Goal: Communication & Community: Answer question/provide support

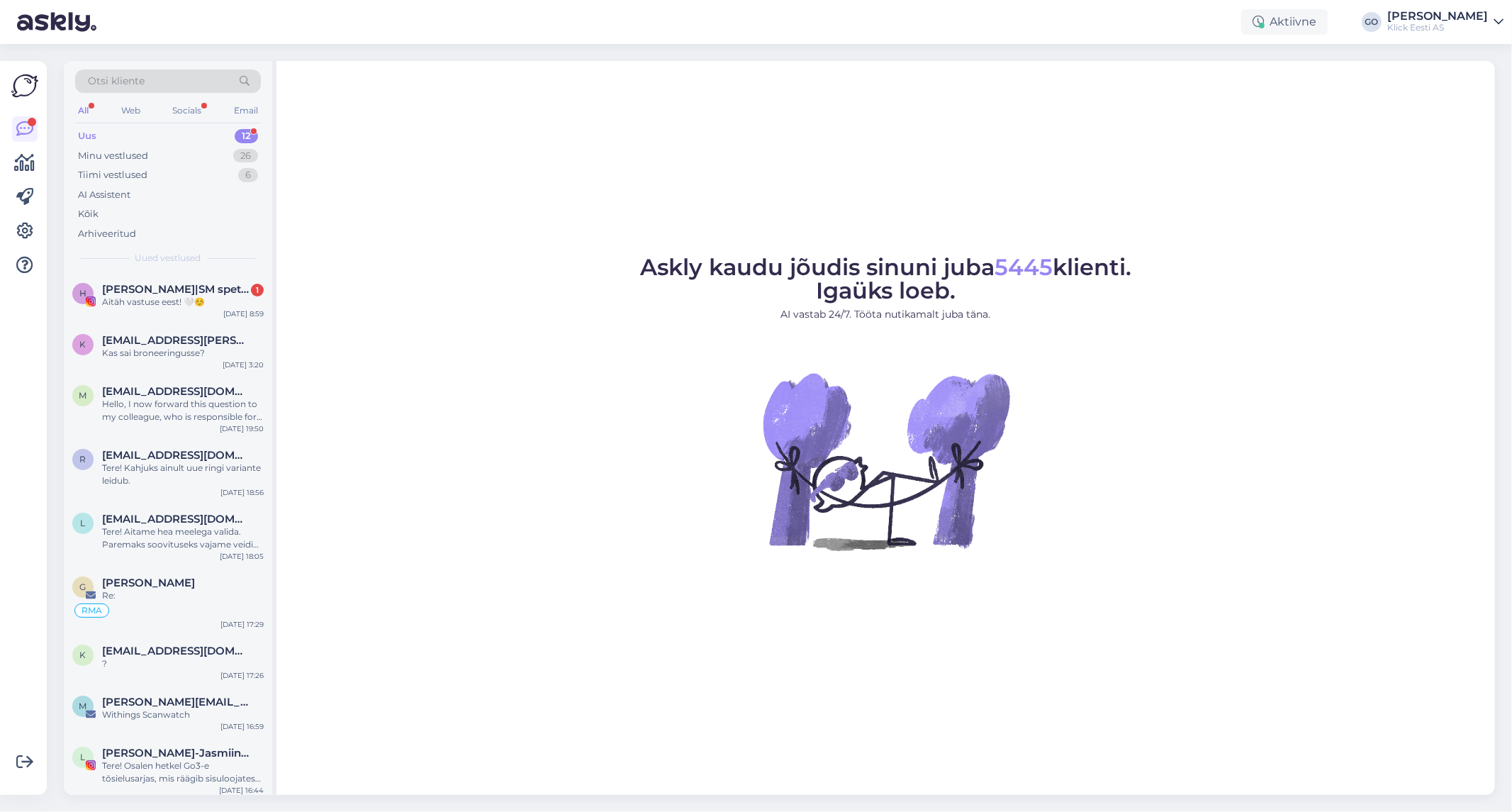
click at [97, 132] on div "Uus 12" at bounding box center [168, 136] width 186 height 20
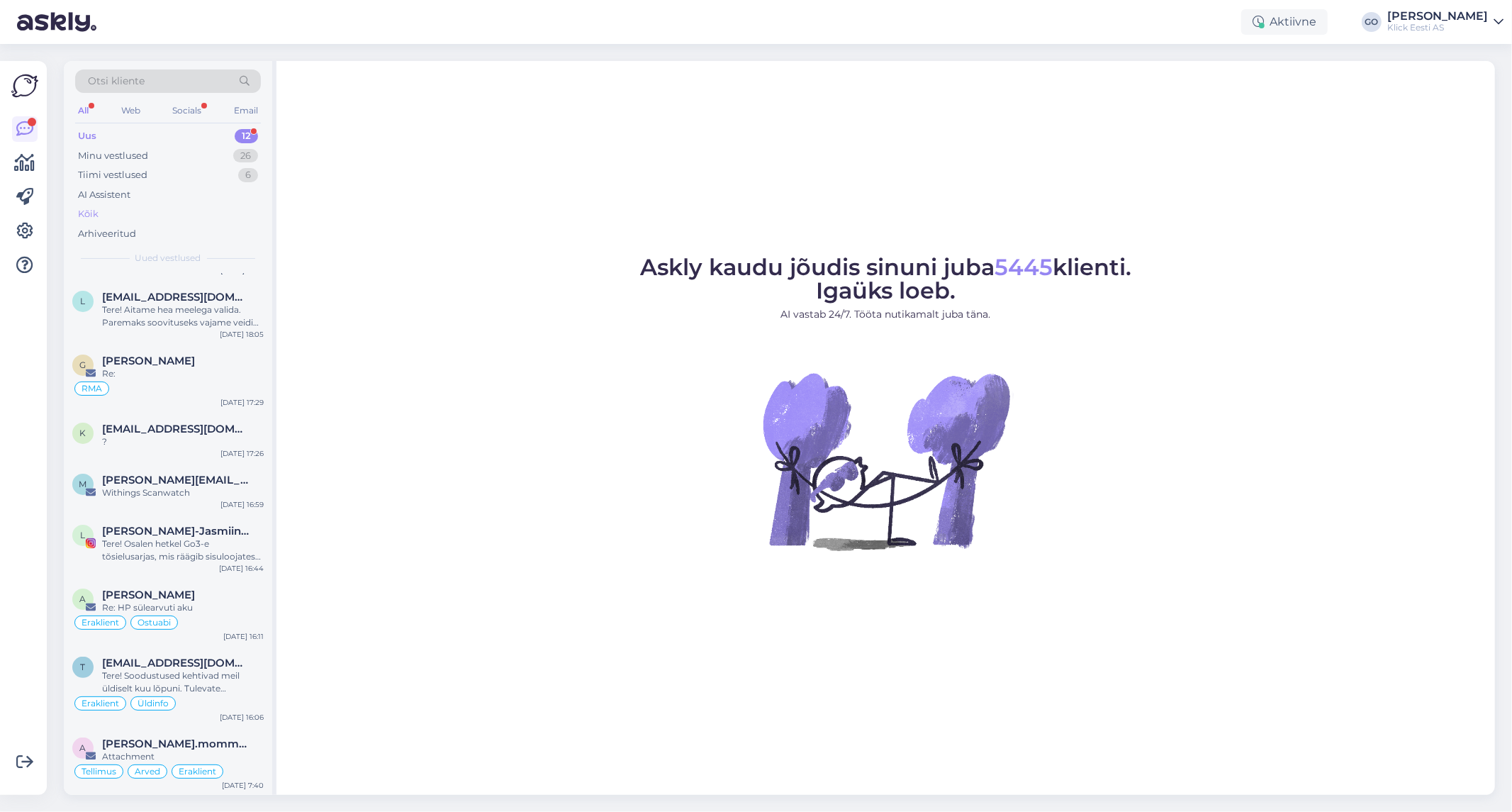
click at [91, 207] on div "Kõik" at bounding box center [88, 214] width 20 height 15
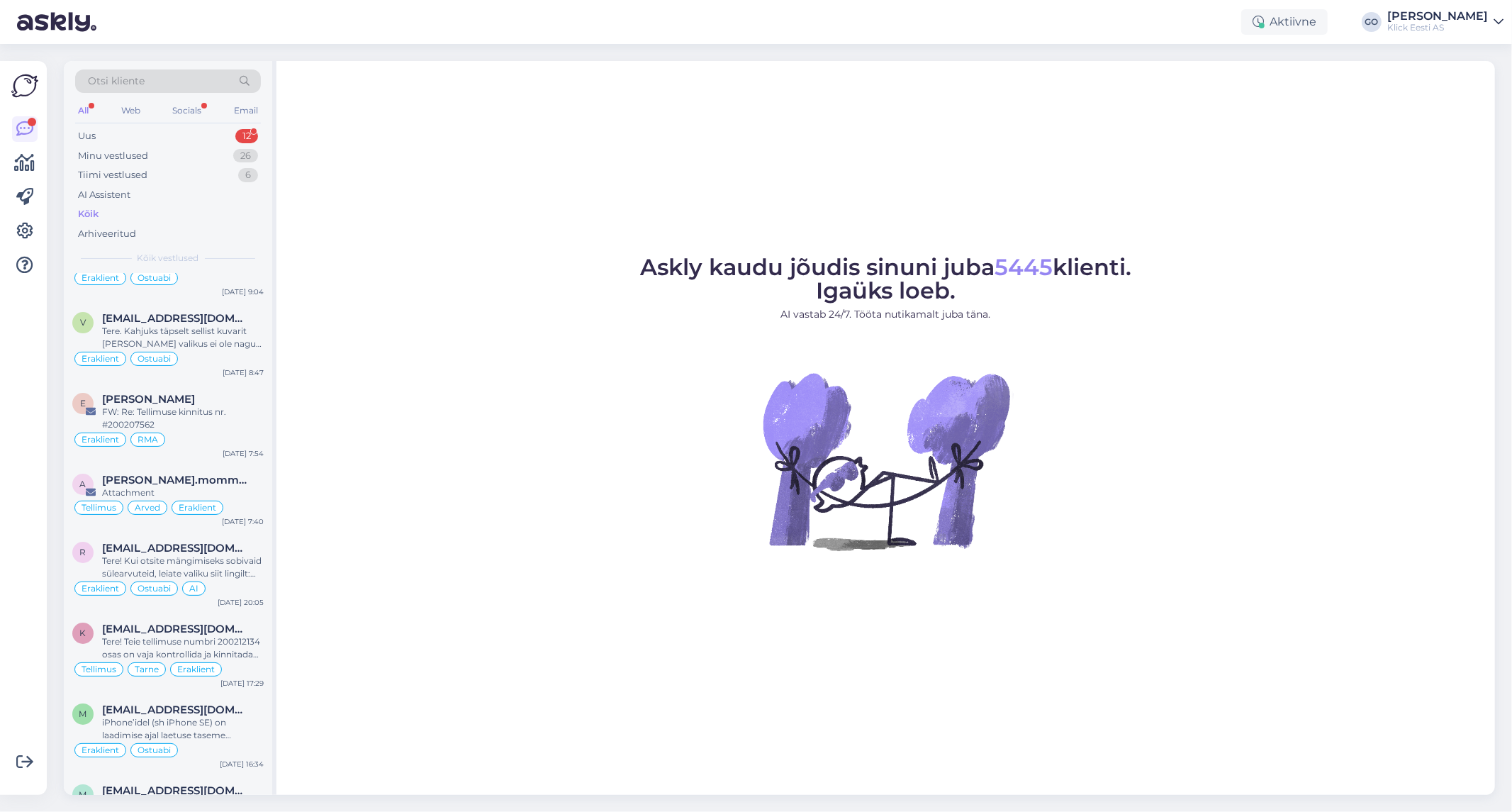
scroll to position [4253, 0]
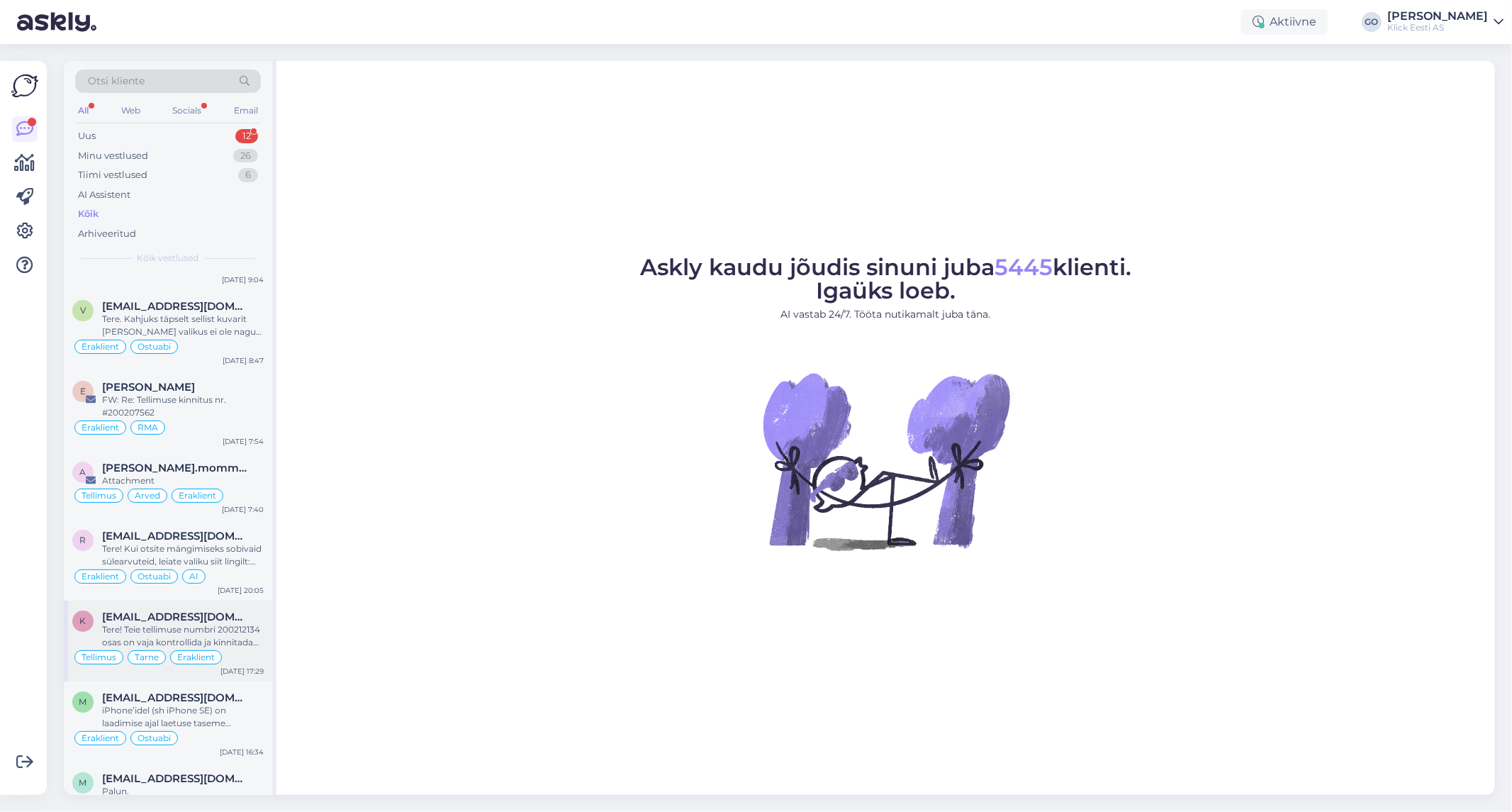
click at [243, 623] on div "[EMAIL_ADDRESS][DOMAIN_NAME]" at bounding box center [183, 617] width 162 height 13
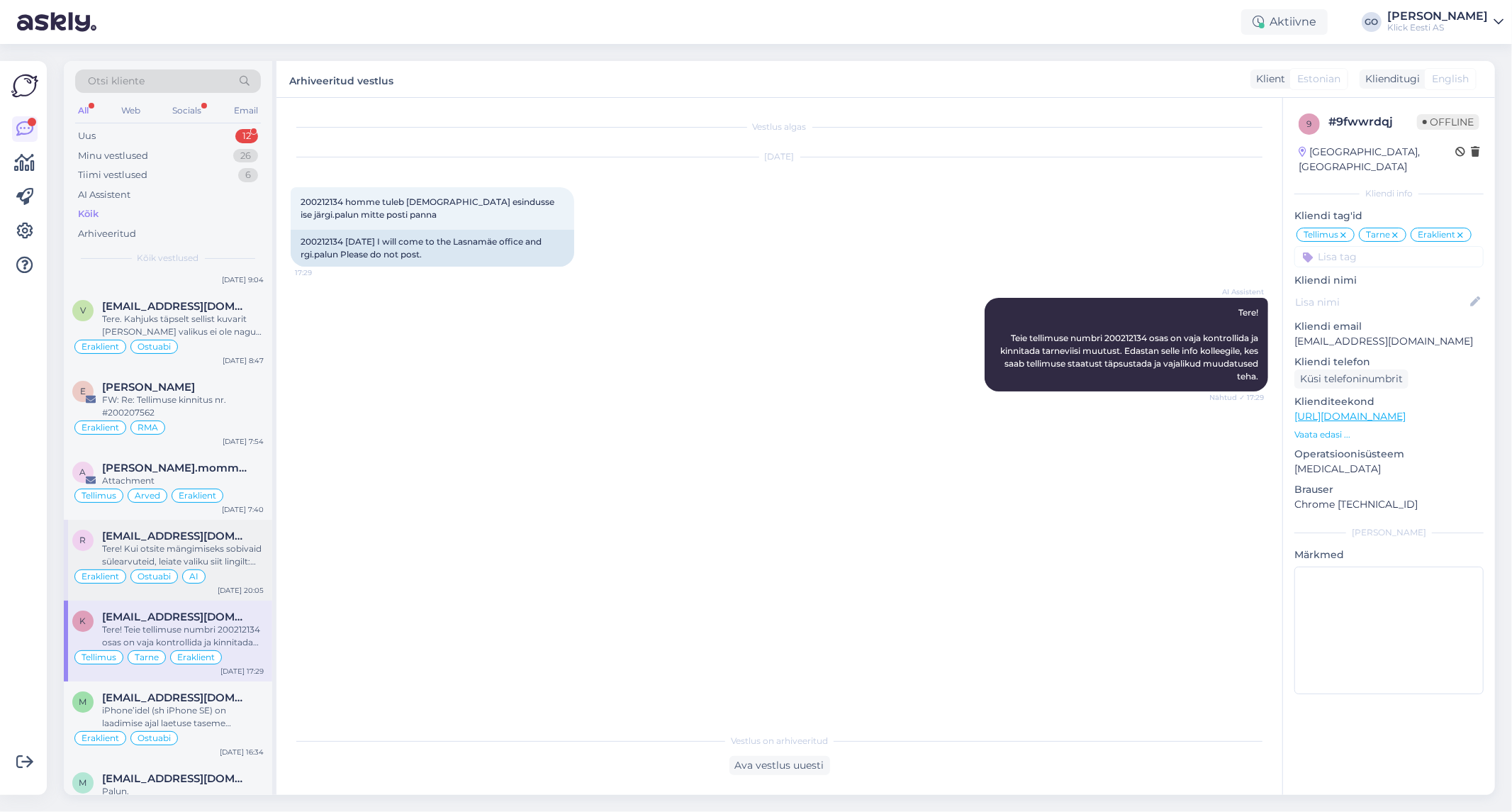
click at [240, 558] on div "Tere! Kui otsite mängimiseks sobivaid sülearvuteid, leiate valiku siit lingilt:…" at bounding box center [183, 555] width 162 height 25
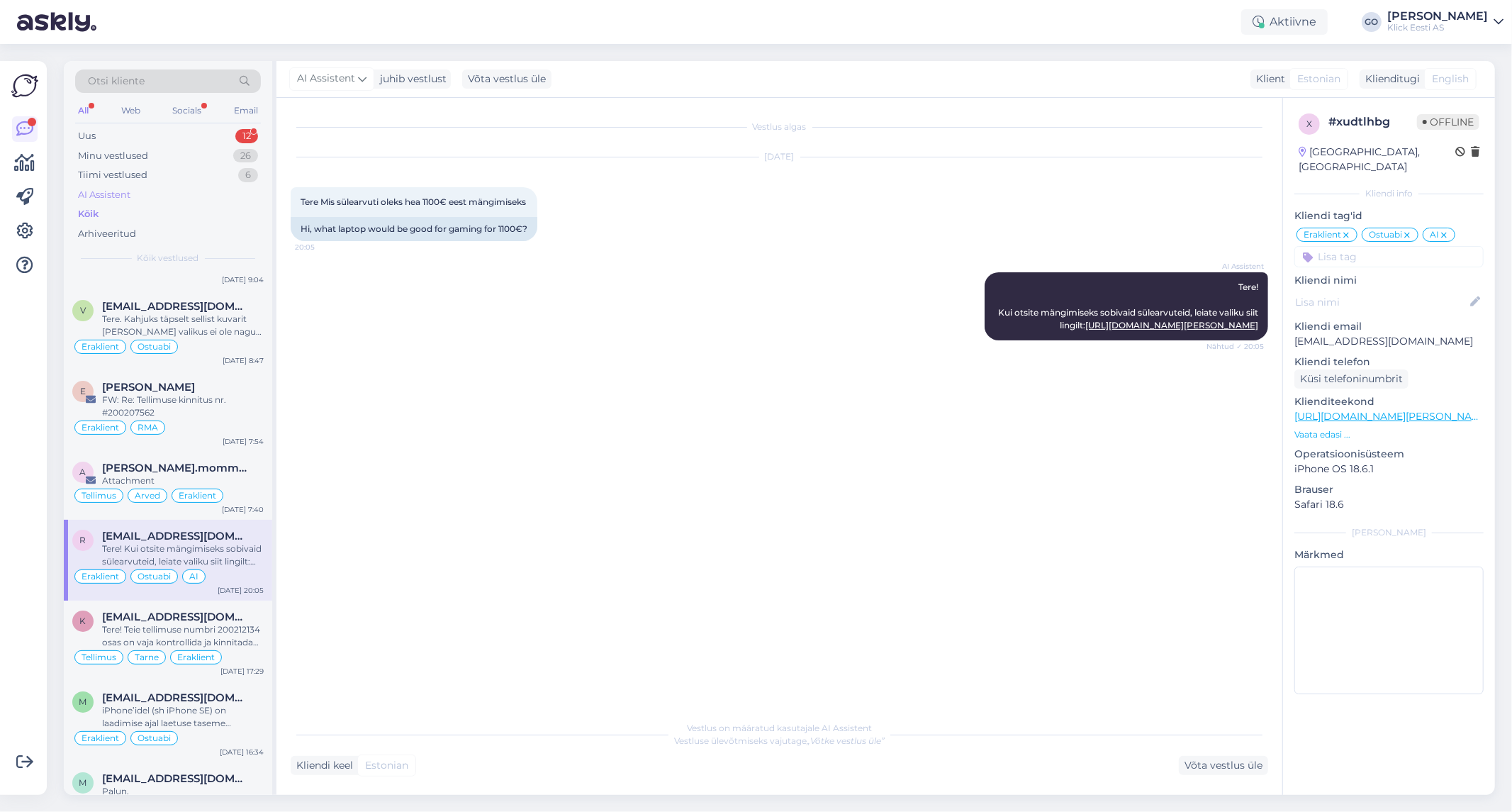
click at [104, 192] on div "AI Assistent" at bounding box center [104, 195] width 52 height 15
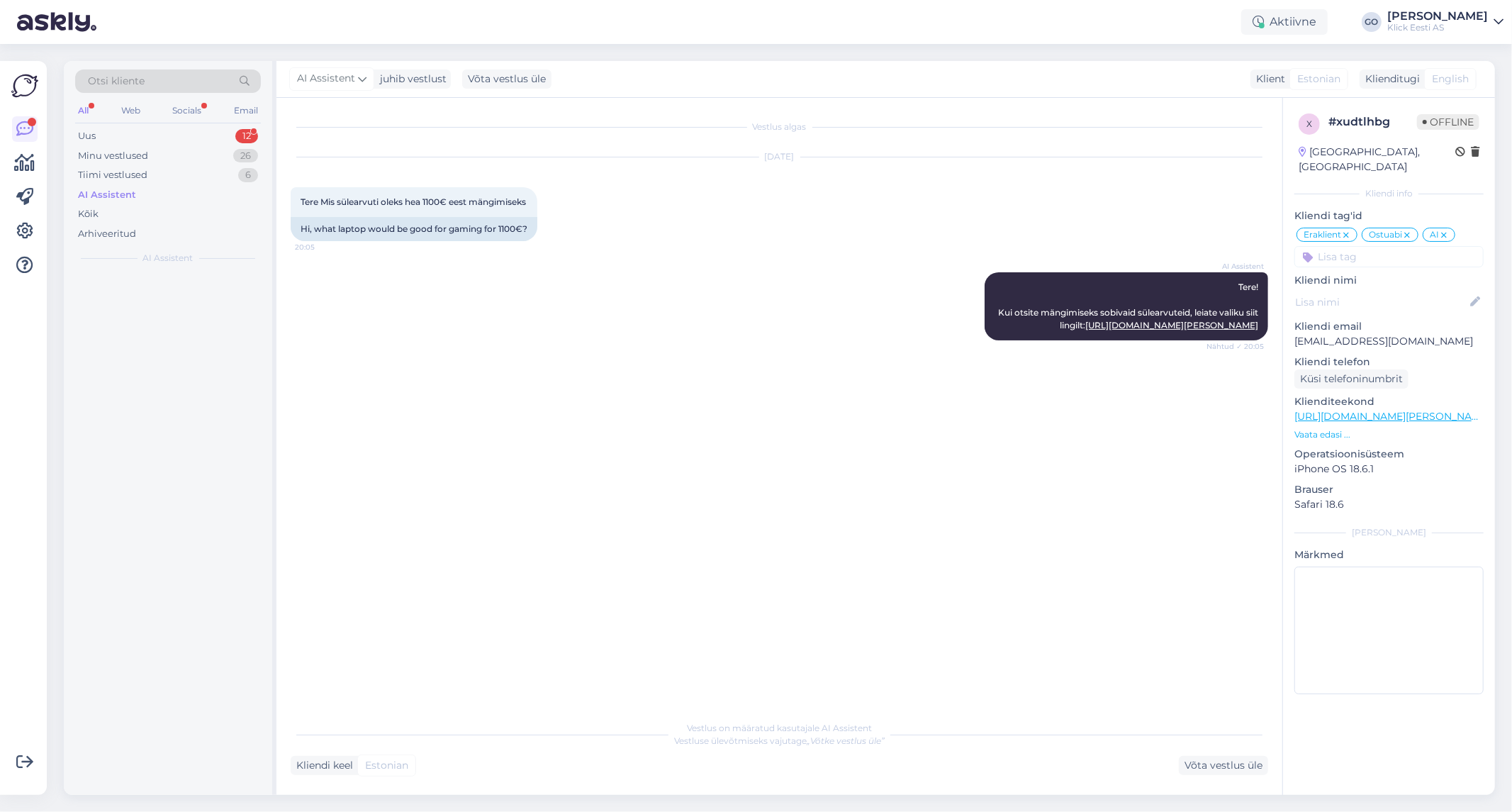
scroll to position [0, 0]
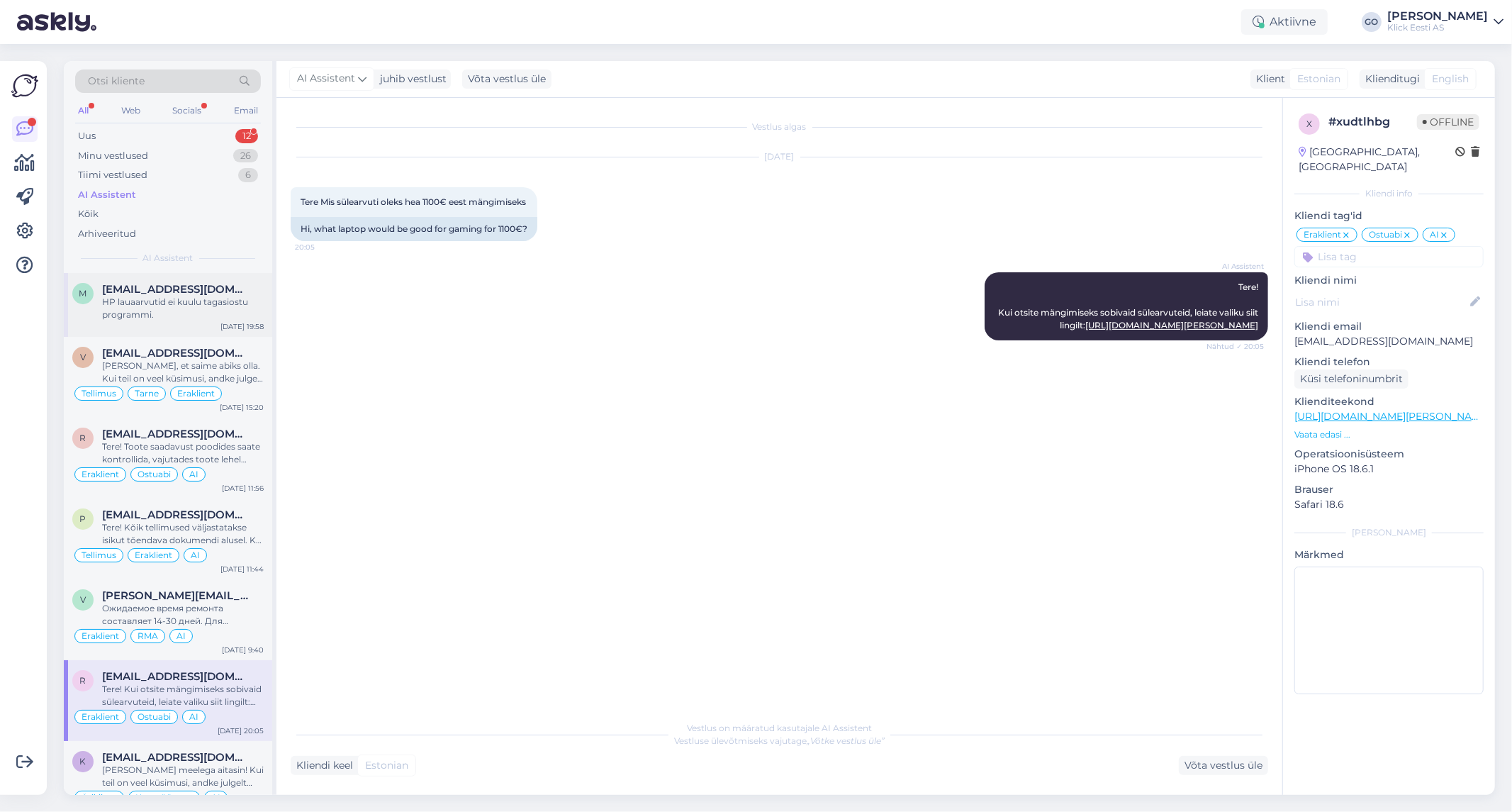
click at [166, 288] on span "[EMAIL_ADDRESS][DOMAIN_NAME]" at bounding box center [176, 289] width 147 height 13
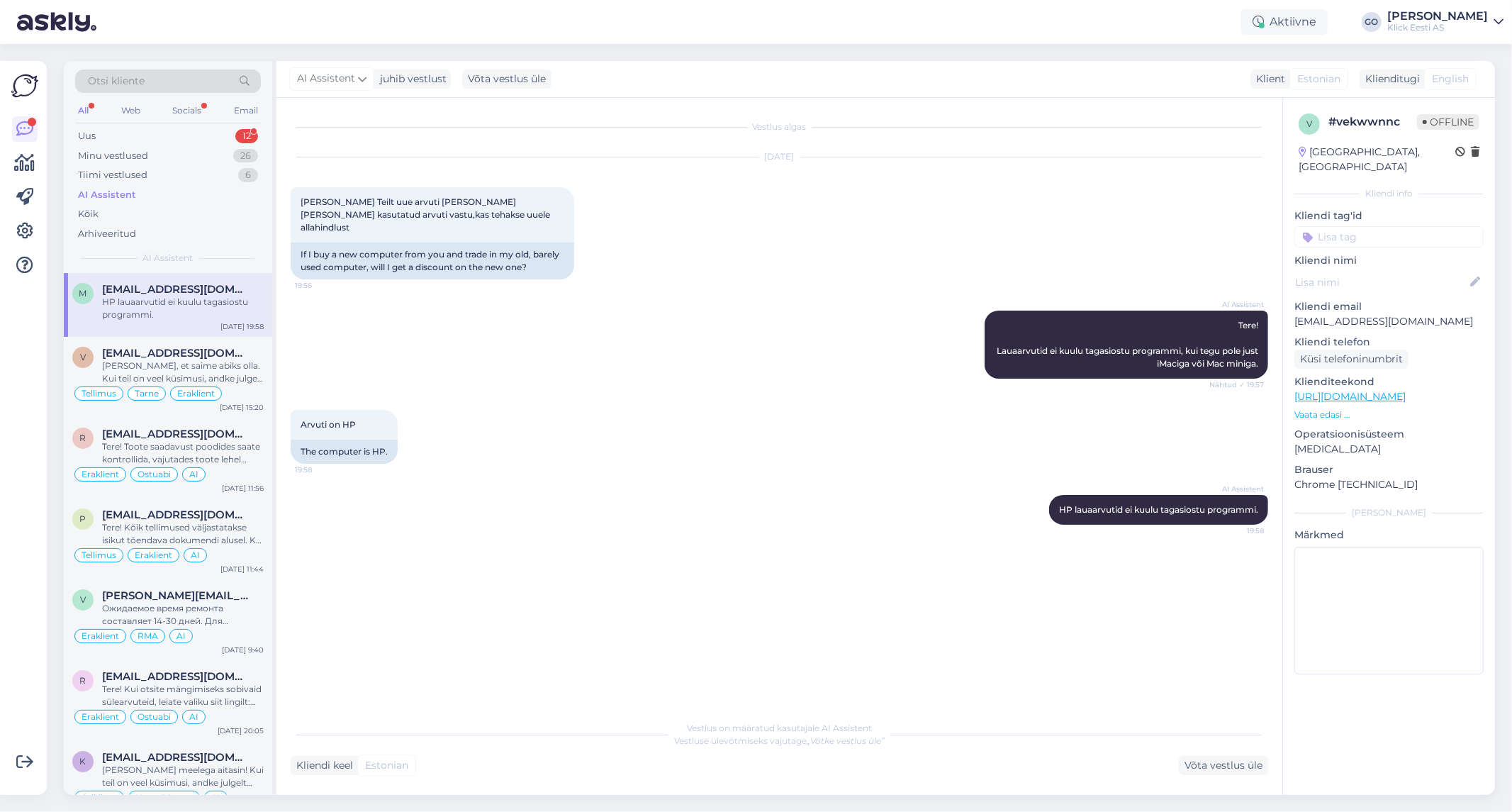
click at [1340, 226] on input at bounding box center [1389, 236] width 190 height 21
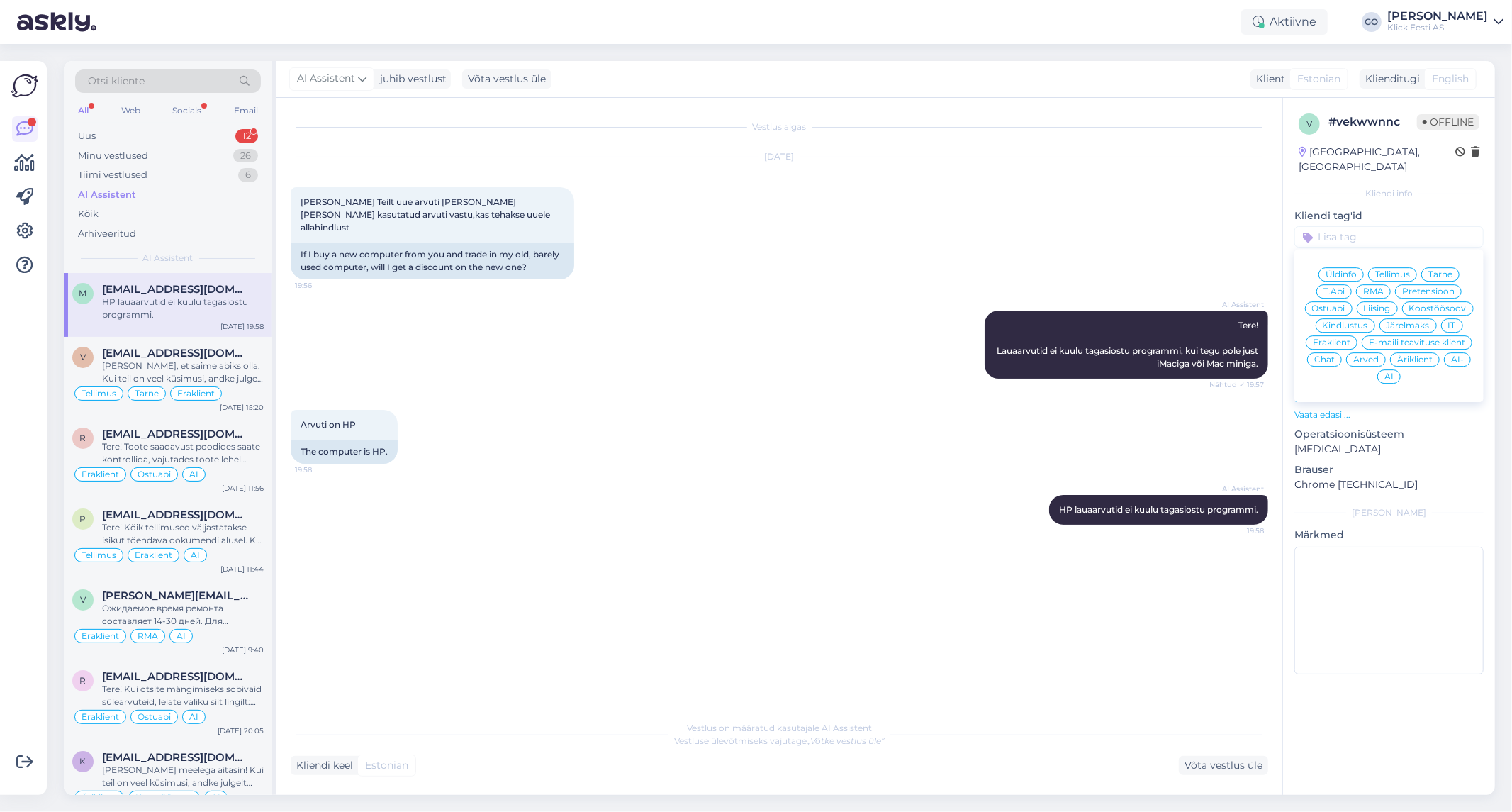
click at [1342, 338] on span "Eraklient" at bounding box center [1332, 343] width 38 height 9
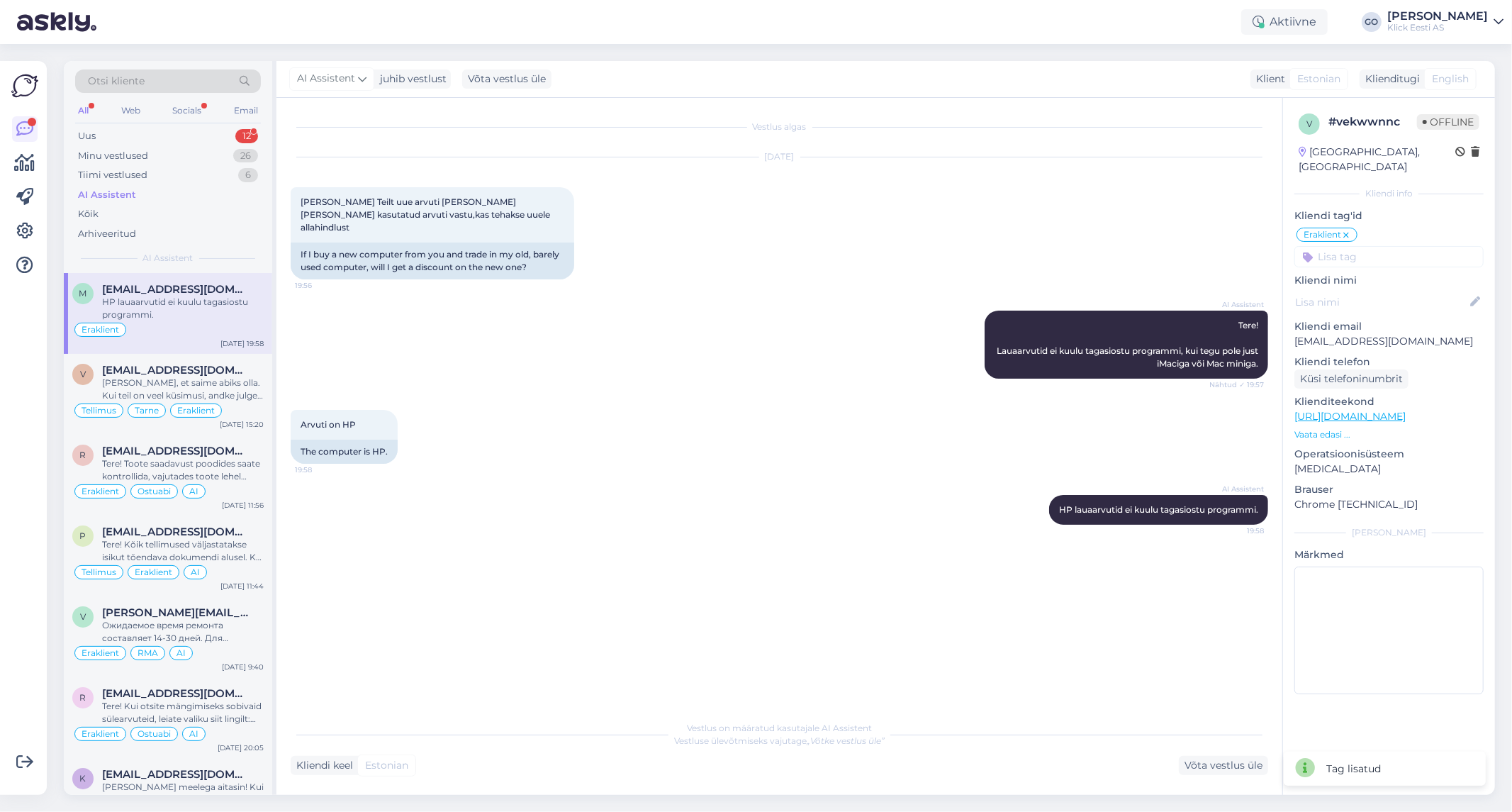
click at [1376, 246] on input at bounding box center [1389, 256] width 190 height 21
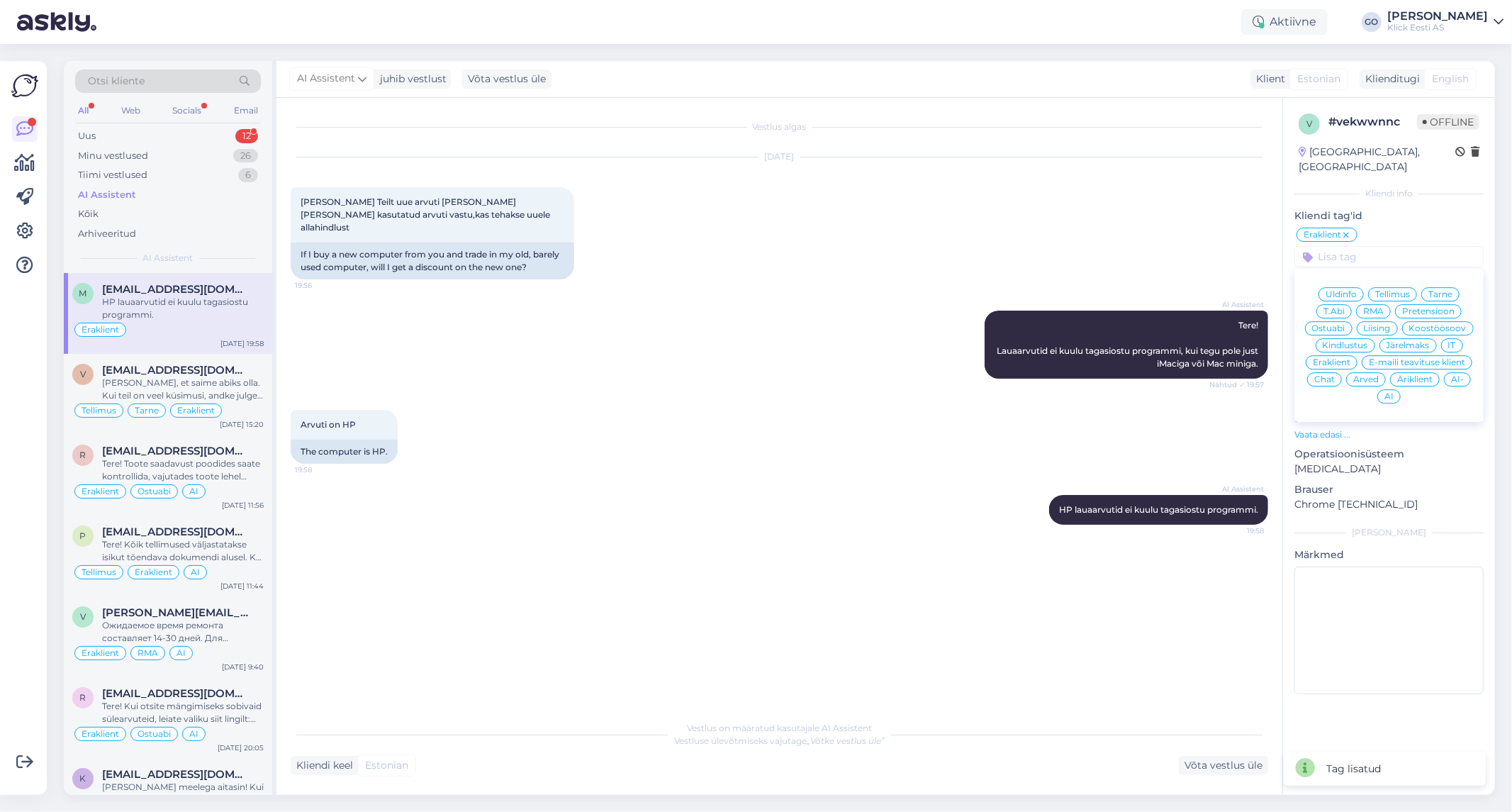
click at [1342, 290] on span "Üldinfo" at bounding box center [1341, 294] width 31 height 9
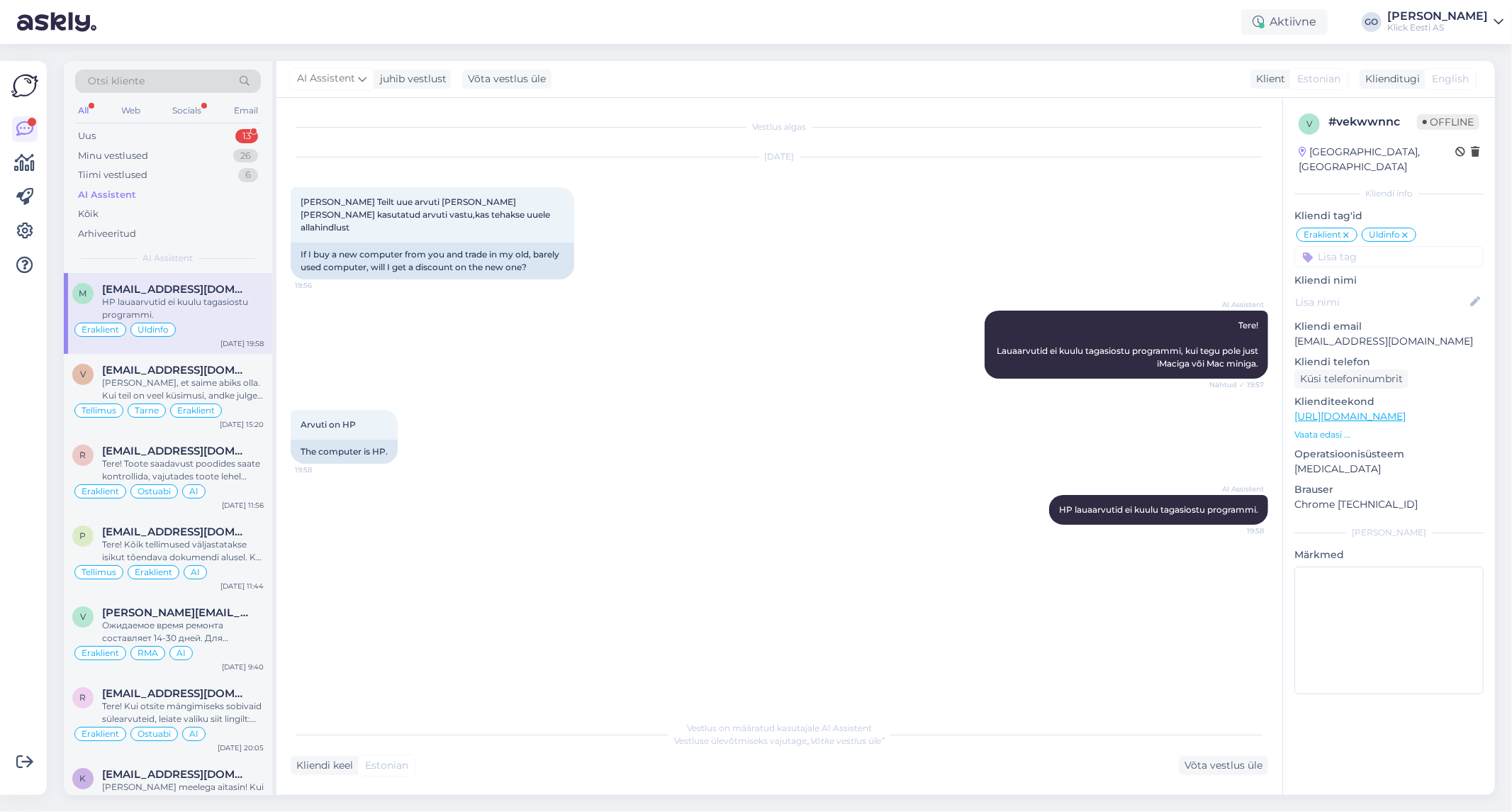
click at [204, 312] on div "HP lauaarvutid ei kuulu tagasiostu programmi." at bounding box center [183, 308] width 162 height 25
click at [231, 372] on span "[EMAIL_ADDRESS][DOMAIN_NAME]" at bounding box center [176, 370] width 147 height 13
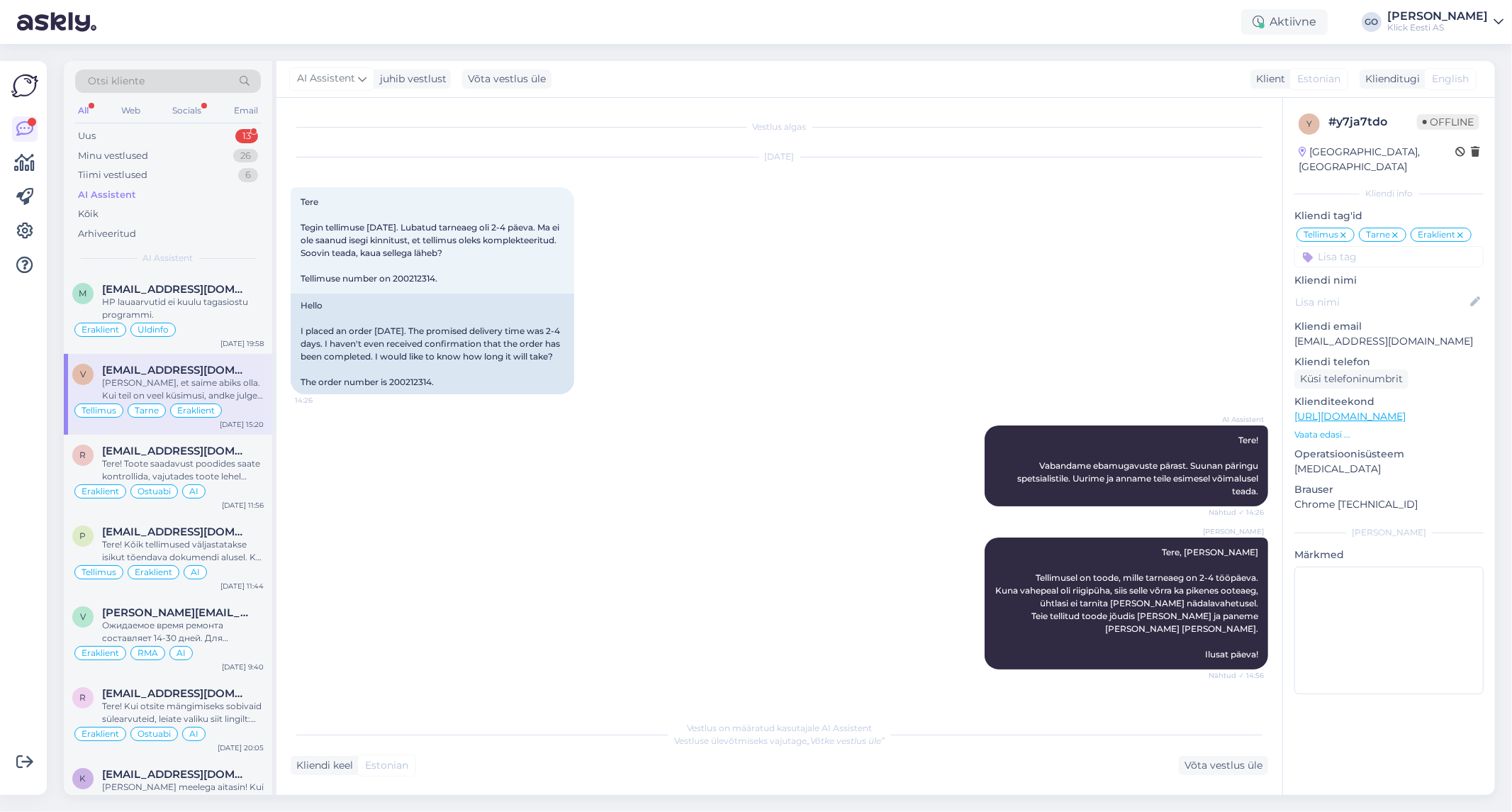
scroll to position [154, 0]
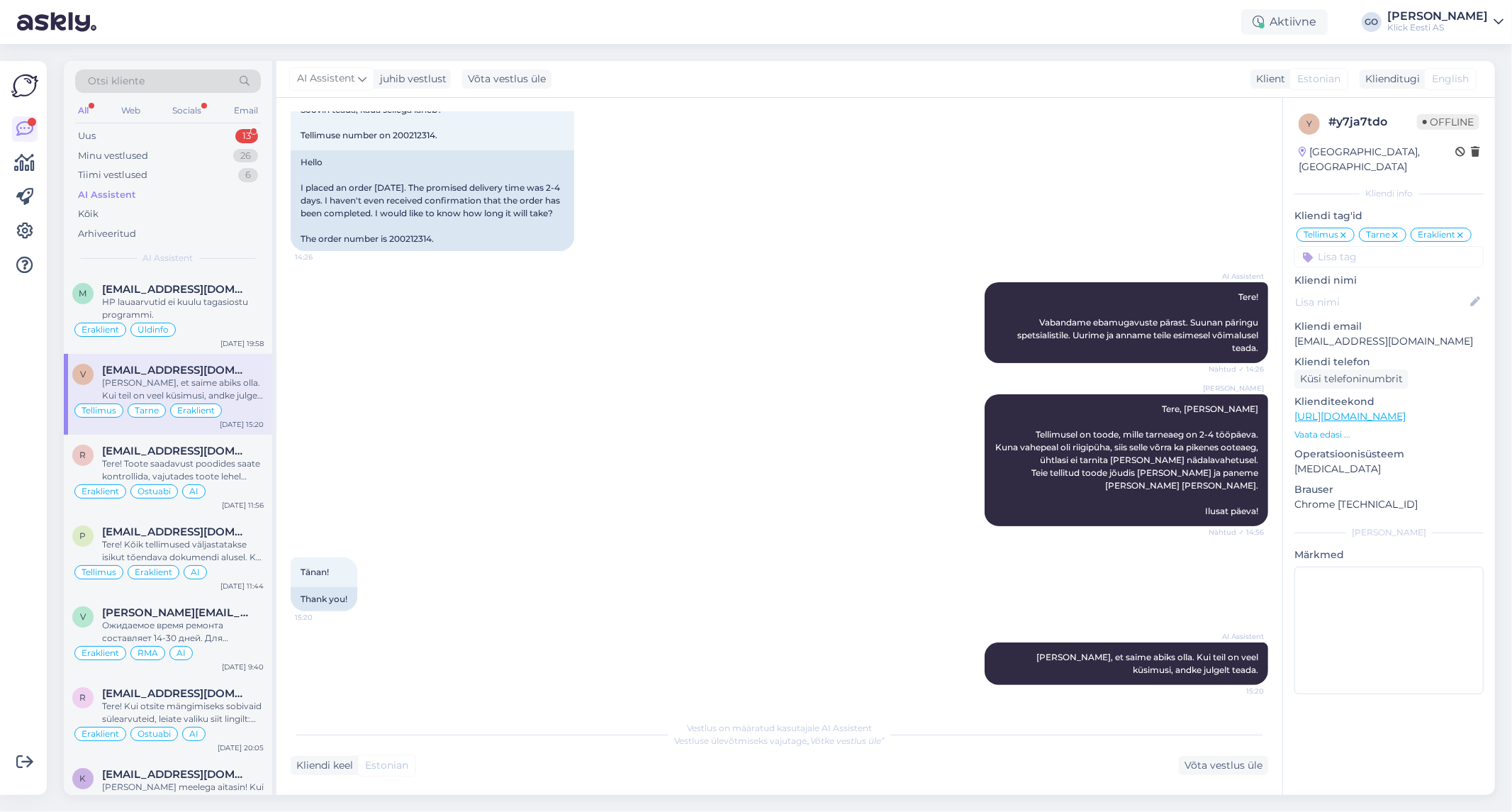
click at [251, 393] on div "[PERSON_NAME], et saime abiks olla. Kui teil on veel küsimusi, andke julgelt te…" at bounding box center [183, 389] width 162 height 25
click at [1349, 246] on input at bounding box center [1389, 256] width 190 height 21
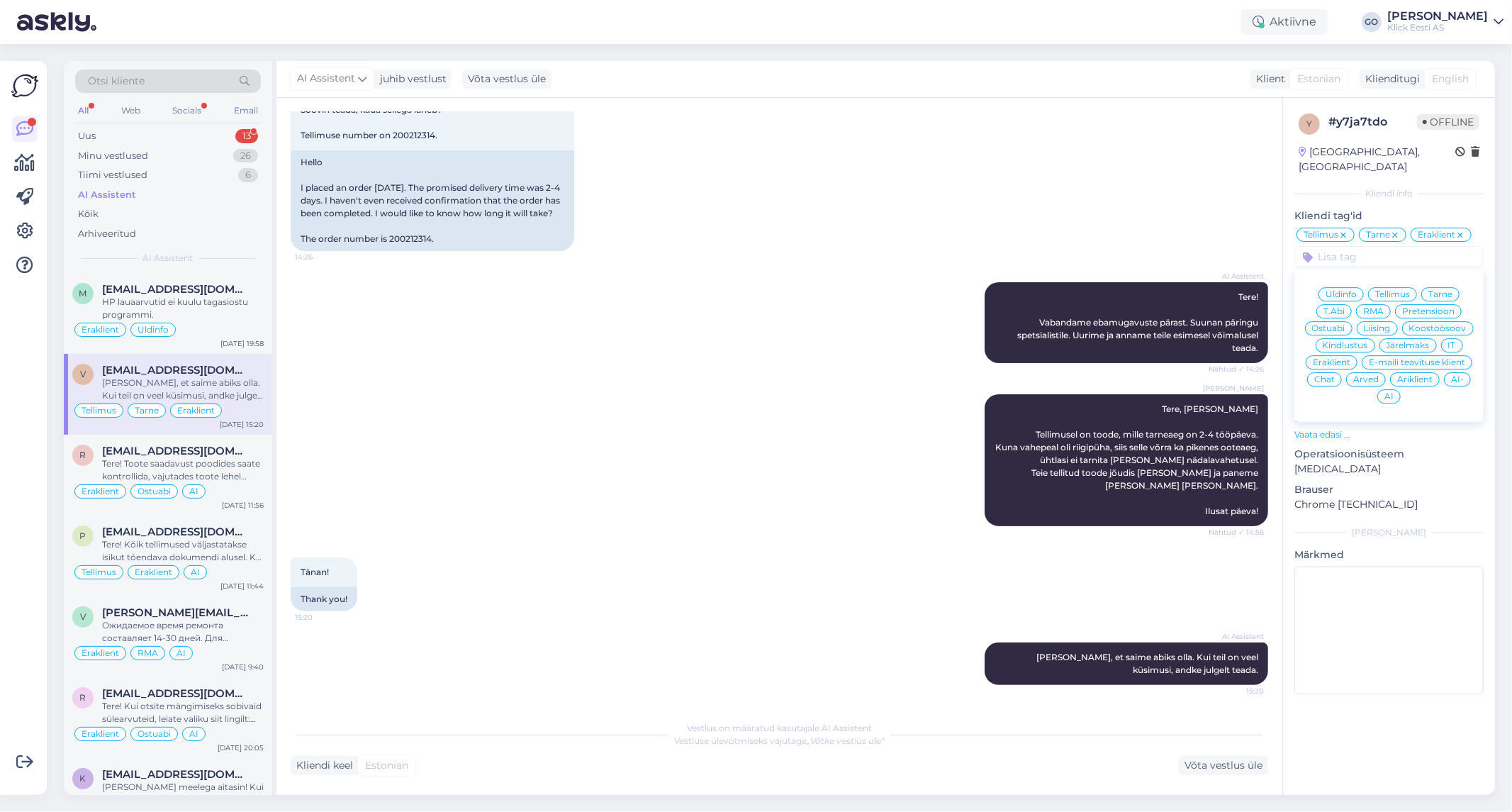
click at [1386, 392] on span "AI" at bounding box center [1389, 397] width 9 height 9
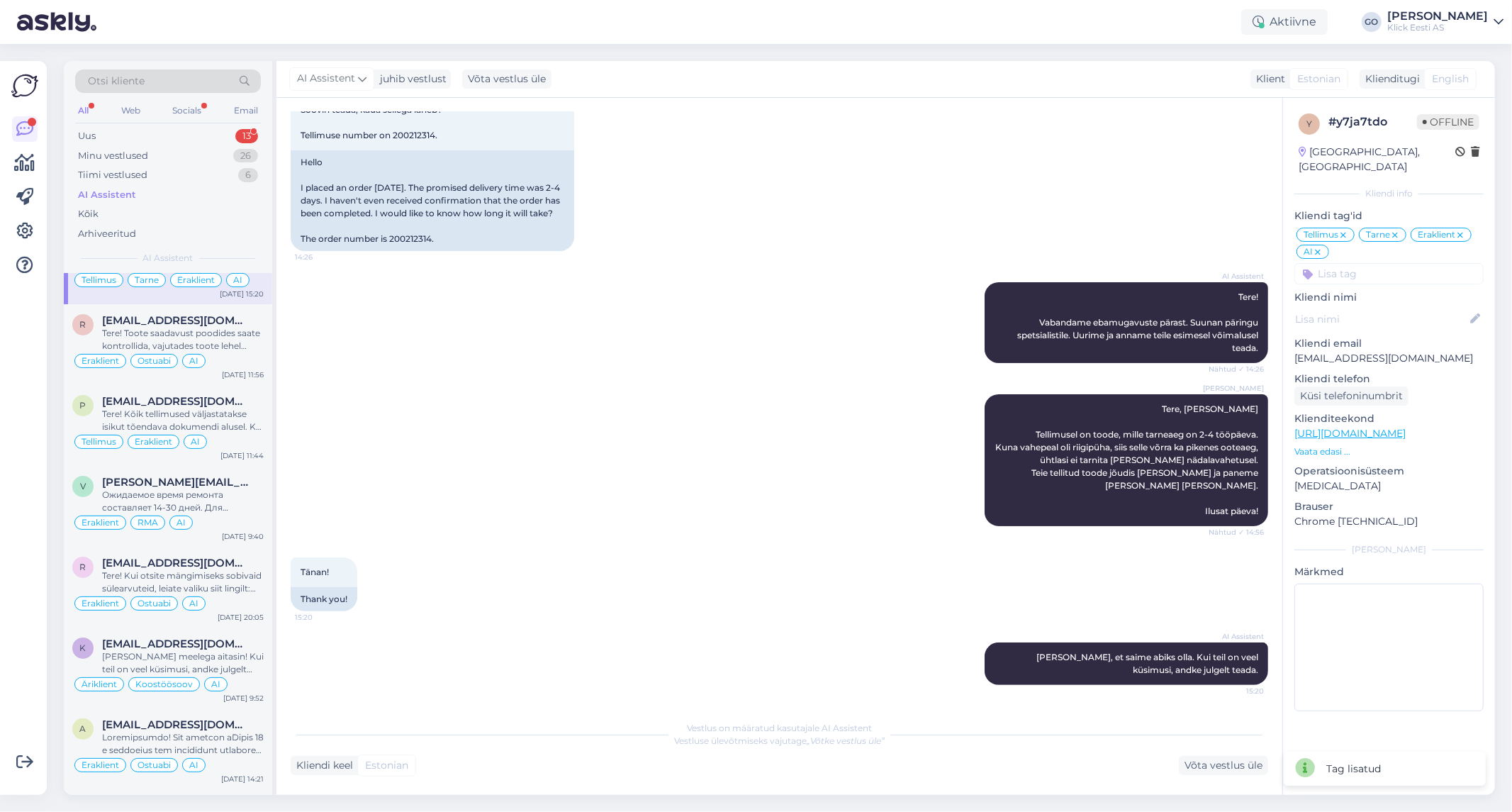
scroll to position [0, 0]
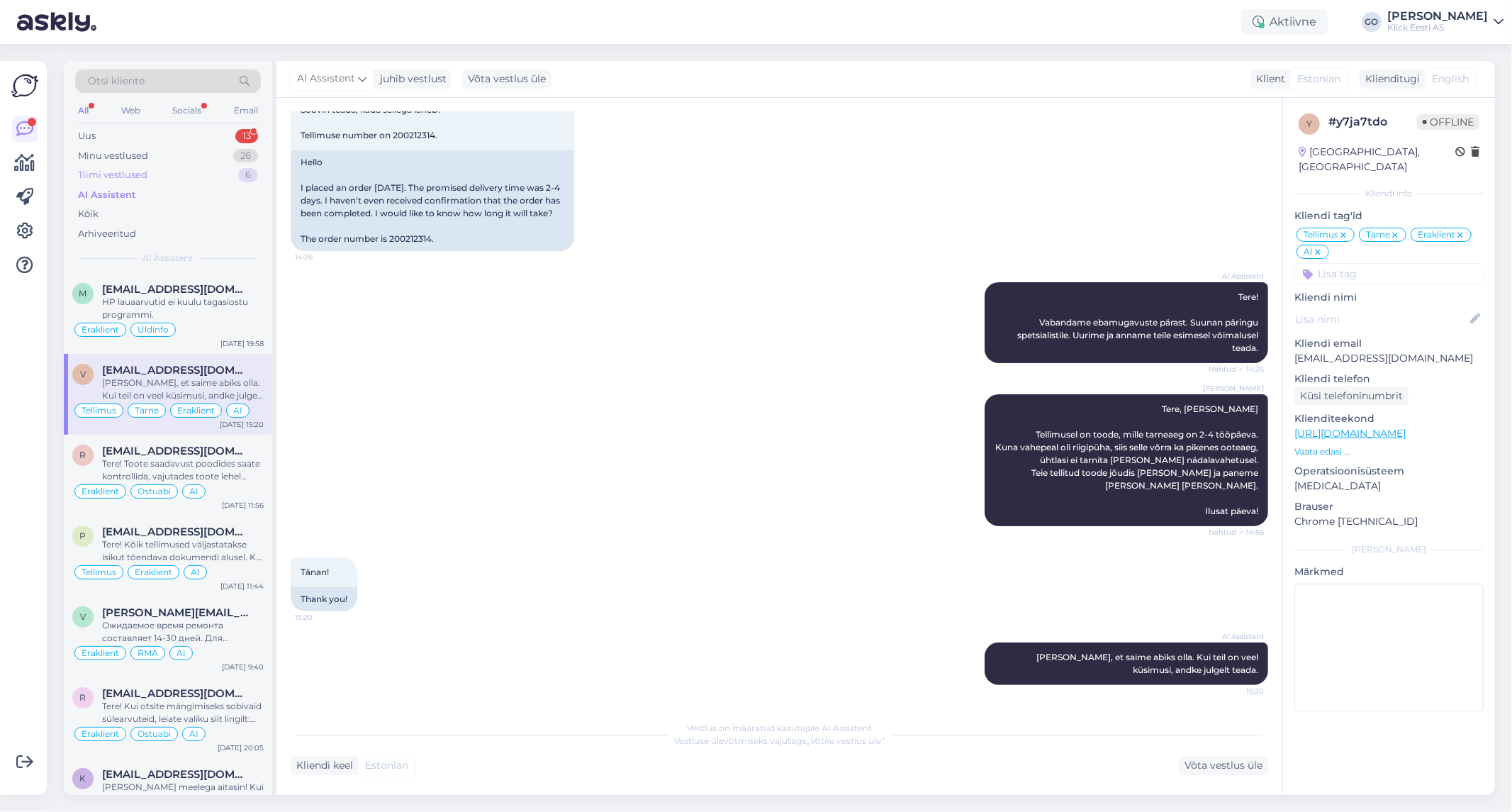
click at [104, 172] on div "Tiimi vestlused" at bounding box center [113, 175] width 70 height 15
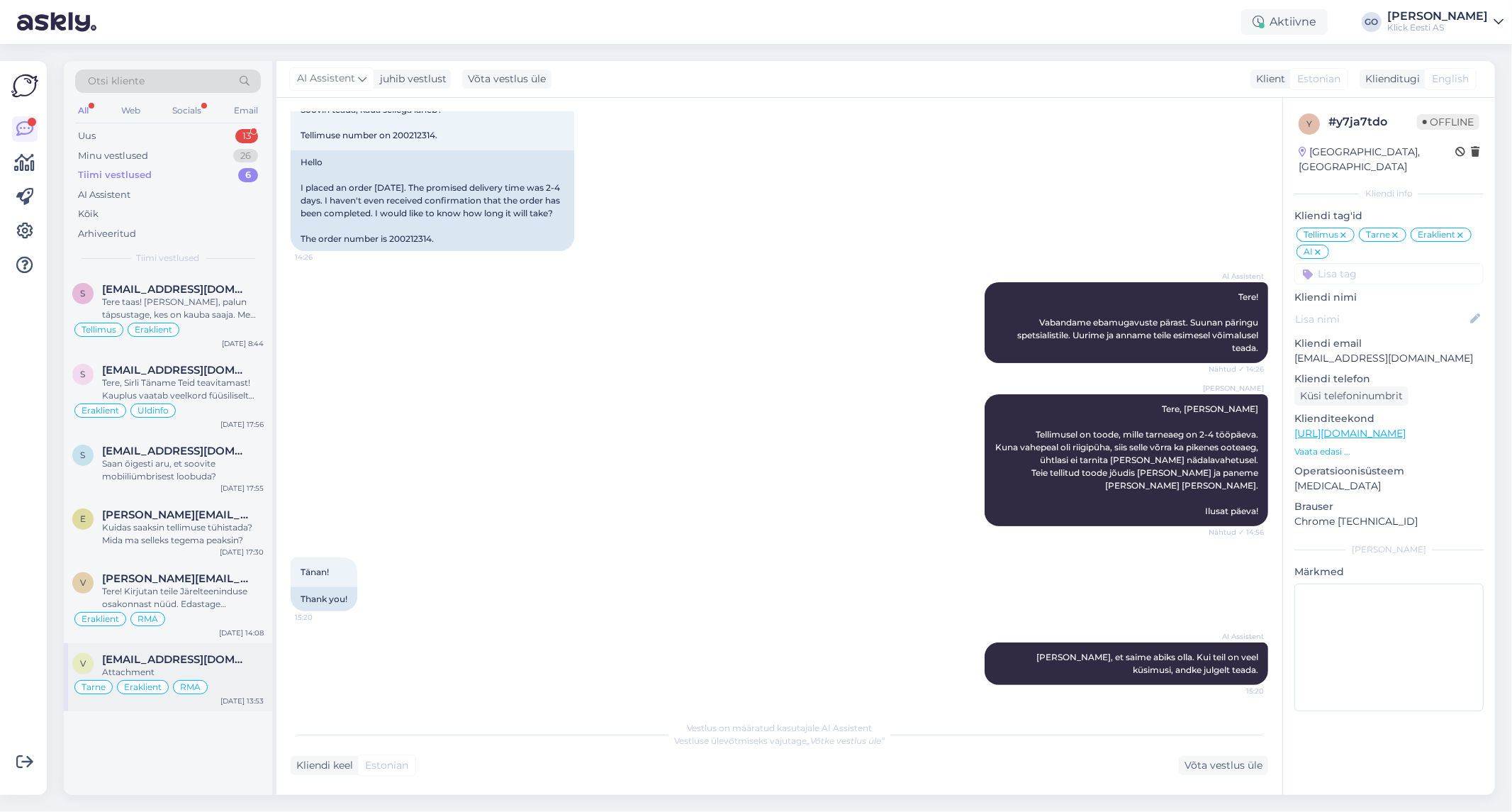
click at [229, 664] on span "[EMAIL_ADDRESS][DOMAIN_NAME]" at bounding box center [176, 659] width 147 height 13
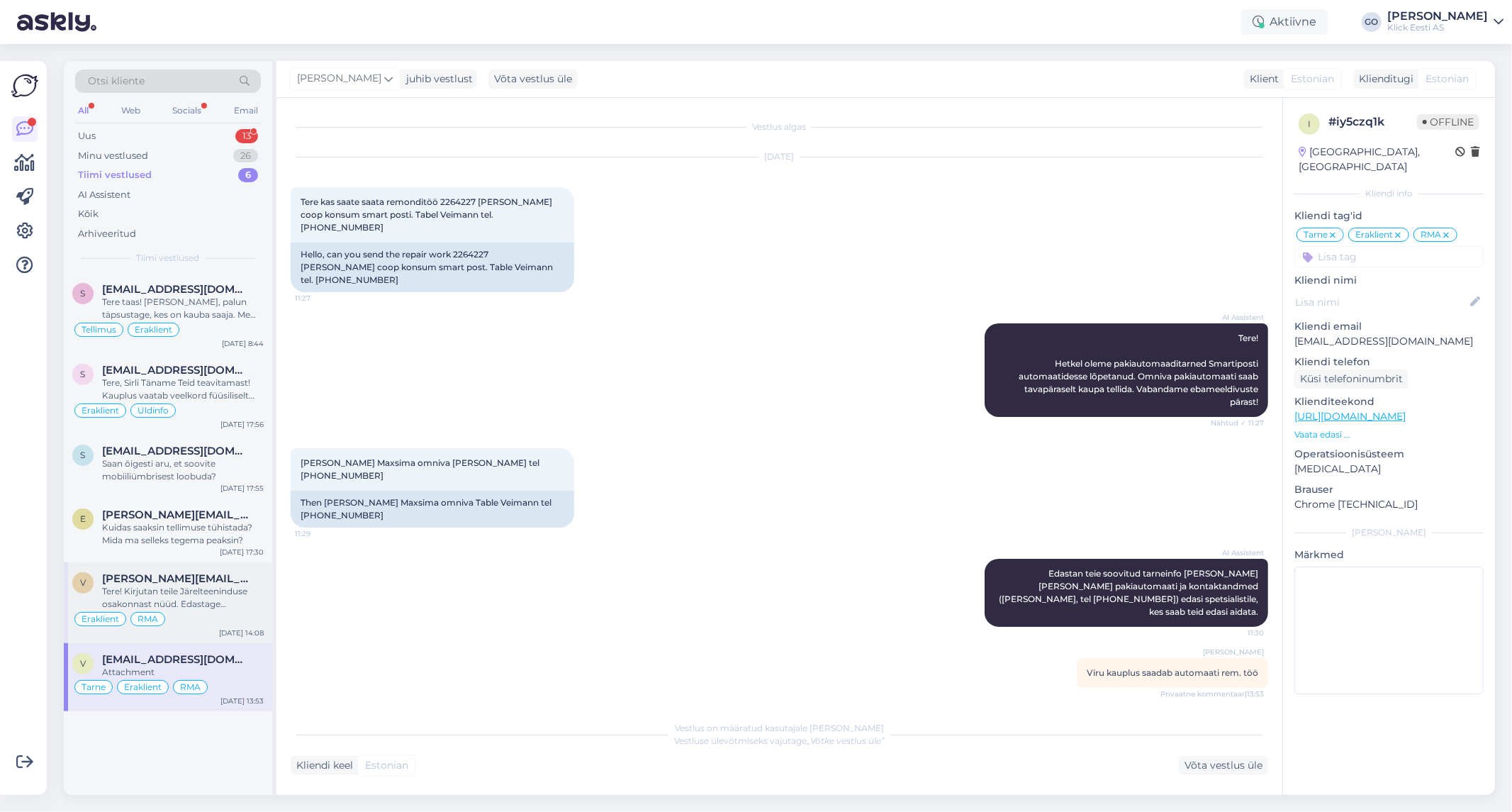
click at [185, 617] on div "Eraklient RMA" at bounding box center [168, 618] width 192 height 17
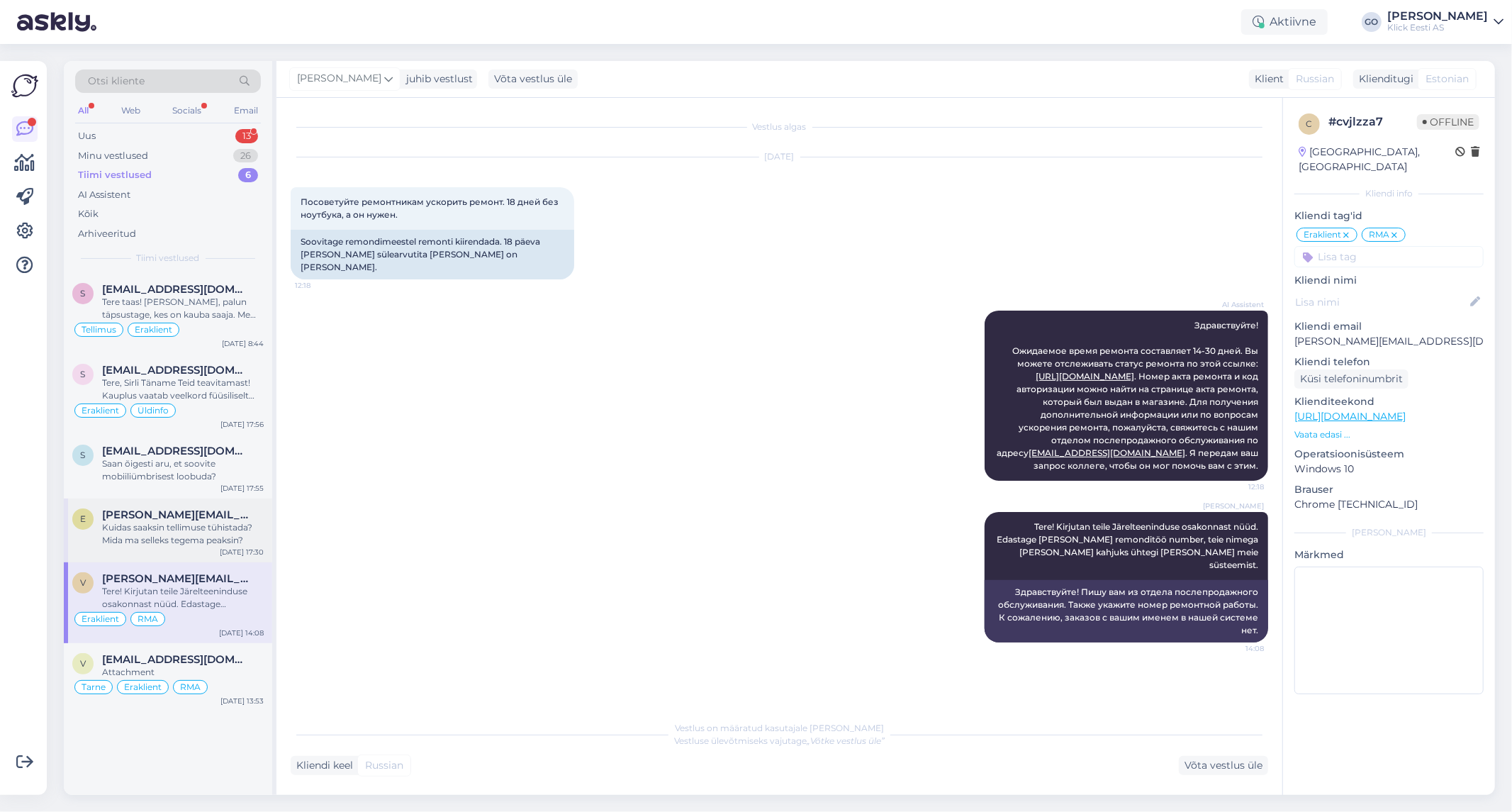
click at [247, 532] on div "Kuidas saaksin tellimuse tühistada? Mida ma selleks tegema peaksin?" at bounding box center [183, 533] width 162 height 25
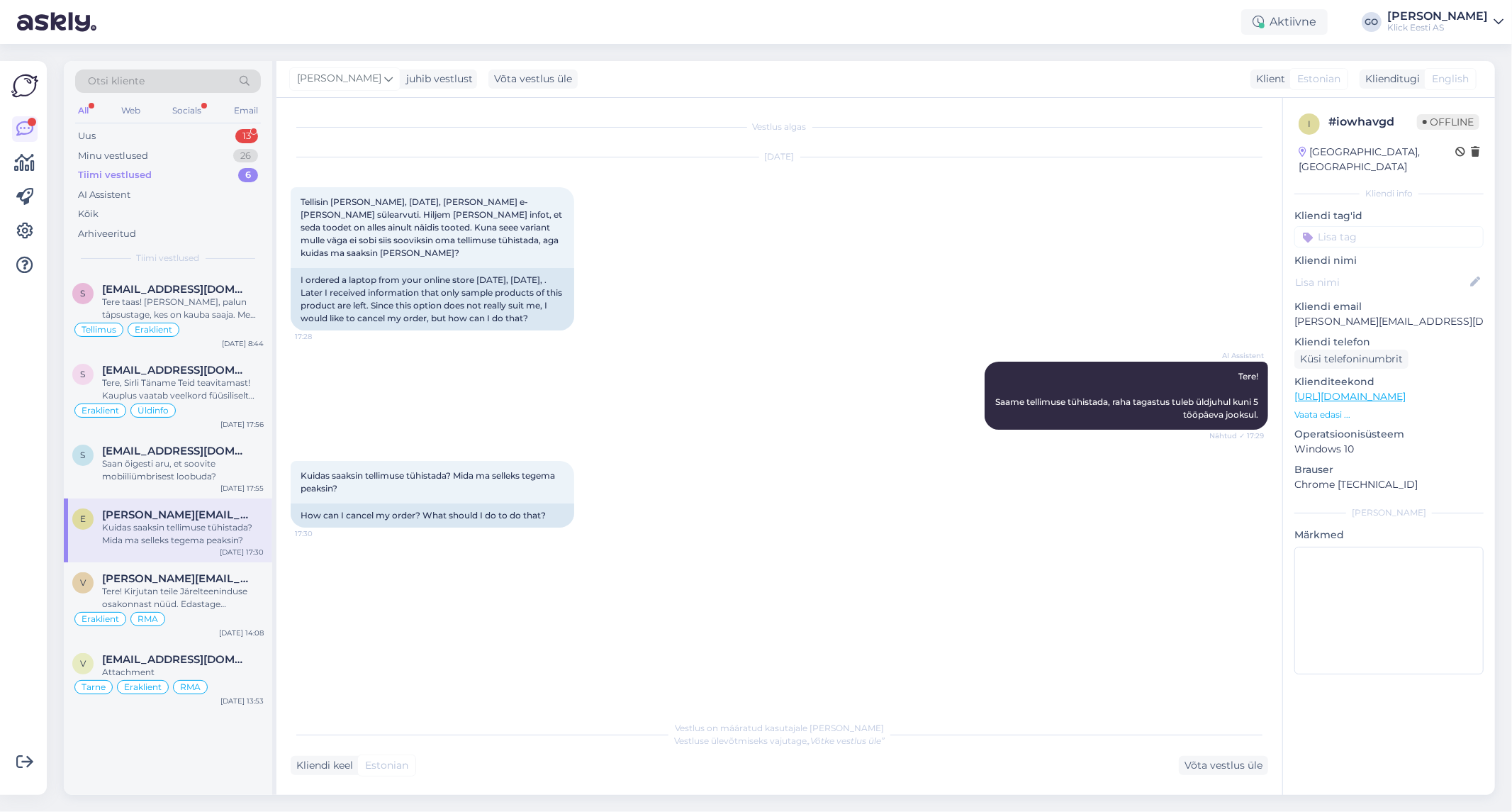
click at [1335, 226] on input at bounding box center [1389, 236] width 190 height 21
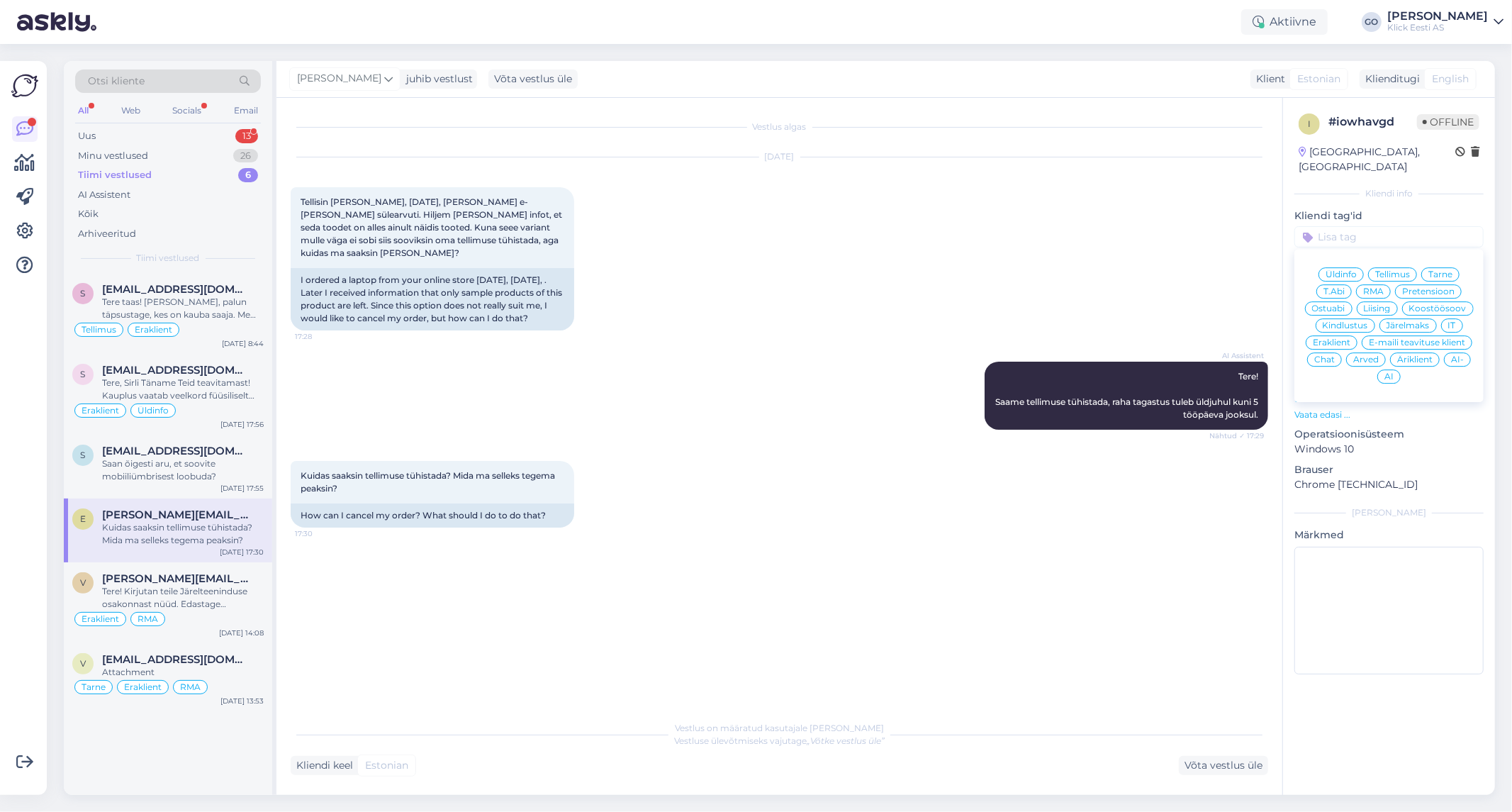
click at [1334, 338] on span "Eraklient" at bounding box center [1332, 343] width 38 height 9
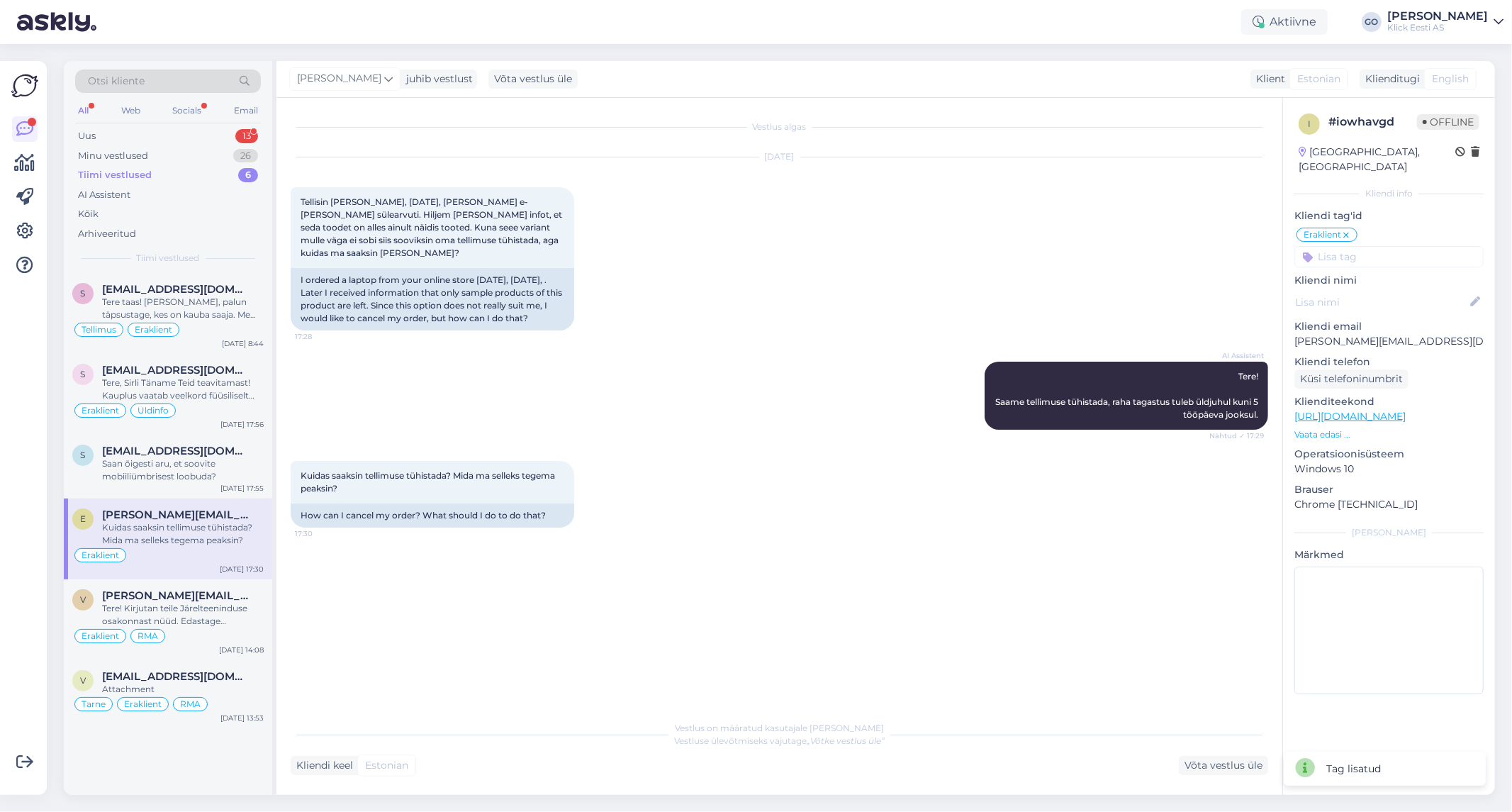
click at [1382, 246] on input at bounding box center [1389, 256] width 190 height 21
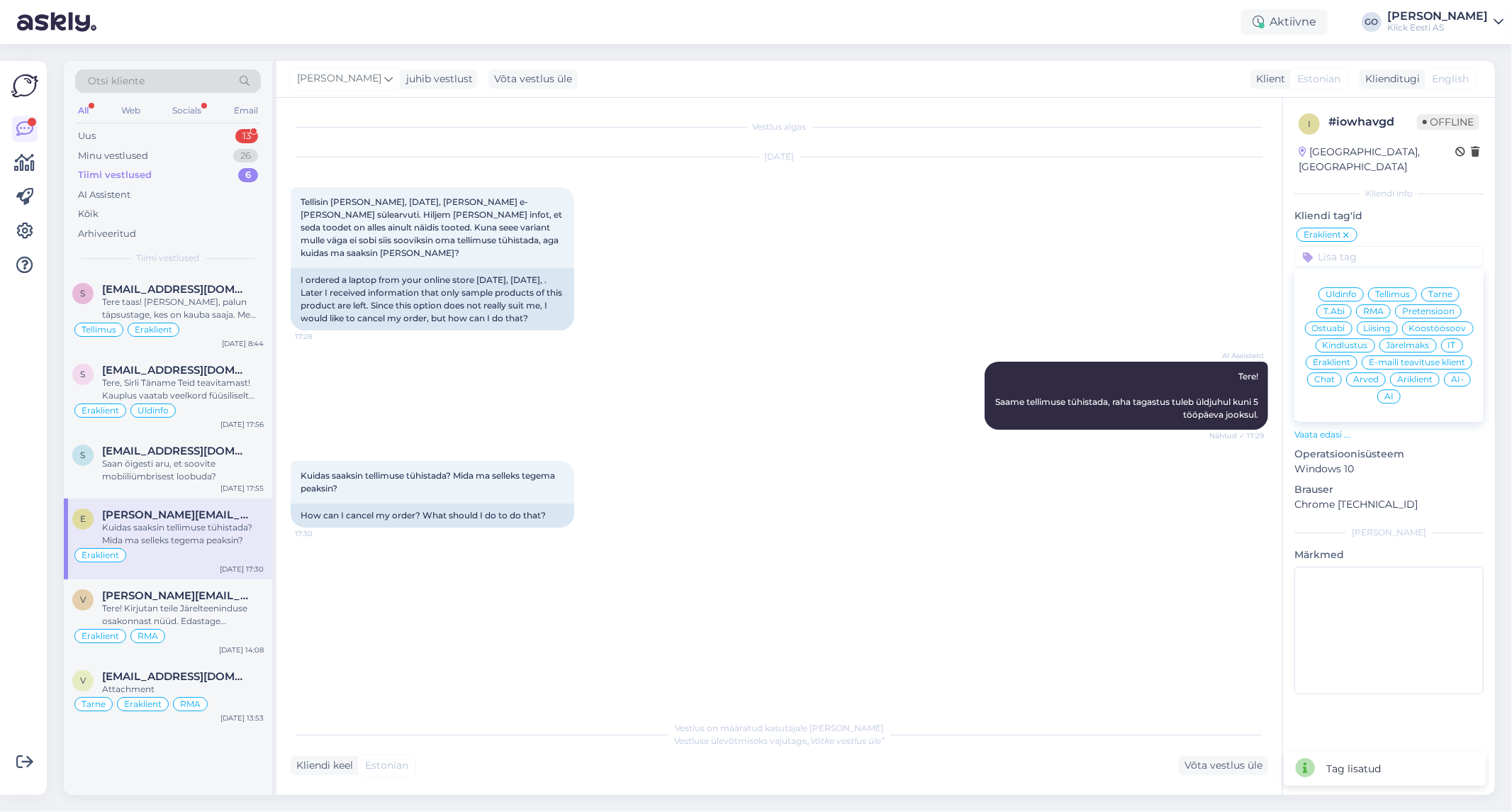
click at [1400, 290] on span "Tellimus" at bounding box center [1393, 294] width 35 height 9
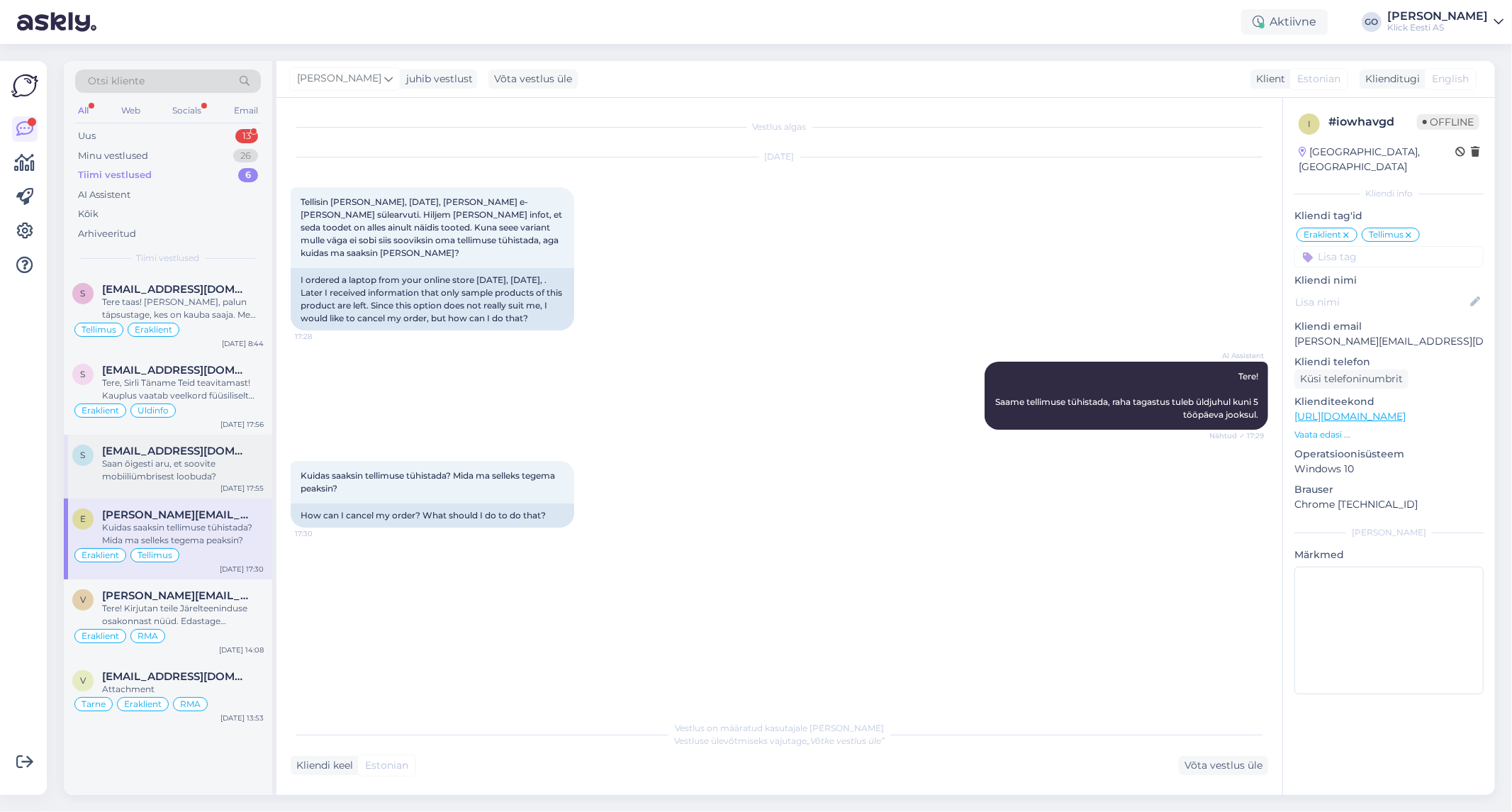
click at [234, 465] on div "Saan õigesti aru, et soovite mobiiliümbrisest loobuda?" at bounding box center [183, 470] width 162 height 25
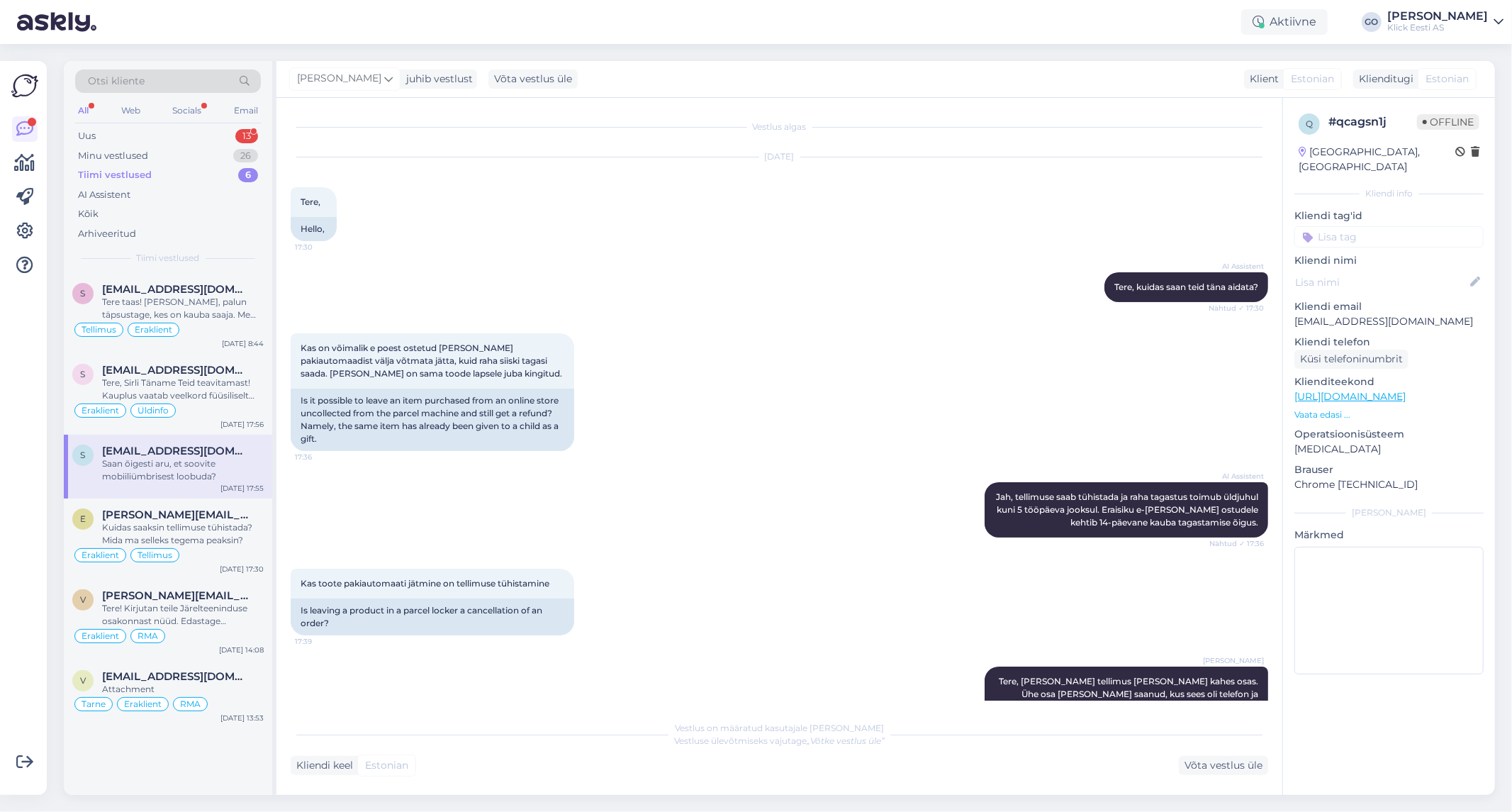
scroll to position [158, 0]
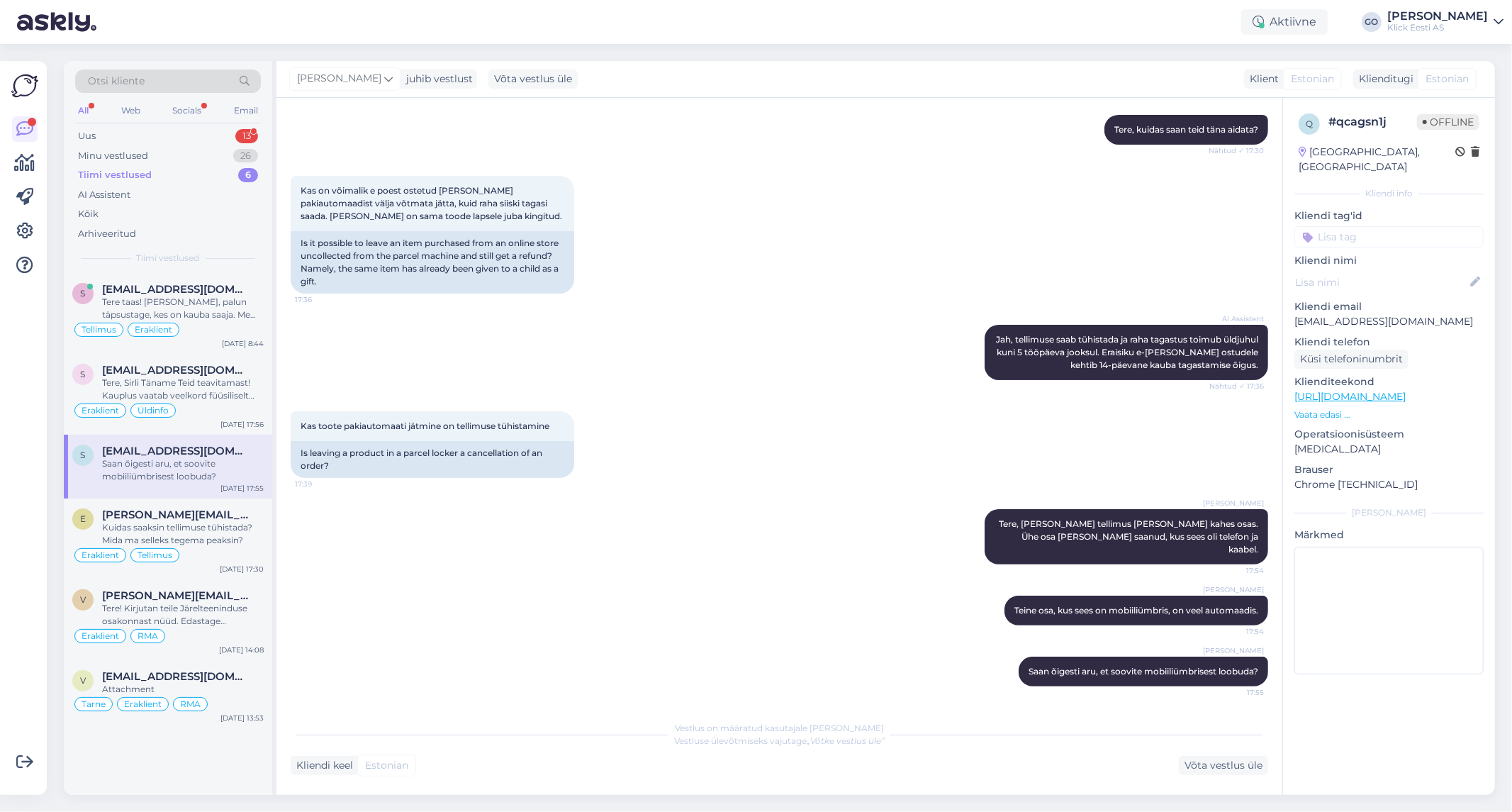
click at [1363, 226] on input at bounding box center [1389, 236] width 190 height 21
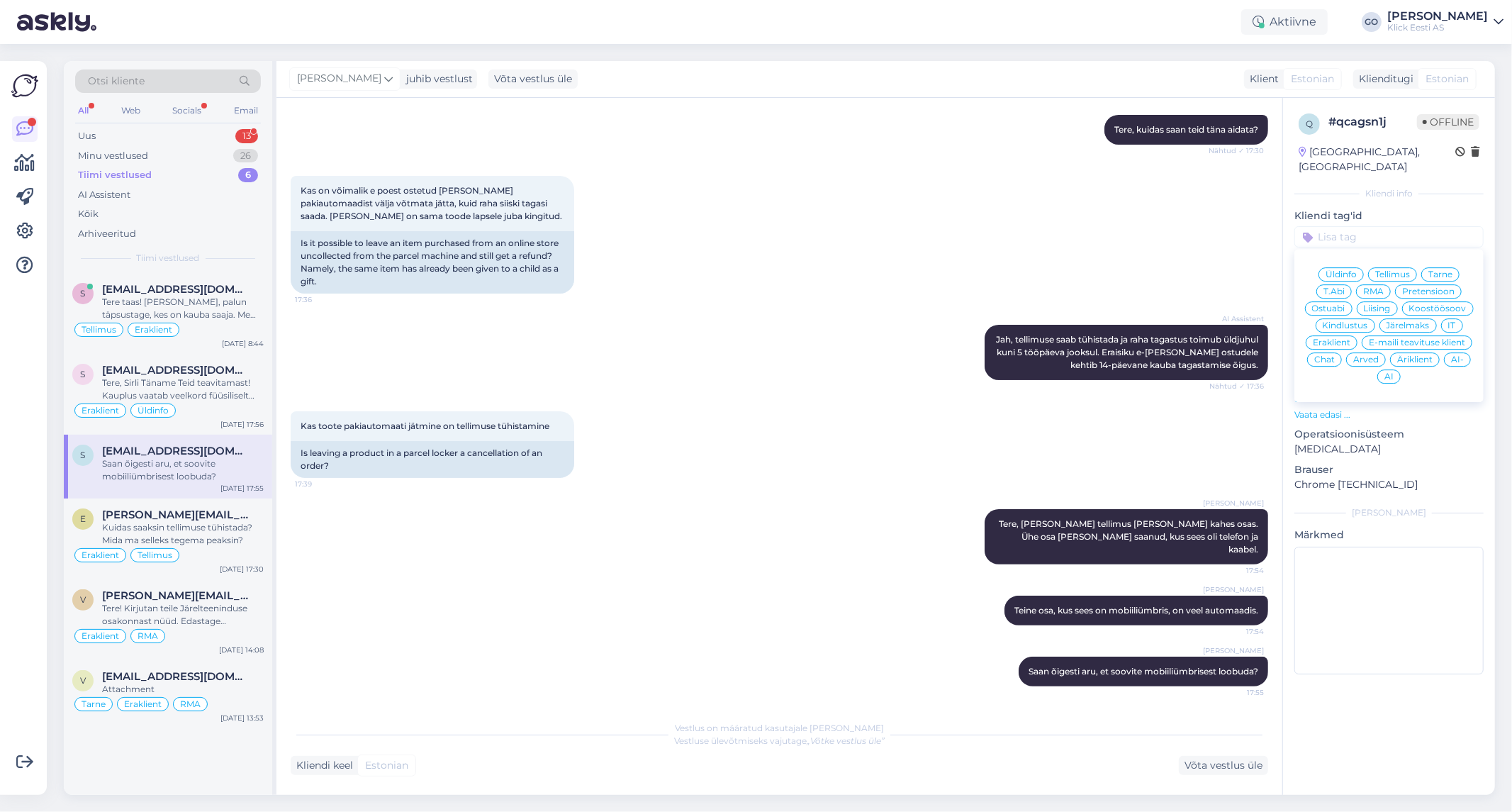
click at [1346, 338] on span "Eraklient" at bounding box center [1332, 343] width 38 height 9
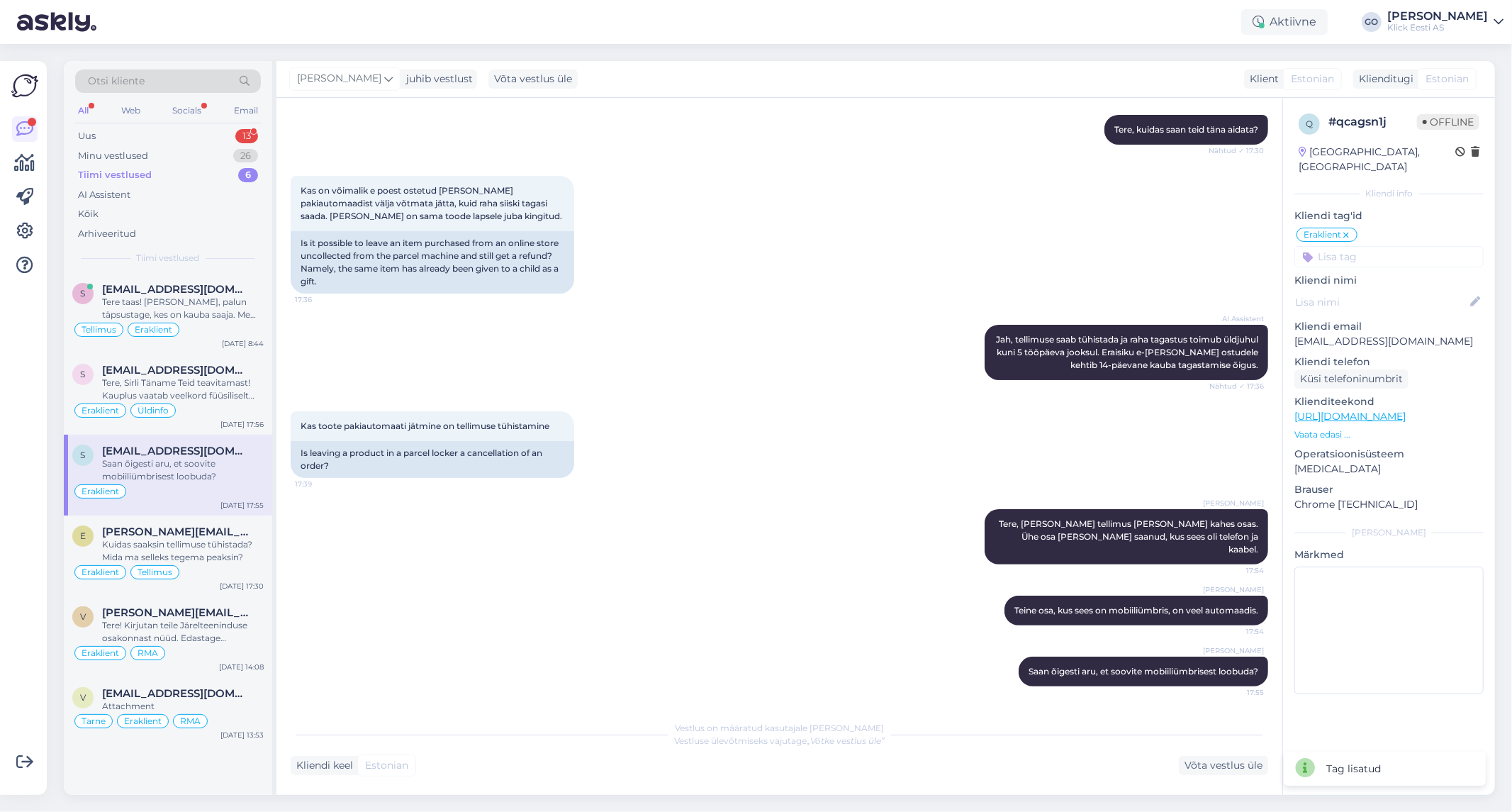
click at [1373, 246] on input at bounding box center [1389, 256] width 190 height 21
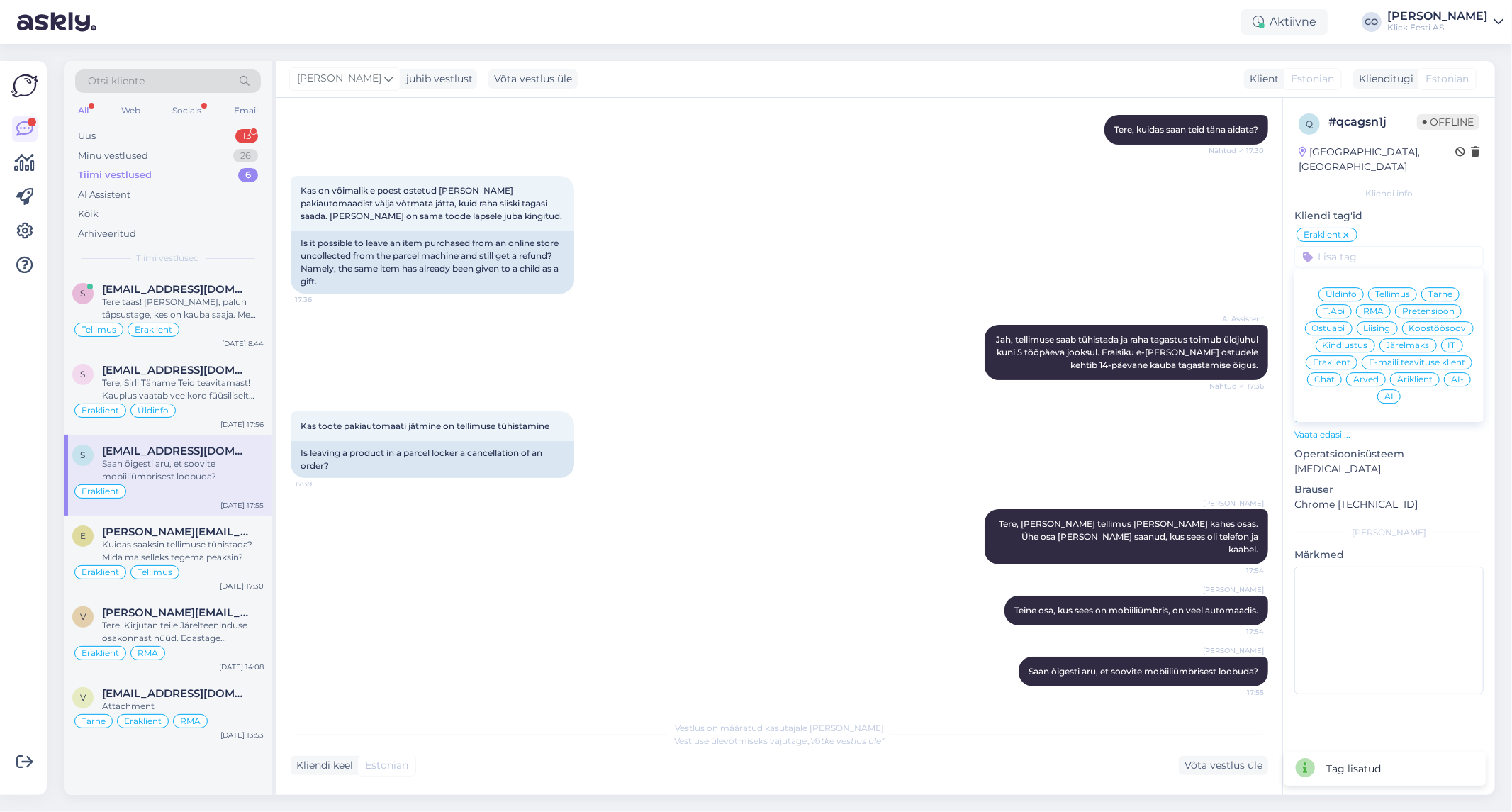
click at [1386, 287] on div "Tellimus" at bounding box center [1392, 294] width 49 height 15
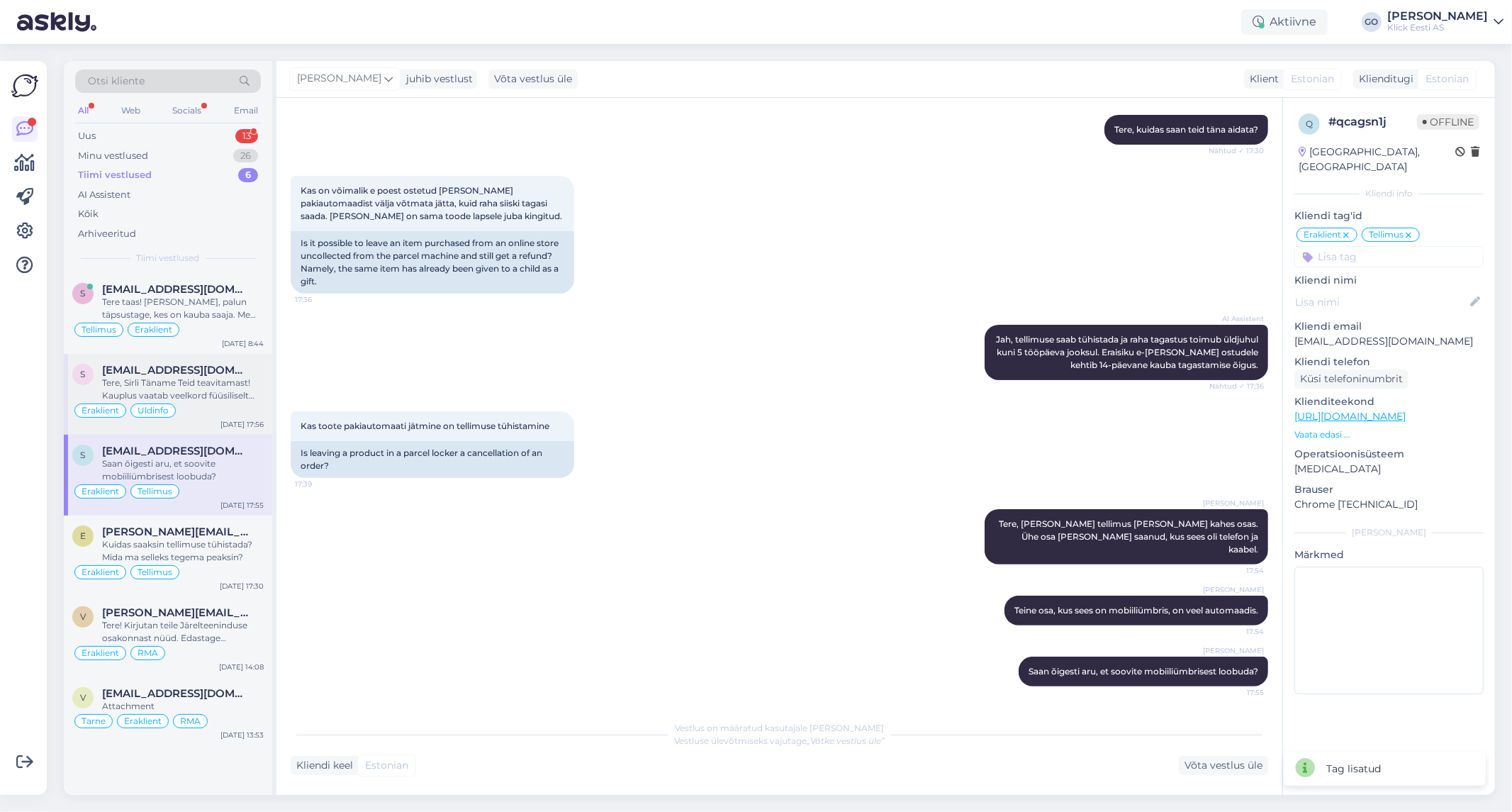
click at [220, 397] on div "Tere, Sirli Täname Teid teavitamast! Kauplus vaatab veelkord füüsiliselt üle. A…" at bounding box center [183, 389] width 162 height 25
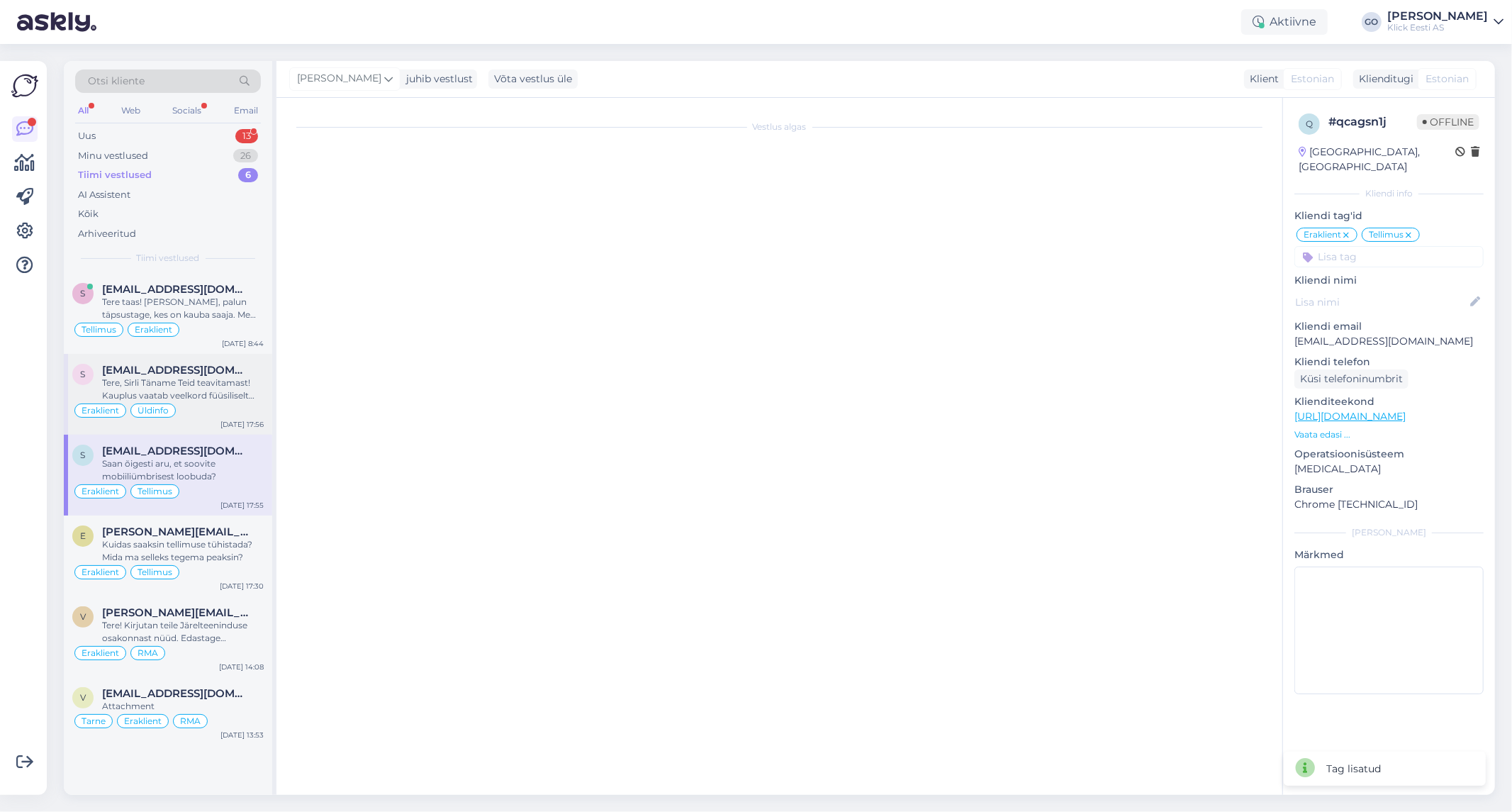
scroll to position [0, 0]
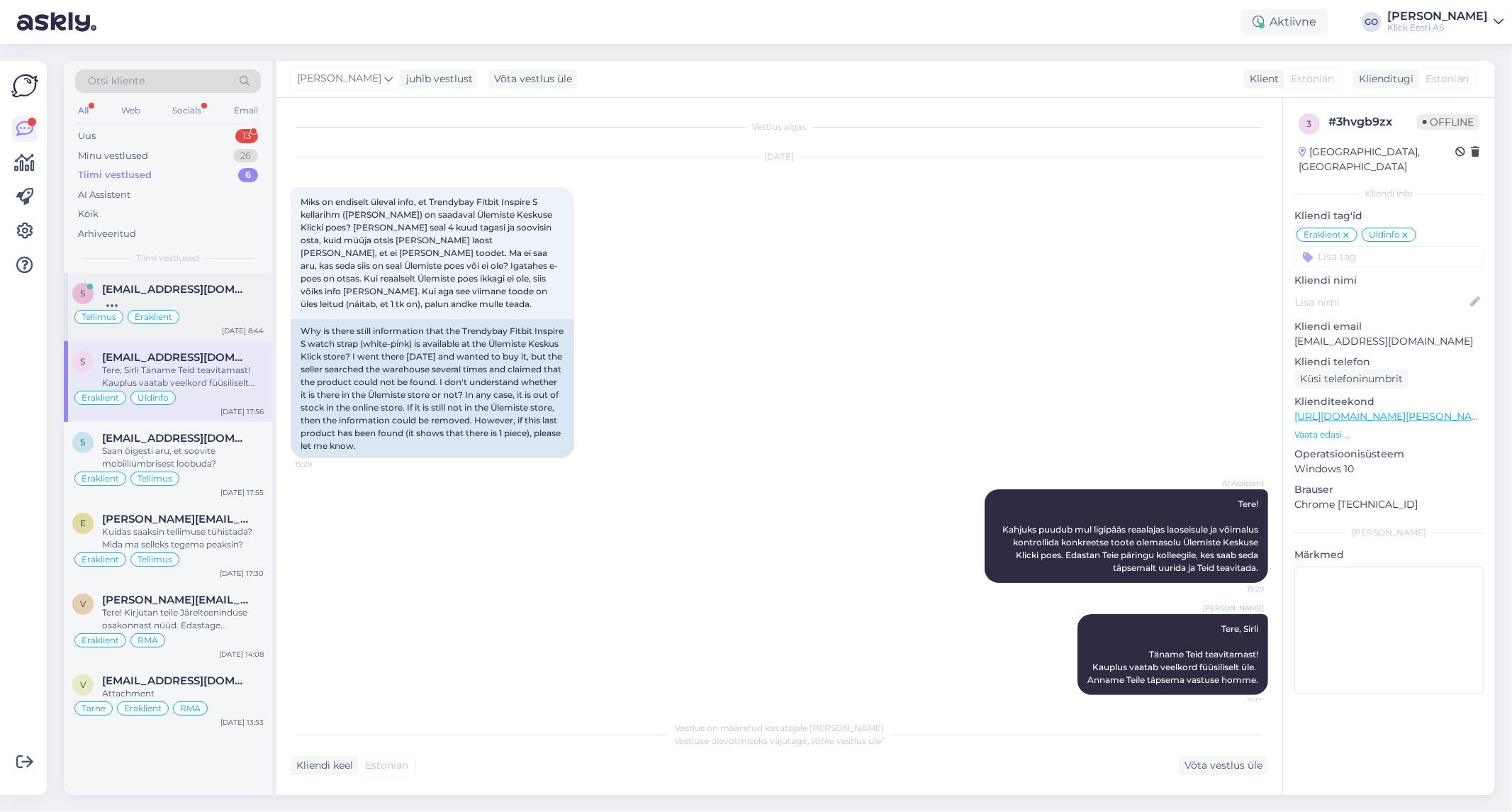
click at [198, 313] on div "Tellimus Eraklient" at bounding box center [168, 317] width 192 height 17
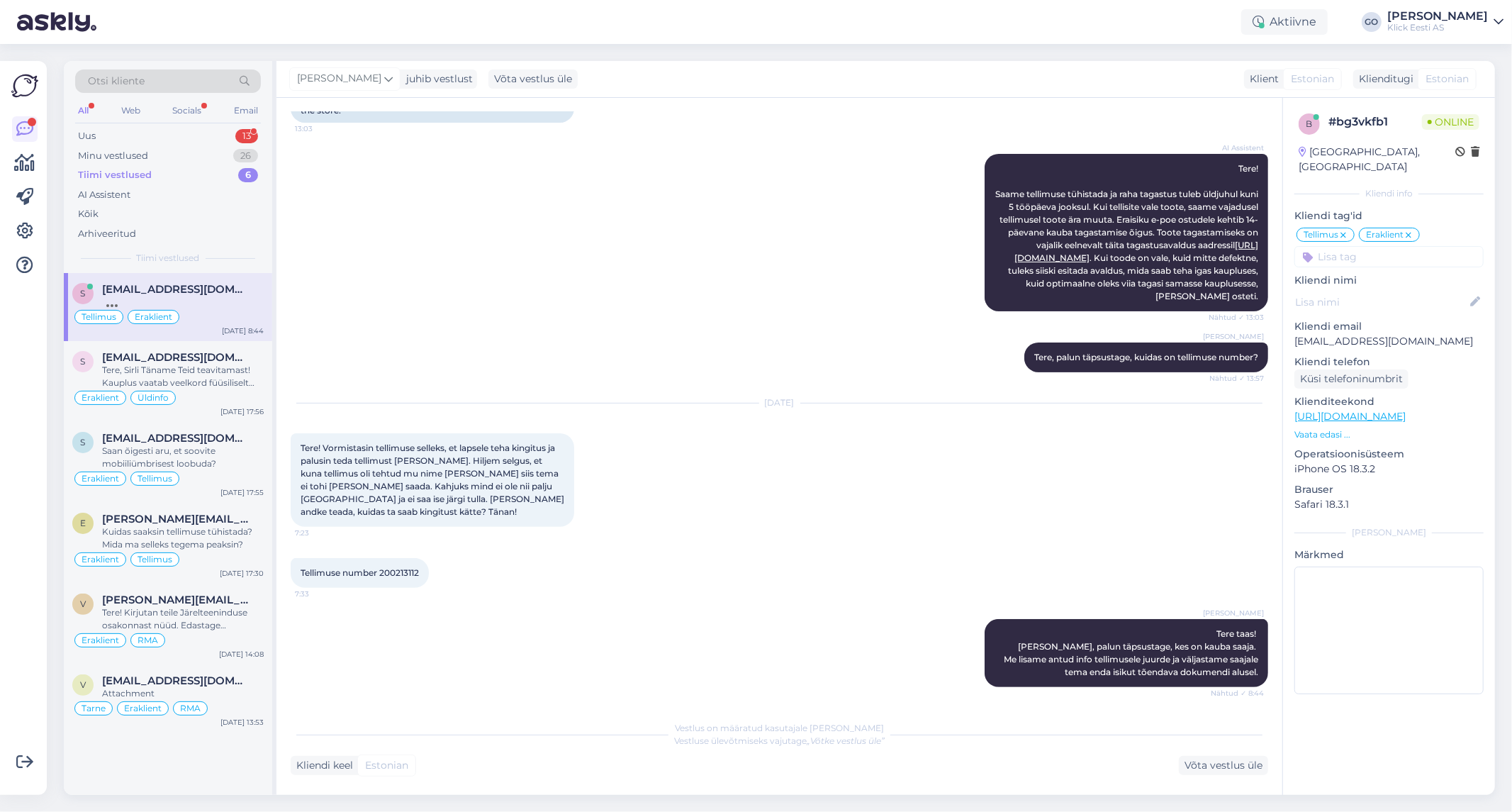
scroll to position [256, 0]
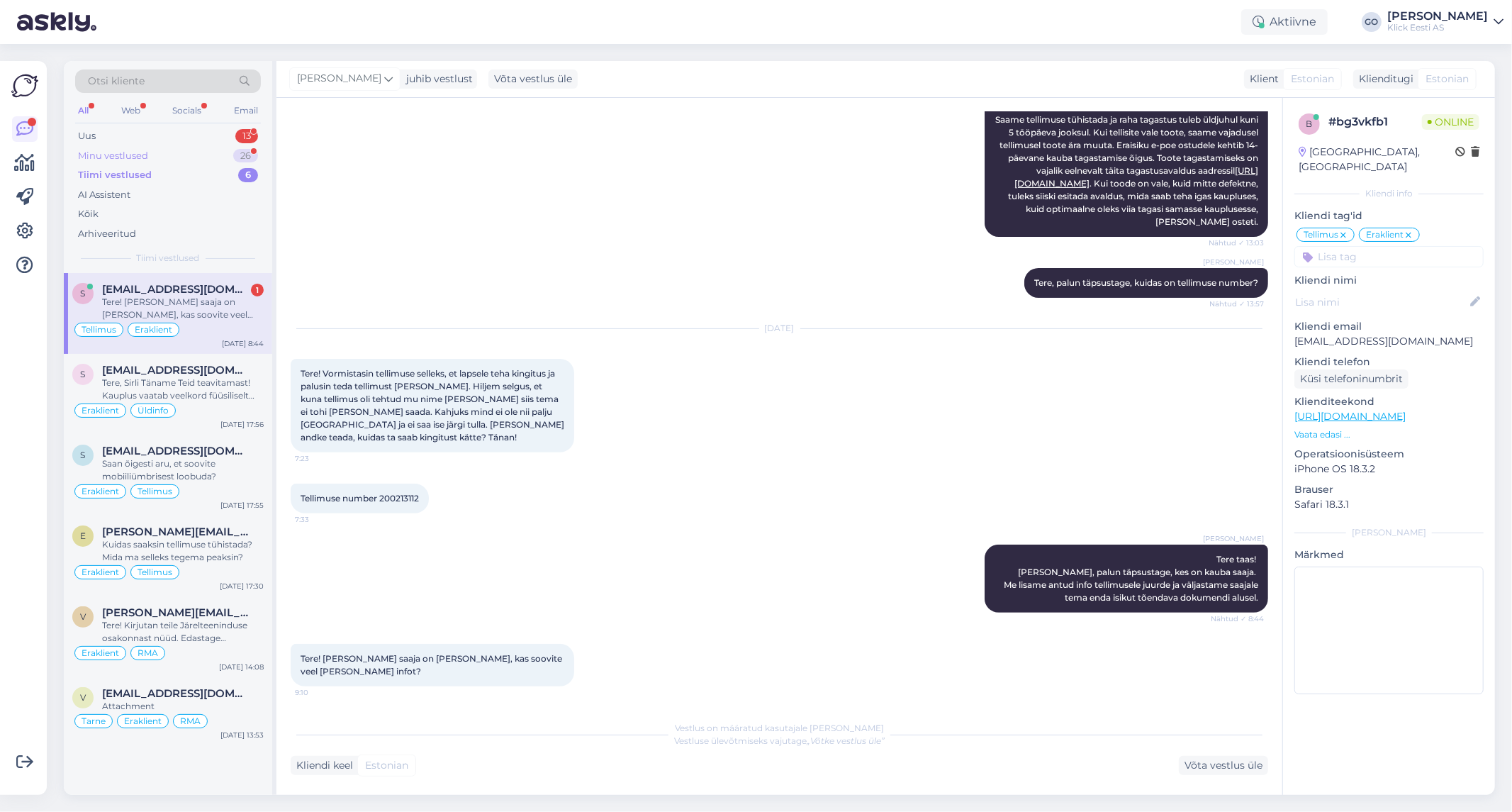
click at [136, 149] on div "Minu vestlused" at bounding box center [113, 156] width 70 height 15
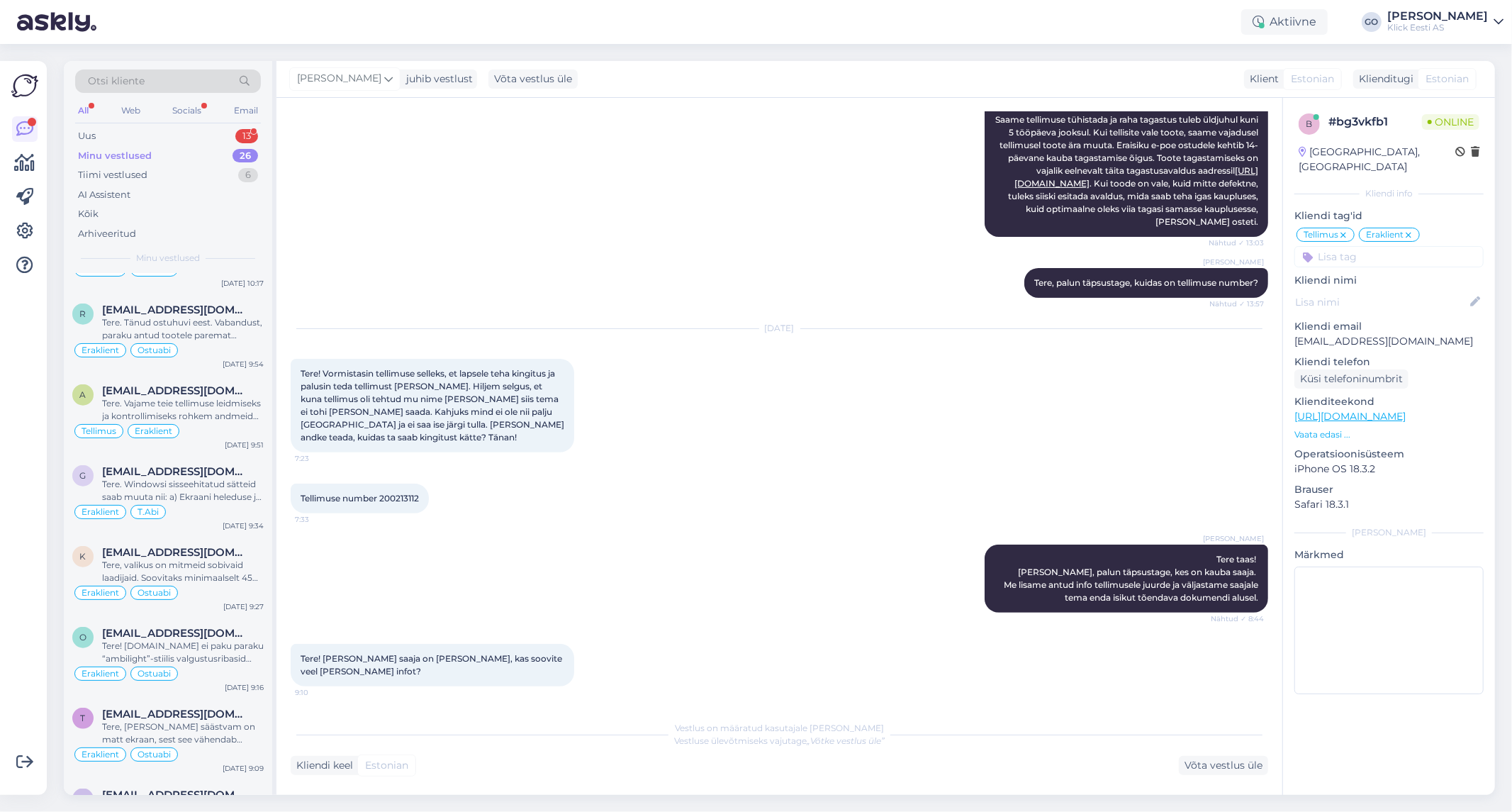
scroll to position [1487, 0]
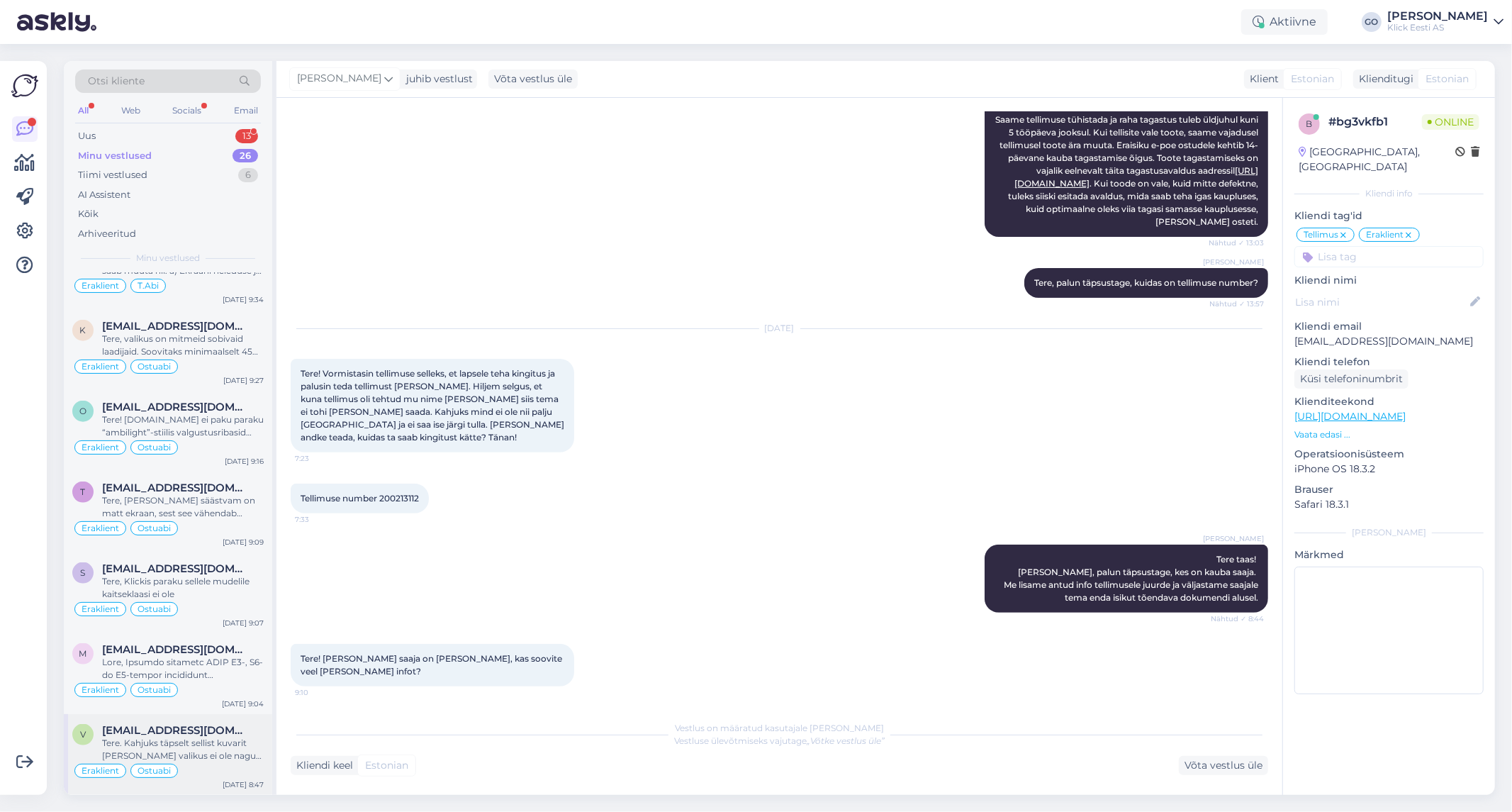
click at [258, 734] on div "[EMAIL_ADDRESS][DOMAIN_NAME]" at bounding box center [183, 731] width 162 height 13
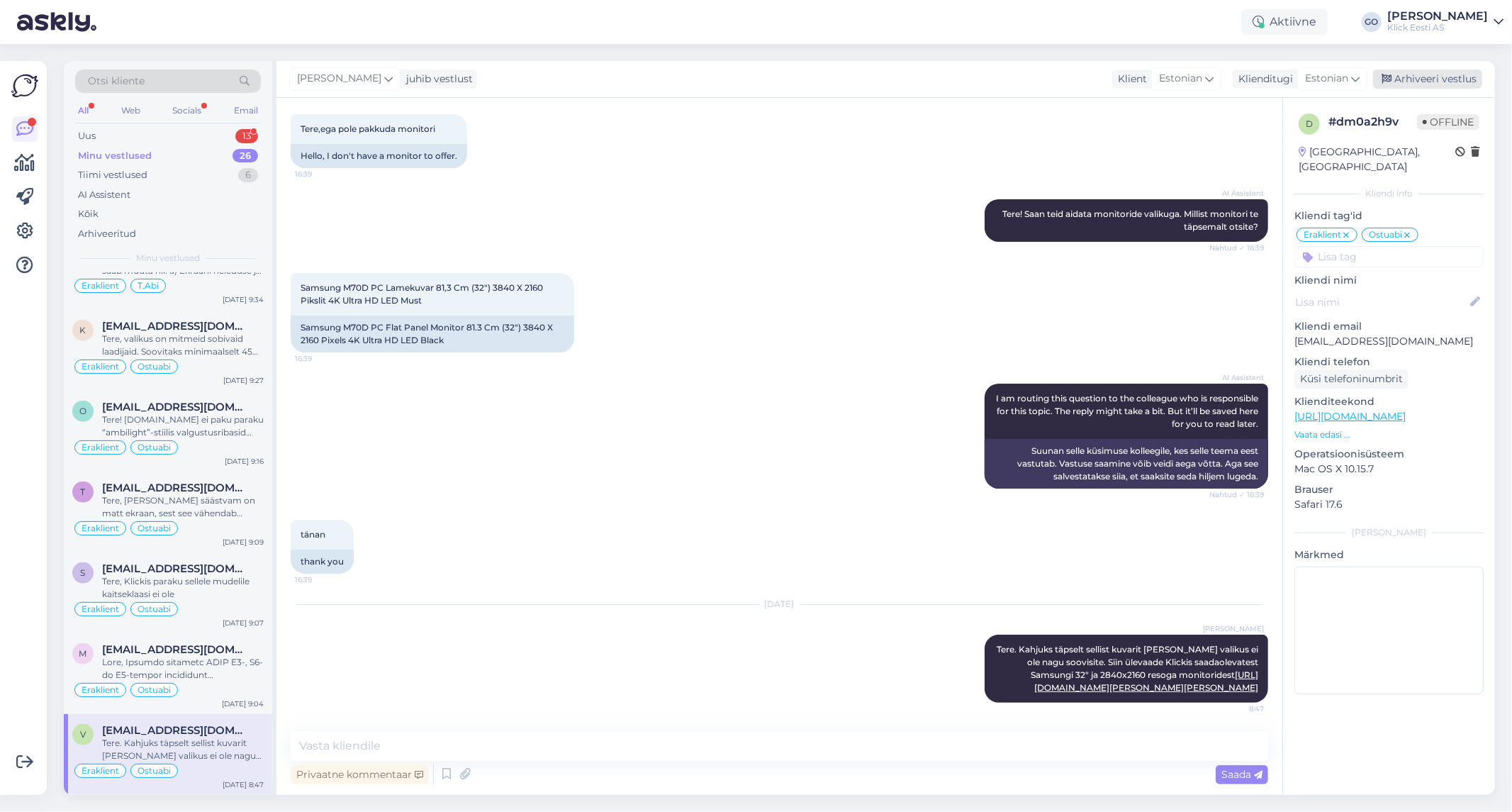
click at [1450, 73] on div "Arhiveeri vestlus" at bounding box center [1428, 79] width 109 height 19
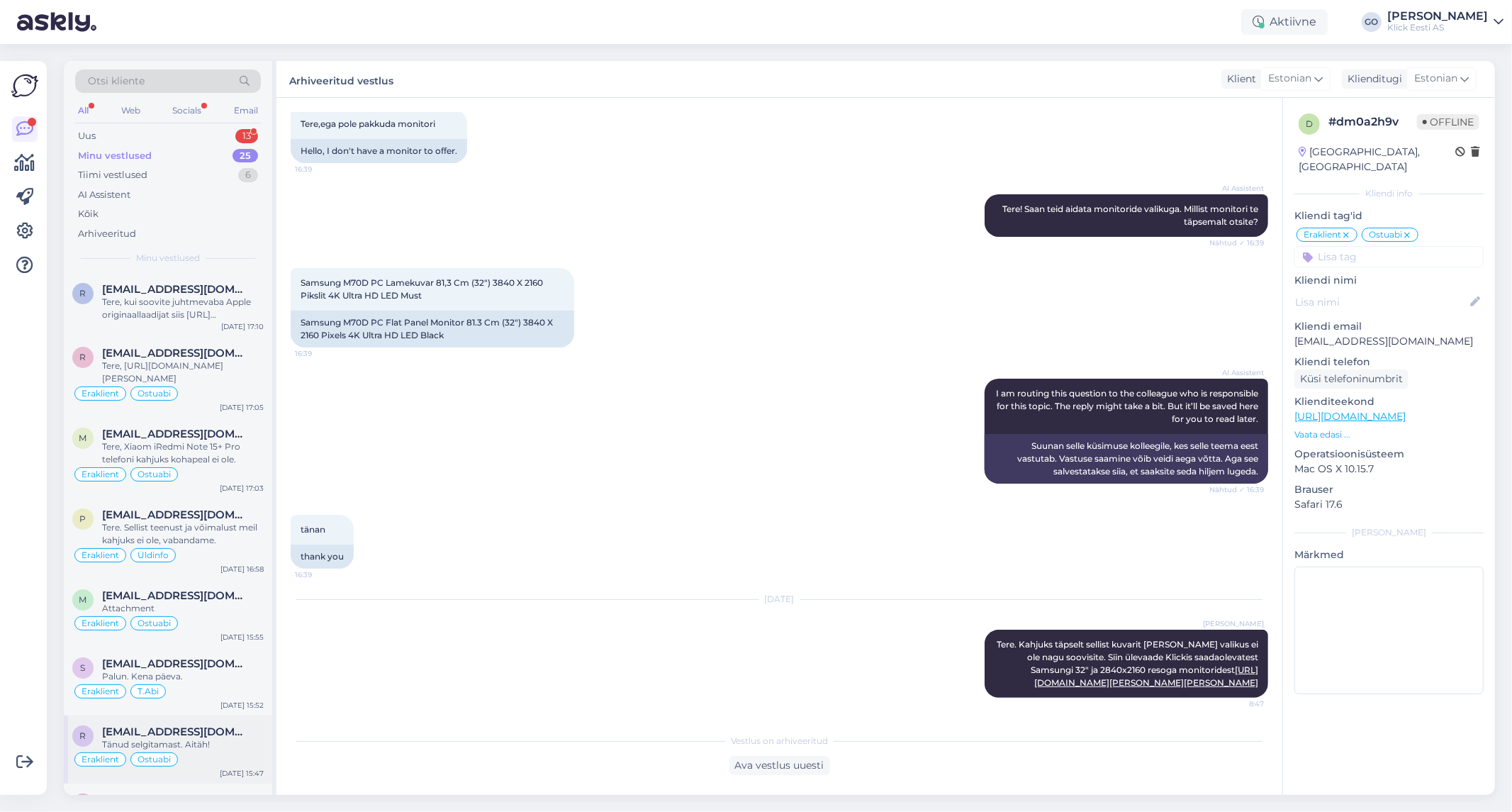
click at [245, 737] on div "[EMAIL_ADDRESS][DOMAIN_NAME]" at bounding box center [183, 732] width 162 height 13
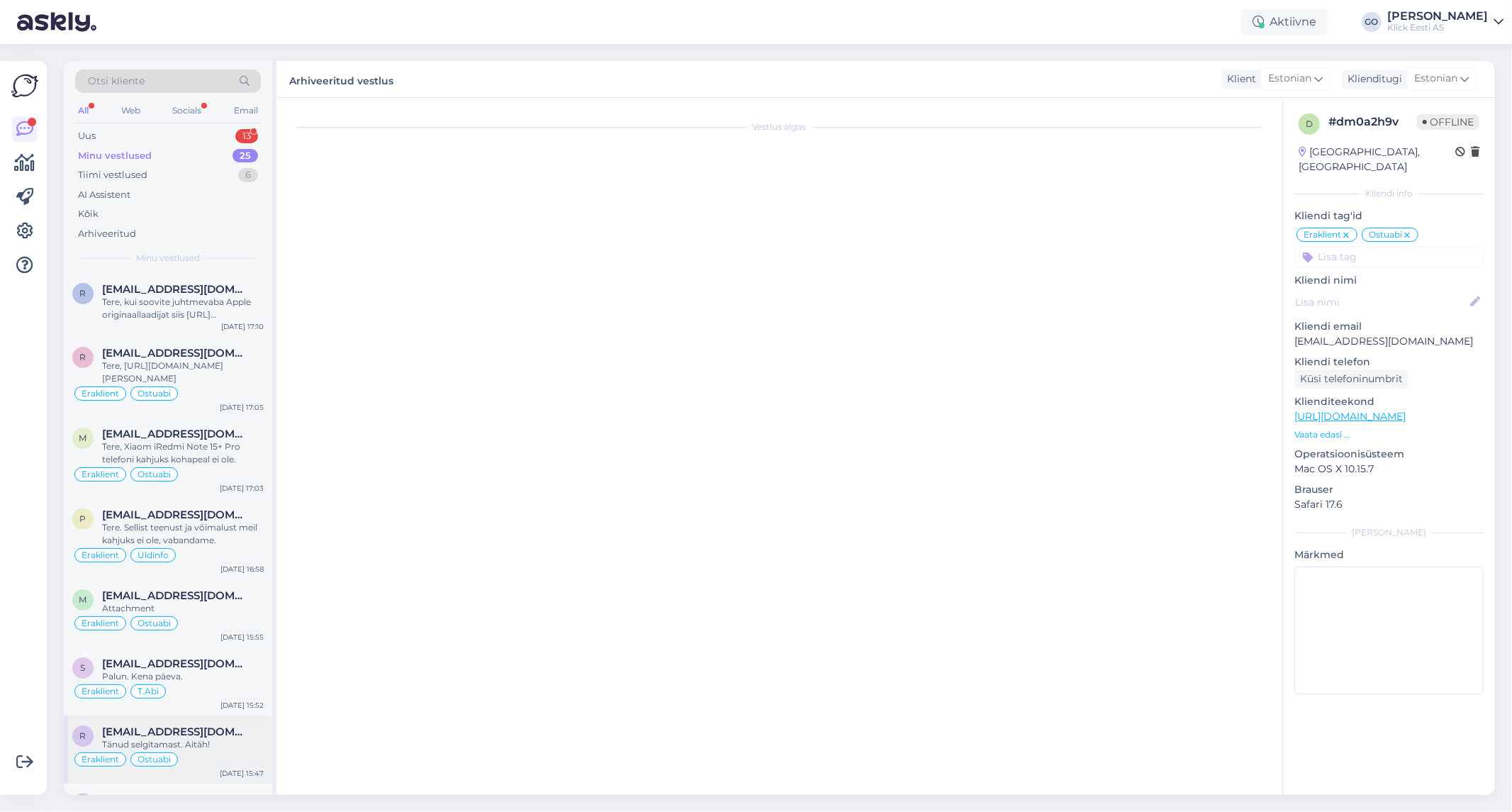
scroll to position [174, 0]
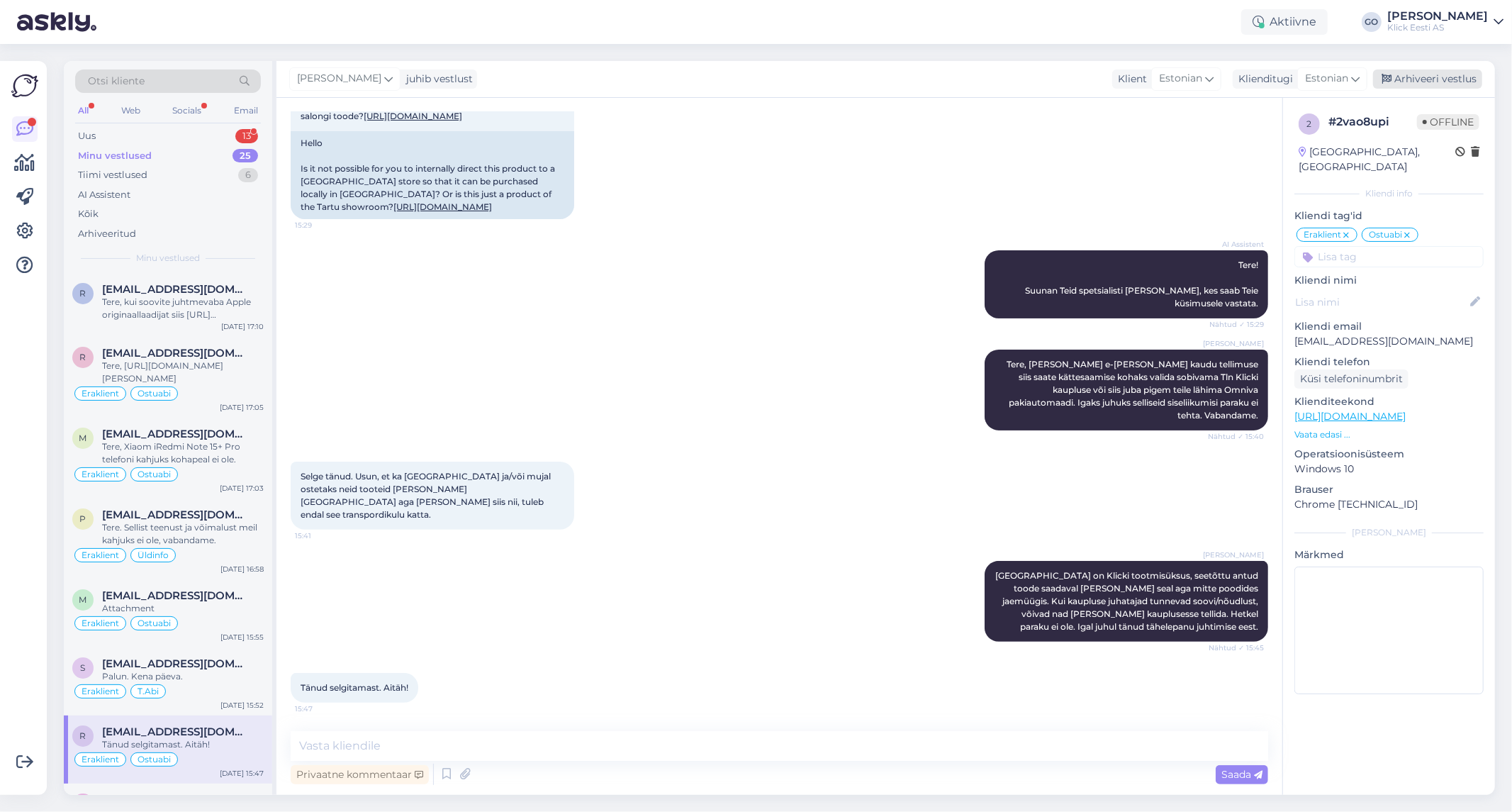
click at [1449, 76] on div "Arhiveeri vestlus" at bounding box center [1428, 79] width 109 height 19
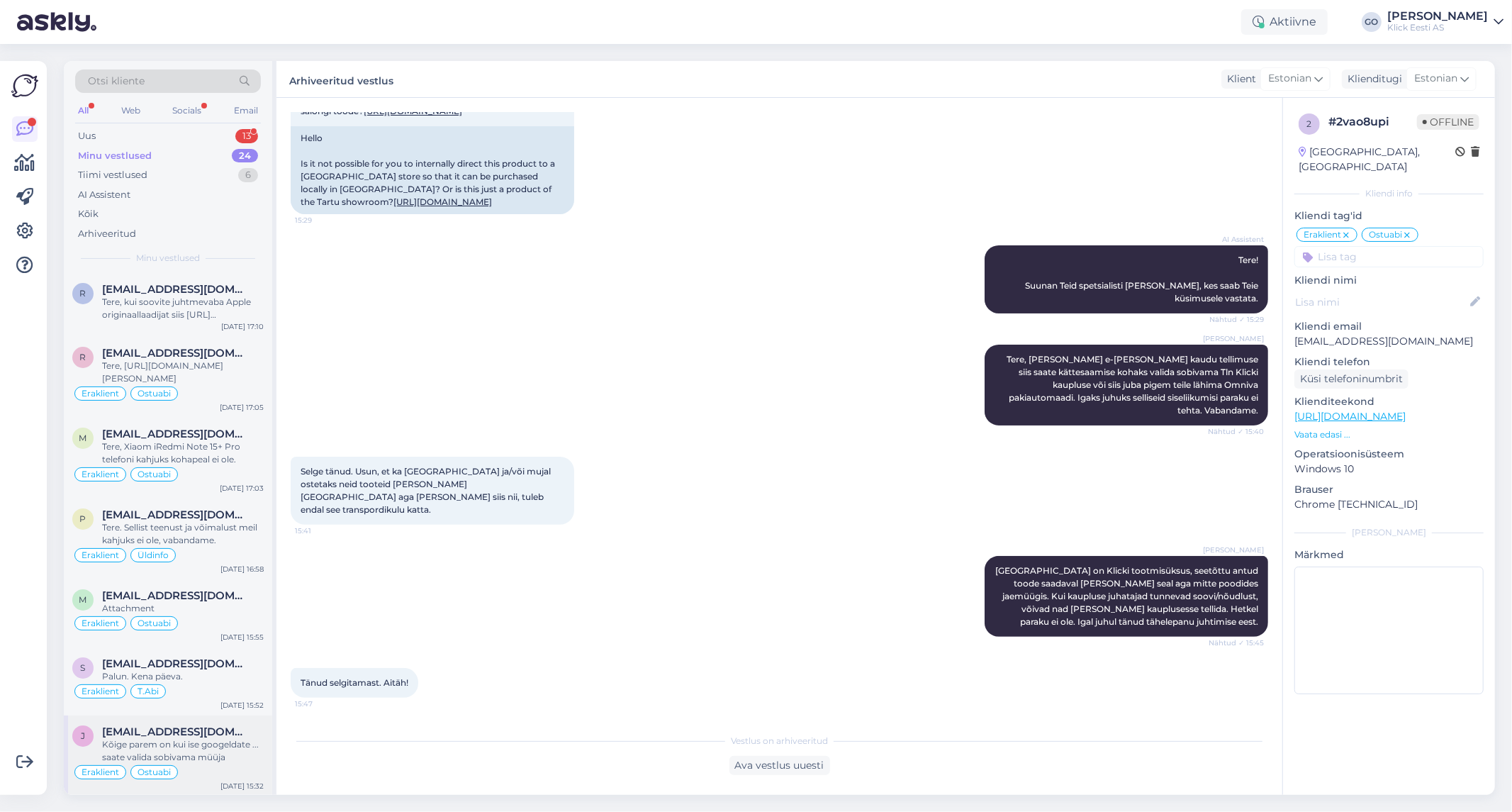
click at [240, 736] on div "[EMAIL_ADDRESS][DOMAIN_NAME]" at bounding box center [183, 732] width 162 height 13
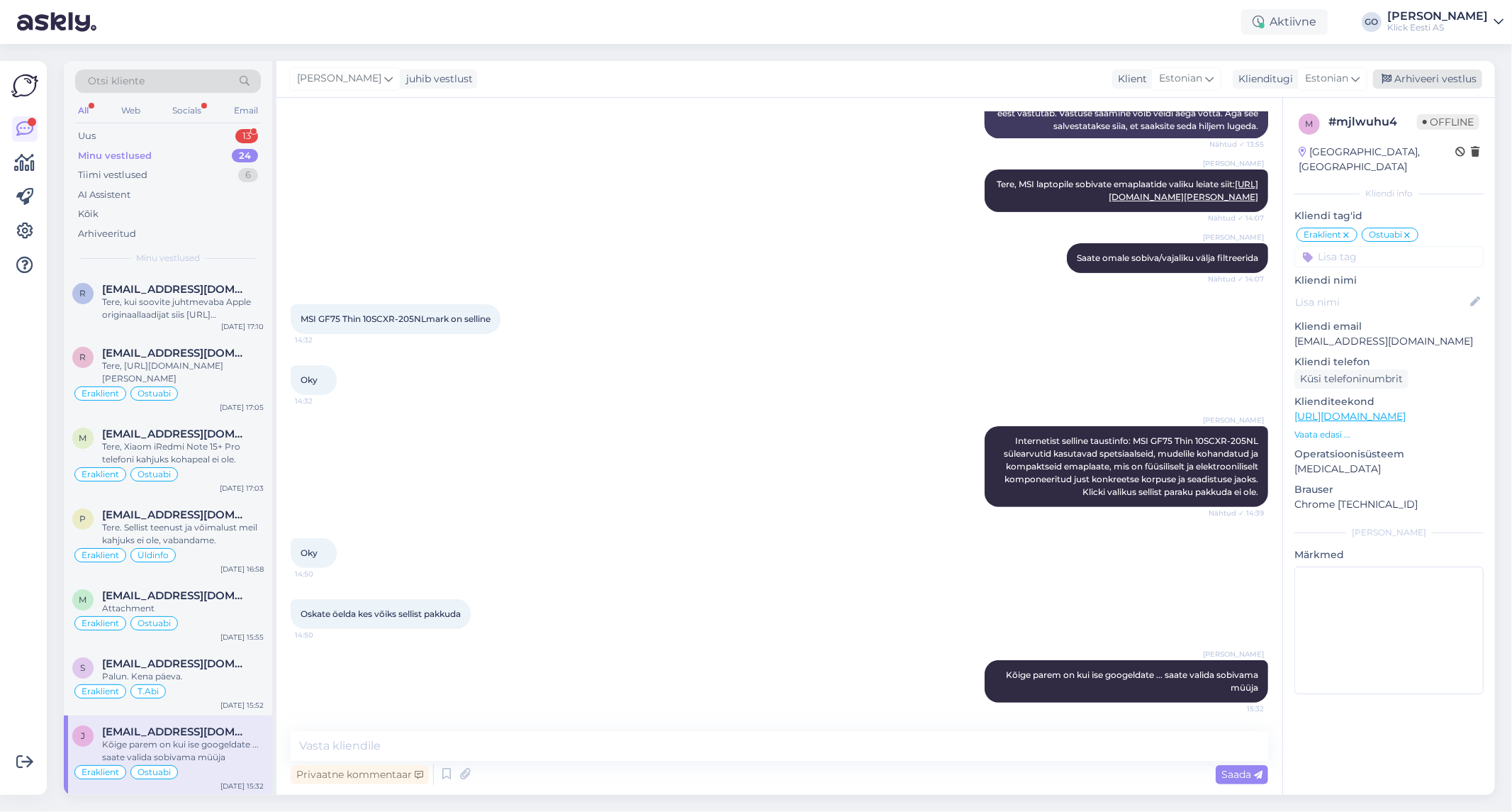
click at [1423, 76] on div "Arhiveeri vestlus" at bounding box center [1428, 79] width 109 height 19
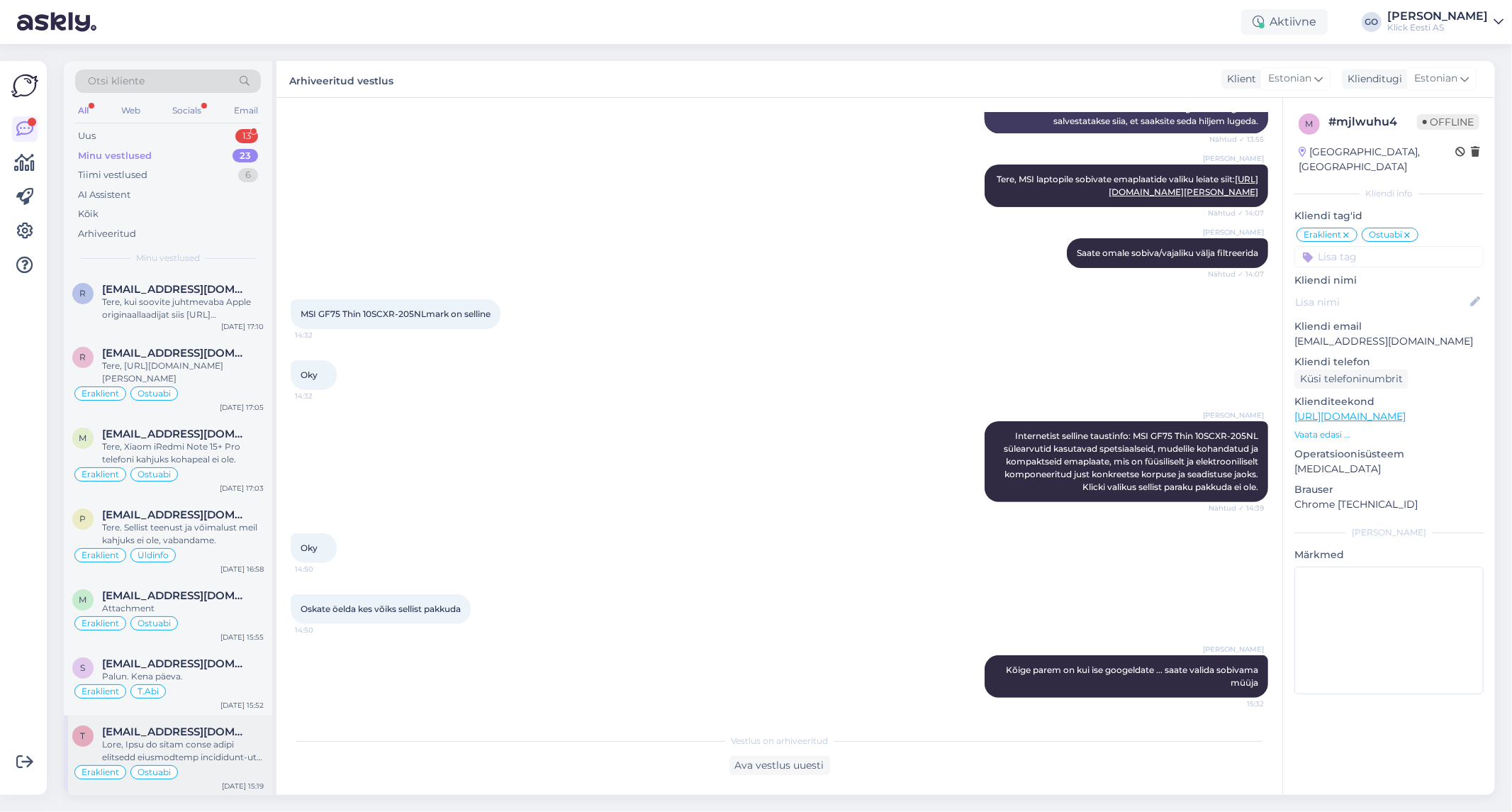
click at [207, 742] on div at bounding box center [183, 750] width 162 height 25
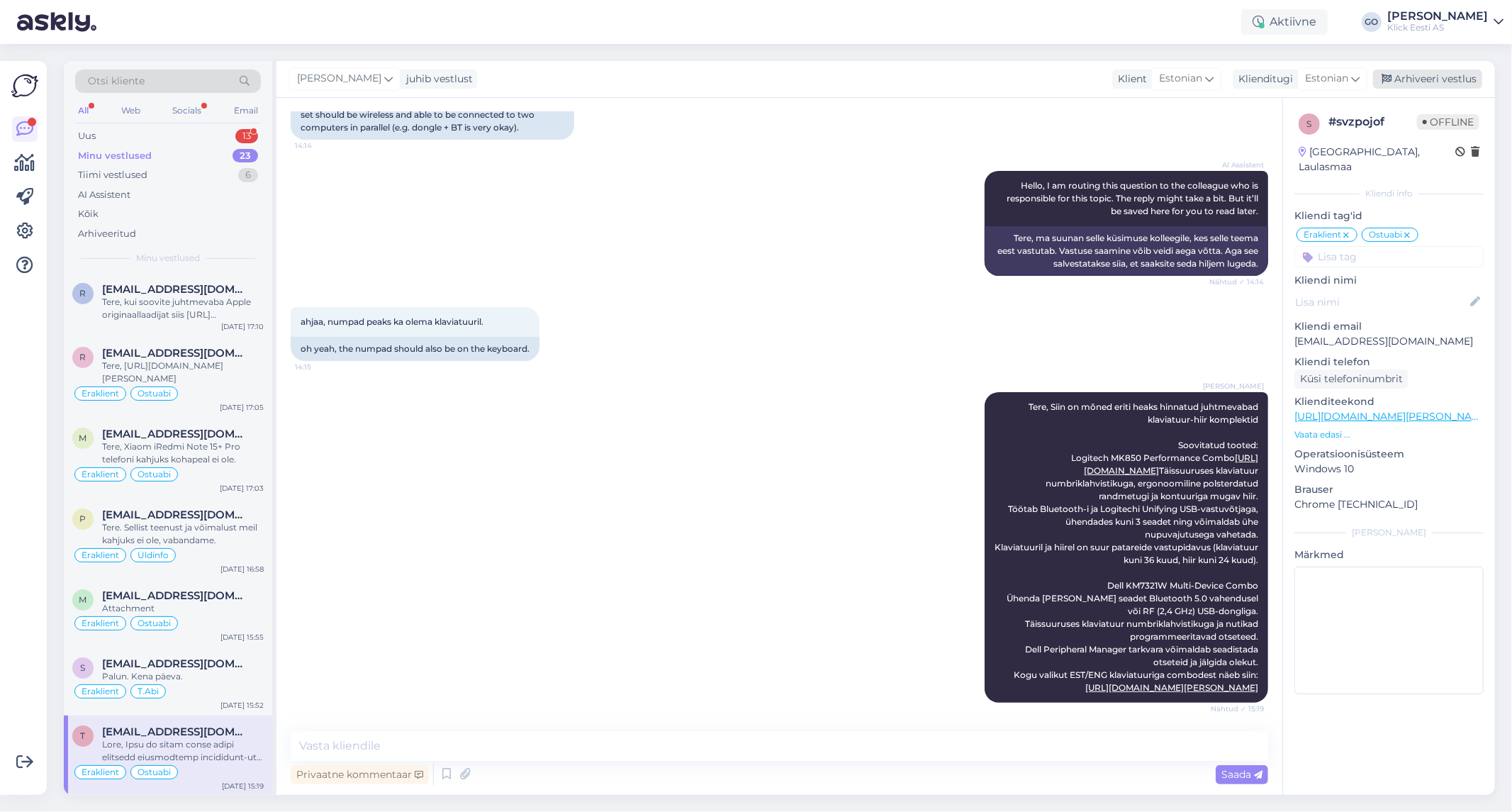
click at [1442, 78] on div "Arhiveeri vestlus" at bounding box center [1428, 79] width 109 height 19
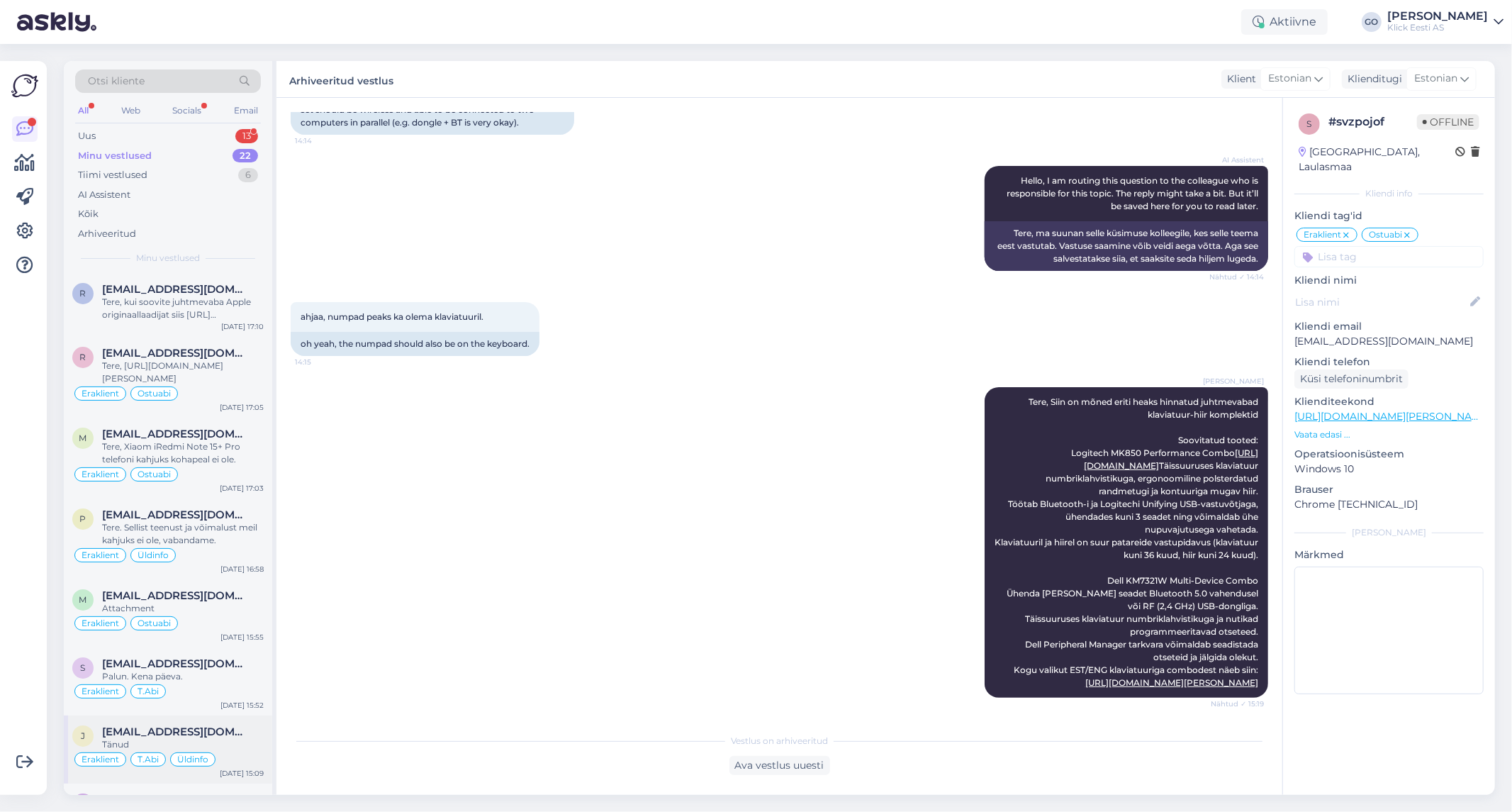
click at [257, 724] on div "j [EMAIL_ADDRESS][DOMAIN_NAME] Tänud [PERSON_NAME][PERSON_NAME] [DATE] 15:09" at bounding box center [168, 750] width 208 height 68
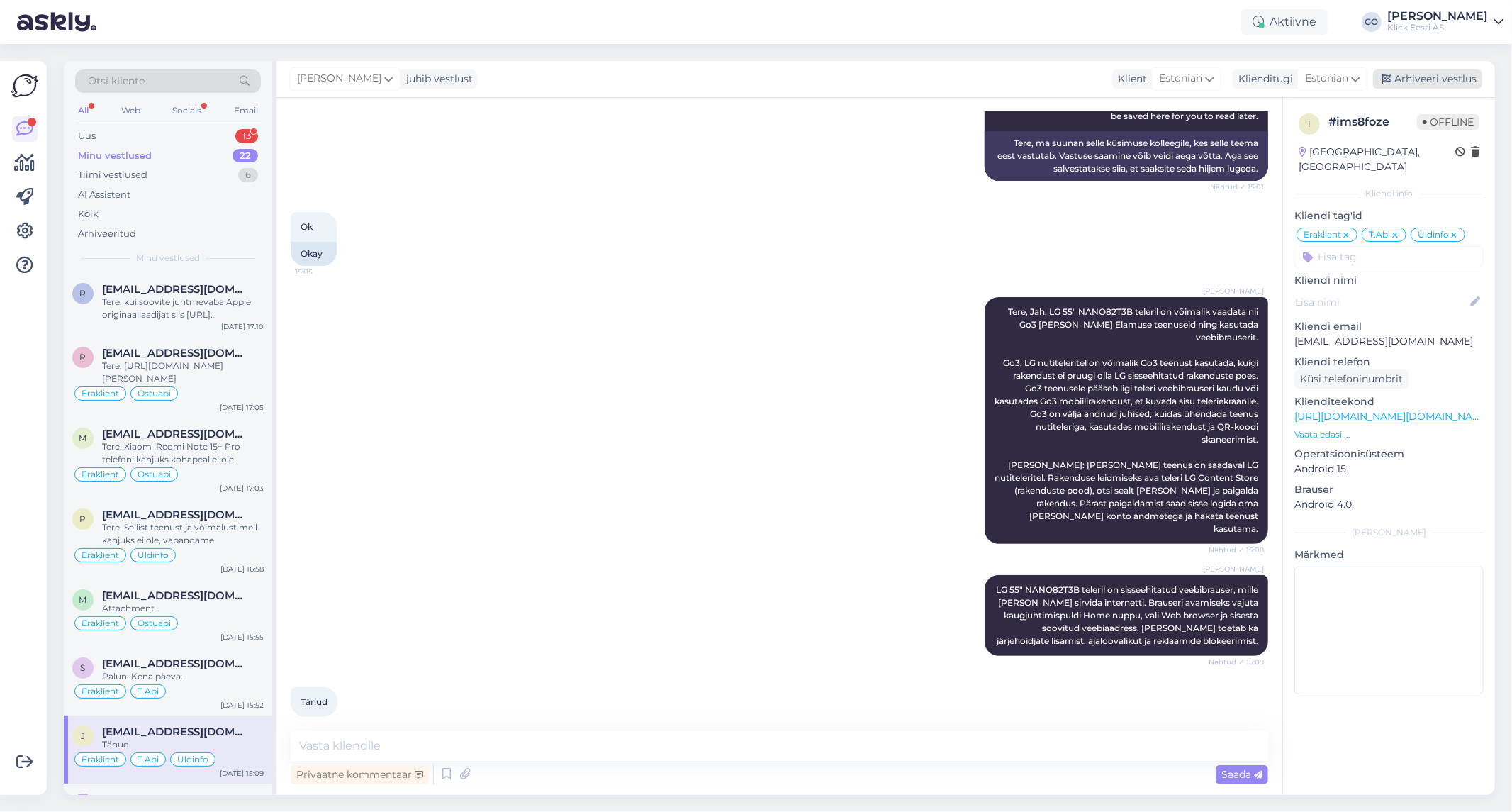
click at [1423, 79] on div "Arhiveeri vestlus" at bounding box center [1428, 79] width 109 height 19
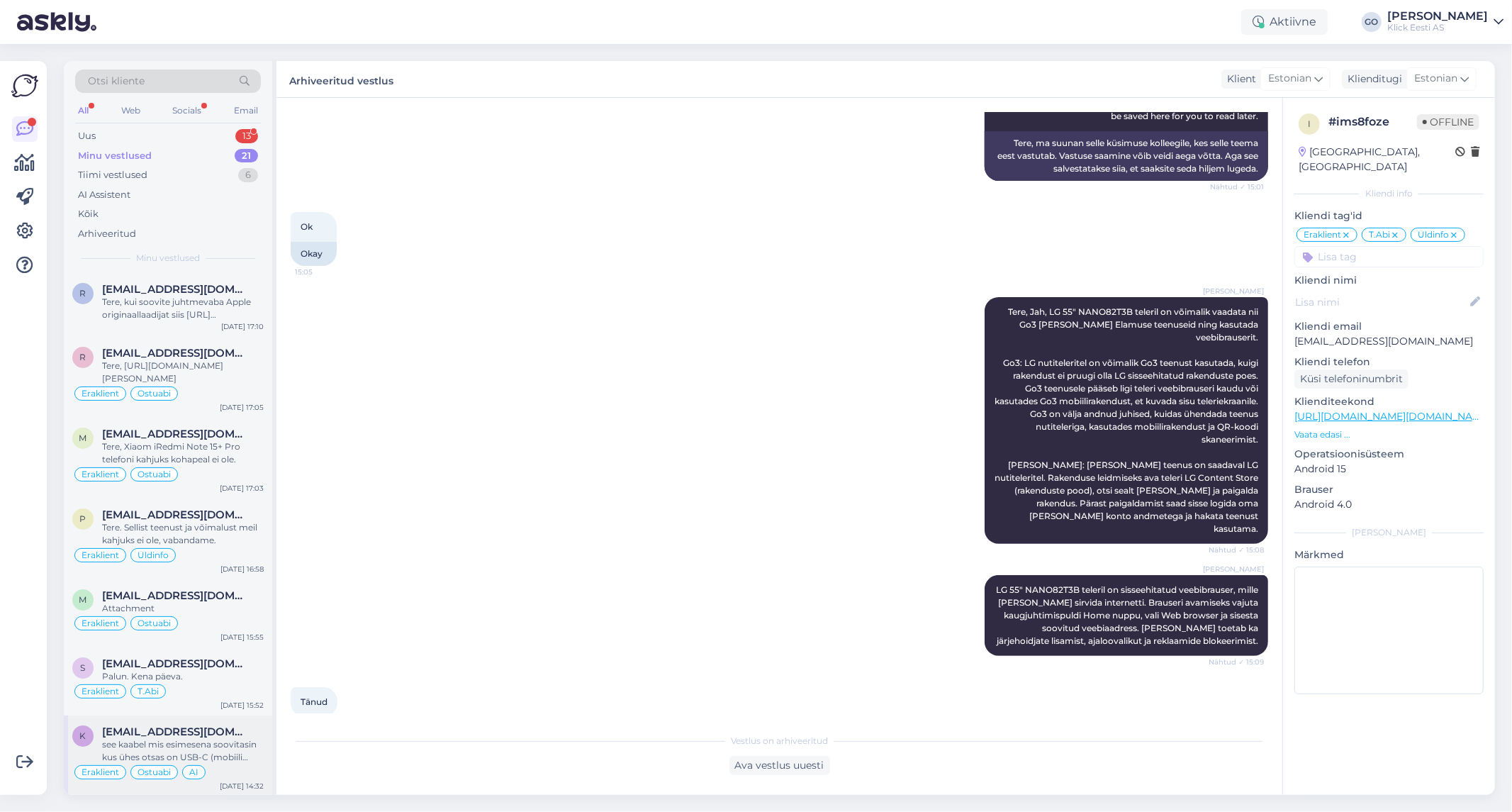
click at [251, 745] on div "see kaabel mis esimesena soovitasin kus ühes otsas on USB-C (mobiili jaoks) ja …" at bounding box center [183, 750] width 162 height 25
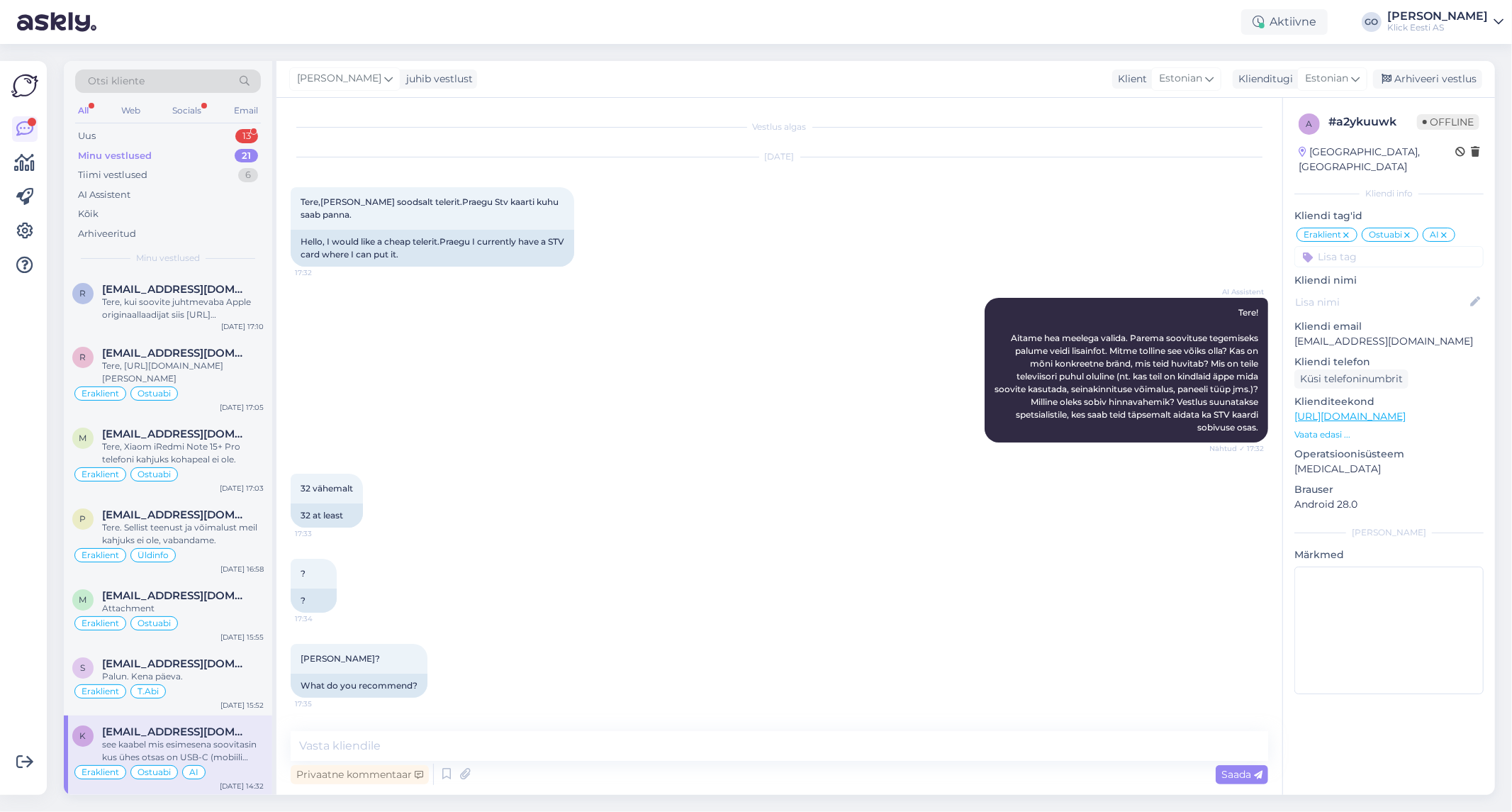
scroll to position [6503, 0]
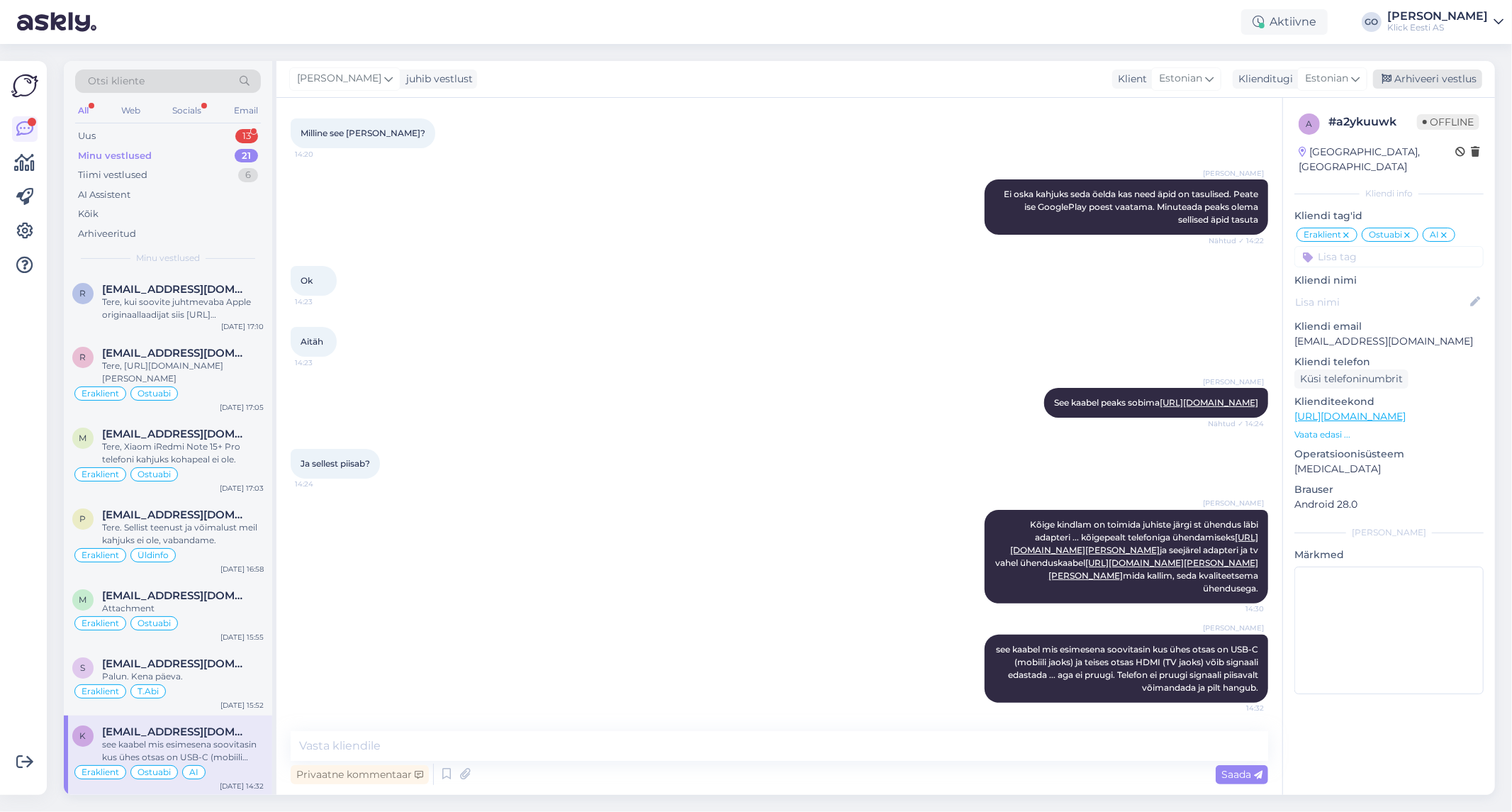
click at [1423, 80] on div "Arhiveeri vestlus" at bounding box center [1428, 79] width 109 height 19
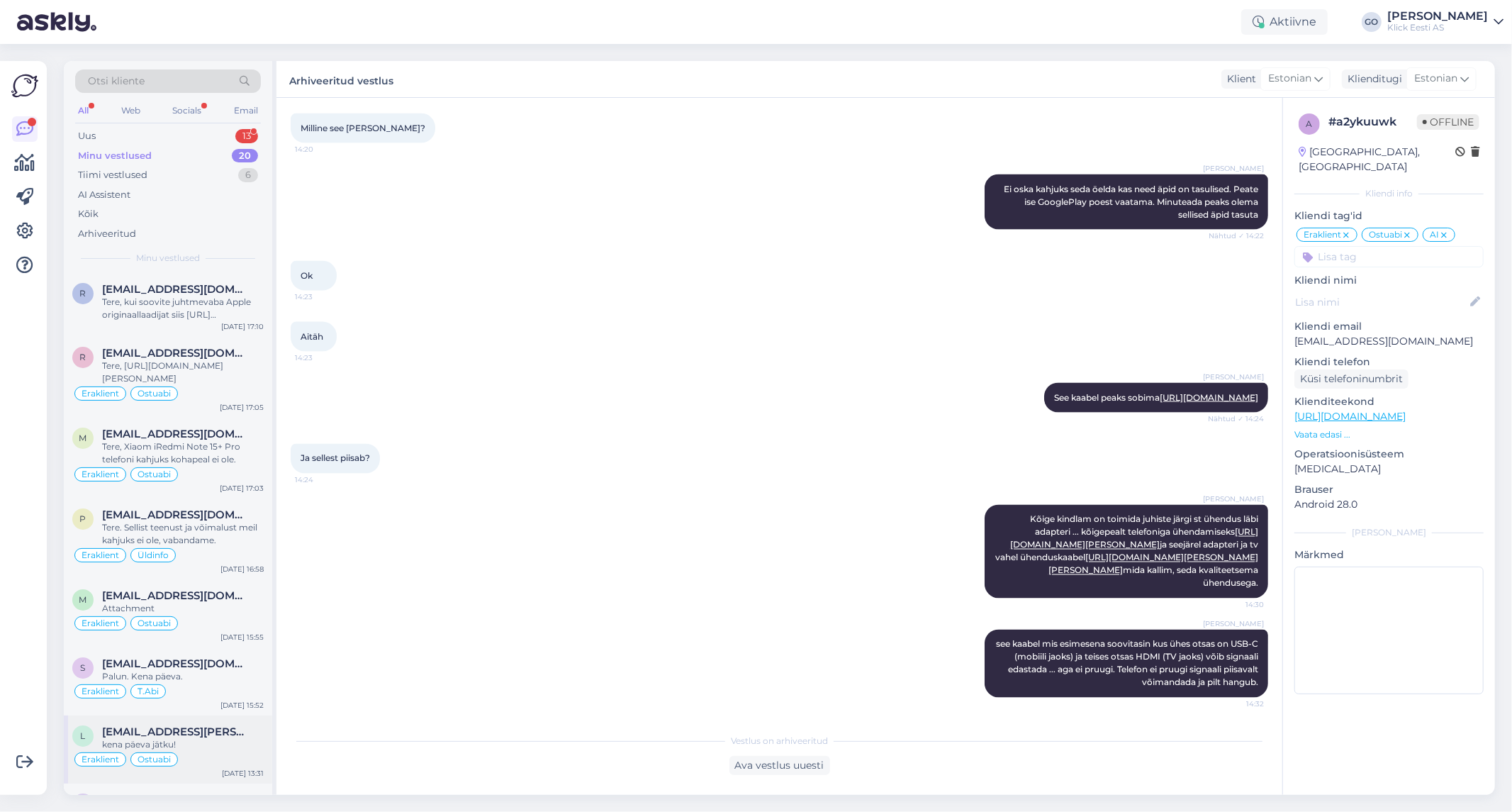
click at [232, 748] on div "kena päeva jätku!" at bounding box center [183, 744] width 162 height 13
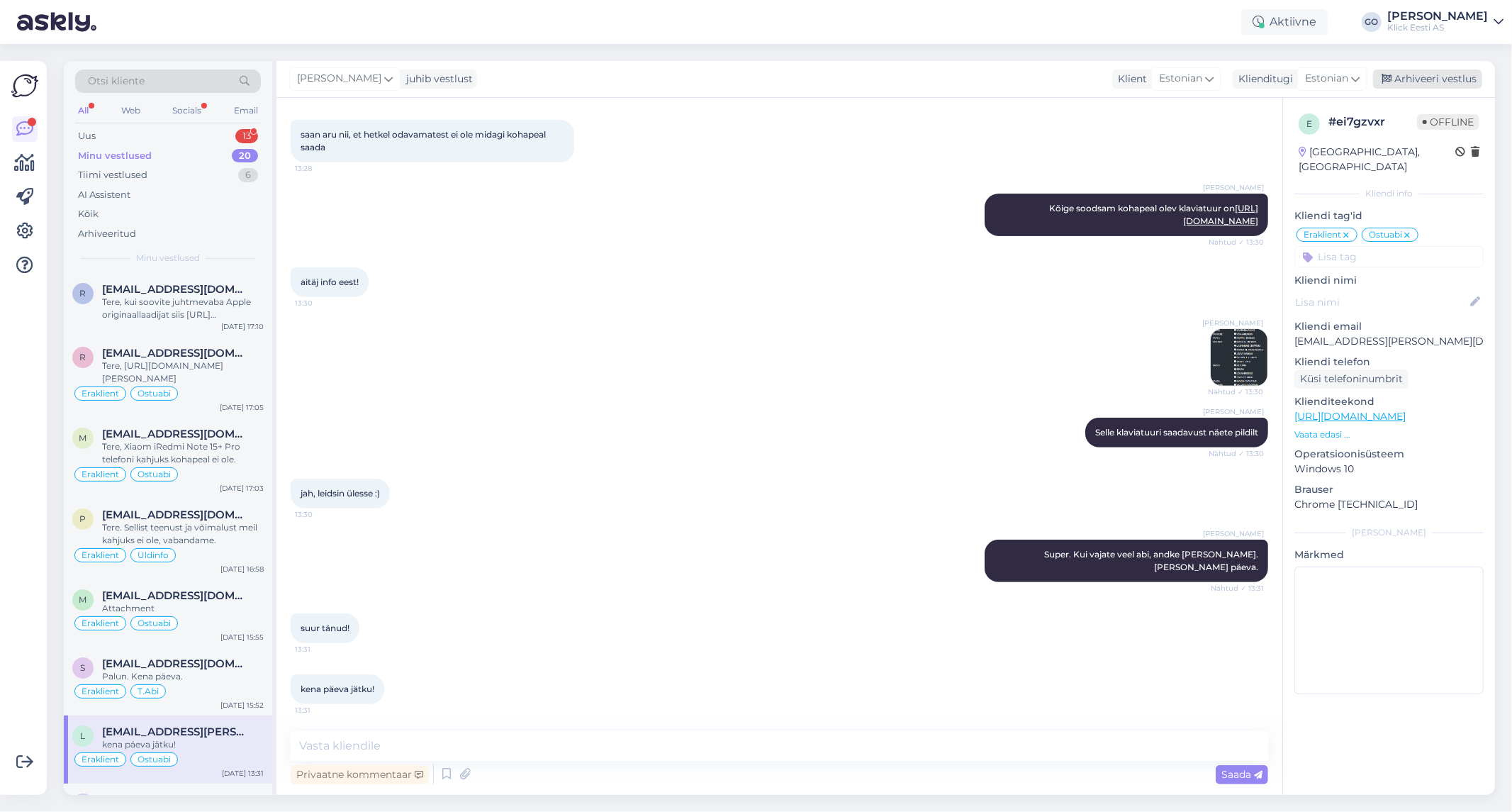
click at [1436, 75] on div "Arhiveeri vestlus" at bounding box center [1428, 79] width 109 height 19
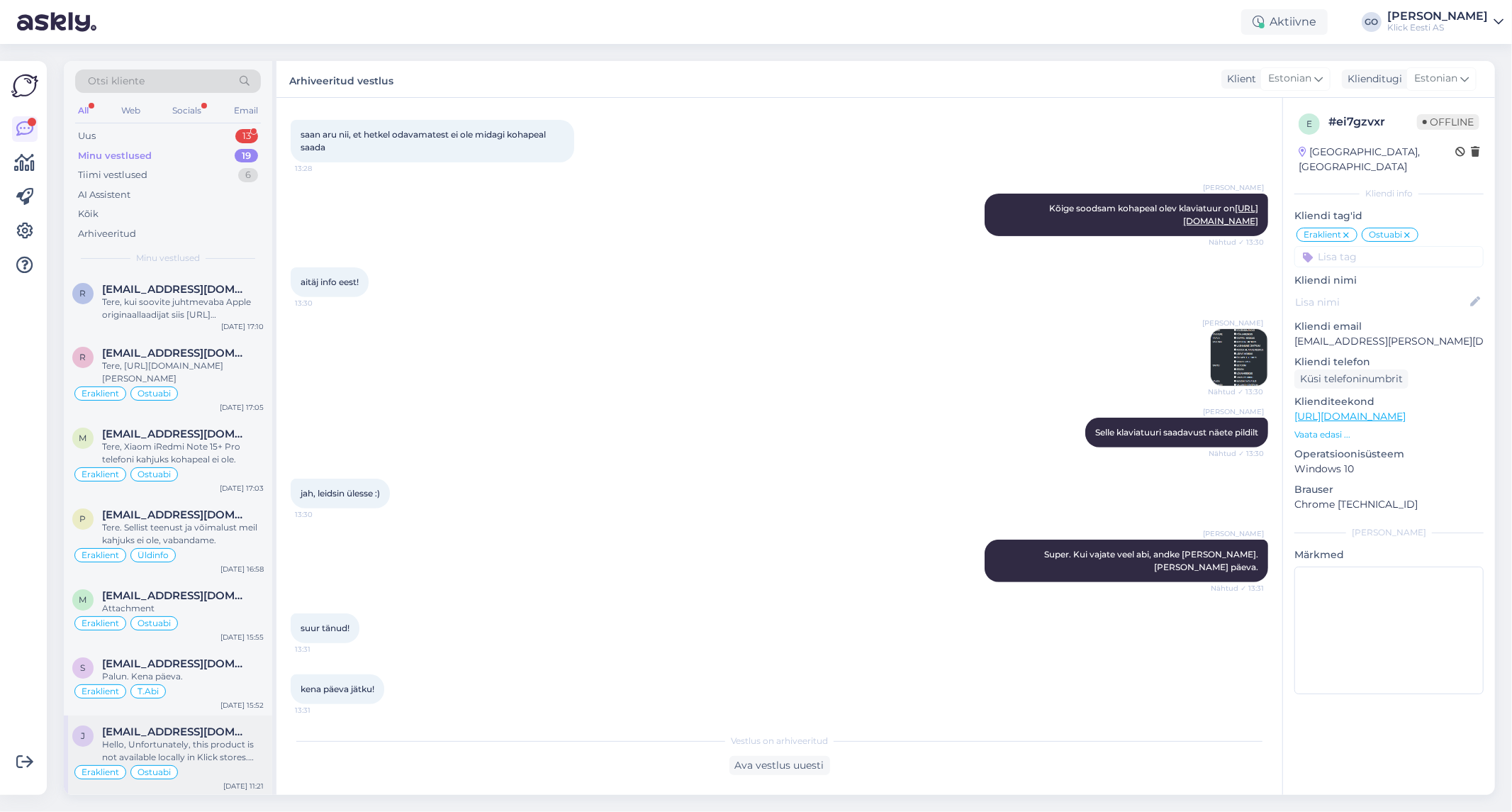
click at [235, 744] on div "Hello, Unfortunately, this product is not available locally in Klick stores. Yo…" at bounding box center [183, 750] width 162 height 25
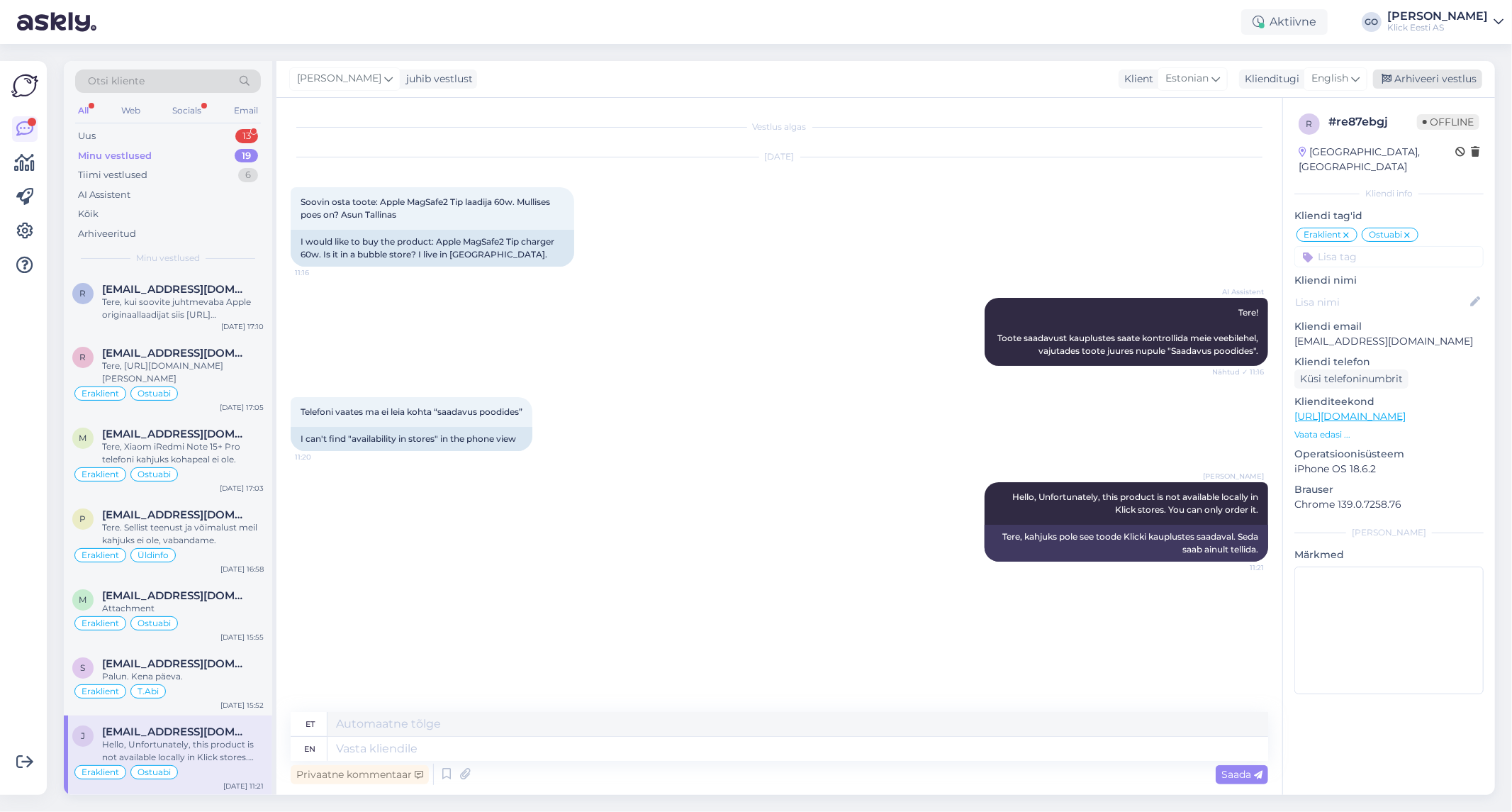
click at [1450, 76] on div "Arhiveeri vestlus" at bounding box center [1428, 79] width 109 height 19
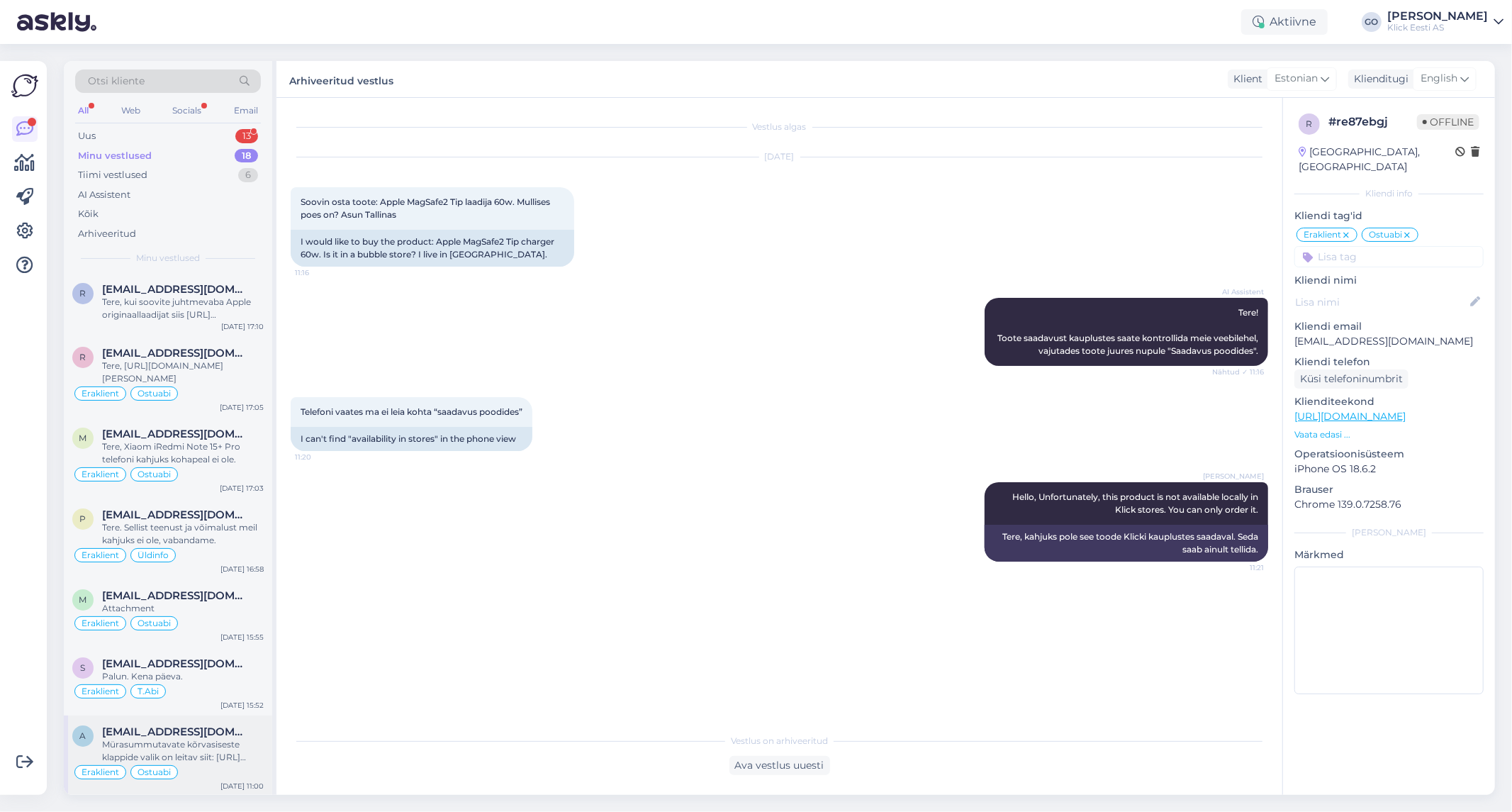
click at [256, 752] on div "Mürasummutavate kõrvasiseste klappide valik on leitav siit: [URL][DOMAIN_NAME]" at bounding box center [183, 750] width 162 height 25
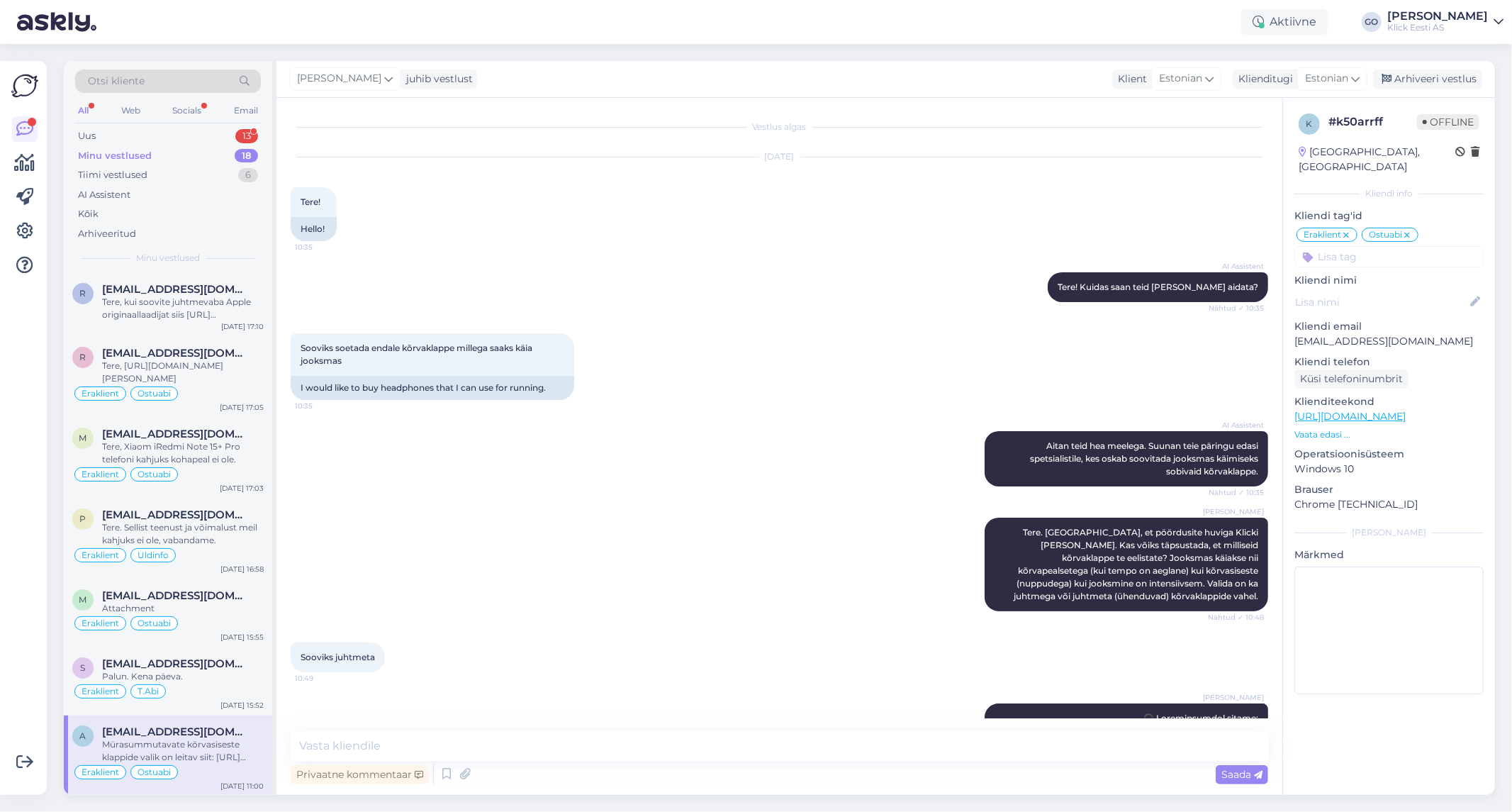
scroll to position [949, 0]
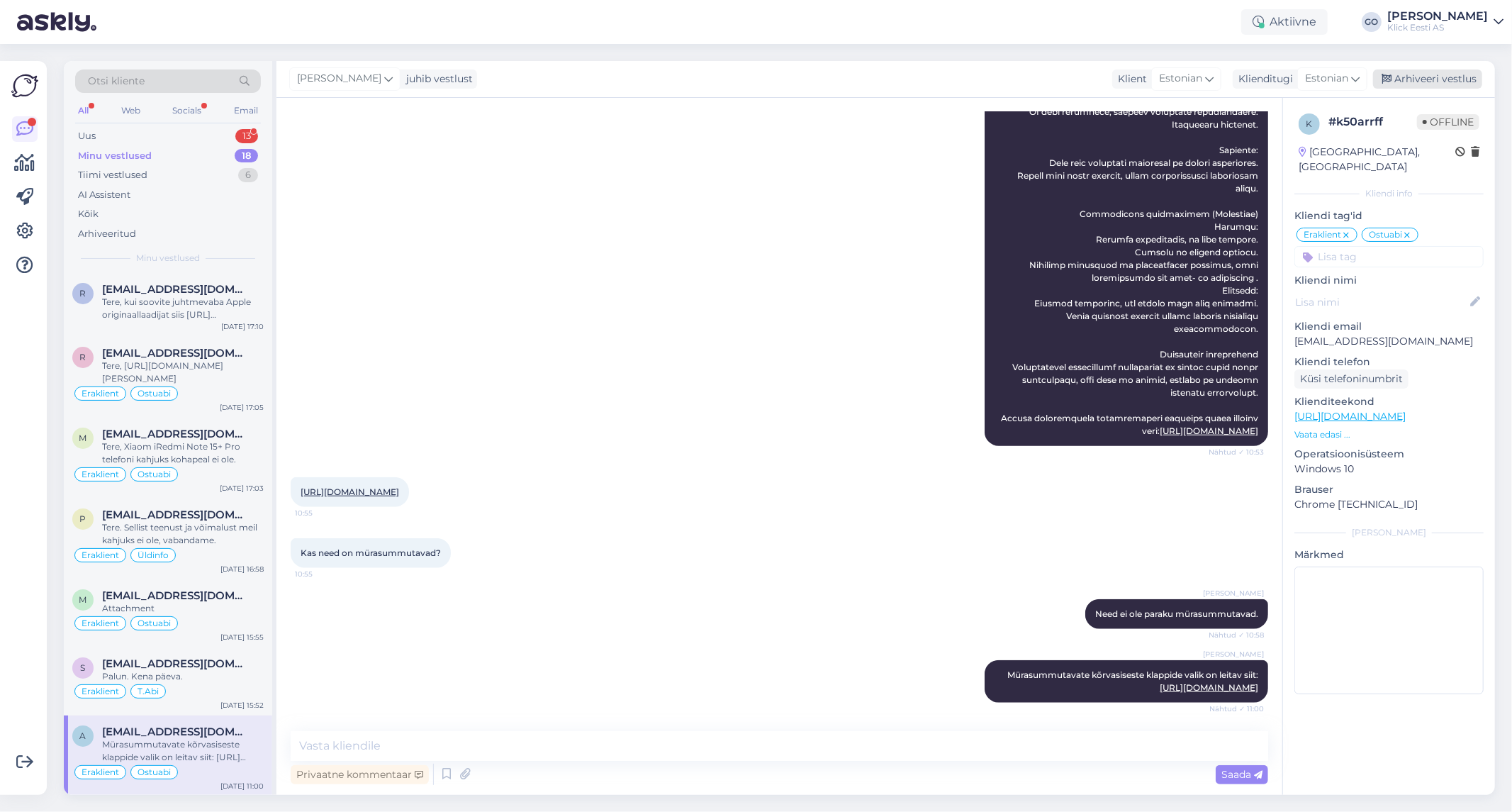
click at [1458, 76] on div "Arhiveeri vestlus" at bounding box center [1428, 79] width 109 height 19
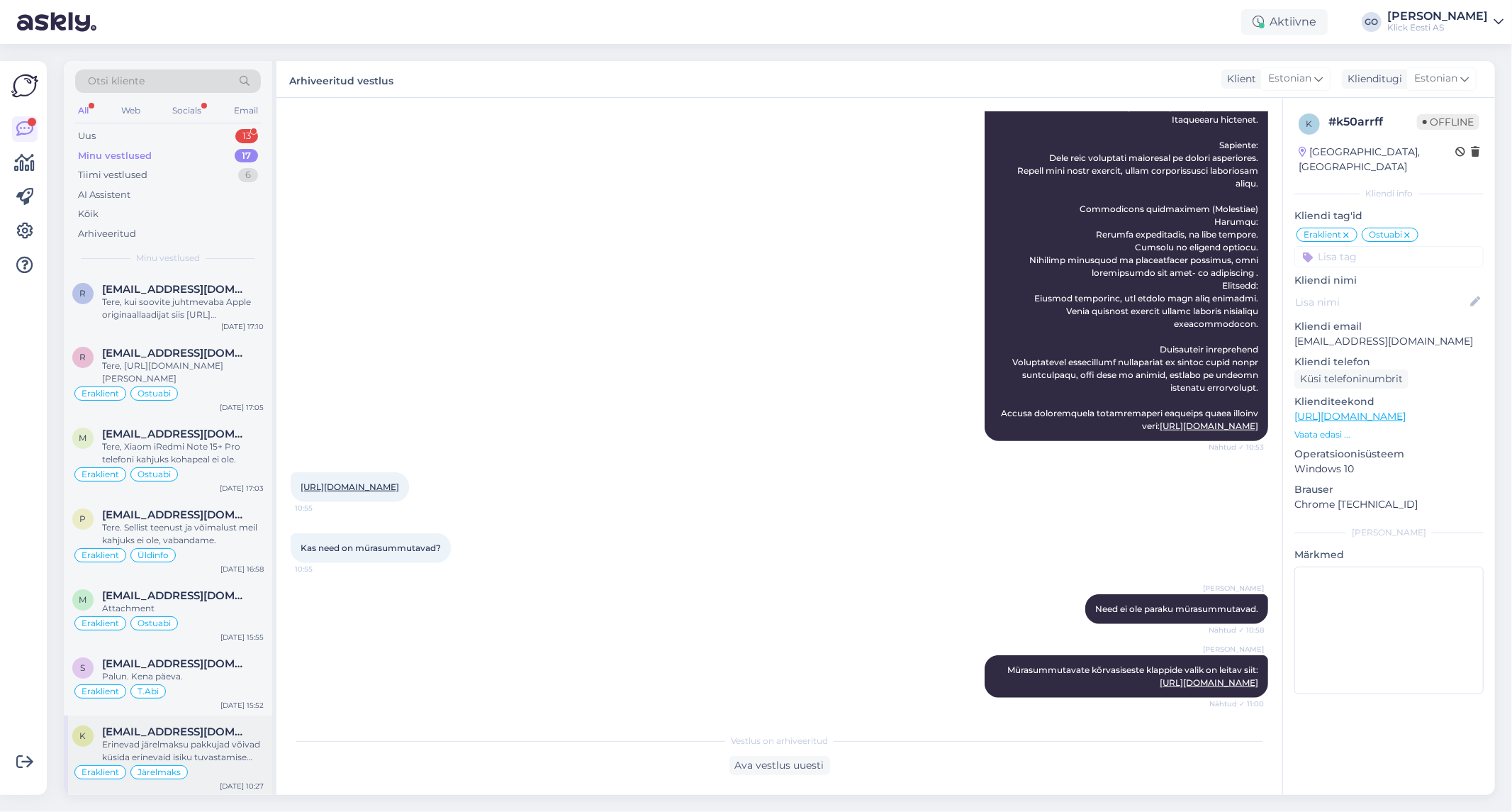
click at [243, 755] on div "Erinevad järelmaksu pakkujad võivad küsida erinevaid isiku tuvastamise dokument…" at bounding box center [183, 750] width 162 height 25
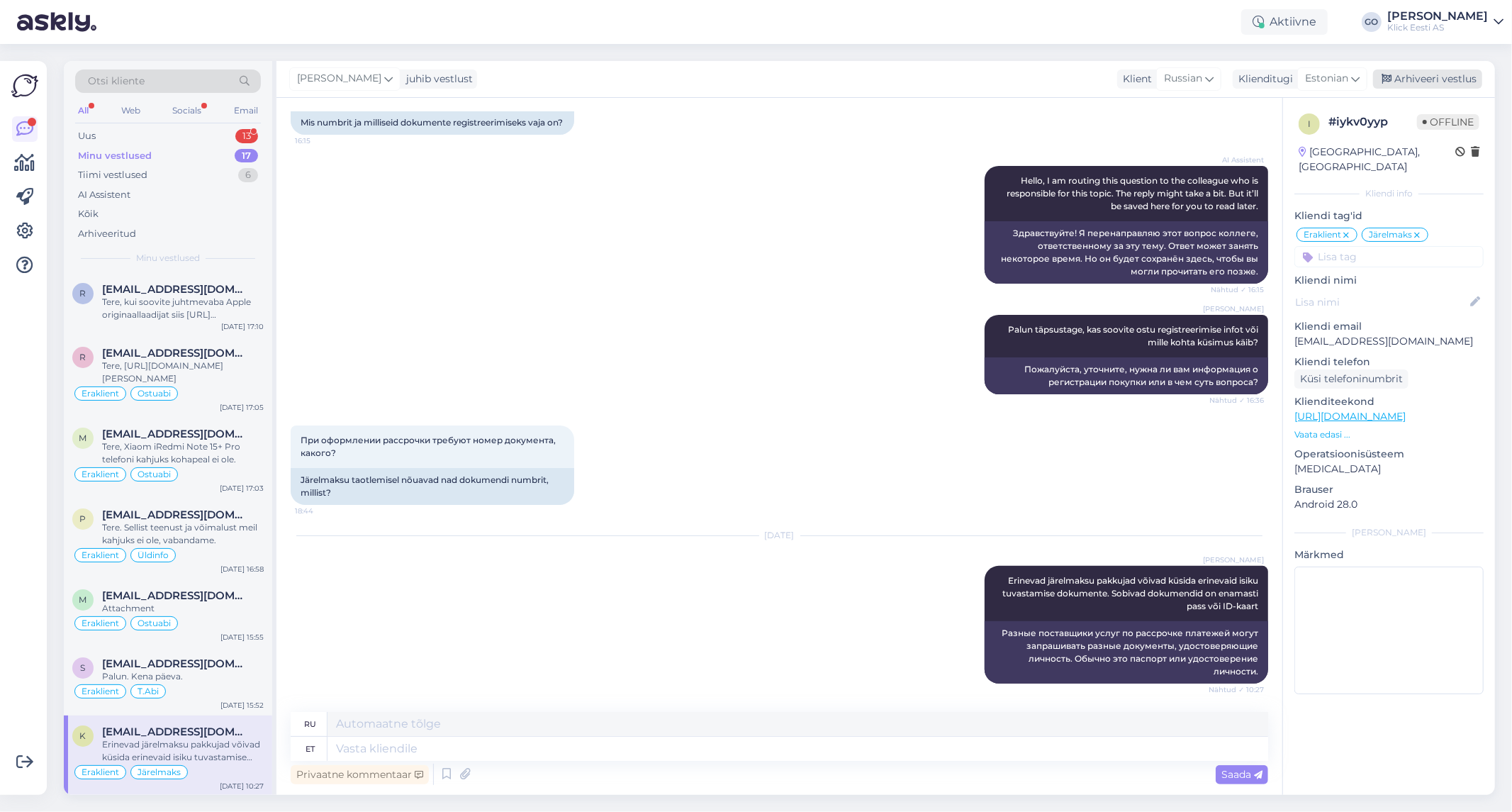
click at [1429, 78] on div "Arhiveeri vestlus" at bounding box center [1428, 79] width 109 height 19
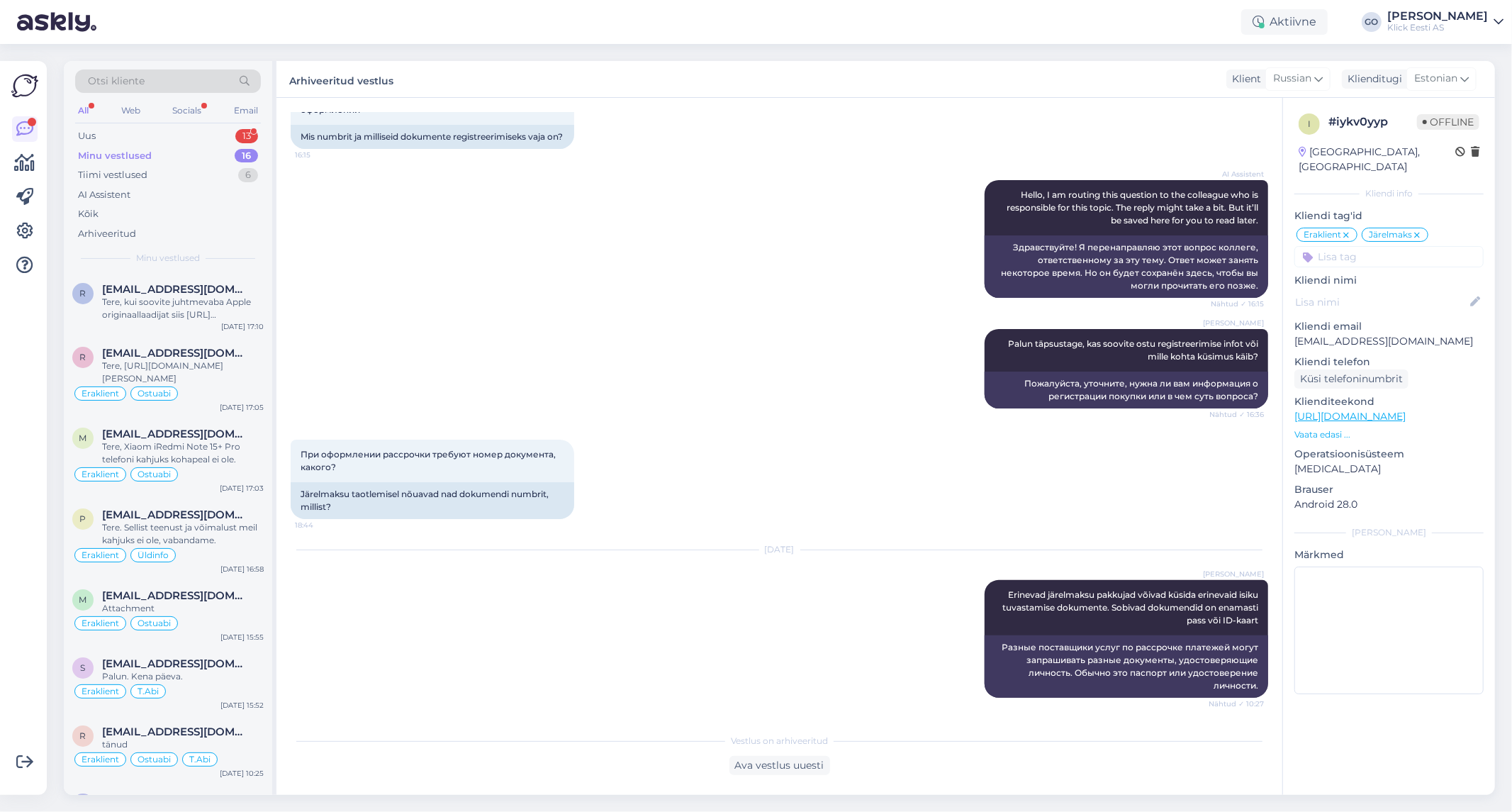
scroll to position [116, 0]
click at [249, 734] on div "[EMAIL_ADDRESS][DOMAIN_NAME]" at bounding box center [183, 732] width 162 height 13
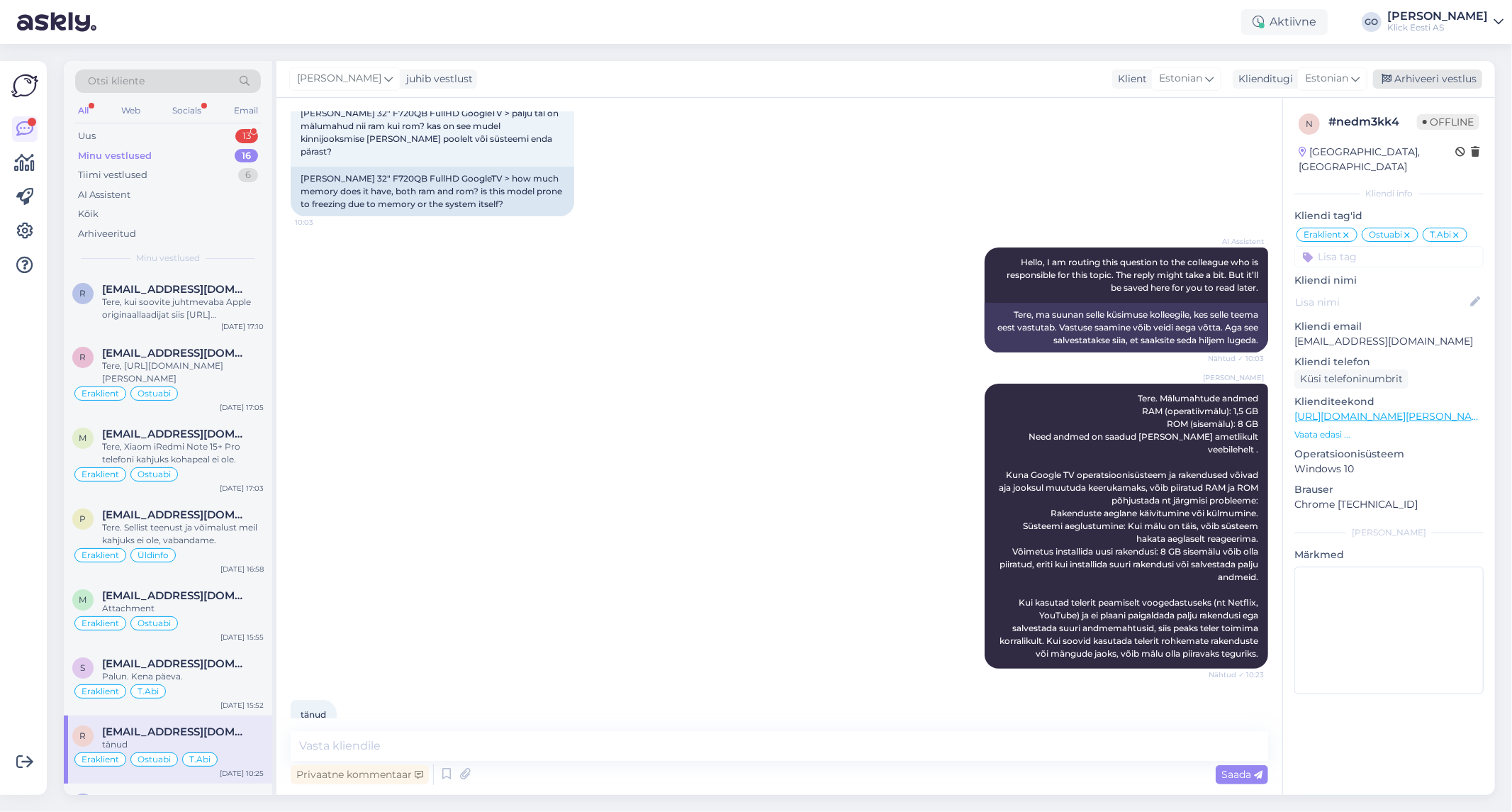
click at [1447, 78] on div "Arhiveeri vestlus" at bounding box center [1428, 79] width 109 height 19
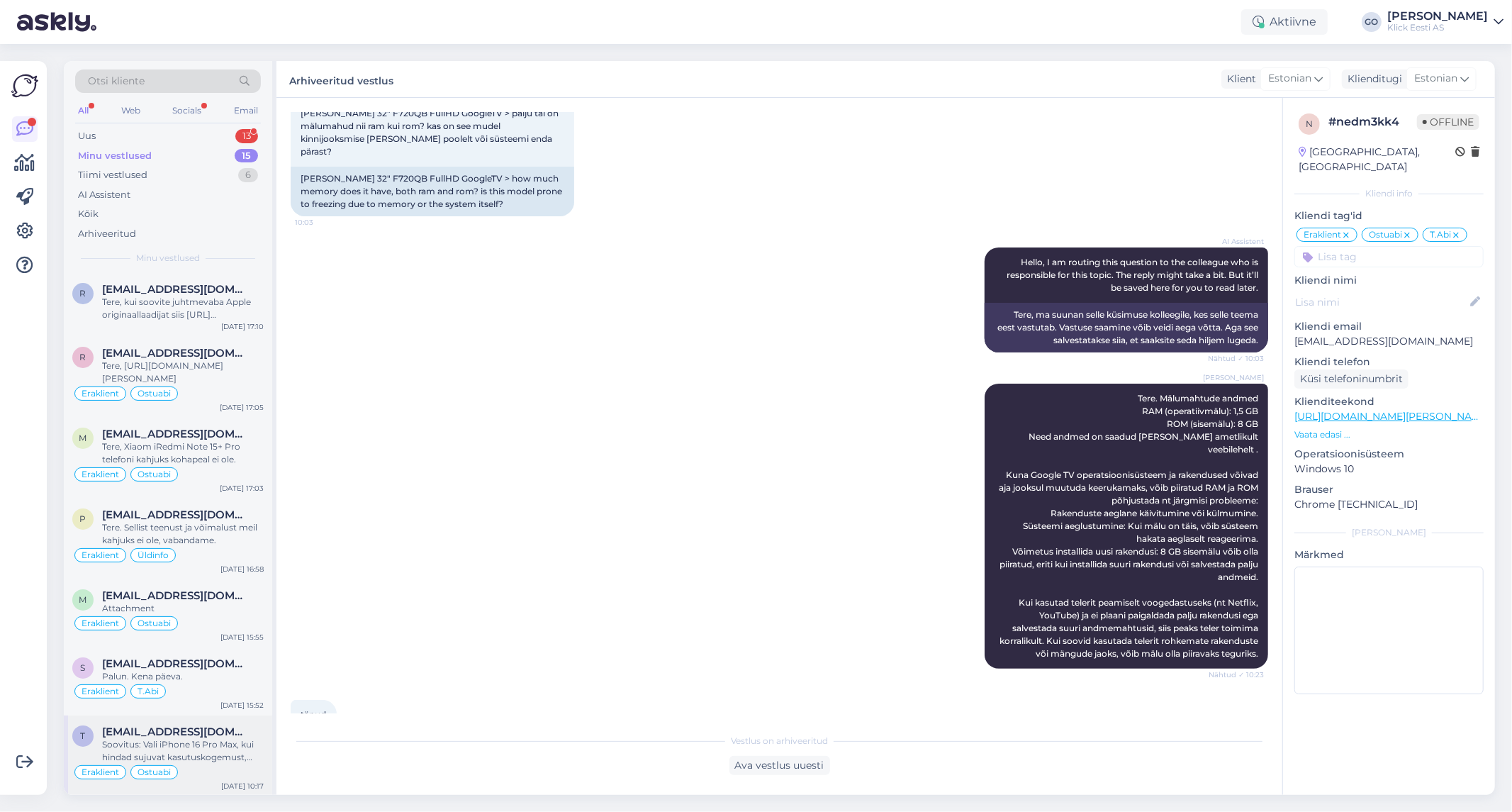
click at [251, 753] on div "Soovitus: Vali iPhone 16 Pro Max, kui hindad sujuvat kasutuskogemust, pikaajali…" at bounding box center [183, 750] width 162 height 25
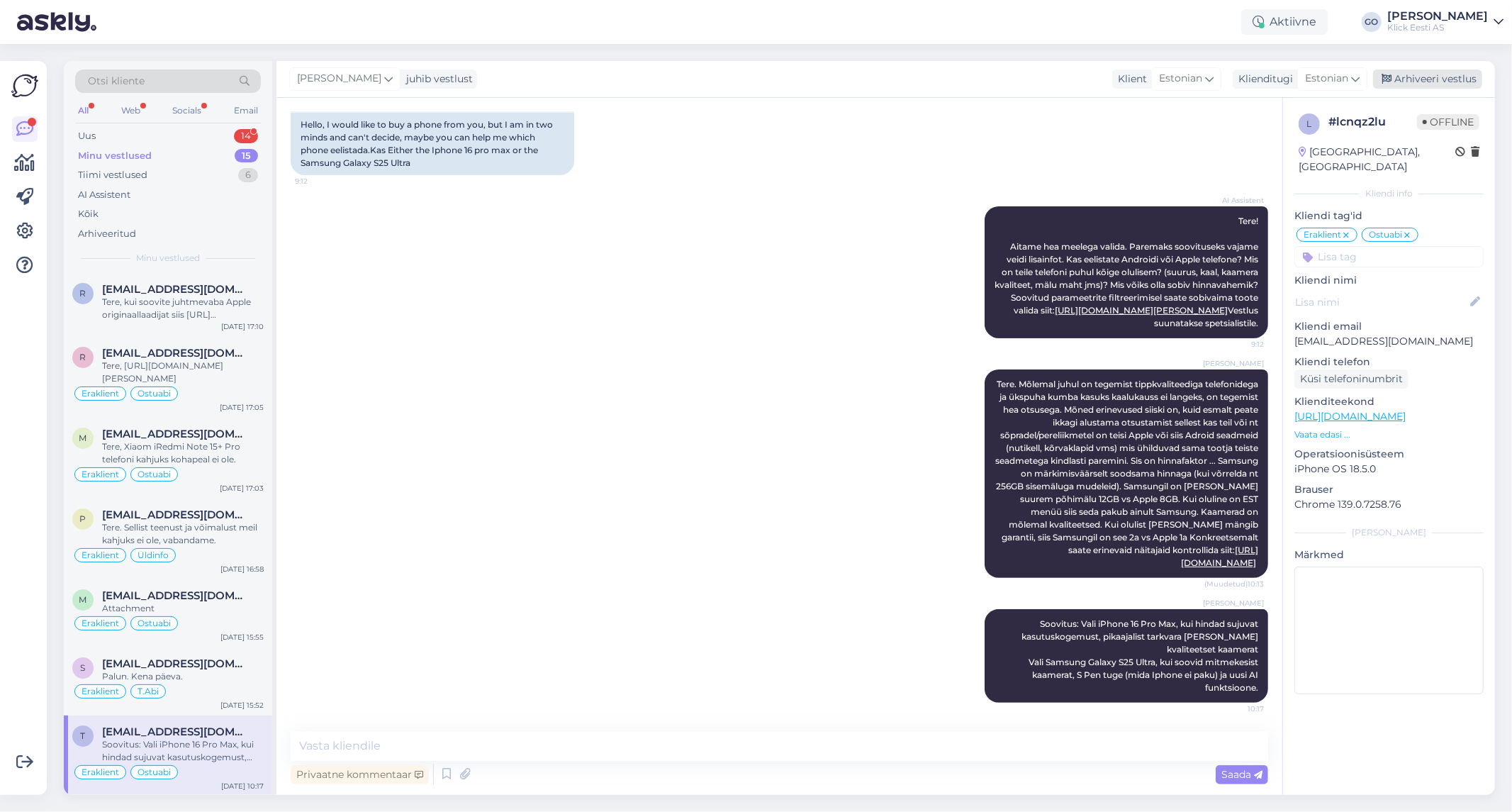
click at [1444, 73] on div "Arhiveeri vestlus" at bounding box center [1428, 79] width 109 height 19
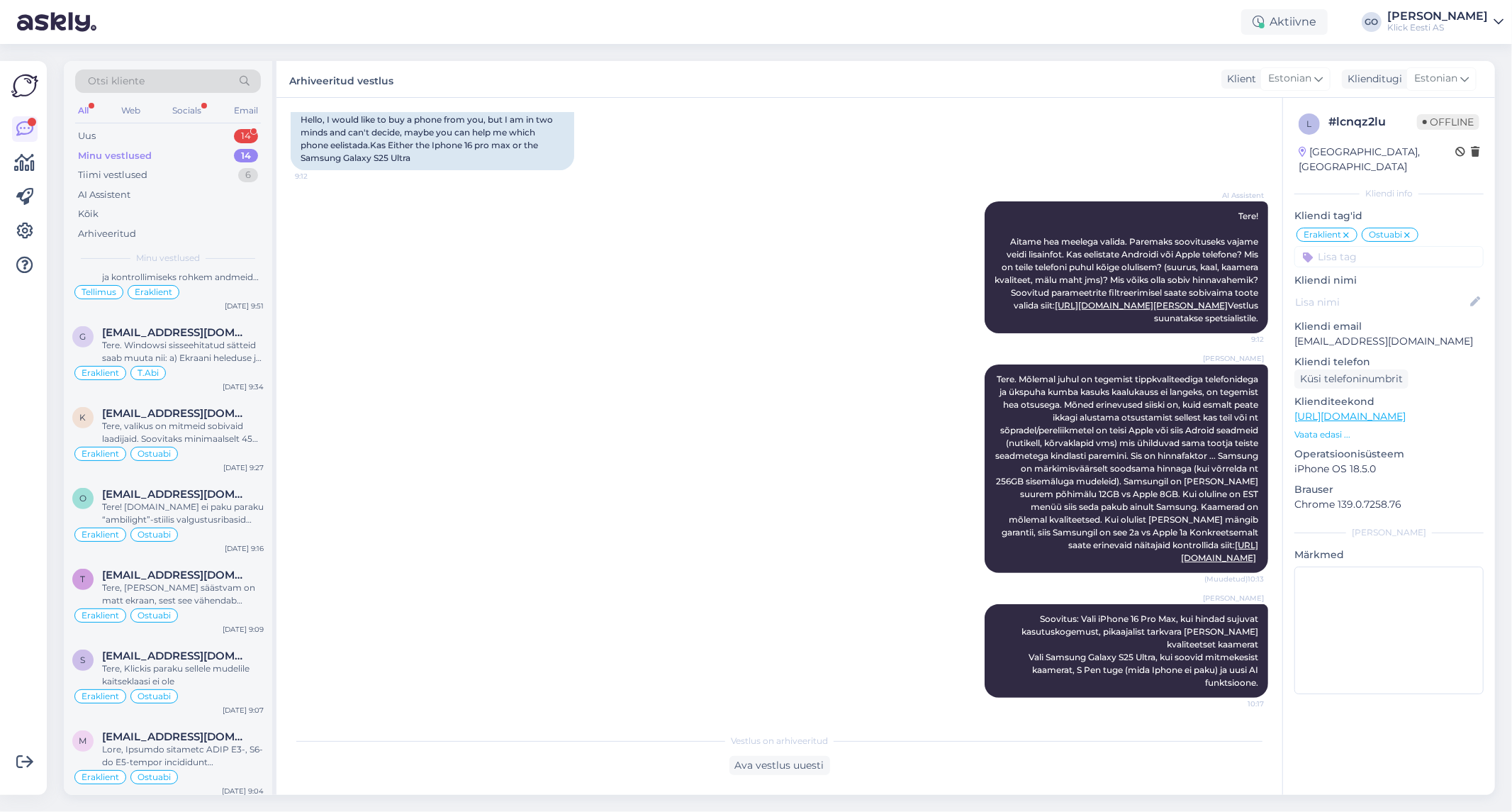
scroll to position [568, 0]
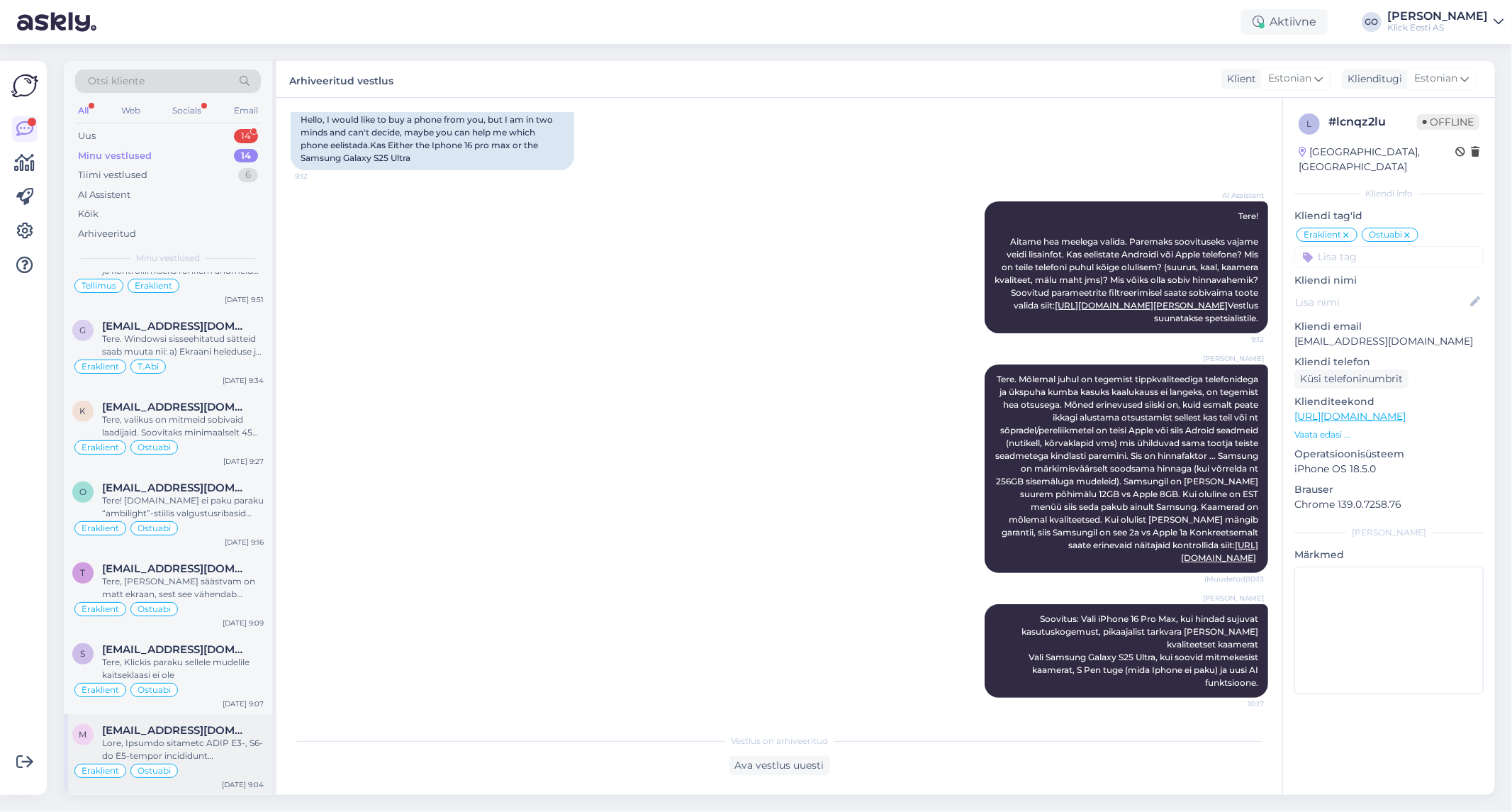
click at [216, 761] on div at bounding box center [183, 749] width 162 height 25
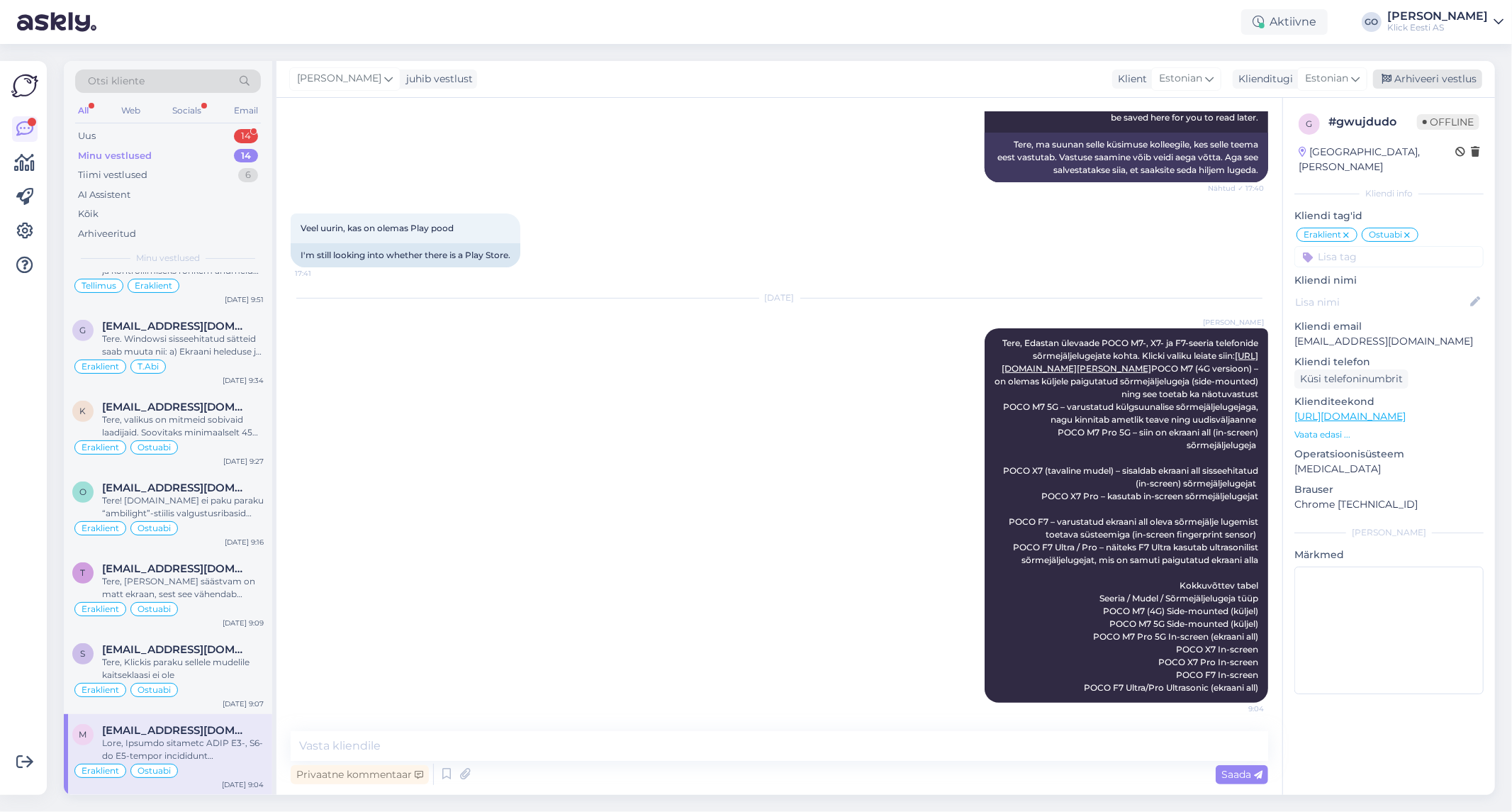
click at [1460, 73] on div "Arhiveeri vestlus" at bounding box center [1428, 79] width 109 height 19
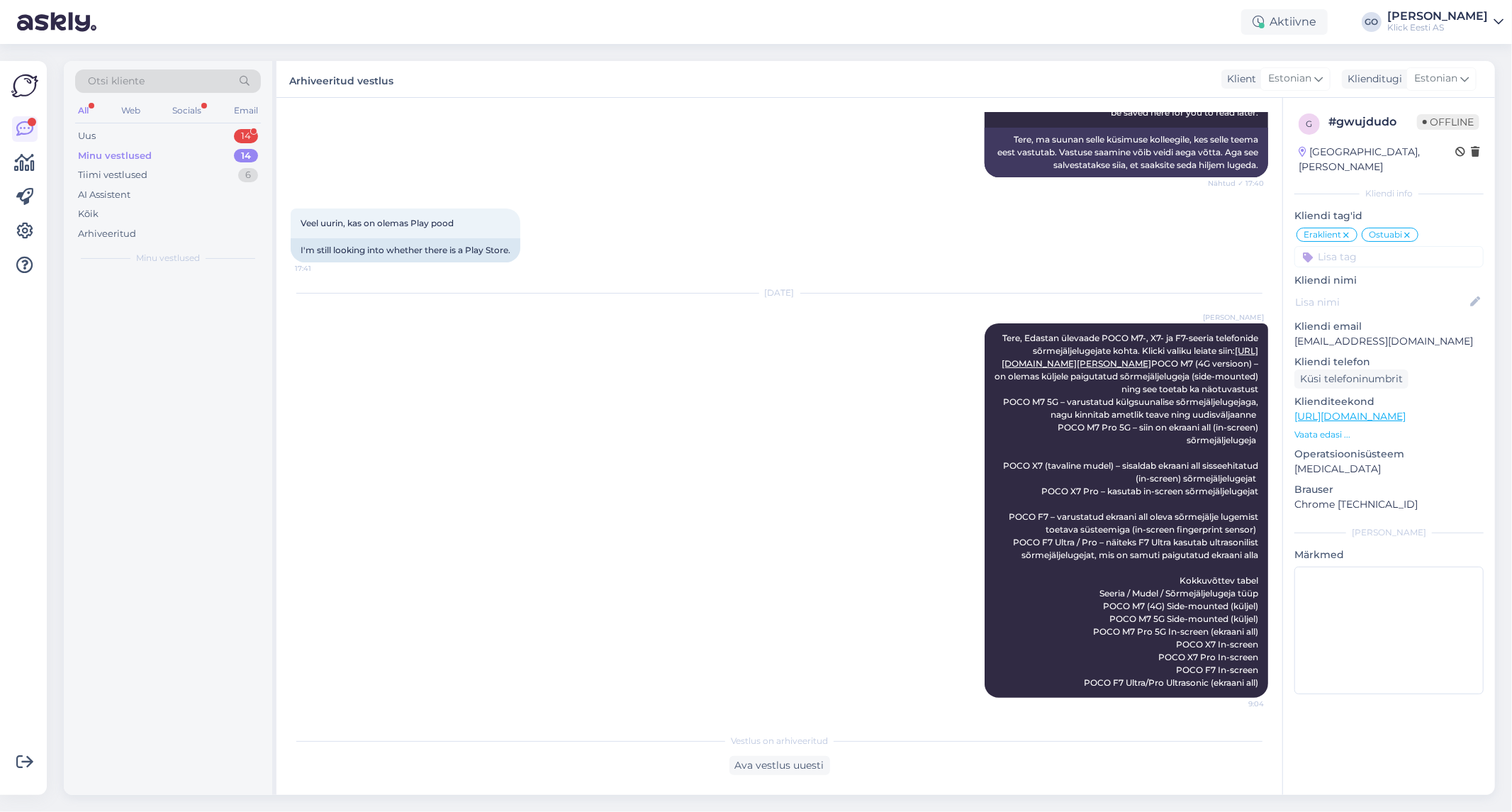
scroll to position [0, 0]
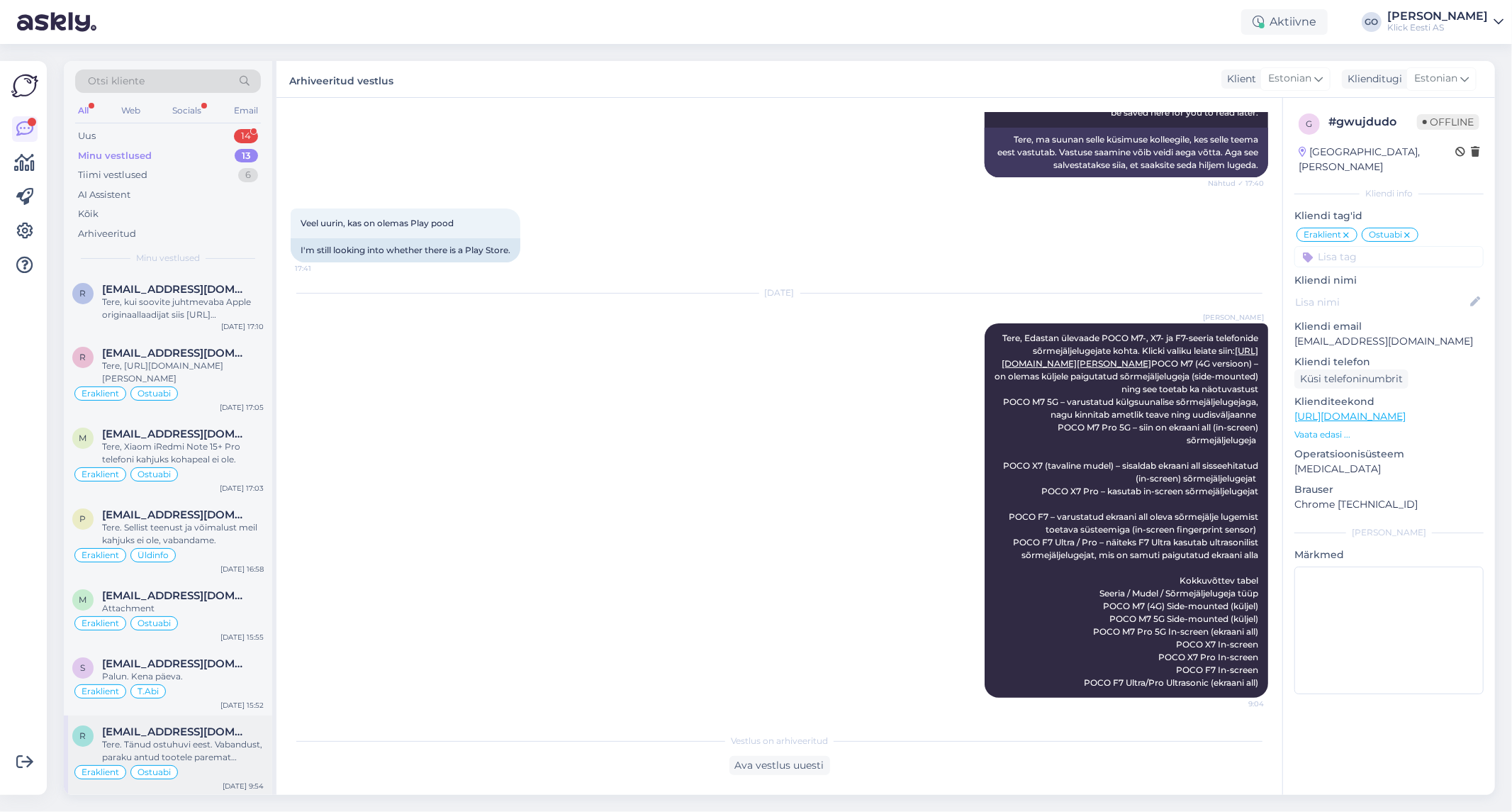
click at [236, 755] on div "Tere. Tänud ostuhuvi eest. Vabandust, paraku antud tootele paremat [PERSON_NAME…" at bounding box center [183, 750] width 162 height 25
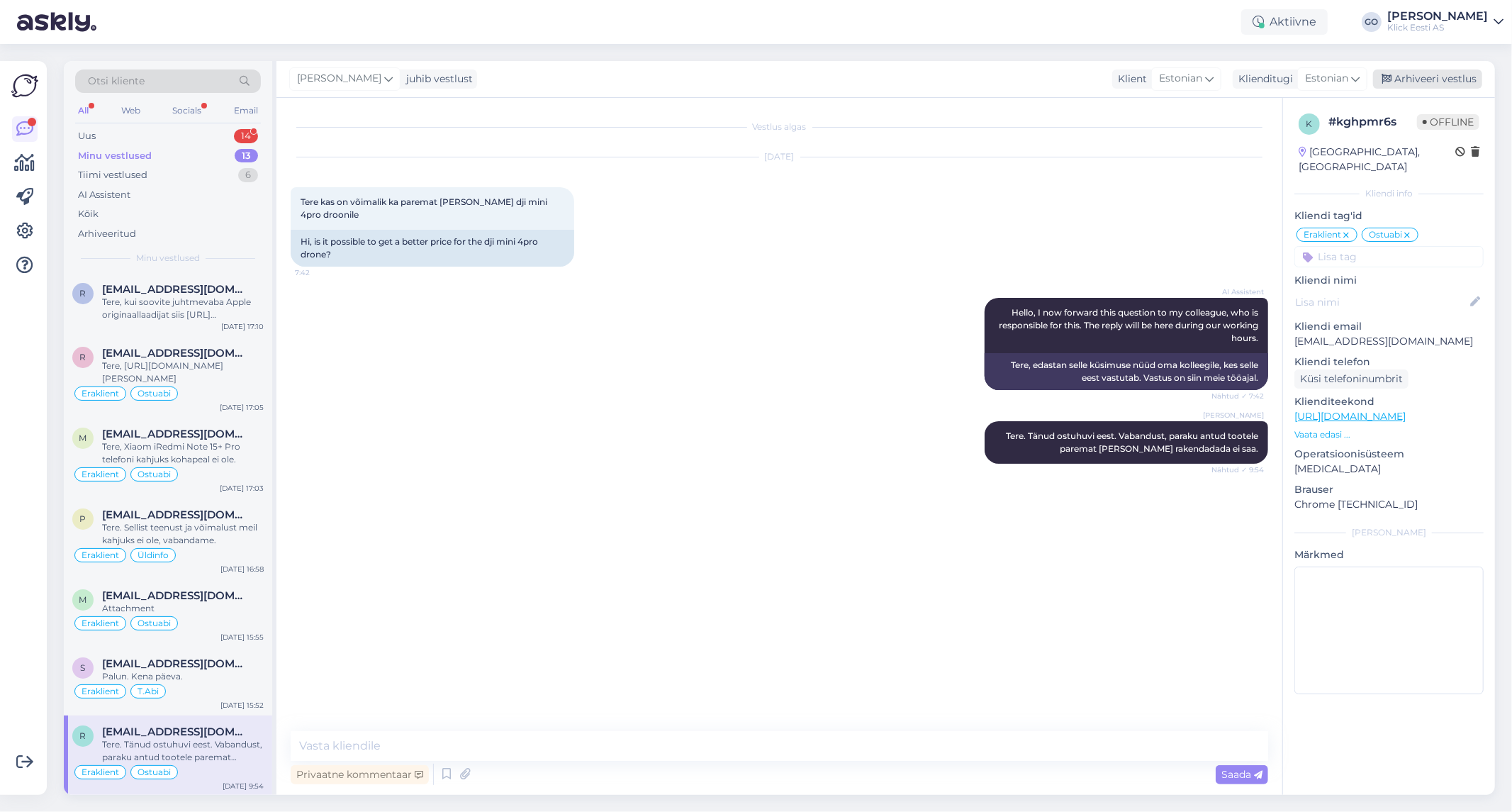
click at [1430, 74] on div "Arhiveeri vestlus" at bounding box center [1428, 79] width 109 height 19
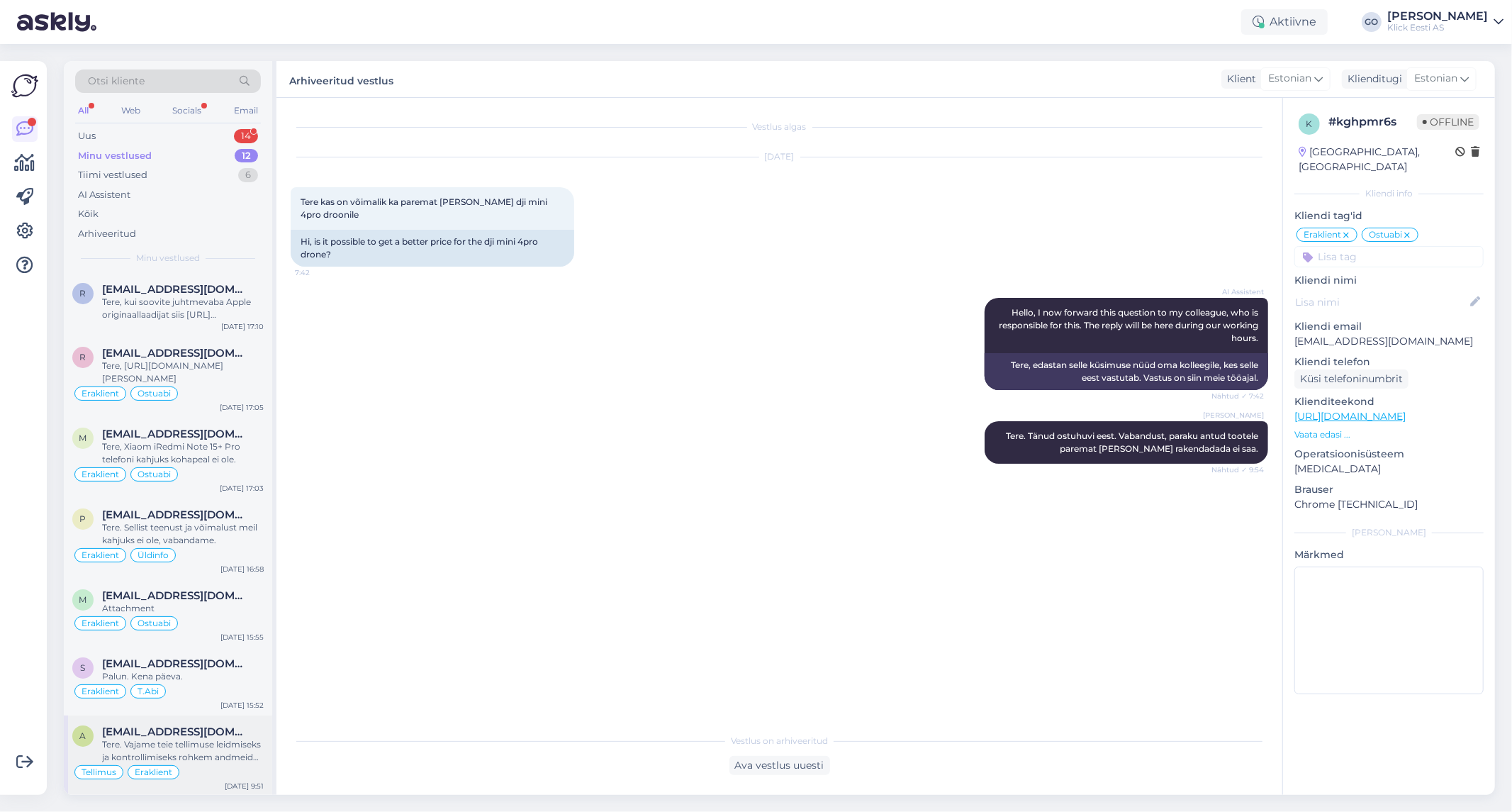
click at [224, 727] on div "[EMAIL_ADDRESS][DOMAIN_NAME]" at bounding box center [183, 732] width 162 height 13
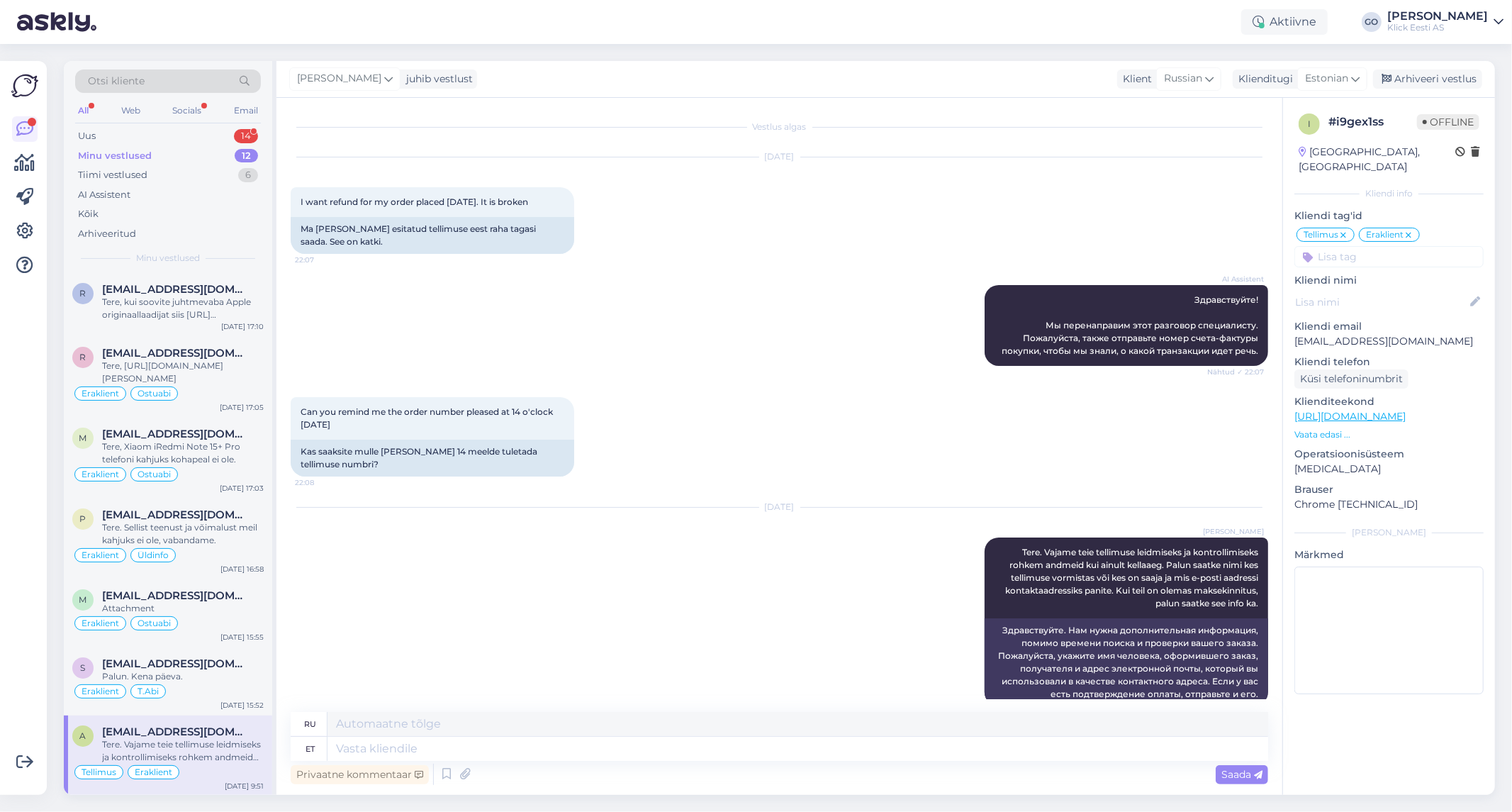
scroll to position [22, 0]
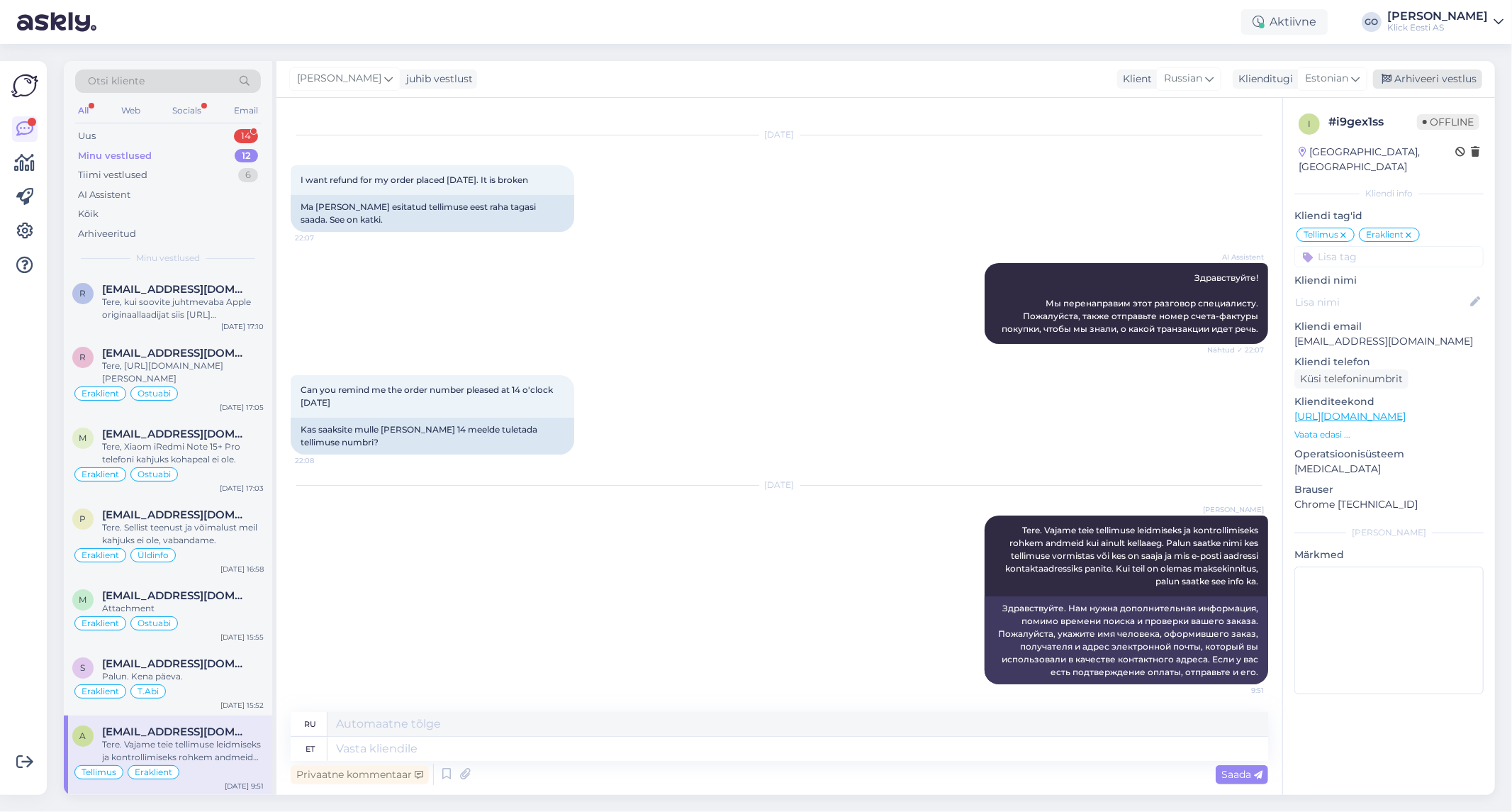
click at [1434, 74] on div "Arhiveeri vestlus" at bounding box center [1428, 79] width 109 height 19
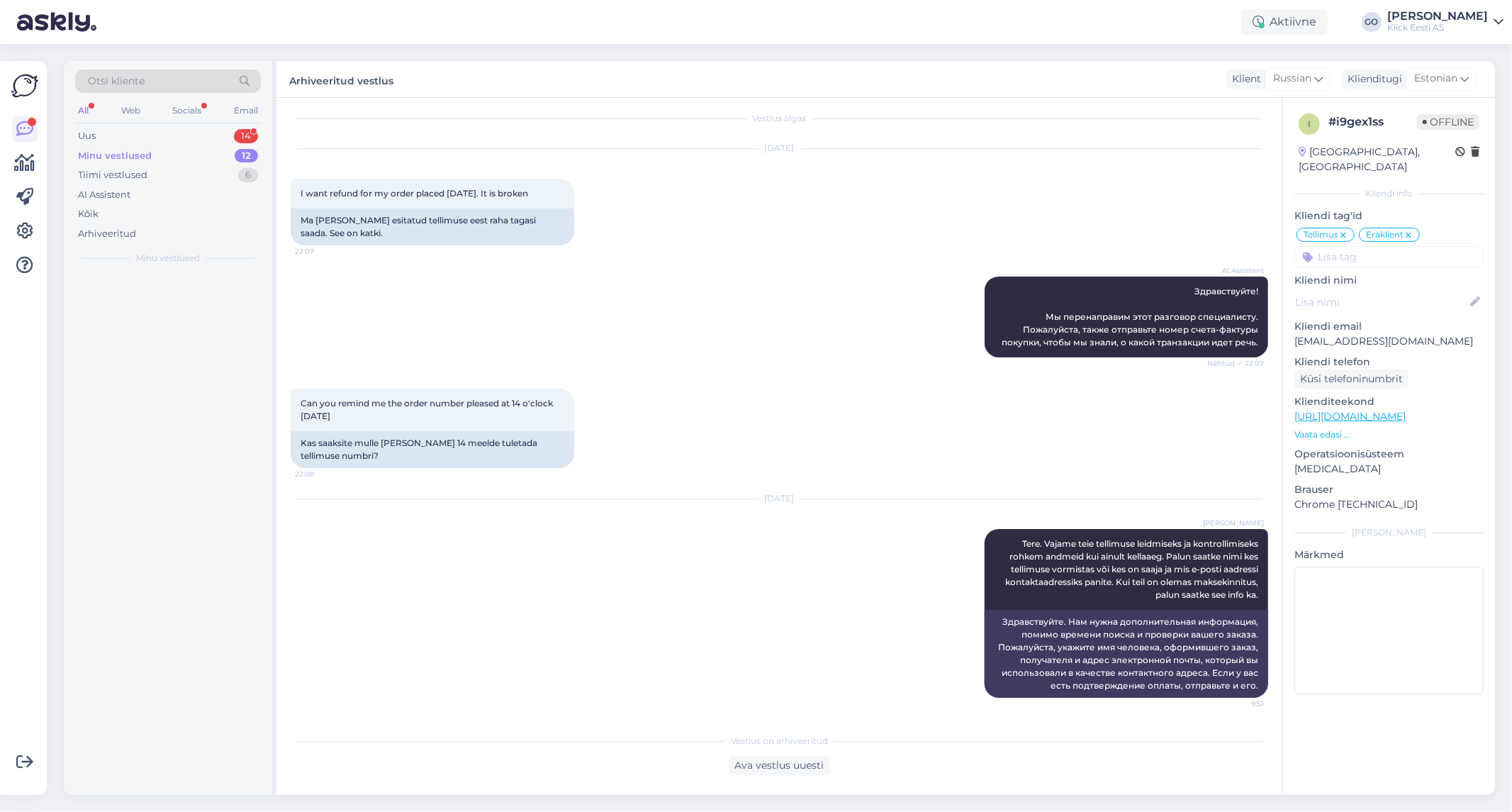
scroll to position [8, 0]
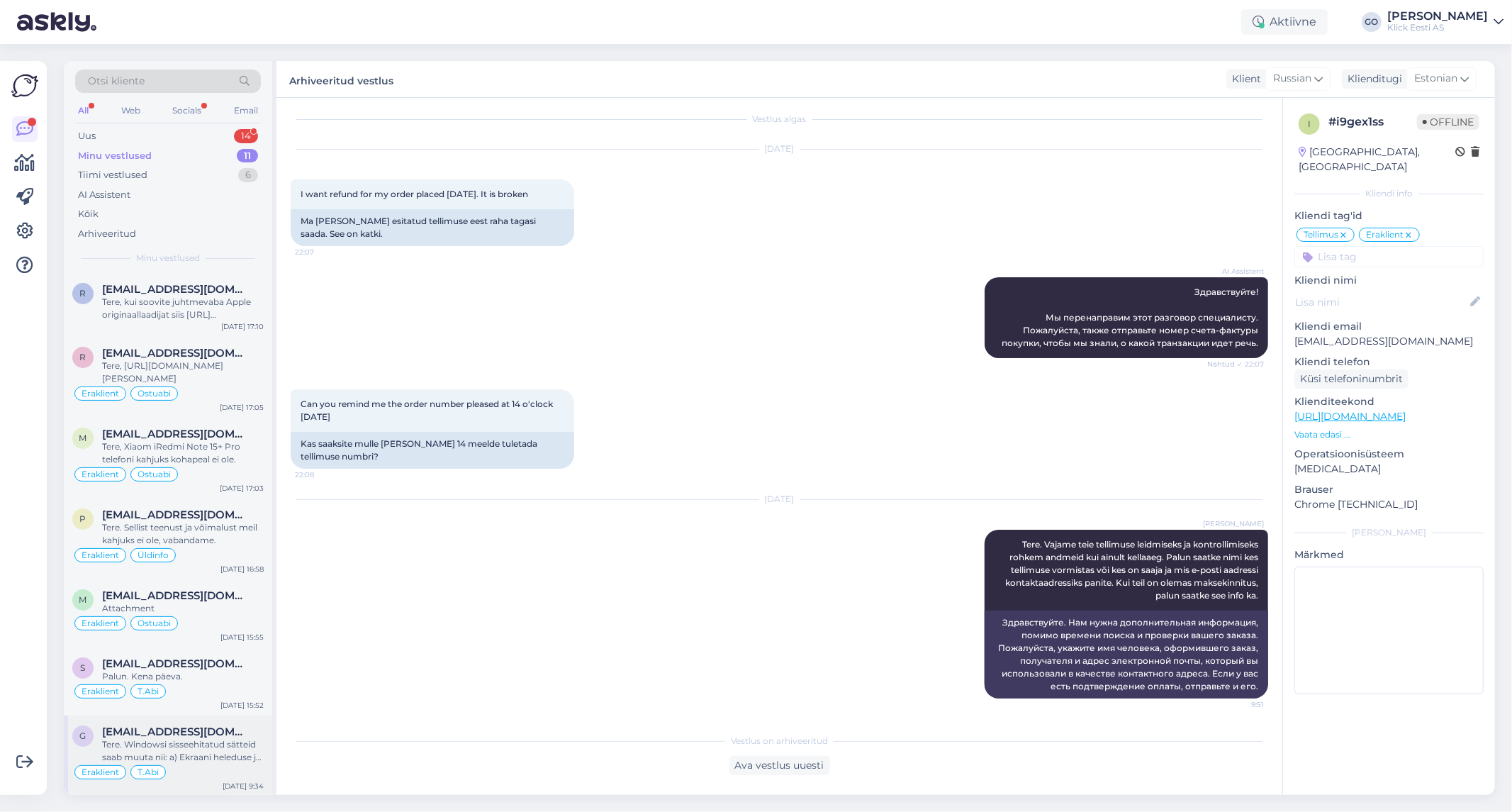
click at [234, 741] on div "Tere. Windowsi sisseehitatud sätteid saab muuta nii: a) Ekraani heleduse ja kon…" at bounding box center [183, 750] width 162 height 25
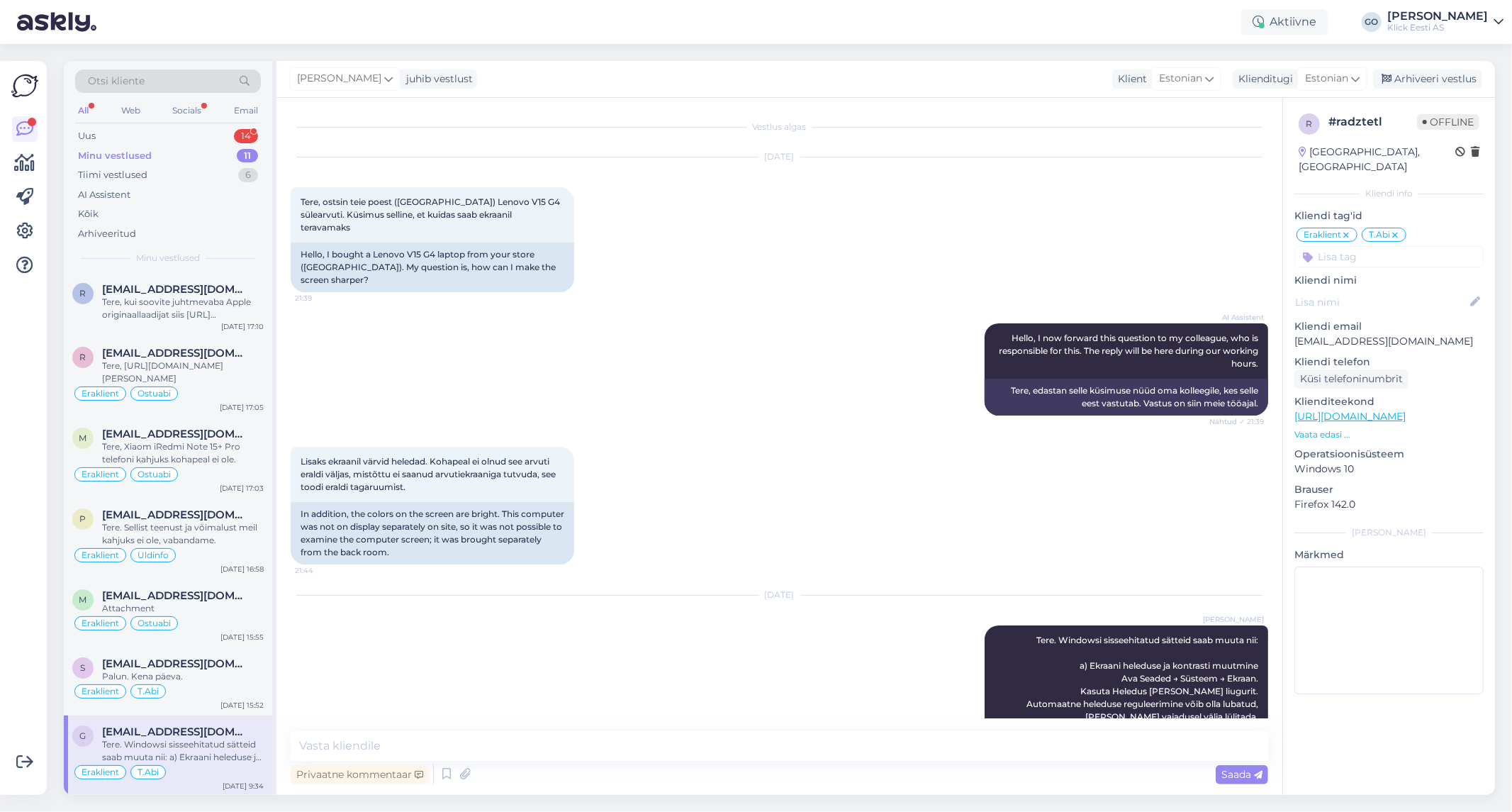
scroll to position [193, 0]
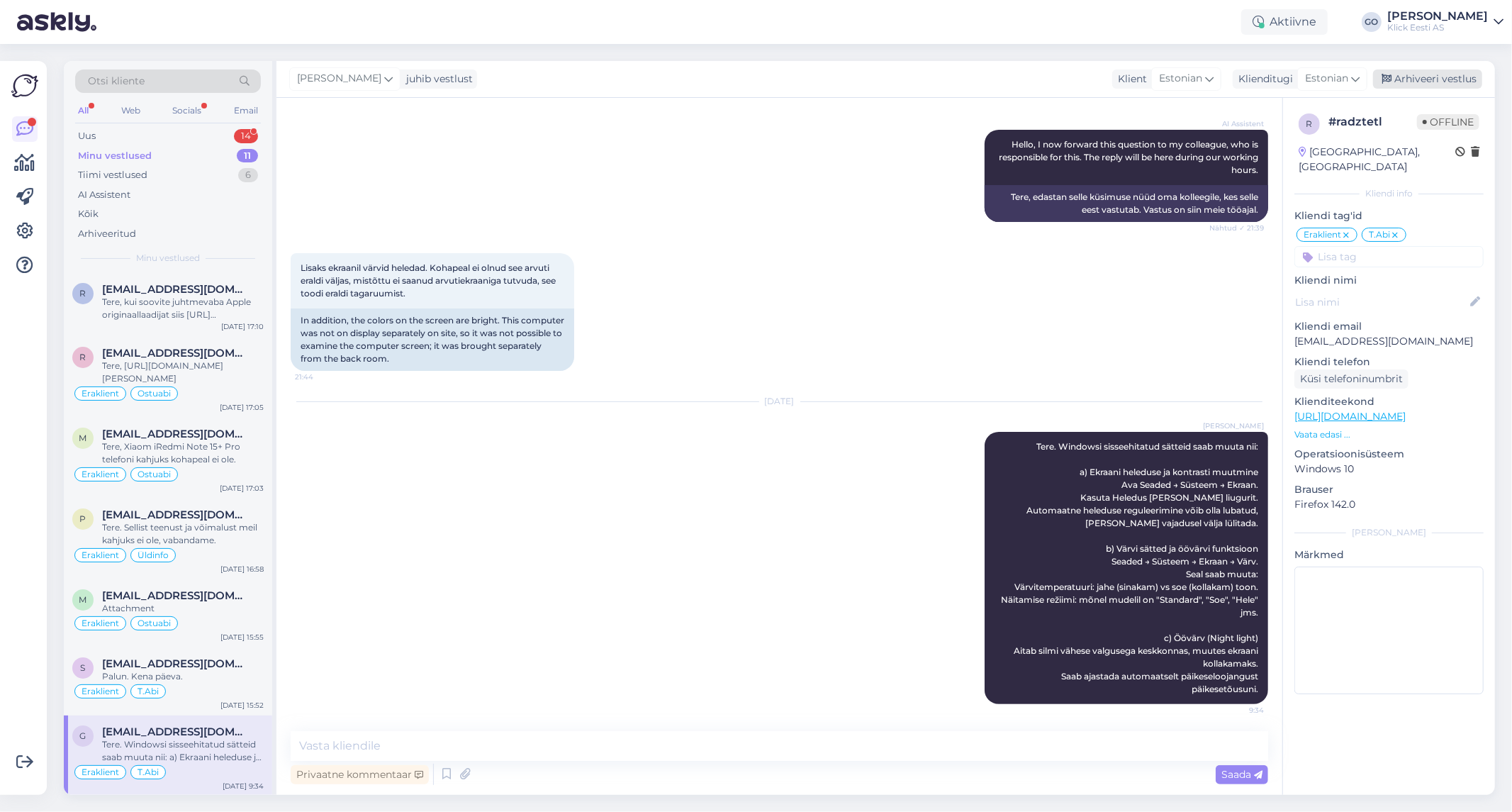
click at [1431, 78] on div "Arhiveeri vestlus" at bounding box center [1428, 79] width 109 height 19
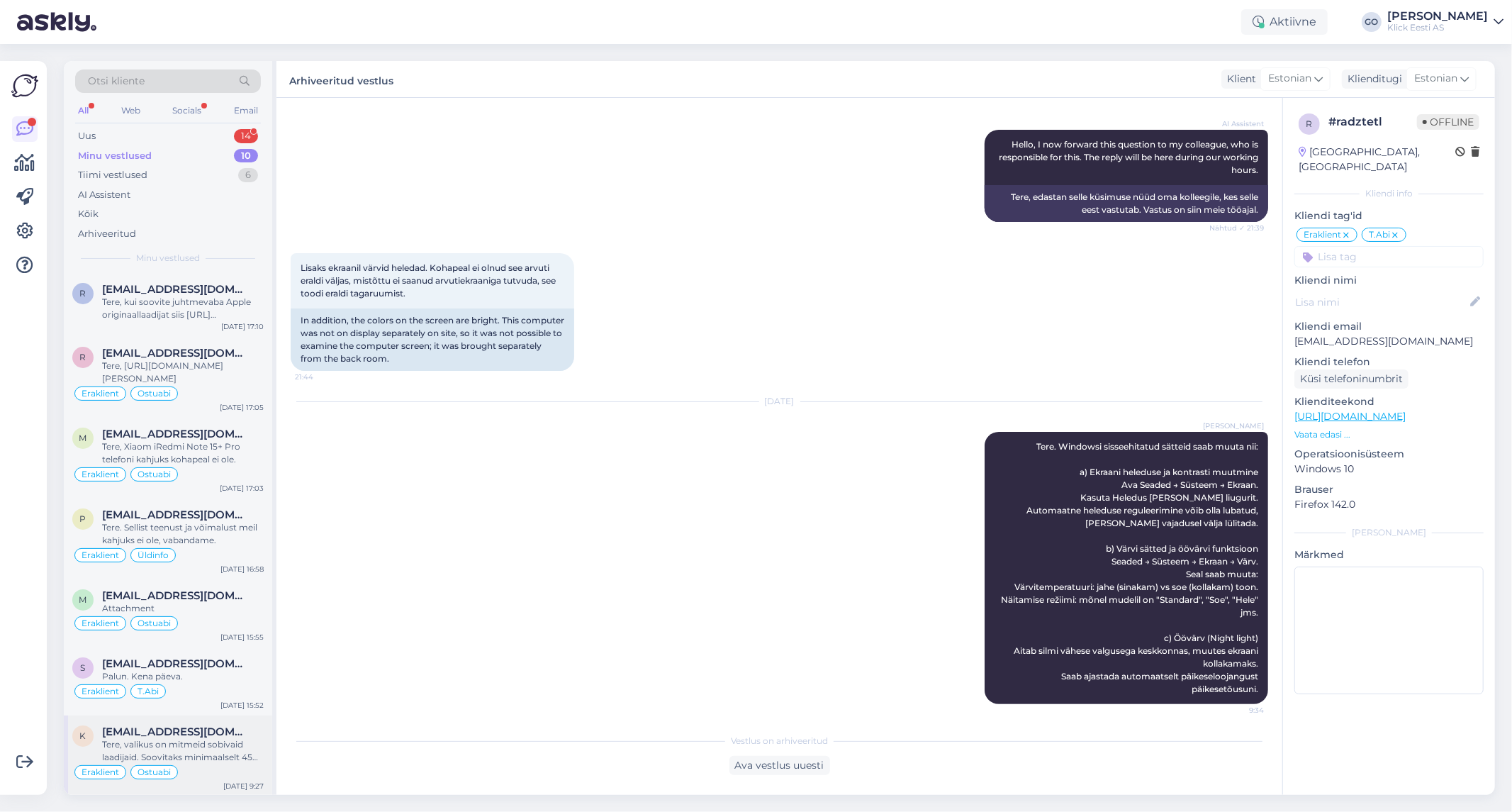
click at [253, 766] on div "Eraklient Ostuabi" at bounding box center [168, 771] width 192 height 17
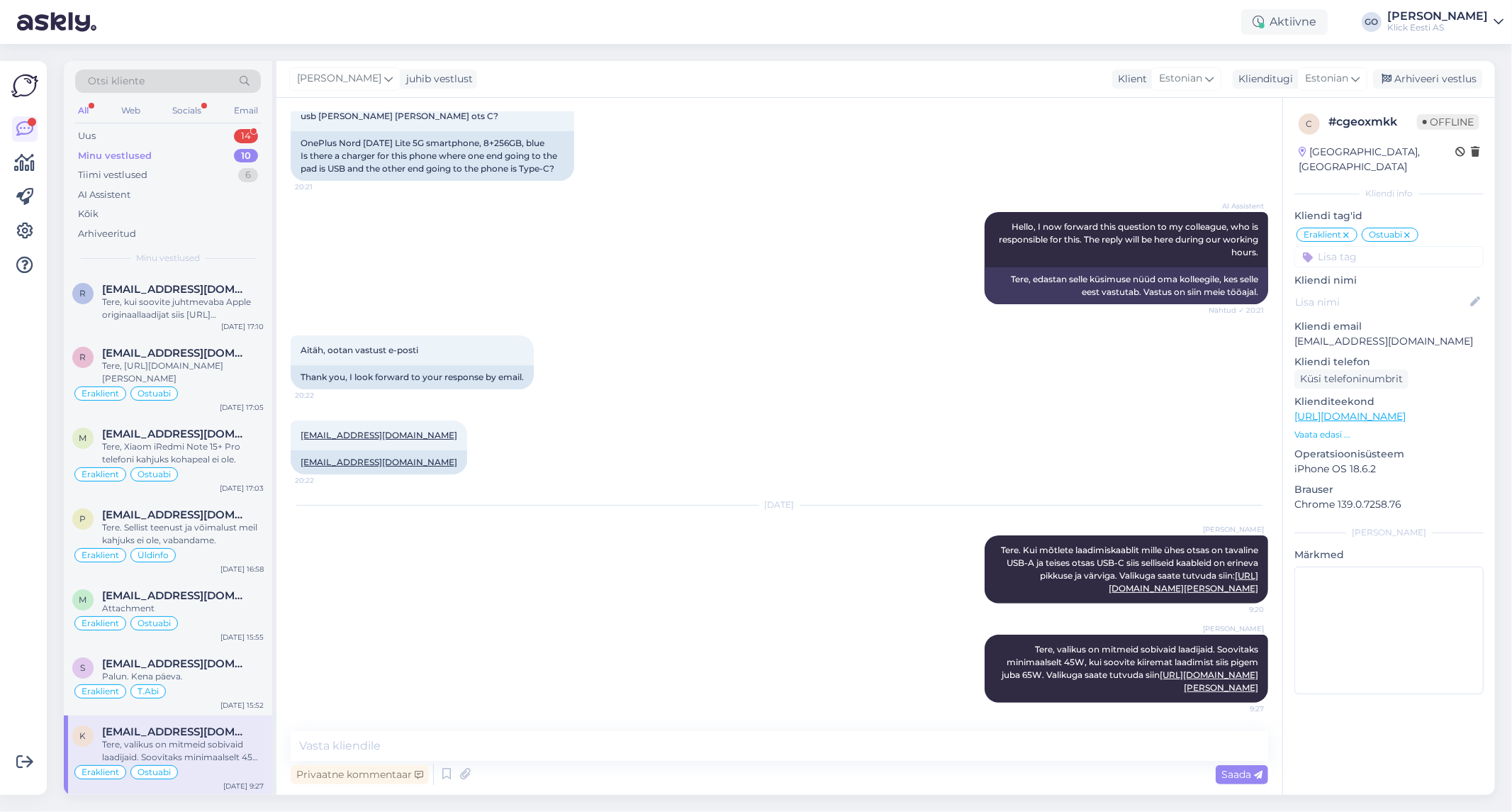
scroll to position [136, 0]
click at [1450, 76] on div "Arhiveeri vestlus" at bounding box center [1428, 79] width 109 height 19
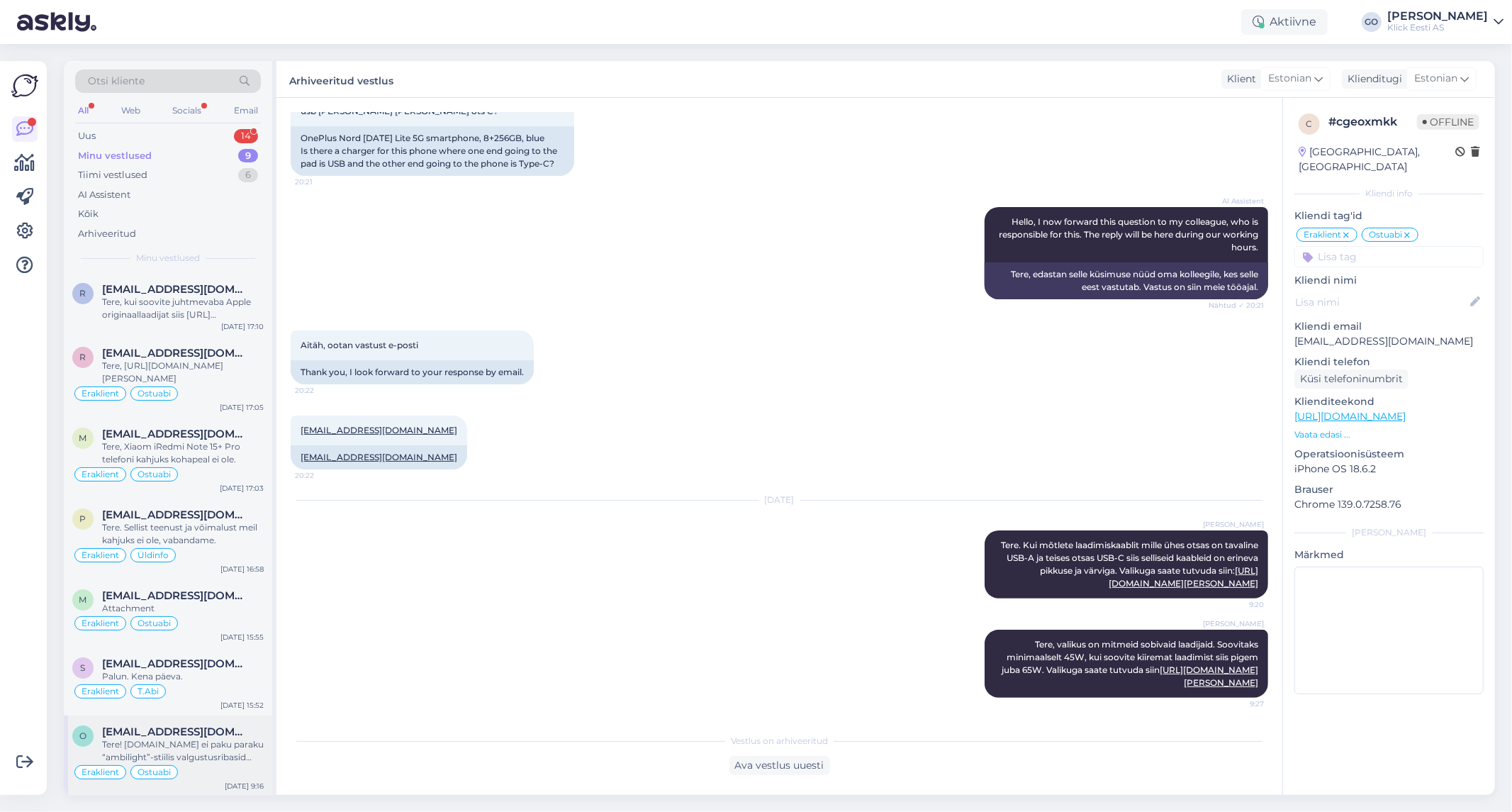
click at [253, 754] on div "Tere! [DOMAIN_NAME] ei paku paraku “ambilight”-stiilis valgustusribasid (LED-ri…" at bounding box center [183, 750] width 162 height 25
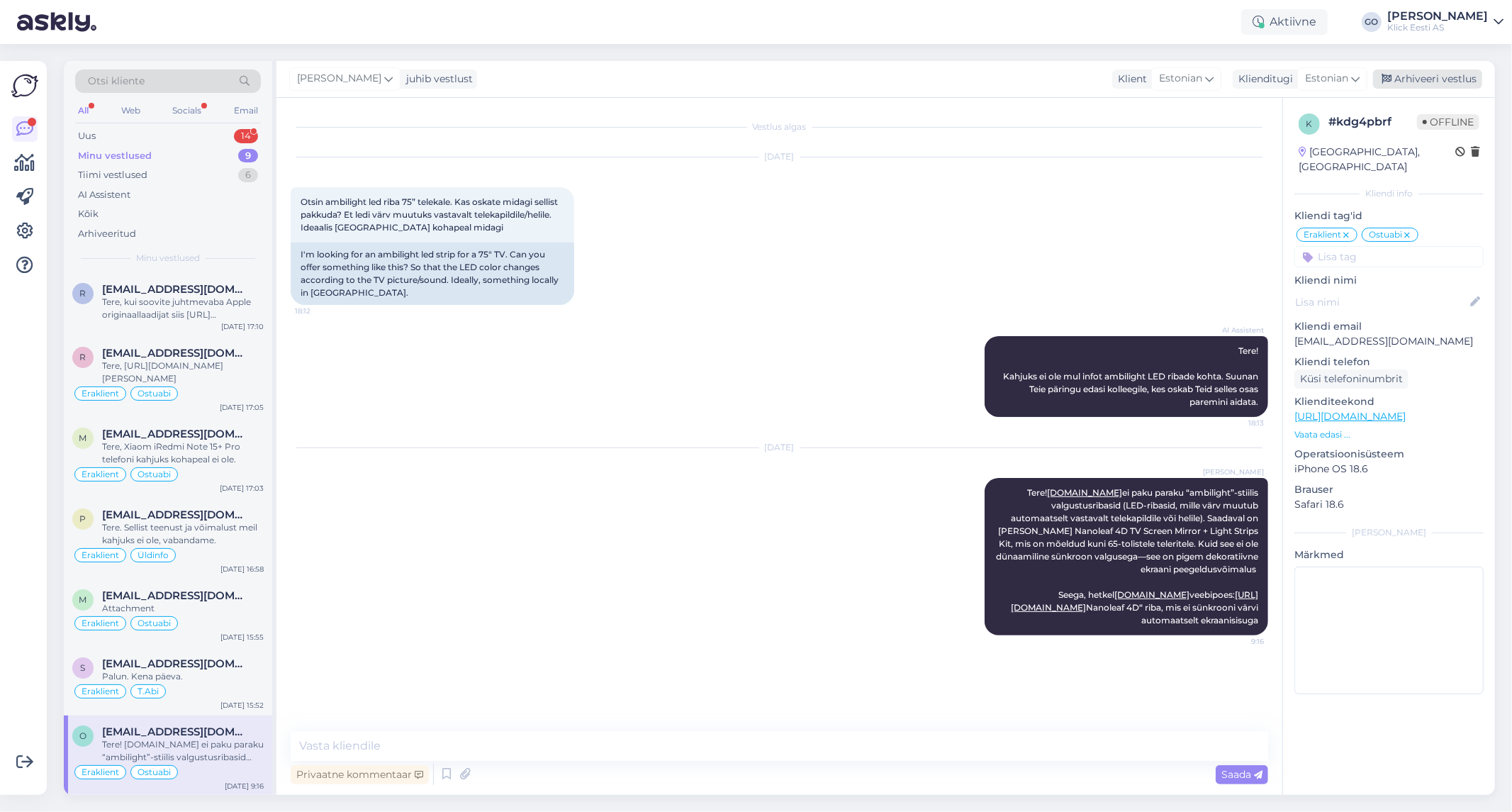
click at [1455, 78] on div "Arhiveeri vestlus" at bounding box center [1428, 79] width 109 height 19
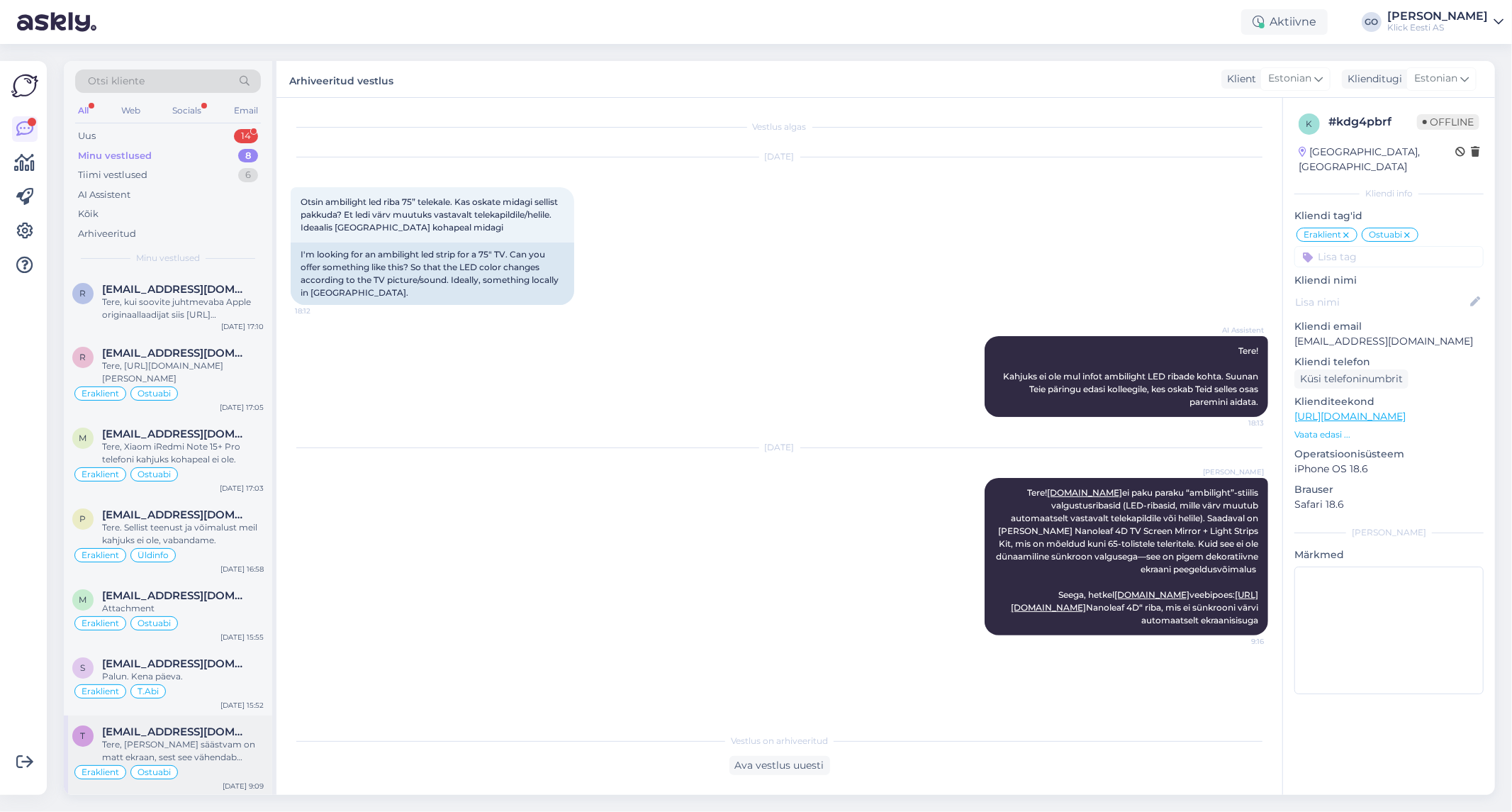
click at [246, 752] on div "Tere, [PERSON_NAME] säästvam on matt ekraan, sest see vähendab peegeldusi ja si…" at bounding box center [183, 750] width 162 height 25
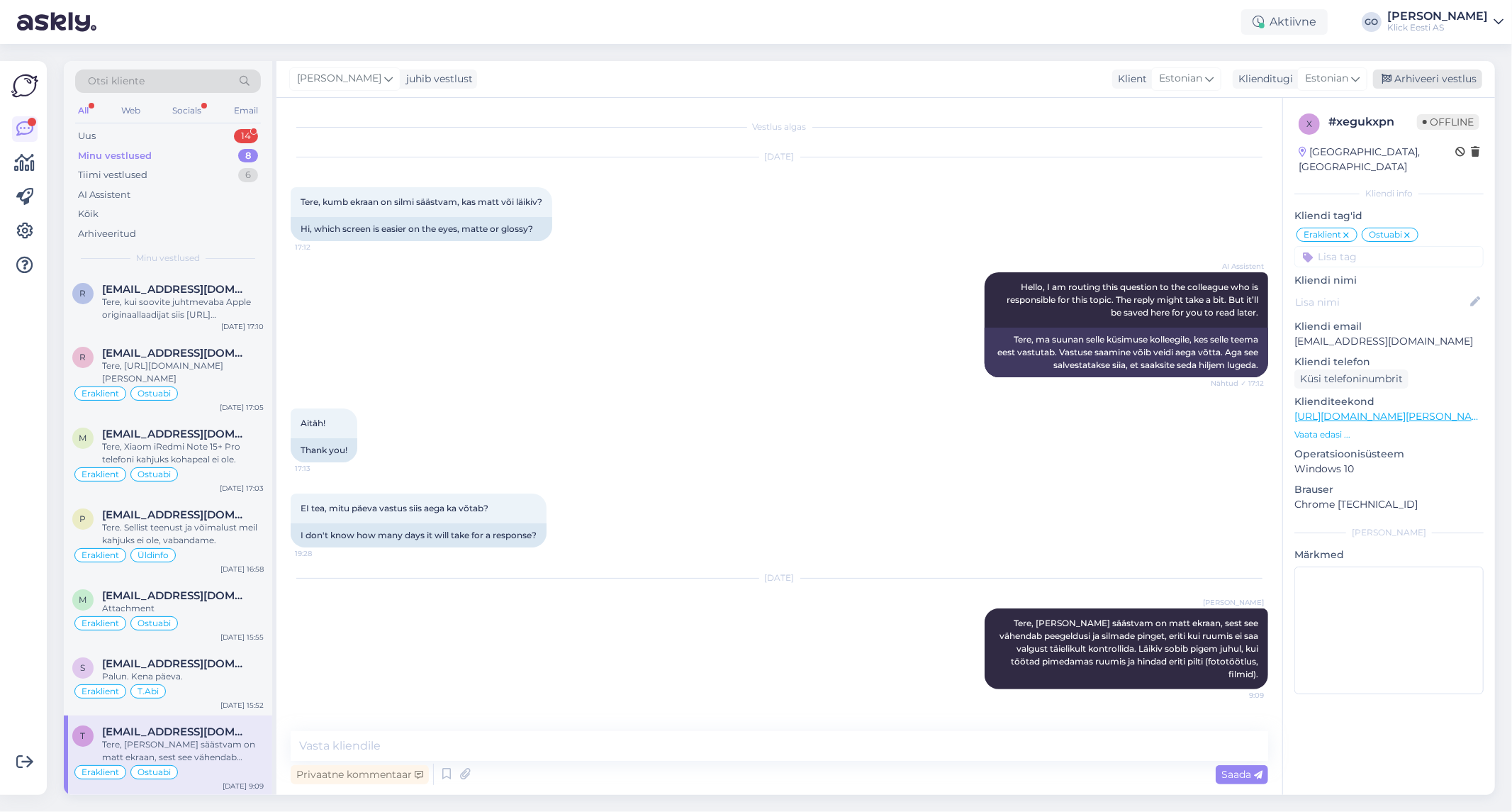
click at [1439, 81] on div "Arhiveeri vestlus" at bounding box center [1428, 79] width 109 height 19
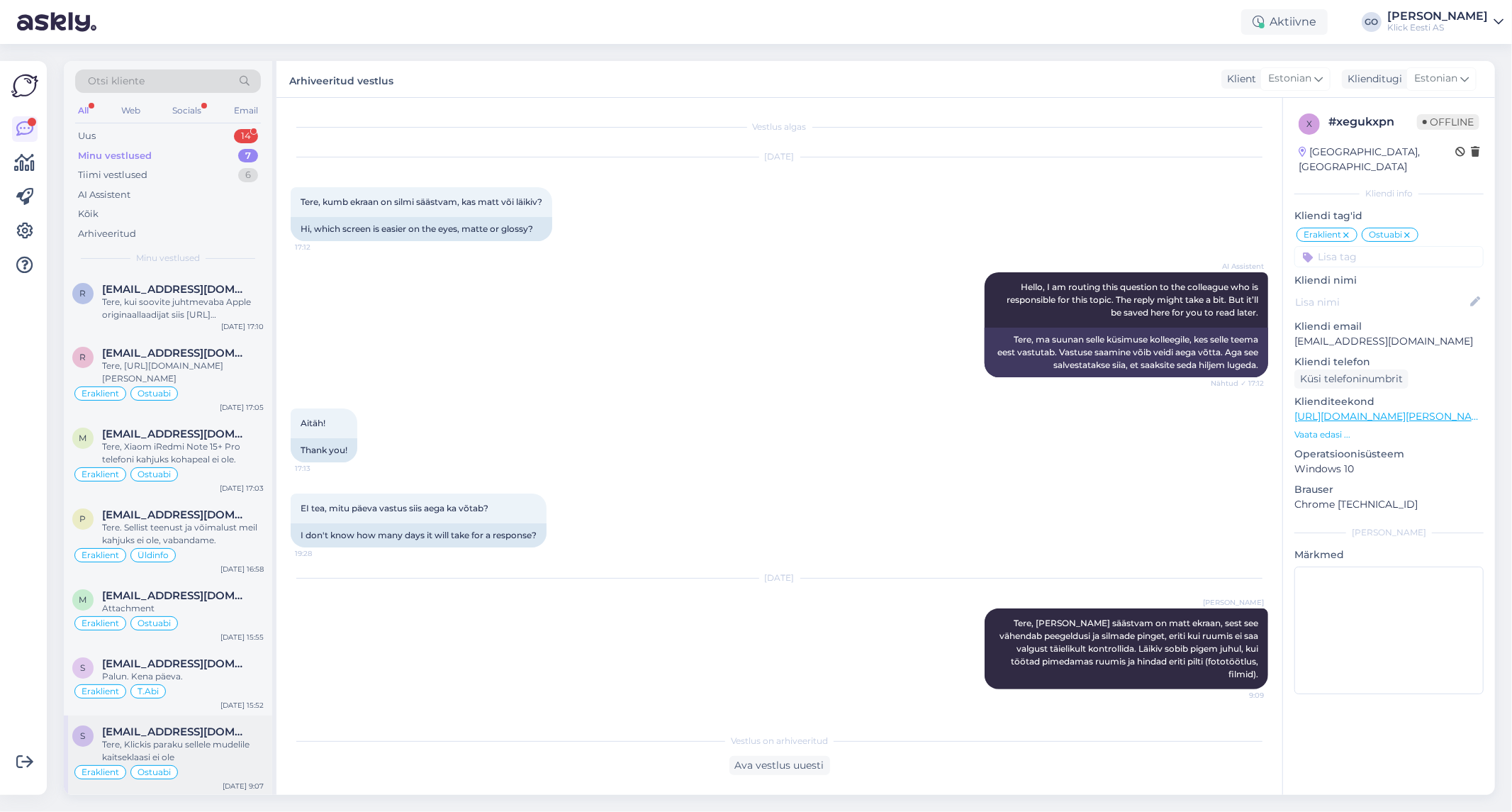
click at [249, 766] on div "Eraklient Ostuabi" at bounding box center [168, 771] width 192 height 17
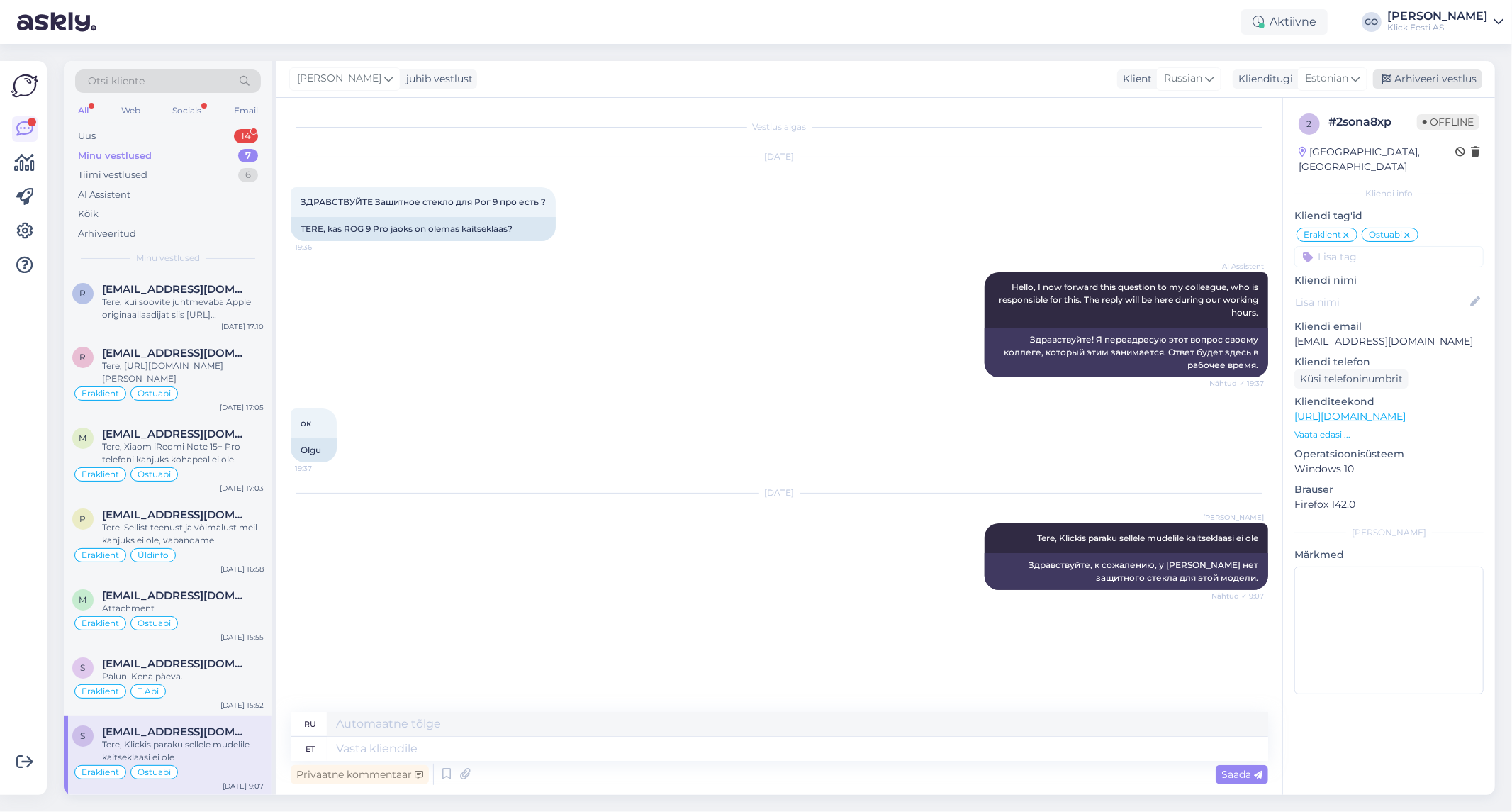
click at [1450, 76] on div "Arhiveeri vestlus" at bounding box center [1428, 79] width 109 height 19
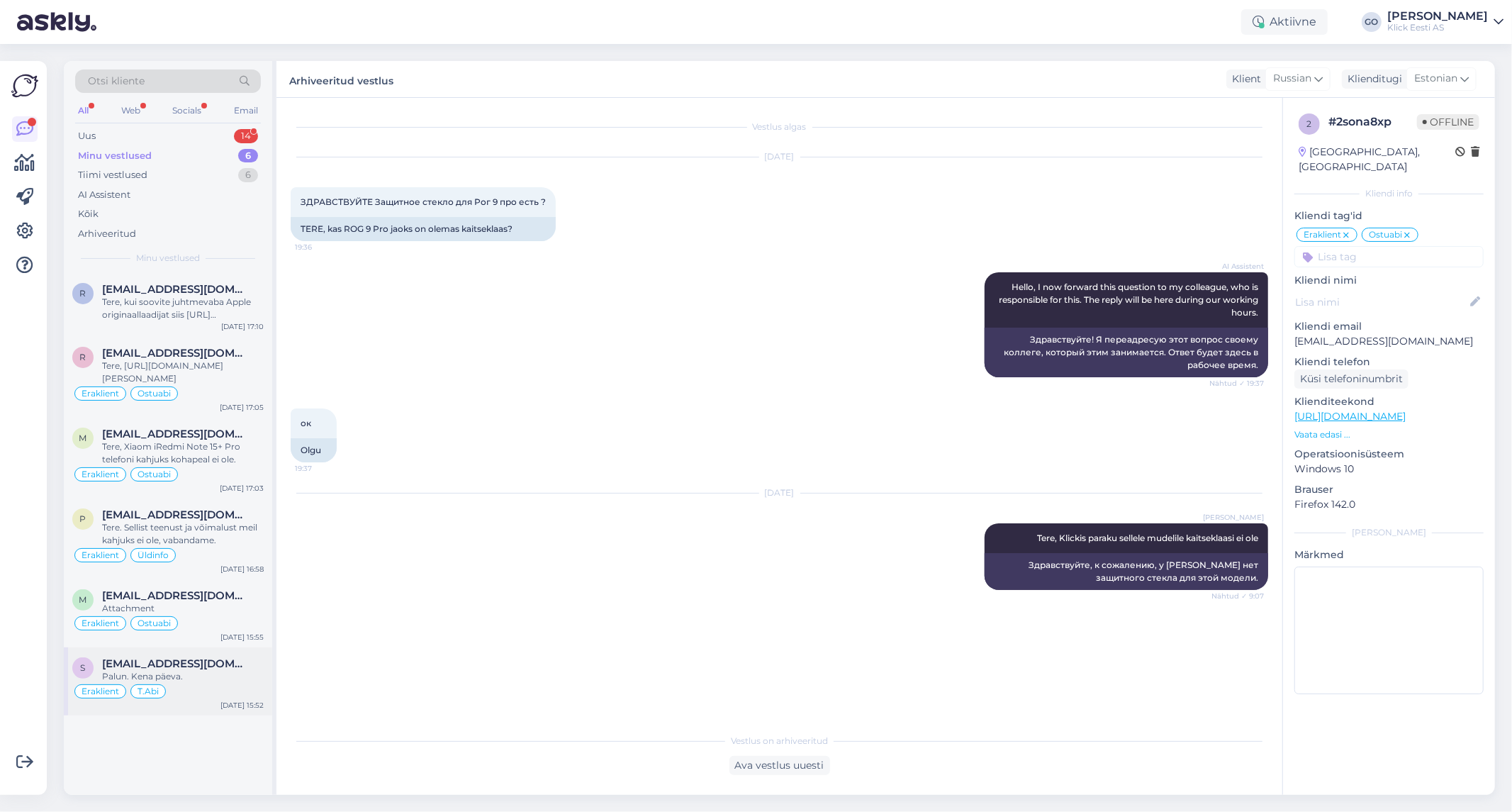
click at [234, 668] on div "[EMAIL_ADDRESS][DOMAIN_NAME]" at bounding box center [183, 664] width 162 height 13
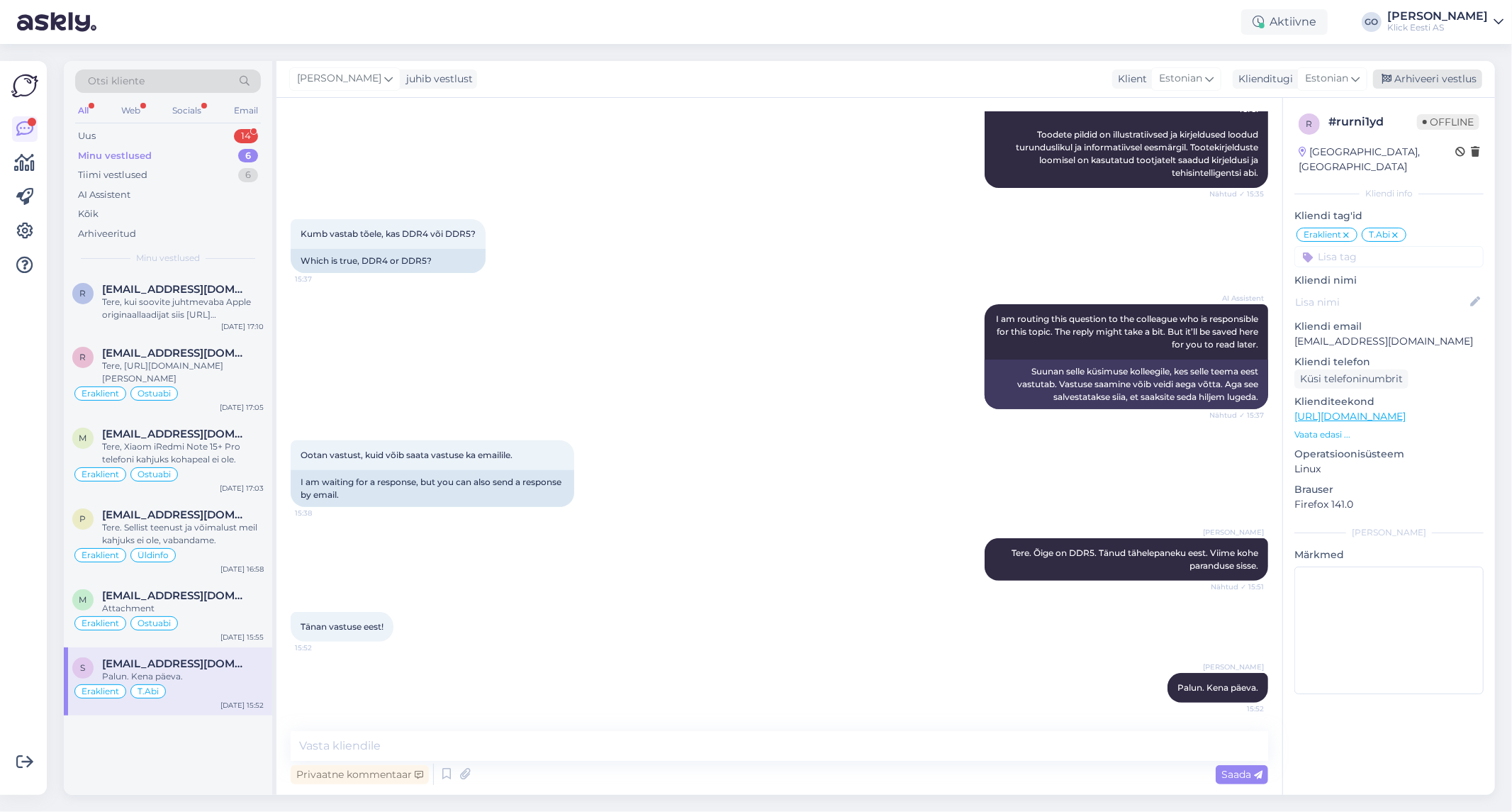
click at [1427, 78] on div "Arhiveeri vestlus" at bounding box center [1428, 79] width 109 height 19
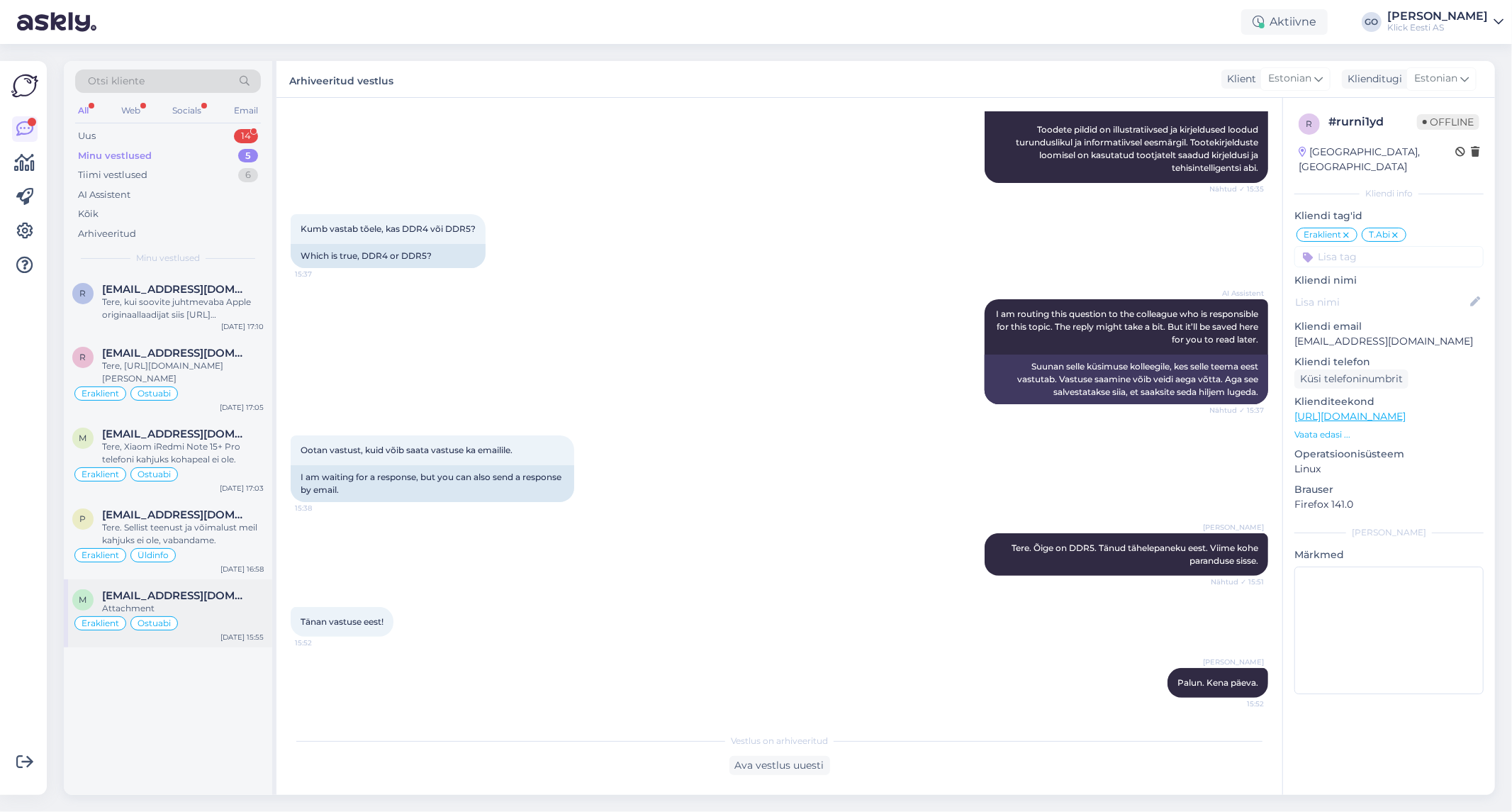
click at [206, 612] on div "Attachment" at bounding box center [183, 609] width 162 height 13
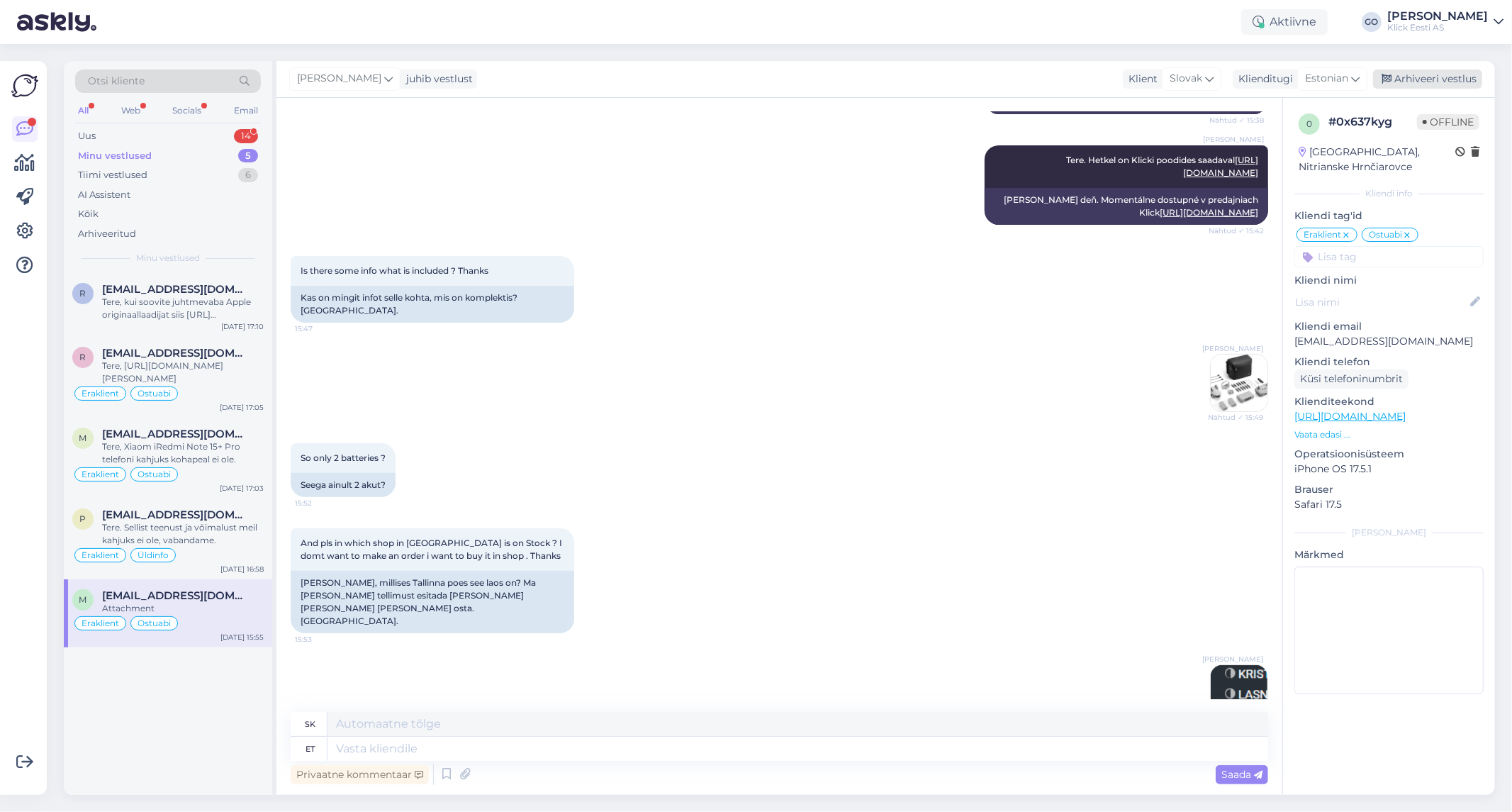
click at [1439, 76] on div "Arhiveeri vestlus" at bounding box center [1428, 79] width 109 height 19
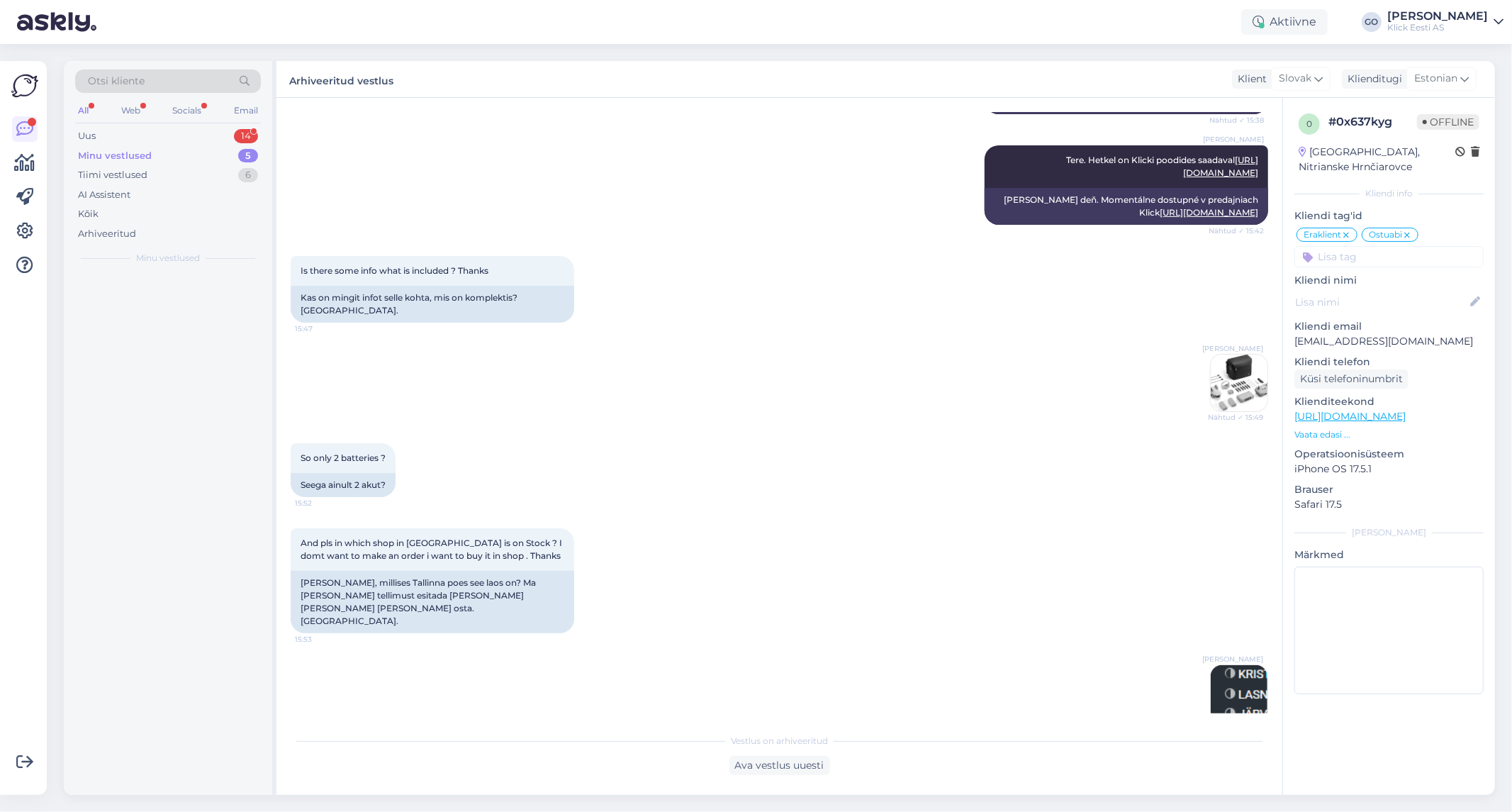
scroll to position [249, 0]
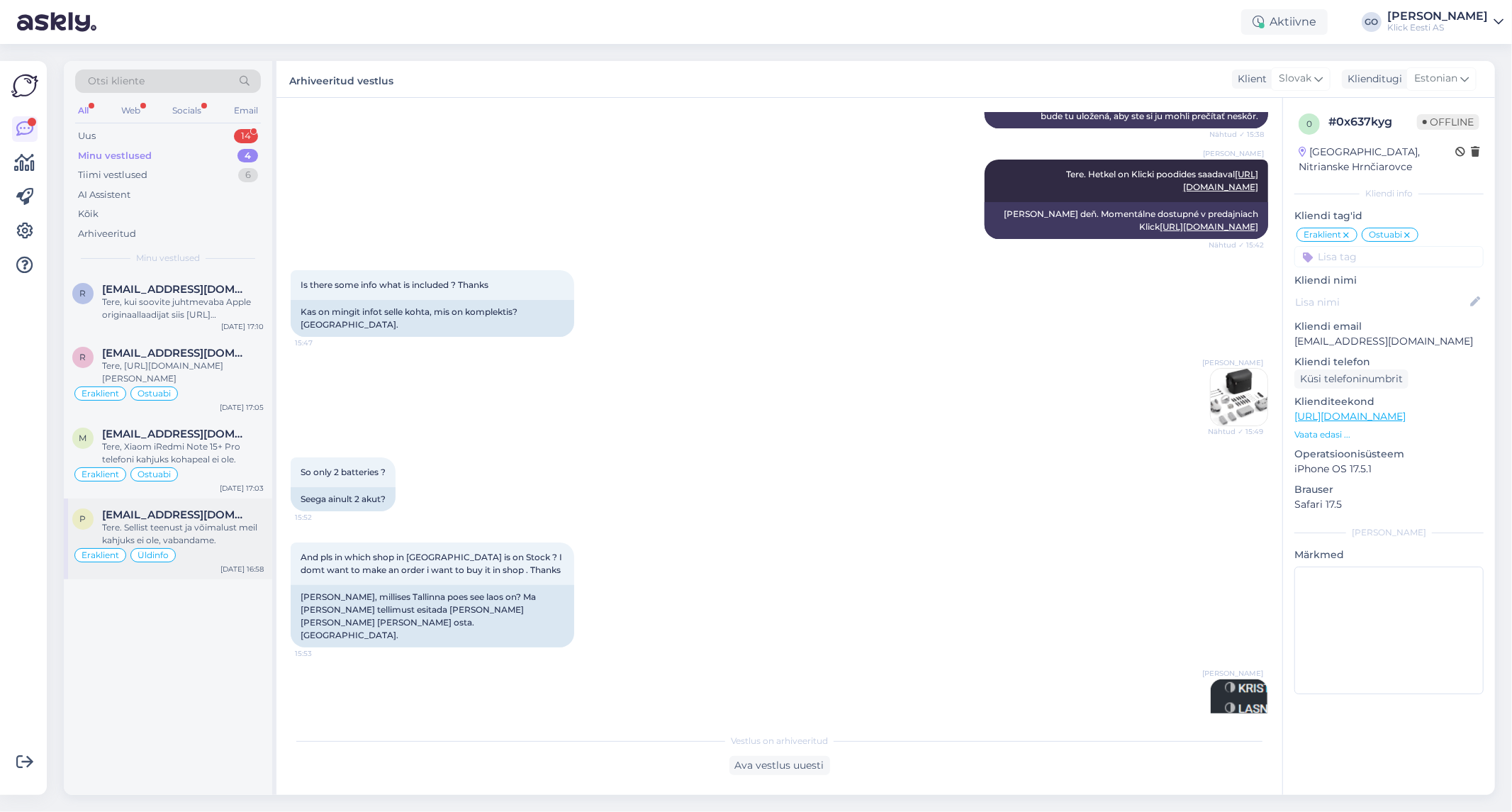
click at [240, 542] on div "Tere. Sellist teenust ja võimalust meil kahjuks ei ole, vabandame." at bounding box center [183, 533] width 162 height 25
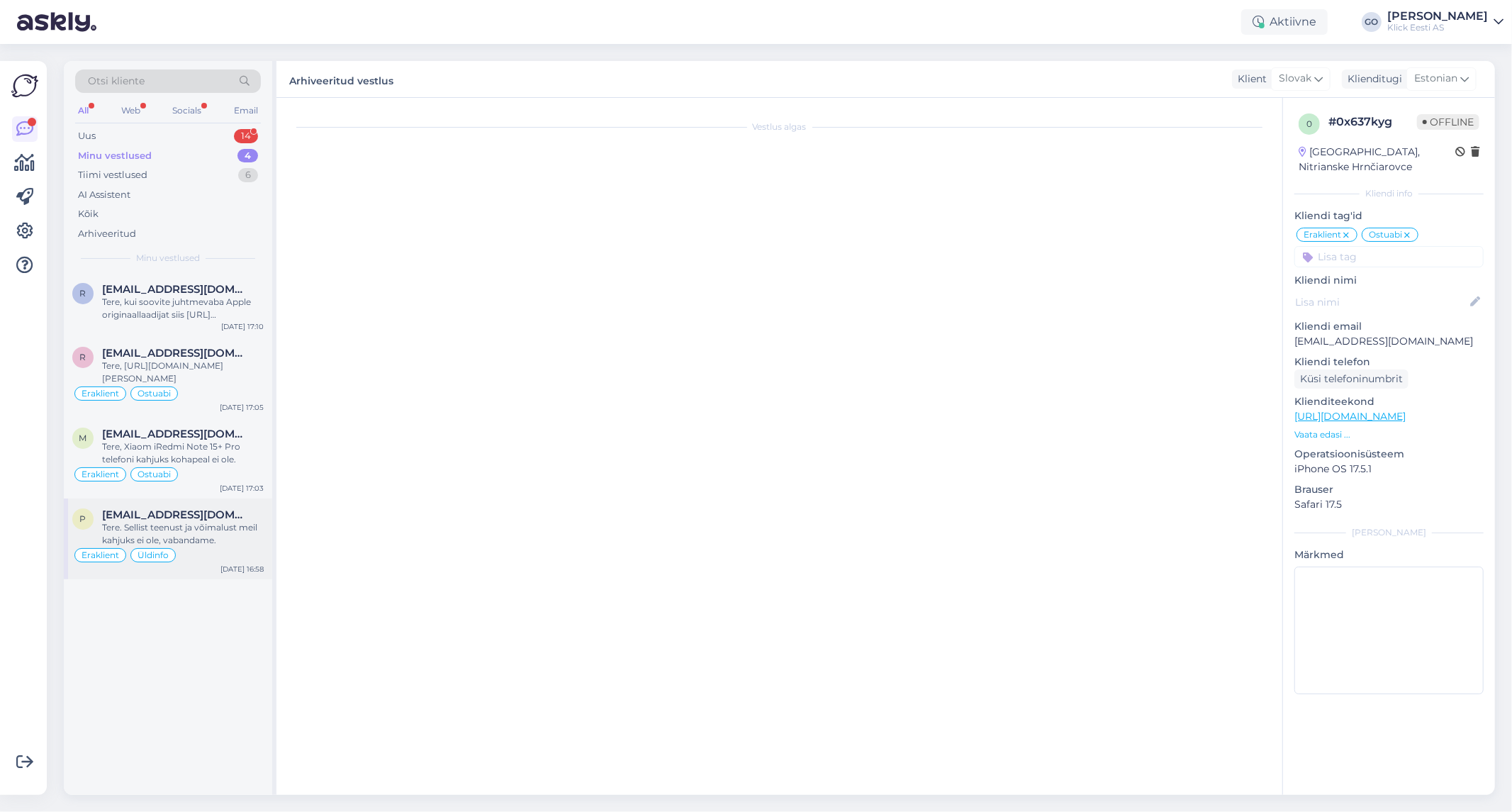
scroll to position [0, 0]
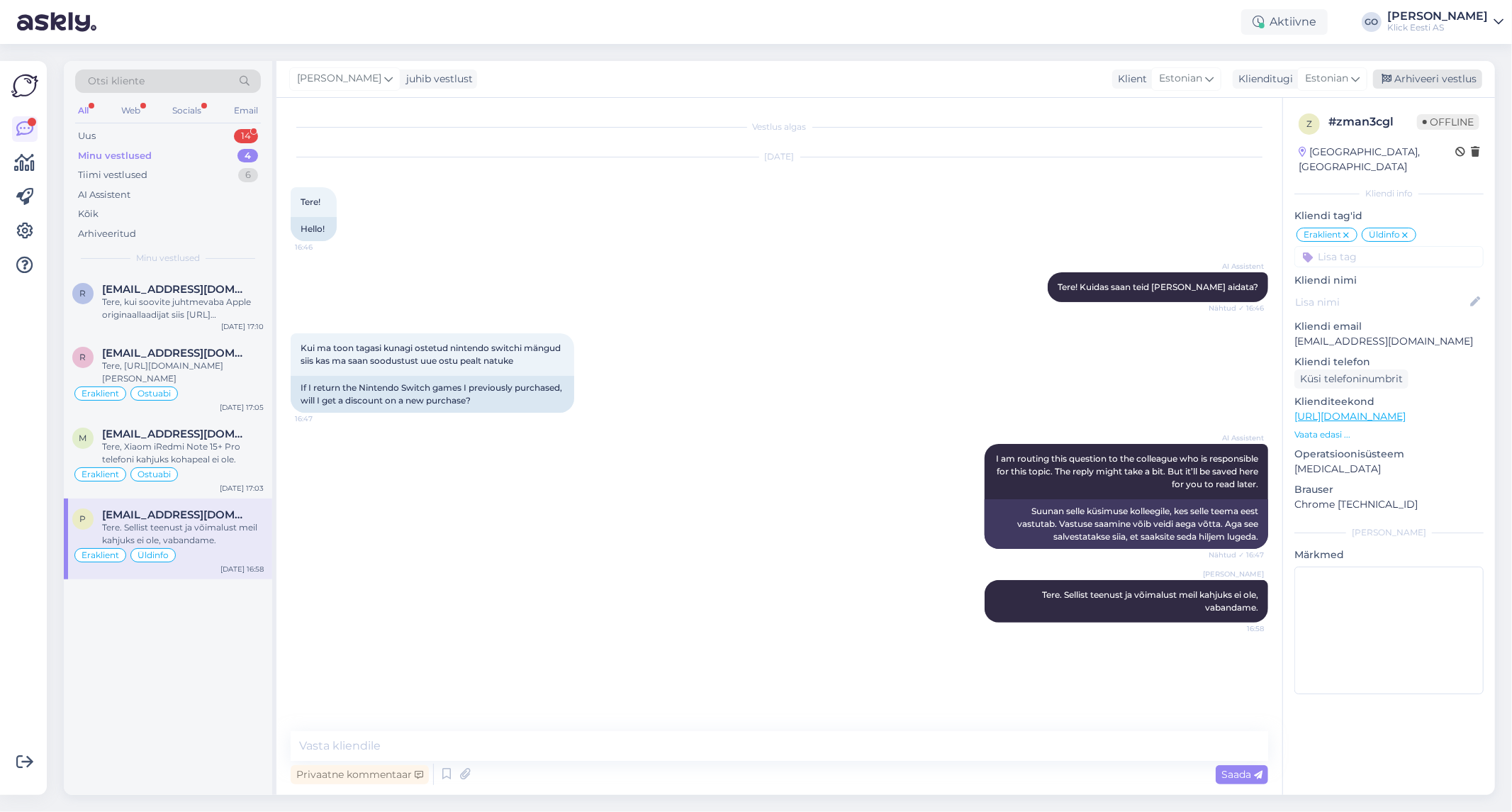
click at [1436, 81] on div "Arhiveeri vestlus" at bounding box center [1428, 79] width 109 height 19
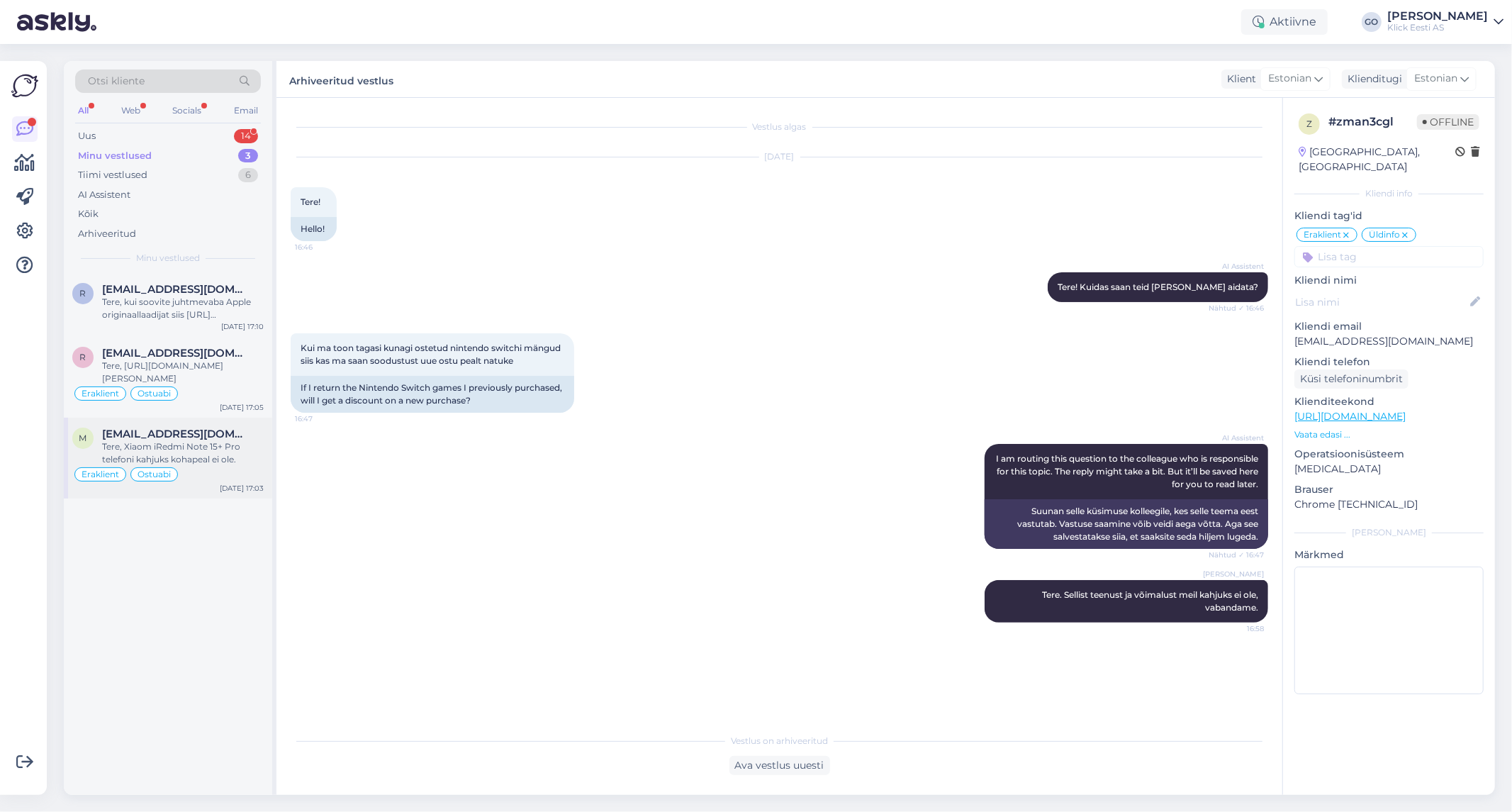
click at [259, 457] on div "Tere, Xiaom iRedmi Note 15+ Pro telefoni kahjuks kohapeal ei ole." at bounding box center [183, 452] width 162 height 25
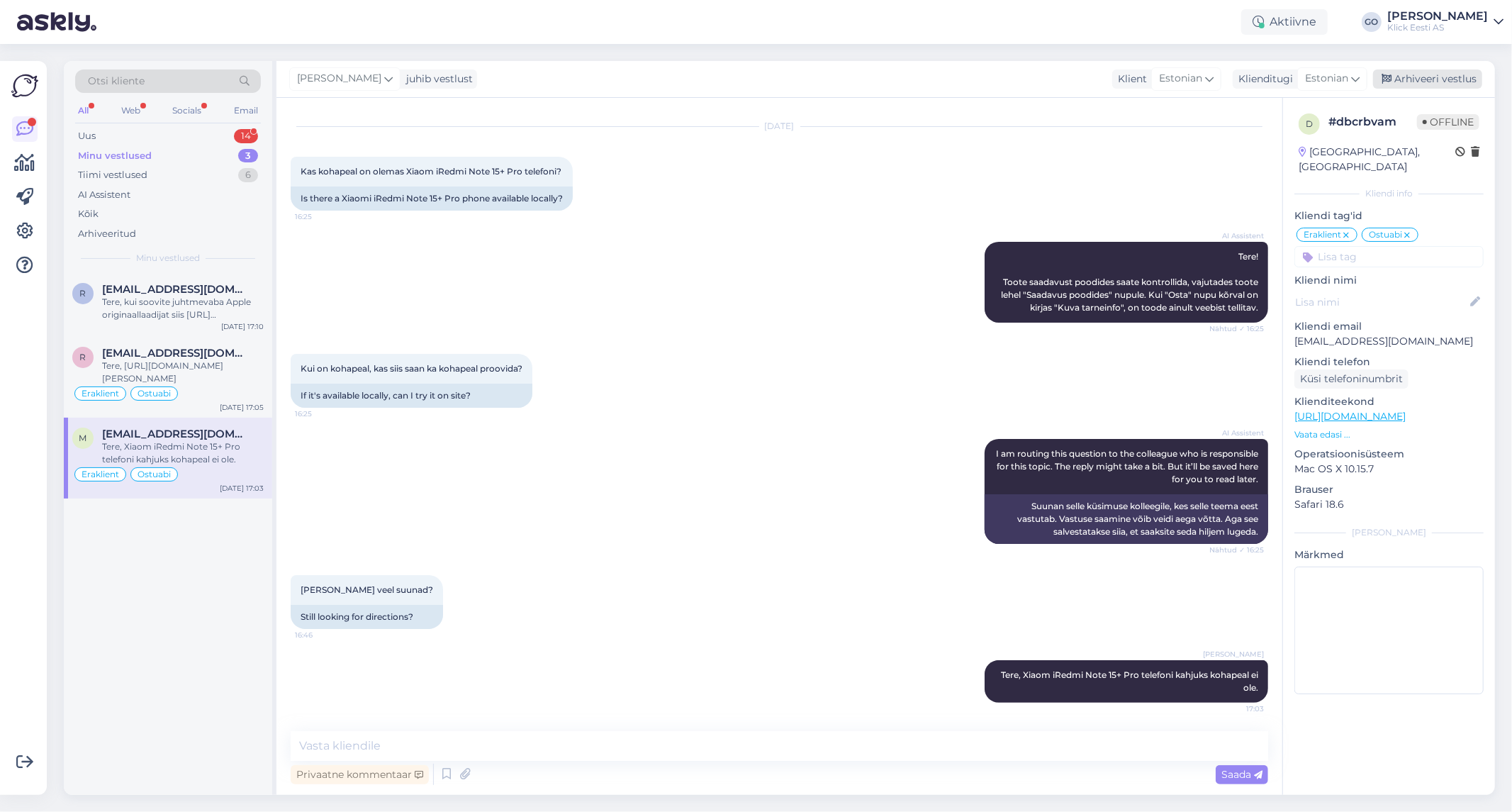
click at [1441, 81] on div "Arhiveeri vestlus" at bounding box center [1428, 79] width 109 height 19
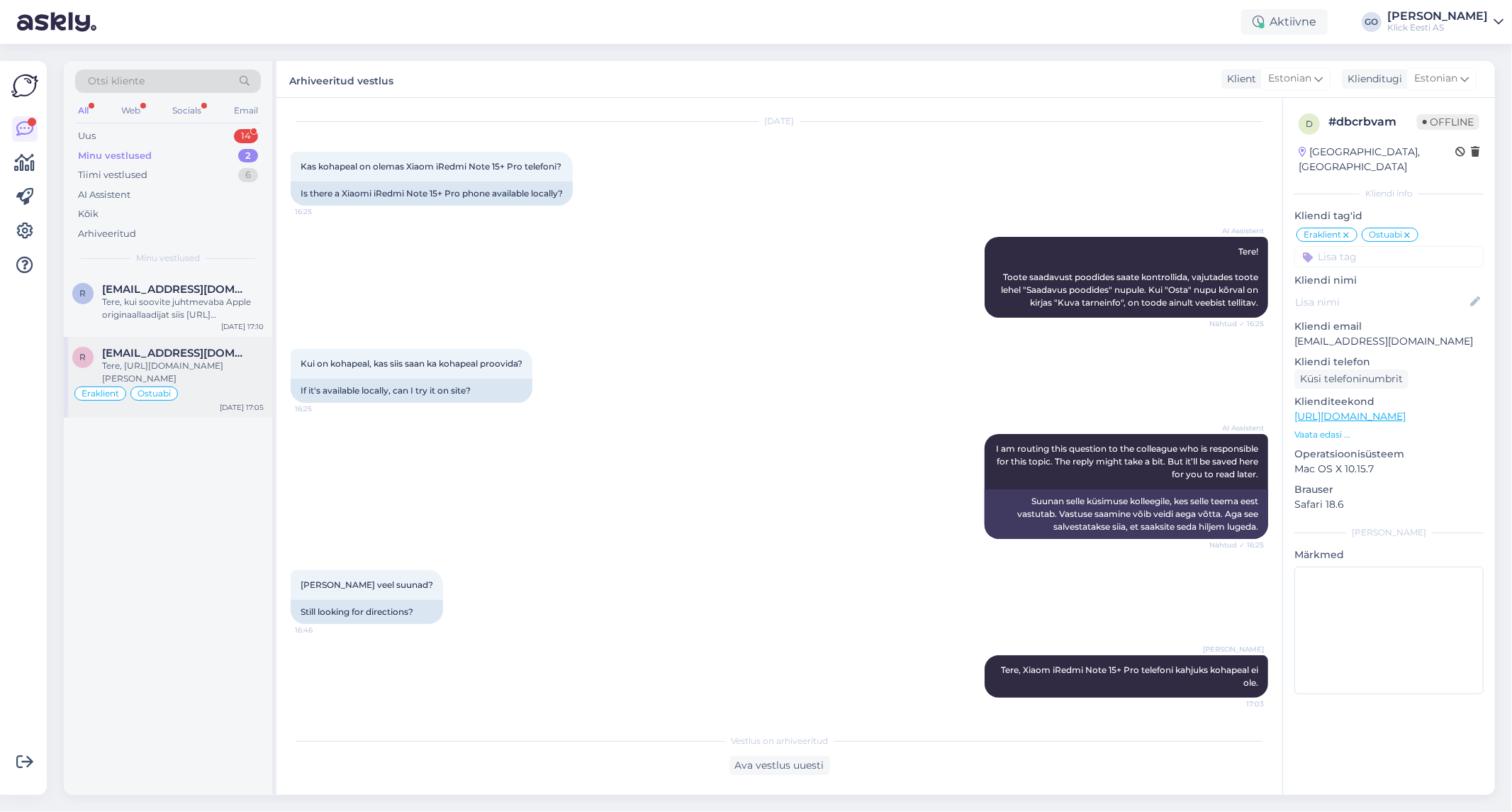
click at [222, 386] on div "Eraklient Ostuabi" at bounding box center [168, 393] width 192 height 17
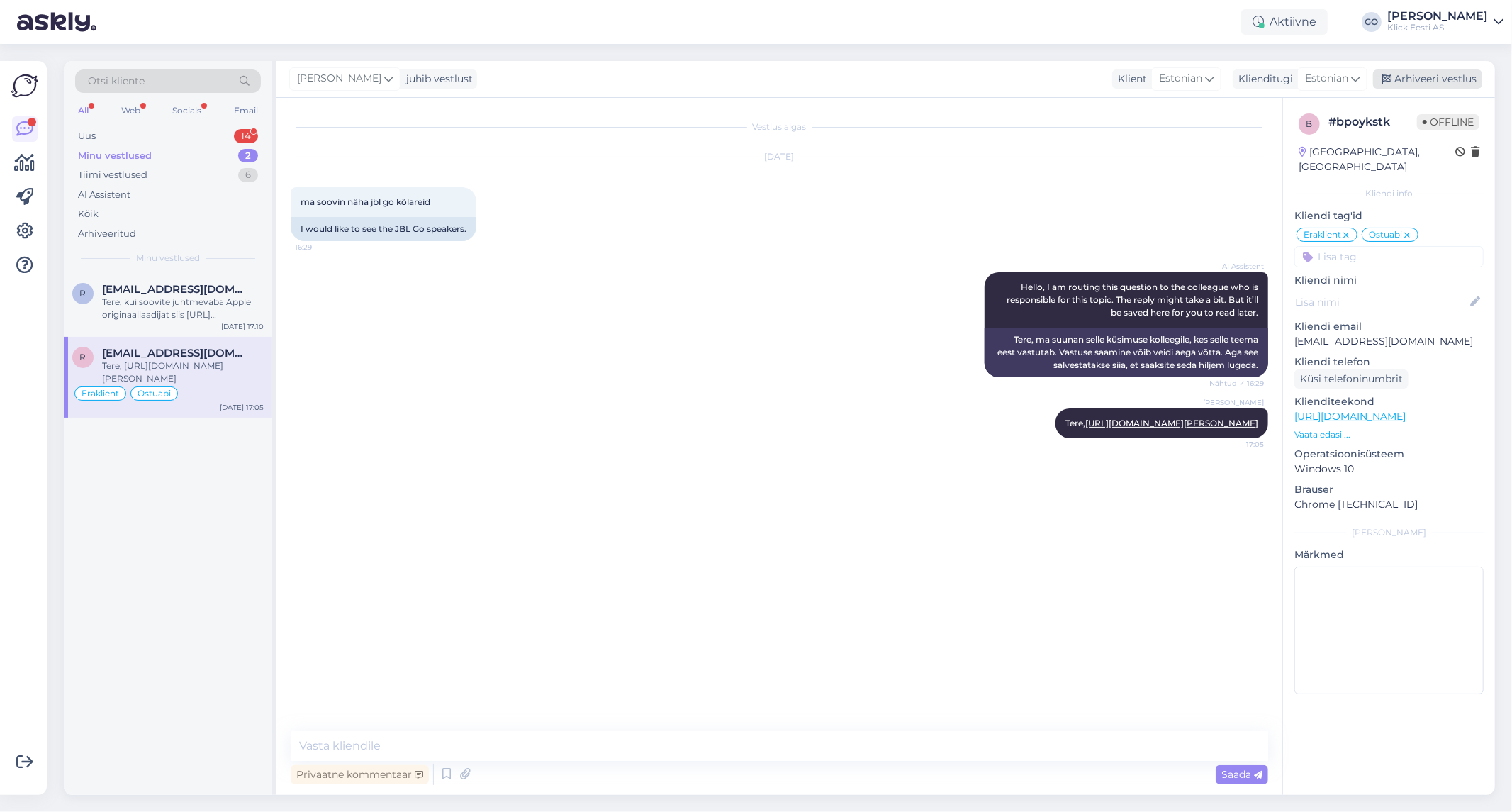
click at [1439, 74] on div "Arhiveeri vestlus" at bounding box center [1428, 79] width 109 height 19
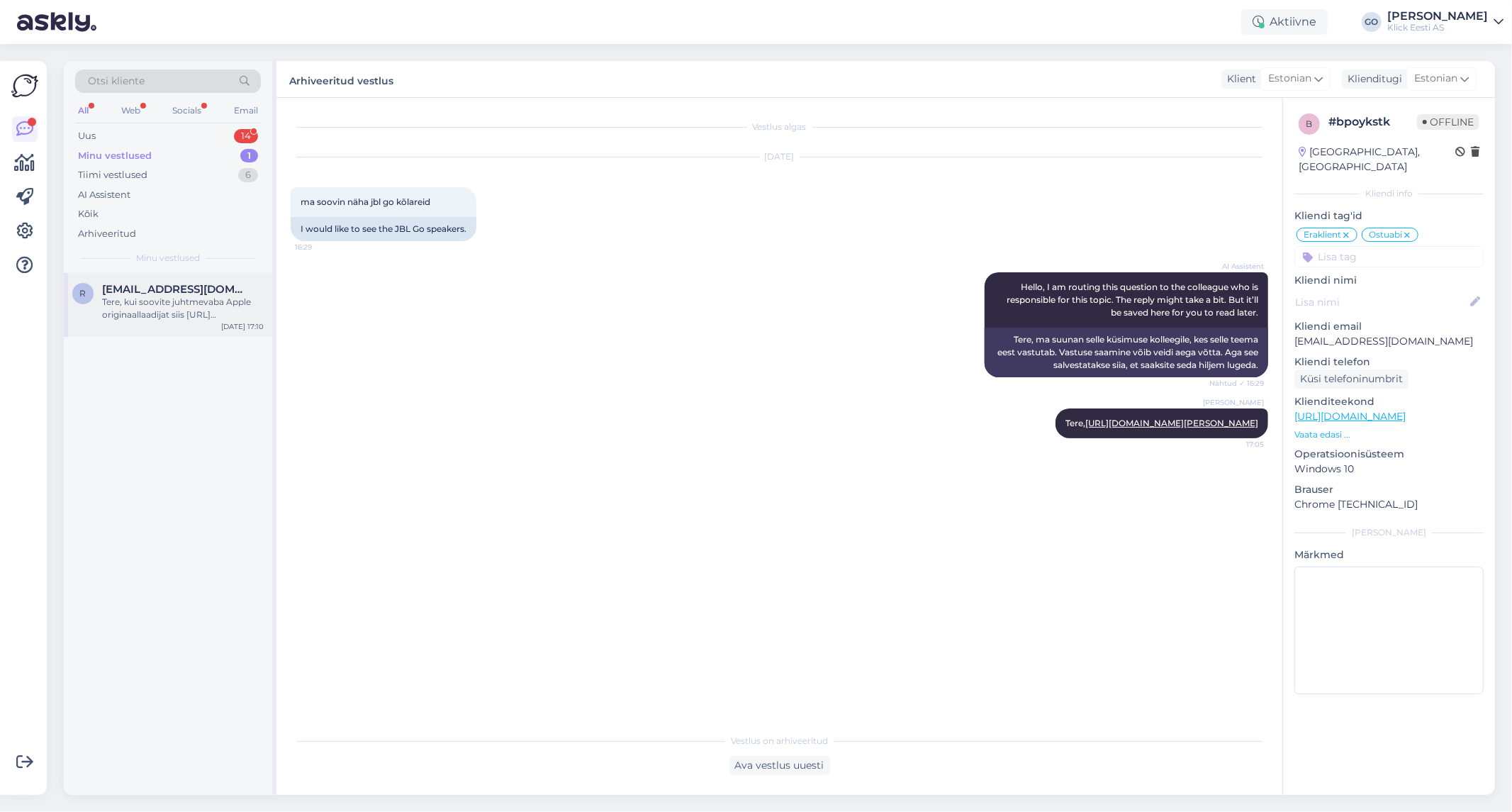
click at [190, 314] on div "Tere, kui soovite juhtmevaba Apple originaallaadijat siis [URL][DOMAIN_NAME][PE…" at bounding box center [183, 308] width 162 height 25
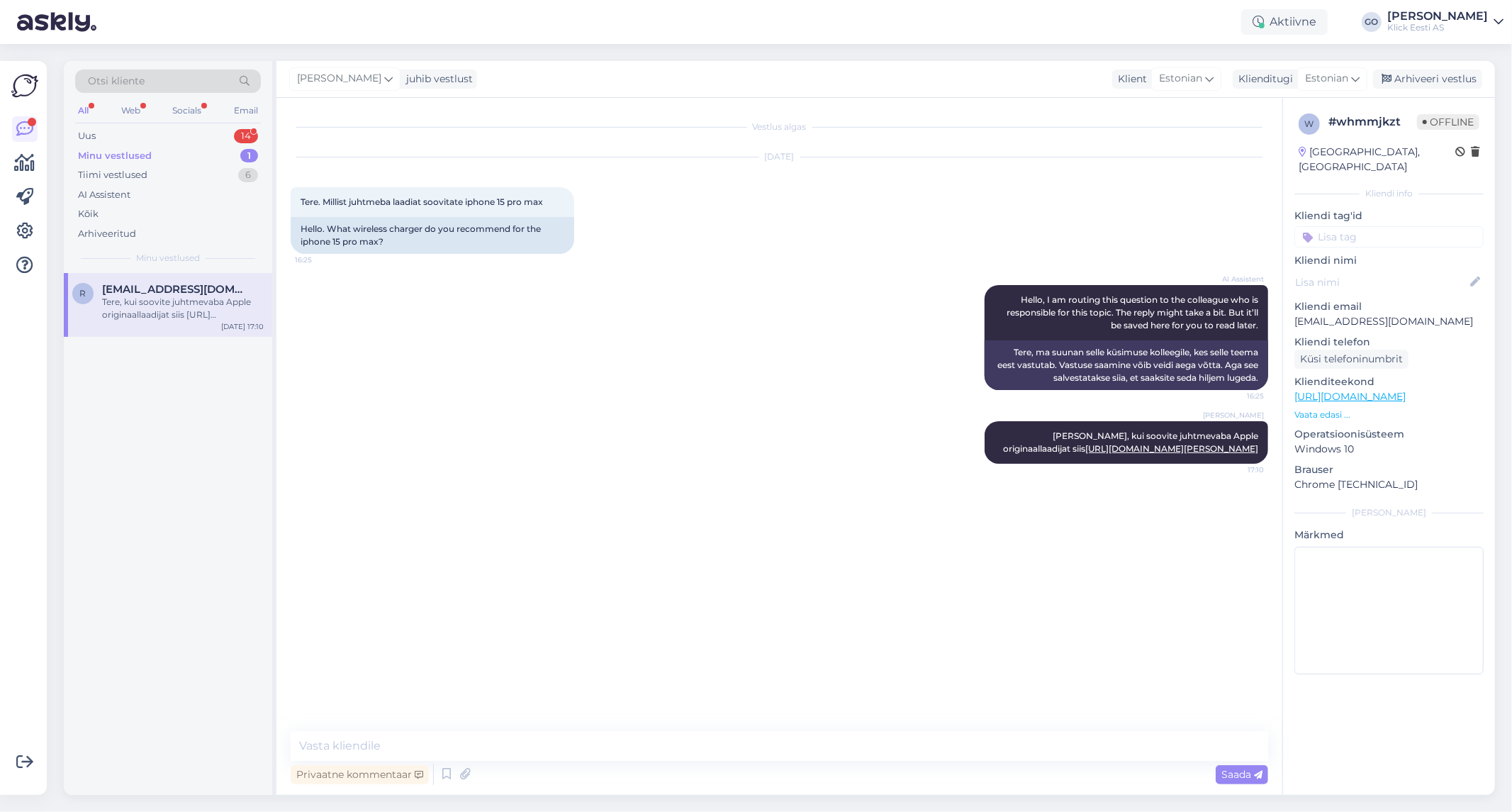
click at [1402, 226] on input at bounding box center [1389, 236] width 190 height 21
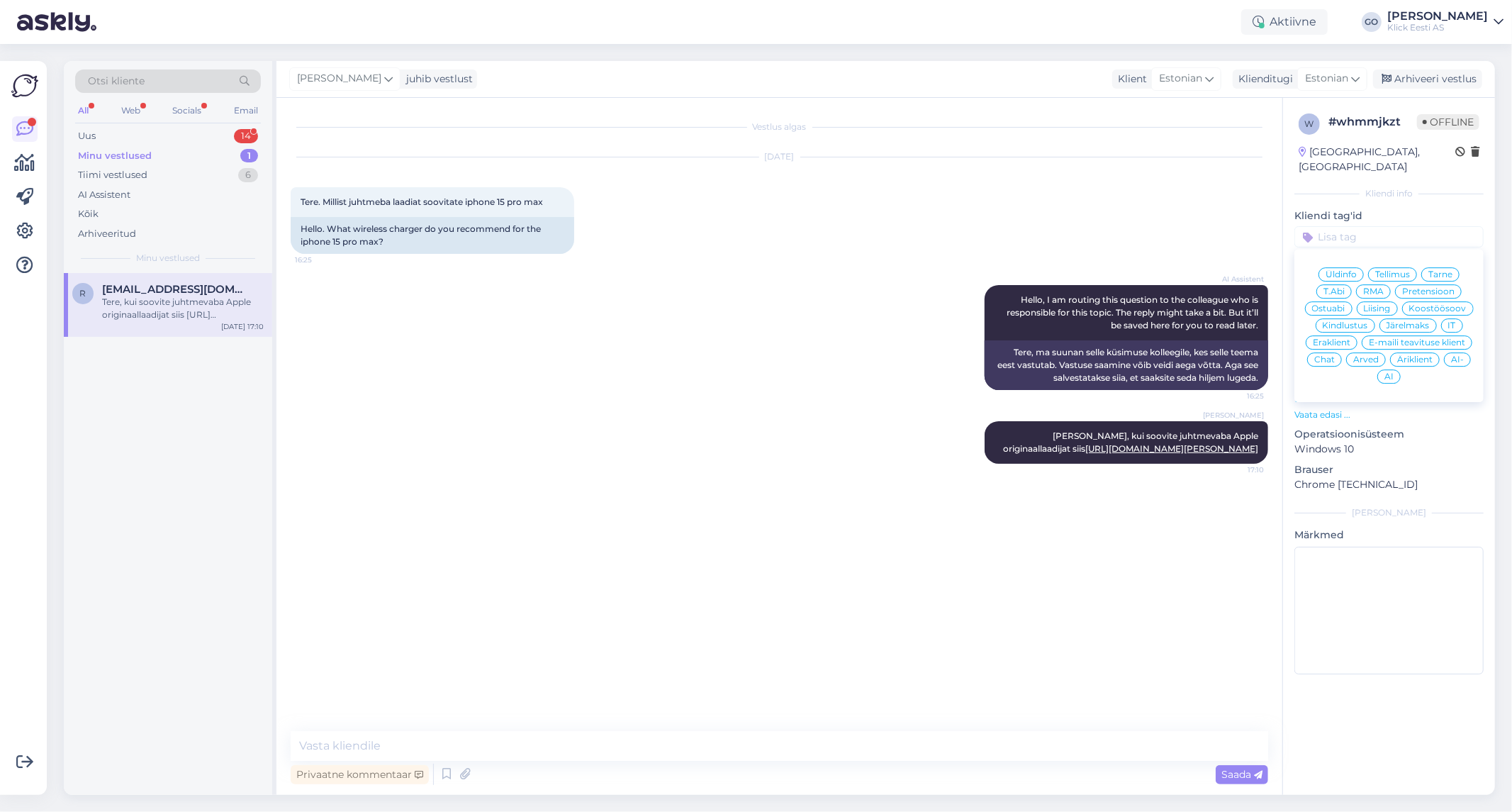
click at [1344, 336] on div "Eraklient" at bounding box center [1331, 343] width 52 height 15
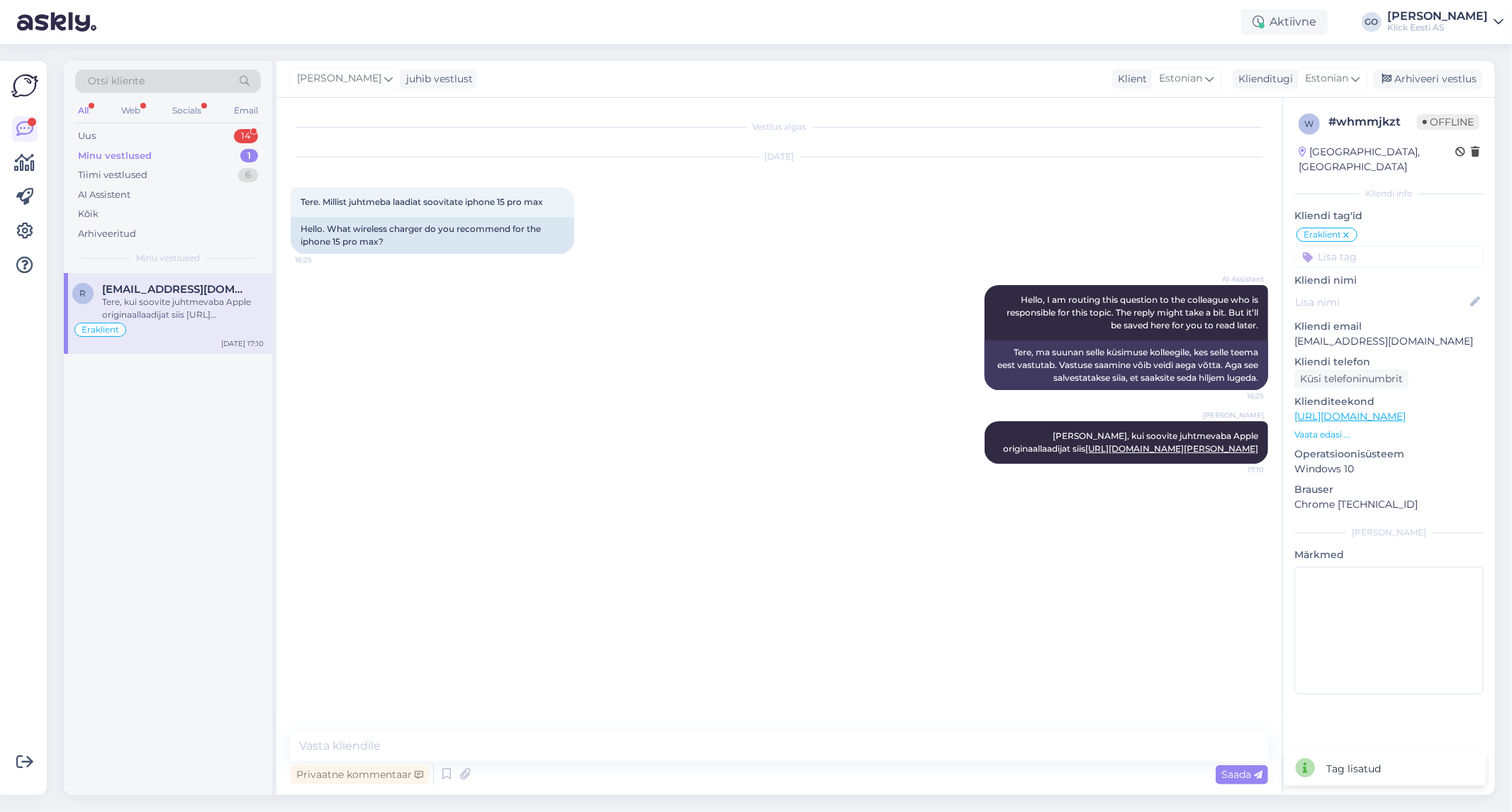
click at [1374, 249] on input at bounding box center [1389, 256] width 190 height 21
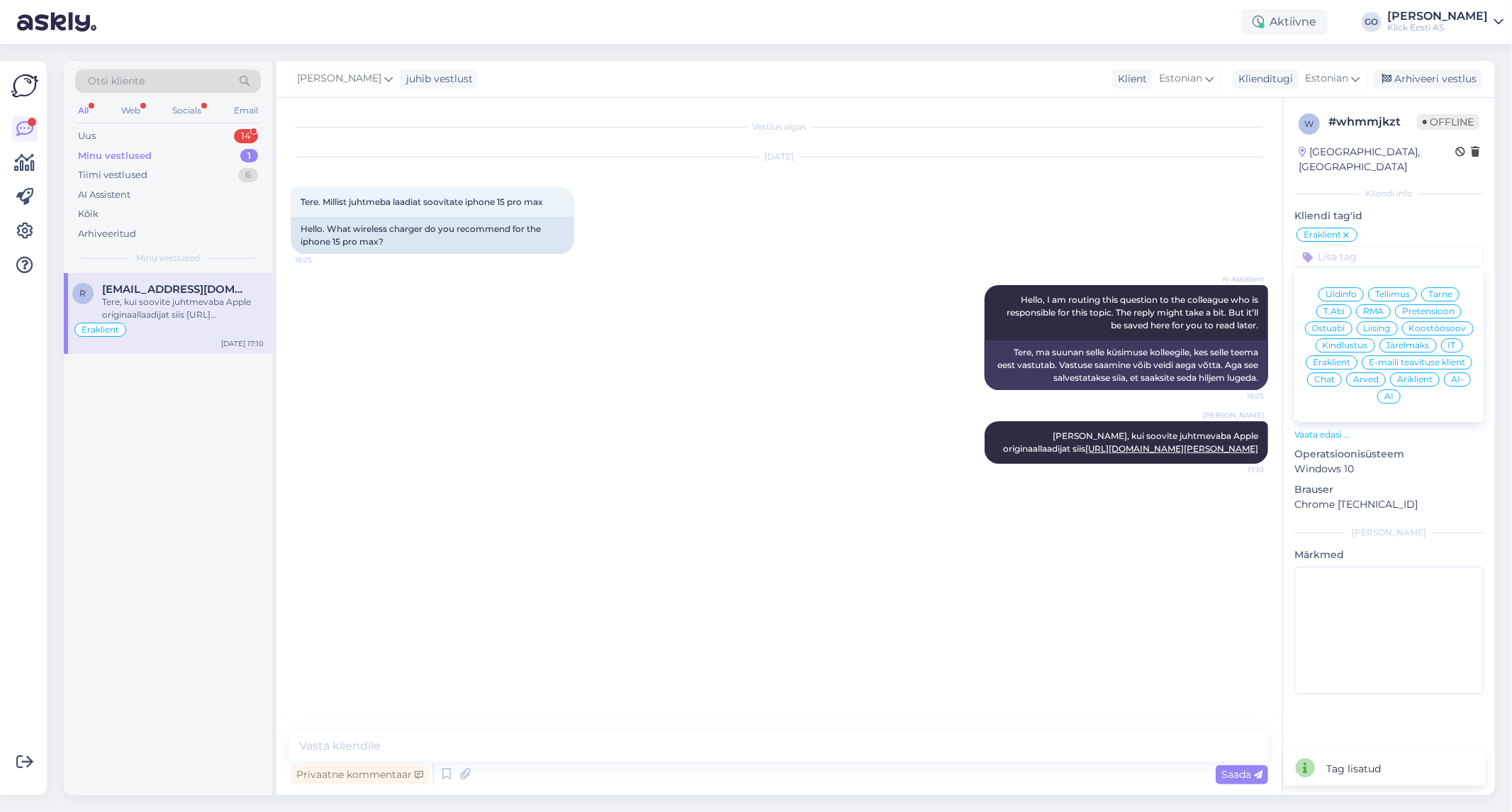
click at [1336, 324] on span "Ostuabi" at bounding box center [1329, 328] width 33 height 9
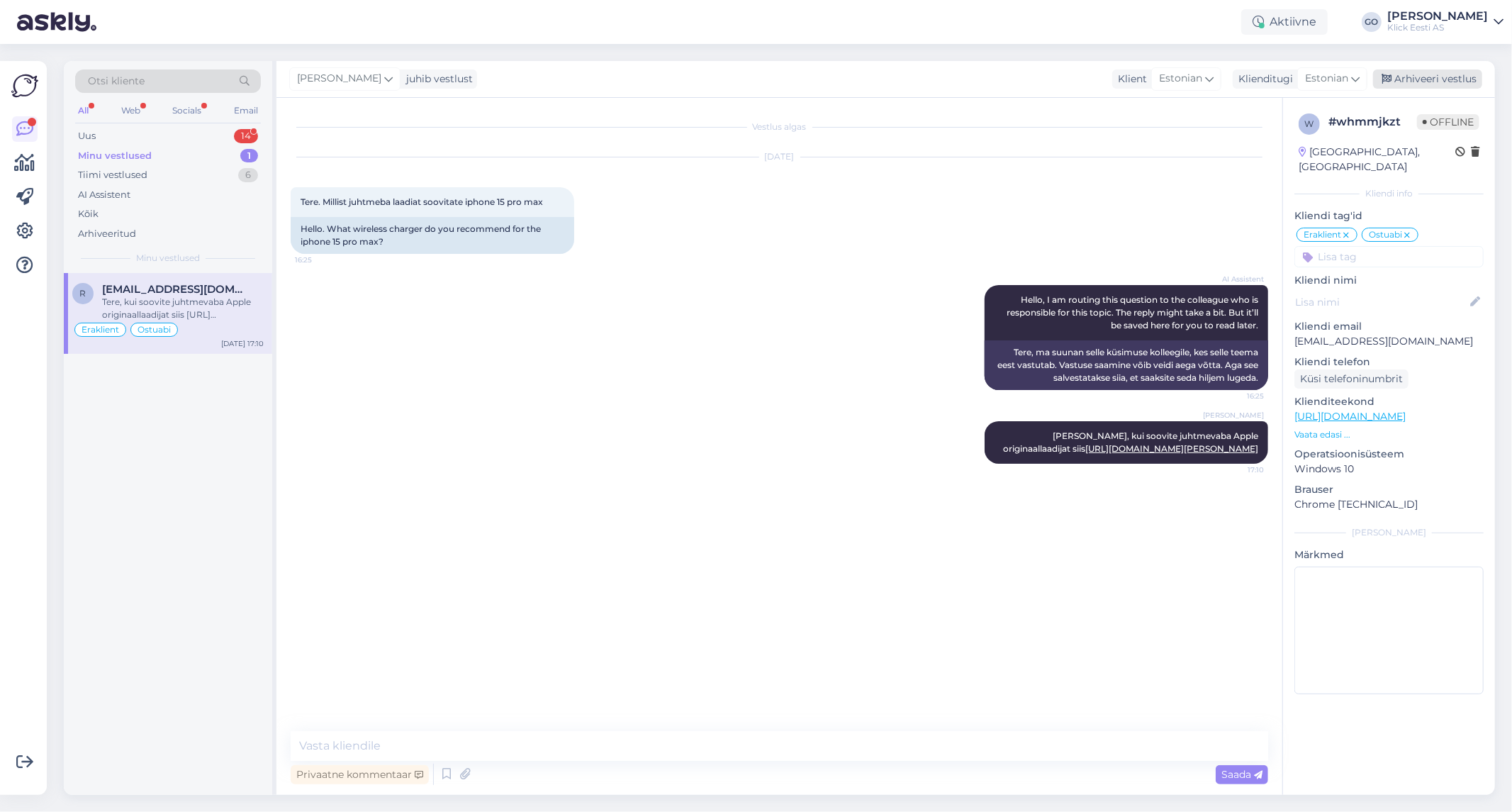
click at [1442, 76] on div "Arhiveeri vestlus" at bounding box center [1428, 79] width 109 height 19
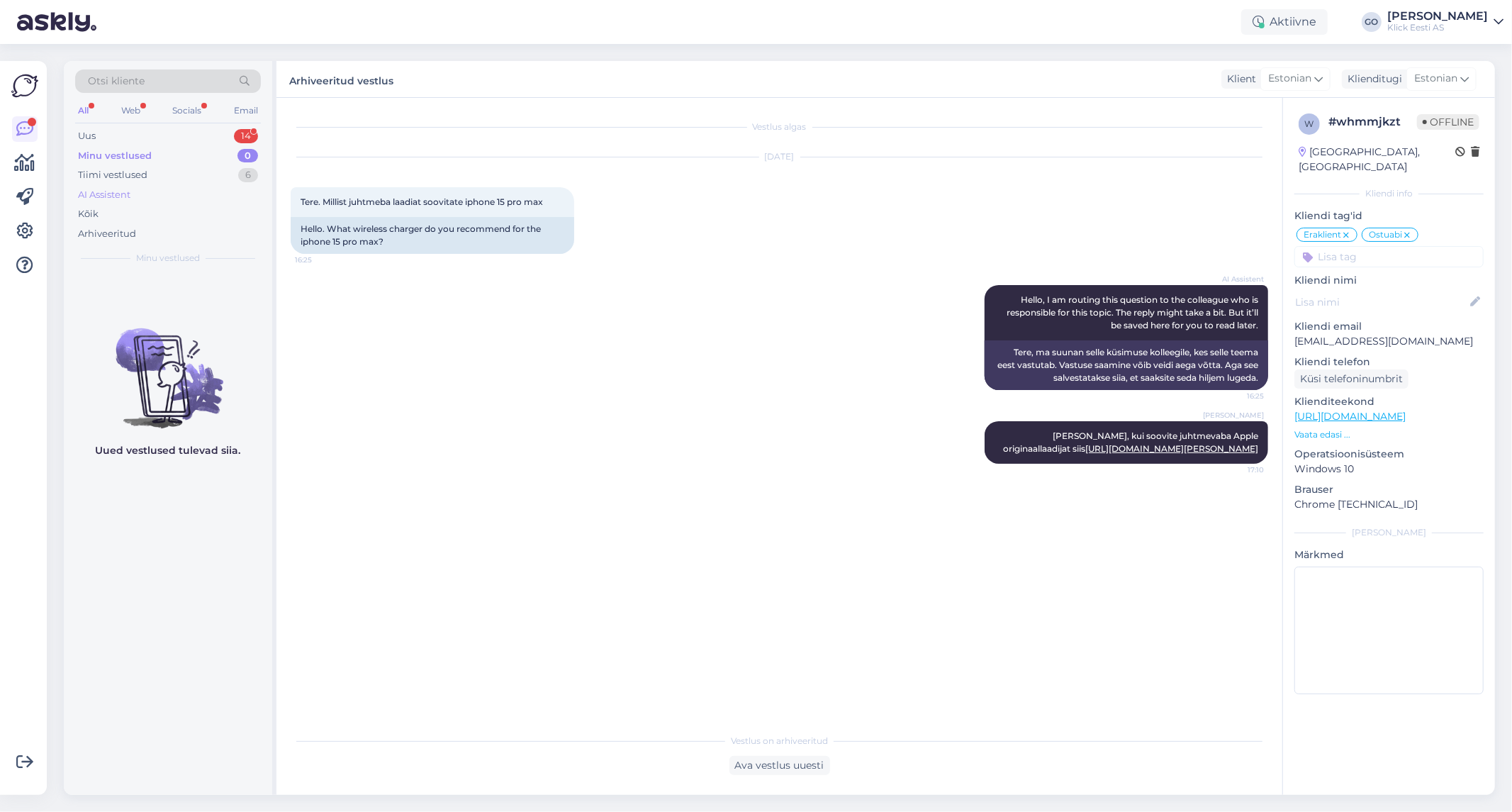
click at [115, 189] on div "AI Assistent" at bounding box center [104, 195] width 52 height 15
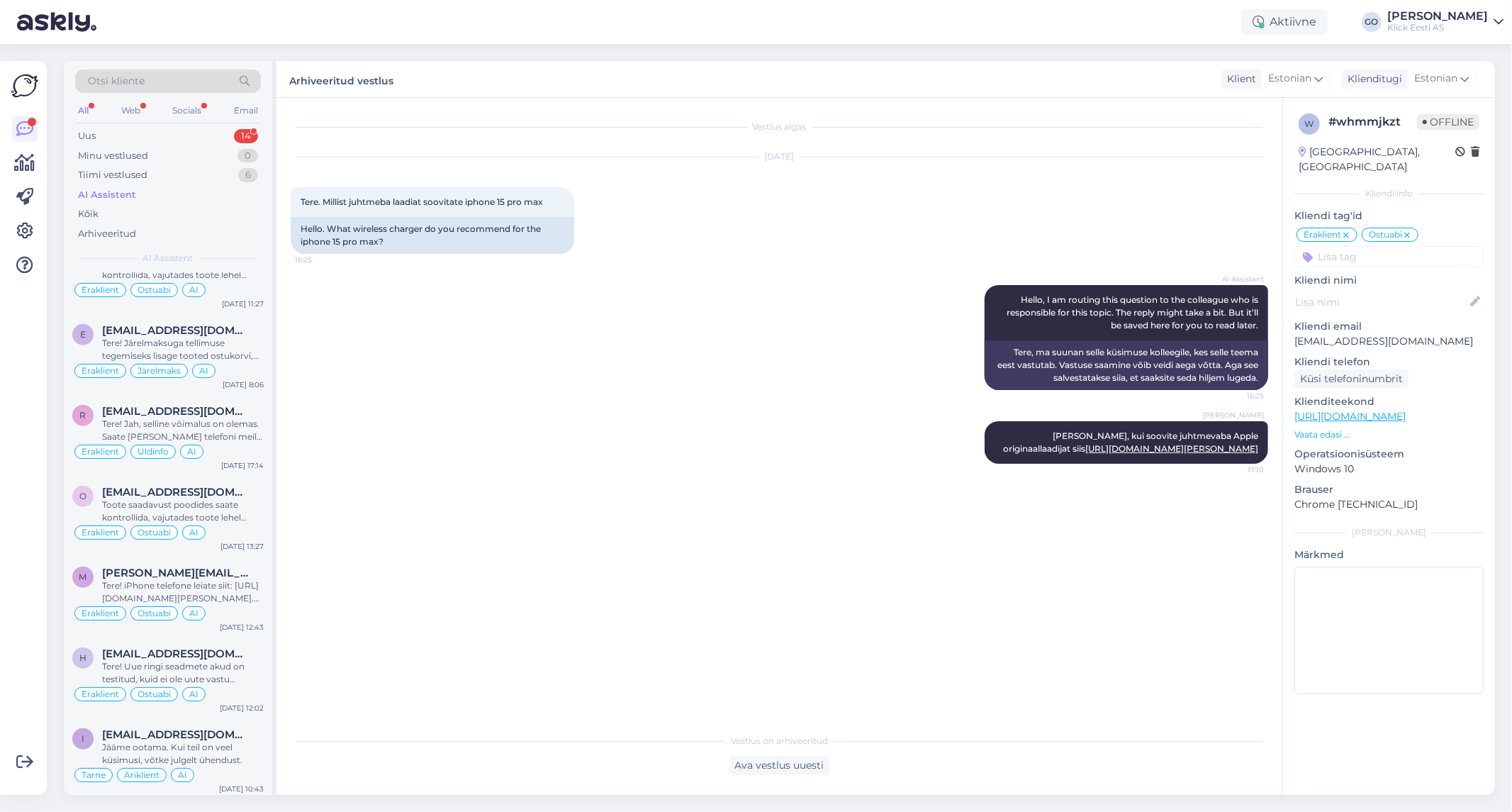
scroll to position [10161, 0]
click at [216, 495] on span "[PERSON_NAME][EMAIL_ADDRESS][DOMAIN_NAME]" at bounding box center [176, 495] width 147 height 13
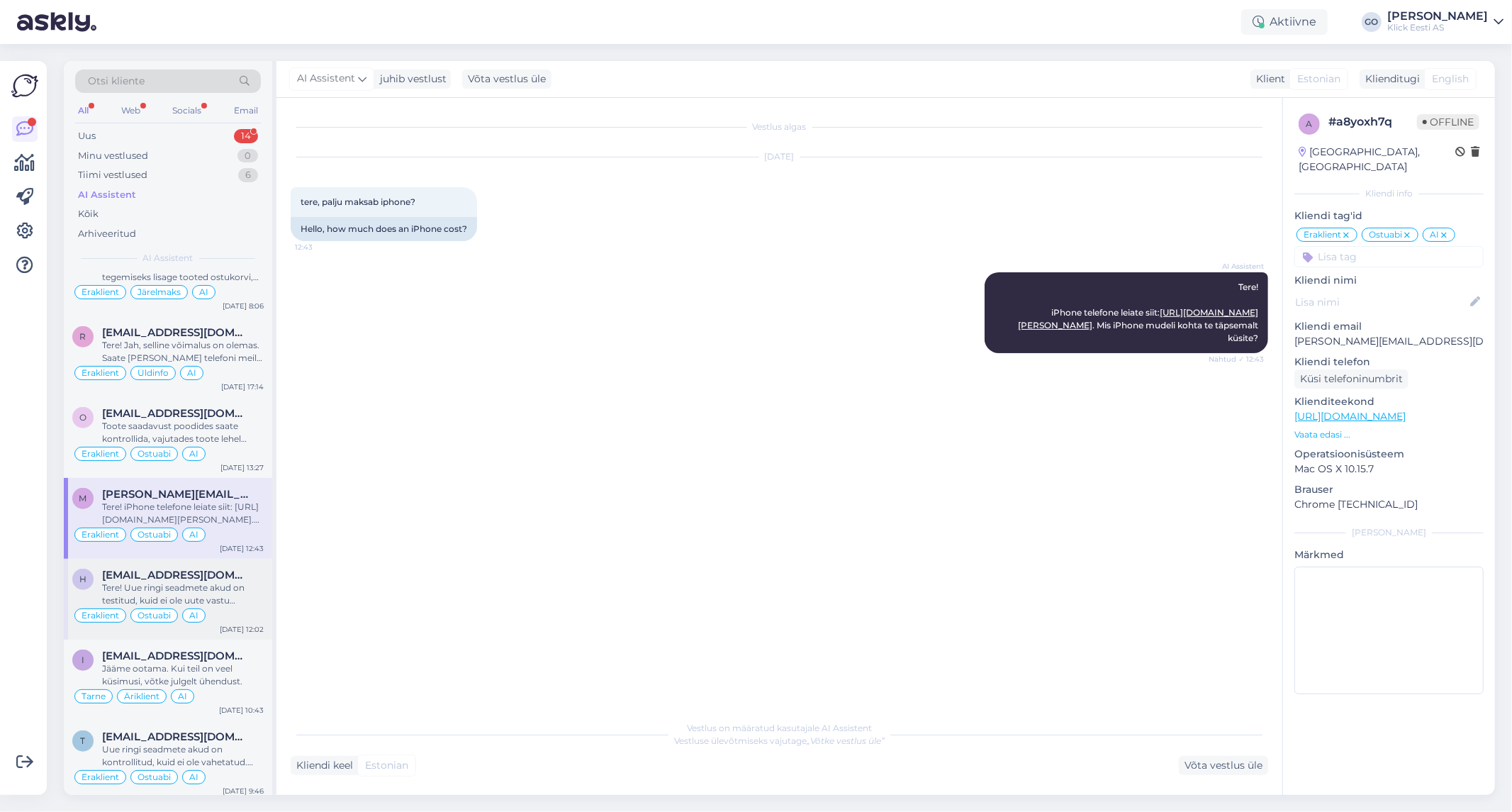
click at [255, 588] on div "Tere! Uue ringi seadmete akud on testitud, kuid ei ole uute vastu vahetatud. Tä…" at bounding box center [183, 593] width 162 height 25
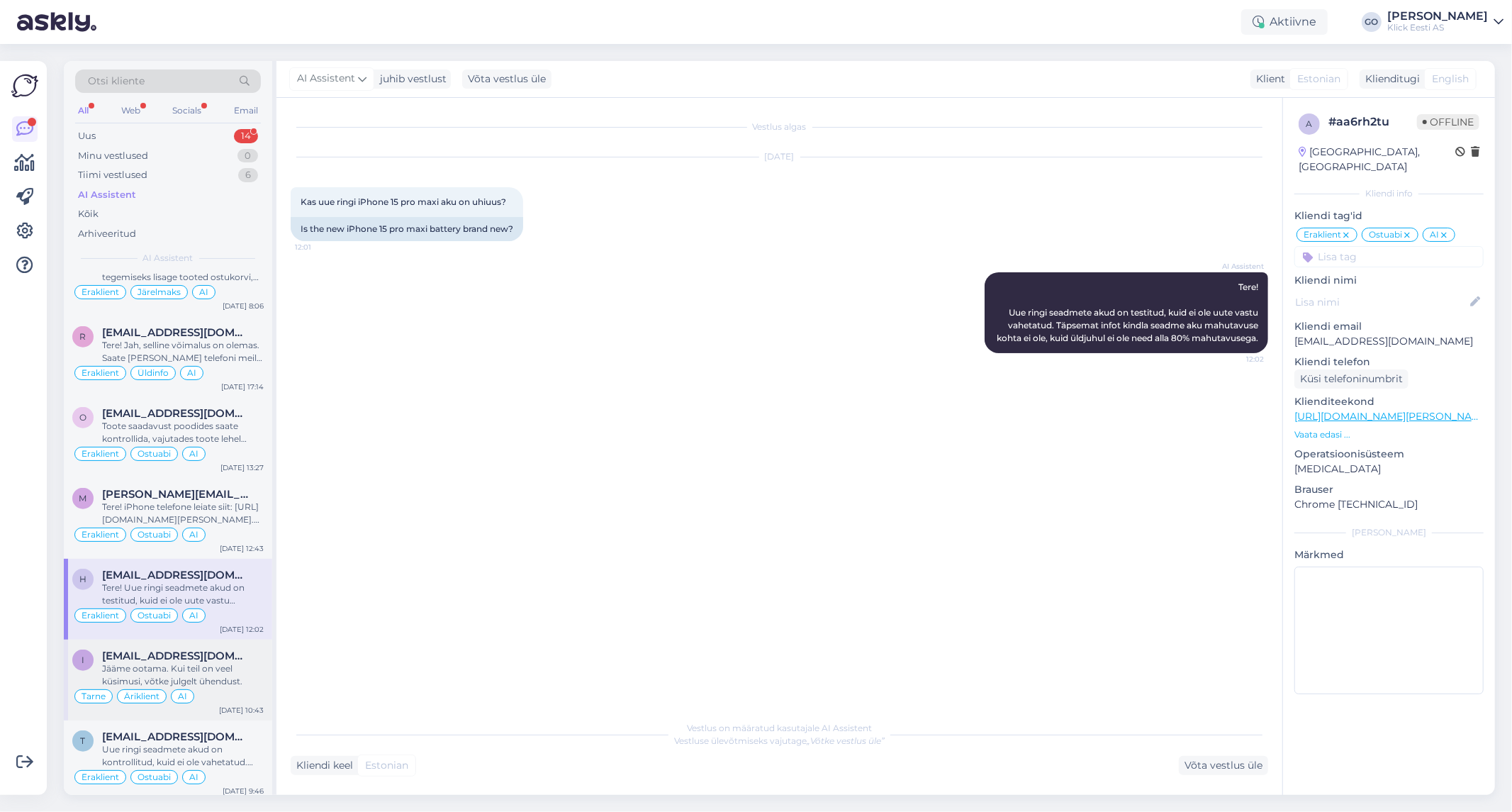
click at [251, 678] on div "Jääme ootama. Kui teil on veel küsimusi, võtke julgelt ühendust." at bounding box center [183, 675] width 162 height 25
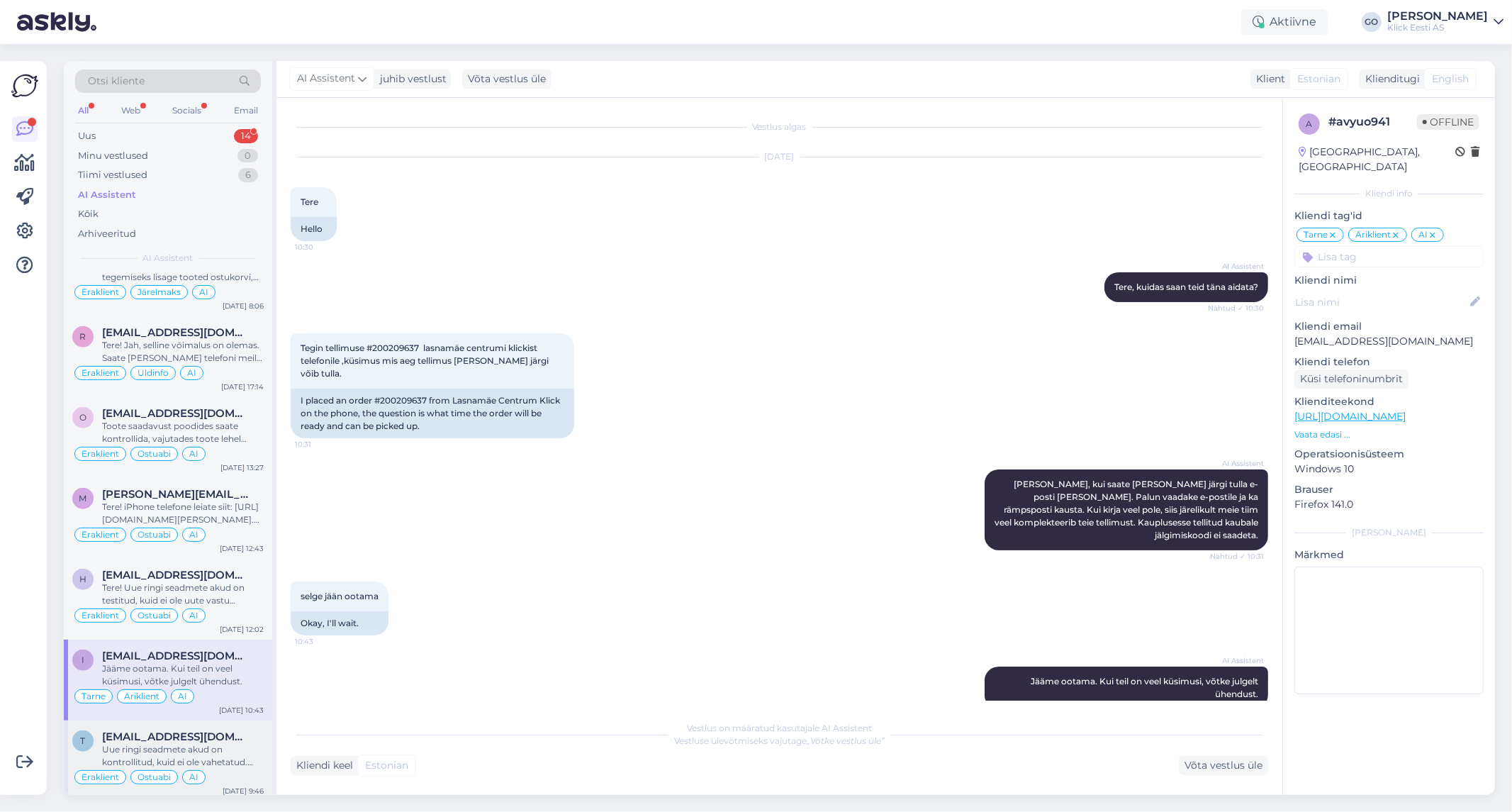
scroll to position [10, 0]
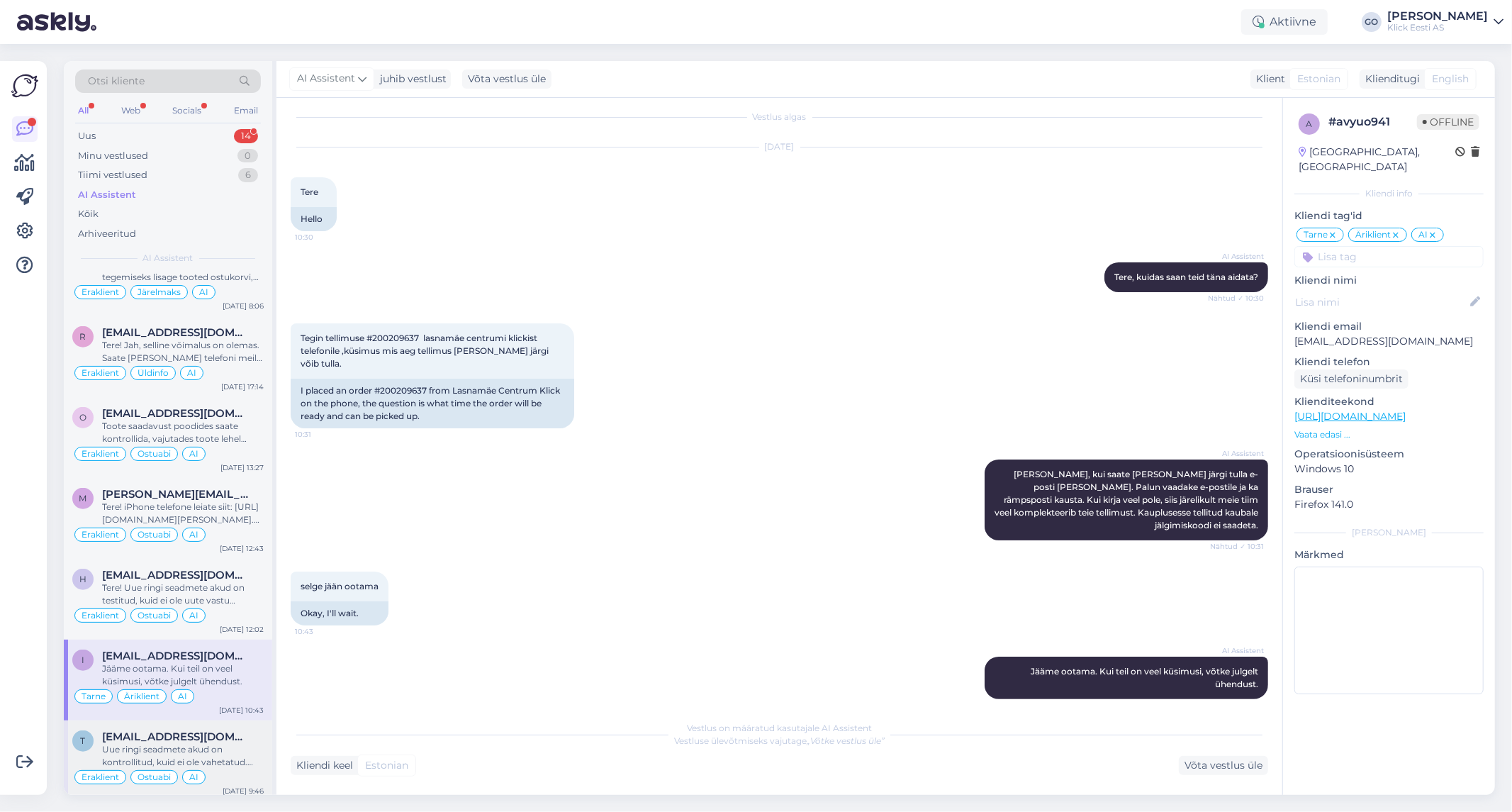
click at [251, 737] on div "[EMAIL_ADDRESS][DOMAIN_NAME]" at bounding box center [183, 736] width 162 height 13
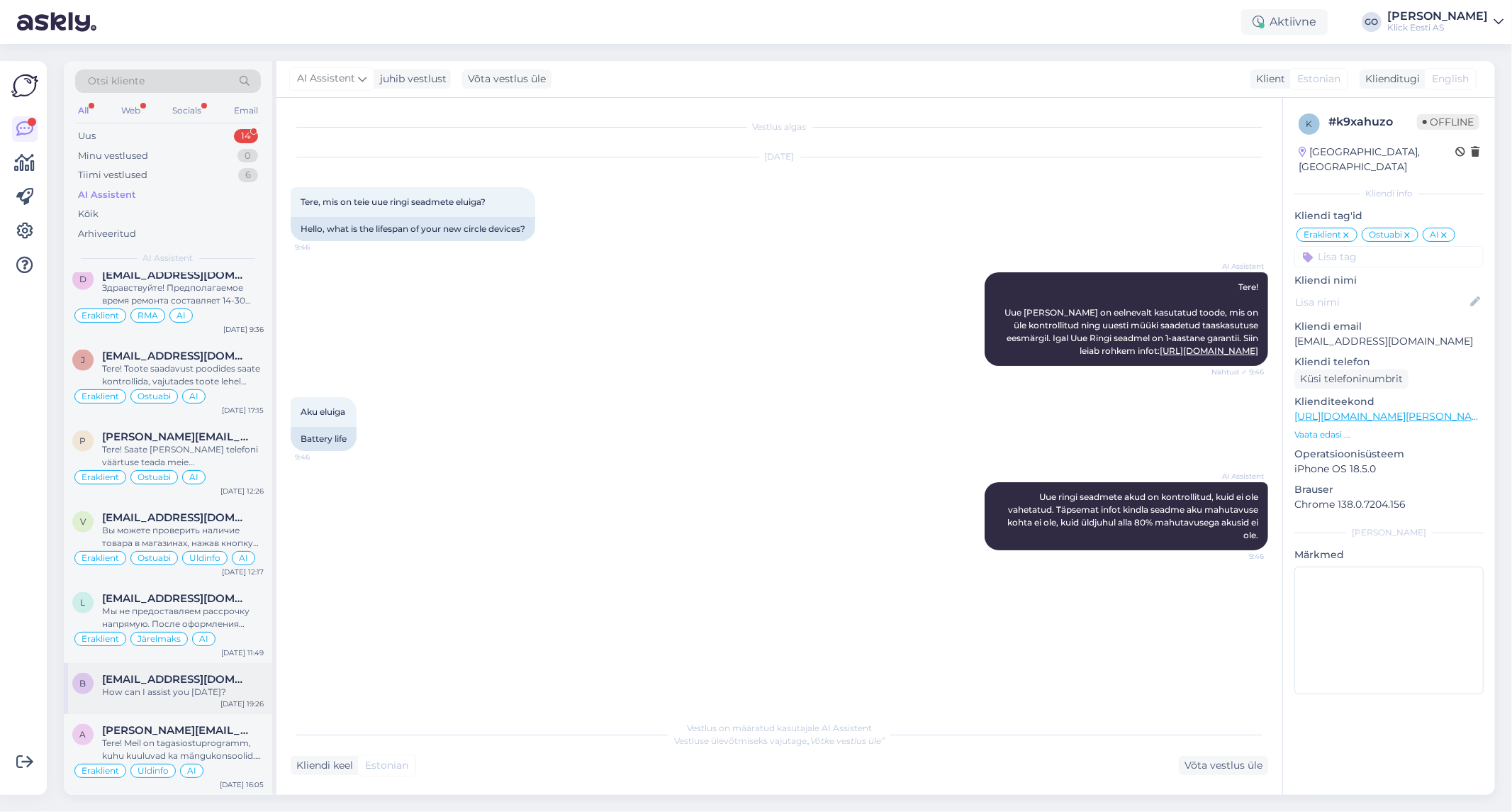
scroll to position [10712, 0]
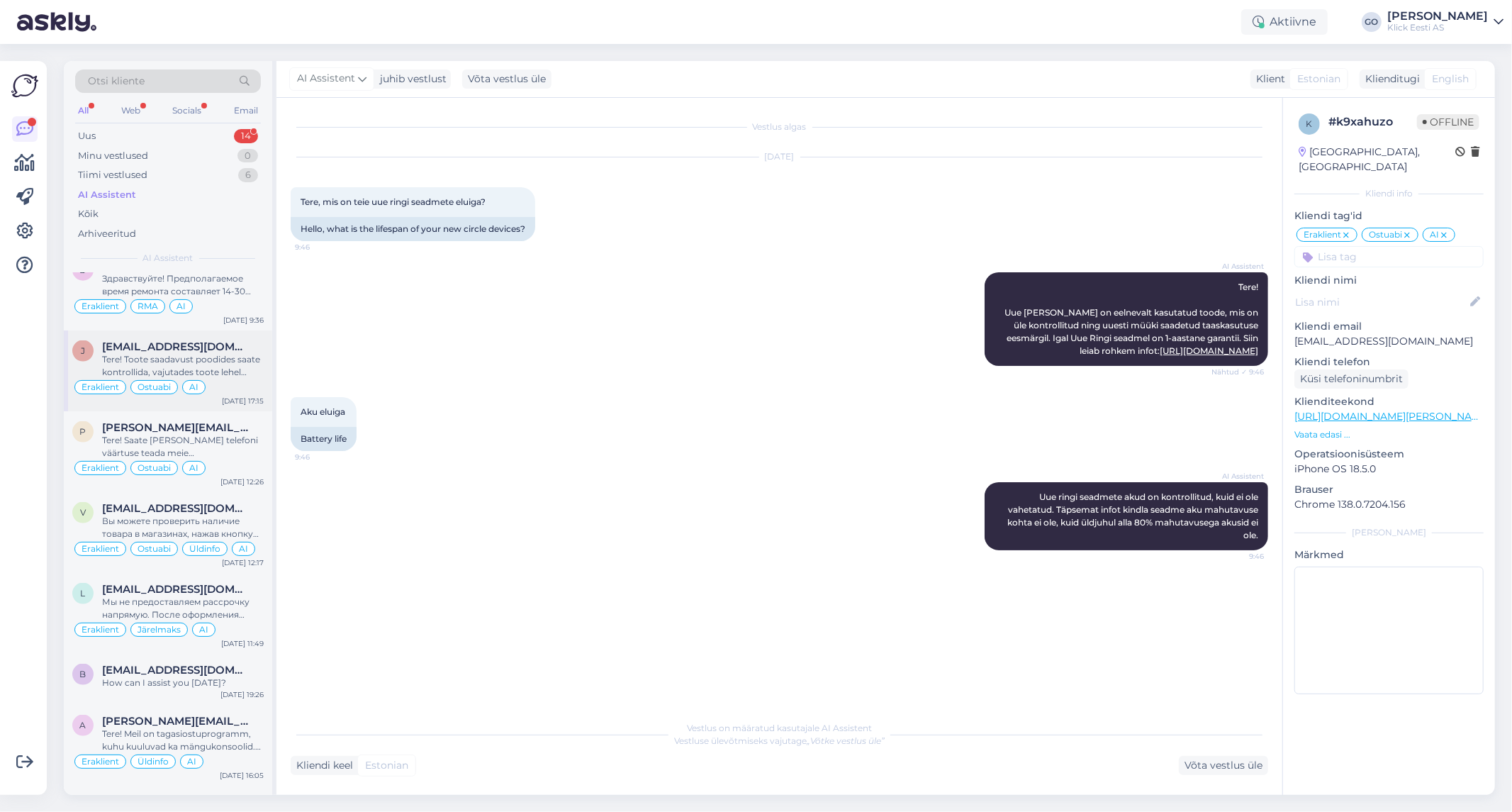
drag, startPoint x: 256, startPoint y: 346, endPoint x: 262, endPoint y: 394, distance: 48.4
click at [256, 349] on div "[EMAIL_ADDRESS][DOMAIN_NAME]" at bounding box center [183, 347] width 162 height 13
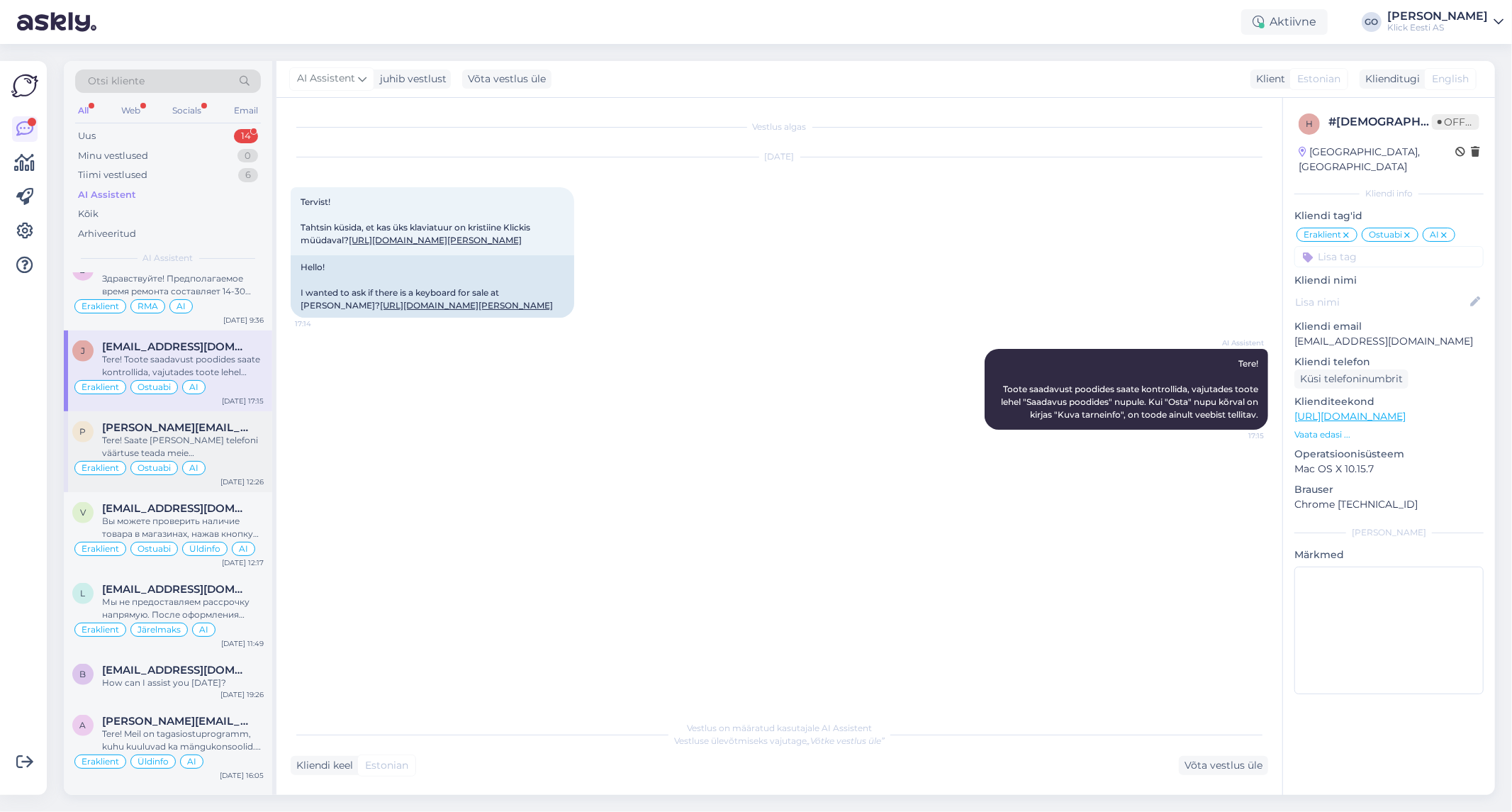
click at [256, 458] on div "Tere! Saate [PERSON_NAME] telefoni väärtuse teada meie tagasiostukalkulaatorist…" at bounding box center [183, 446] width 162 height 25
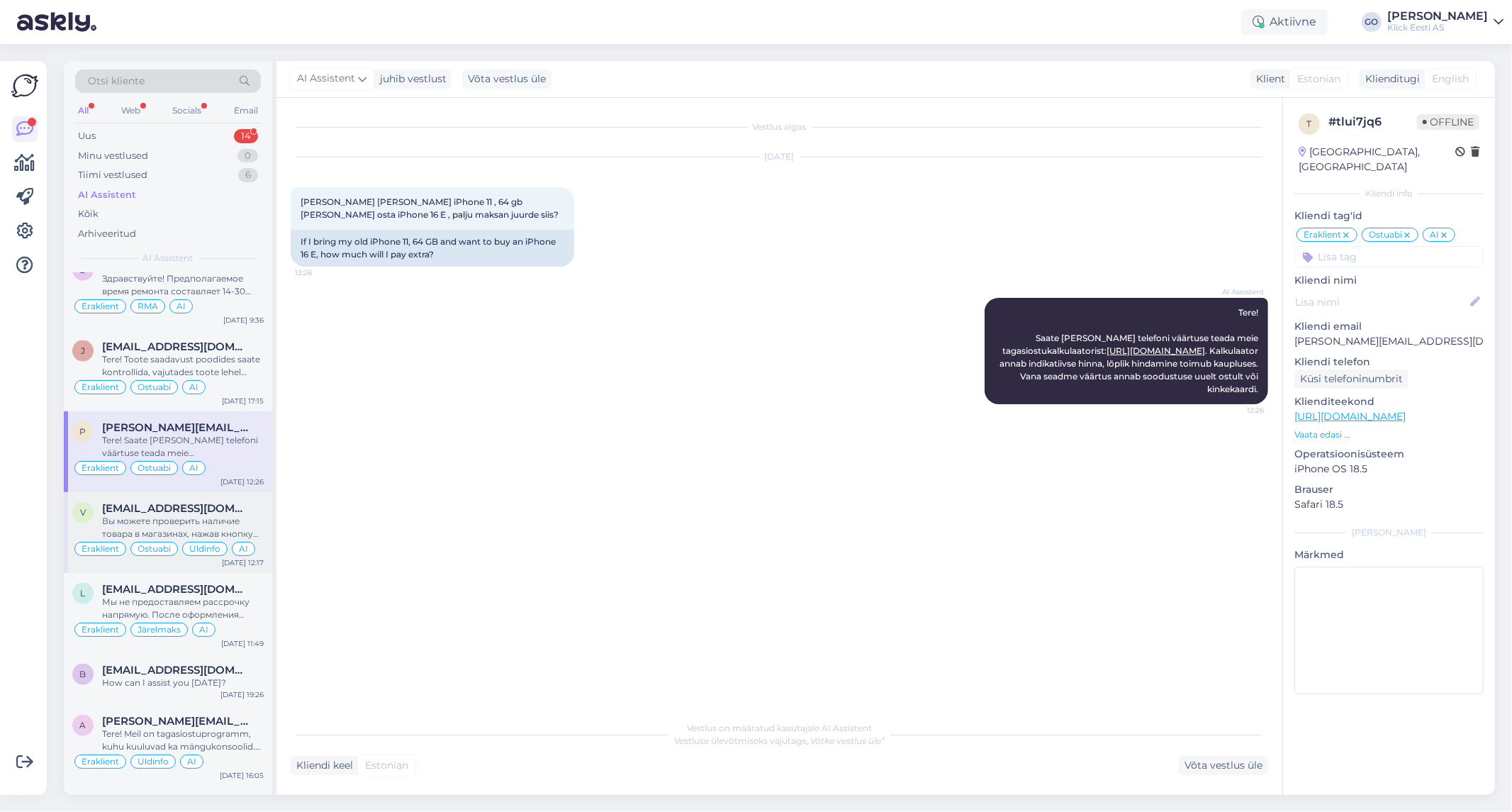
click at [261, 527] on div "Вы можете проверить наличие товара в магазинах, нажав кнопку "Saadavus poodides…" at bounding box center [183, 527] width 162 height 25
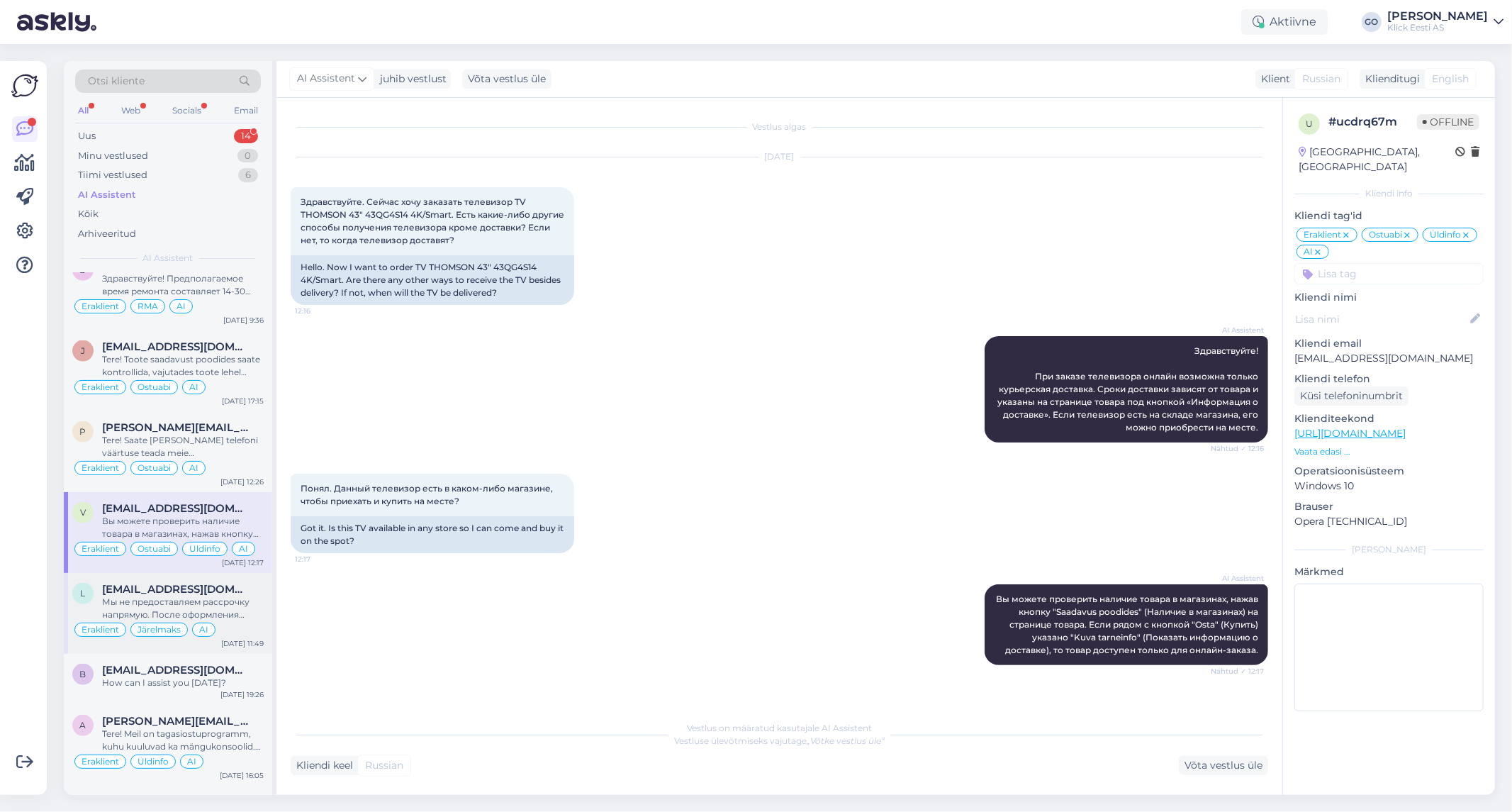
click at [256, 630] on div "Eraklient Järelmaks AI" at bounding box center [168, 629] width 192 height 17
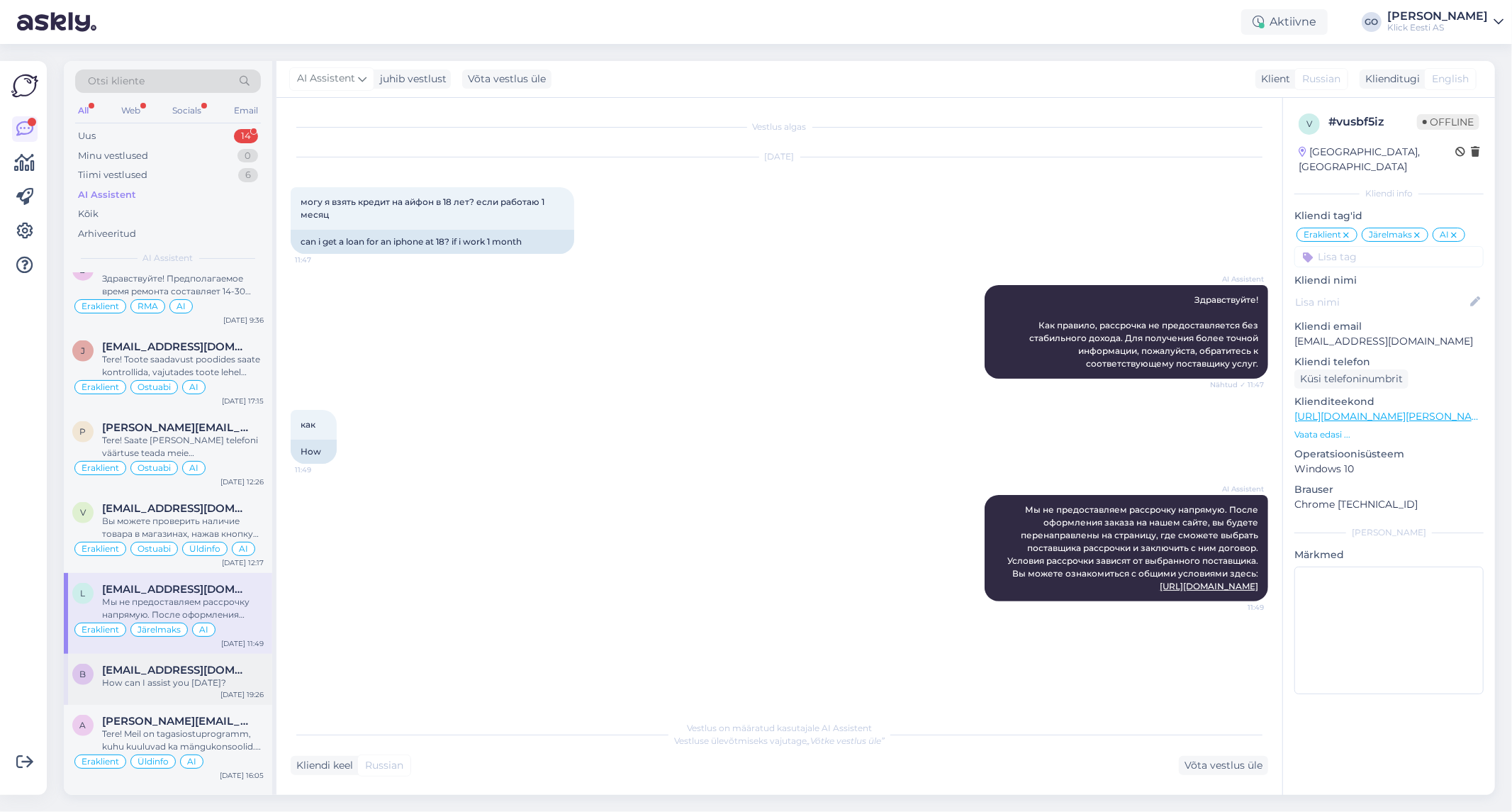
click at [259, 684] on div "How can I assist you [DATE]?" at bounding box center [183, 683] width 162 height 13
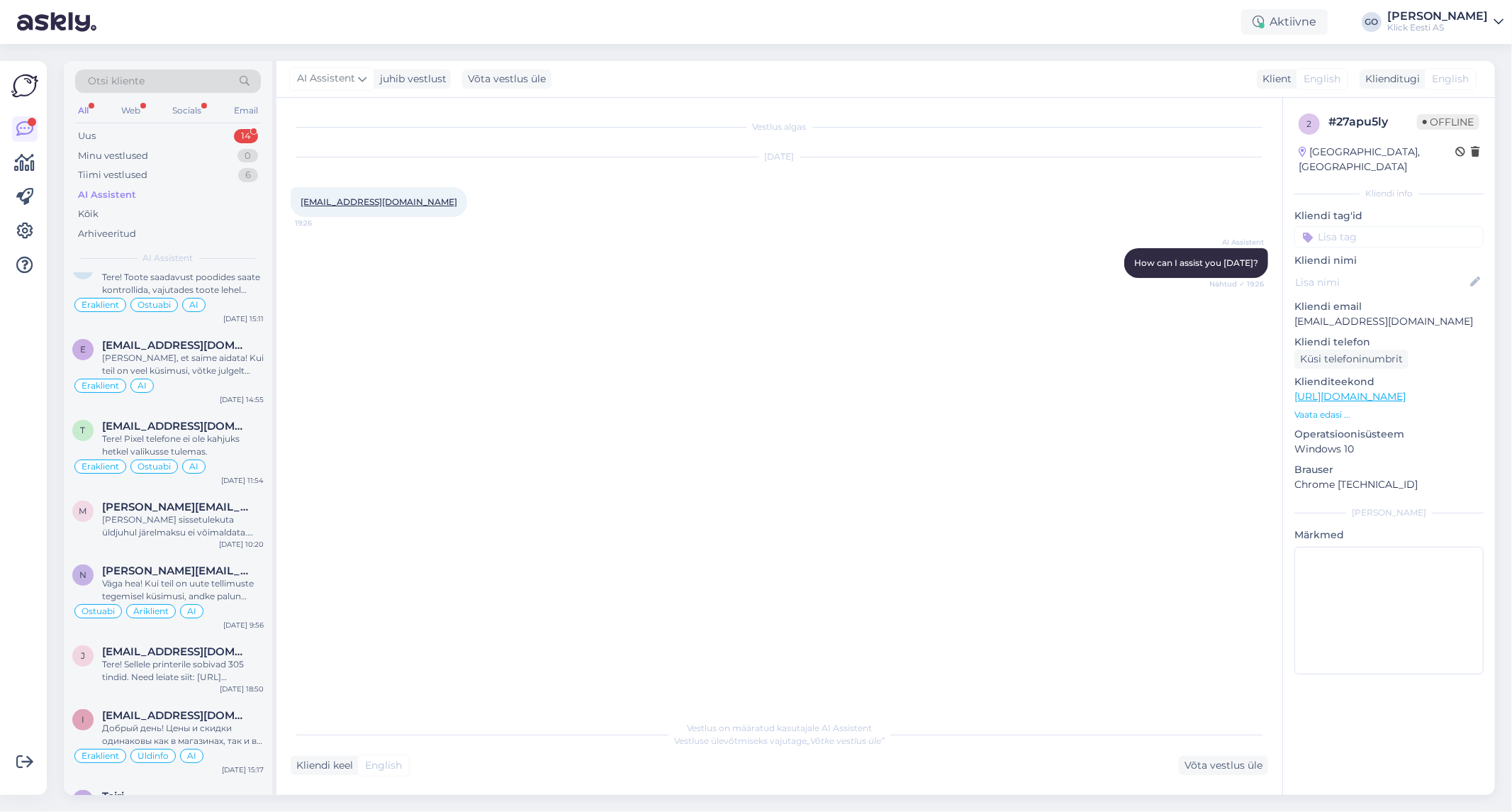
scroll to position [14020, 0]
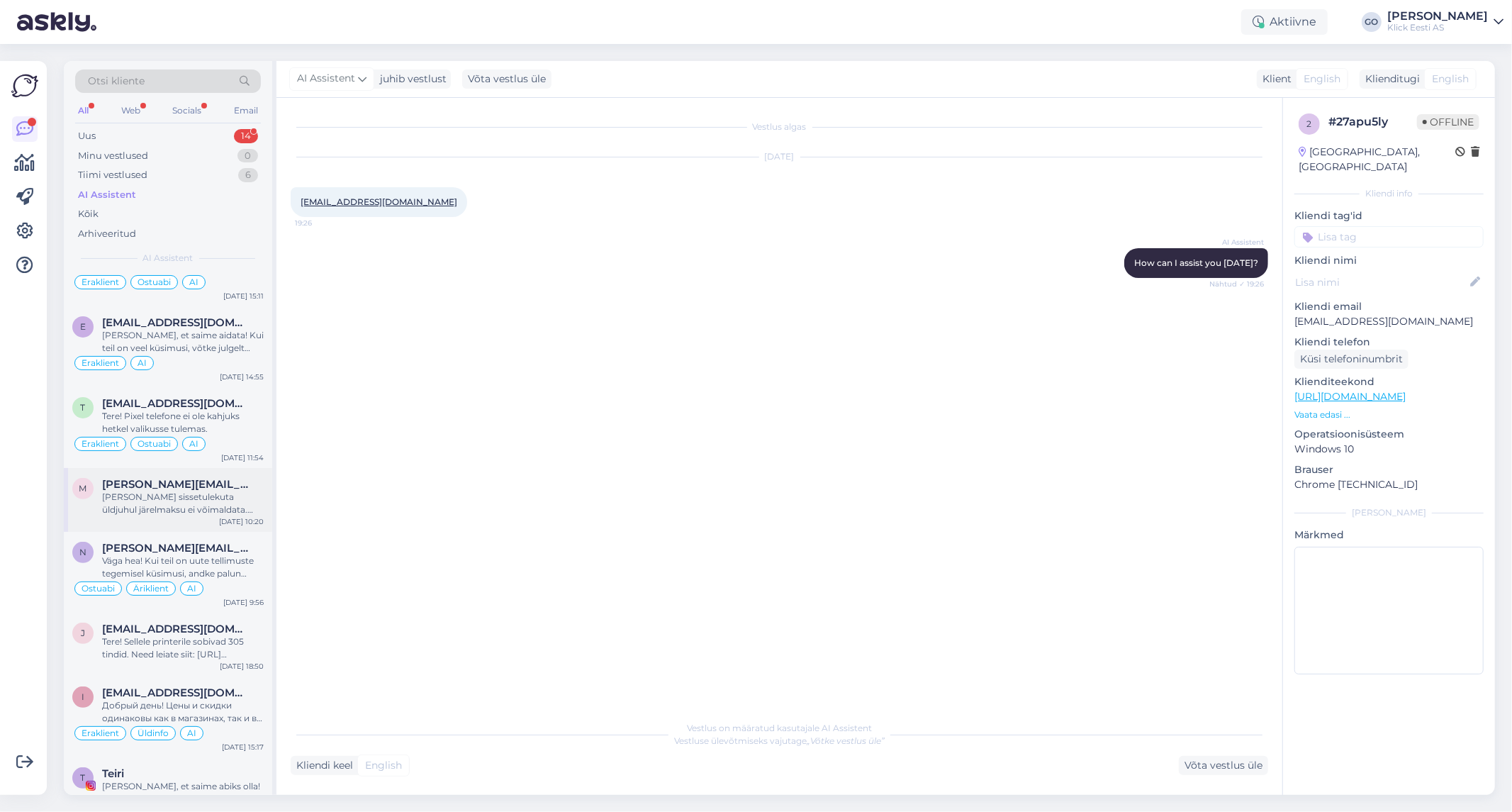
click at [195, 492] on div "[PERSON_NAME] sissetulekuta üldjuhul järelmaksu ei võimaldata. Täpsema info saa…" at bounding box center [183, 503] width 162 height 25
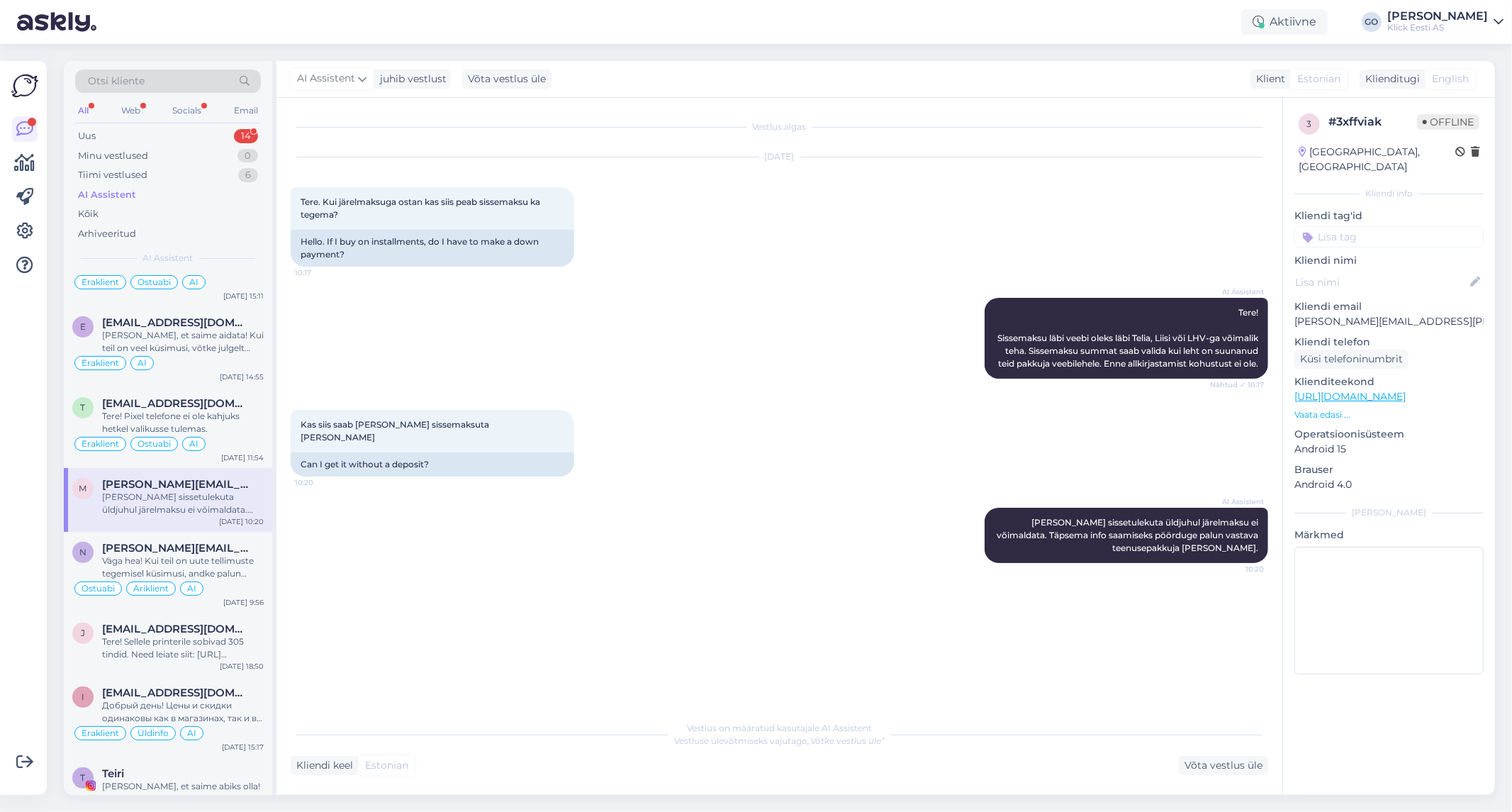
click at [1378, 226] on input at bounding box center [1389, 236] width 190 height 21
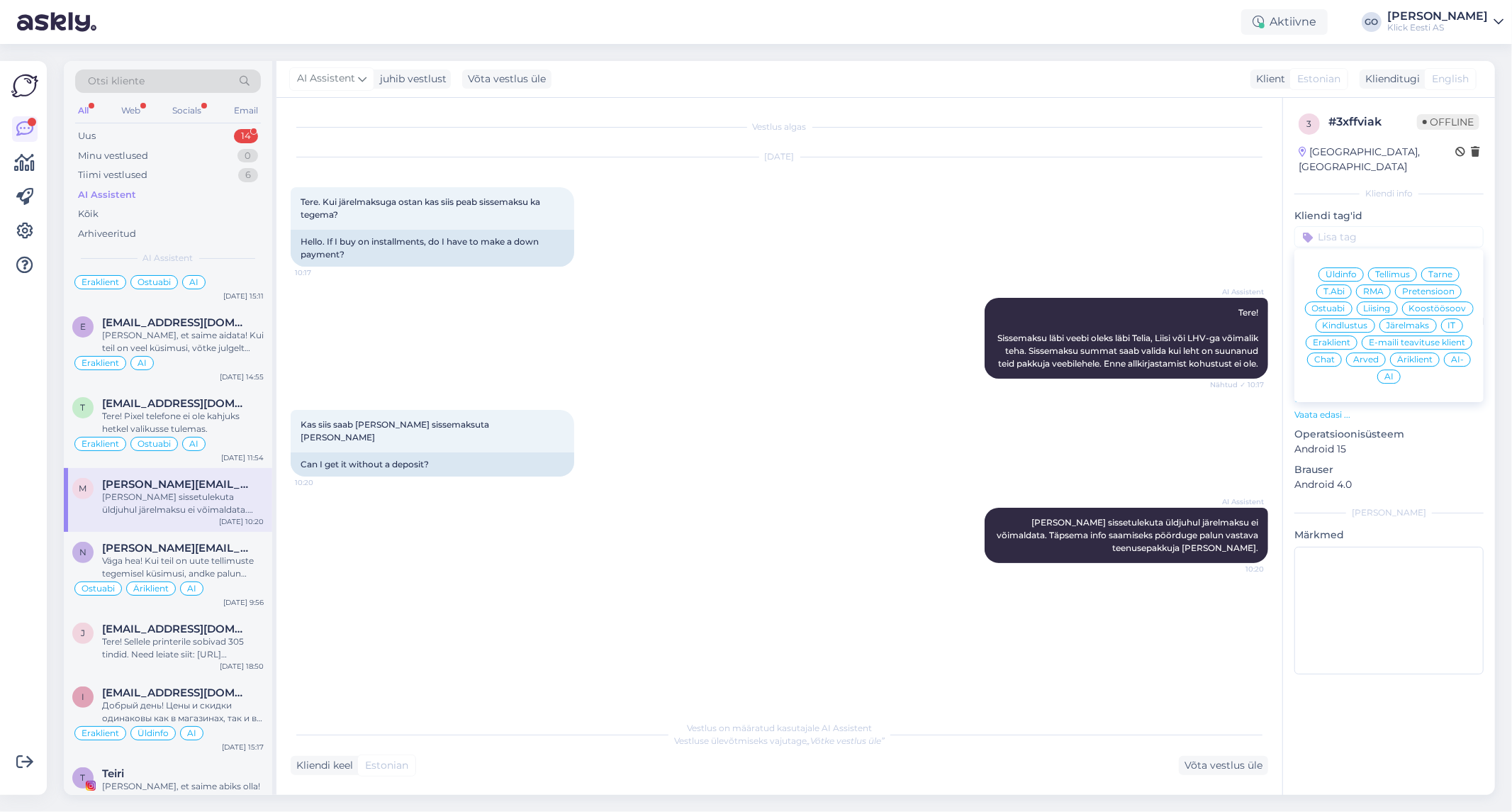
click at [1336, 338] on span "Eraklient" at bounding box center [1332, 343] width 38 height 9
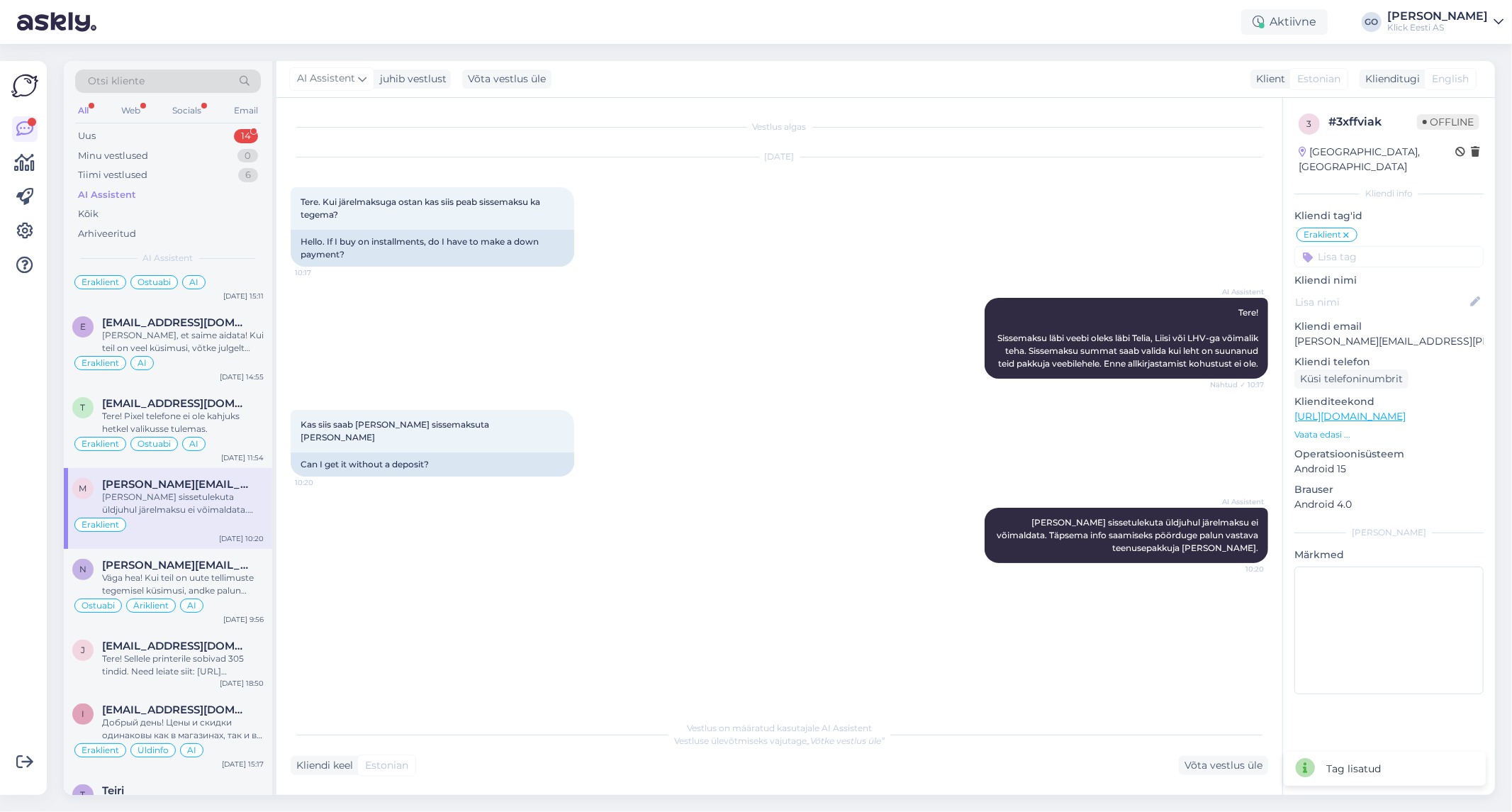
click at [1379, 246] on input at bounding box center [1389, 256] width 190 height 21
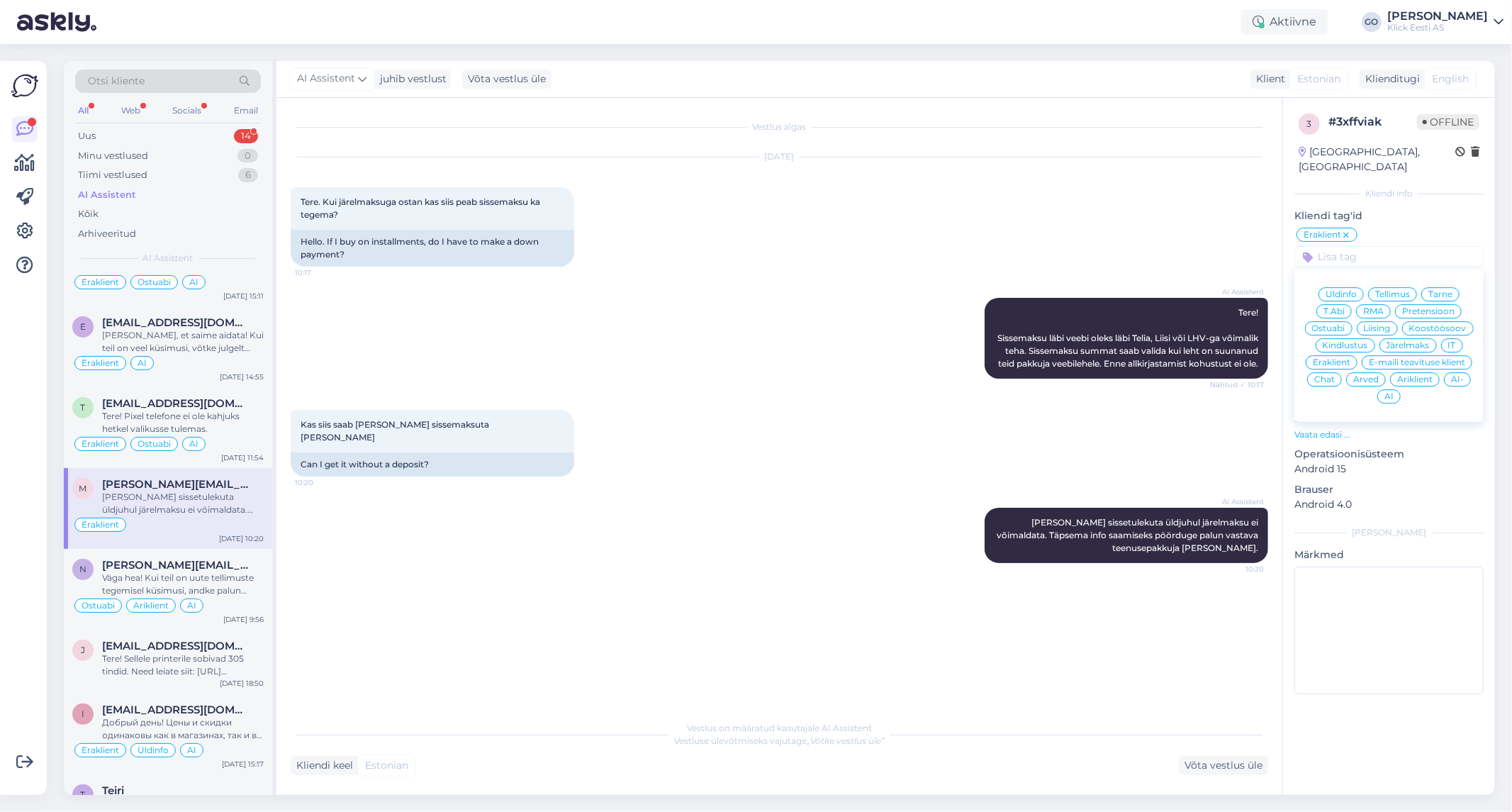
click at [1407, 341] on span "Järelmaks" at bounding box center [1408, 345] width 44 height 9
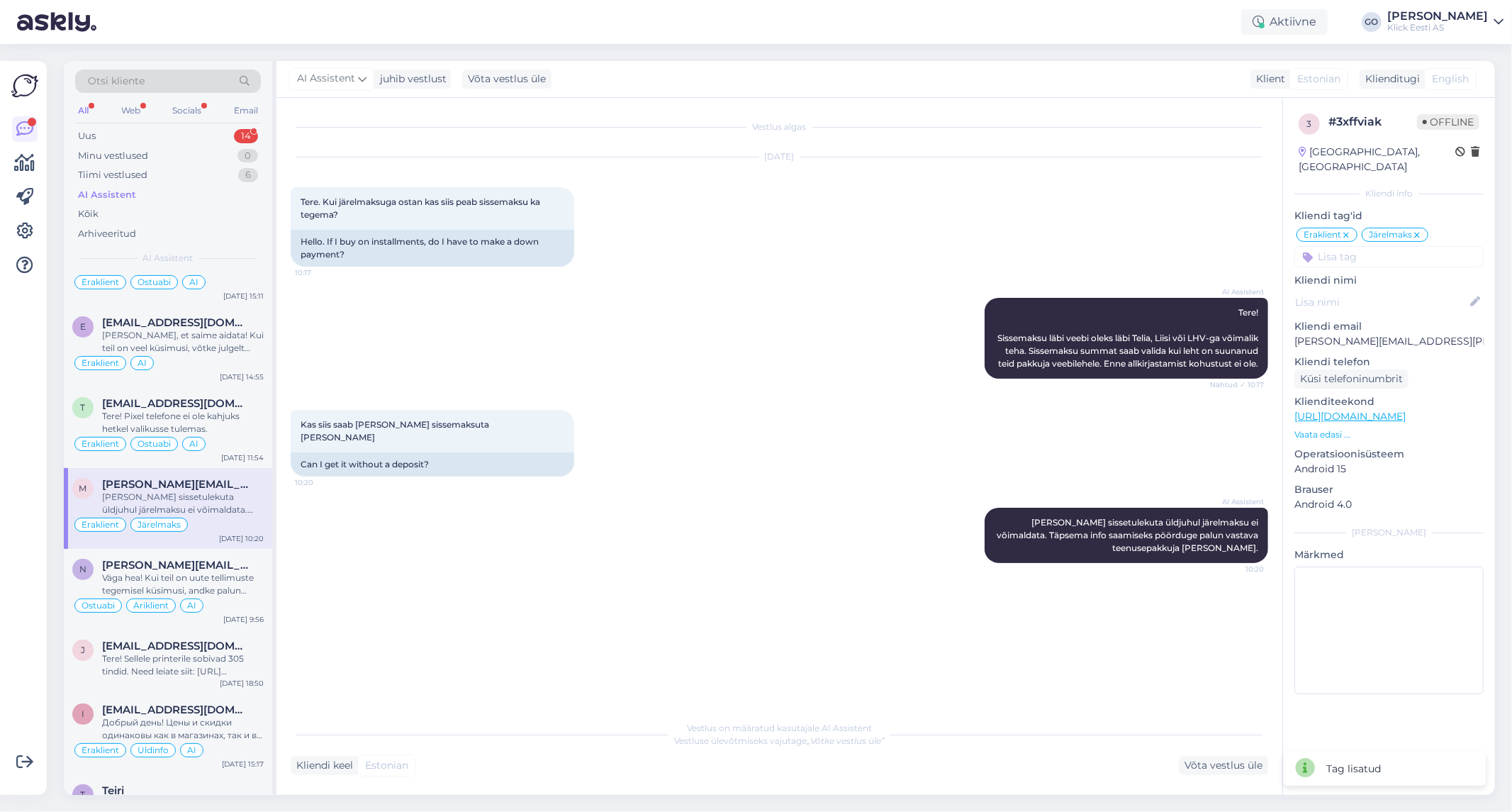
click at [1399, 246] on input at bounding box center [1389, 256] width 190 height 21
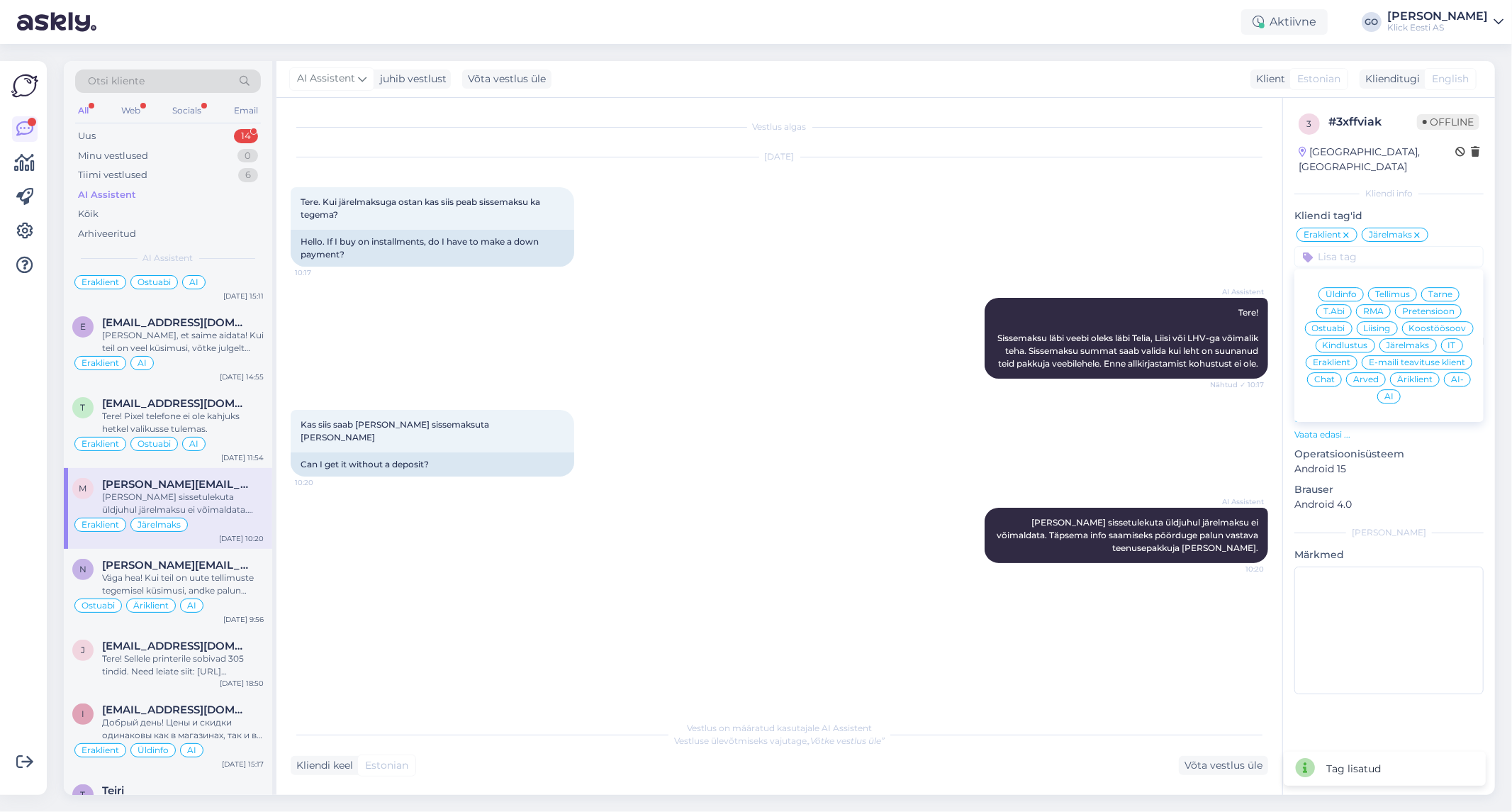
click at [1394, 389] on div "AI" at bounding box center [1389, 397] width 23 height 15
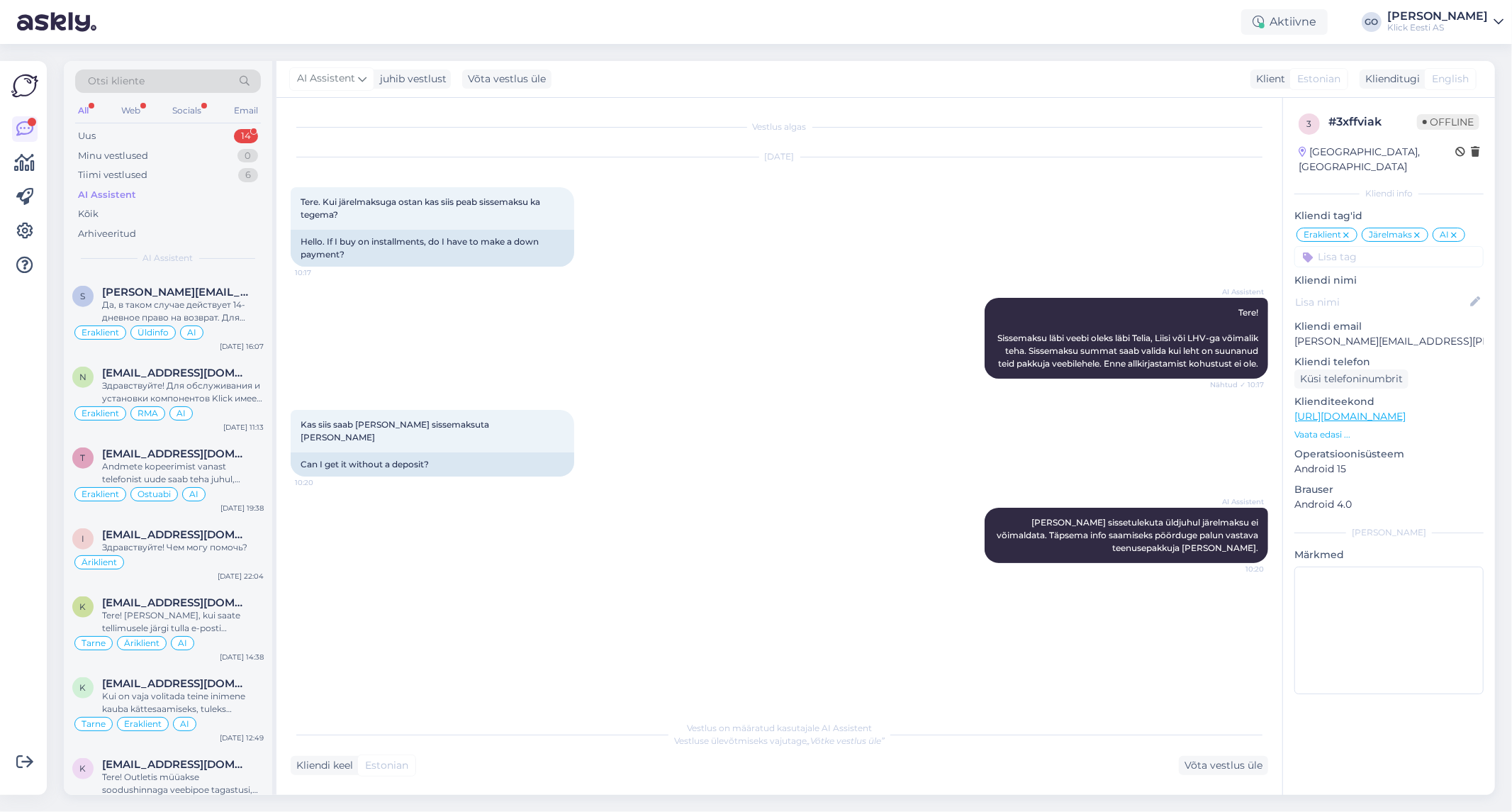
scroll to position [15123, 0]
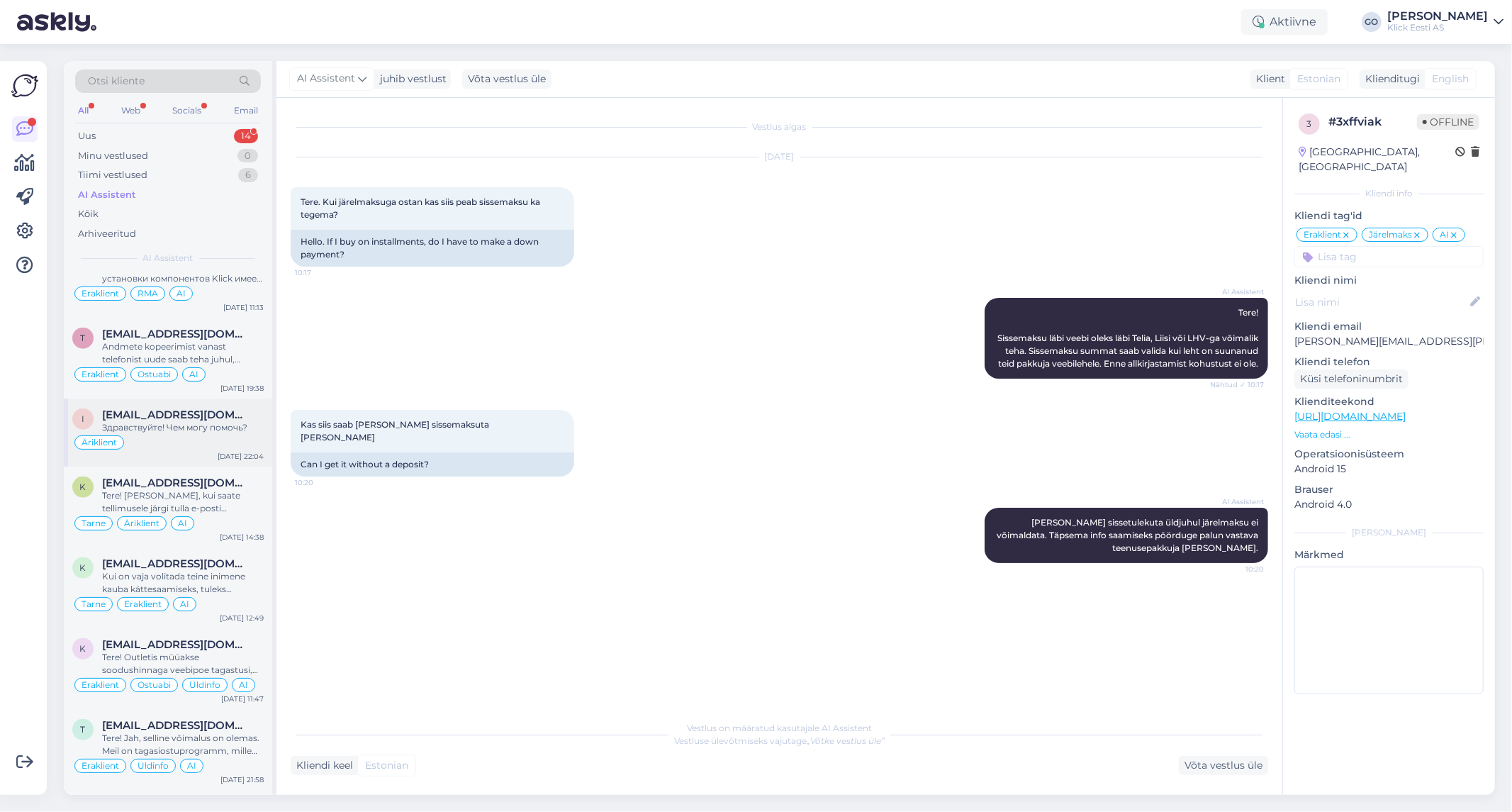
click at [163, 434] on div "Äriklient" at bounding box center [168, 442] width 192 height 17
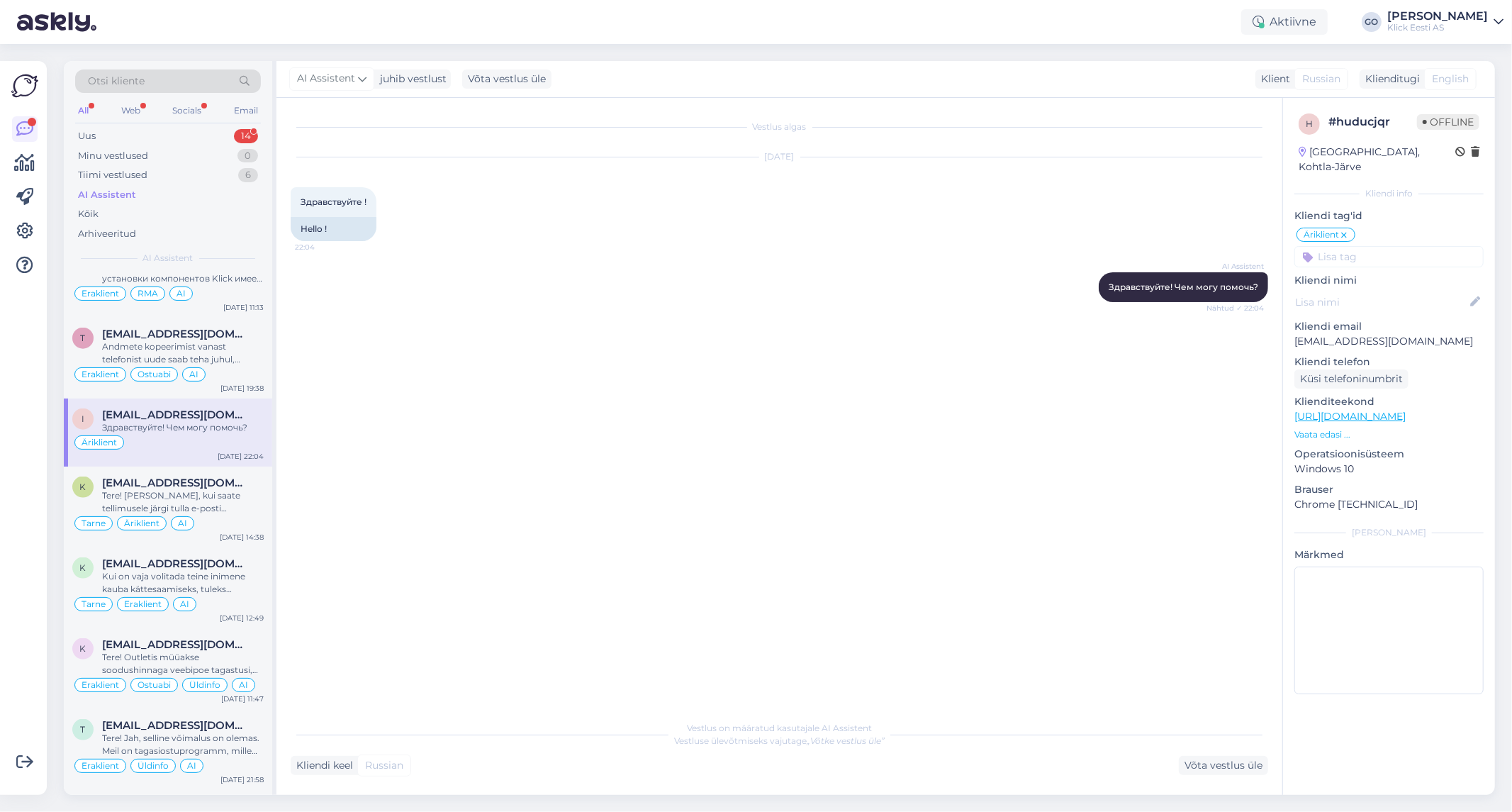
click at [1344, 230] on icon at bounding box center [1344, 235] width 9 height 12
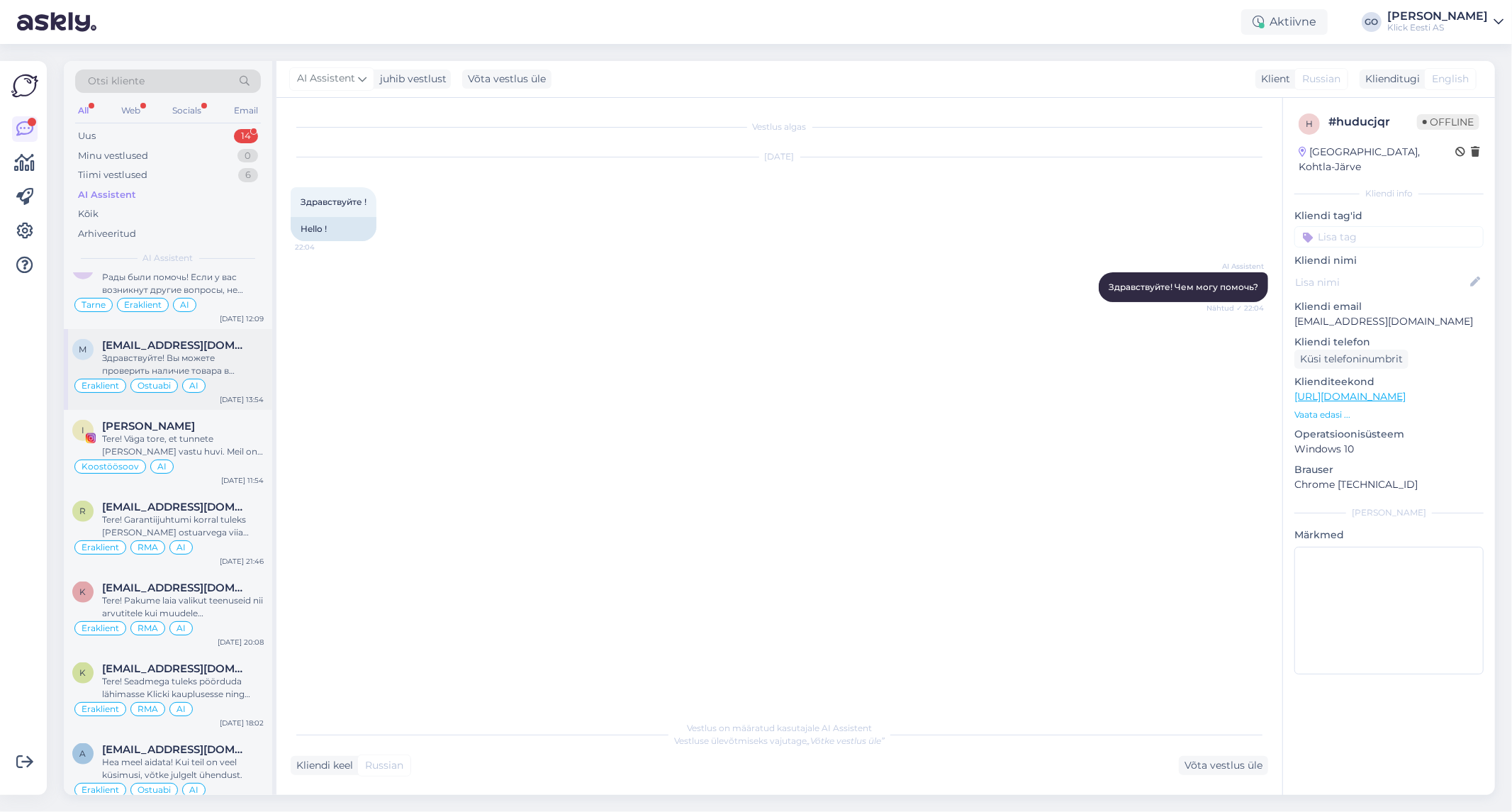
scroll to position [19613, 0]
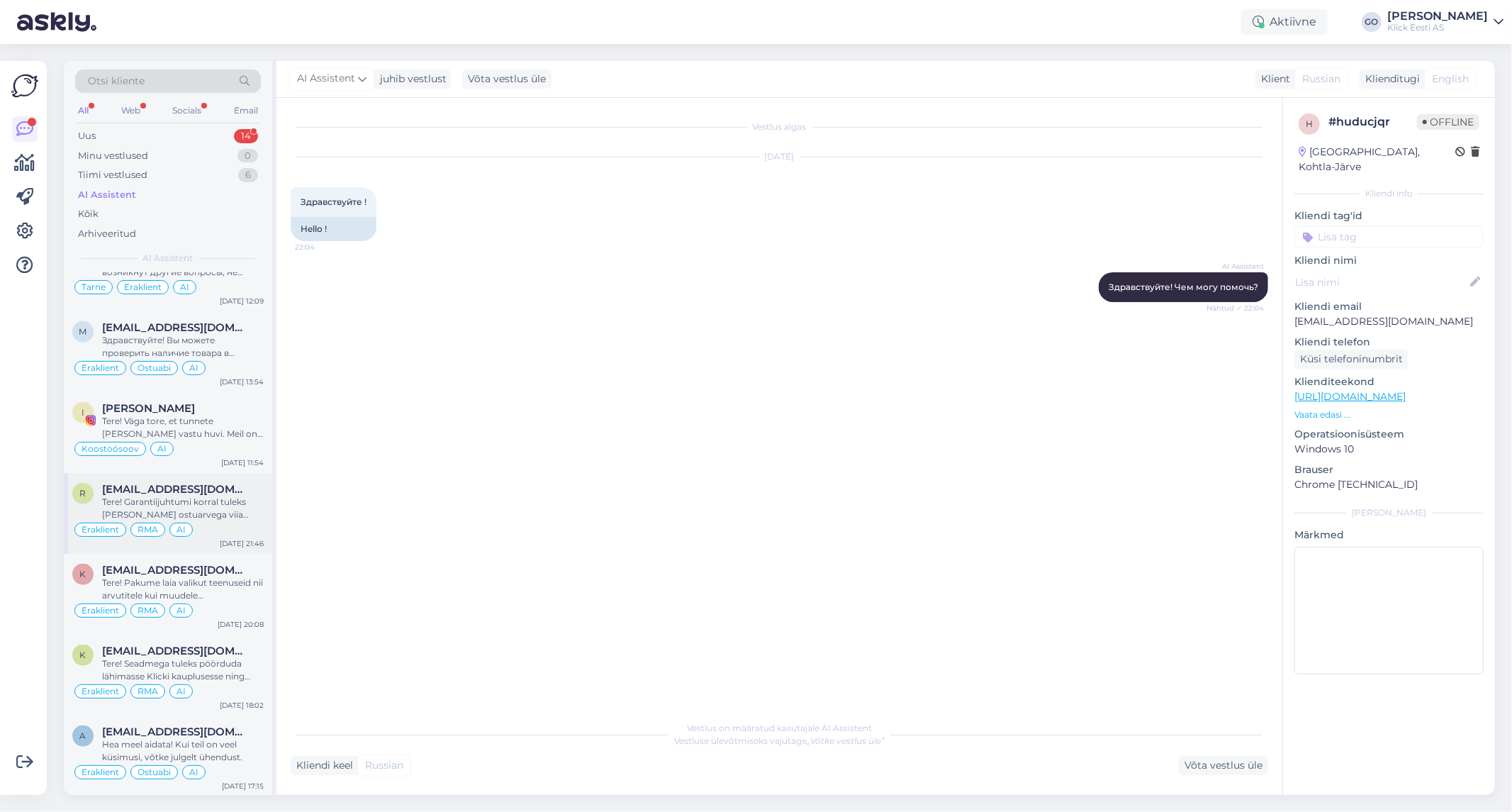
click at [219, 515] on div "Tere! Garantiijuhtumi korral tuleks [PERSON_NAME] ostuarvega viia endale sobiva…" at bounding box center [183, 508] width 162 height 25
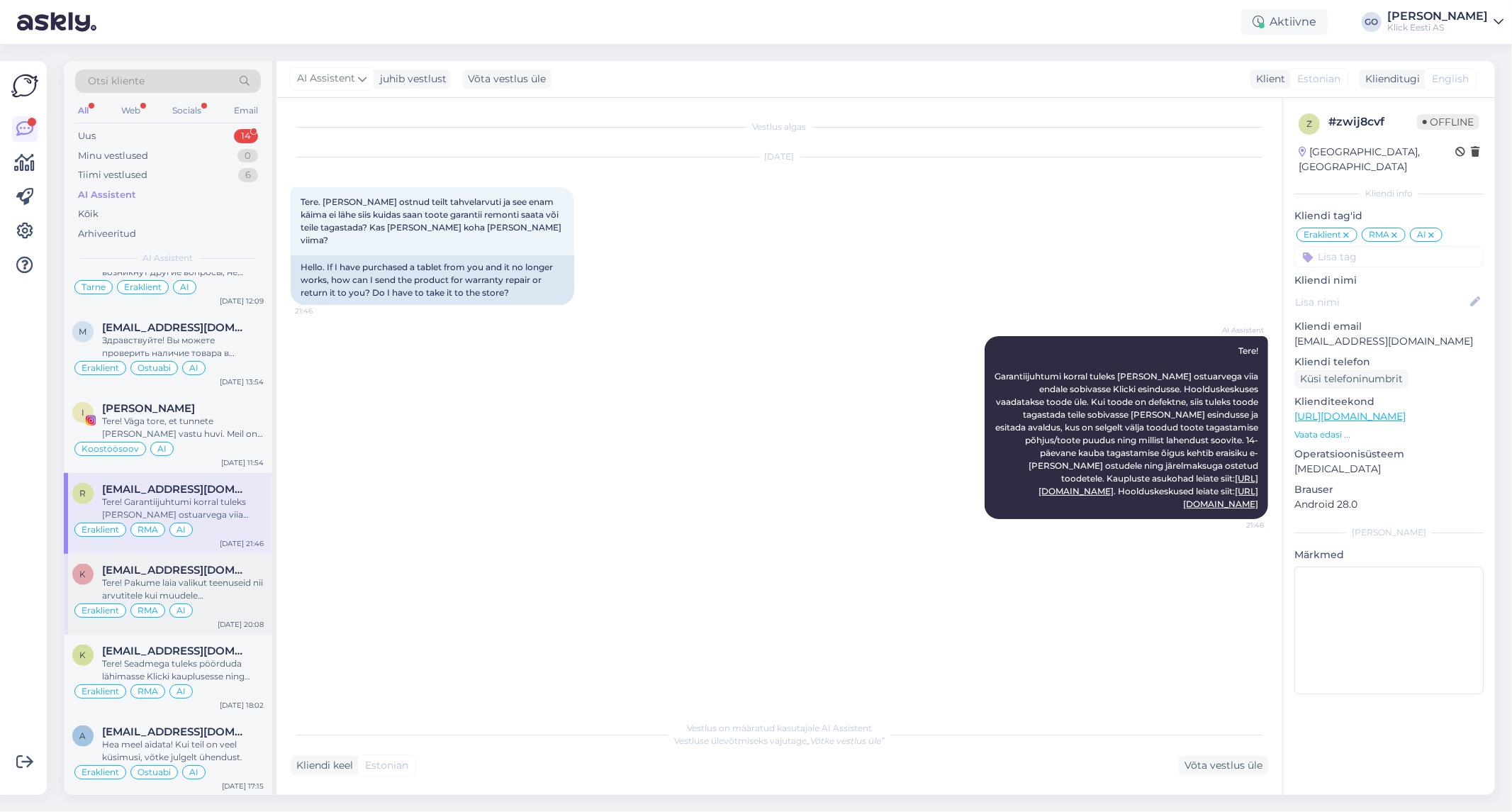
click at [237, 572] on div "[EMAIL_ADDRESS][DOMAIN_NAME]" at bounding box center [183, 570] width 162 height 13
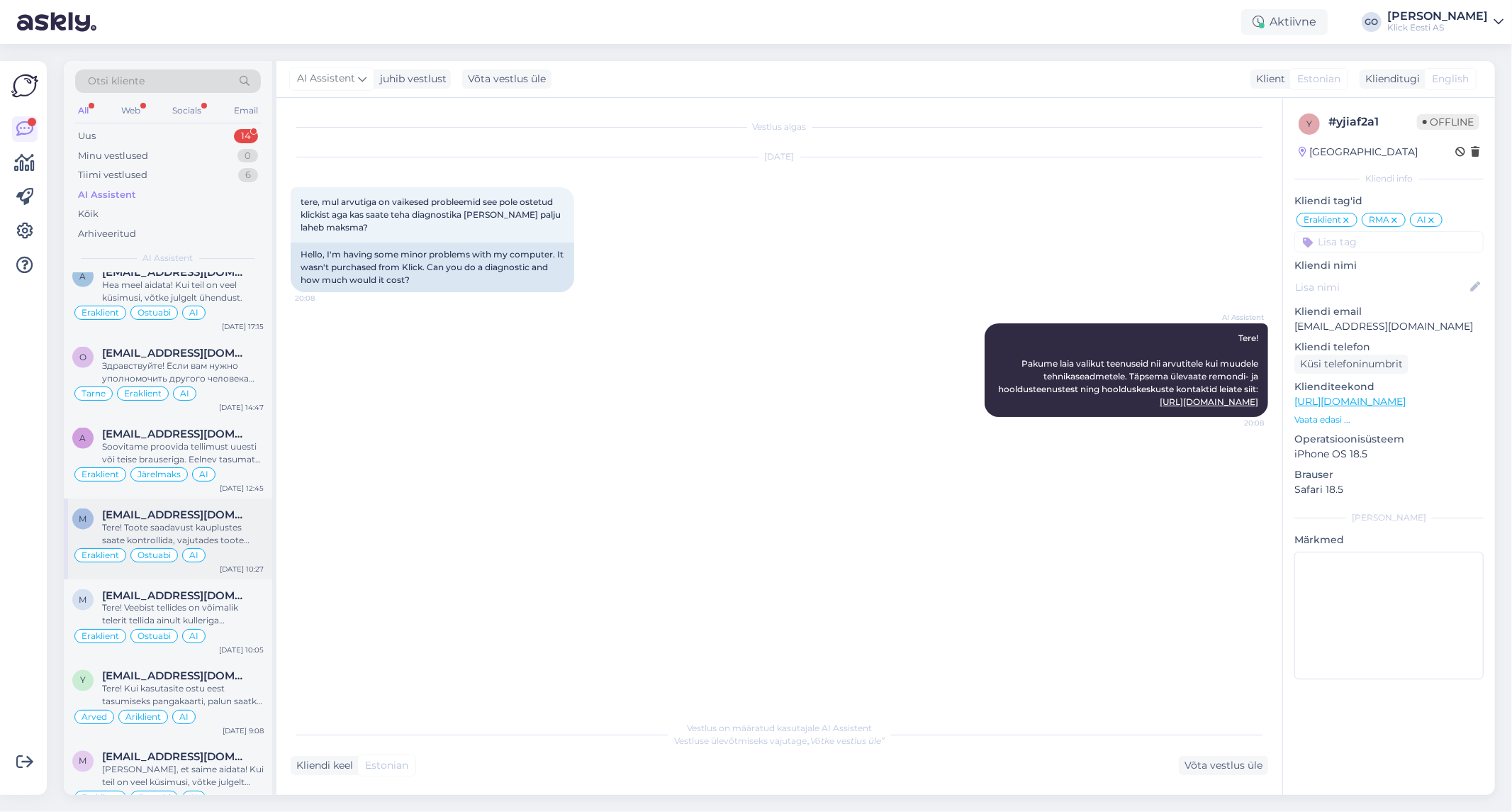
scroll to position [20086, 0]
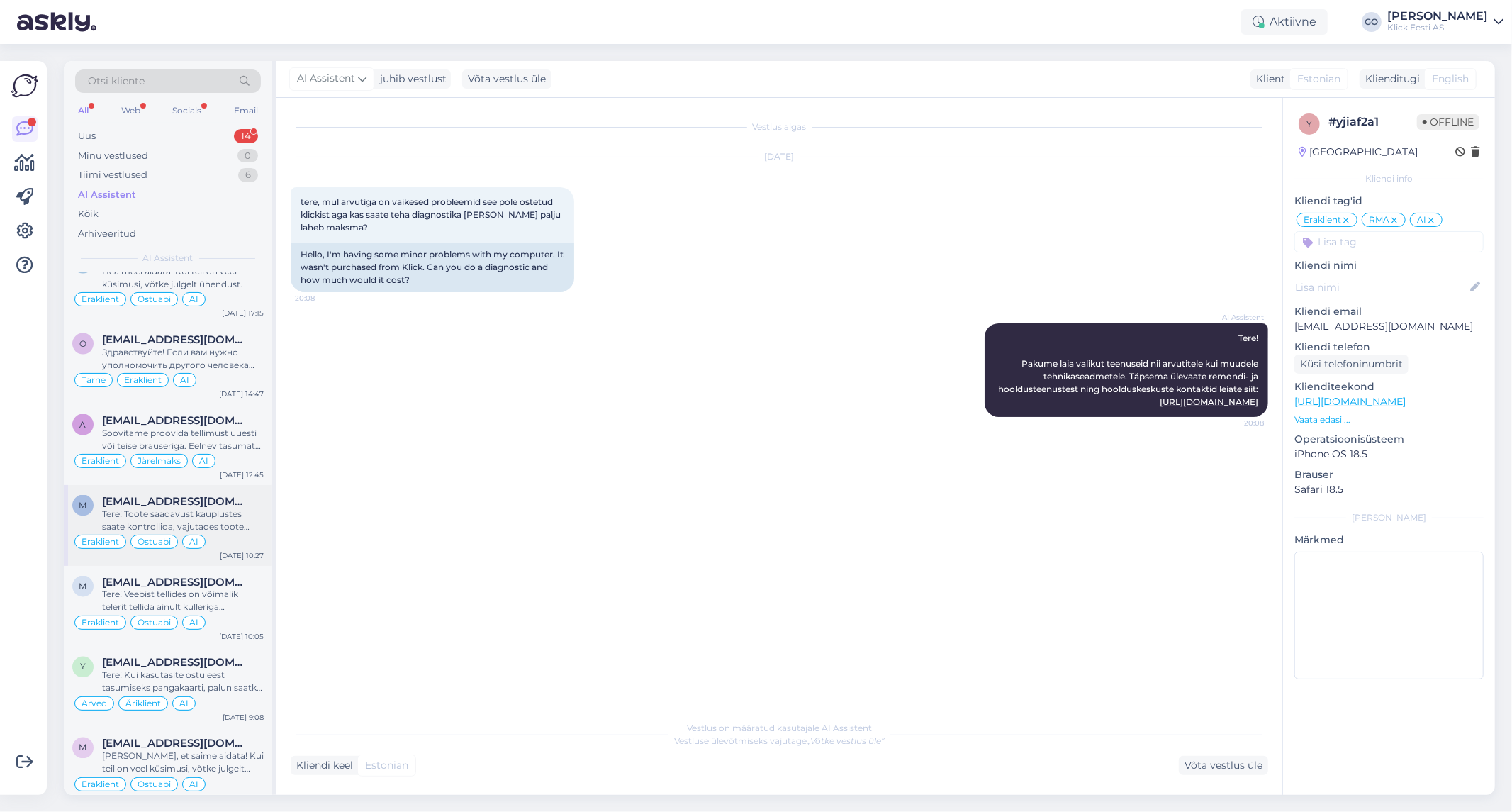
click at [243, 524] on div "Tere! Toote saadavust kauplustes saate kontrollida, vajutades toote lehel "Saad…" at bounding box center [183, 520] width 162 height 25
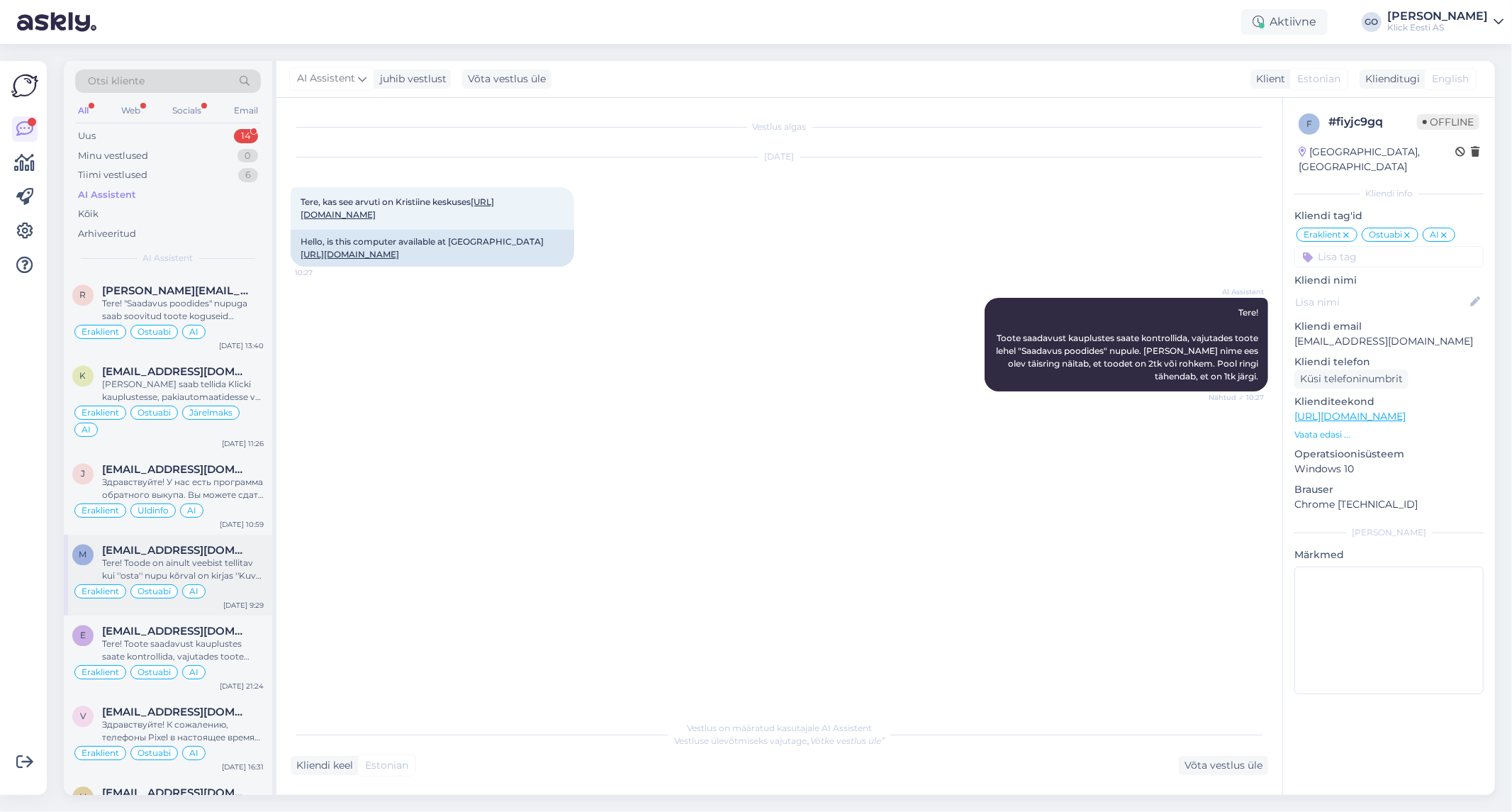
scroll to position [20637, 0]
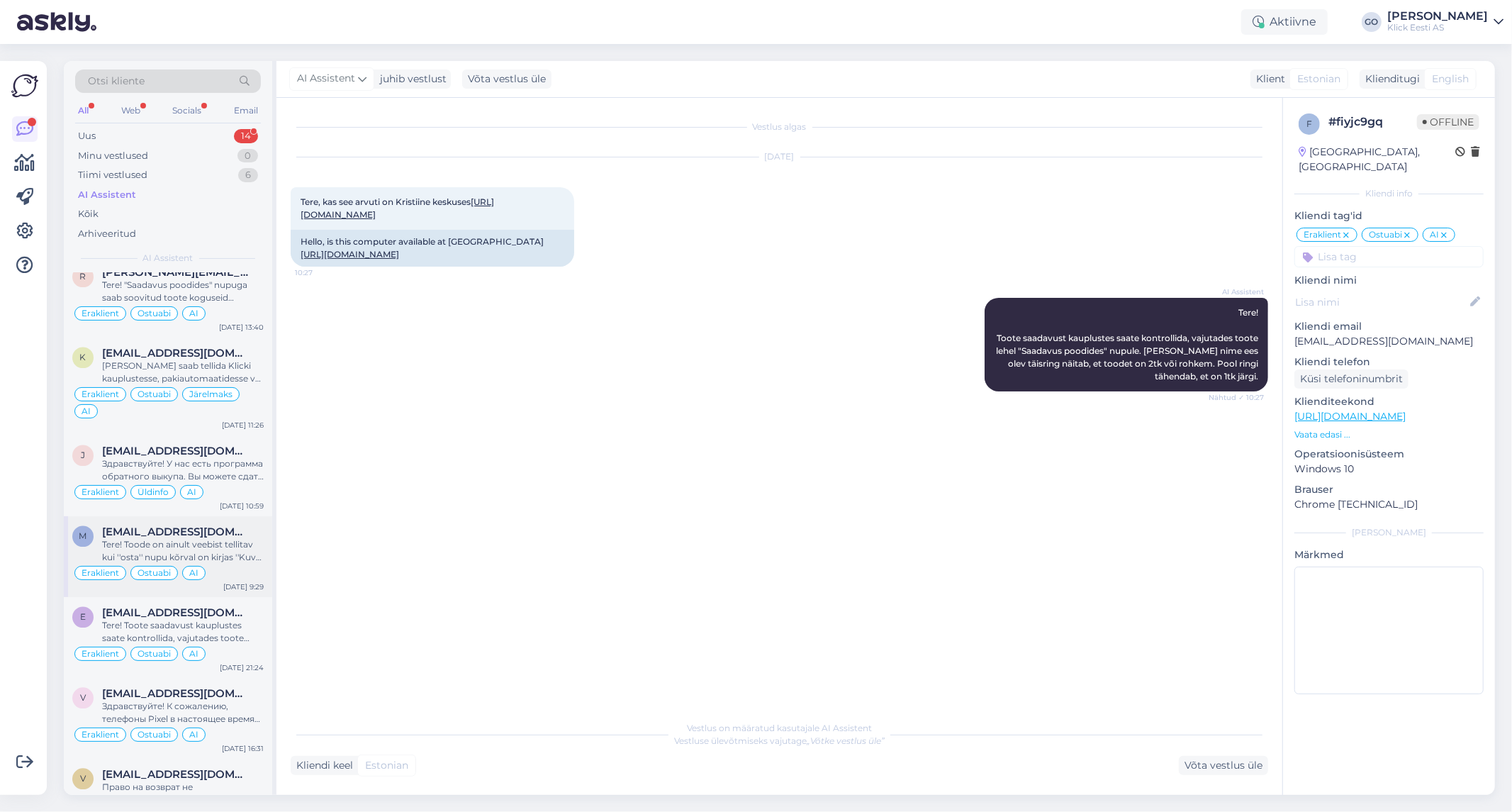
click at [245, 535] on div "[EMAIL_ADDRESS][DOMAIN_NAME]" at bounding box center [183, 532] width 162 height 13
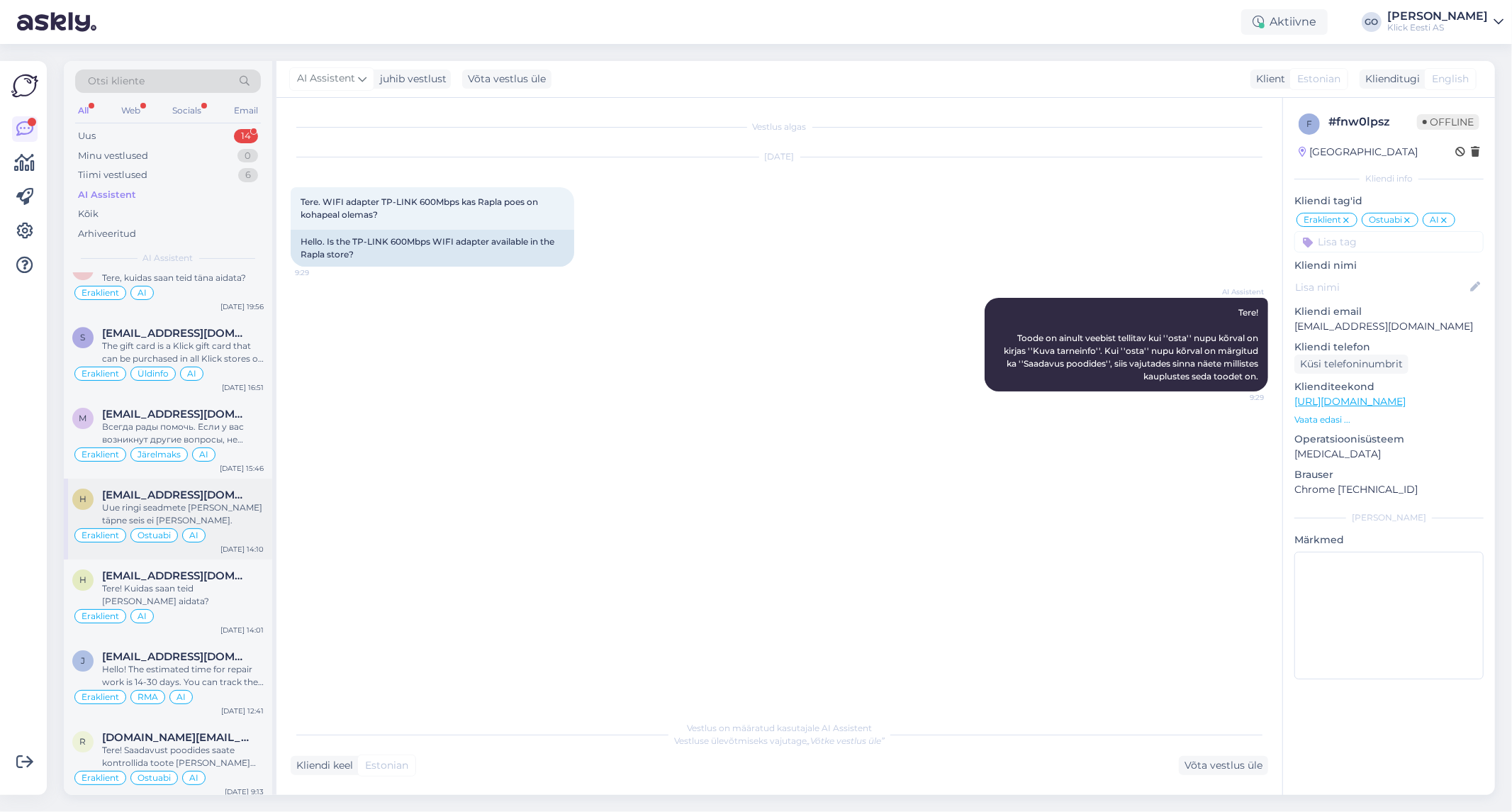
scroll to position [22055, 0]
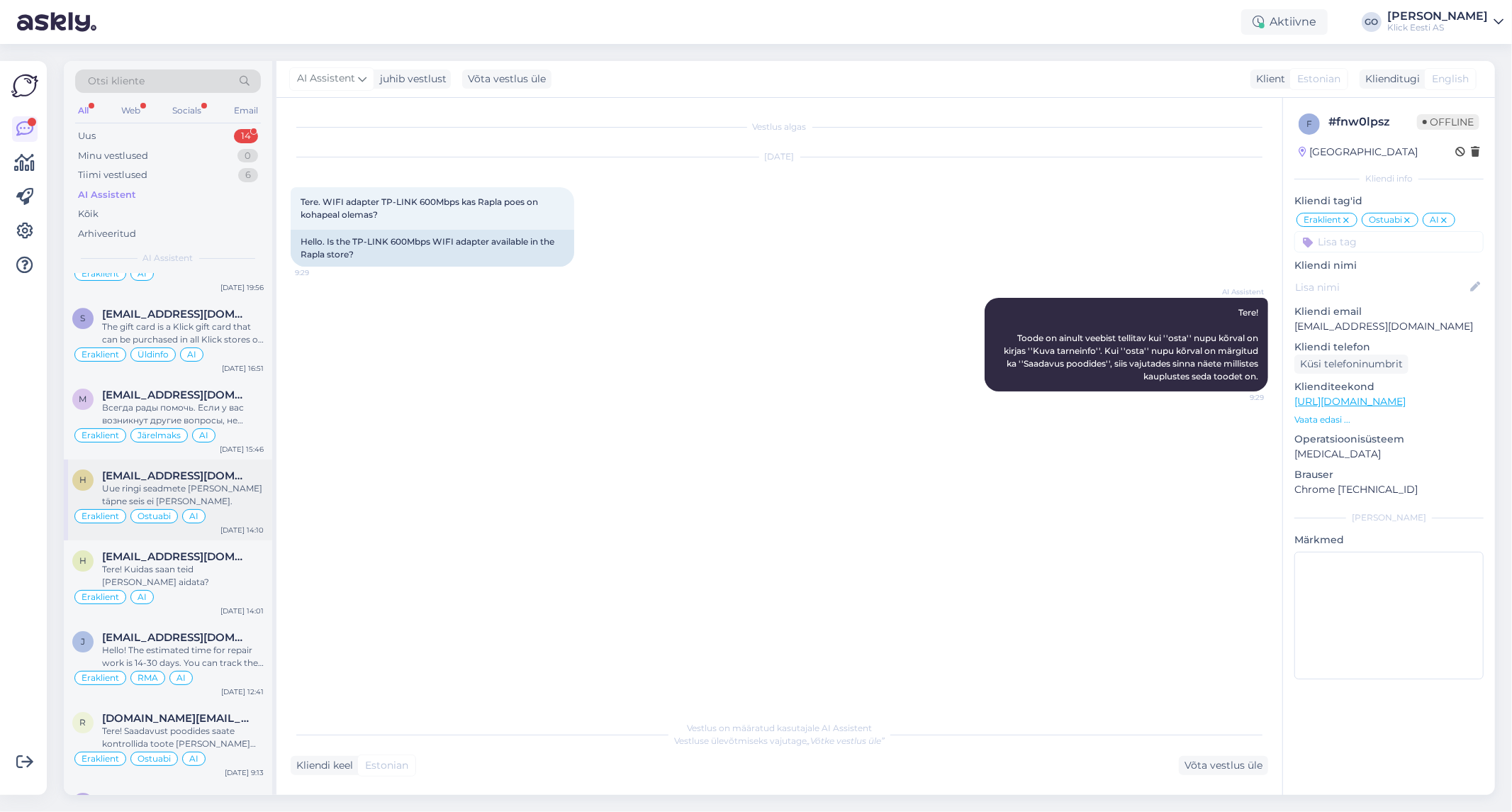
click at [239, 508] on div "Uue ringi seadmete [PERSON_NAME] täpne seis ei [PERSON_NAME]." at bounding box center [183, 495] width 162 height 25
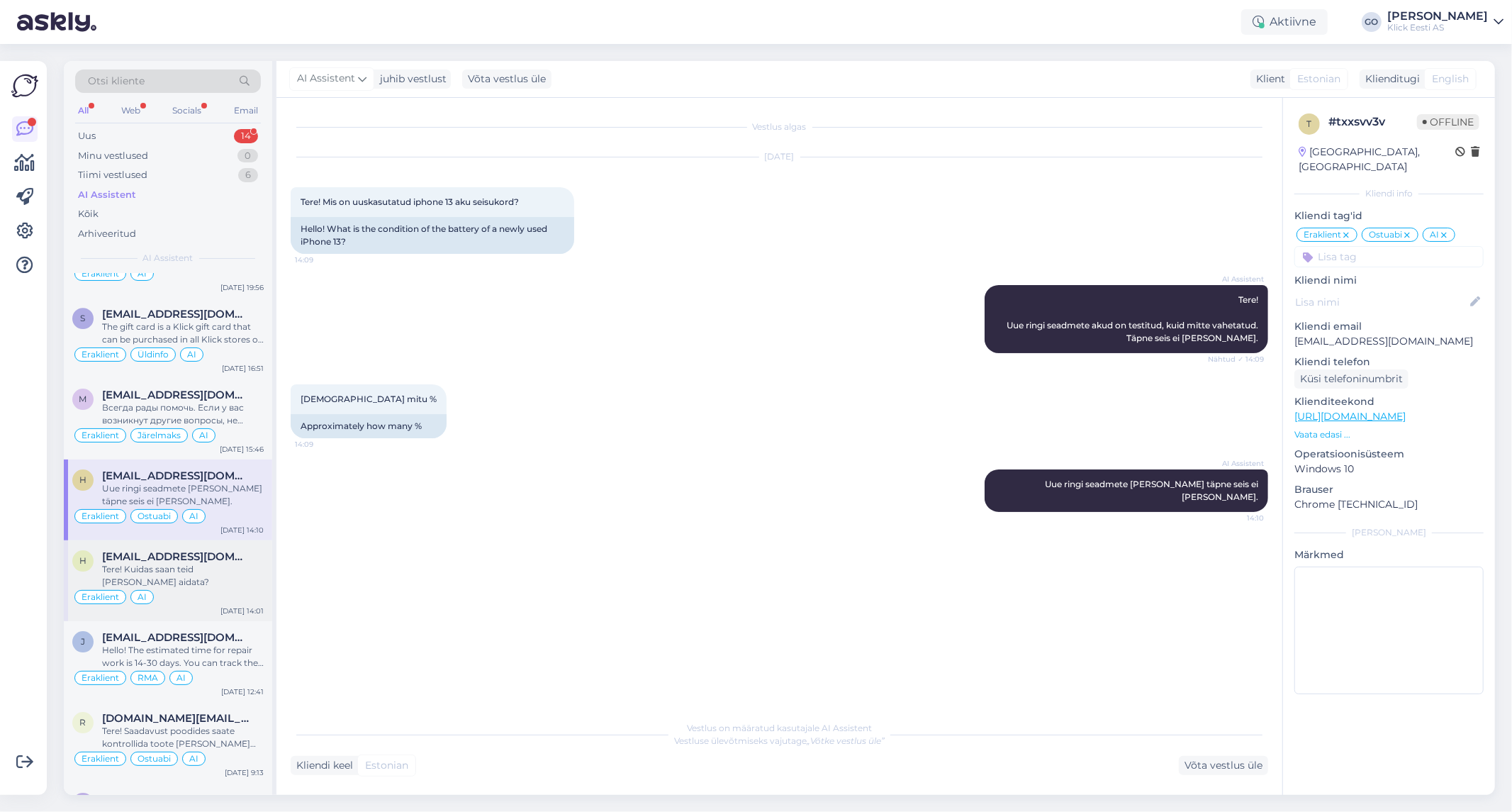
click at [247, 588] on div "Eraklient AI" at bounding box center [168, 596] width 192 height 17
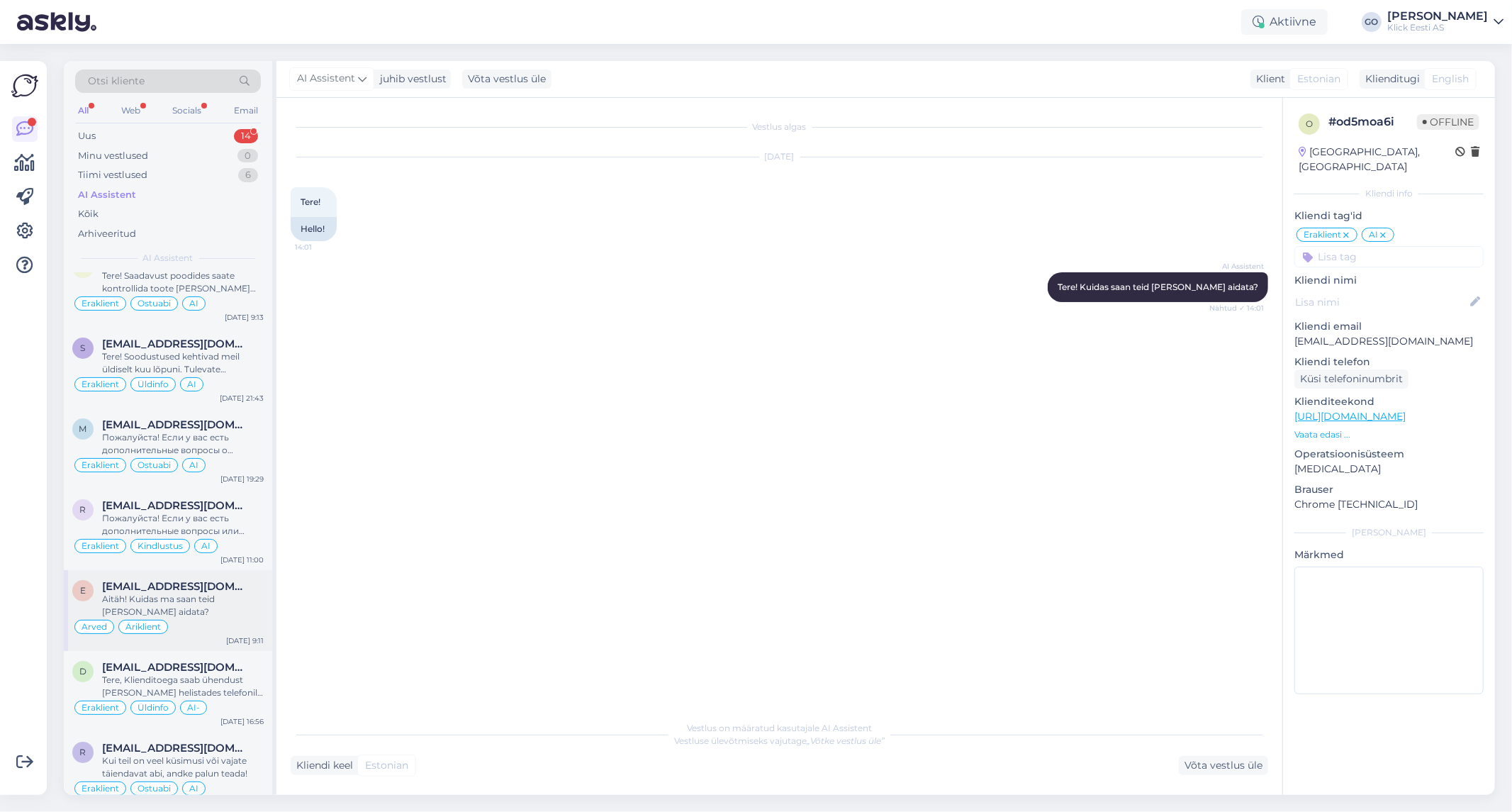
scroll to position [22527, 0]
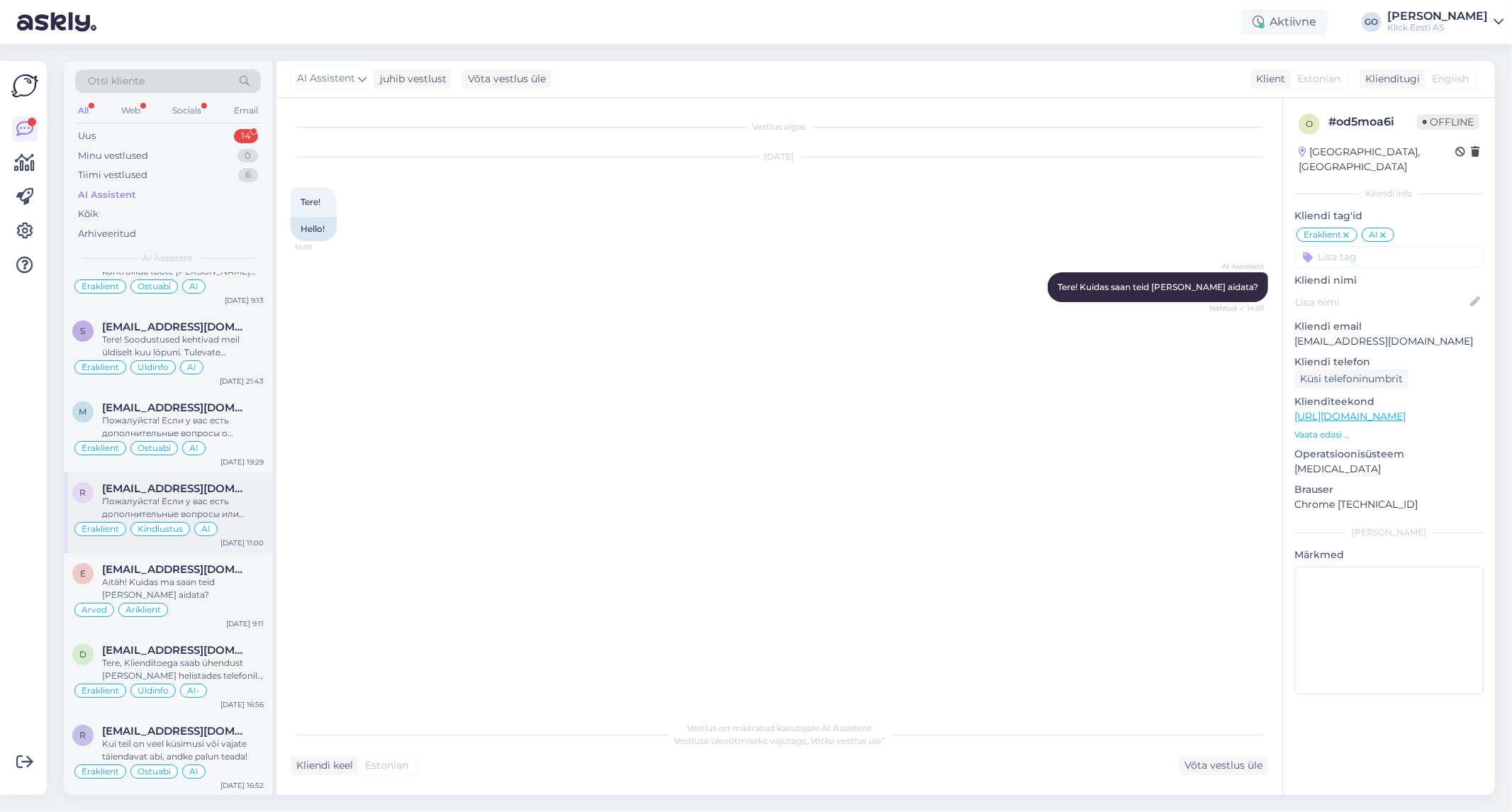
click at [242, 500] on div "Пожалуйста! Если у вас есть дополнительные вопросы или нужна помощь, дайте знат…" at bounding box center [183, 507] width 162 height 25
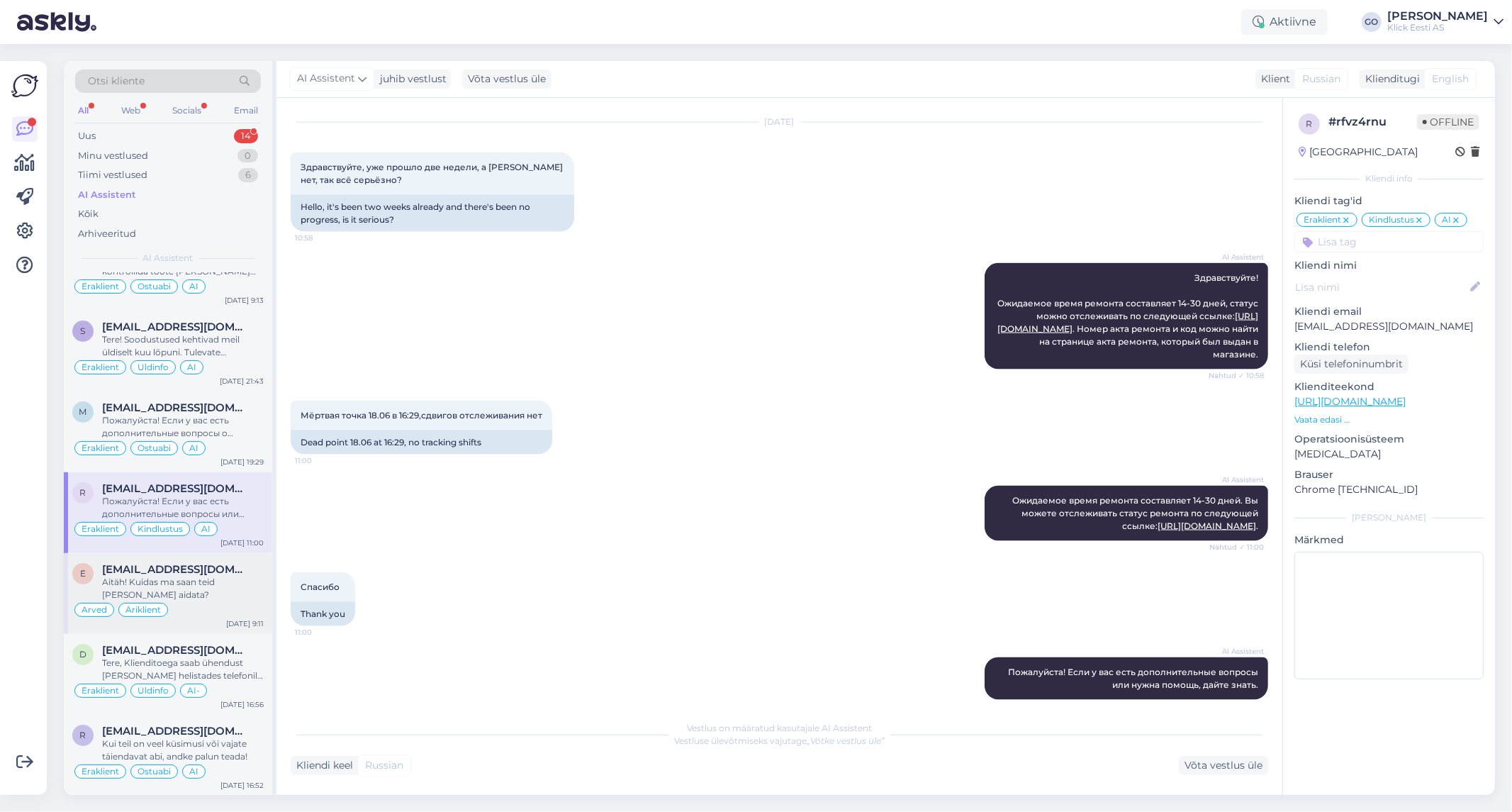
click at [236, 583] on div "Aitäh! Kuidas ma saan teid [PERSON_NAME] aidata?" at bounding box center [183, 588] width 162 height 25
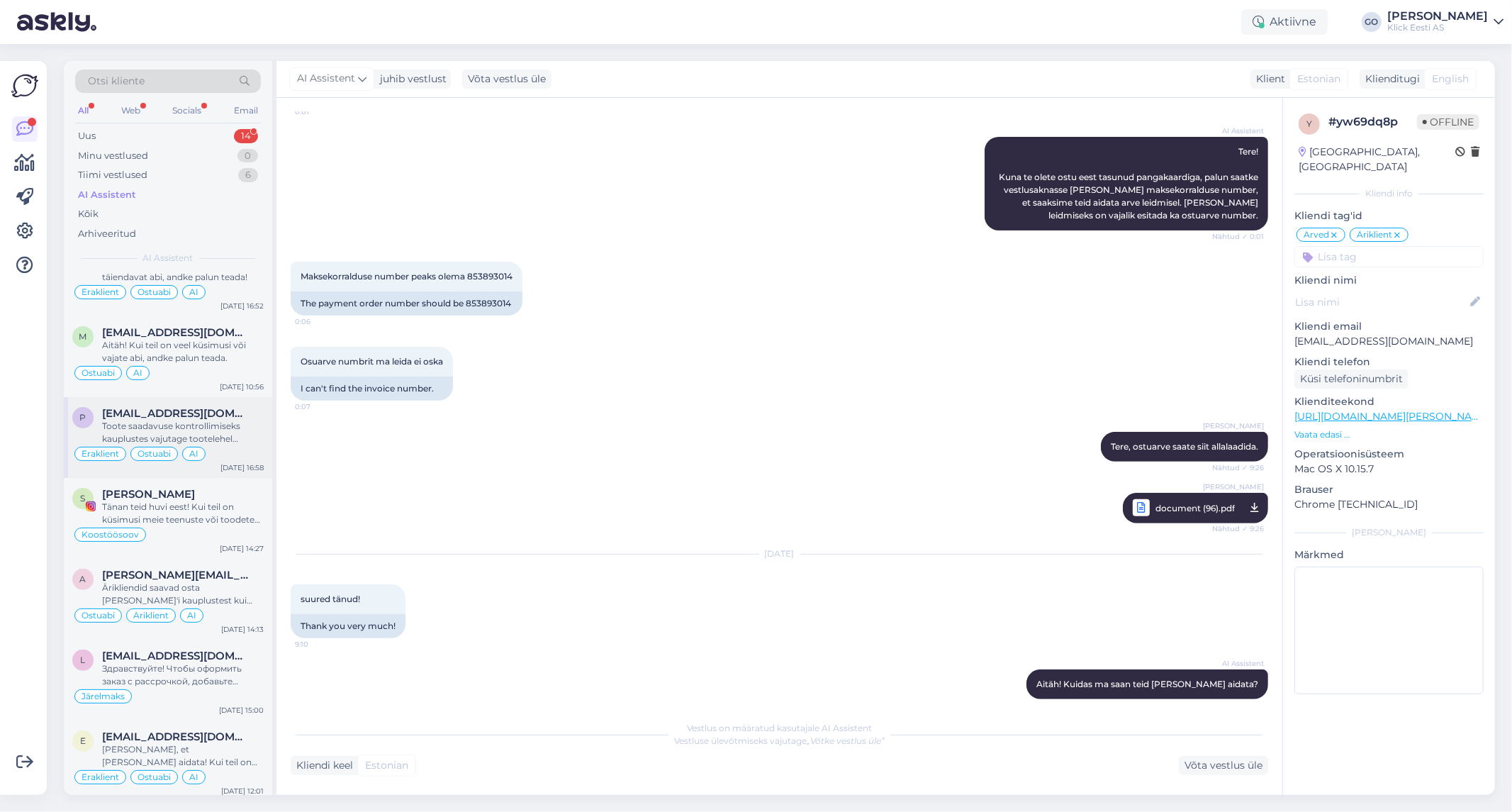
scroll to position [23000, 0]
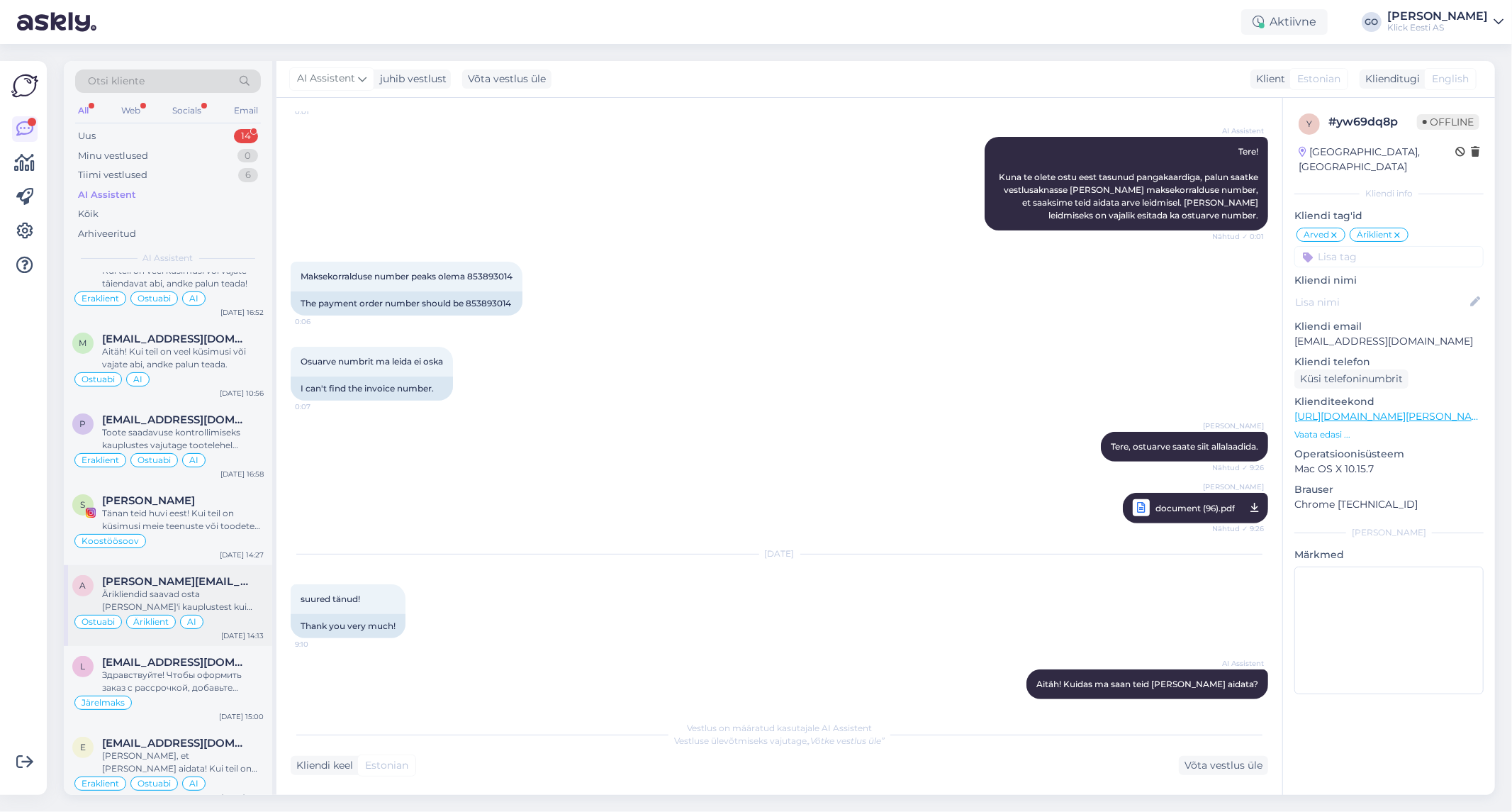
click at [232, 613] on div "Ostuabi Äriklient AI" at bounding box center [168, 621] width 192 height 17
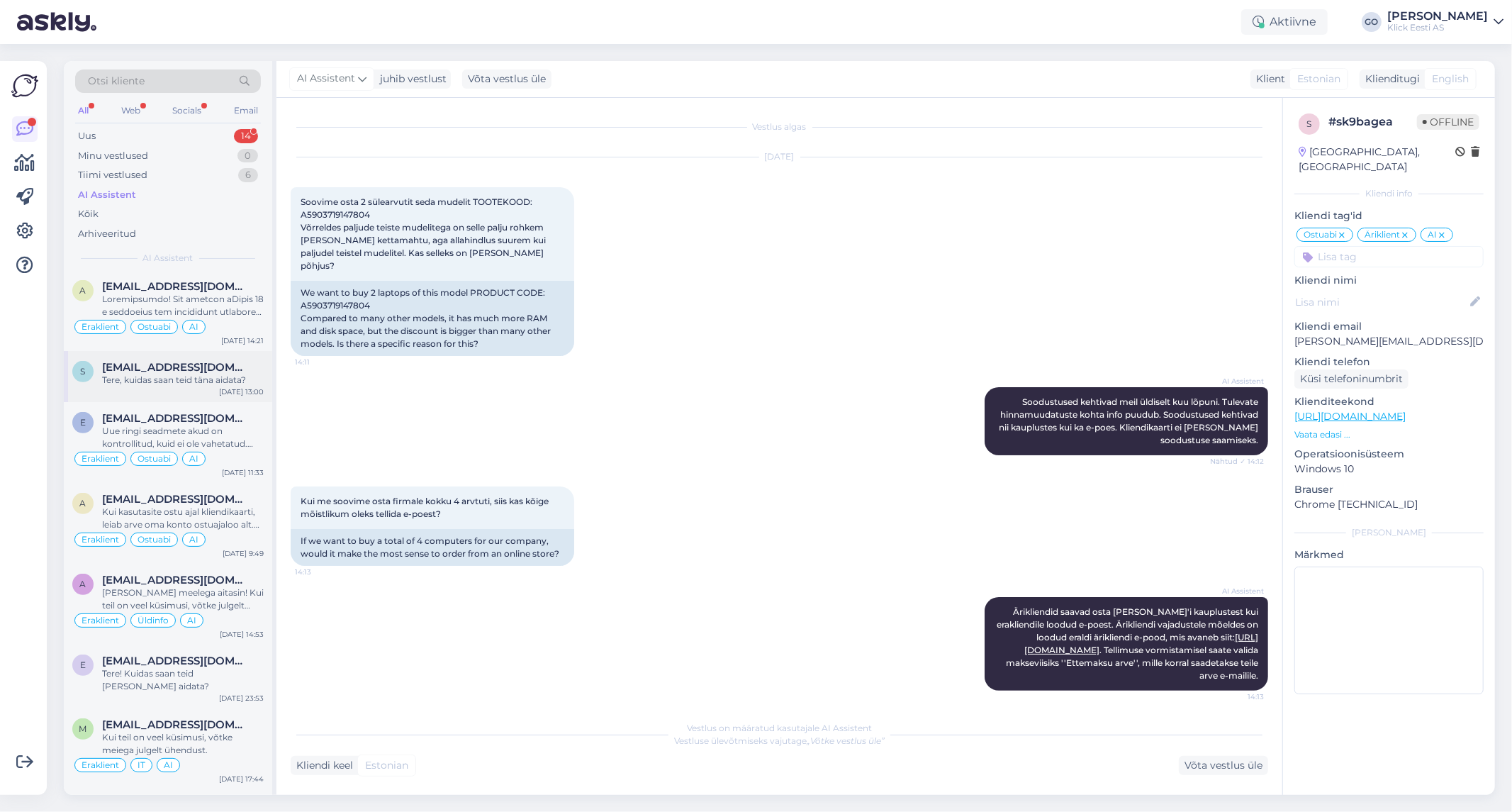
scroll to position [0, 0]
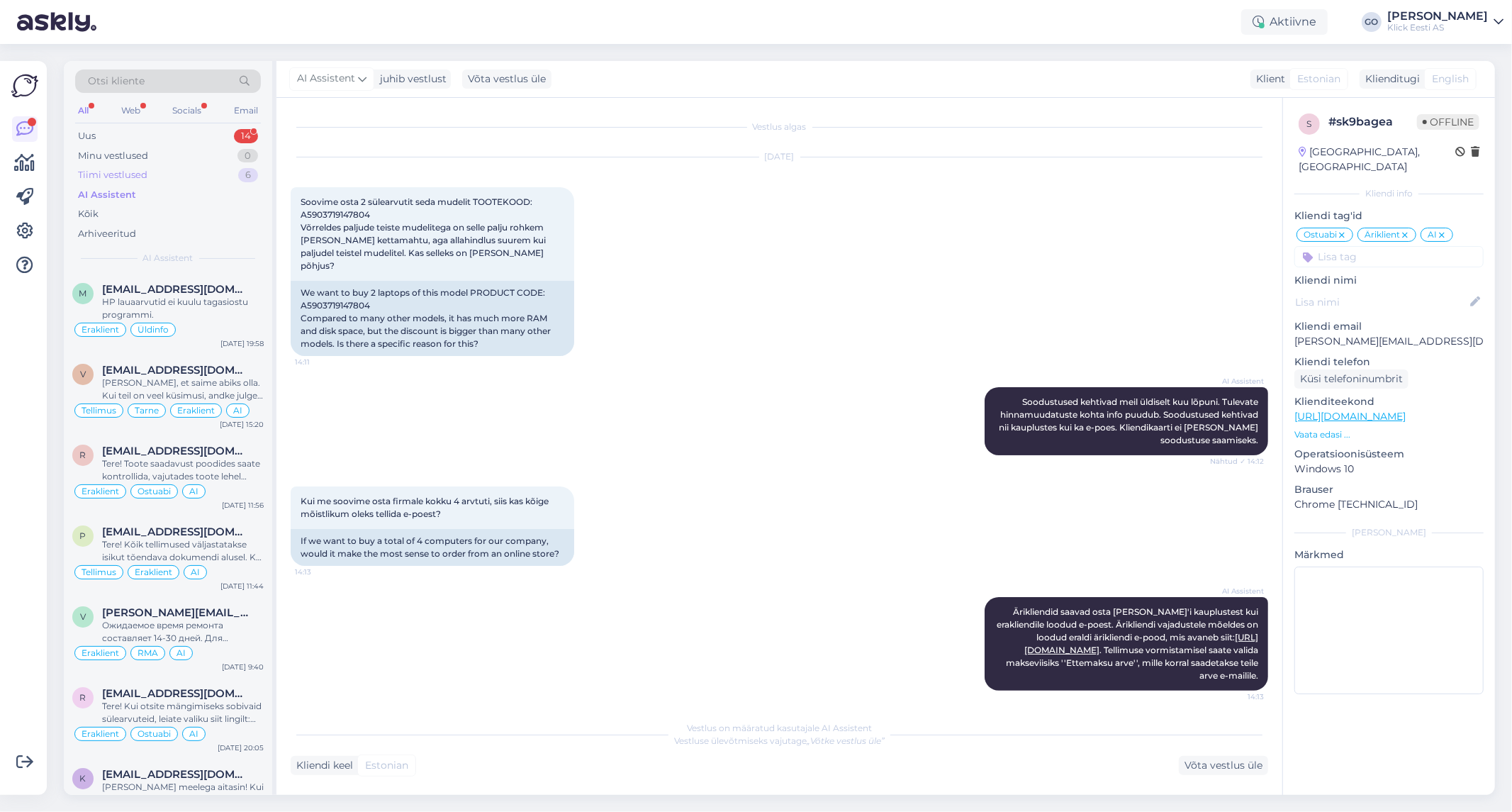
click at [134, 172] on div "Tiimi vestlused" at bounding box center [113, 175] width 70 height 15
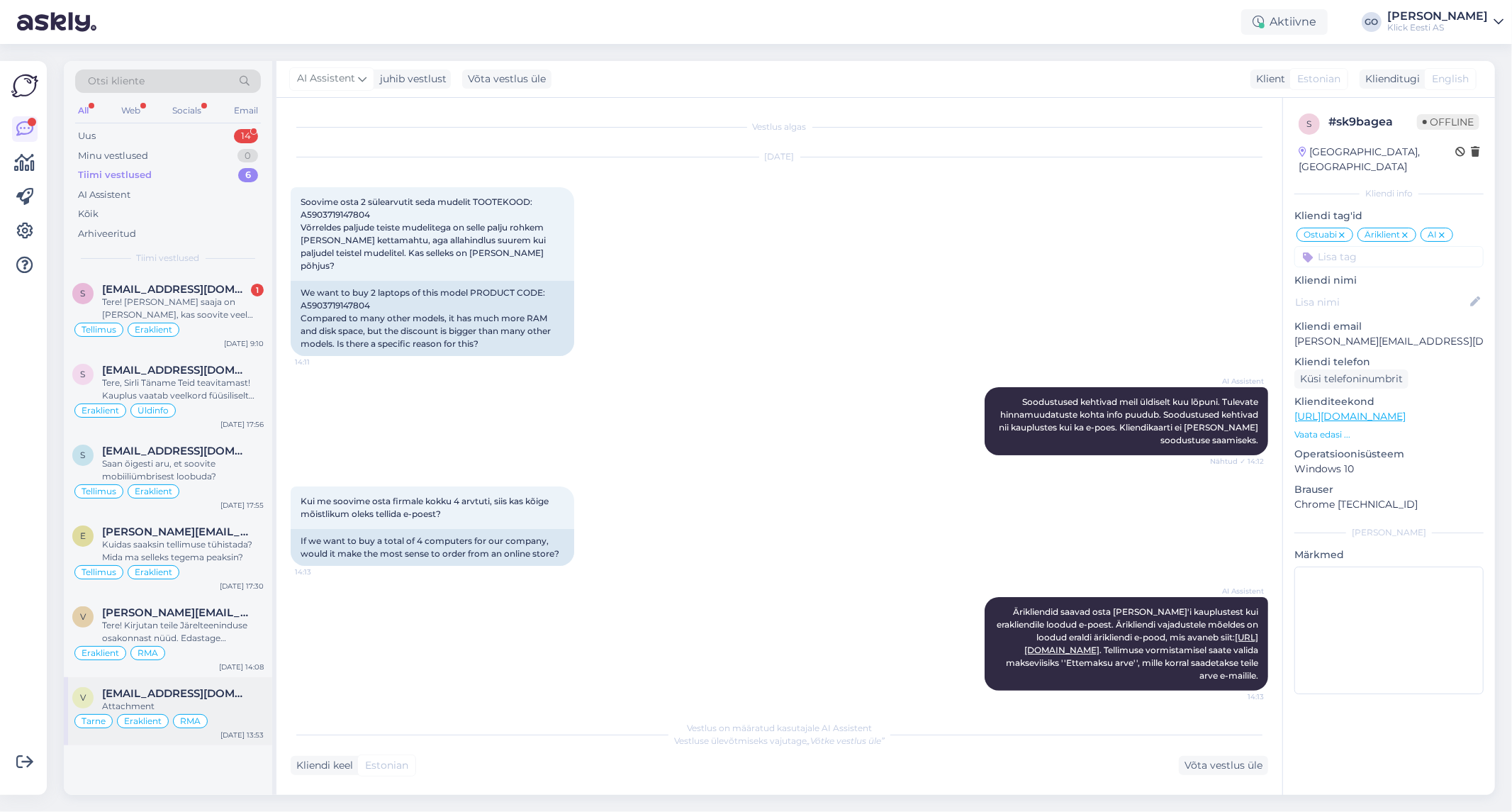
click at [258, 696] on div "[EMAIL_ADDRESS][DOMAIN_NAME]" at bounding box center [183, 694] width 162 height 13
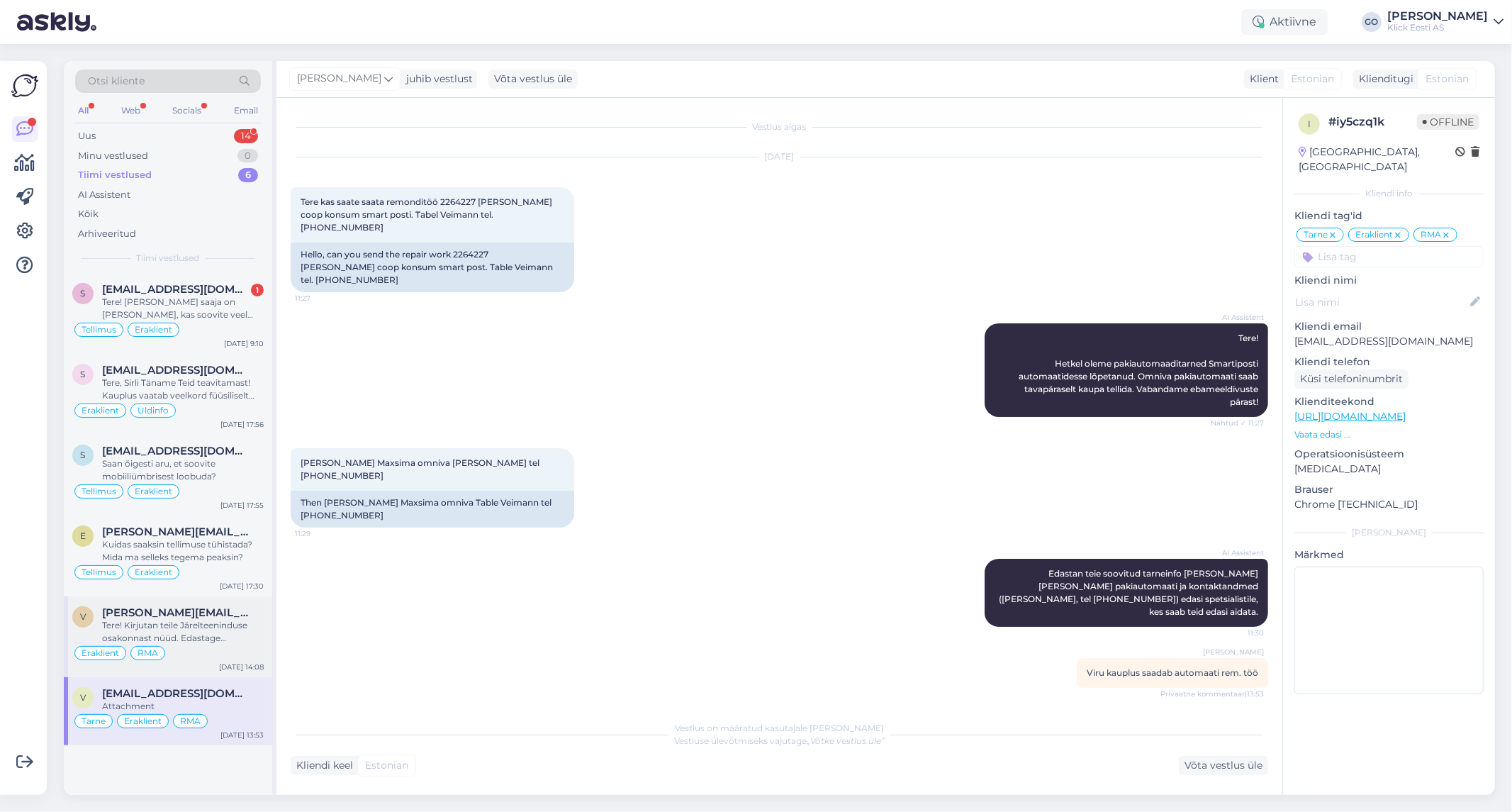
click at [235, 633] on div "Tere! Kirjutan teile Järelteeninduse osakonnast nüüd. Edastage [PERSON_NAME] re…" at bounding box center [183, 631] width 162 height 25
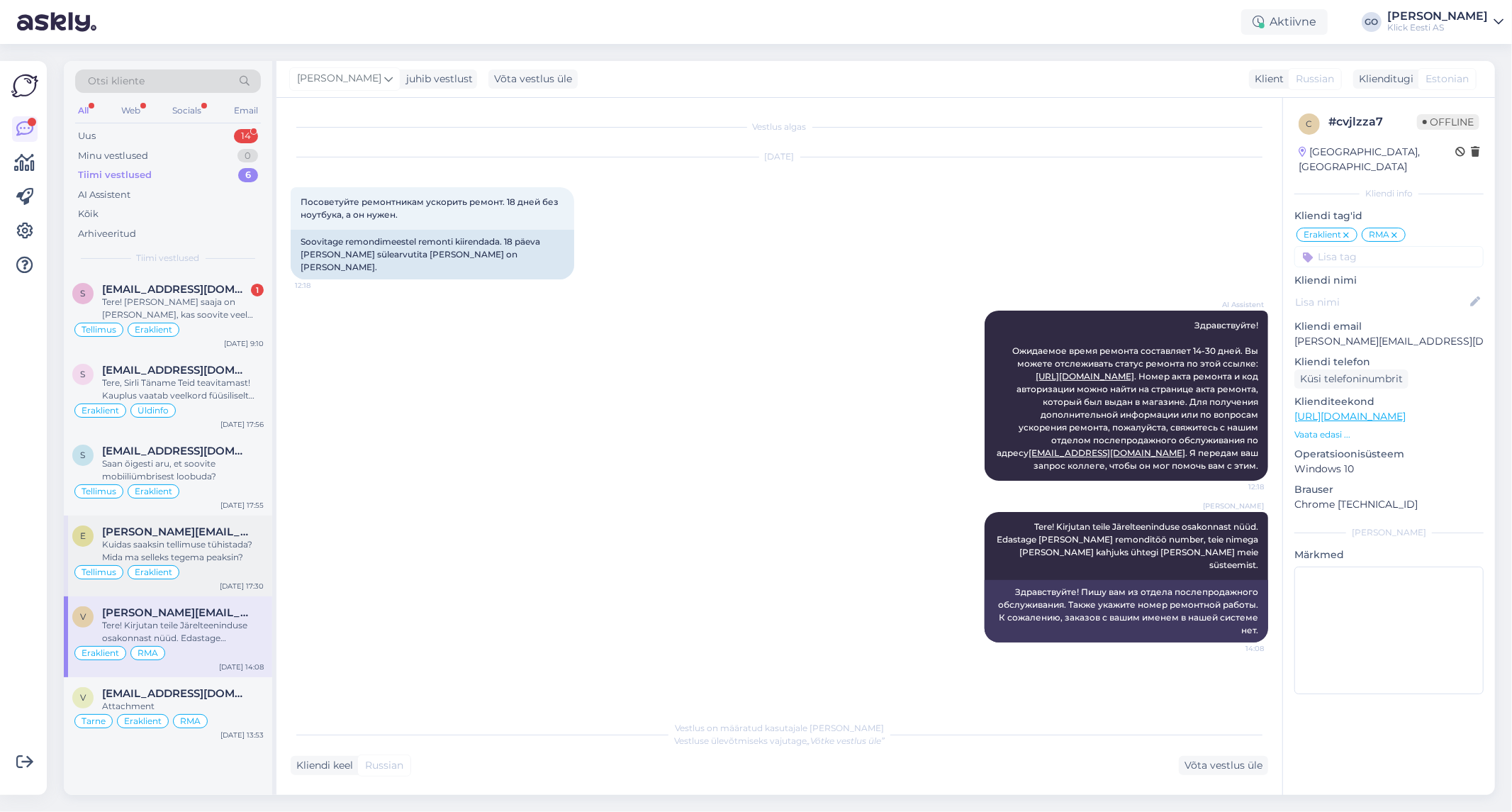
click at [237, 560] on div "Kuidas saaksin tellimuse tühistada? Mida ma selleks tegema peaksin?" at bounding box center [183, 551] width 162 height 25
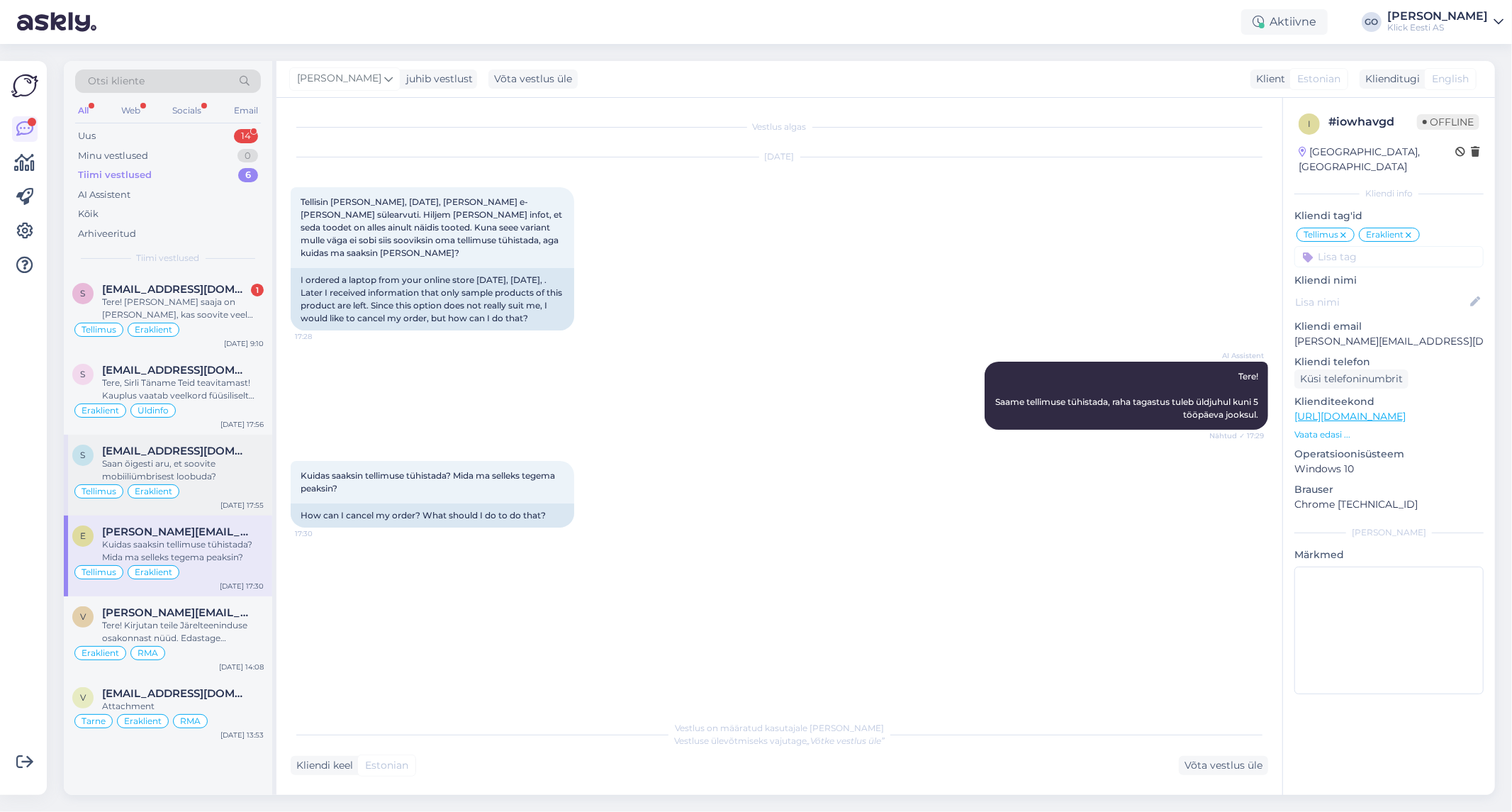
click at [242, 474] on div "Saan õigesti aru, et soovite mobiiliümbrisest loobuda?" at bounding box center [183, 470] width 162 height 25
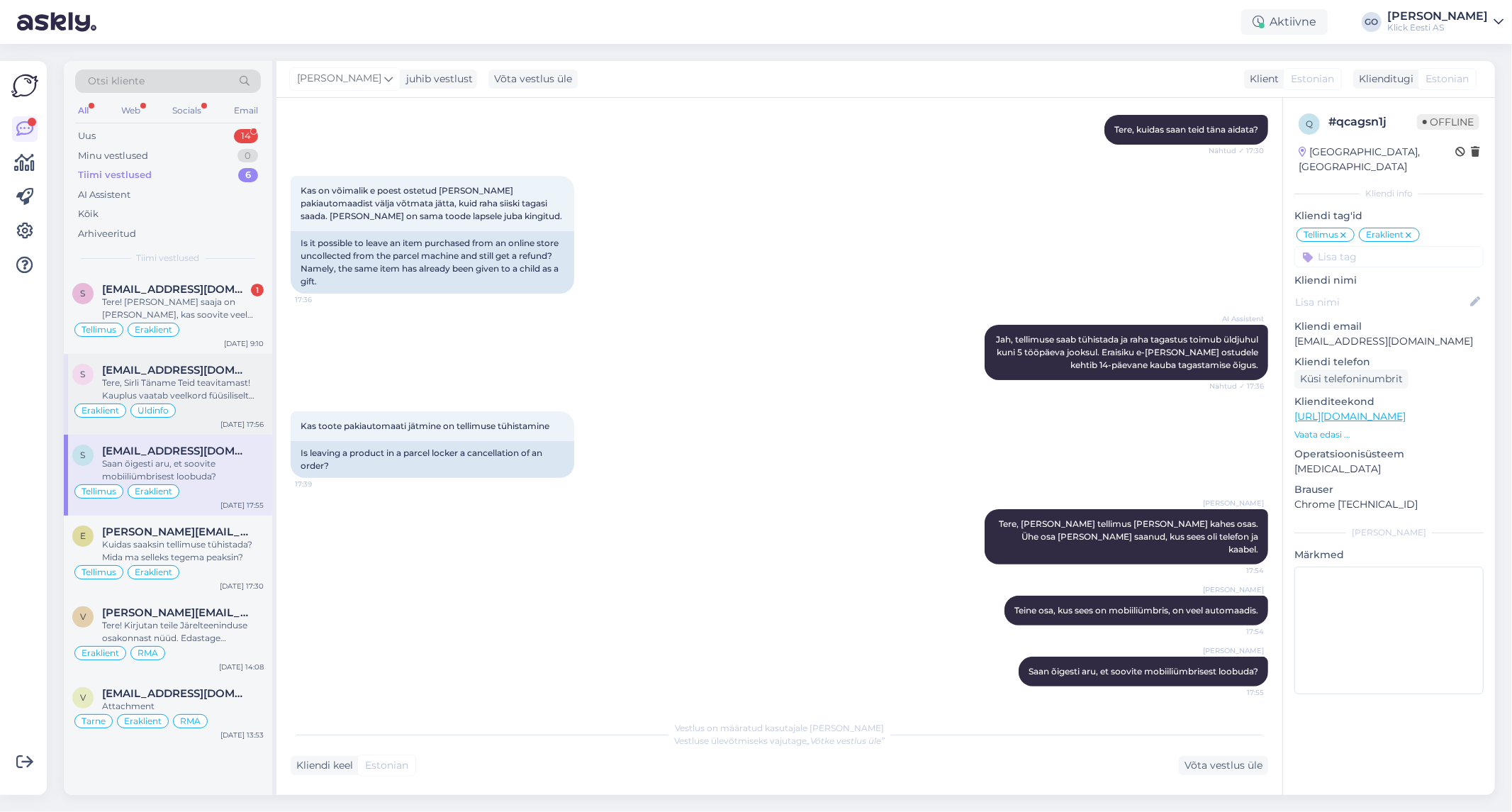
click at [242, 398] on div "Tere, Sirli Täname Teid teavitamast! Kauplus vaatab veelkord füüsiliselt üle. A…" at bounding box center [183, 389] width 162 height 25
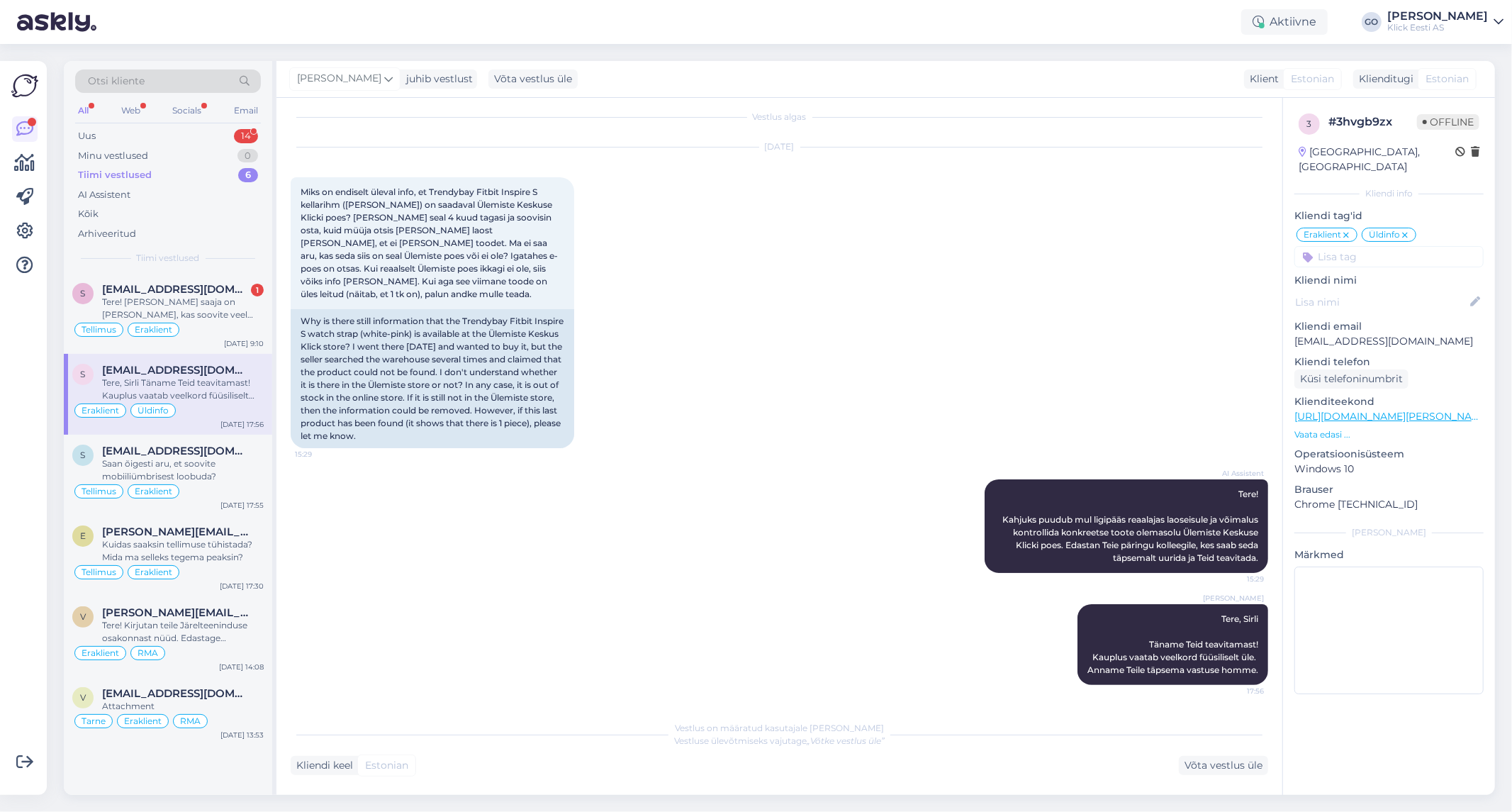
scroll to position [0, 0]
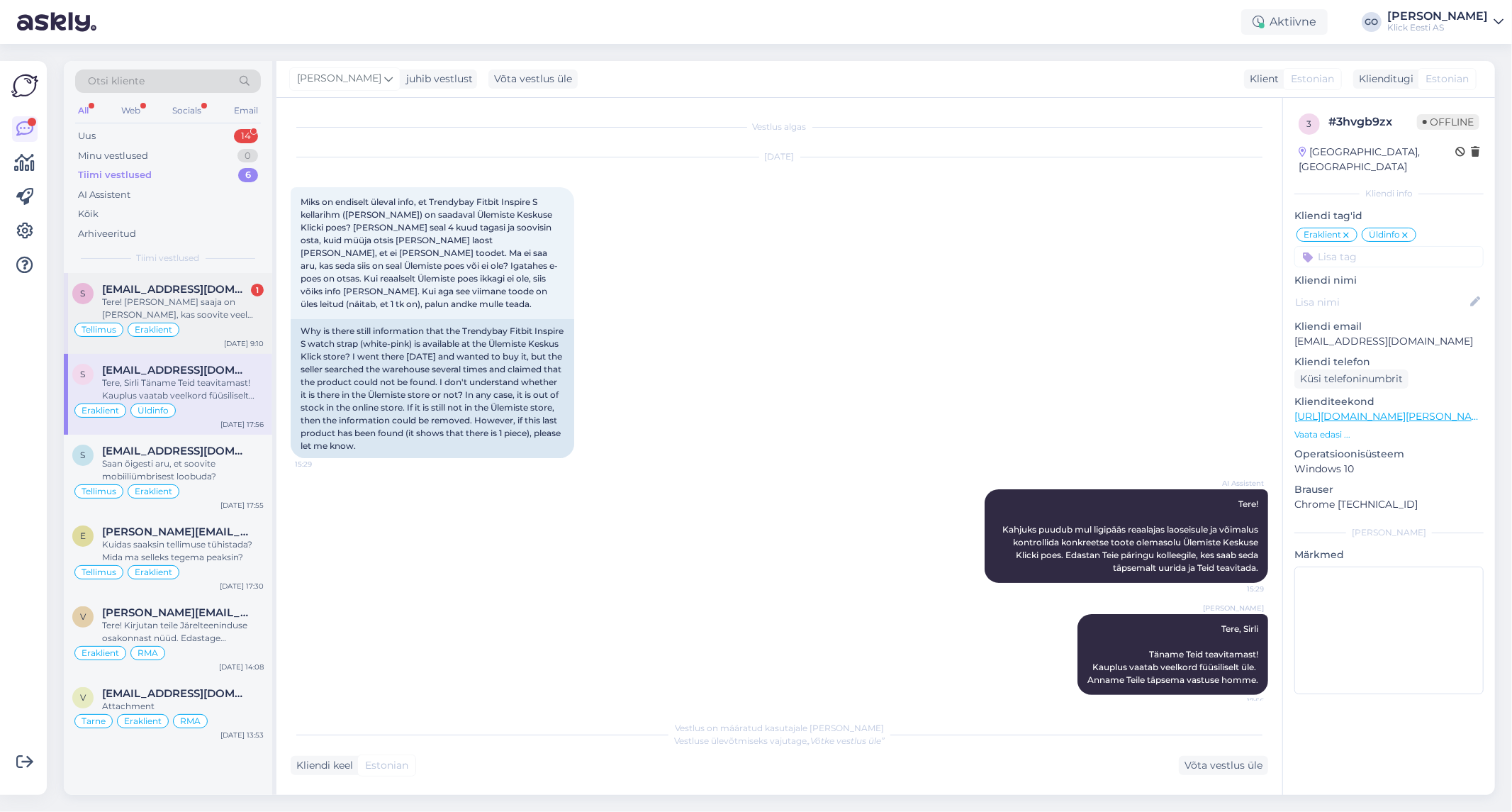
click at [235, 314] on div "Tere! [PERSON_NAME] saaja on [PERSON_NAME], kas soovite veel [PERSON_NAME] info…" at bounding box center [183, 308] width 162 height 25
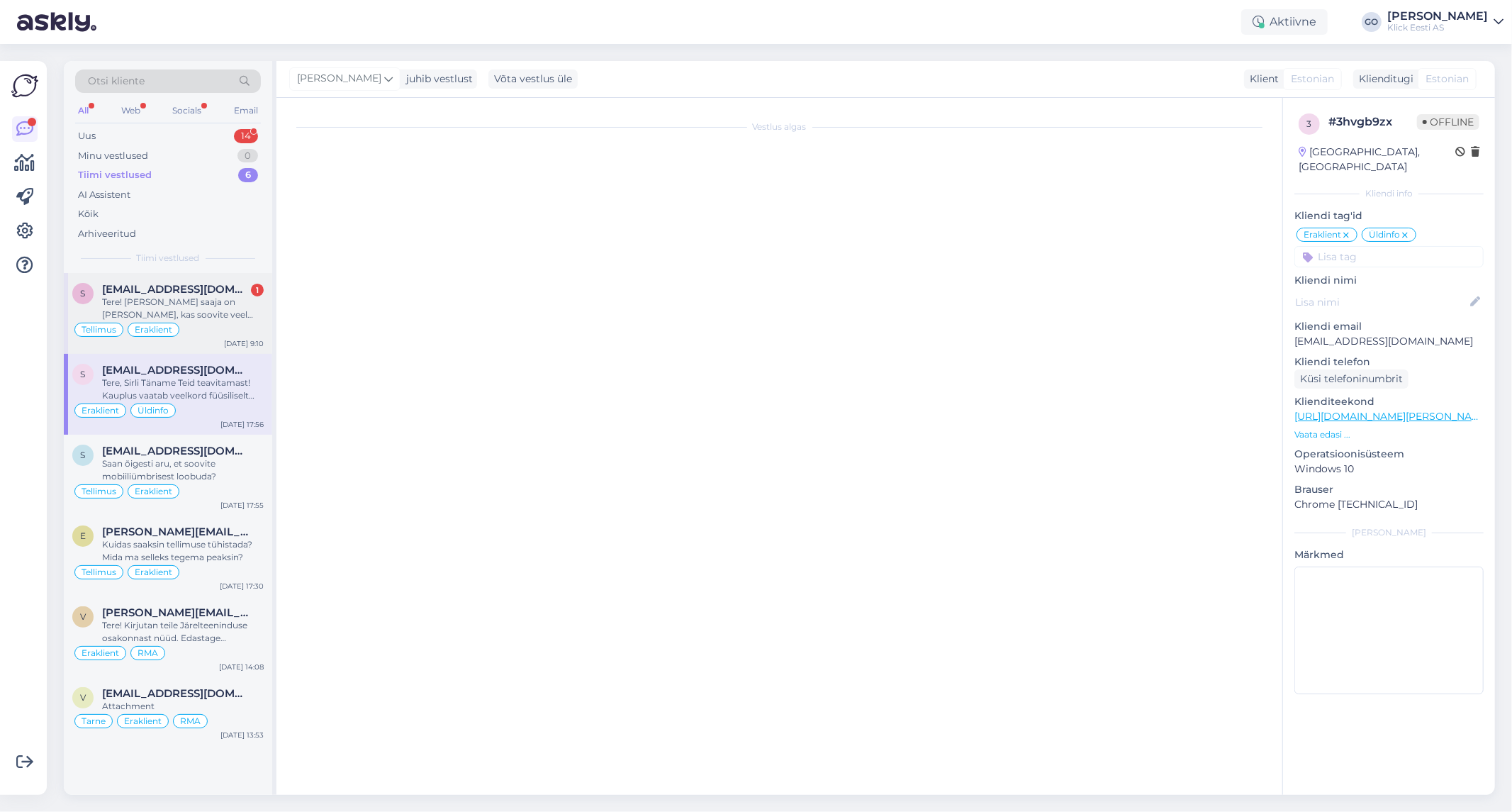
scroll to position [256, 0]
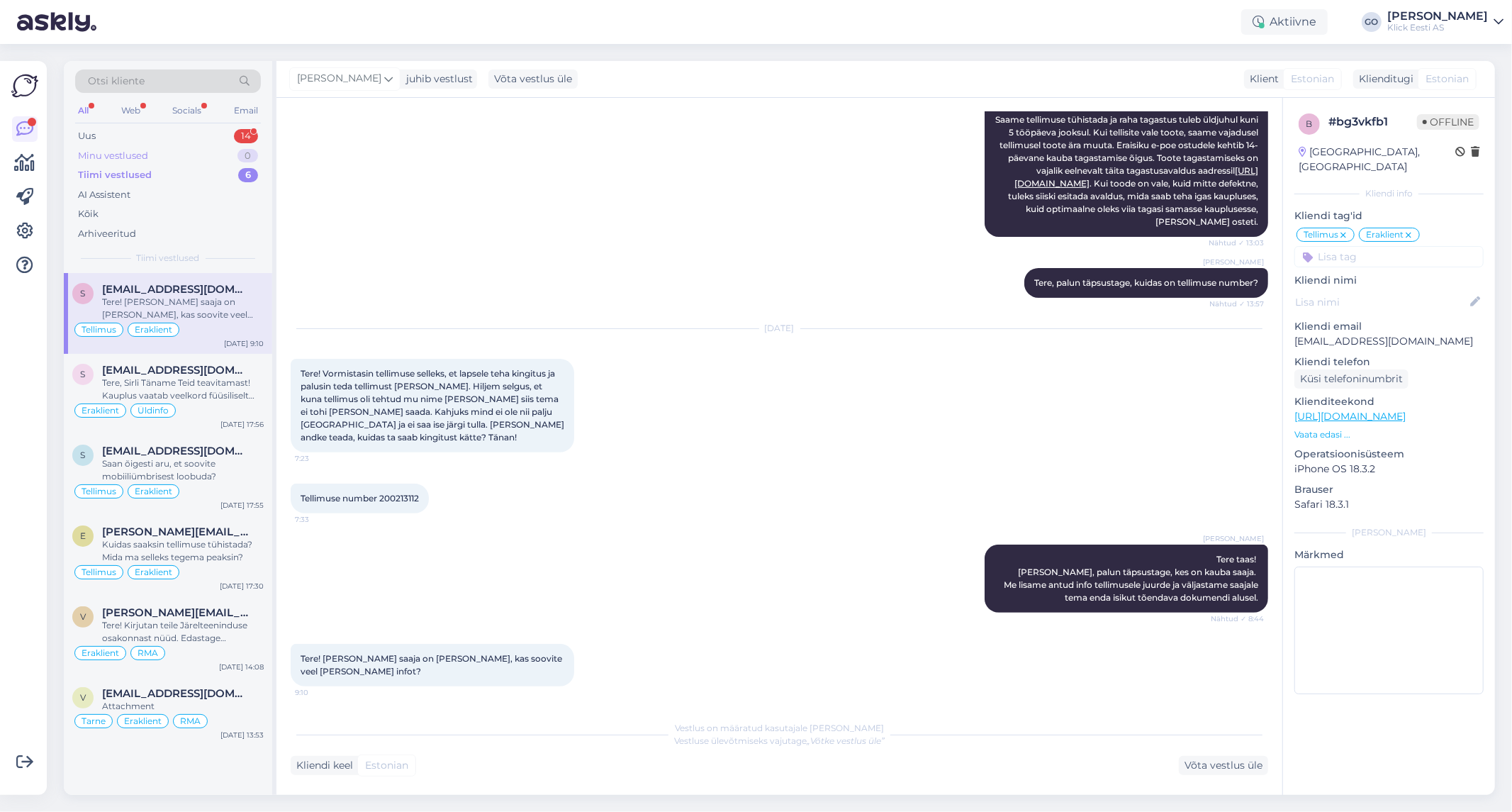
click at [155, 151] on div "Minu vestlused 0" at bounding box center [168, 155] width 186 height 20
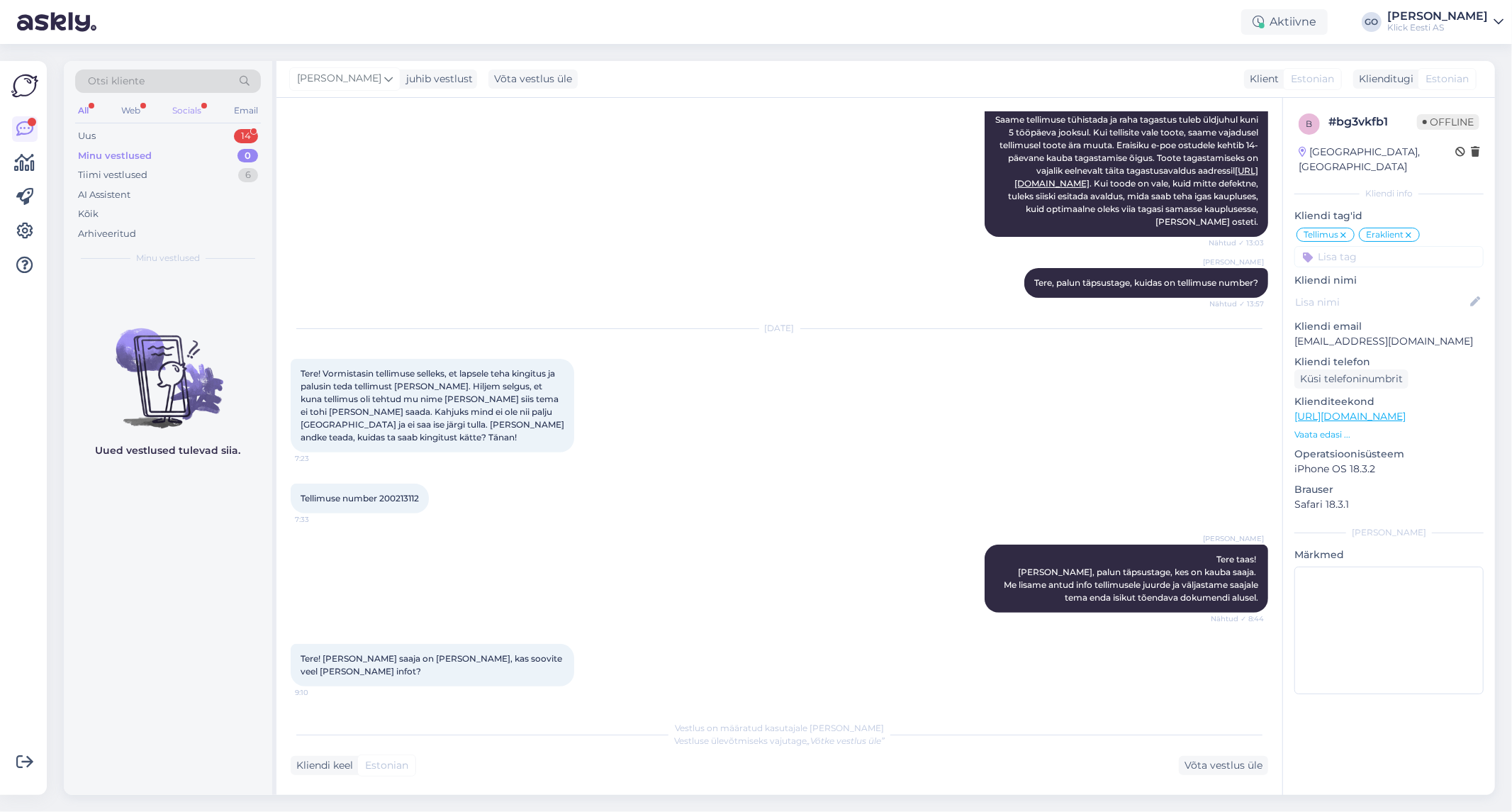
click at [192, 104] on div "Socials" at bounding box center [187, 110] width 35 height 18
click at [103, 133] on div "Uus 2" at bounding box center [168, 136] width 186 height 20
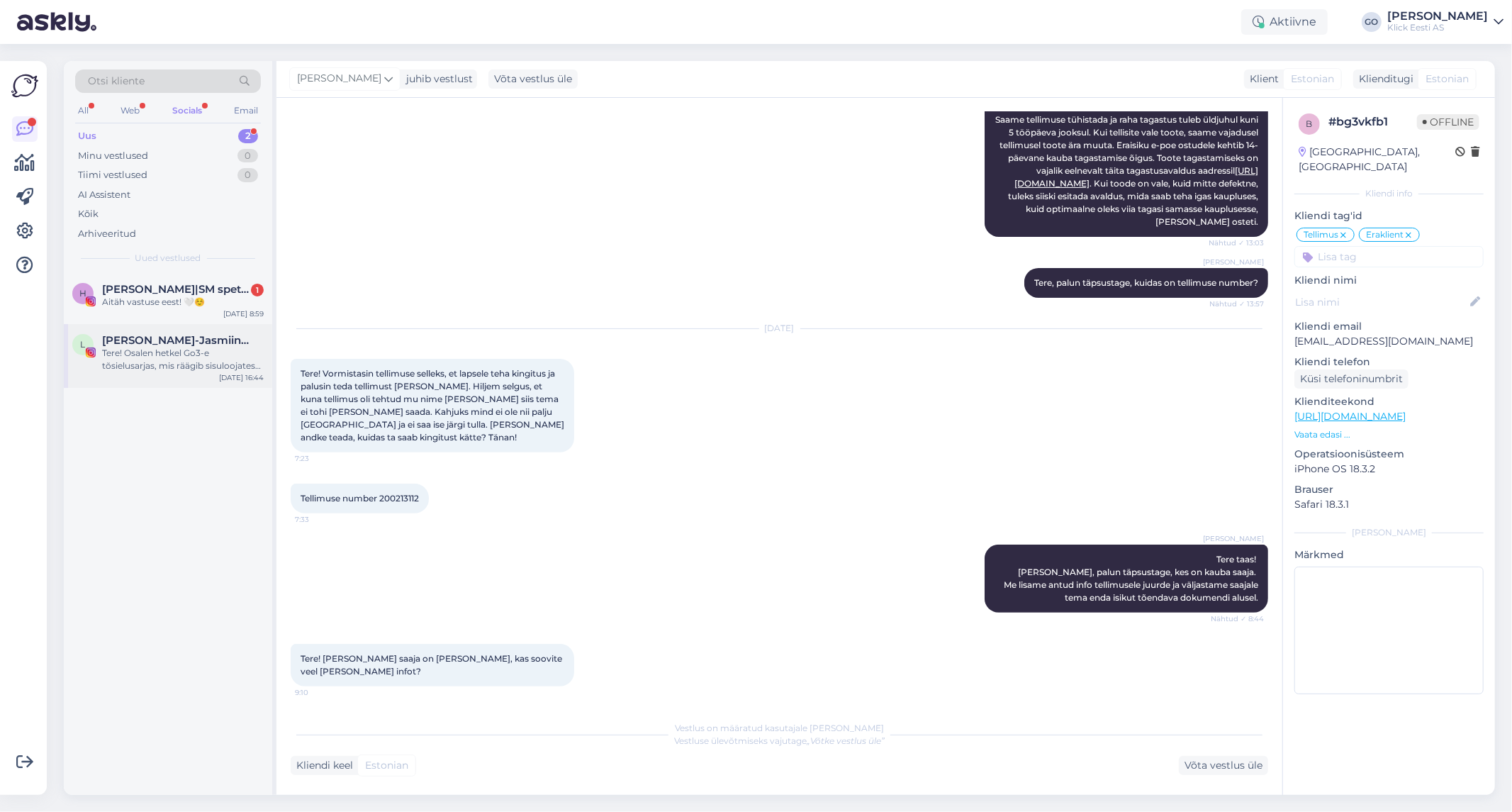
click at [156, 364] on div "Tere! Osalen hetkel Go3-e tõsielusarjas, mis räägib sisuloojatest. Meile on ant…" at bounding box center [183, 359] width 162 height 25
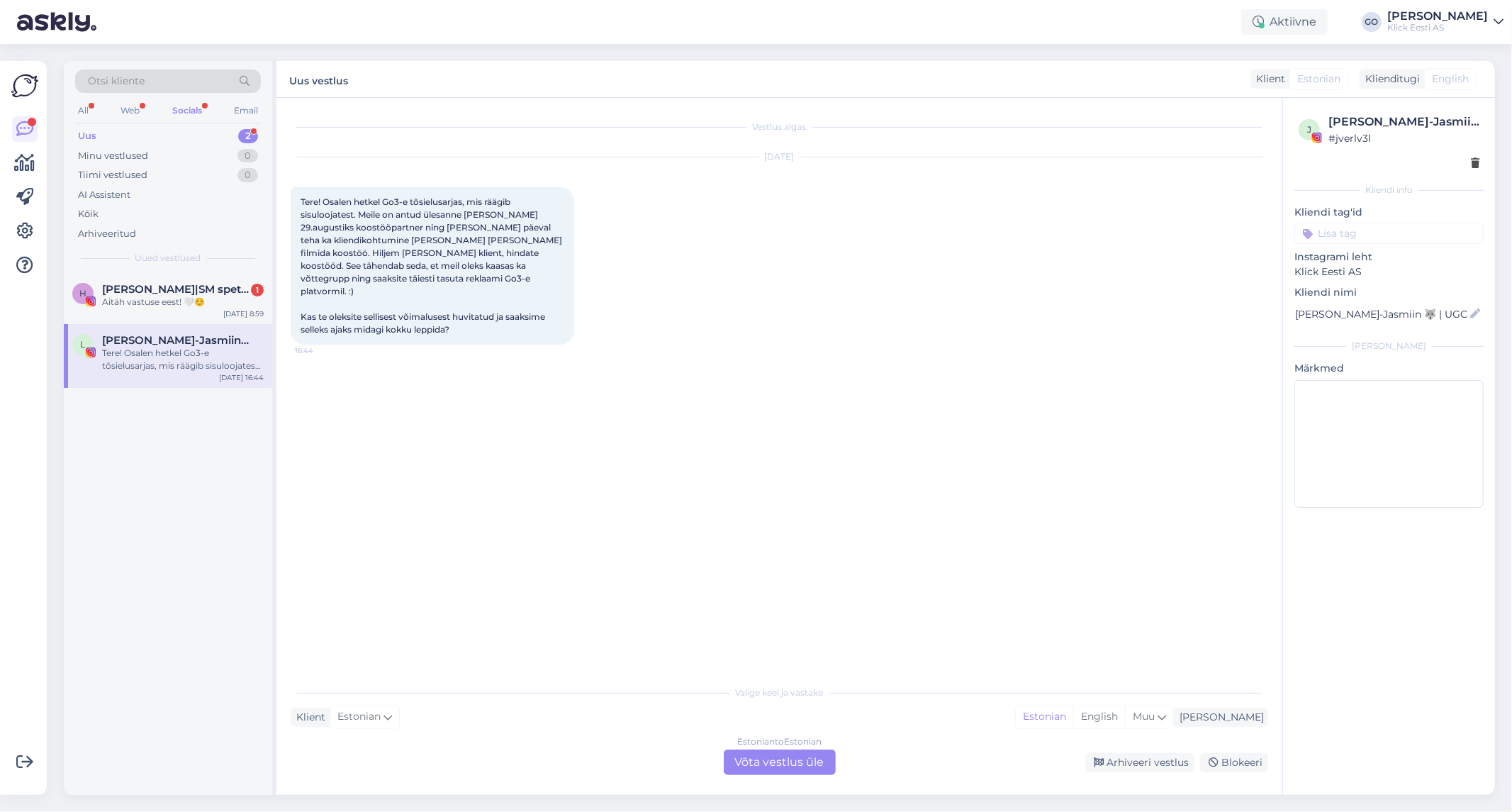
click at [784, 763] on div "Estonian to Estonian Võta vestlus üle" at bounding box center [780, 762] width 112 height 25
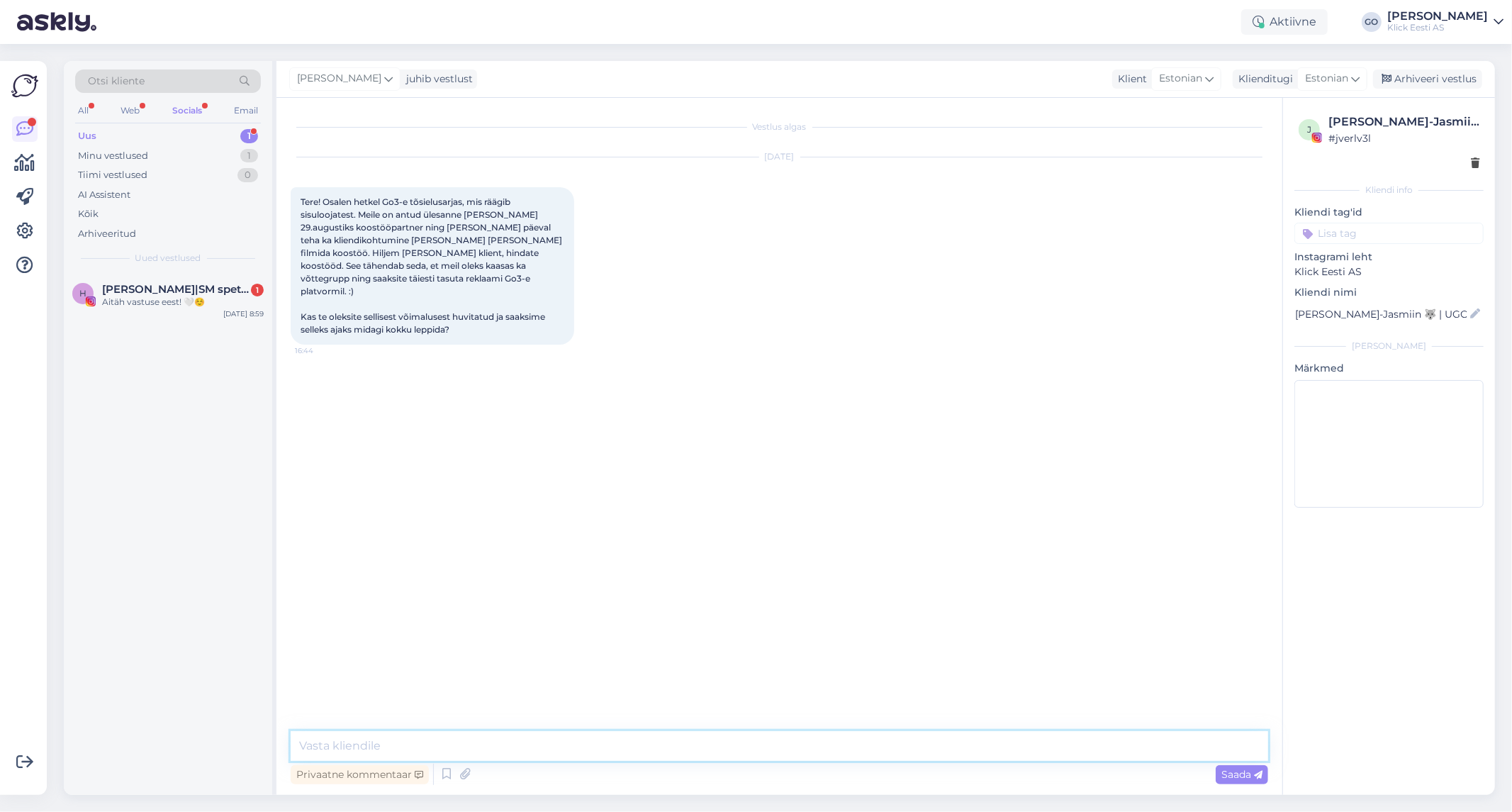
click at [567, 745] on textarea at bounding box center [779, 745] width 977 height 30
type textarea "Tere. Koostööhuviga pöörduge palun [EMAIL_ADDRESS][DOMAIN_NAME]"
click at [1235, 774] on span "Saada" at bounding box center [1242, 774] width 41 height 13
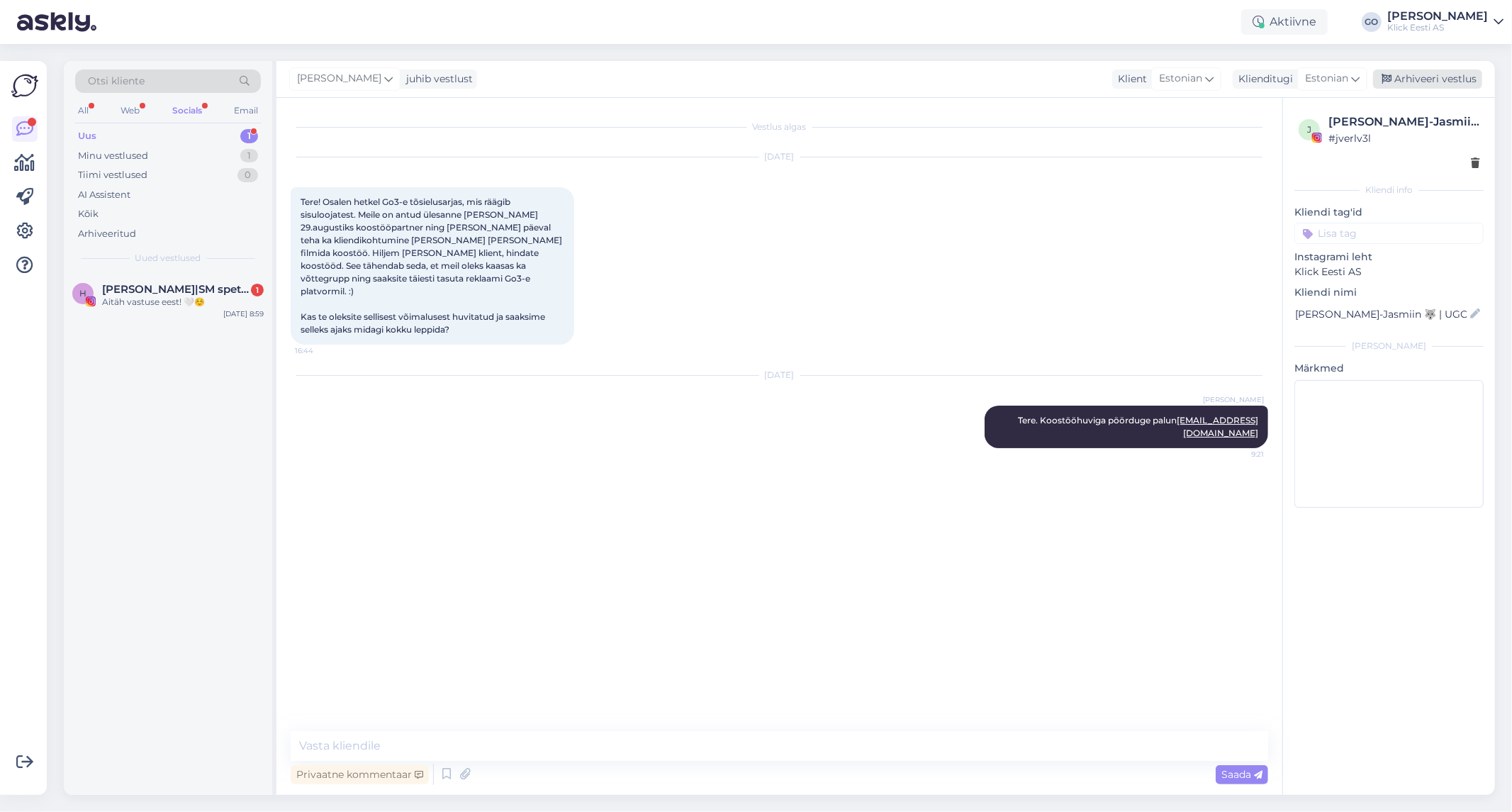
click at [1440, 73] on div "Arhiveeri vestlus" at bounding box center [1428, 79] width 109 height 19
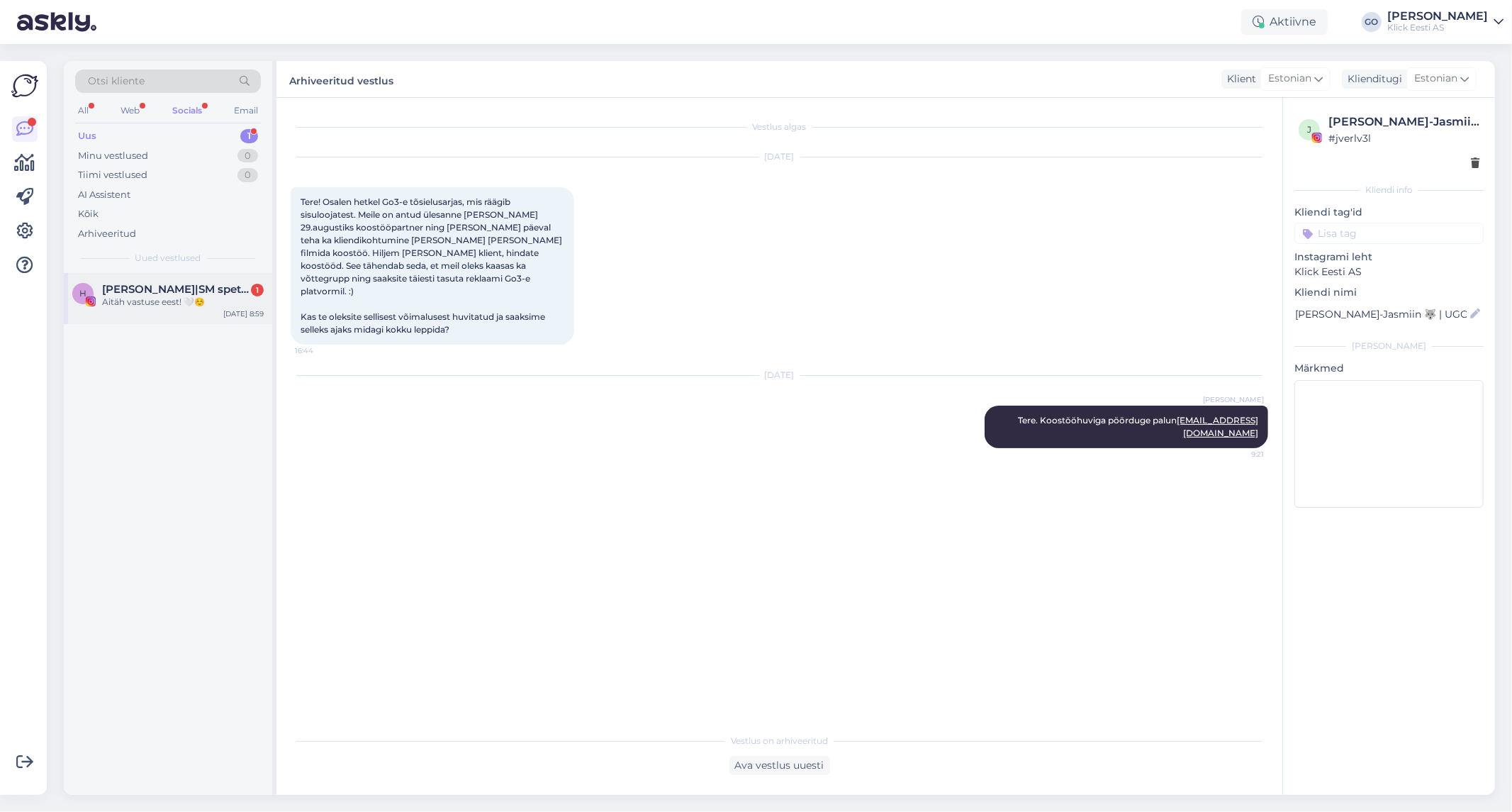
click at [150, 301] on div "Aitäh vastuse eest! 🤍☺️" at bounding box center [183, 302] width 162 height 13
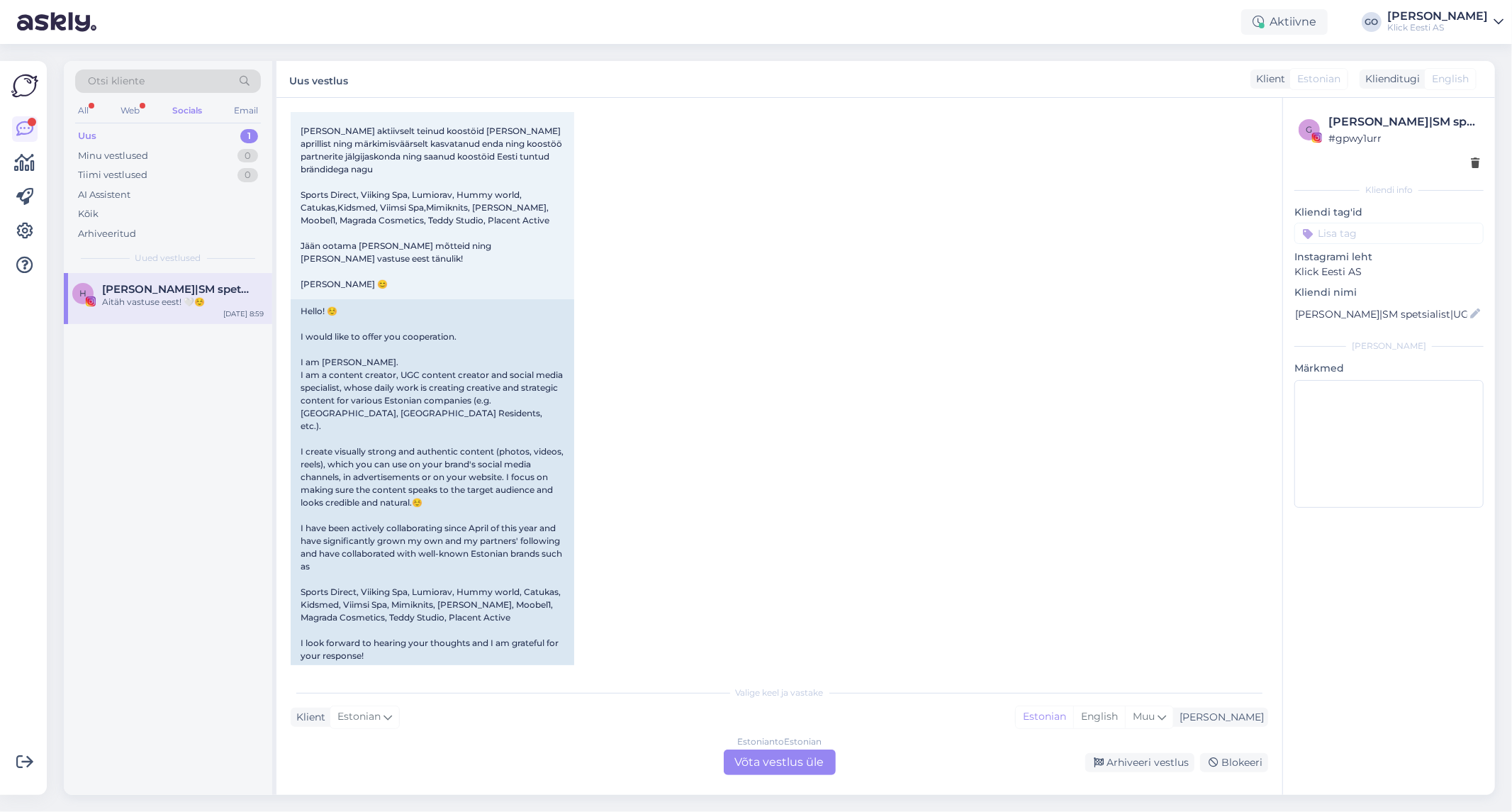
scroll to position [2347, 0]
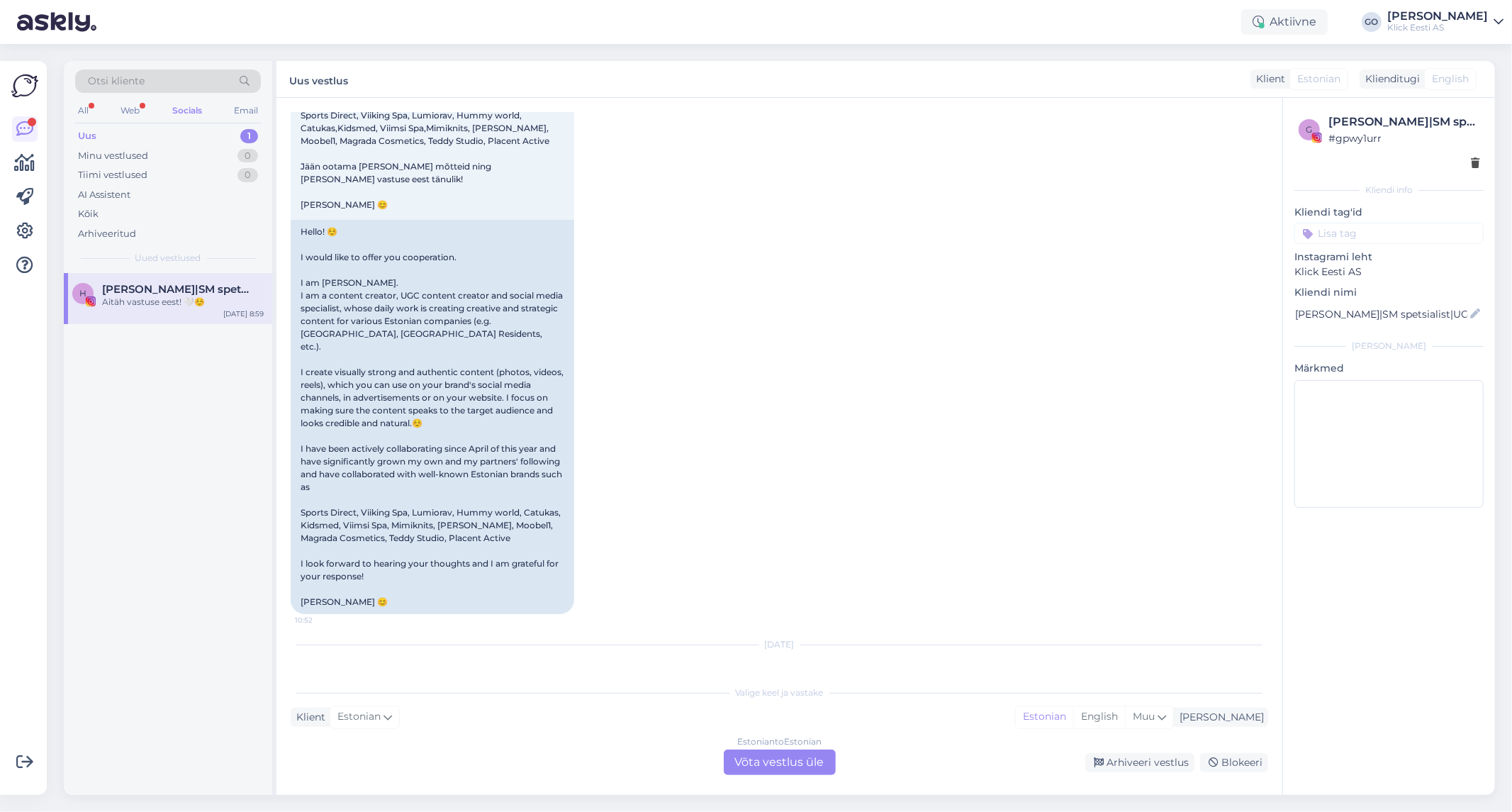
click at [790, 760] on div "Estonian to Estonian Võta vestlus üle" at bounding box center [780, 762] width 112 height 25
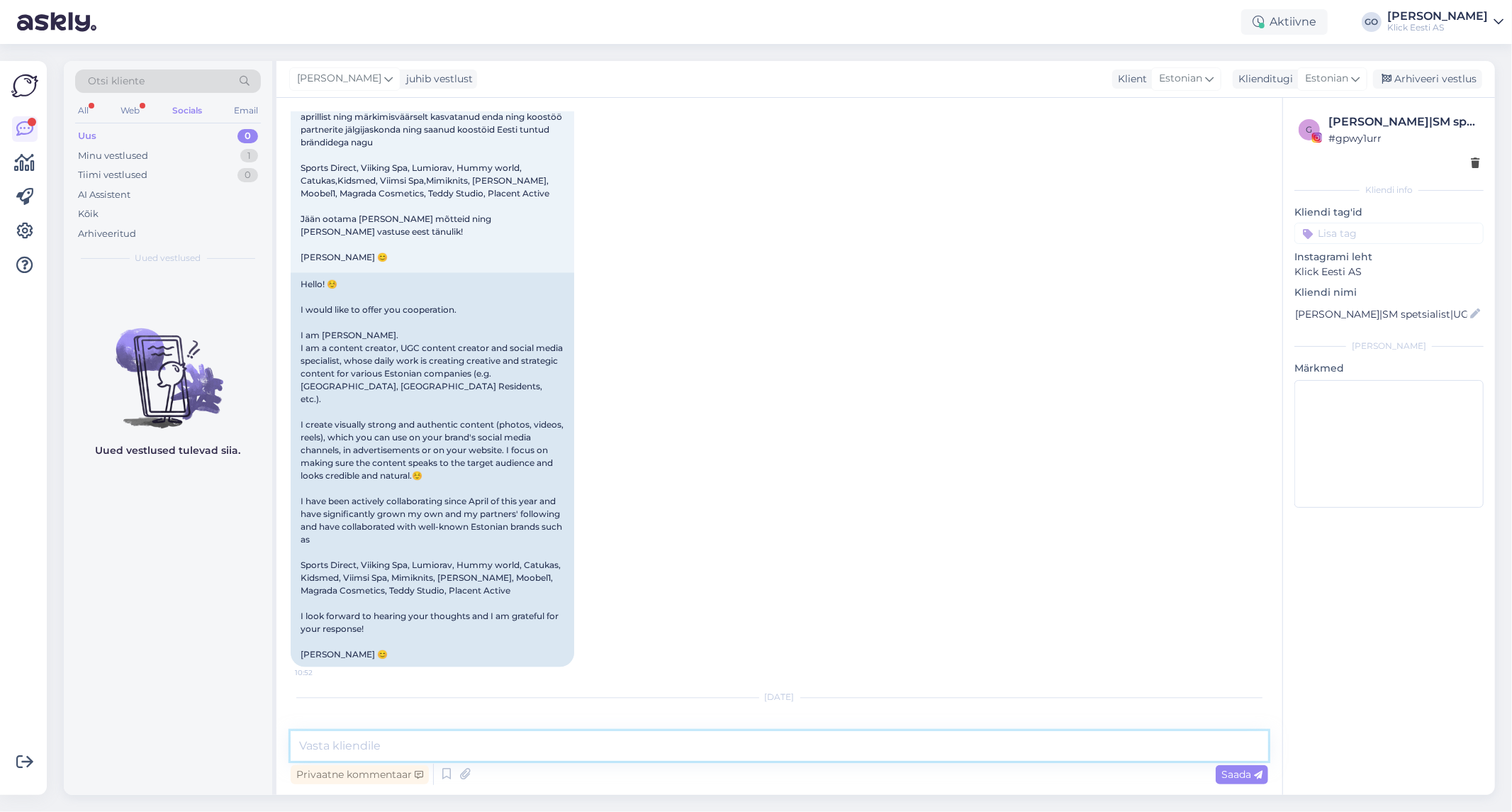
click at [394, 742] on textarea at bounding box center [779, 745] width 977 height 30
type textarea "Tere, palun pöörduge koostöösooviga [EMAIL_ADDRESS][DOMAIN_NAME]"
click at [1230, 770] on span "Saada" at bounding box center [1242, 774] width 41 height 13
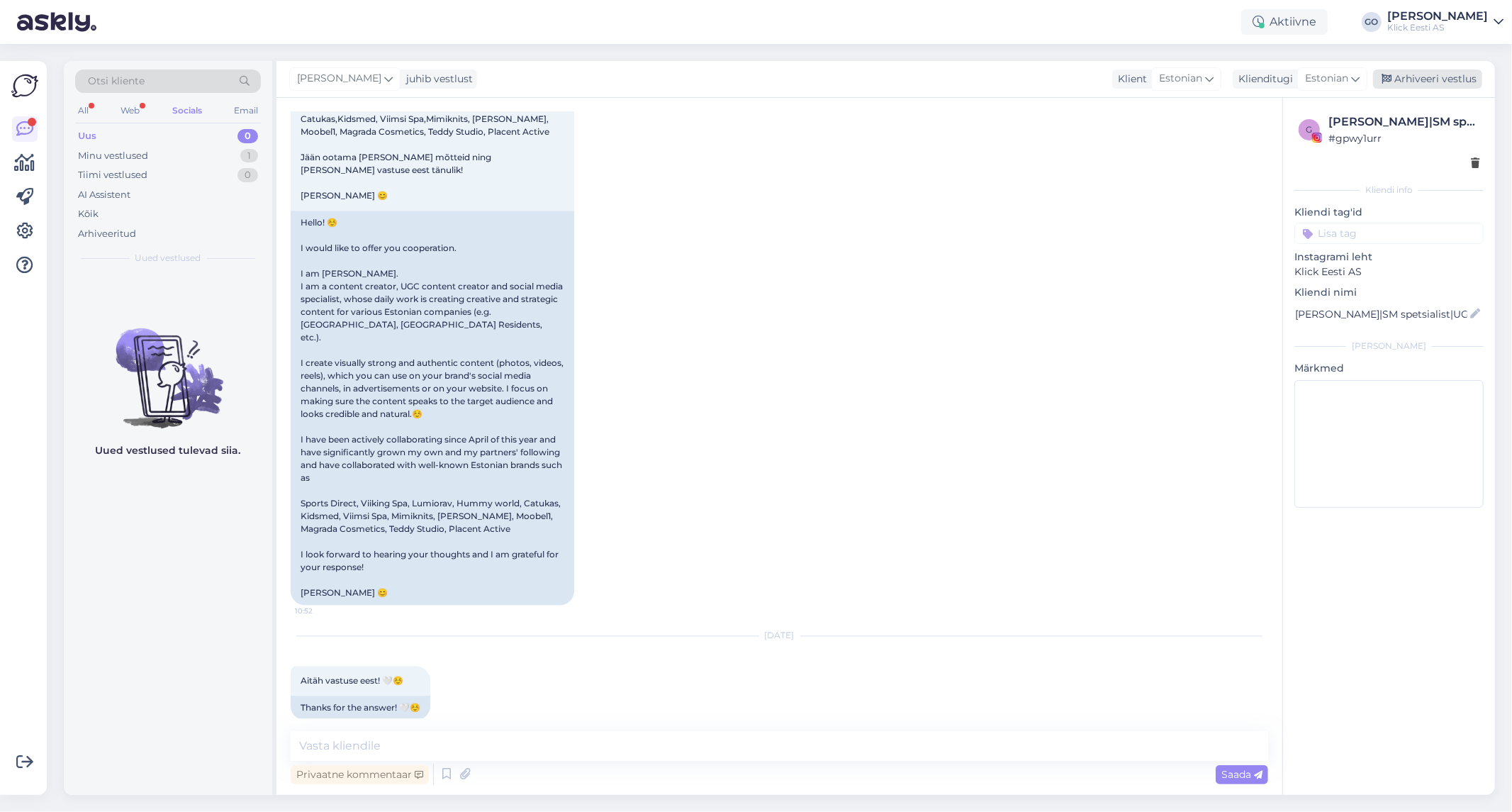
click at [1419, 79] on div "Arhiveeri vestlus" at bounding box center [1428, 79] width 109 height 19
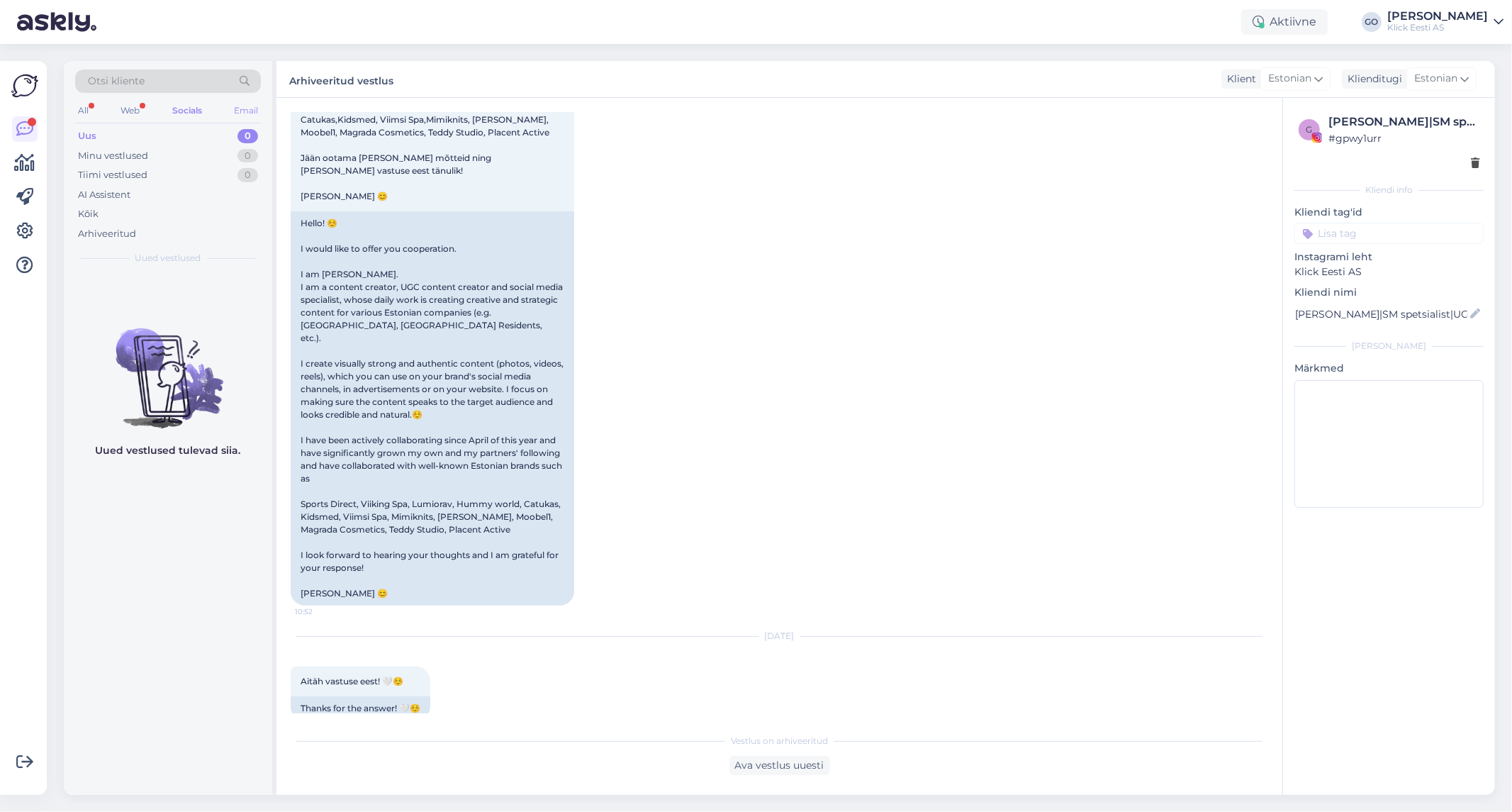
click at [249, 110] on div "Email" at bounding box center [245, 110] width 30 height 18
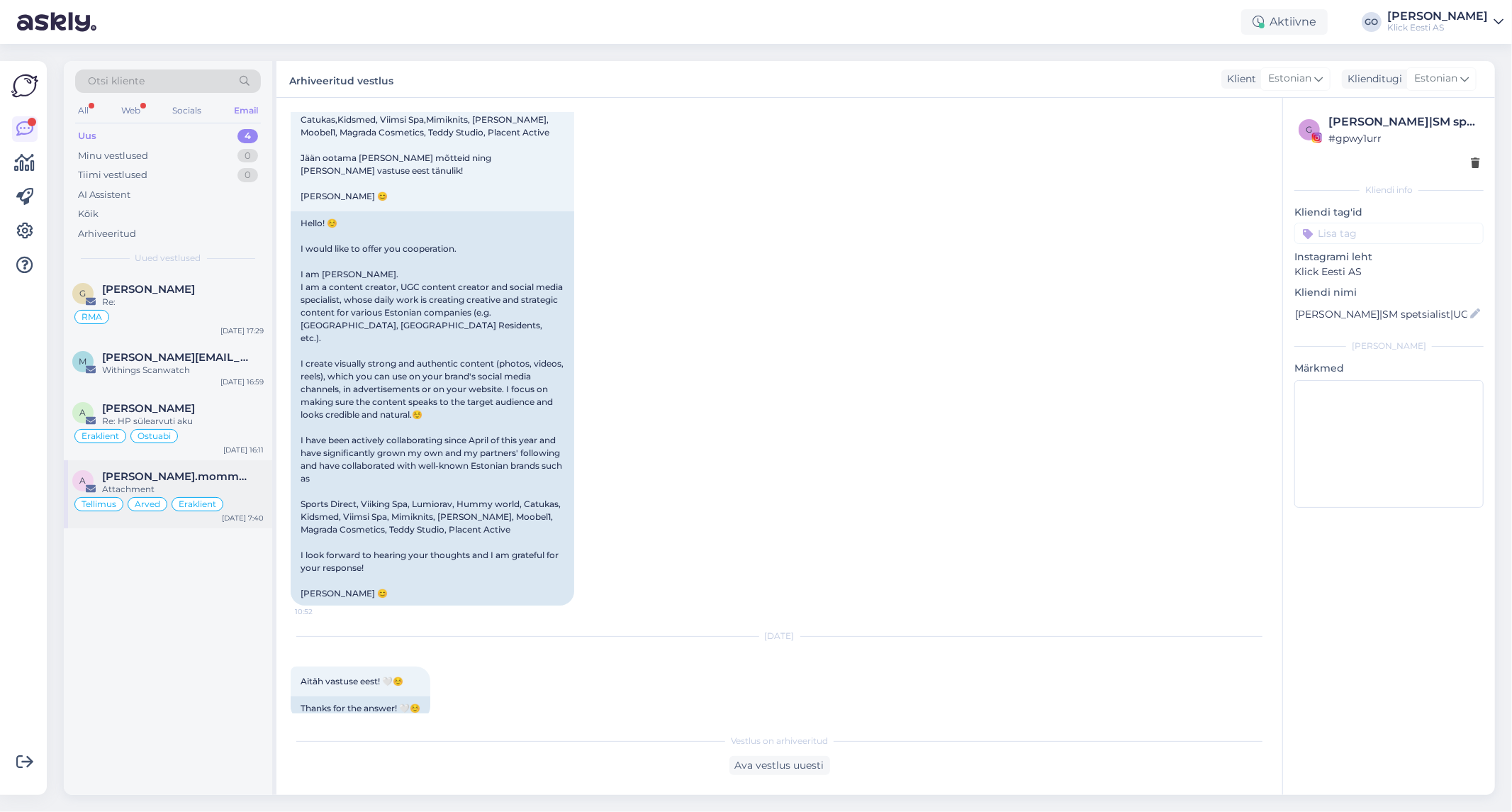
click at [232, 484] on div "Attachment" at bounding box center [183, 490] width 162 height 13
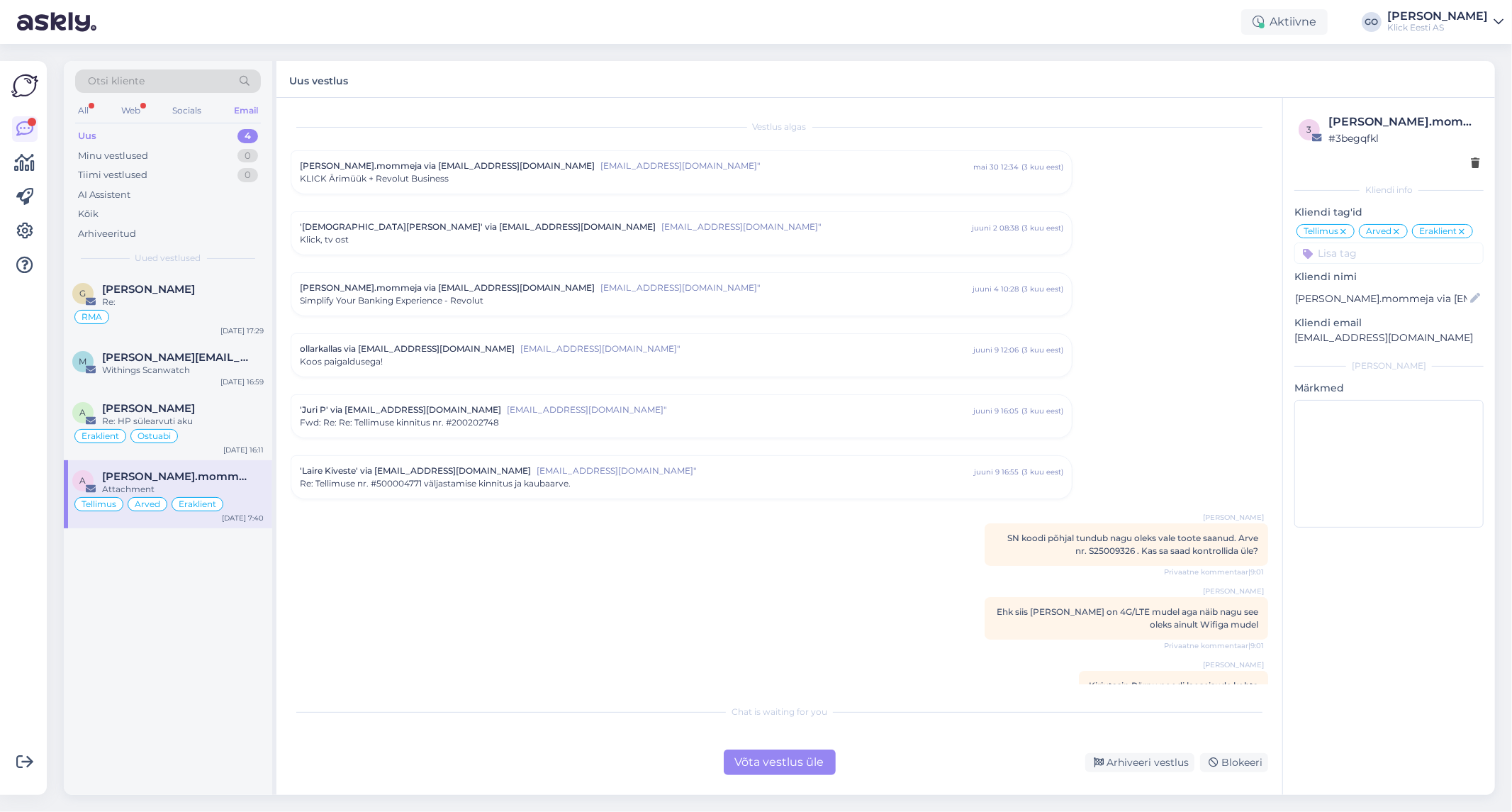
scroll to position [4910, 0]
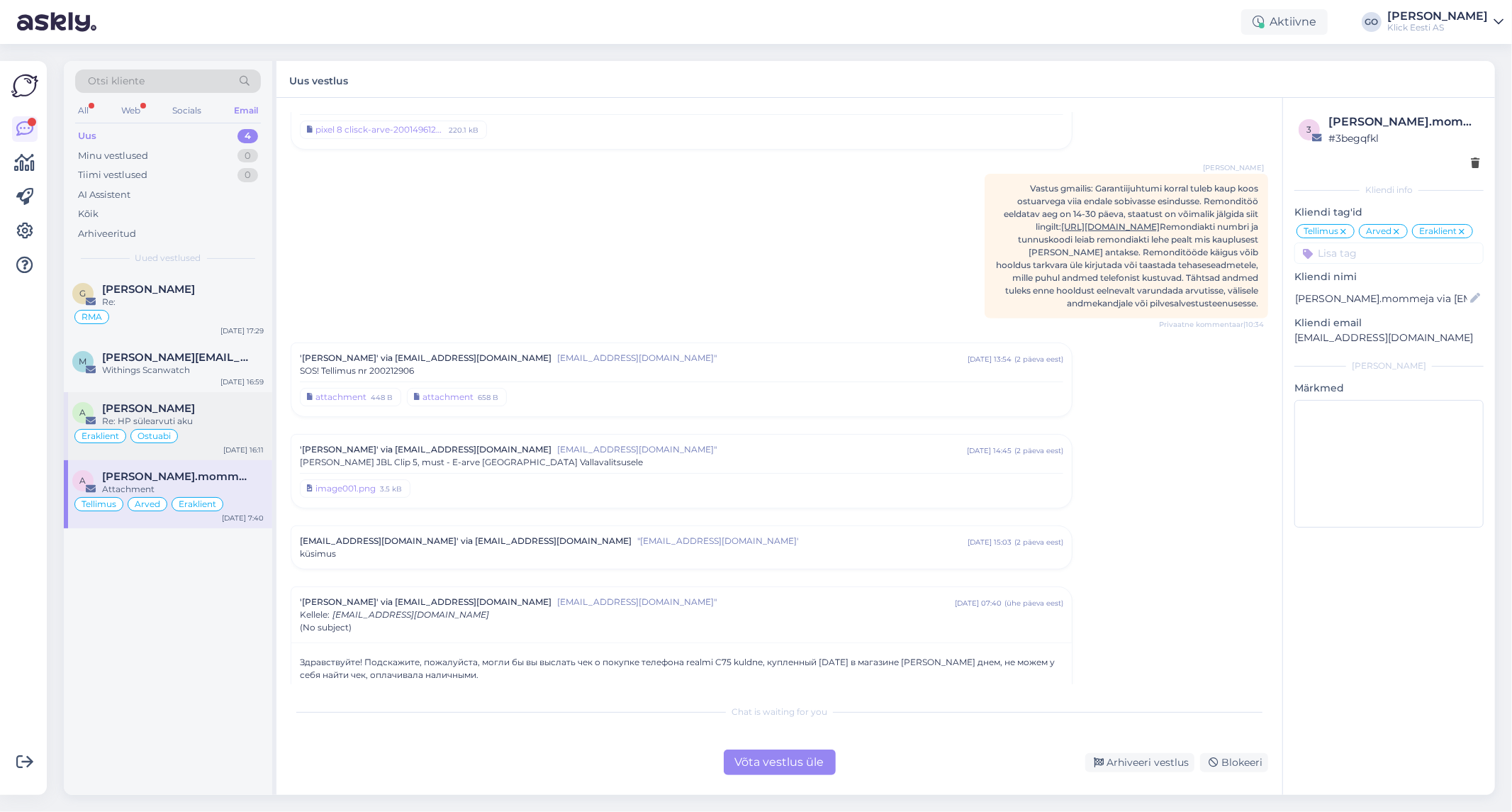
click at [223, 412] on div "[PERSON_NAME]" at bounding box center [183, 408] width 162 height 13
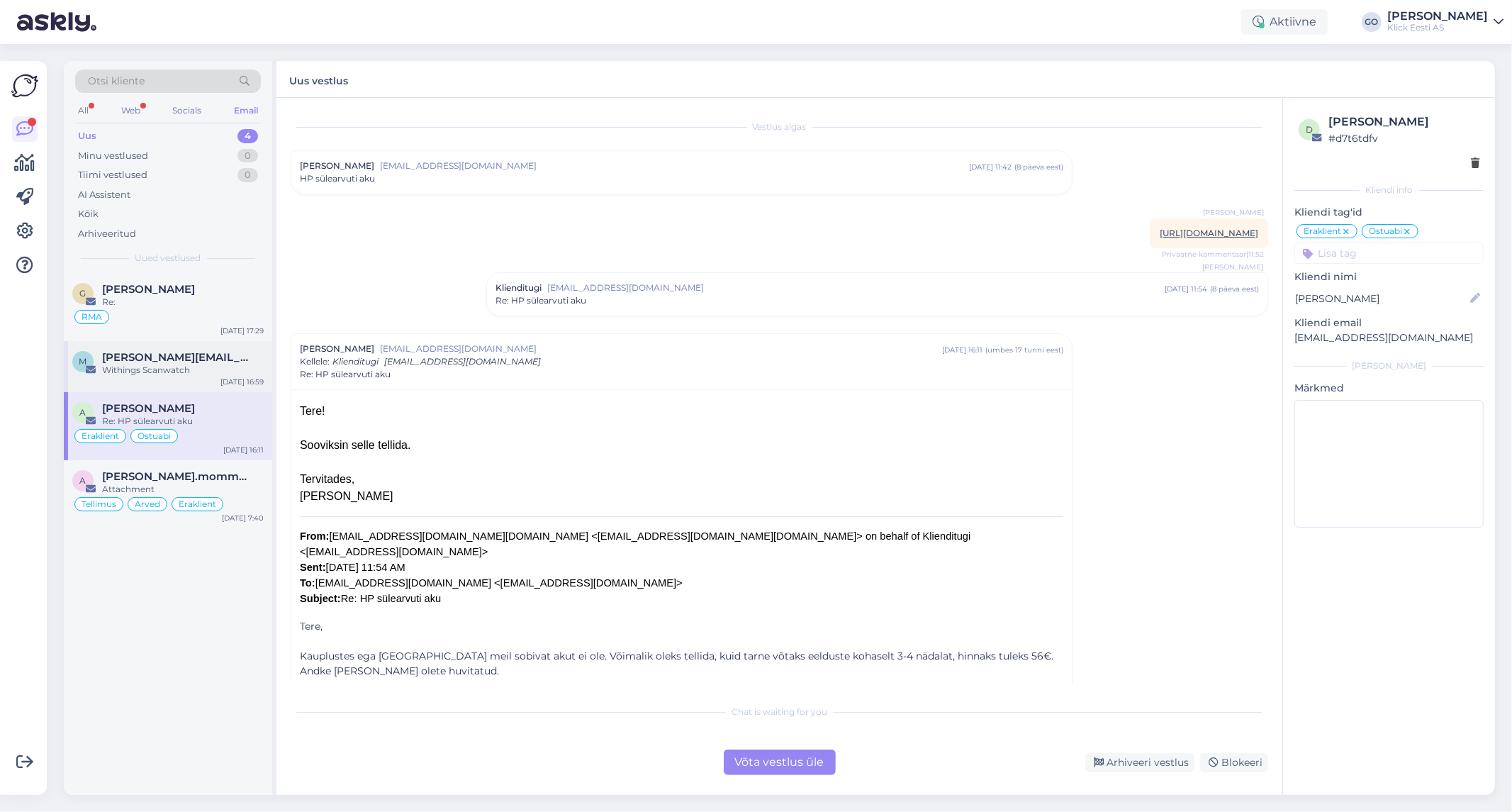
click at [215, 368] on div "Withings Scanwatch" at bounding box center [183, 370] width 162 height 13
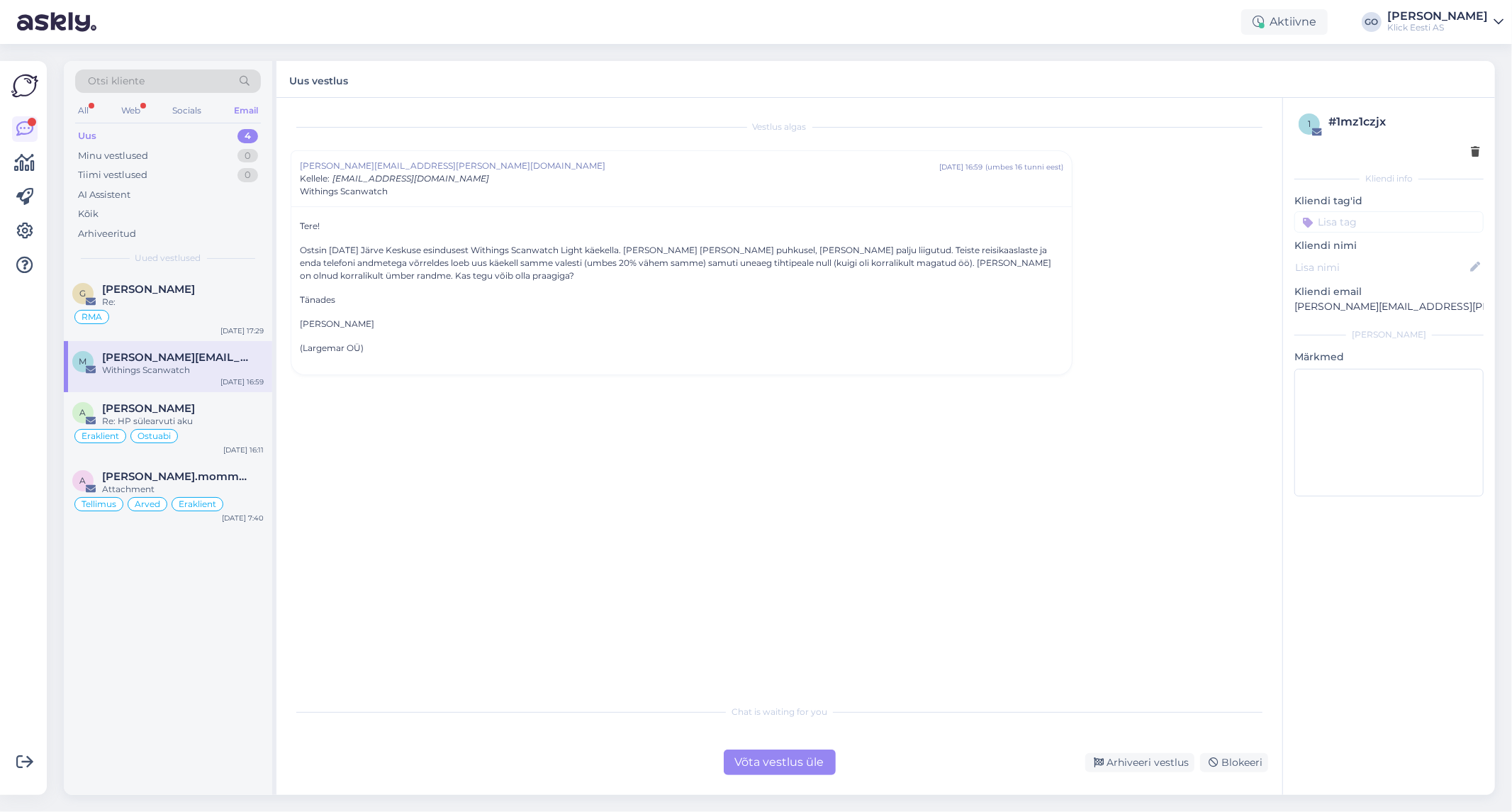
click at [1380, 224] on input at bounding box center [1389, 222] width 190 height 21
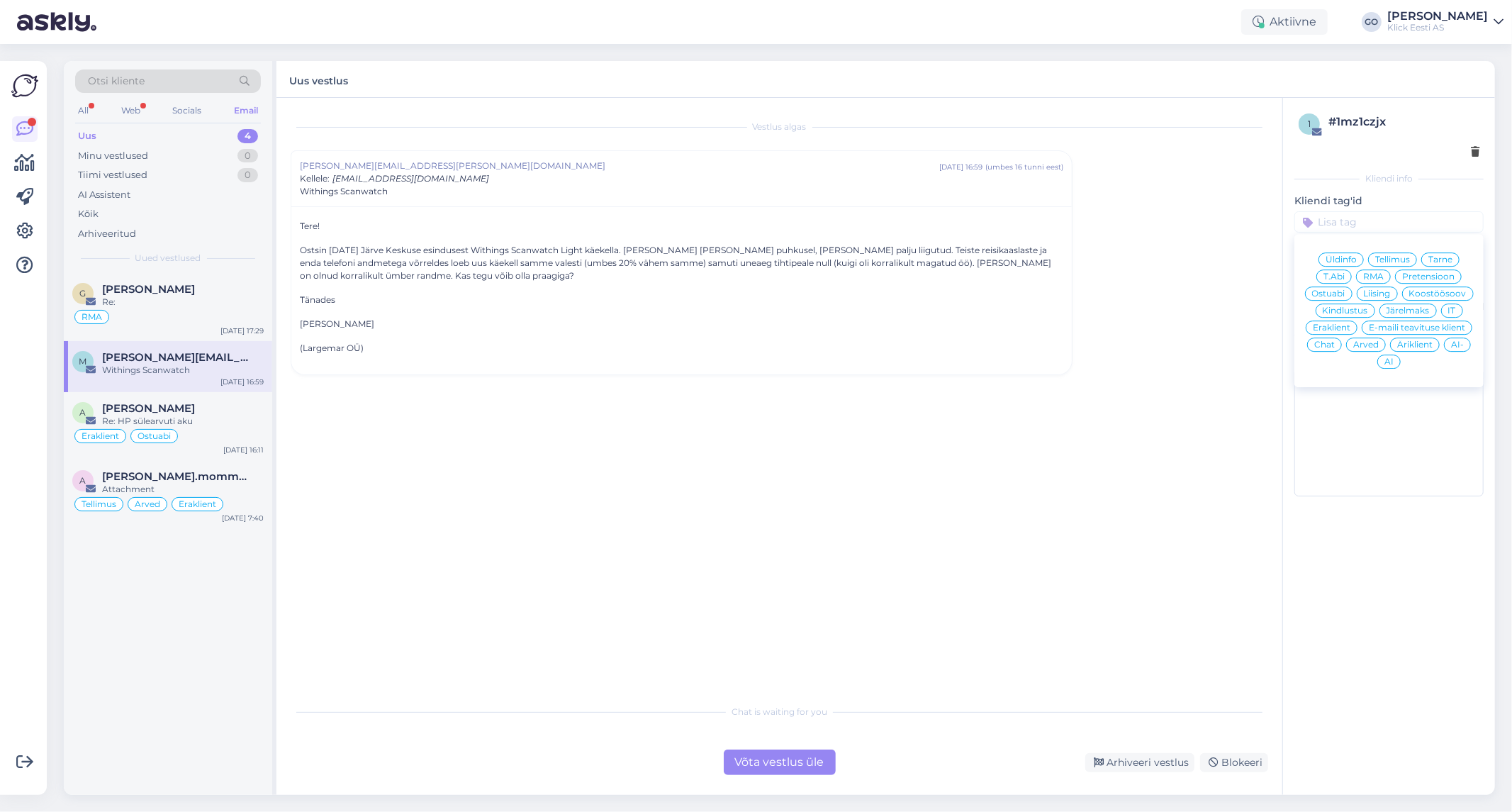
click at [1336, 325] on span "Eraklient" at bounding box center [1332, 328] width 38 height 9
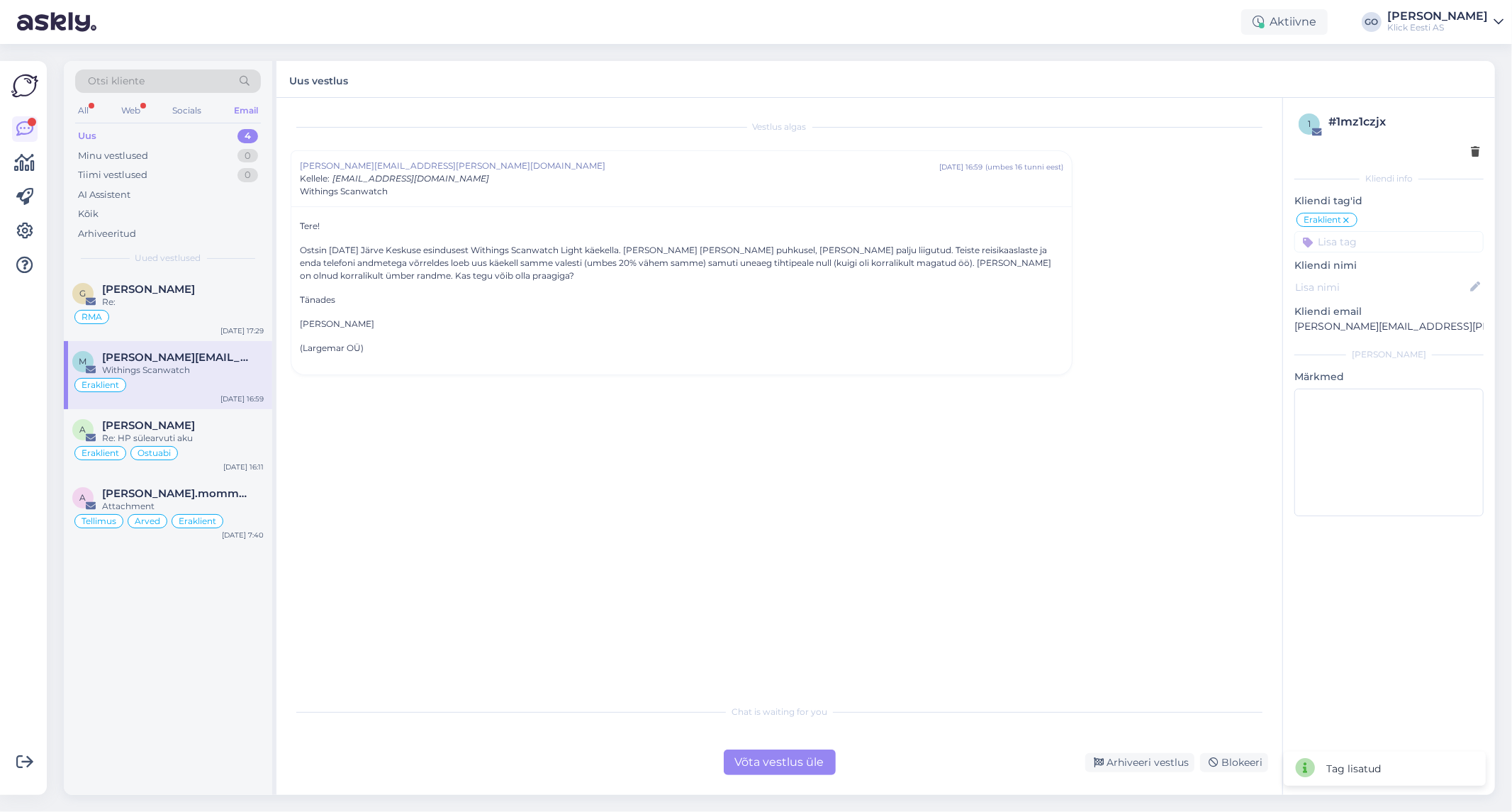
click at [1349, 245] on input at bounding box center [1389, 241] width 190 height 21
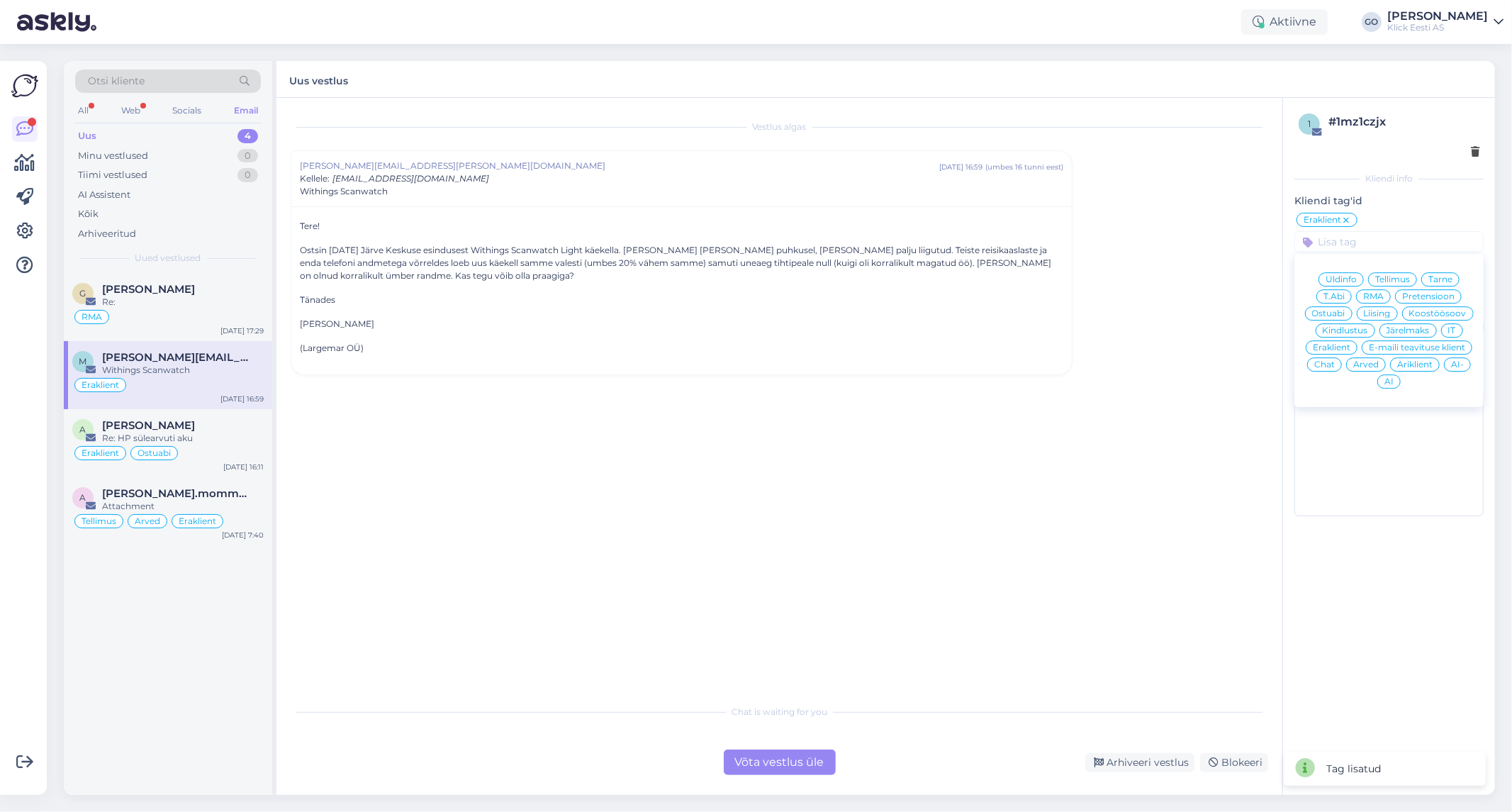
click at [1413, 295] on span "Pretensioon" at bounding box center [1428, 296] width 52 height 9
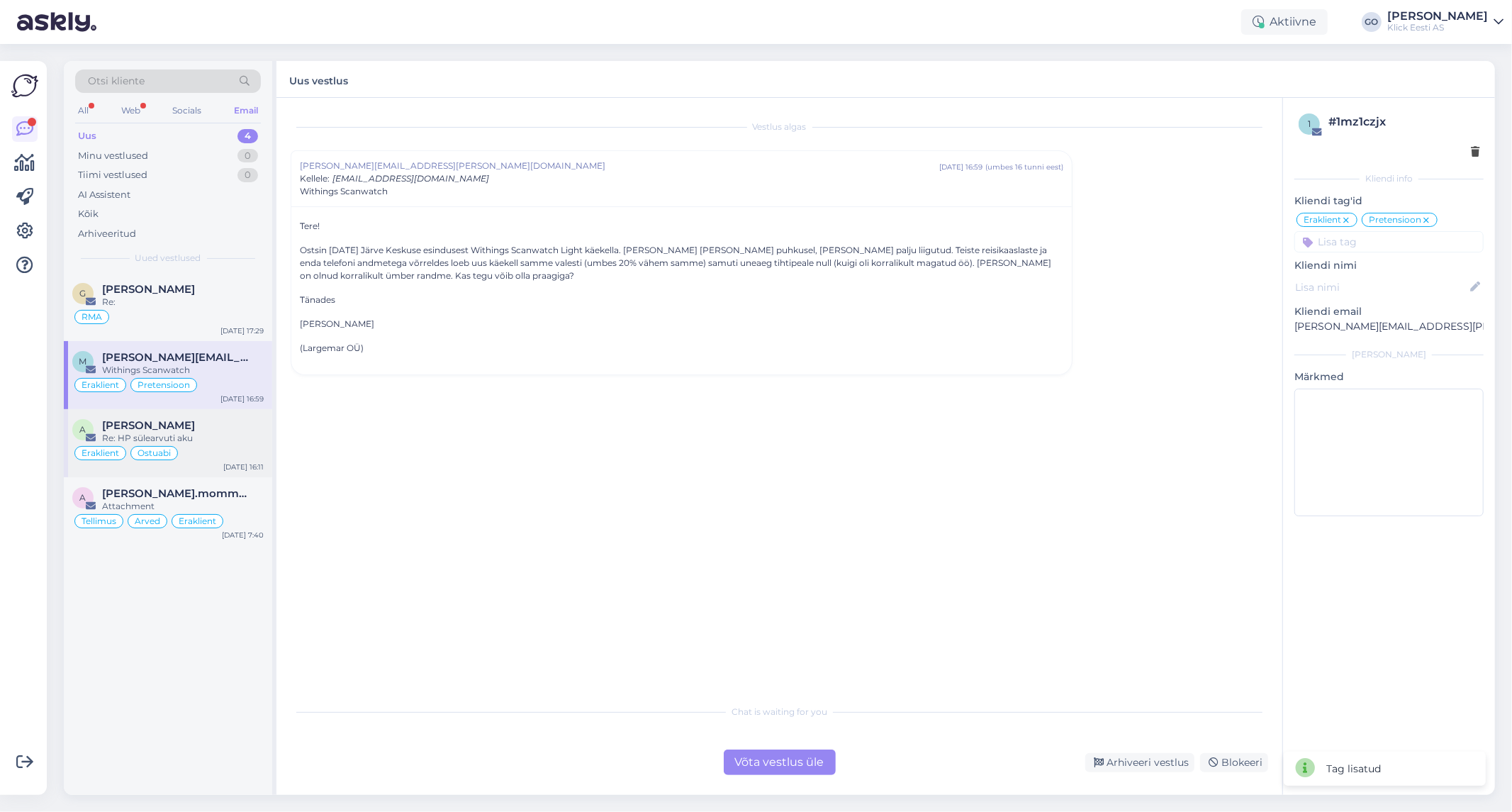
click at [202, 438] on div "Re: HP sülearvuti aku" at bounding box center [183, 438] width 162 height 13
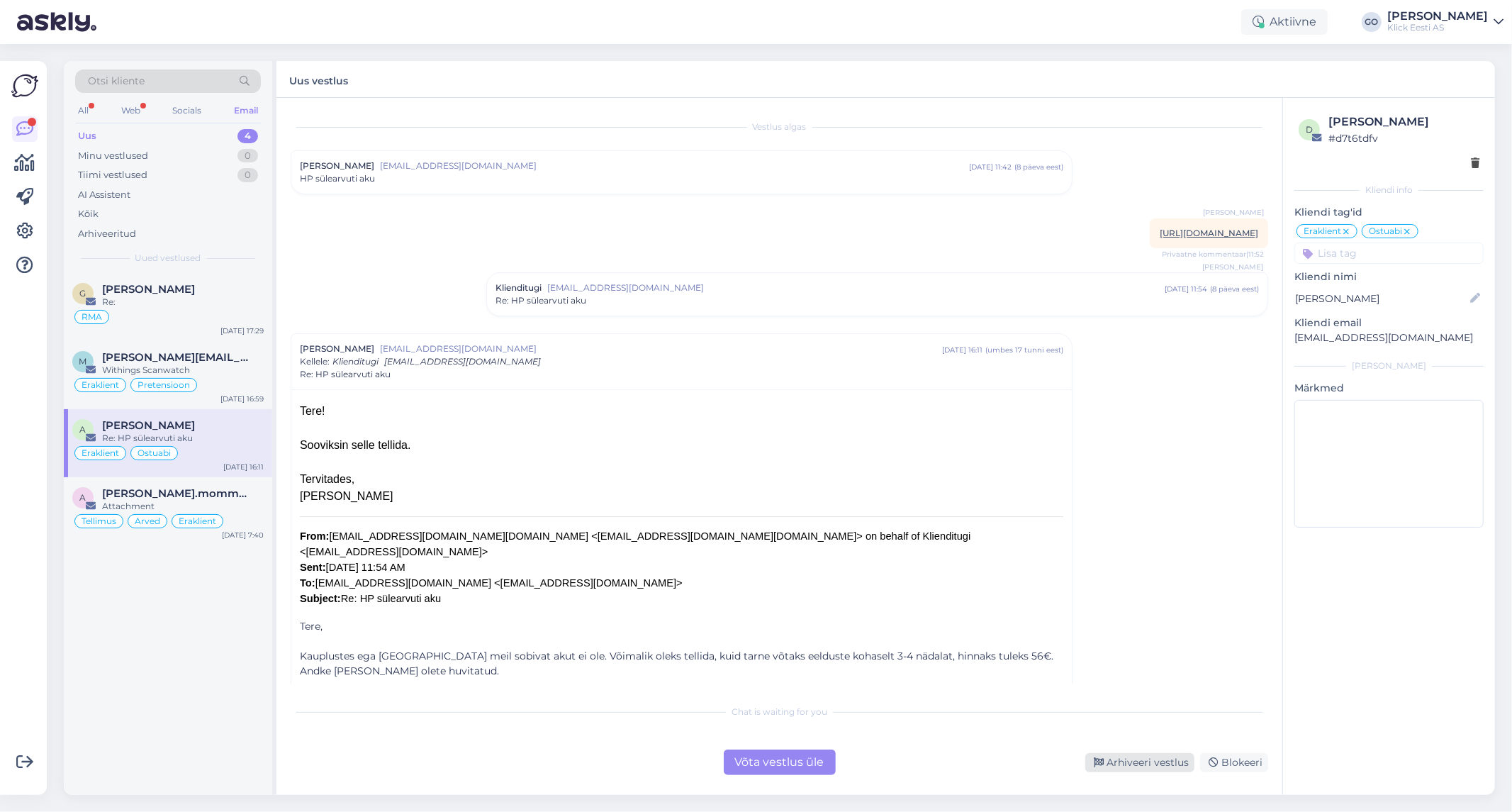
click at [1139, 762] on div "Arhiveeri vestlus" at bounding box center [1139, 763] width 109 height 19
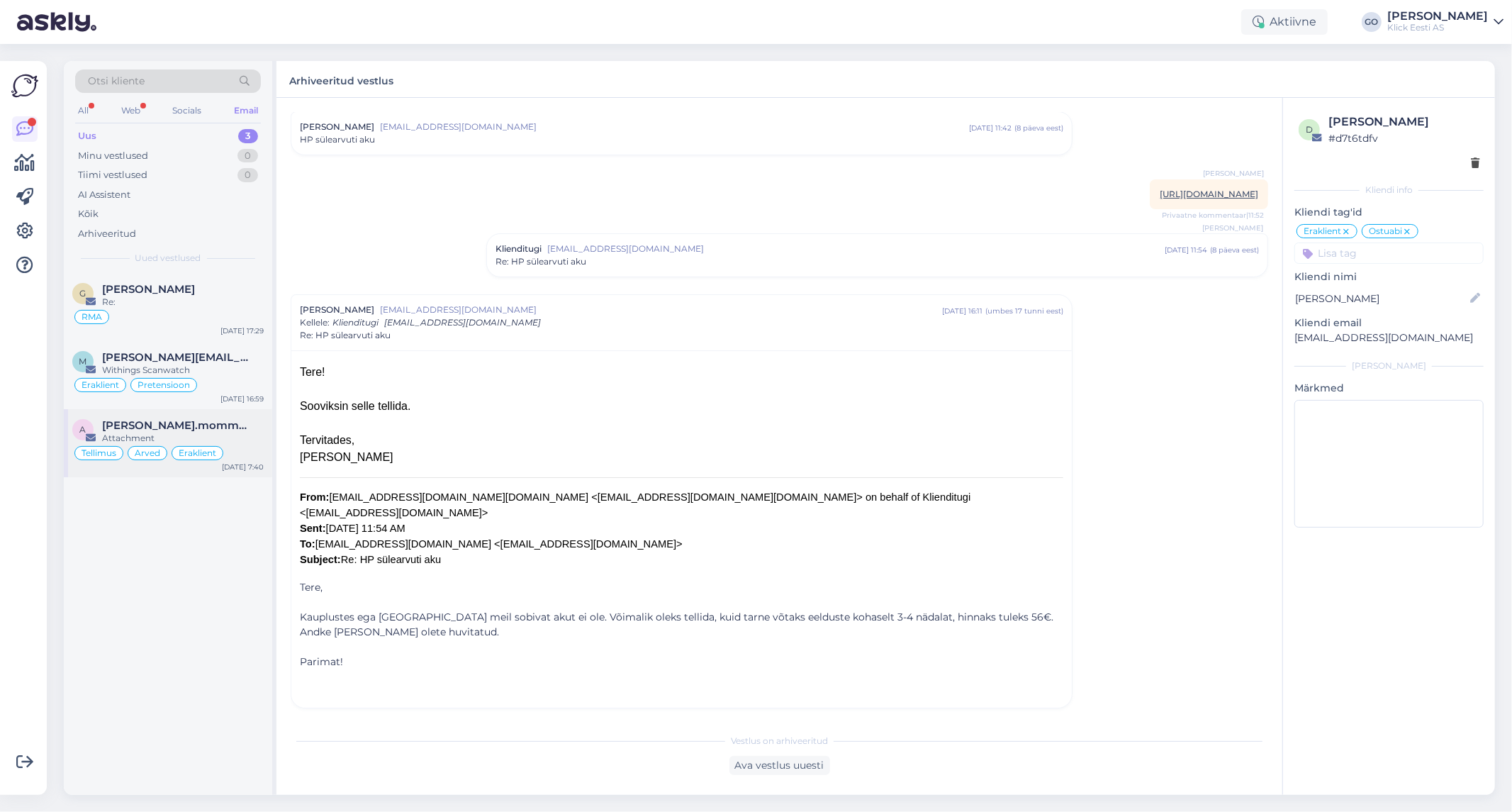
click at [232, 431] on div "Attachment" at bounding box center [183, 438] width 162 height 13
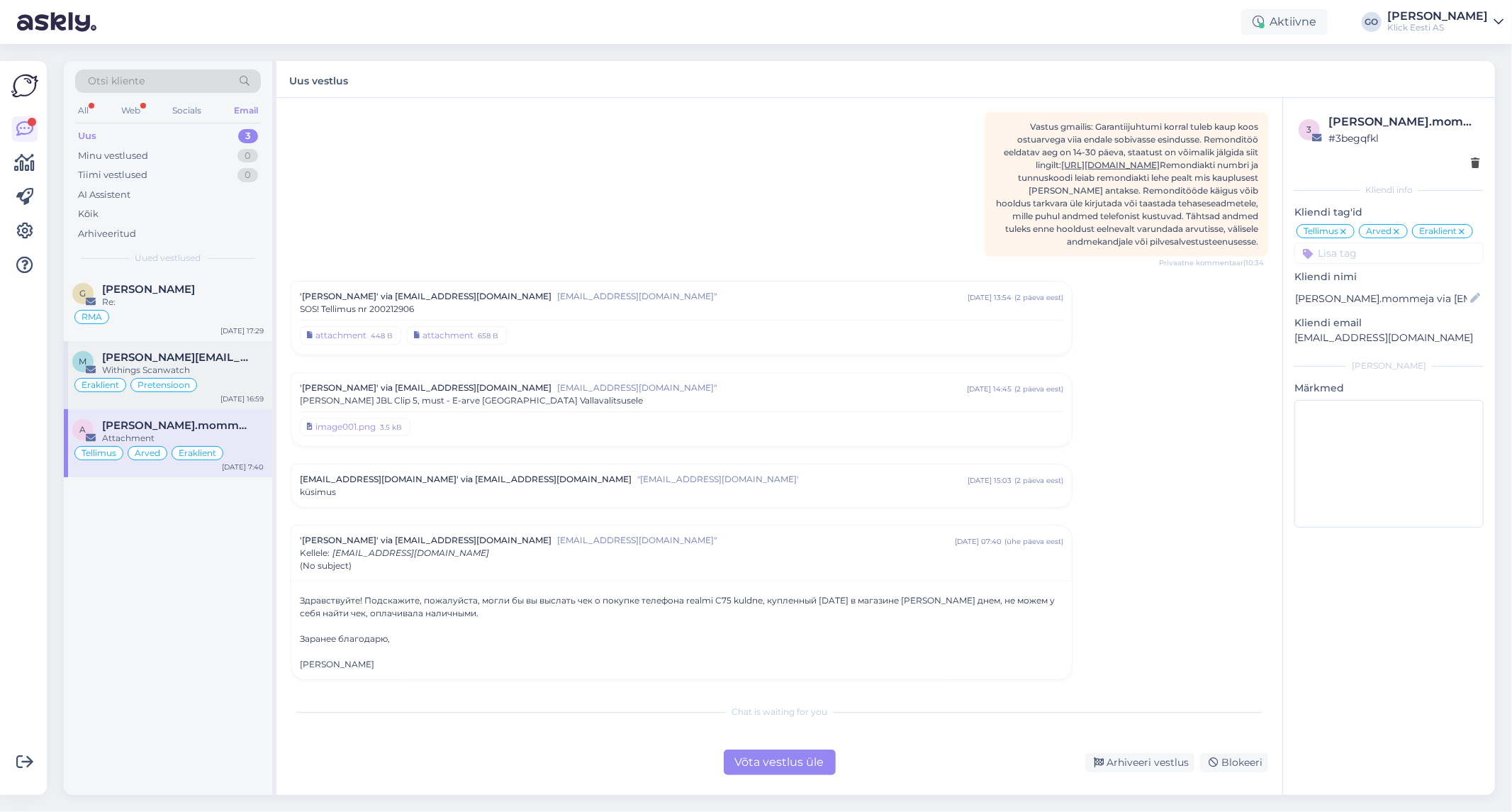
click at [232, 370] on div "Withings Scanwatch" at bounding box center [183, 370] width 162 height 13
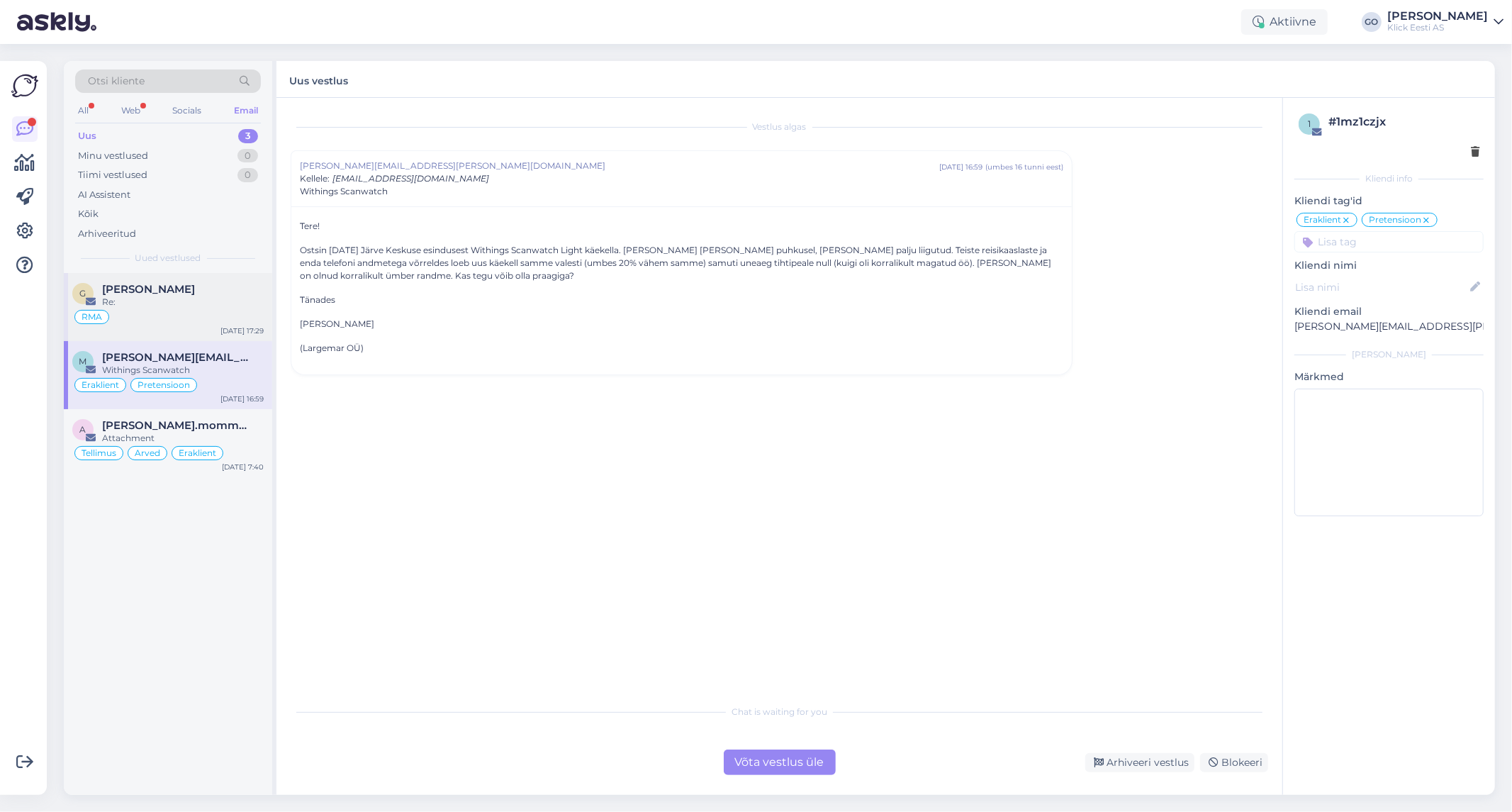
click at [227, 293] on div "[PERSON_NAME]" at bounding box center [183, 289] width 162 height 13
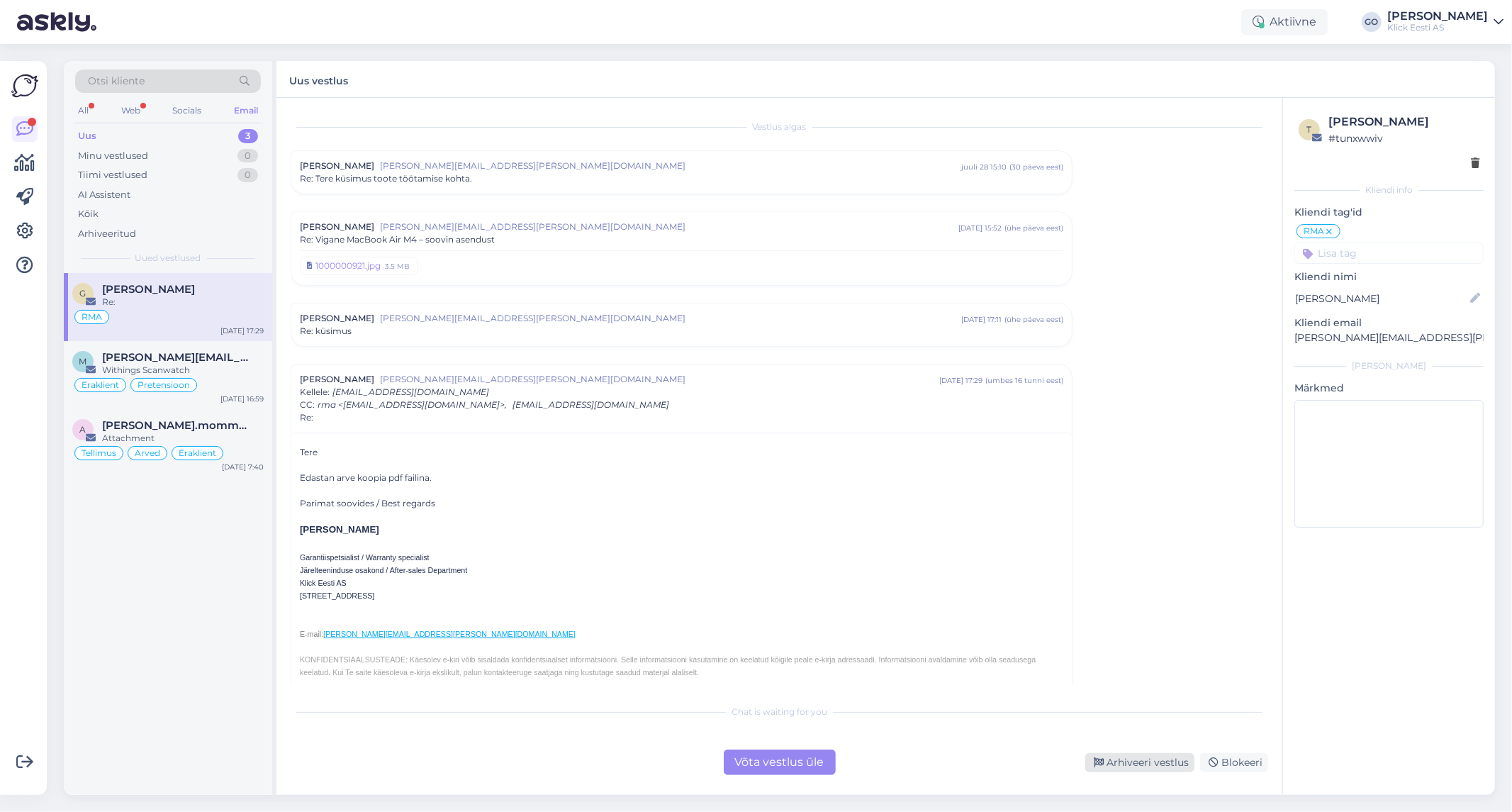
click at [1163, 763] on div "Arhiveeri vestlus" at bounding box center [1139, 763] width 109 height 19
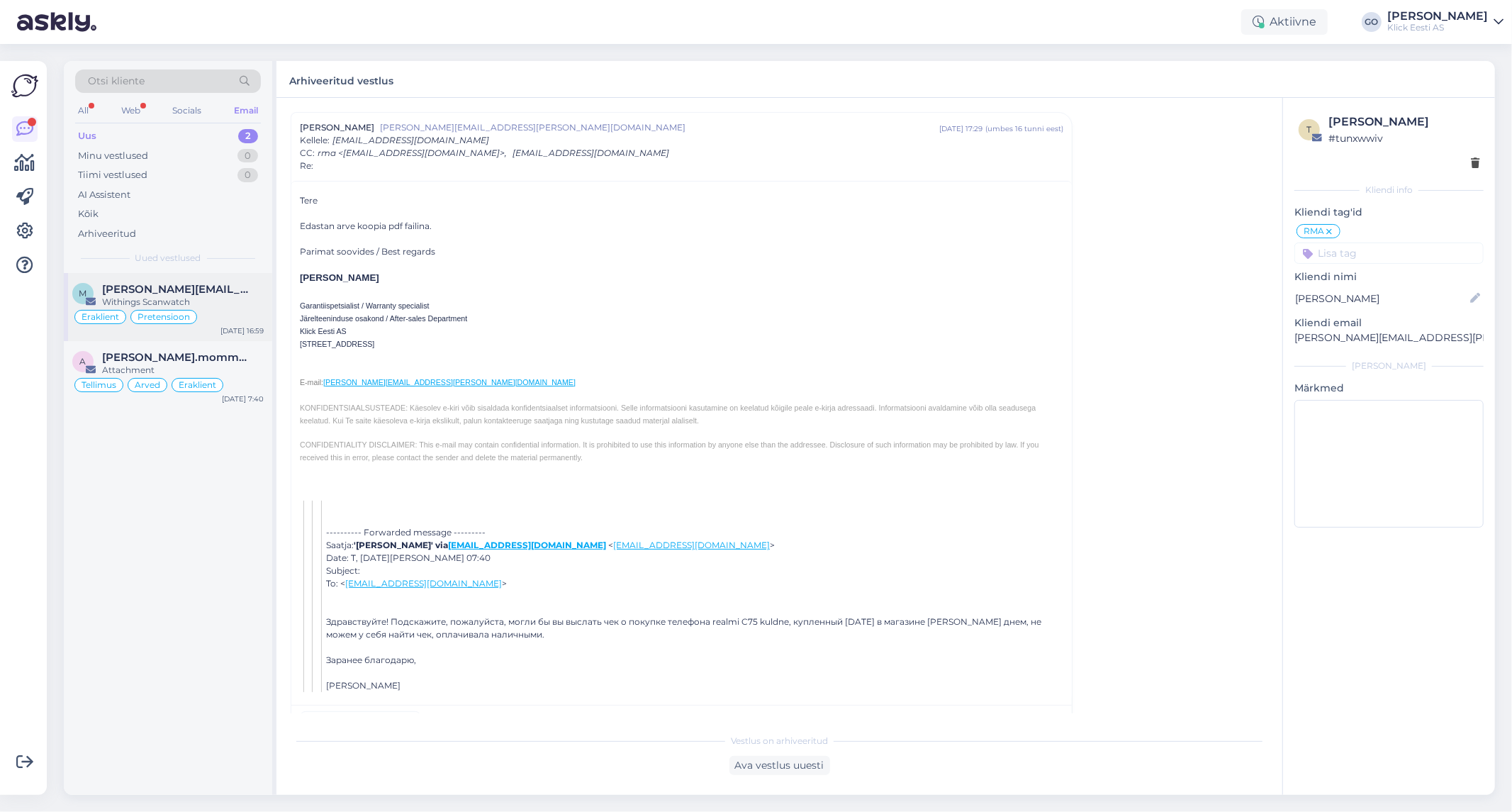
click at [241, 304] on div "Withings Scanwatch" at bounding box center [183, 302] width 162 height 13
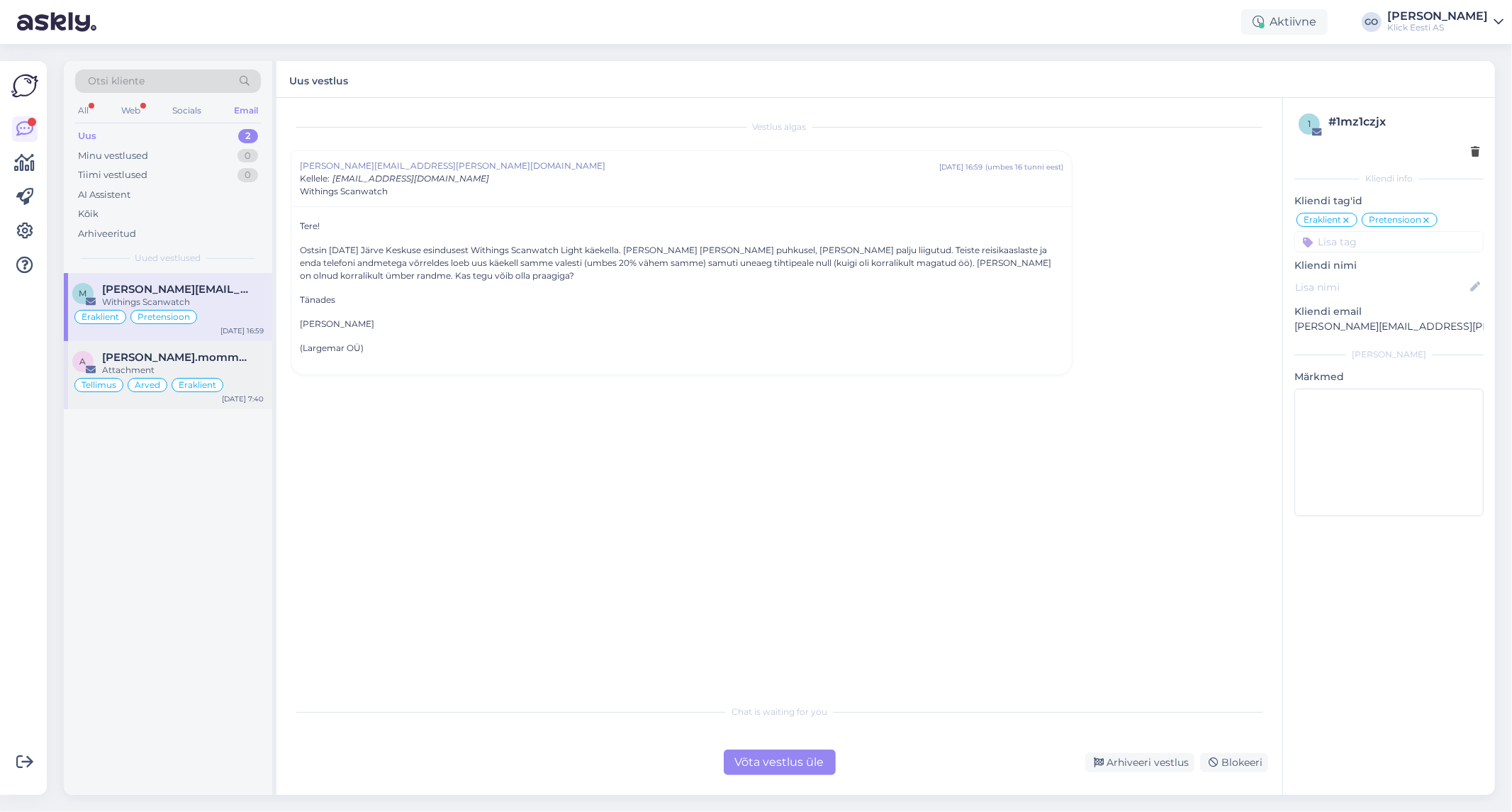
click at [248, 373] on div "Attachment" at bounding box center [183, 370] width 162 height 13
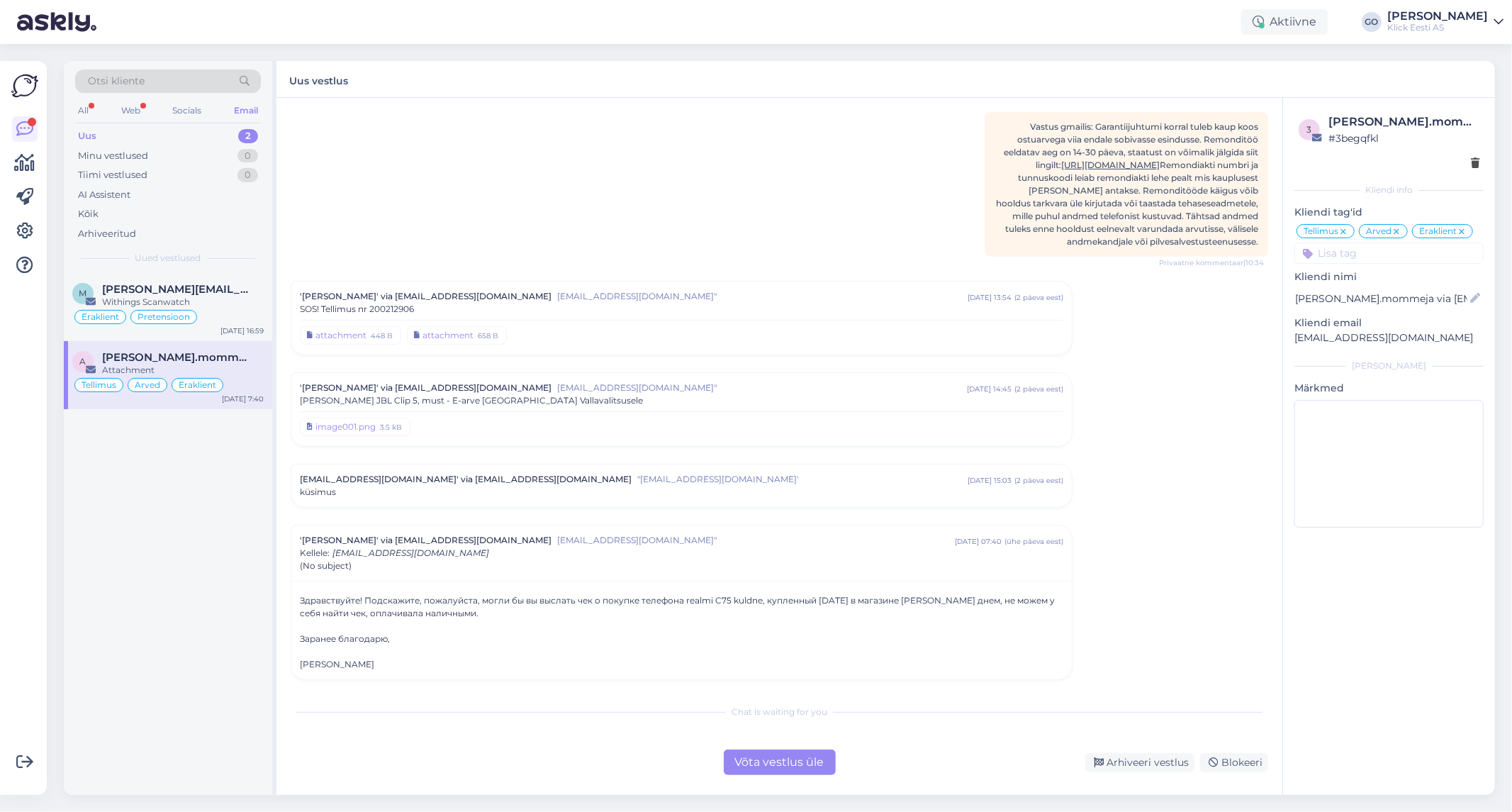
click at [250, 108] on div "Email" at bounding box center [245, 110] width 30 height 18
click at [175, 107] on div "Socials" at bounding box center [187, 110] width 35 height 18
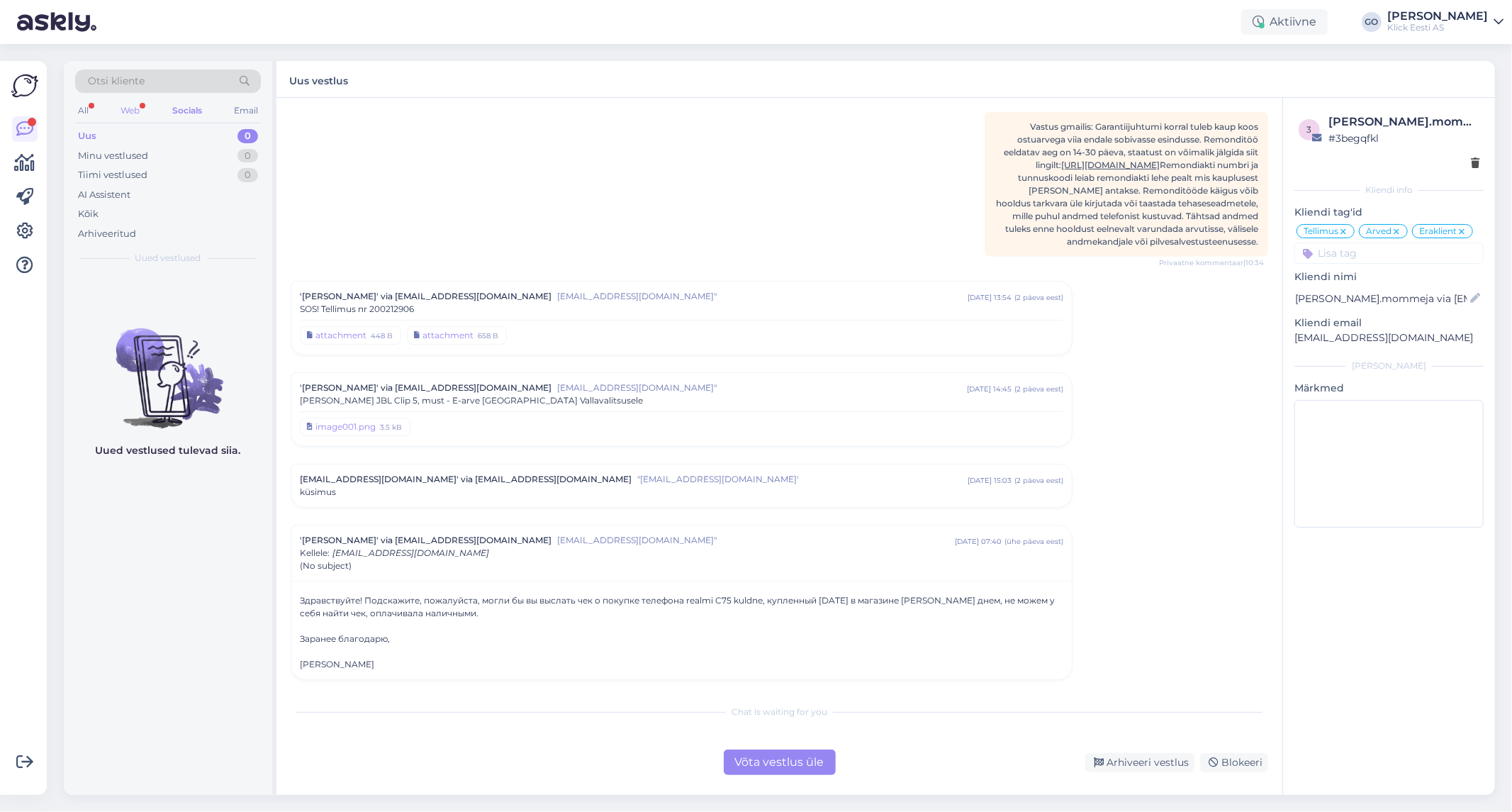
click at [133, 108] on div "Web" at bounding box center [130, 110] width 25 height 18
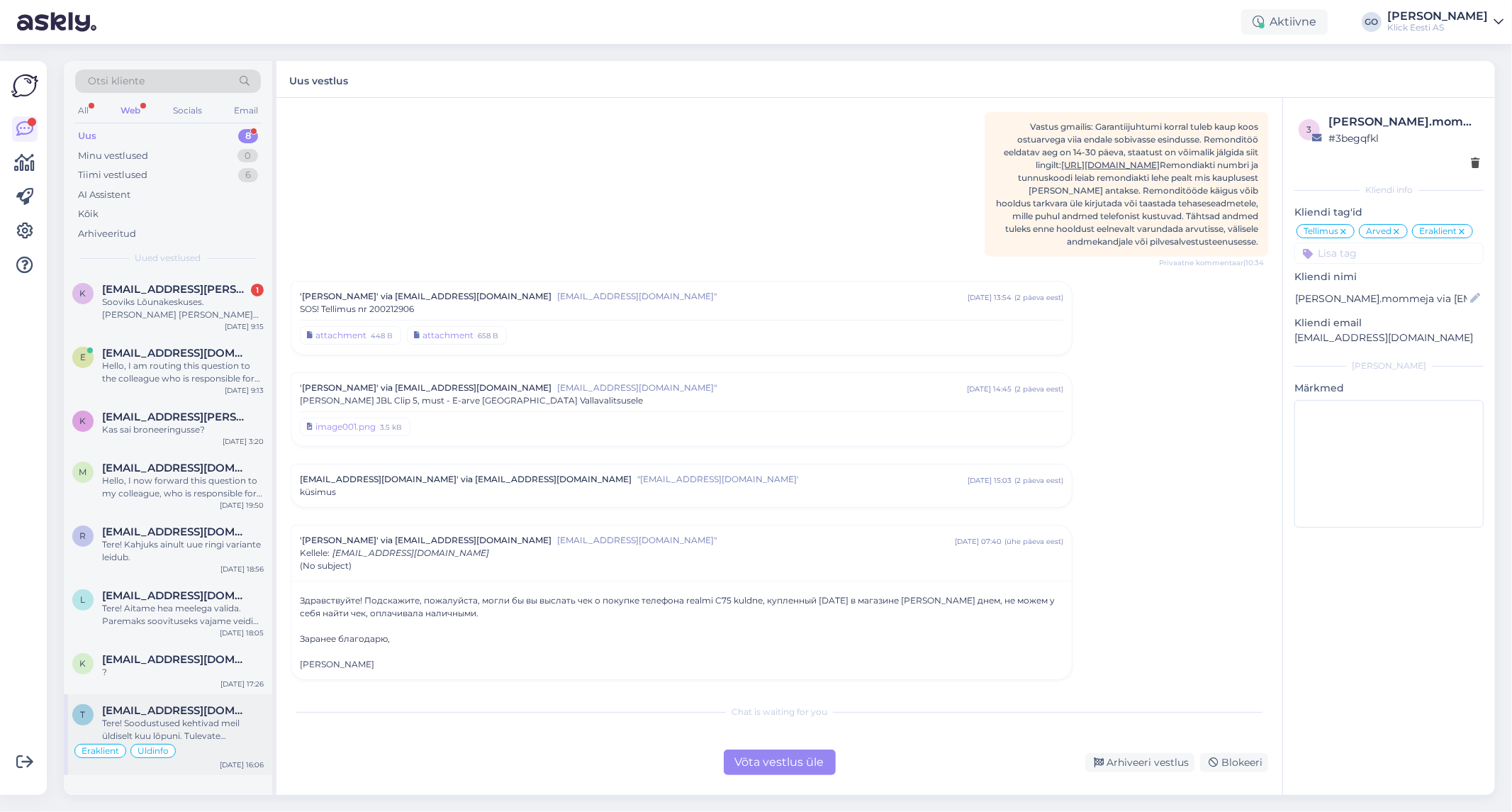
click at [238, 728] on div "Tere! Soodustused kehtivad meil üldiselt kuu lõpuni. Tulevate hinnamuudatuste k…" at bounding box center [183, 729] width 162 height 25
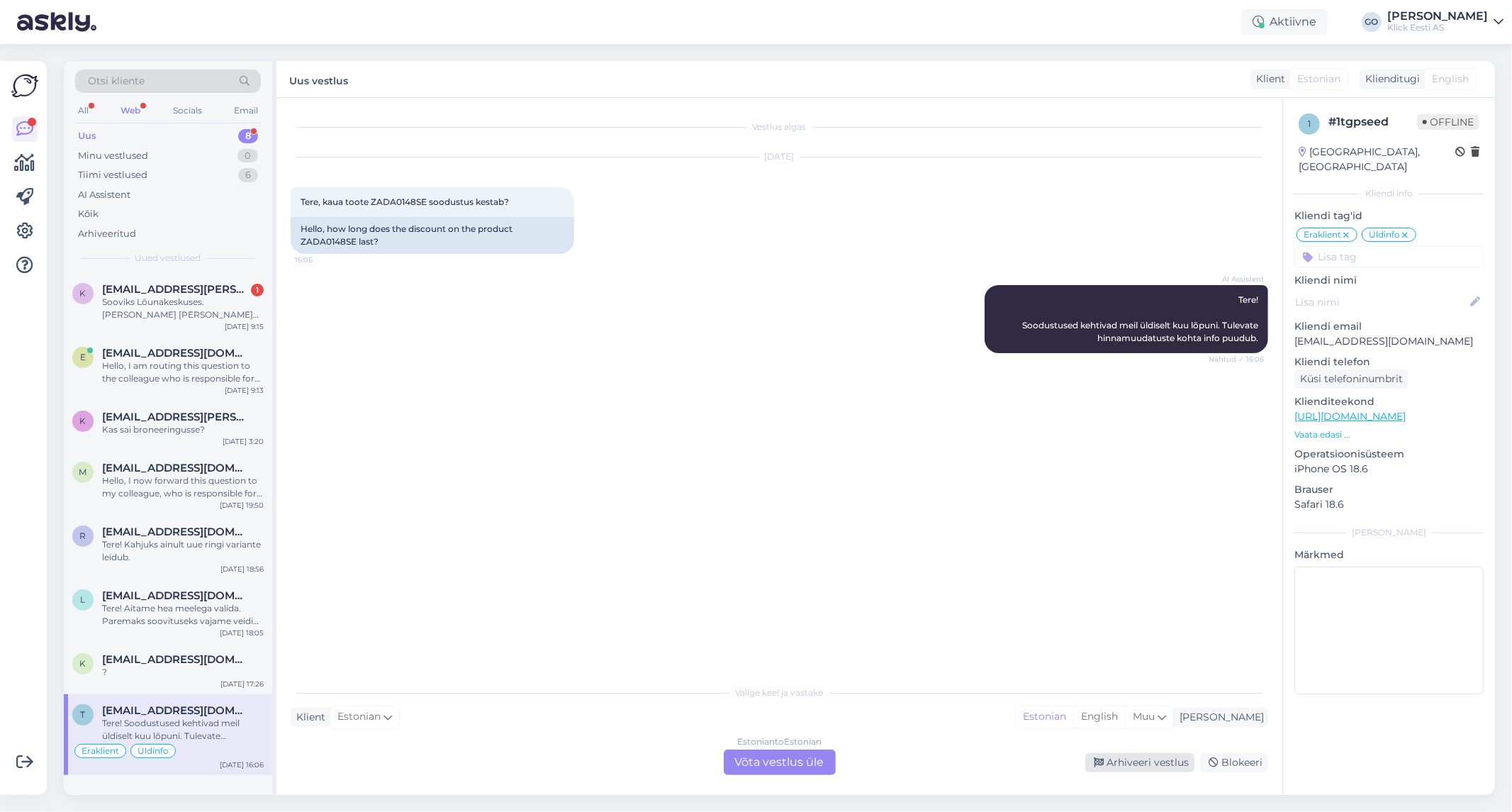
click at [1160, 760] on div "Arhiveeri vestlus" at bounding box center [1139, 763] width 109 height 19
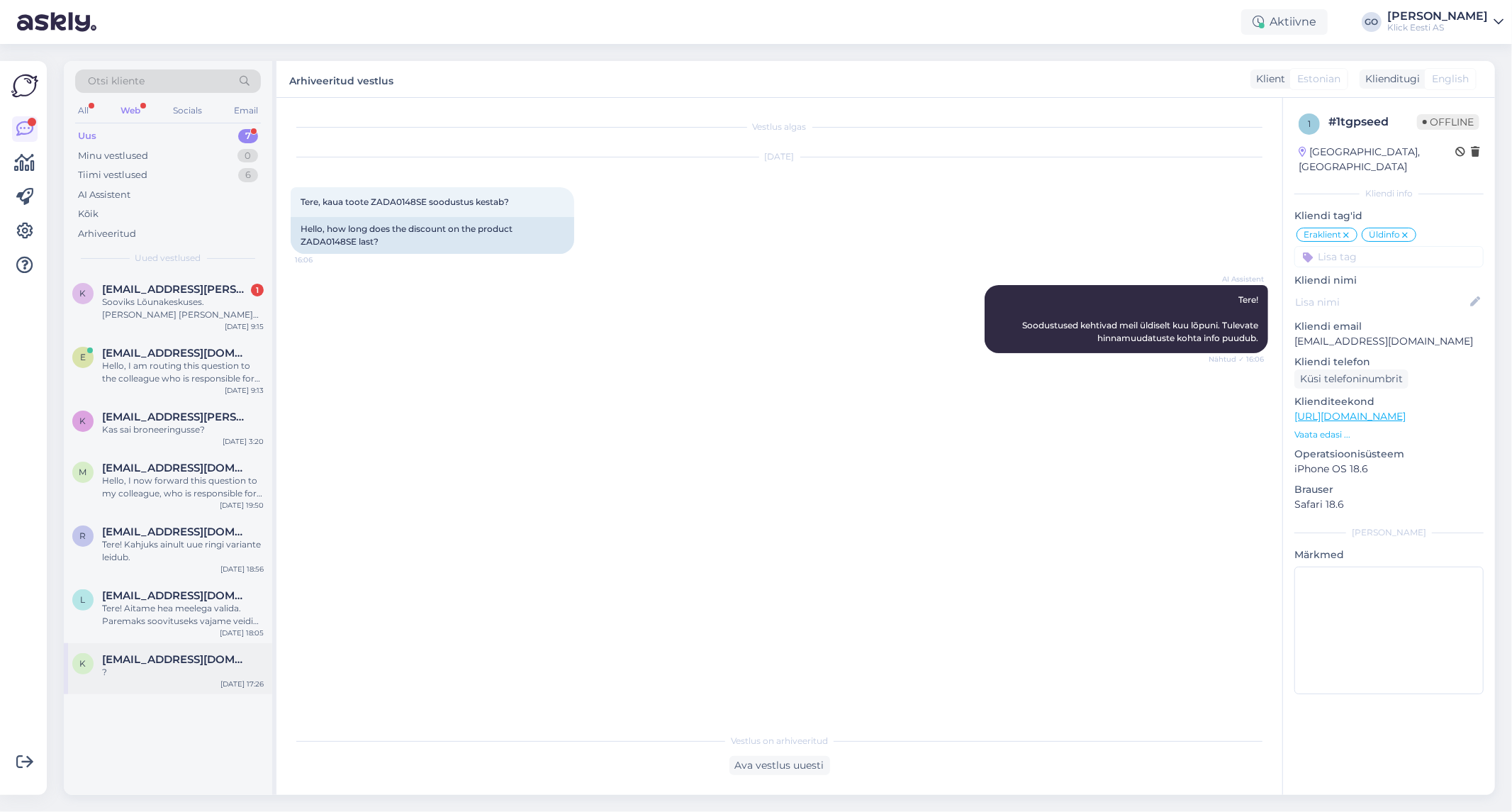
click at [206, 667] on div "?" at bounding box center [183, 673] width 162 height 13
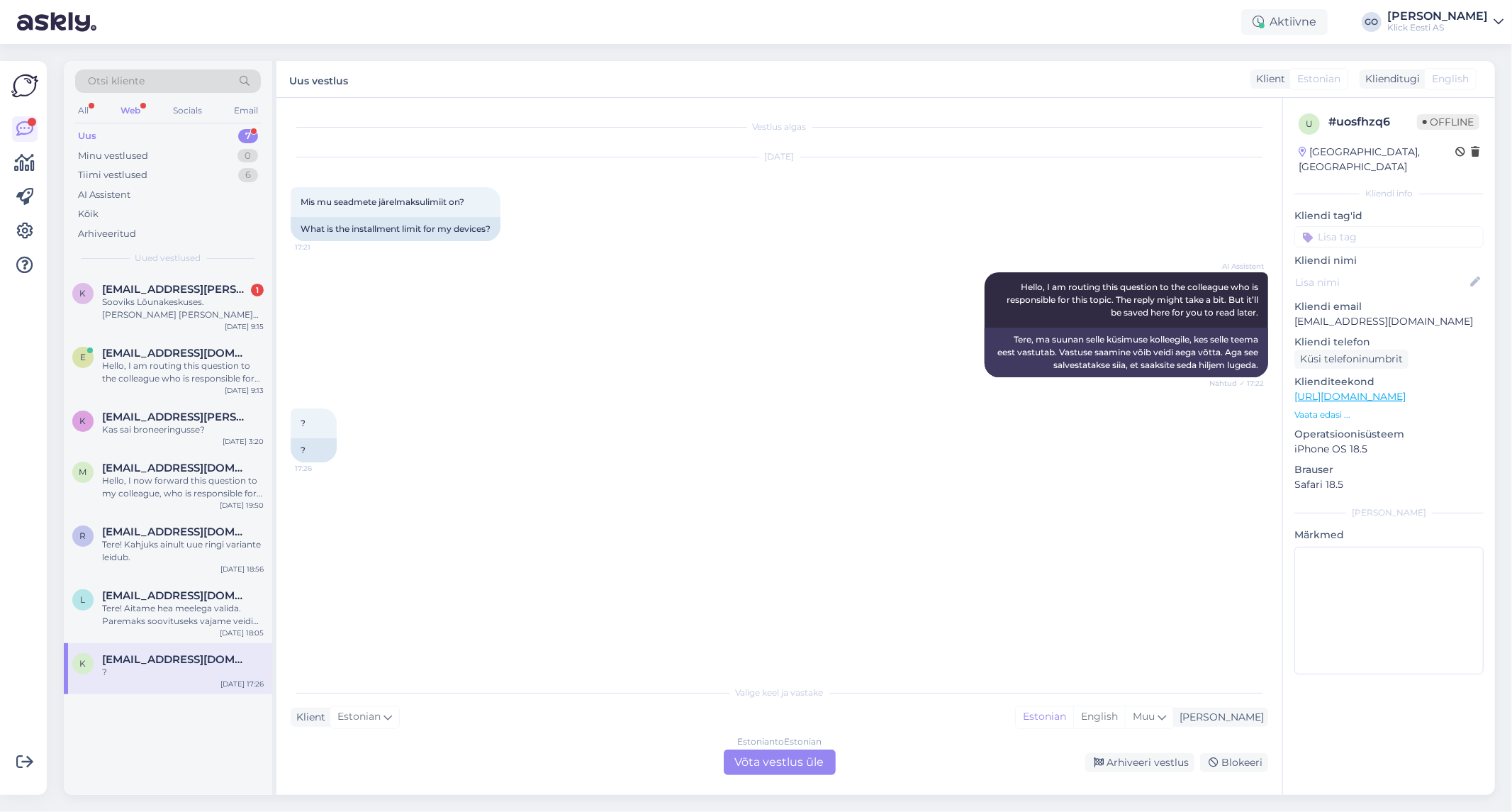
click at [1406, 390] on link "[URL][DOMAIN_NAME]" at bounding box center [1349, 397] width 111 height 13
click at [802, 760] on div "Estonian to Estonian Võta vestlus üle" at bounding box center [780, 762] width 112 height 25
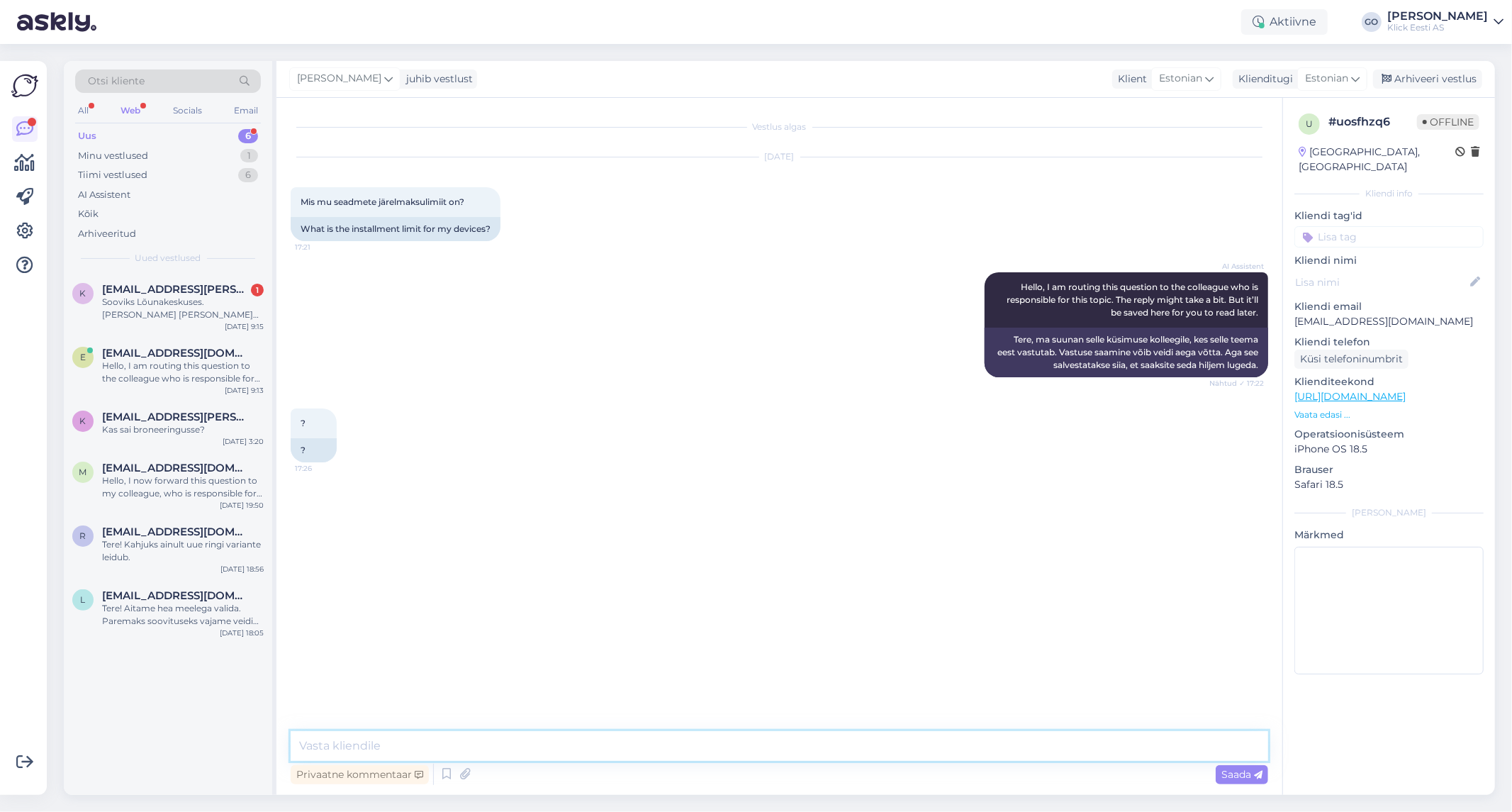
click at [428, 747] on textarea at bounding box center [779, 745] width 977 height 30
type textarea "Tere, Palun täpsustage mis seadme kohta te infot soovite?"
click at [1232, 770] on span "Saada" at bounding box center [1242, 774] width 41 height 13
click at [503, 742] on textarea at bounding box center [779, 745] width 977 height 30
type textarea "S"
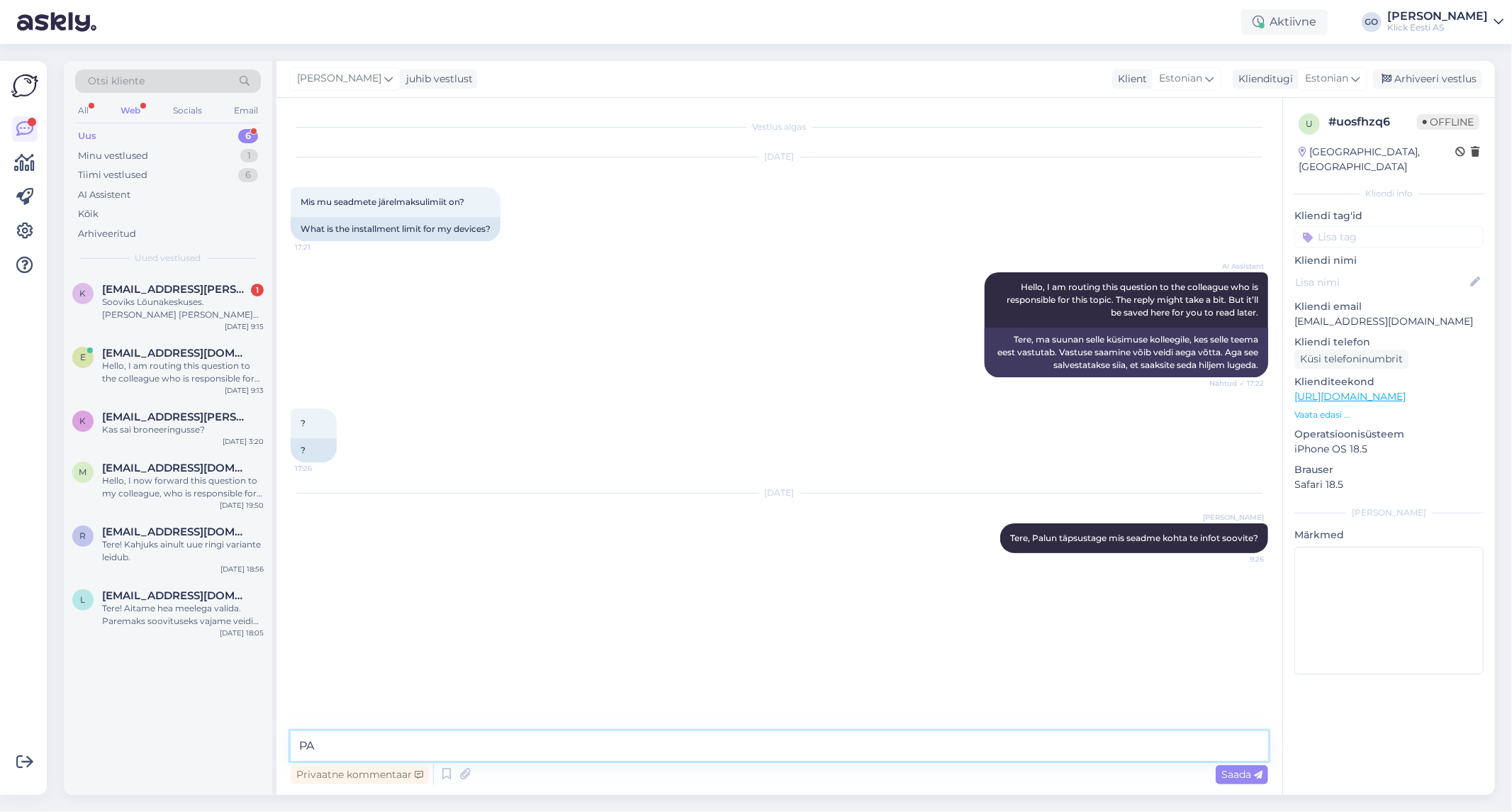
type textarea "P"
type textarea "J"
type textarea "K"
type textarea "J"
paste textarea "Järelmaksuga tellimuse tegemiseks vajutage tootelehel ''Osta'' nuppu, seejärel …"
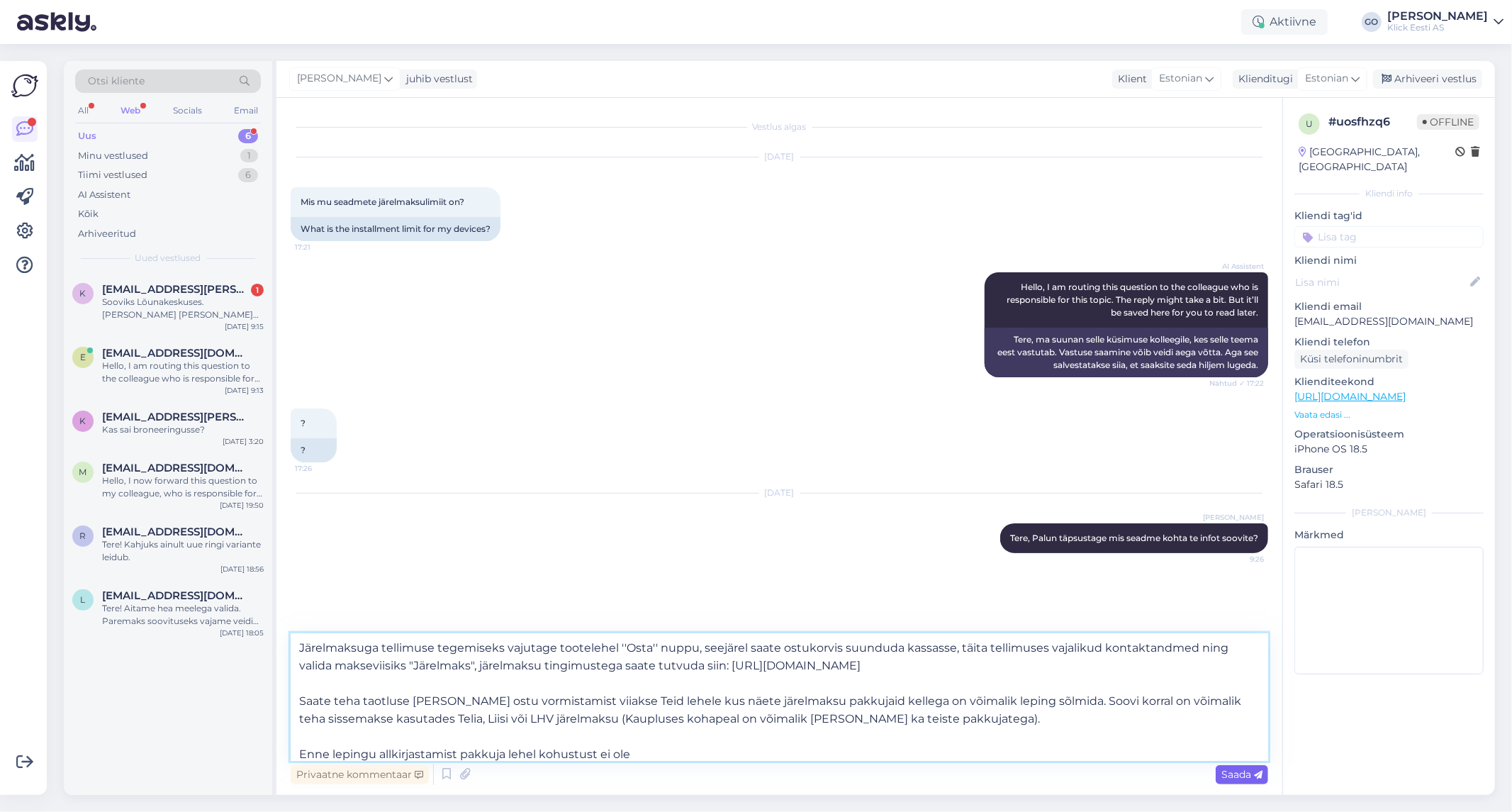
type textarea "Järelmaksuga tellimuse tegemiseks vajutage tootelehel ''Osta'' nuppu, seejärel …"
click at [1234, 774] on span "Saada" at bounding box center [1242, 774] width 41 height 13
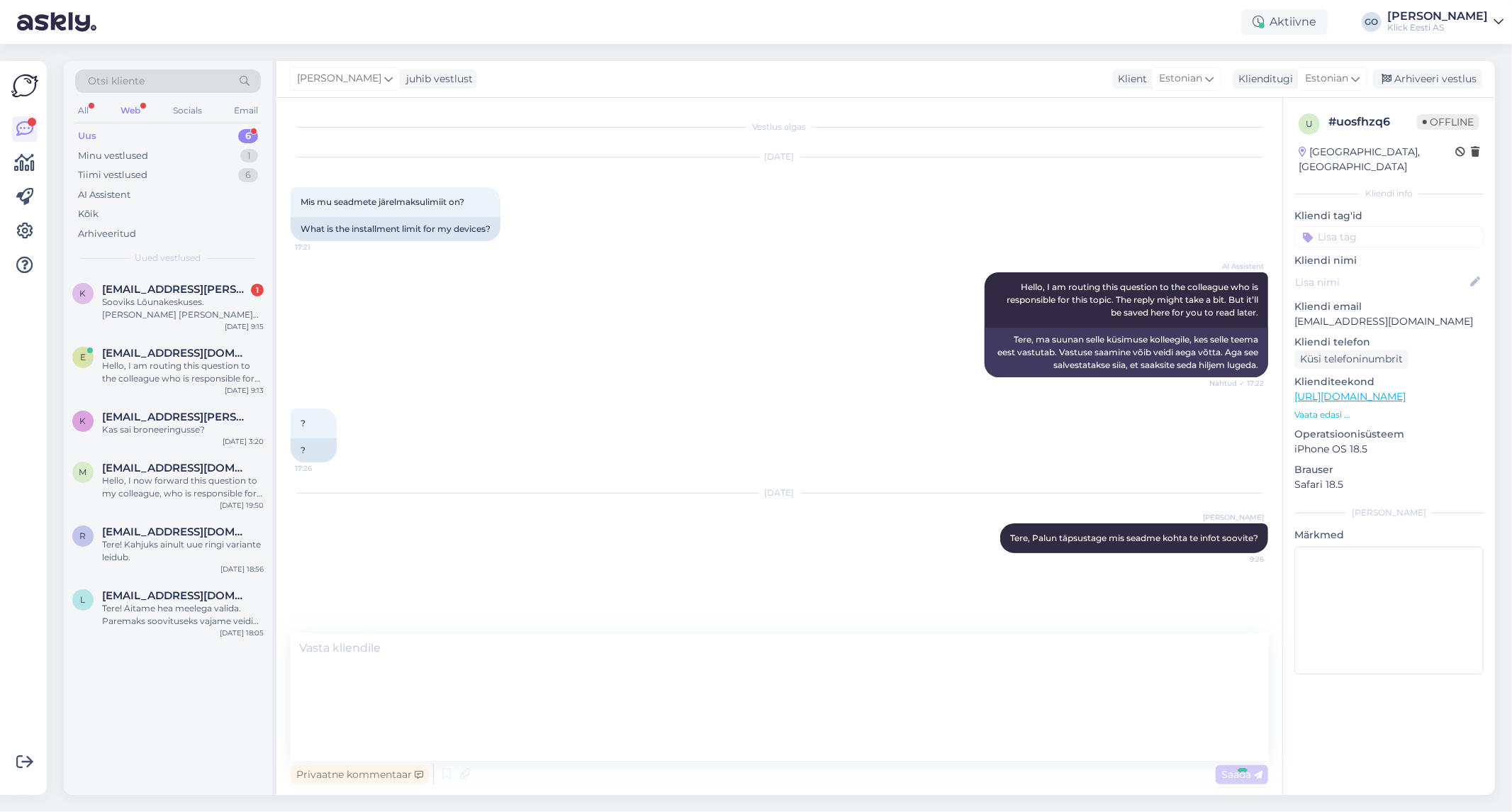
scroll to position [64, 0]
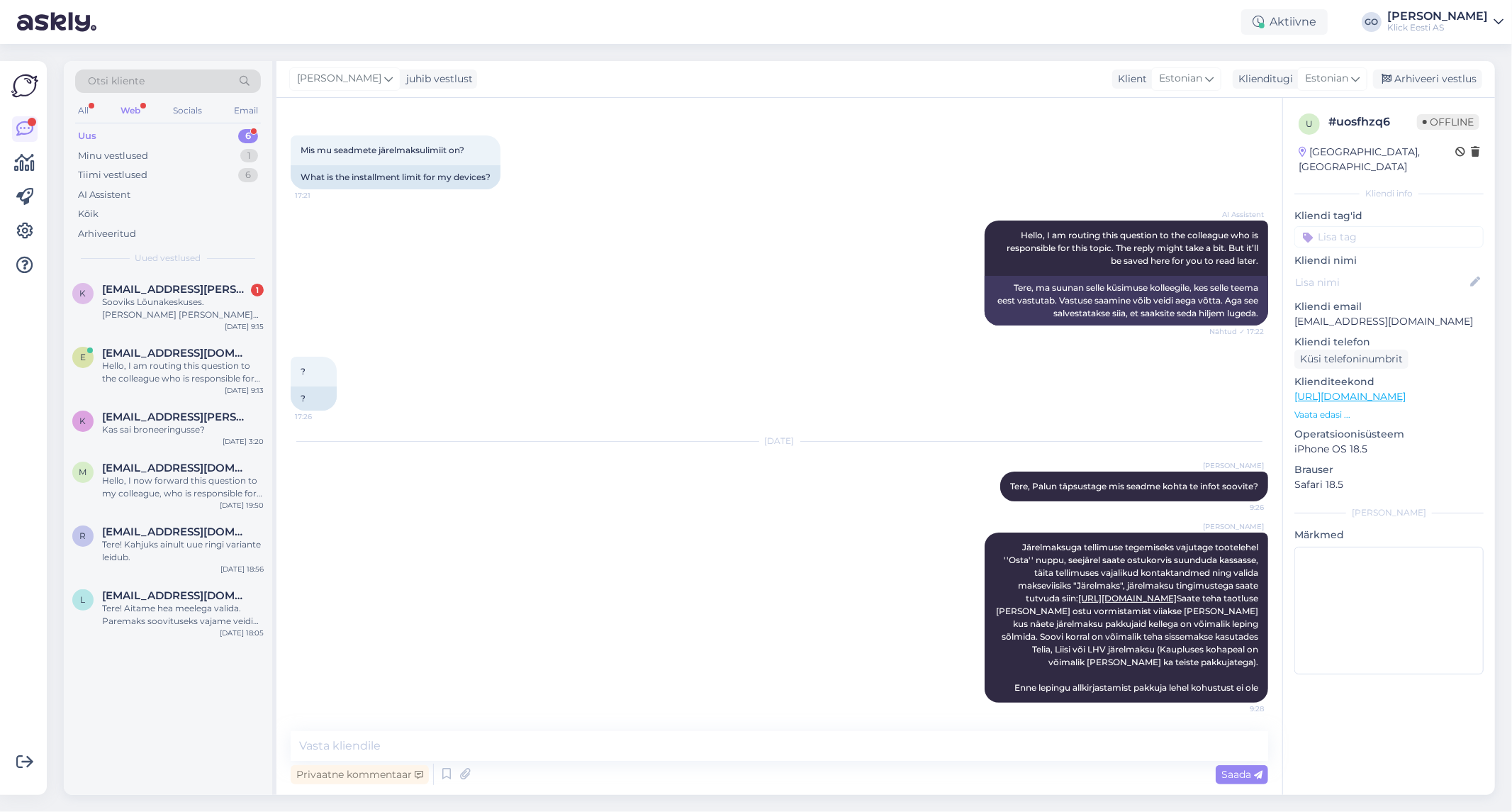
click at [177, 689] on div "k [EMAIL_ADDRESS][PERSON_NAME][PERSON_NAME][DOMAIN_NAME] 1 Sooviks Lõunakeskuse…" at bounding box center [168, 534] width 208 height 521
click at [192, 696] on div "k [EMAIL_ADDRESS][PERSON_NAME][PERSON_NAME][DOMAIN_NAME] 1 Sooviks Lõunakeskuse…" at bounding box center [168, 534] width 208 height 521
click at [502, 658] on div "[PERSON_NAME] Järelmaksuga tellimuse tegemiseks vajutage tootelehel ''Osta'' nu…" at bounding box center [779, 617] width 977 height 201
click at [137, 607] on div "Tere! Aitame hea meelega valida. Paremaks soovituseks vajame veidi lisainfot. K…" at bounding box center [183, 614] width 162 height 25
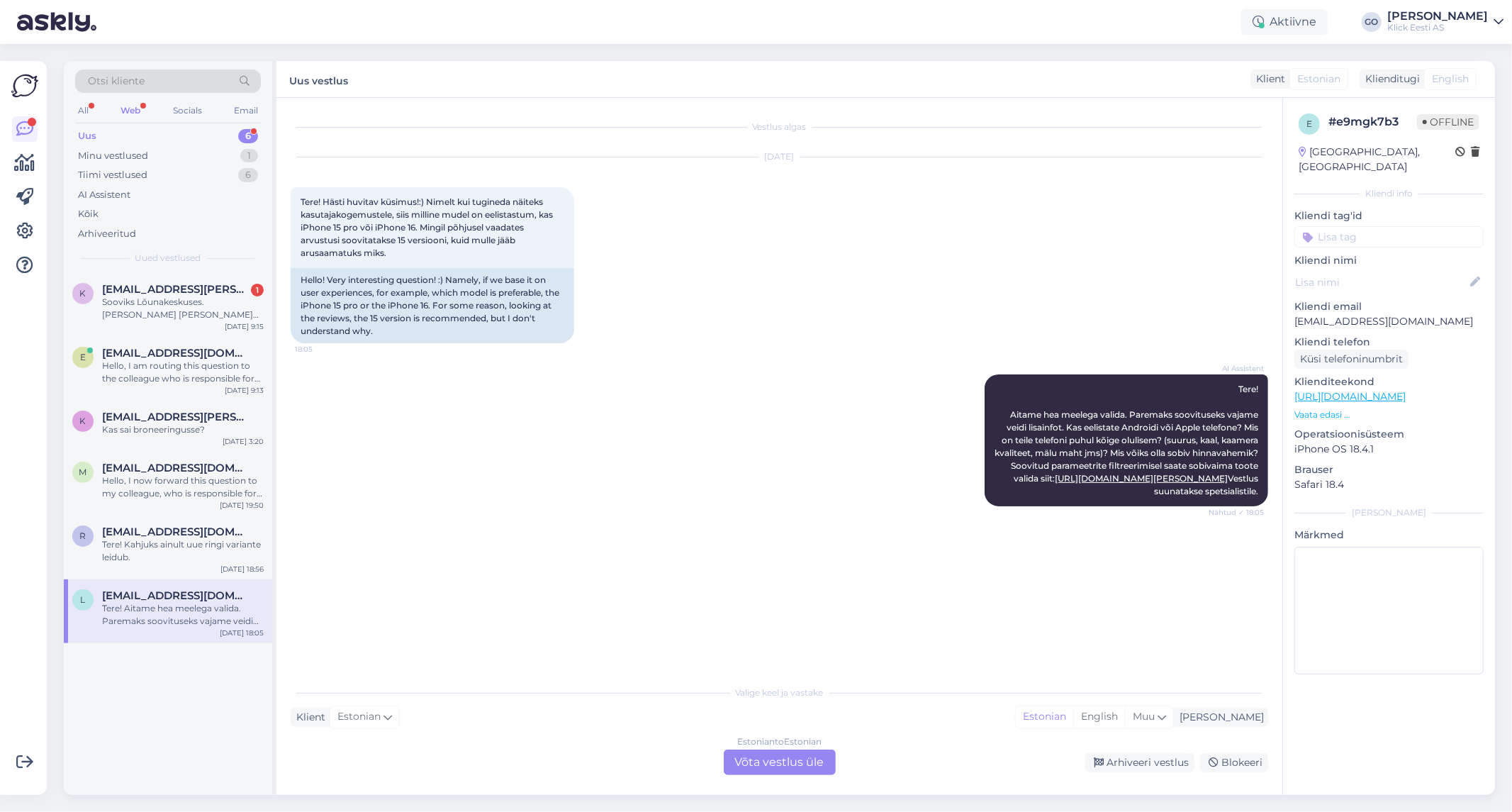
drag, startPoint x: 160, startPoint y: 755, endPoint x: 155, endPoint y: 719, distance: 36.3
click at [160, 755] on div "k [EMAIL_ADDRESS][PERSON_NAME][PERSON_NAME][DOMAIN_NAME] 1 Sooviks Lõunakeskuse…" at bounding box center [168, 534] width 208 height 521
click at [145, 622] on div "Tere! Aitame hea meelega valida. Paremaks soovituseks vajame veidi lisainfot. K…" at bounding box center [183, 614] width 162 height 25
click at [1327, 226] on input at bounding box center [1389, 236] width 190 height 21
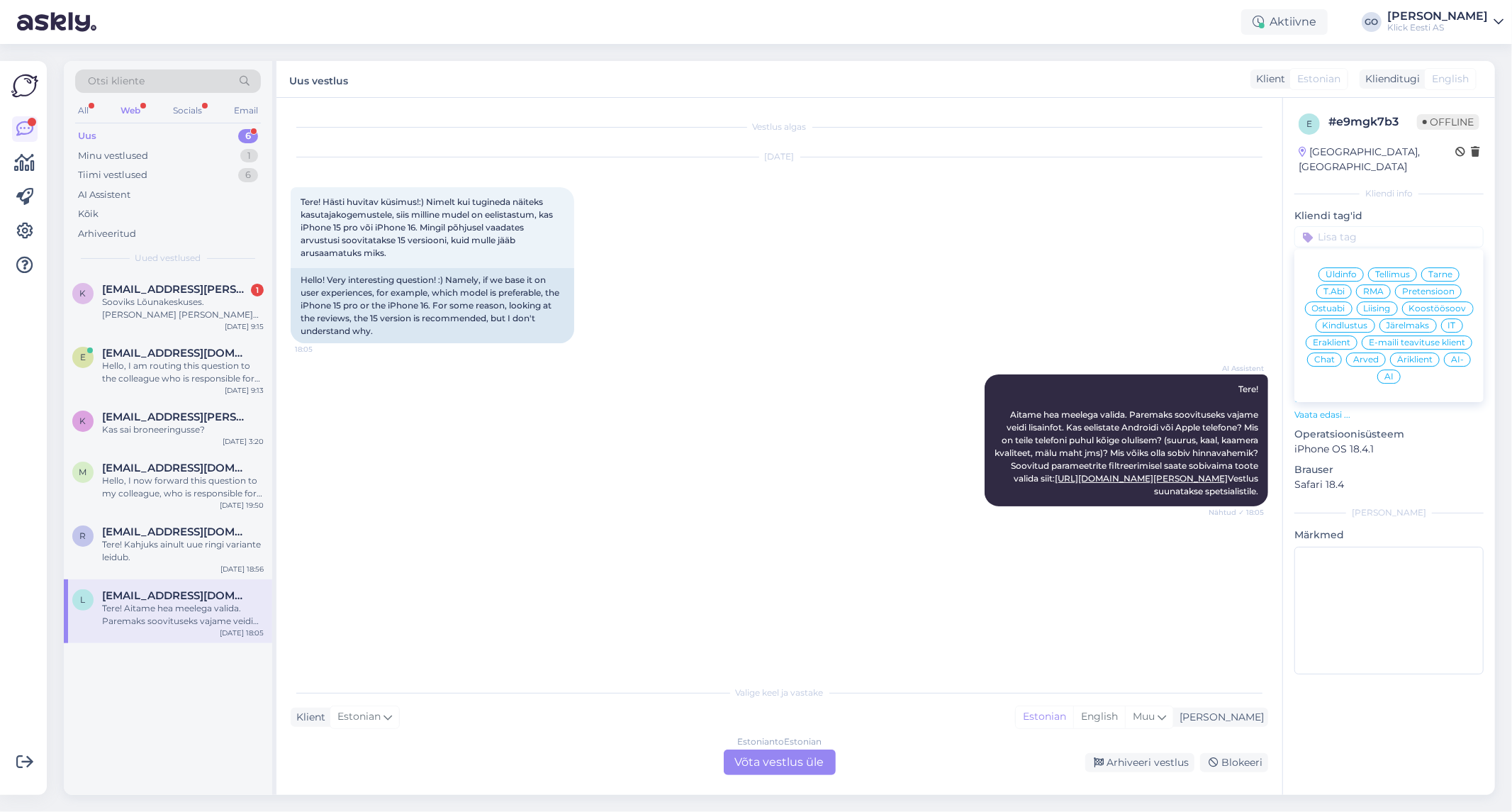
click at [1338, 338] on span "Eraklient" at bounding box center [1332, 343] width 38 height 9
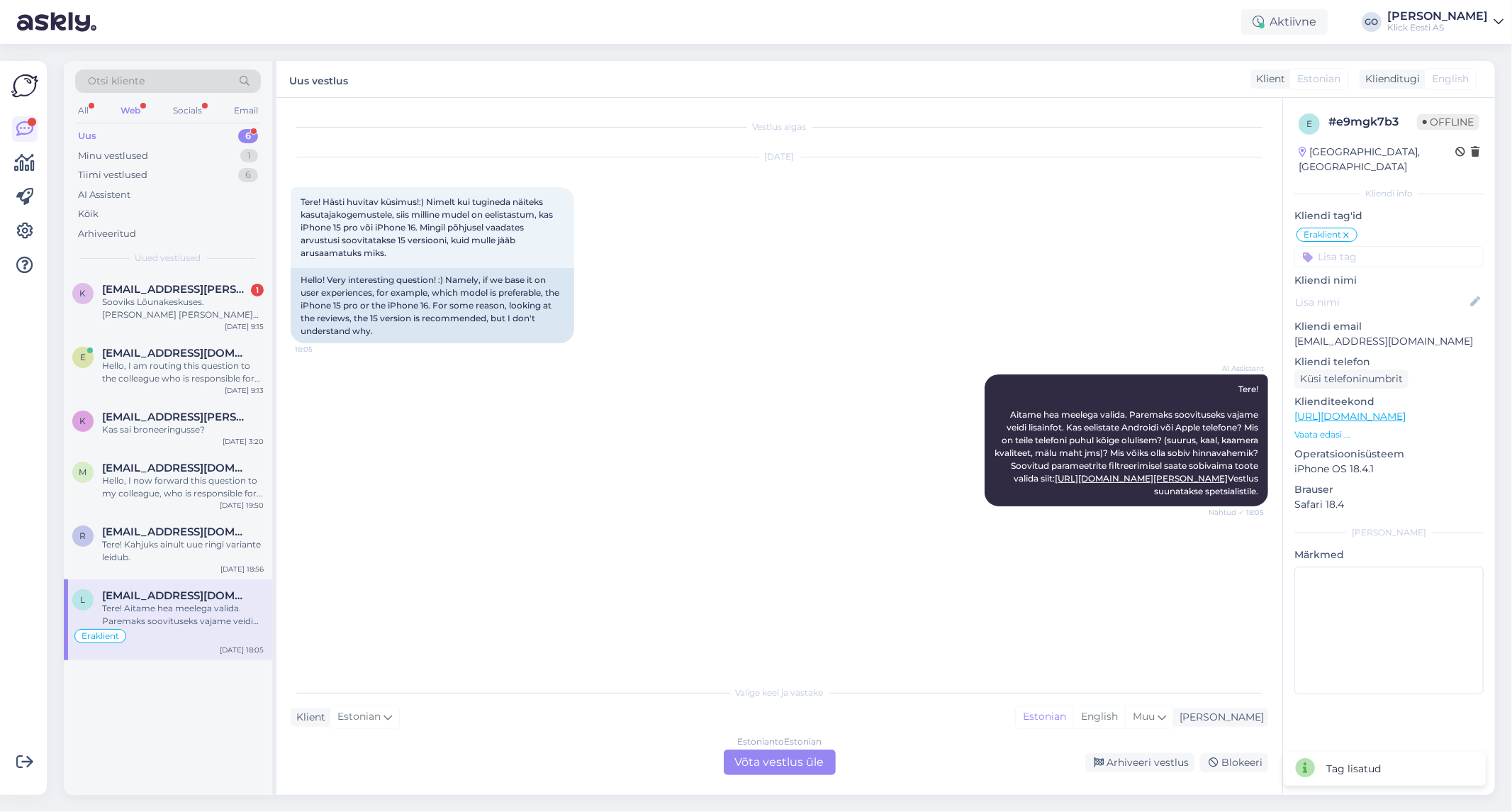
click at [1371, 246] on input at bounding box center [1389, 256] width 190 height 21
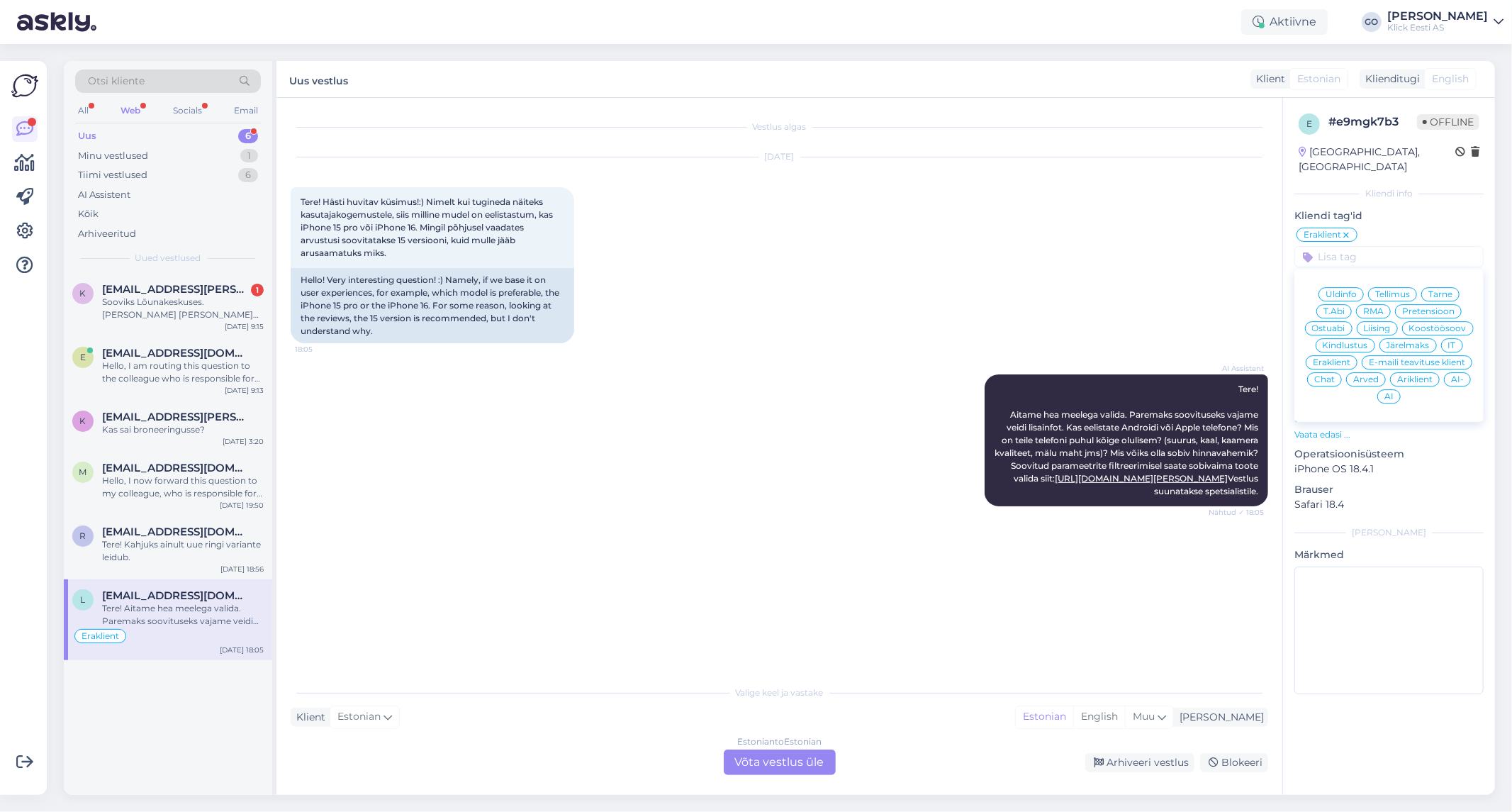
click at [1341, 324] on span "Ostuabi" at bounding box center [1329, 328] width 33 height 9
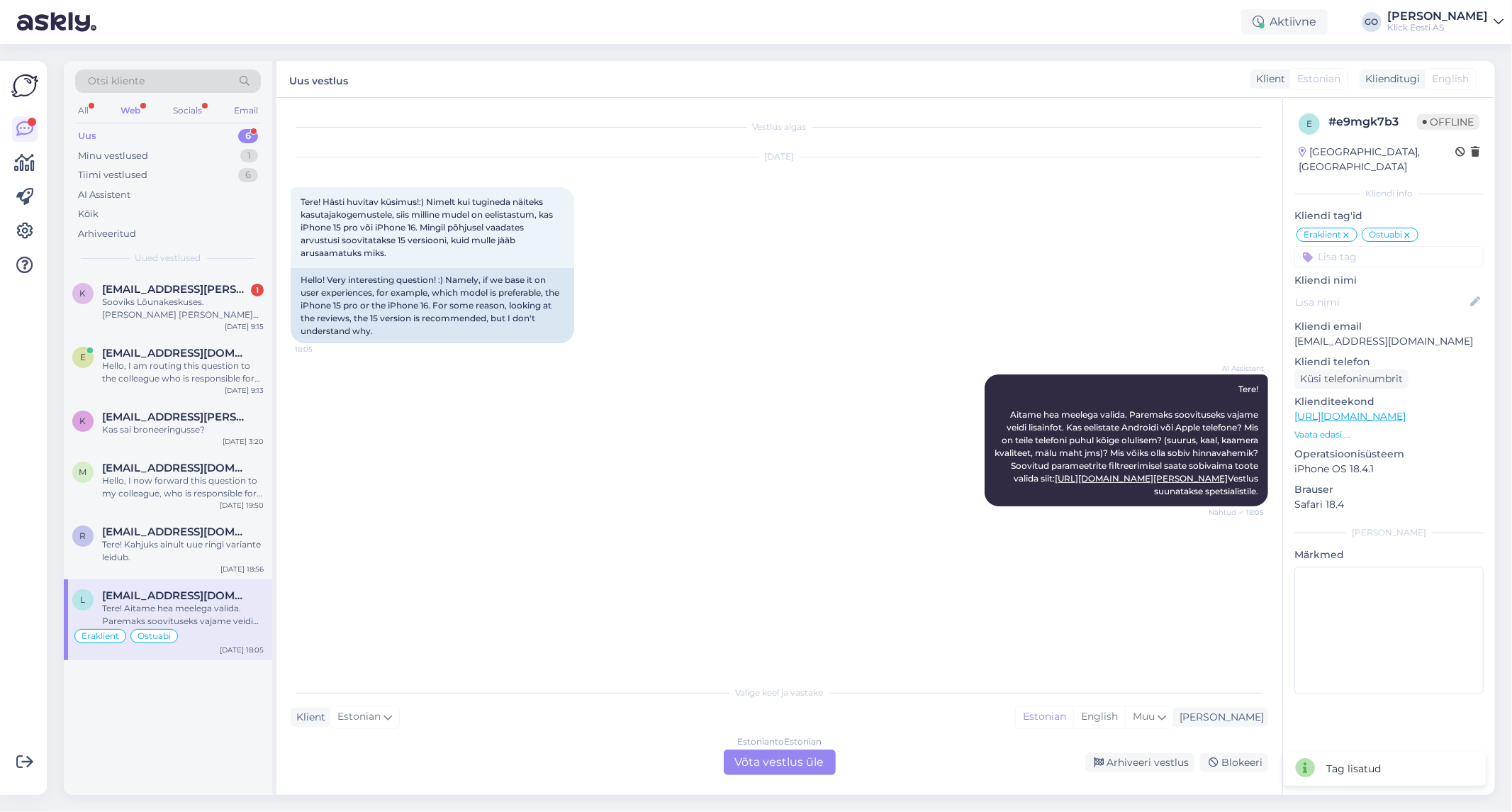
click at [1345, 246] on input at bounding box center [1389, 256] width 190 height 21
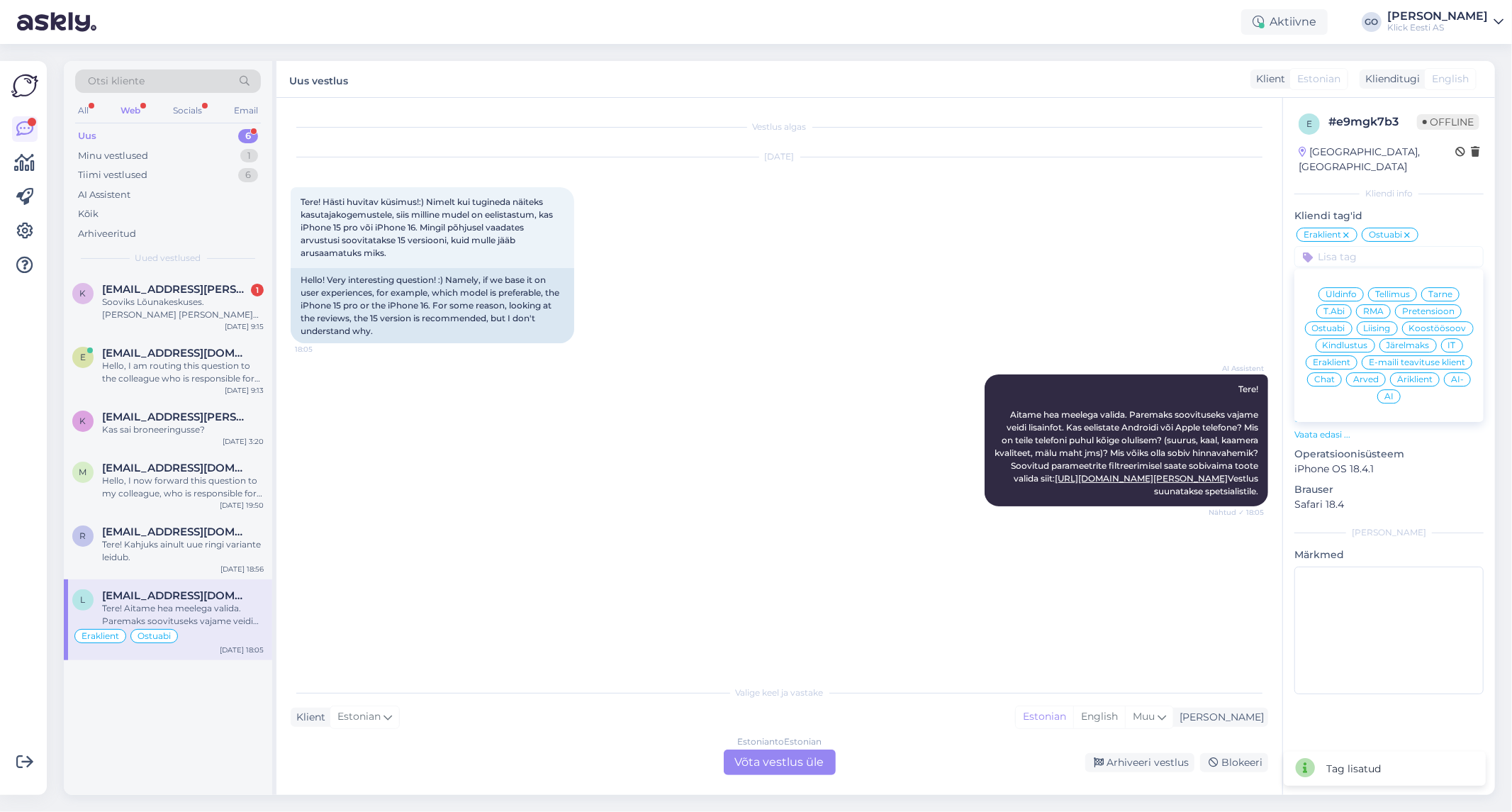
click at [1457, 375] on span "AI-" at bounding box center [1458, 379] width 13 height 9
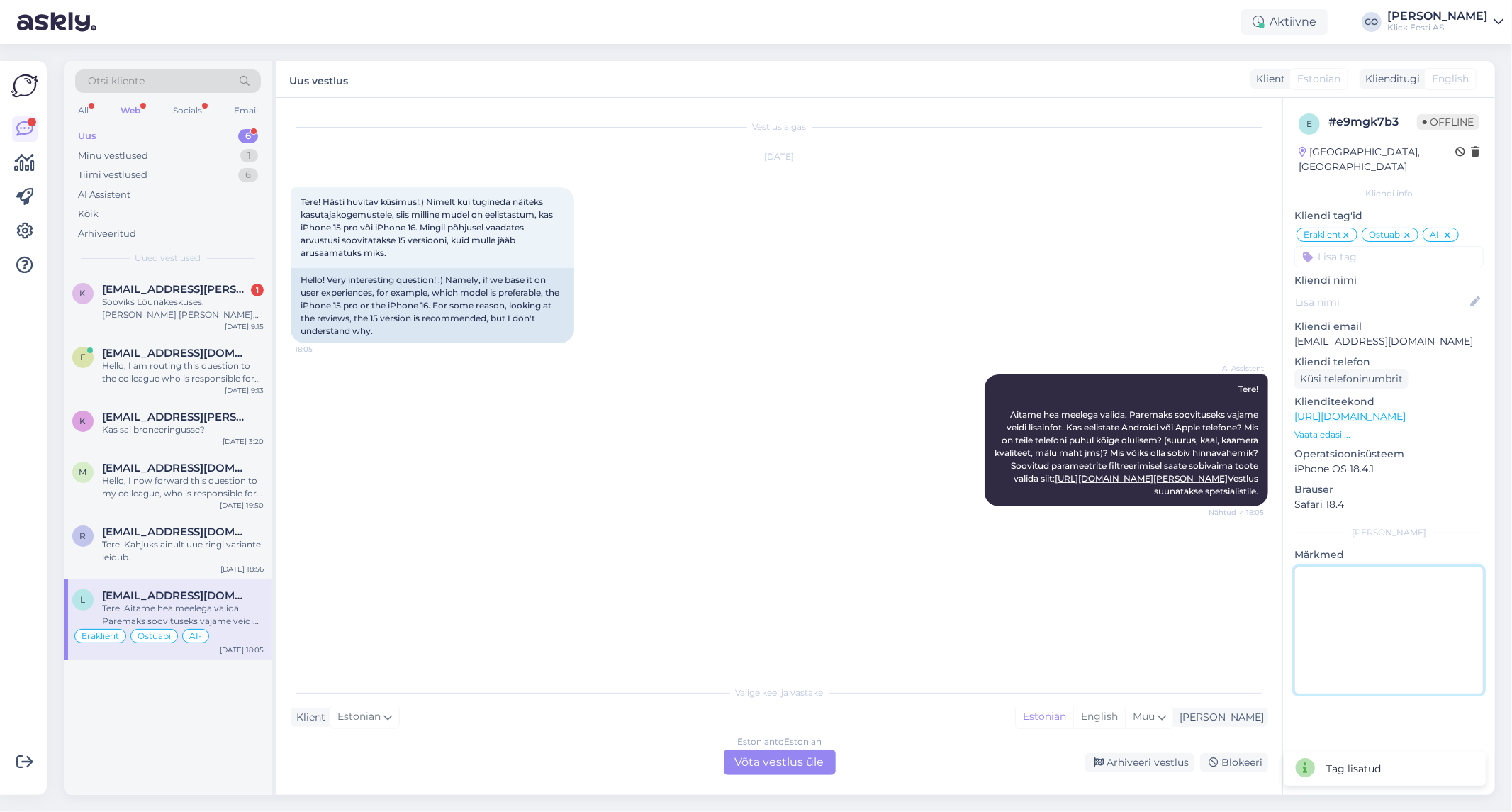
click at [1334, 577] on textarea at bounding box center [1389, 630] width 190 height 128
click at [1444, 633] on textarea "AI ei saanud aru, et klient küsib [PERSON_NAME] Apple kohta. Kohatu on soovitad…" at bounding box center [1389, 630] width 190 height 128
type textarea "AI ei saanud aru, et klient küsib [PERSON_NAME] Apple kohta. Kohatu on soovitad…"
click at [1220, 614] on div "Vestlus algas [DATE] Tere! Hästi huvitav küsimus!:) Nimelt kui tugineda näiteks…" at bounding box center [786, 388] width 991 height 553
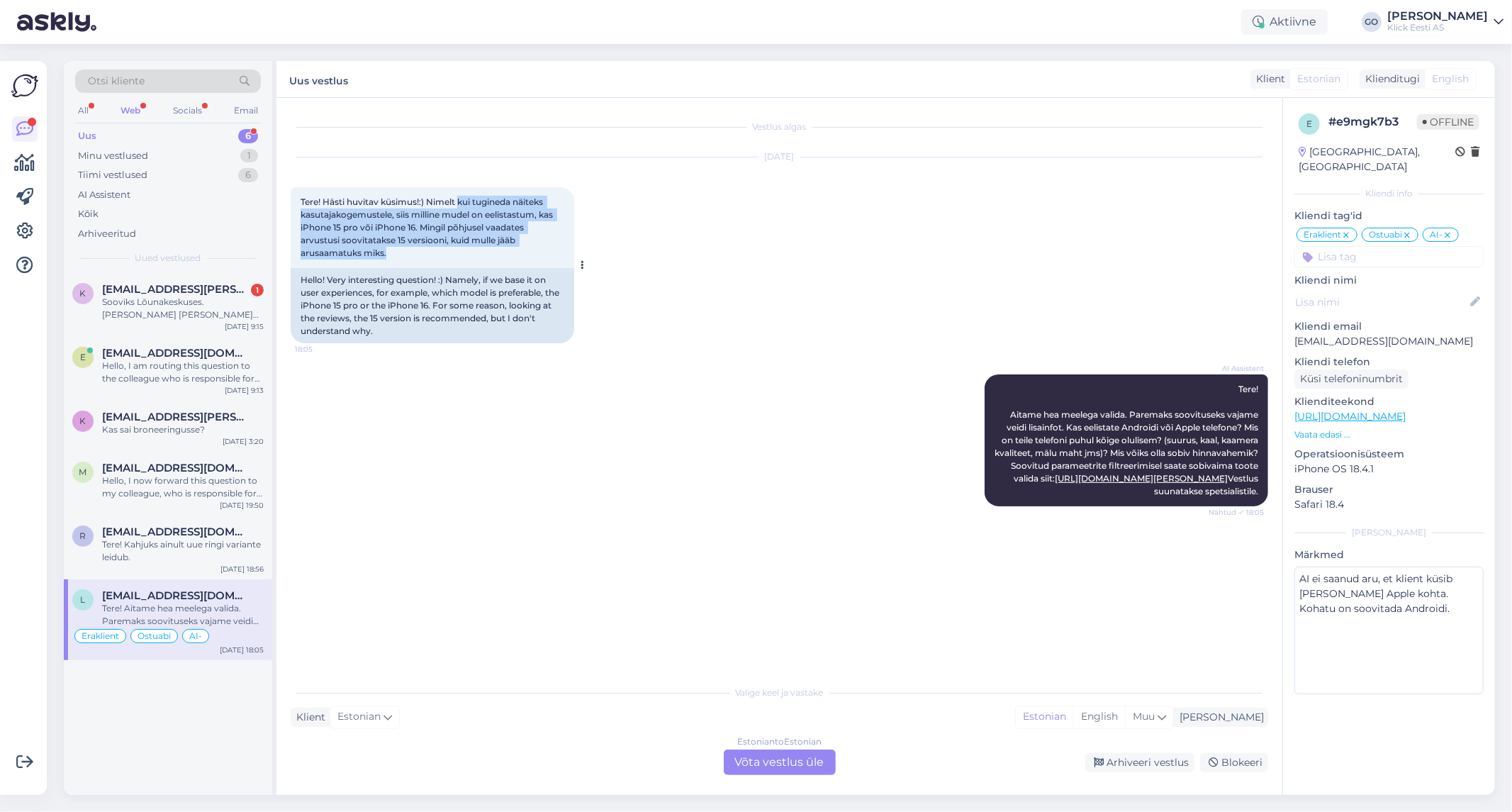
drag, startPoint x: 459, startPoint y: 198, endPoint x: 521, endPoint y: 248, distance: 79.6
click at [521, 248] on div "Tere! Hästi huvitav küsimus!:) Nimelt kui tugineda näiteks kasutajakogemustele,…" at bounding box center [432, 227] width 283 height 81
copy span "kui tugineda näiteks kasutajakogemustele, siis milline mudel on eelistastum, ka…"
click at [816, 763] on div "Estonian to Estonian Võta vestlus üle" at bounding box center [780, 762] width 112 height 25
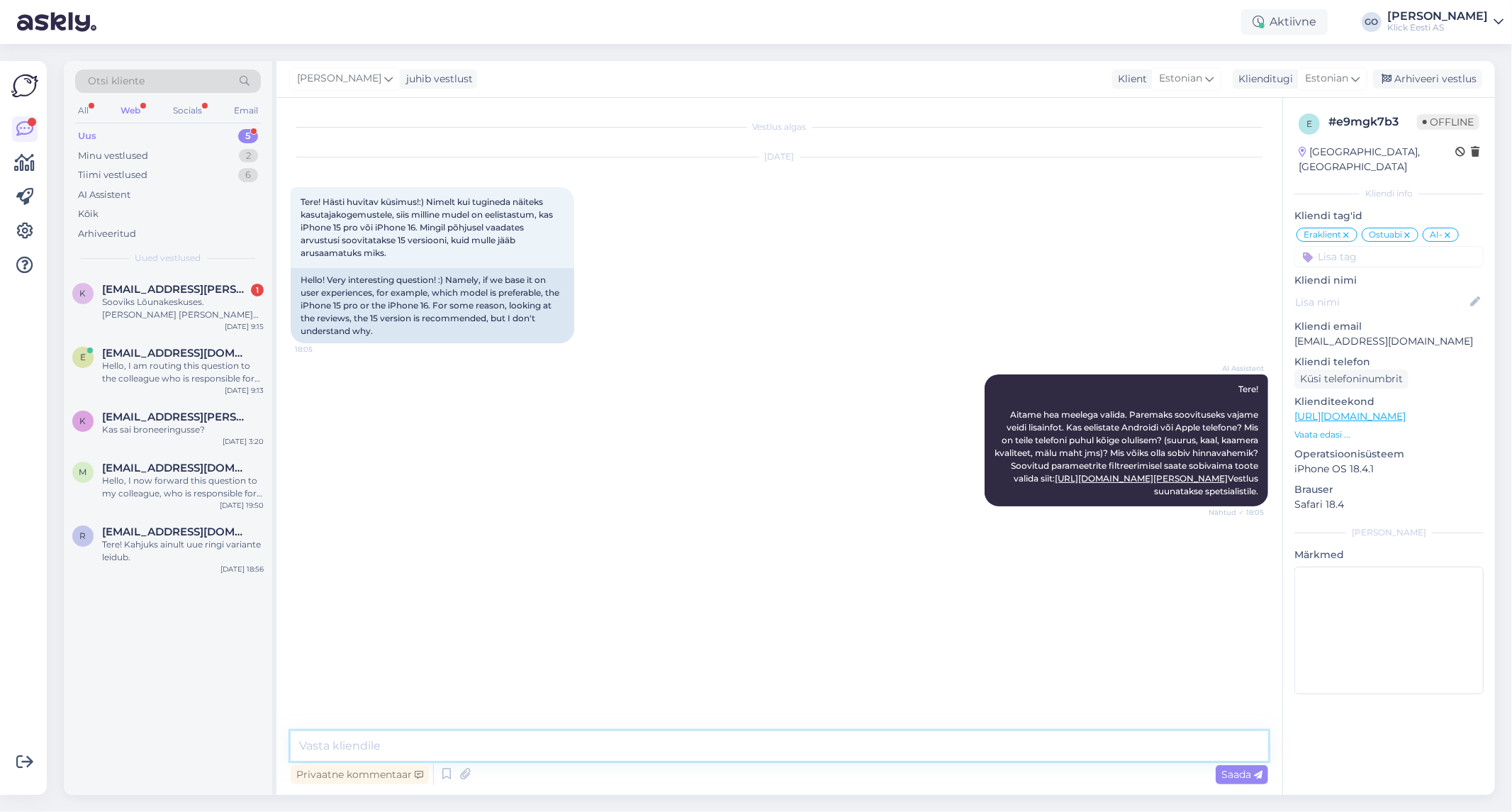
click at [731, 744] on textarea at bounding box center [779, 745] width 977 height 30
type textarea "Tere, Kas saan õigesti aru, et soovite võrrelda Iphone 15 pro mudelit tavalise …"
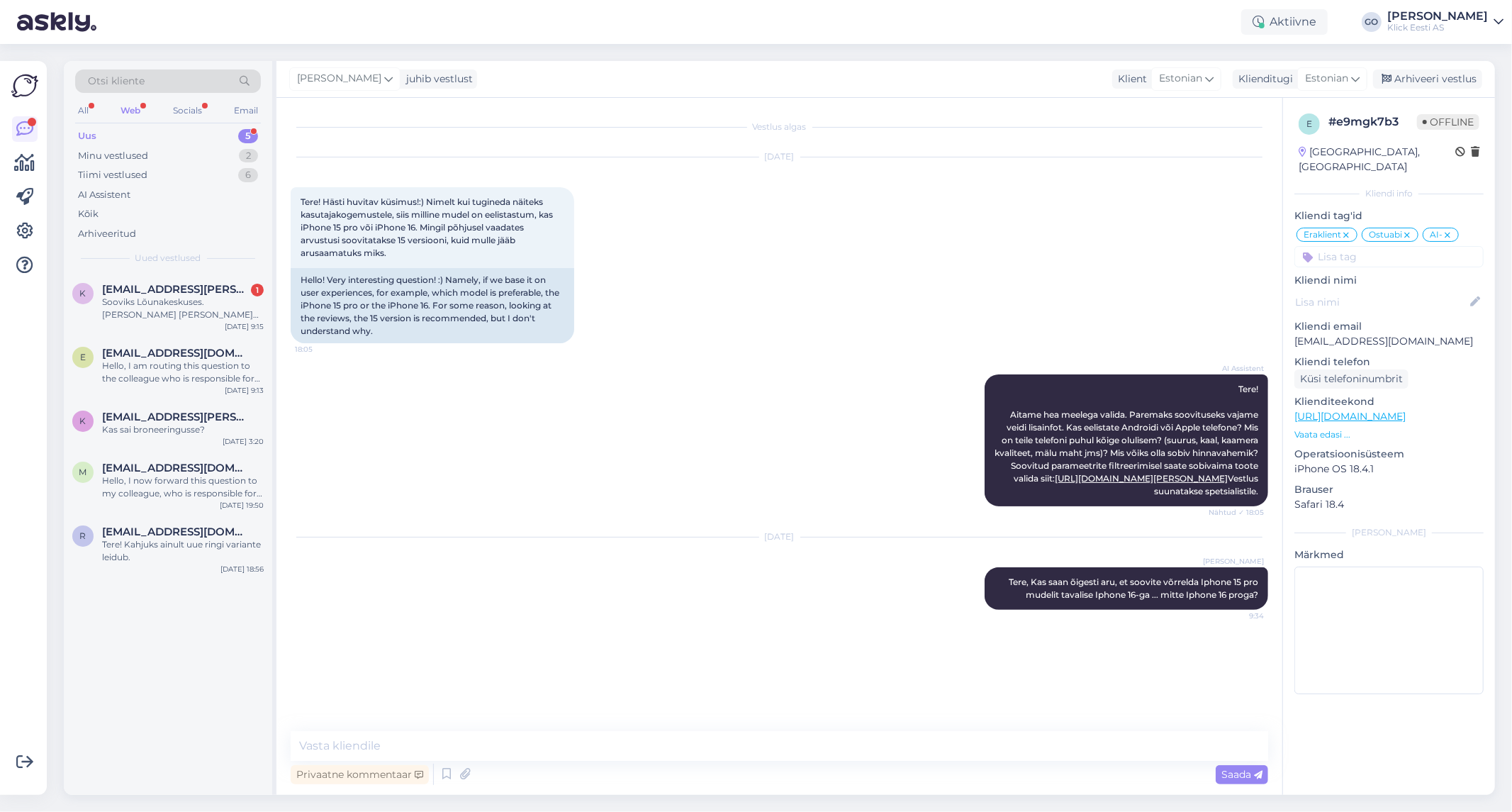
click at [660, 611] on div "[DATE] [PERSON_NAME] Tere, Kas saan õigesti aru, et soovite võrrelda Iphone 15 …" at bounding box center [779, 573] width 977 height 104
click at [174, 556] on div "Tere! Kahjuks ainult uue ringi variante leidub." at bounding box center [183, 551] width 162 height 25
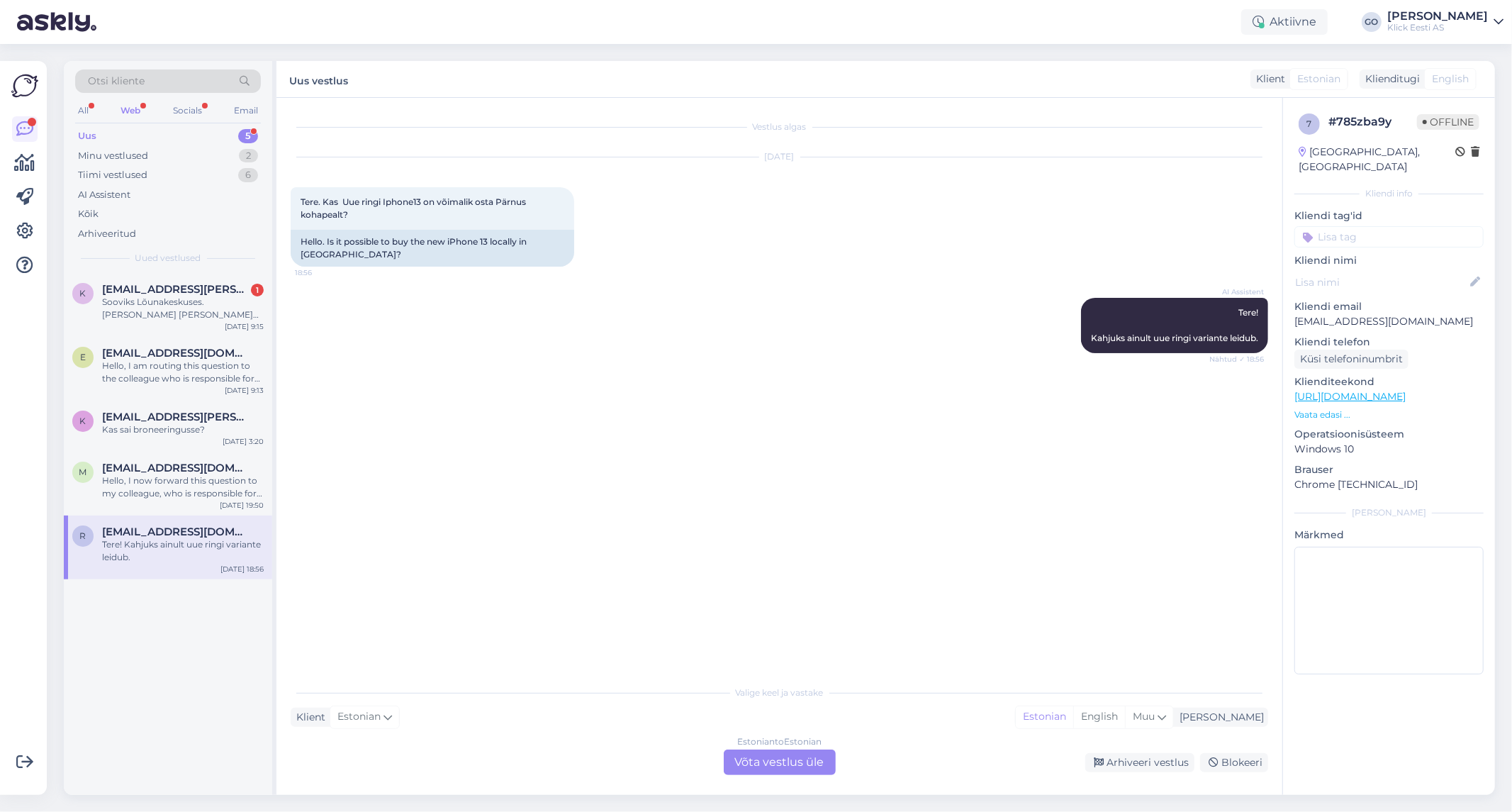
click at [1368, 226] on input at bounding box center [1389, 236] width 190 height 21
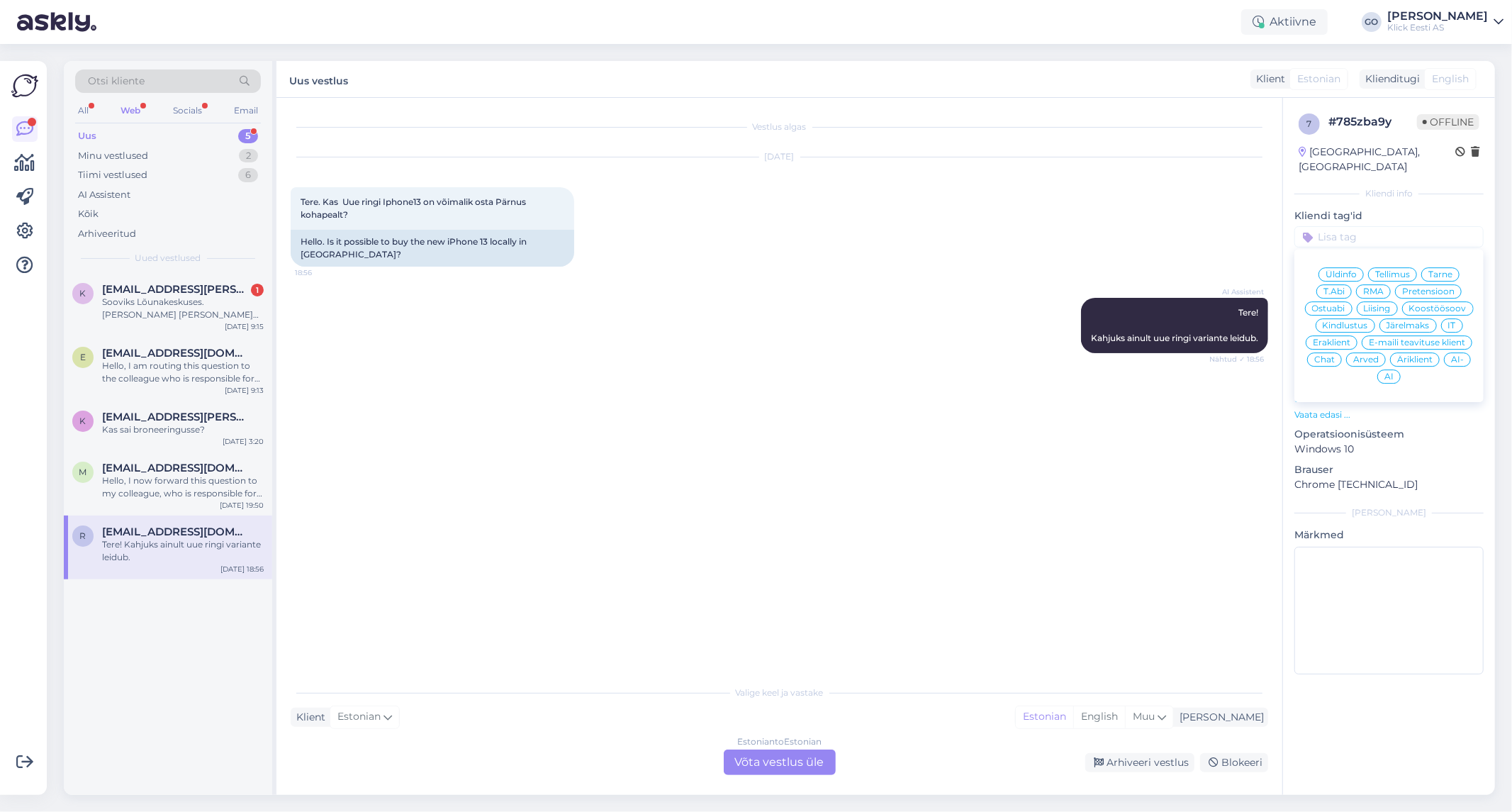
click at [1460, 355] on span "AI-" at bounding box center [1458, 360] width 13 height 9
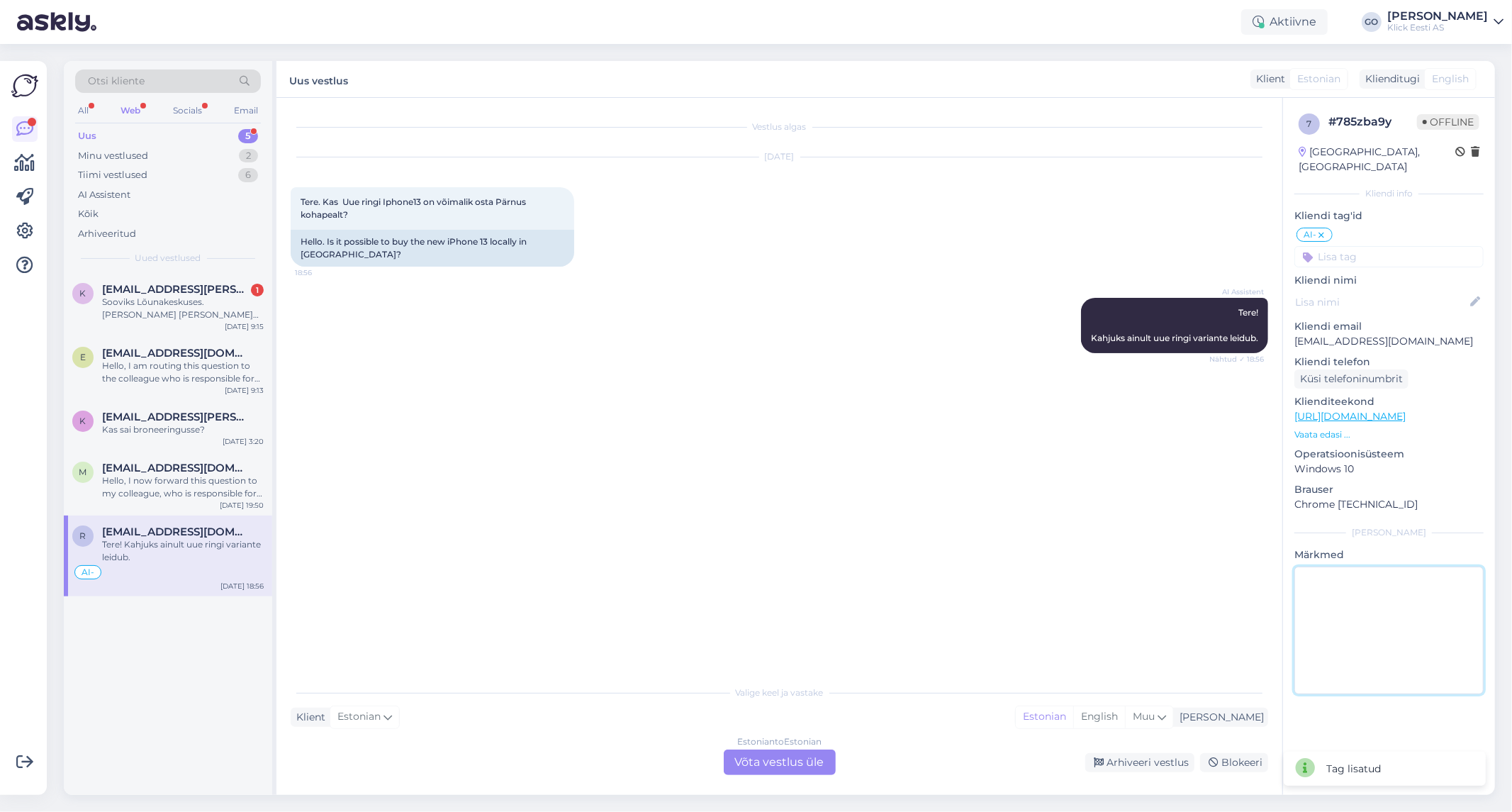
click at [1377, 583] on textarea at bounding box center [1389, 630] width 190 height 128
type textarea "E"
type textarea "AI ei mõistnud kliendi küsimust ega pakkunud kuidas seda kontrollida saab."
click at [789, 763] on div "Estonian to Estonian Võta vestlus üle" at bounding box center [780, 762] width 112 height 25
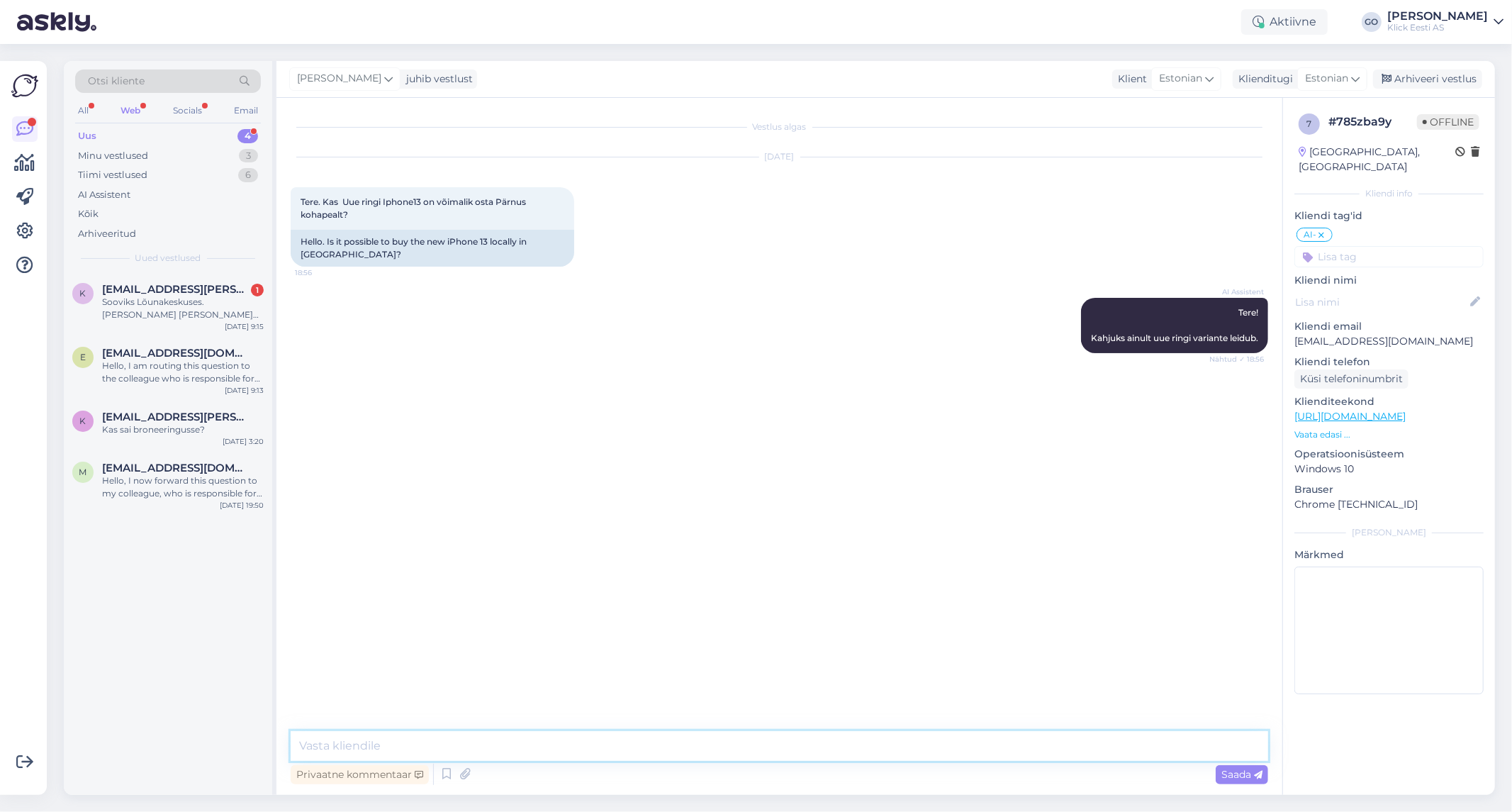
click at [558, 740] on textarea at bounding box center [779, 745] width 977 height 30
paste textarea "Klick'i e-[PERSON_NAME] tootelehel on võimalik kontrollida saadavust “Saadavus …"
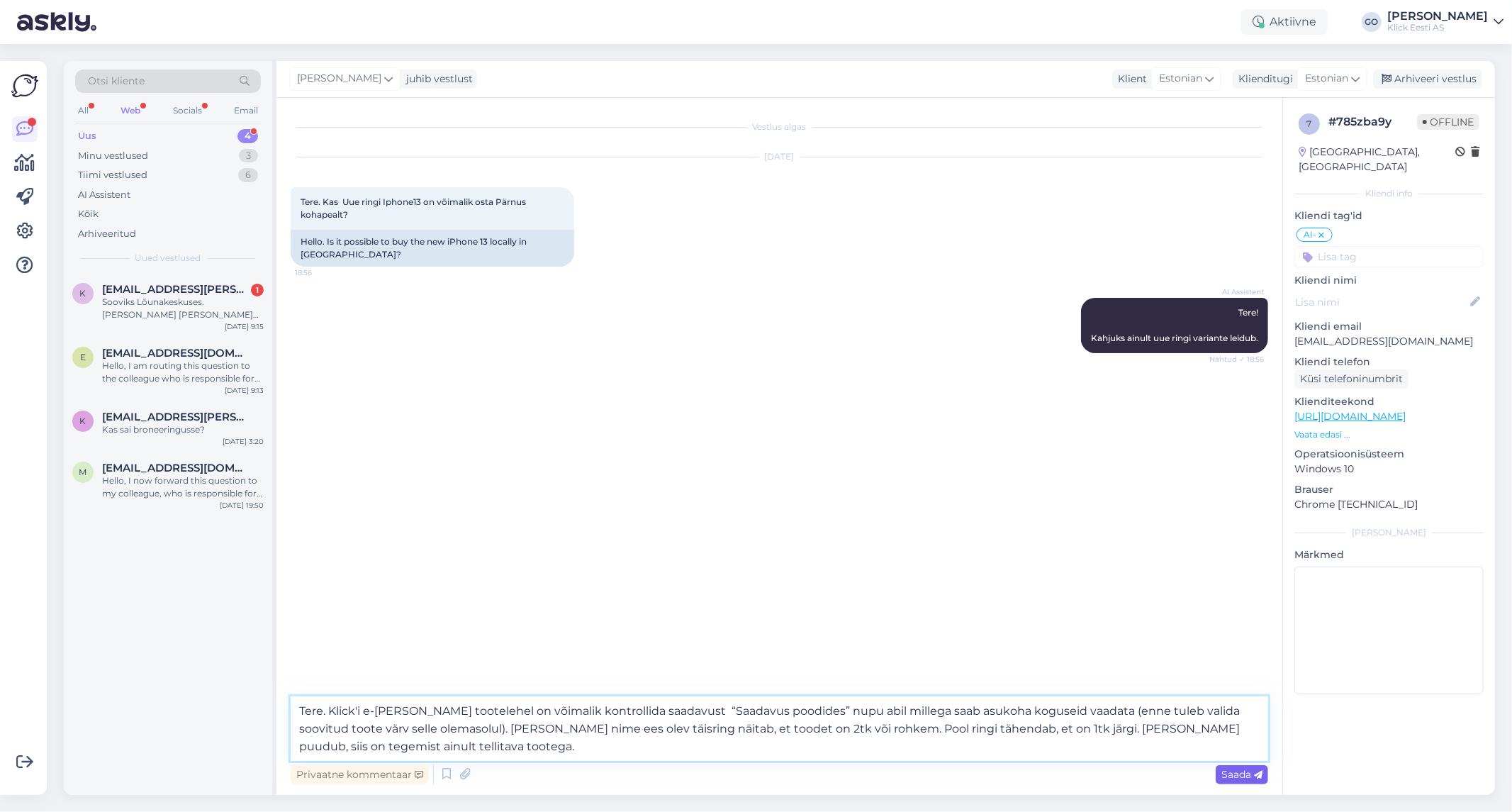
type textarea "Tere. Klick'i e-[PERSON_NAME] tootelehel on võimalik kontrollida saadavust “Saa…"
click at [1237, 774] on span "Saada" at bounding box center [1242, 774] width 41 height 13
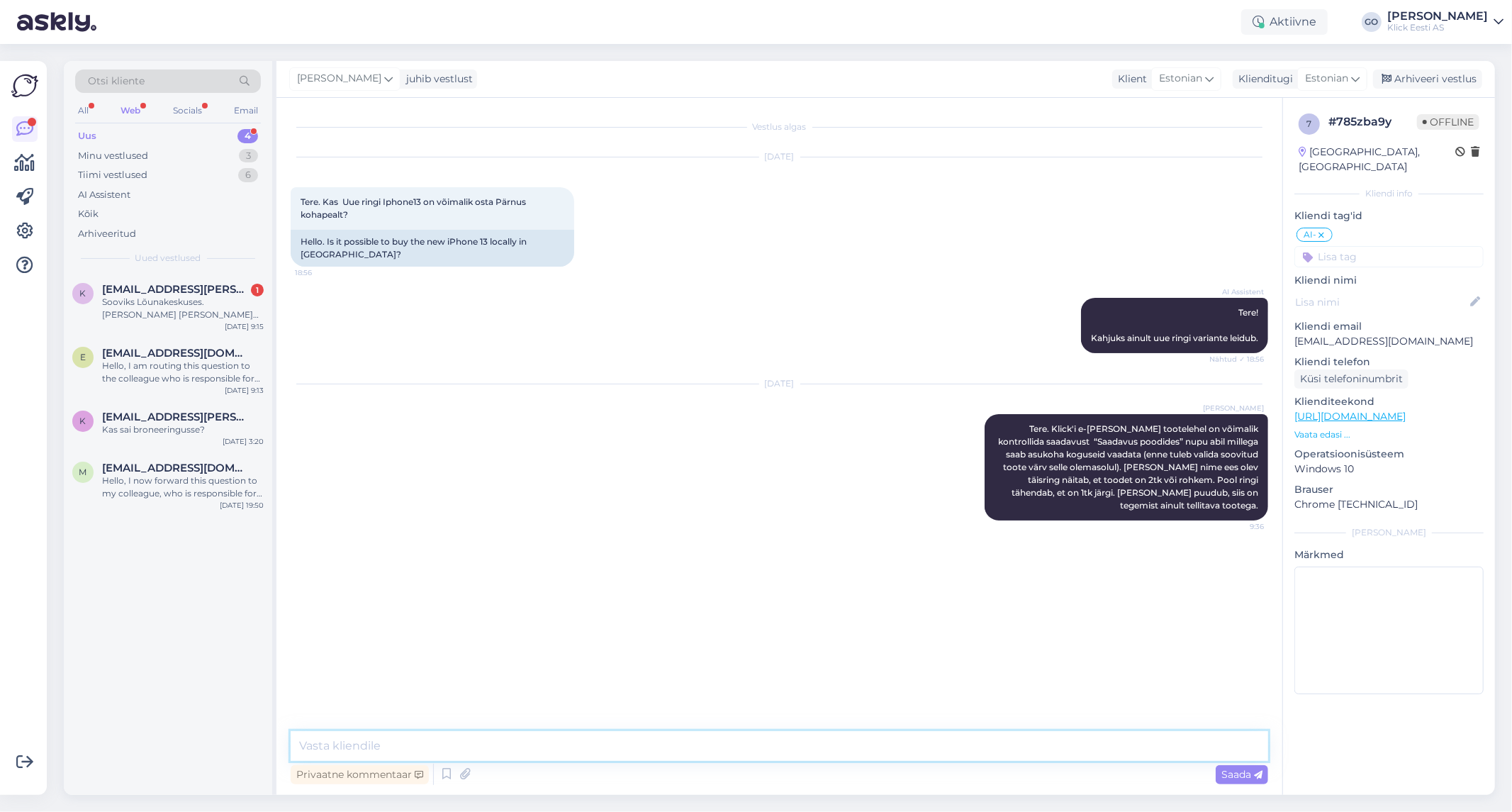
click at [488, 739] on textarea at bounding box center [779, 745] width 977 height 30
click at [598, 747] on textarea at bounding box center [779, 745] width 977 height 30
paste textarea "[URL][DOMAIN_NAME]"
type textarea "Uue ringi Iphone 13 mudelite valikuga saate tutvuda siin [URL][DOMAIN_NAME]"
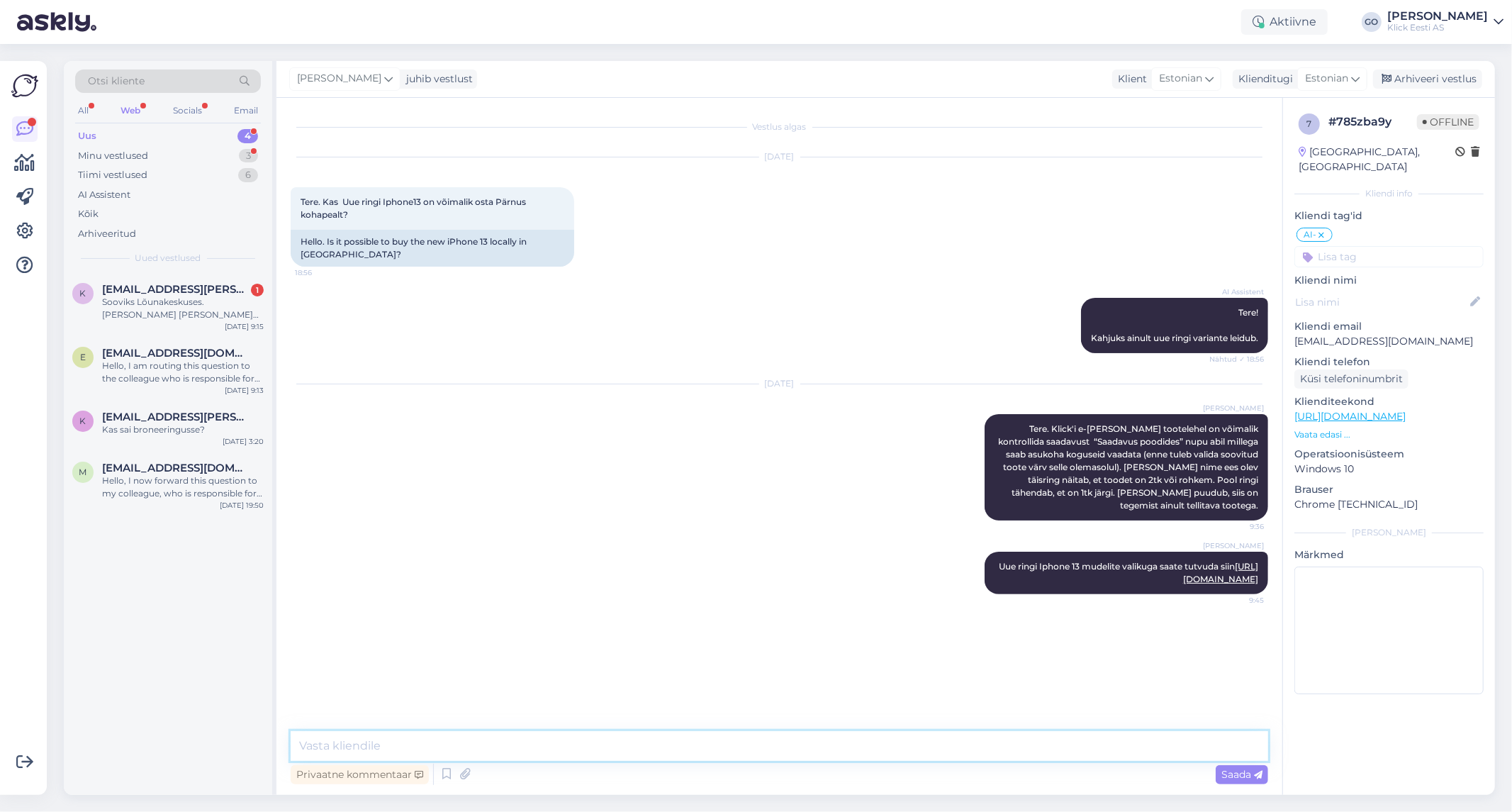
click at [554, 740] on textarea at bounding box center [779, 745] width 977 height 30
paste textarea "[URL][DOMAIN_NAME]"
type textarea "Pärnus olemas : [URL][DOMAIN_NAME]"
click at [1046, 744] on textarea at bounding box center [779, 745] width 977 height 30
paste textarea "[URL][DOMAIN_NAME]"
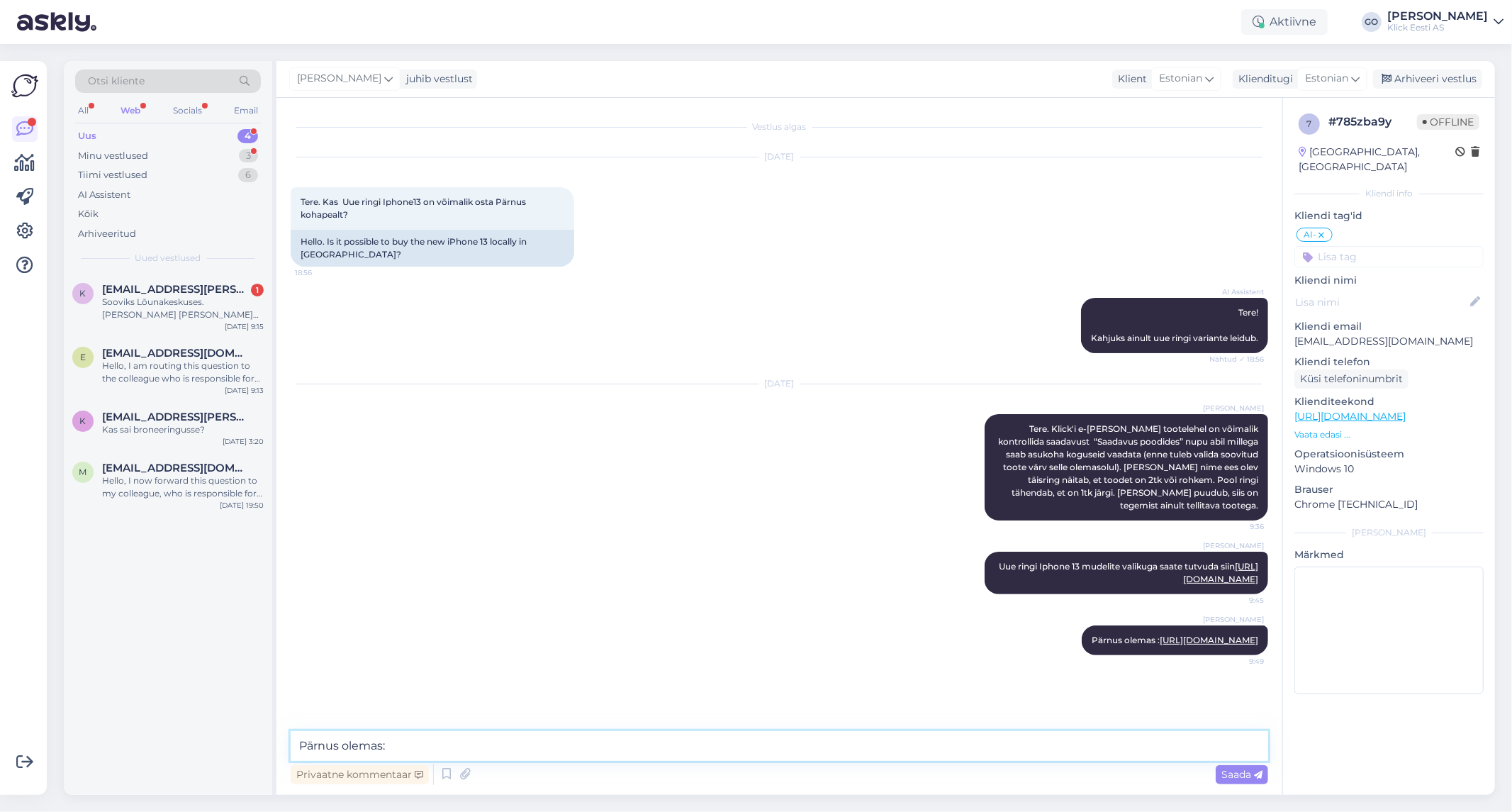
type textarea "Pärnus olemas: [URL][DOMAIN_NAME]"
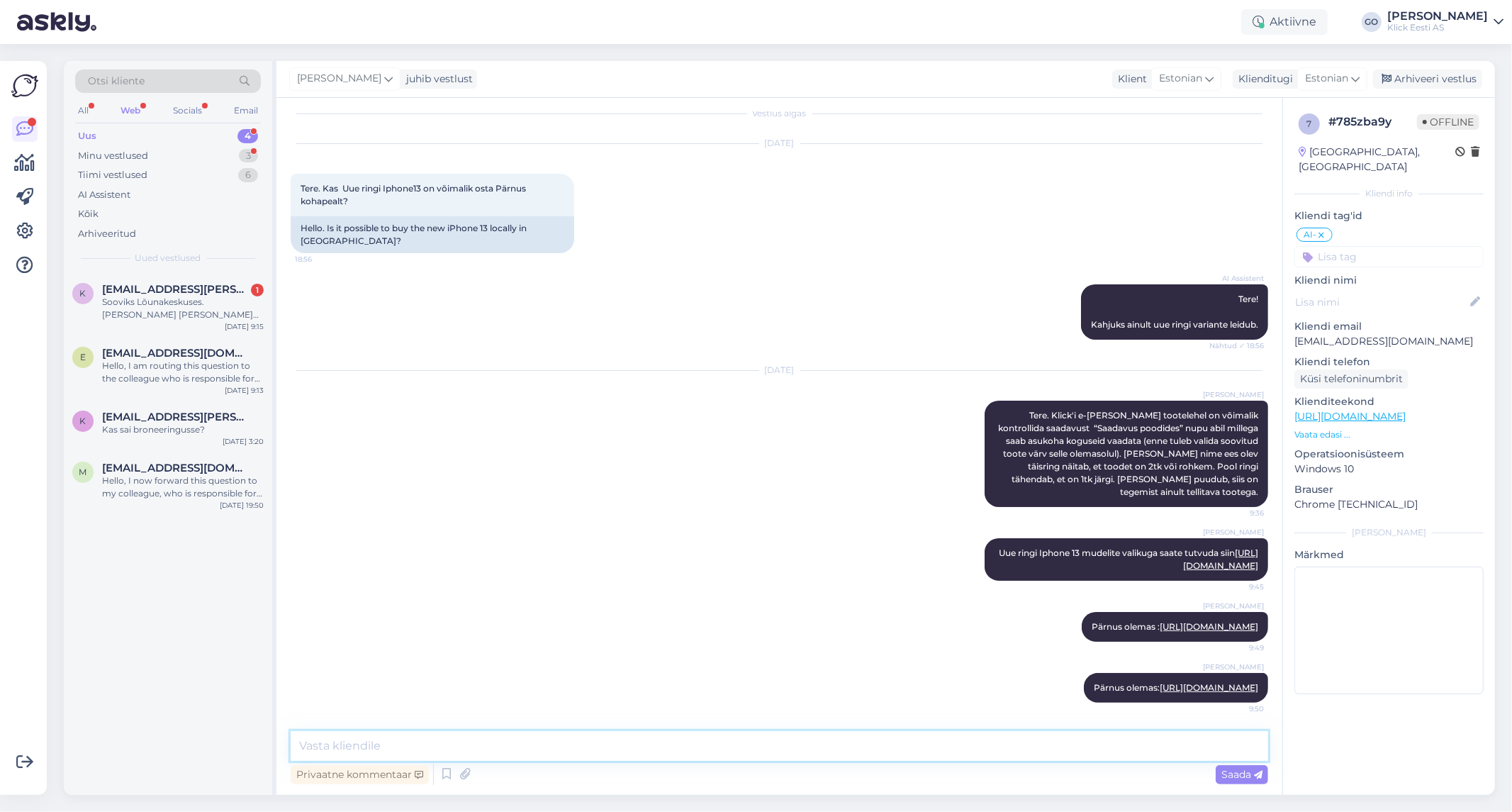
click at [528, 742] on textarea at bounding box center [779, 745] width 977 height 30
paste textarea "[URL][DOMAIN_NAME]"
type textarea "Pärnus olemas: [URL][DOMAIN_NAME]"
click at [1233, 776] on span "Saada" at bounding box center [1242, 774] width 41 height 13
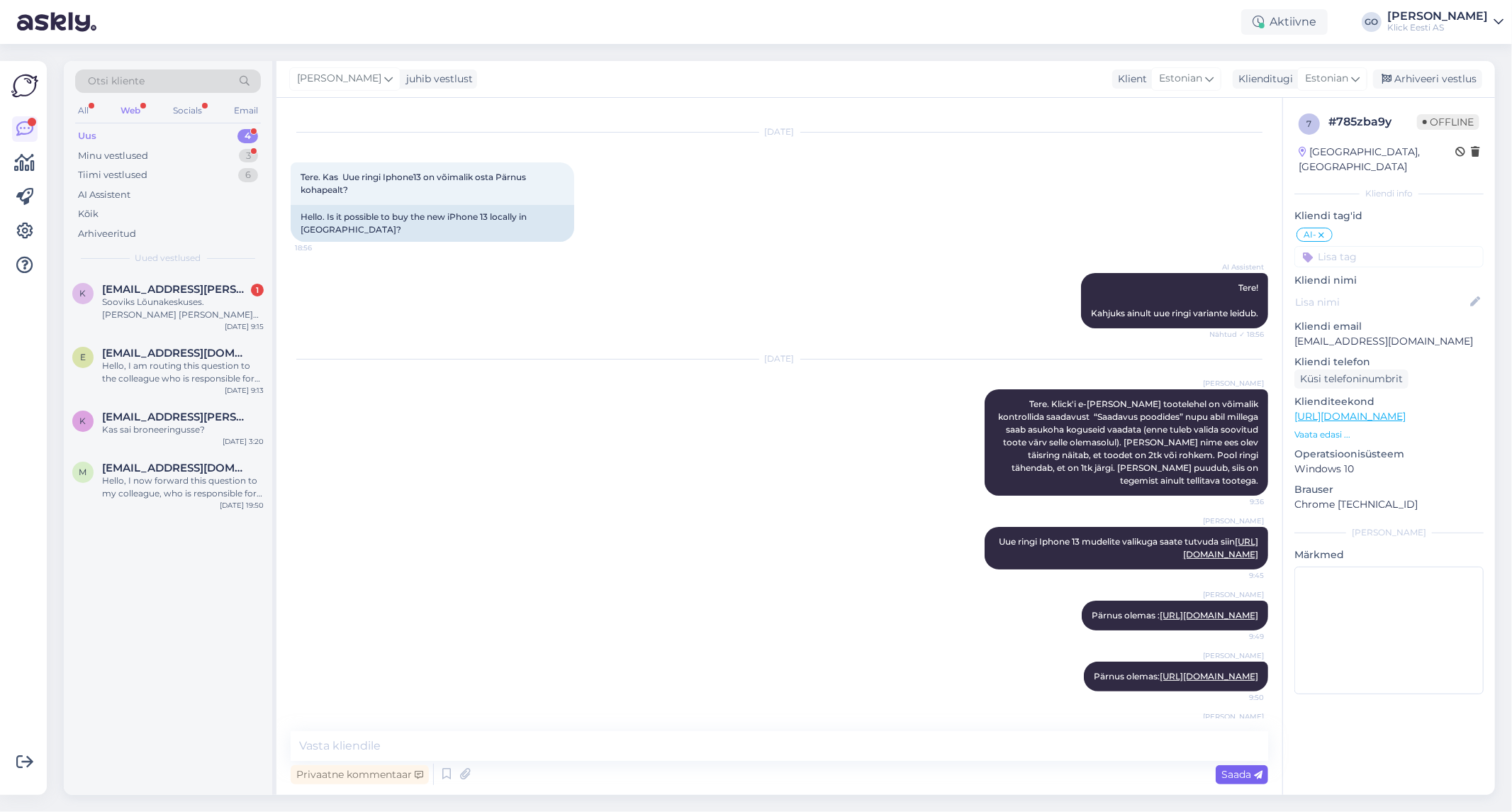
scroll to position [100, 0]
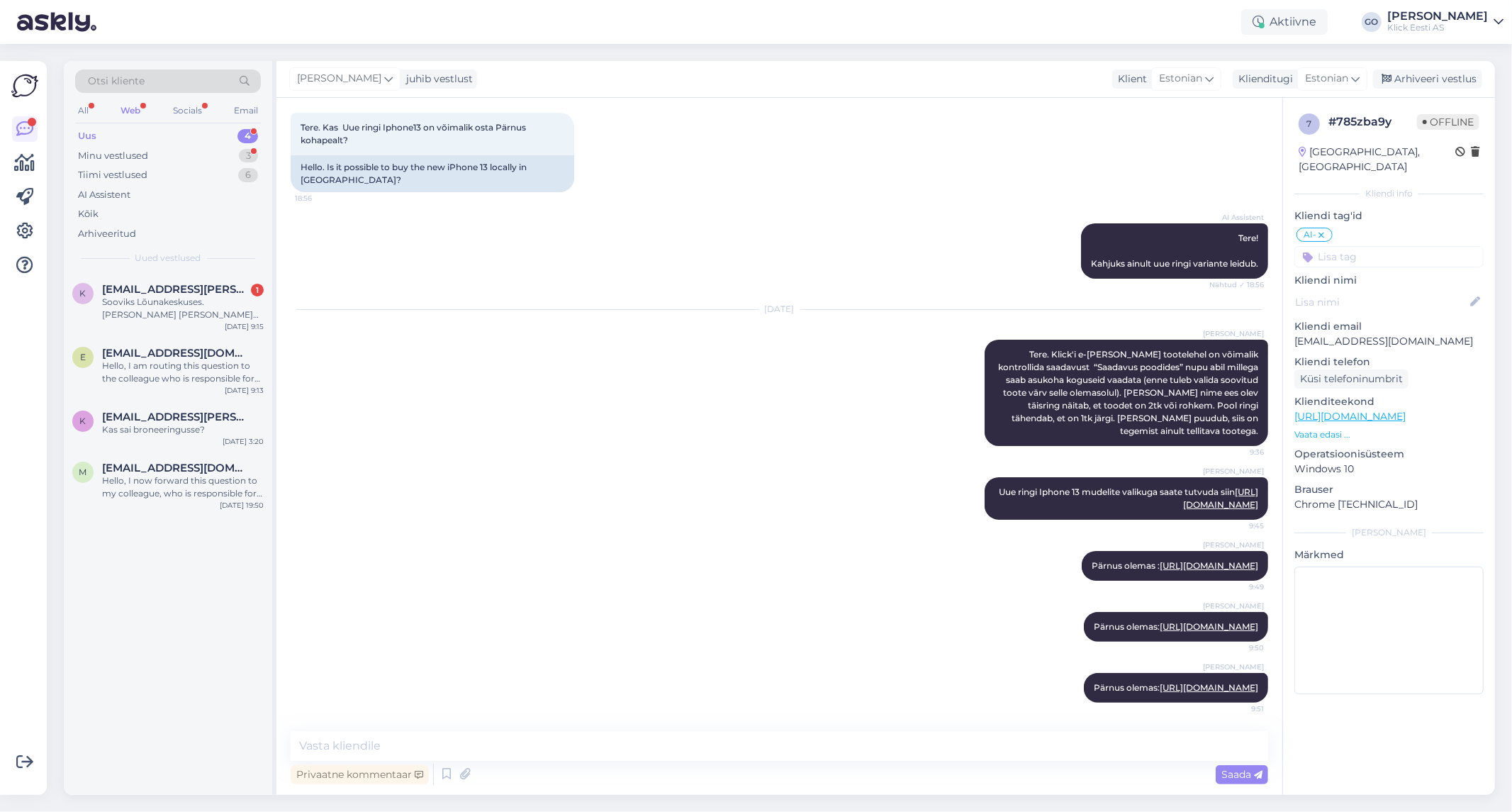
click at [203, 565] on div "k [EMAIL_ADDRESS][PERSON_NAME][PERSON_NAME][DOMAIN_NAME] 1 Sooviks Lõunakeskuse…" at bounding box center [168, 534] width 208 height 521
click at [187, 489] on div "Hello, I now forward this question to my colleague, who is responsible for this…" at bounding box center [183, 487] width 162 height 25
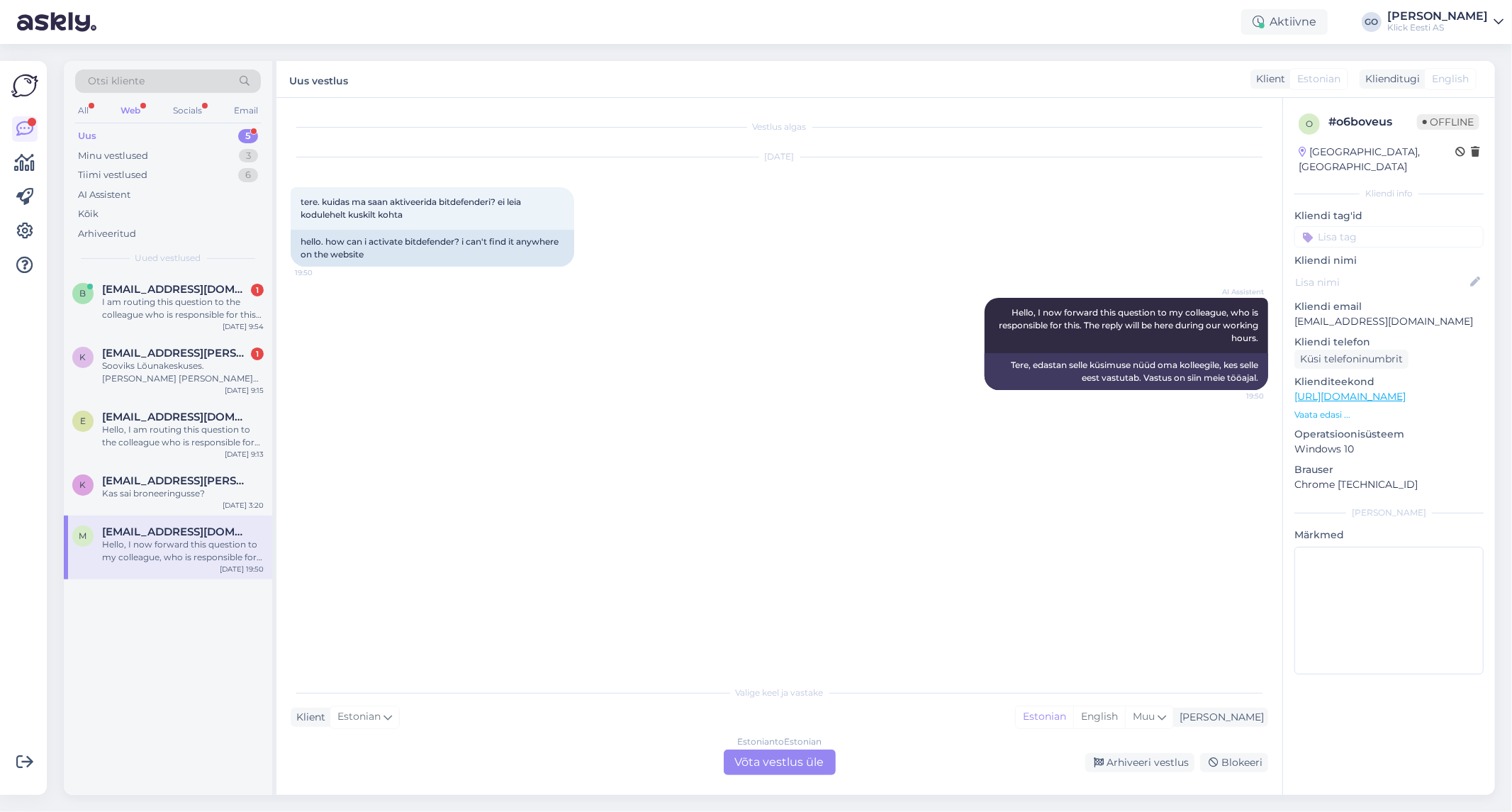
click at [842, 627] on div "Vestlus algas [DATE] tere. kuidas ma saan aktiveerida bitdefenderi? ei leia kod…" at bounding box center [786, 388] width 991 height 553
click at [166, 76] on div "Otsi kliente" at bounding box center [168, 81] width 186 height 23
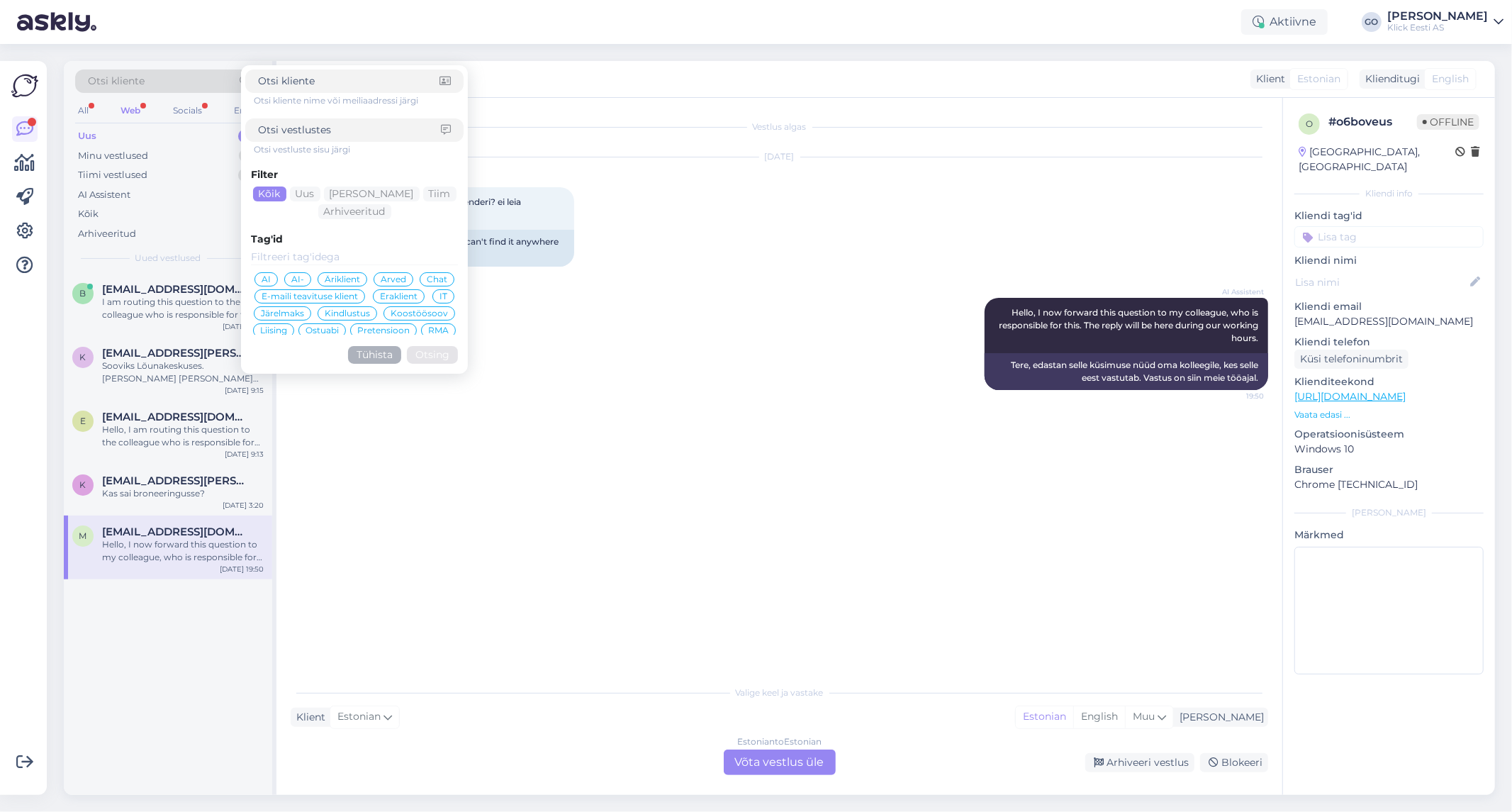
click at [855, 350] on div "AI Assistent Hello, I now forward this question to my colleague, who is respons…" at bounding box center [779, 344] width 977 height 123
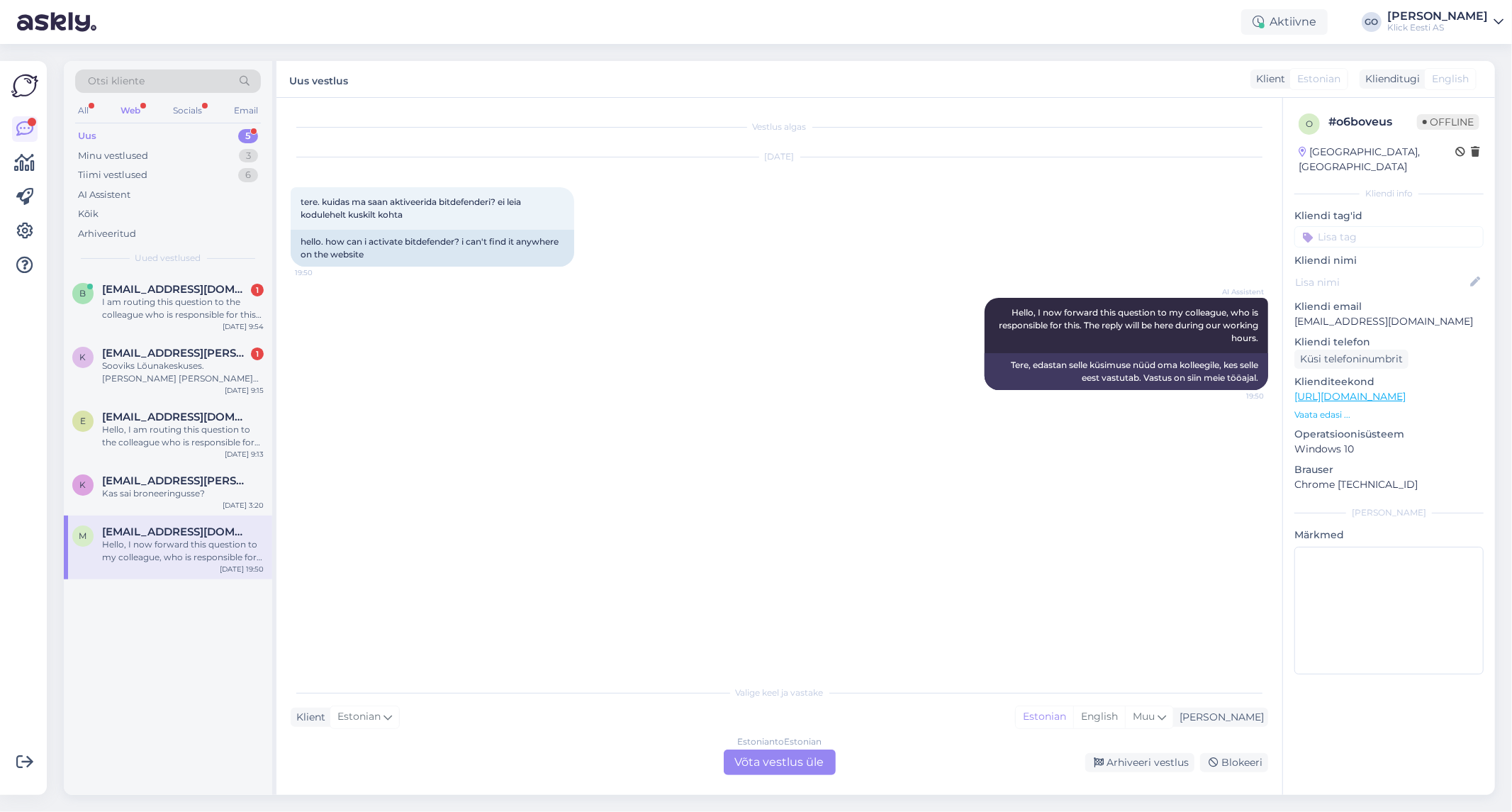
click at [436, 399] on div "AI Assistent Hello, I now forward this question to my colleague, who is respons…" at bounding box center [779, 344] width 977 height 123
click at [1191, 651] on div "Vestlus algas [DATE] tere. kuidas ma saan aktiveerida bitdefenderi? ei leia kod…" at bounding box center [786, 388] width 991 height 553
click at [159, 76] on div "Otsi kliente" at bounding box center [168, 81] width 186 height 23
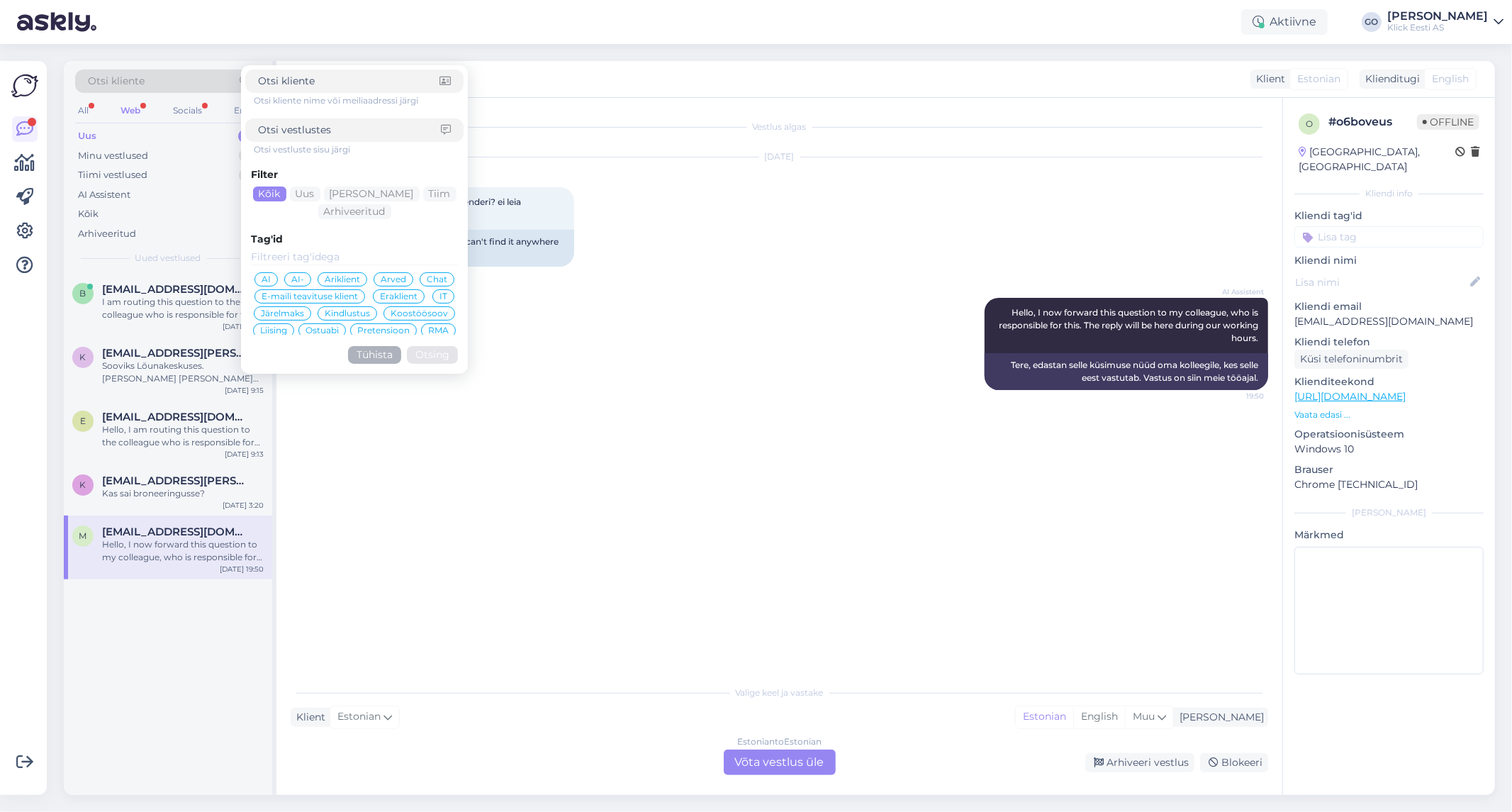
click at [310, 131] on input at bounding box center [349, 130] width 183 height 15
type input "bitdefender"
click button "Otsing" at bounding box center [432, 354] width 51 height 17
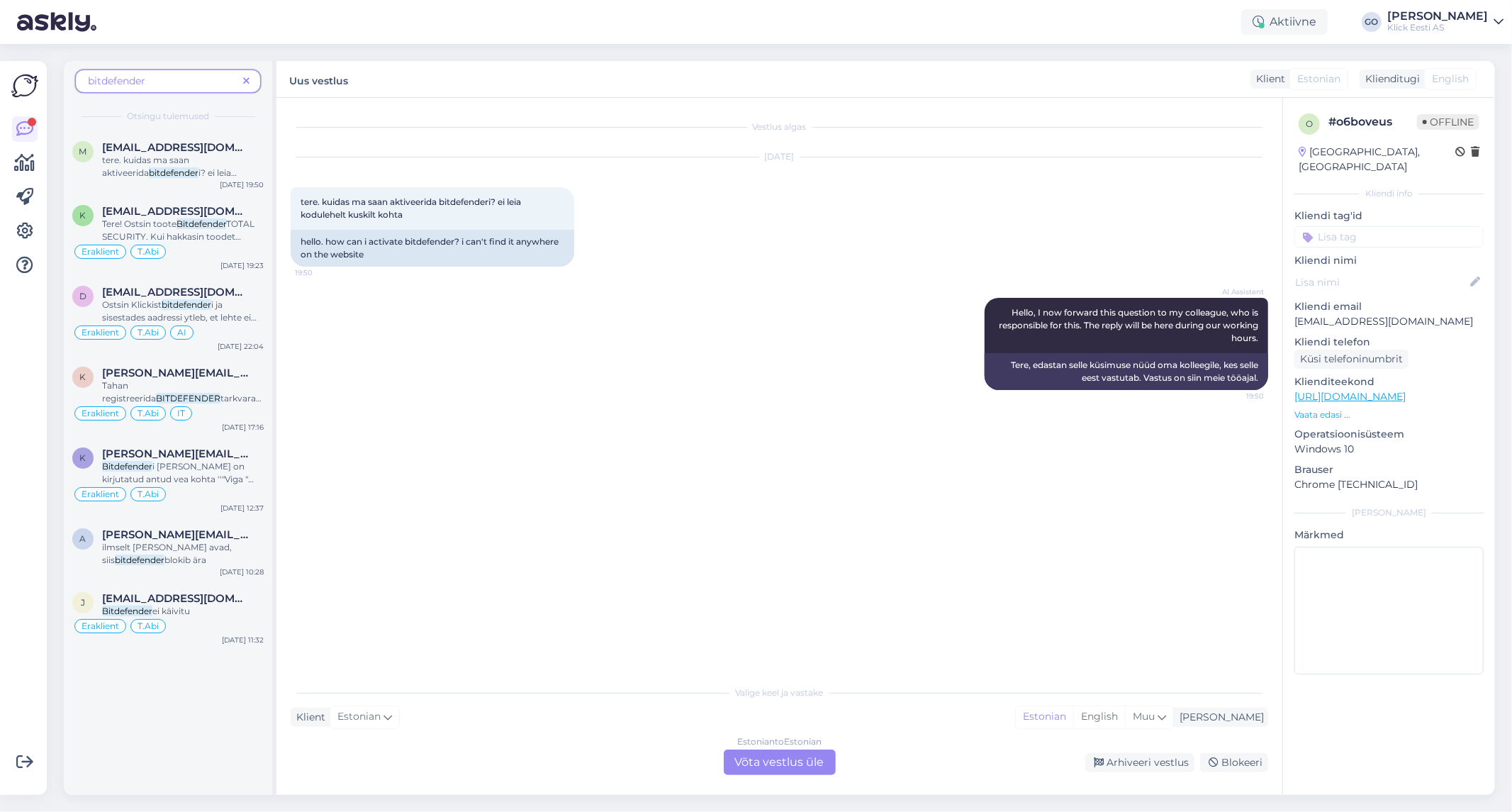
click at [563, 402] on div "AI Assistent Hello, I now forward this question to my colleague, who is respons…" at bounding box center [779, 344] width 977 height 123
click at [390, 347] on div "AI Assistent Hello, I now forward this question to my colleague, who is respons…" at bounding box center [779, 344] width 977 height 123
click at [178, 76] on span "bitdefender" at bounding box center [163, 81] width 150 height 15
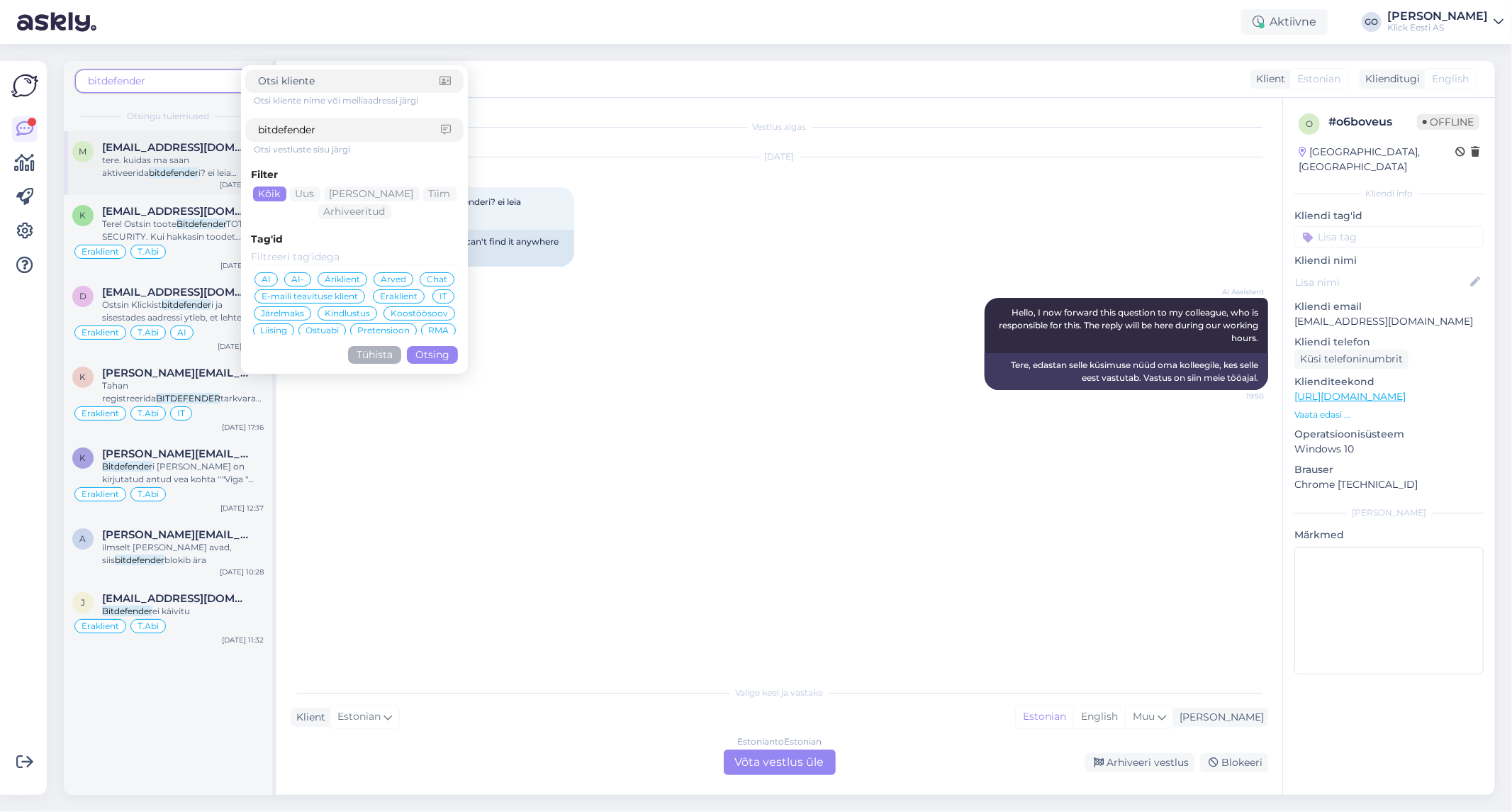
click at [190, 160] on span "tere. kuidas ma saan aktiveerida" at bounding box center [146, 166] width 87 height 23
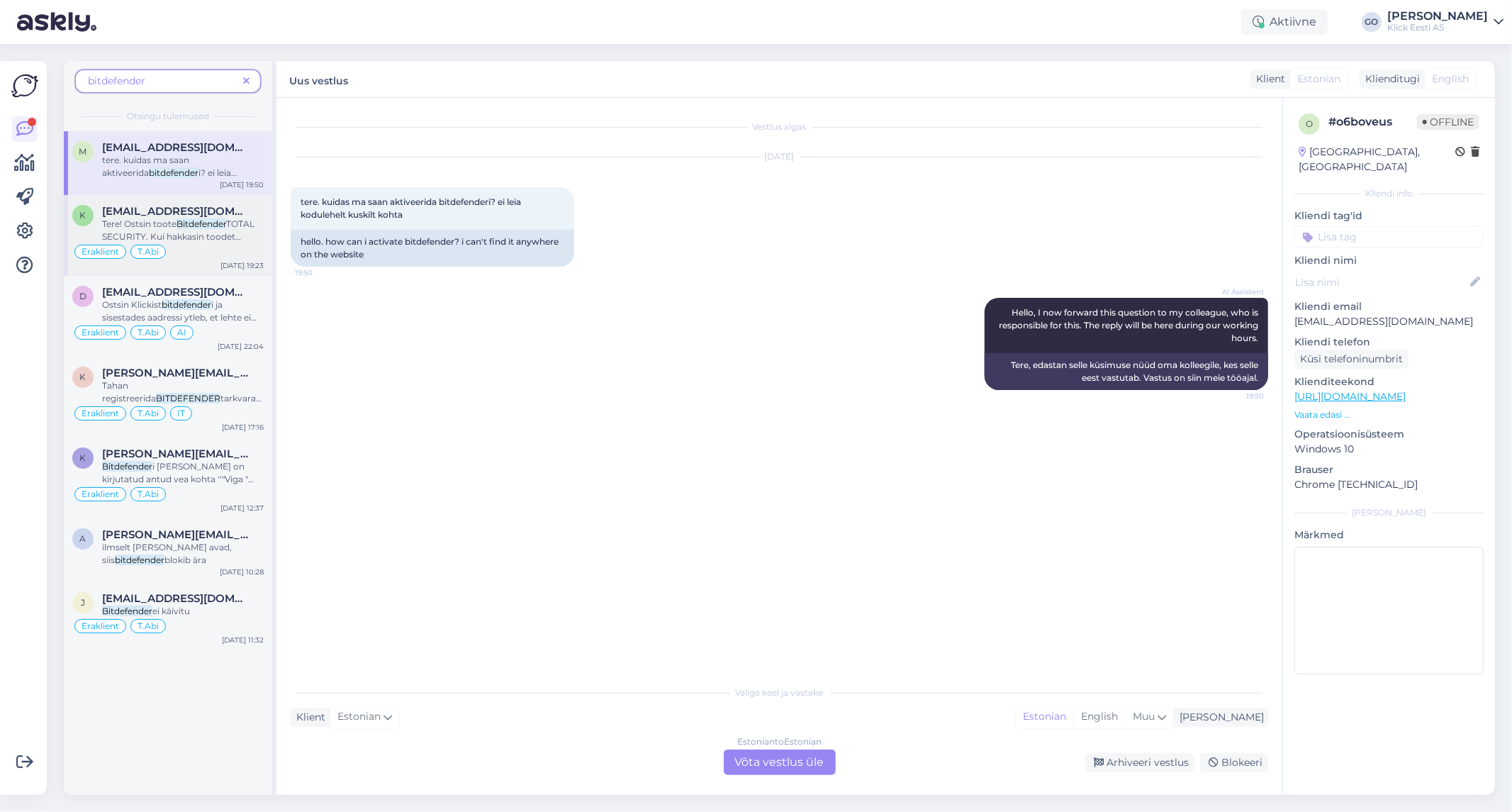
click at [199, 229] on div "Tere! Ostsin toote Bitdefender TOTAL SECURITY. Kui hakkasin toodet registreerim…" at bounding box center [183, 230] width 162 height 25
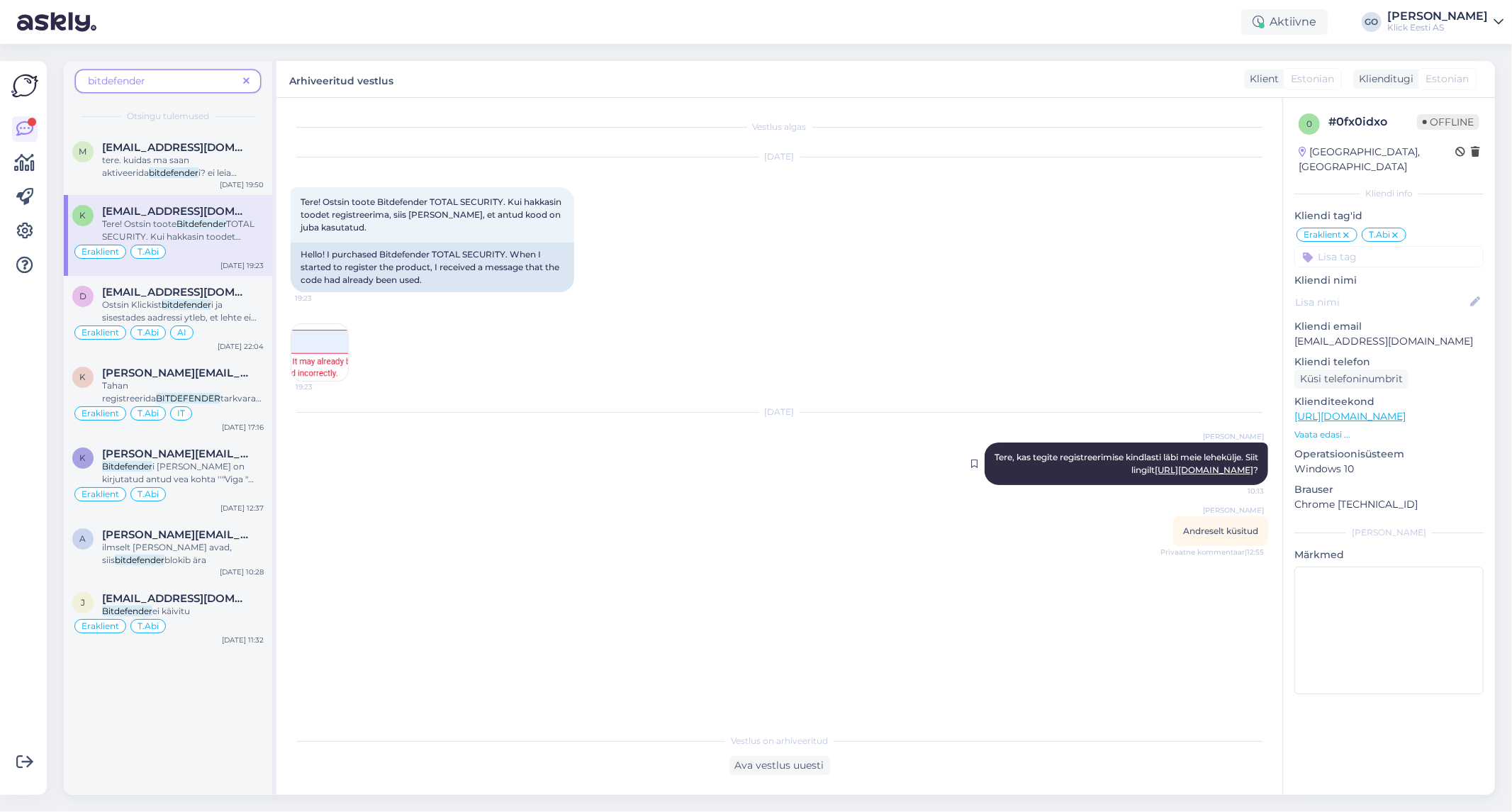
click at [1206, 469] on link "[URL][DOMAIN_NAME]" at bounding box center [1204, 469] width 99 height 11
click at [1009, 462] on div "Tanel [PERSON_NAME], kas tegite registreerimise kindlasti läbi meie lehekülje. …" at bounding box center [1126, 463] width 283 height 43
drag, startPoint x: 1009, startPoint y: 462, endPoint x: 1018, endPoint y: 543, distance: 81.5
click at [1018, 543] on div "Vestlus algas [DATE] Tere! Ostsin toote Bitdefender TOTAL SECURITY. Kui hakkasi…" at bounding box center [786, 413] width 991 height 601
drag, startPoint x: 1000, startPoint y: 456, endPoint x: 1260, endPoint y: 468, distance: 260.3
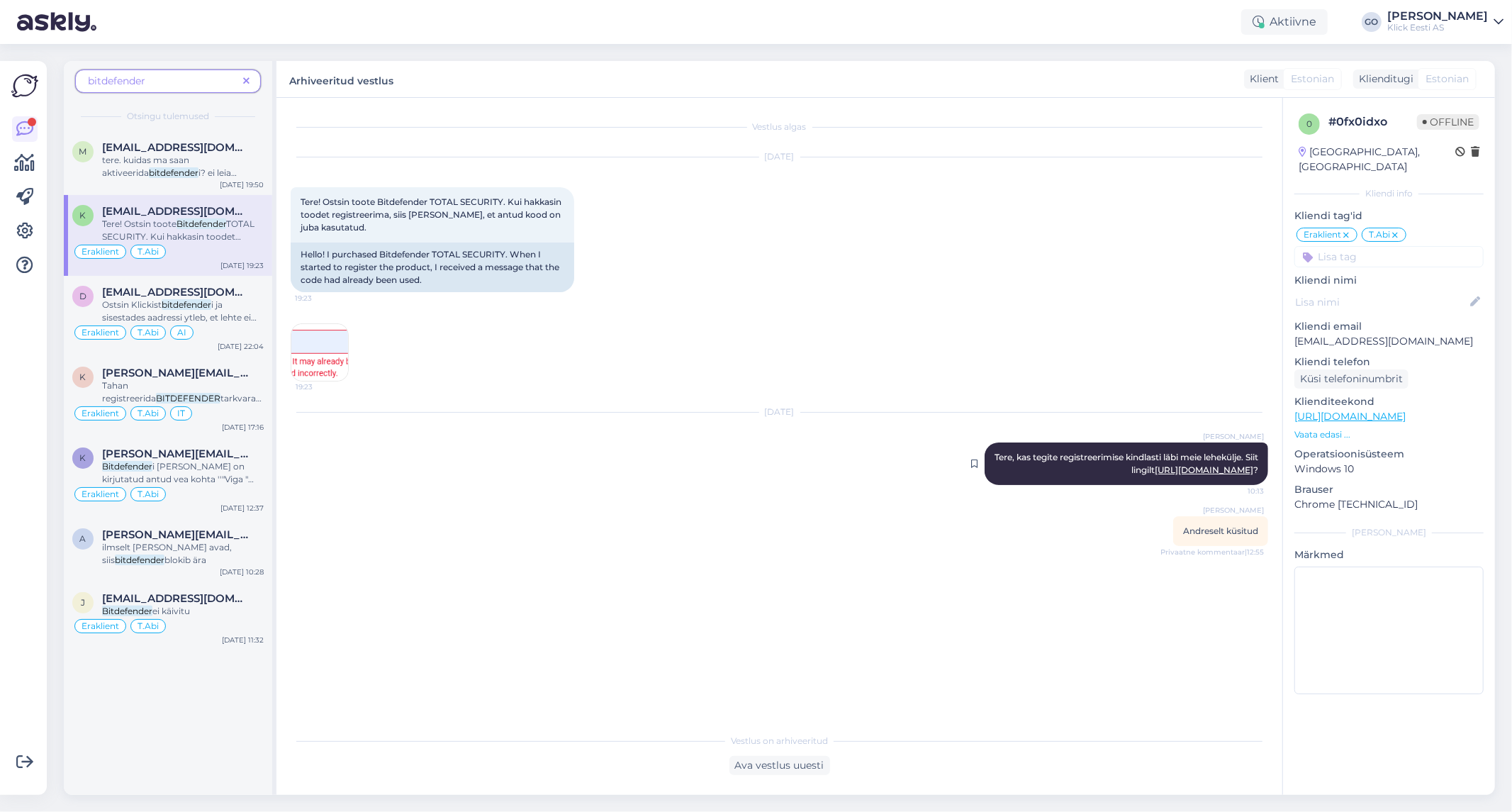
click at [1260, 468] on div "Tanel [PERSON_NAME], kas tegite registreerimise kindlasti läbi meie lehekülje. …" at bounding box center [1126, 463] width 283 height 43
copy span "Tere, kas tegite registreerimise kindlasti läbi meie lehekülje. Siit lingilt [U…"
click at [183, 299] on mark "bitdefender" at bounding box center [187, 304] width 49 height 11
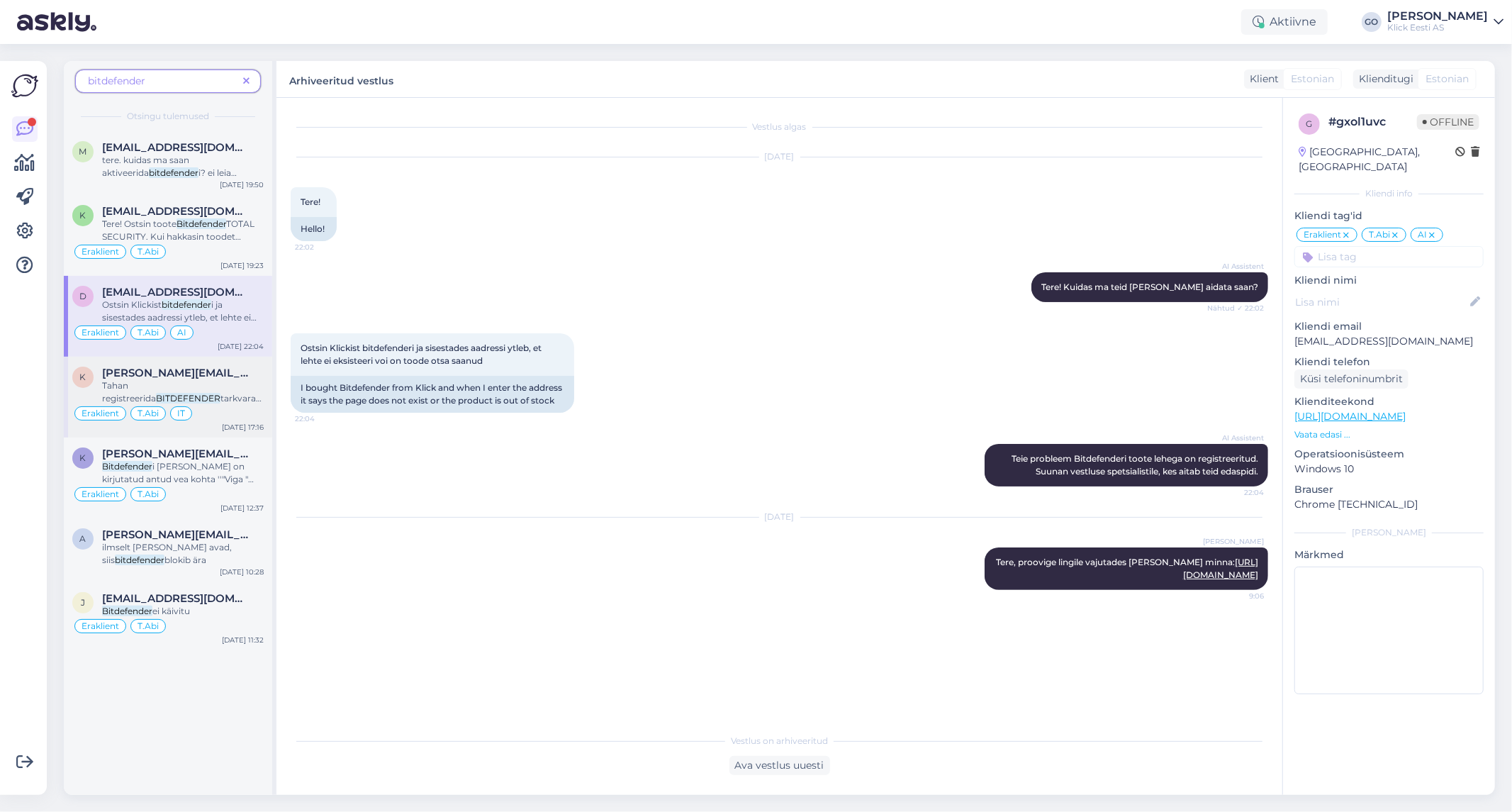
click at [166, 375] on span "[PERSON_NAME][EMAIL_ADDRESS][PERSON_NAME][DOMAIN_NAME]" at bounding box center [176, 373] width 147 height 13
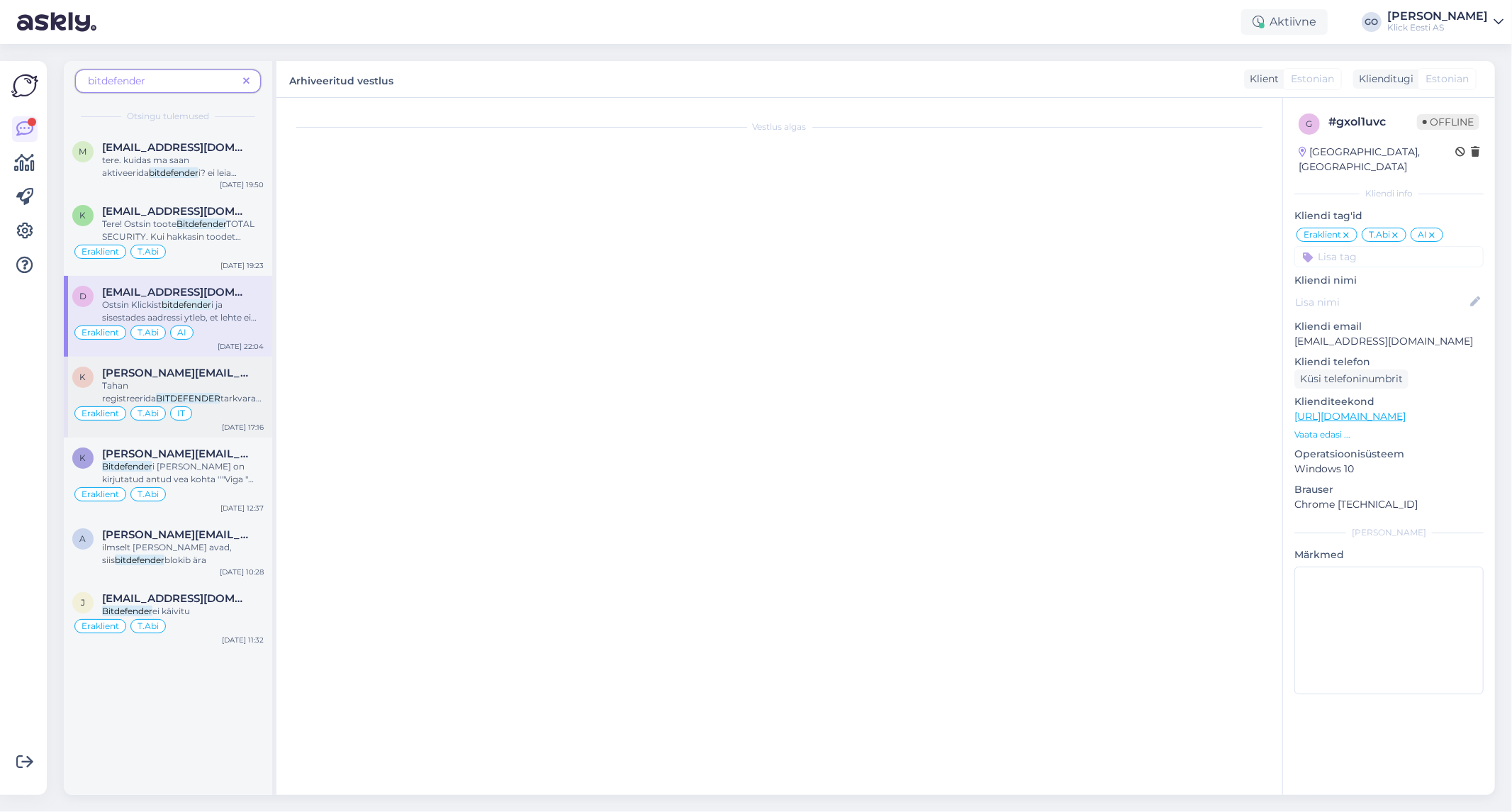
scroll to position [30, 0]
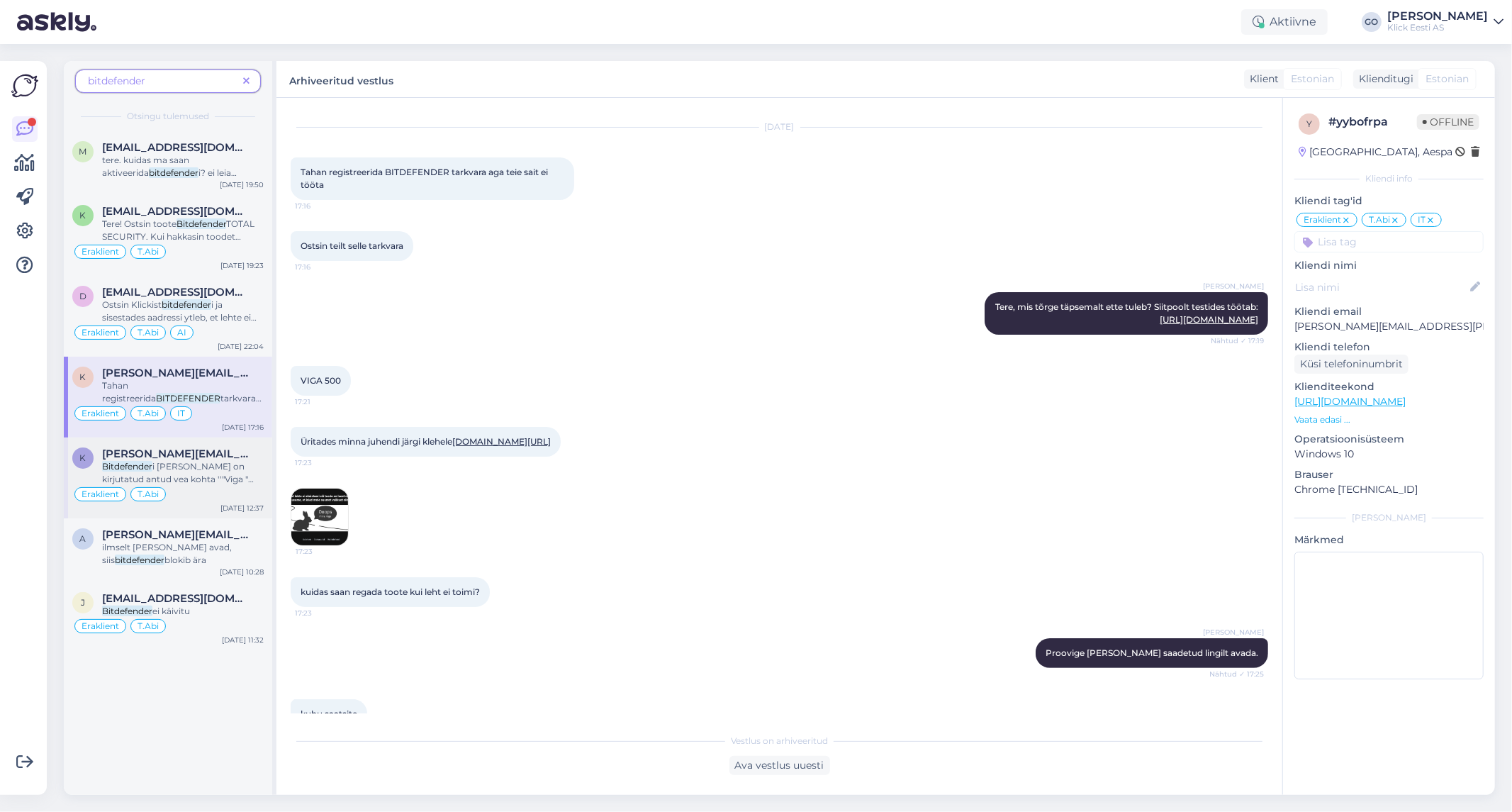
click at [211, 460] on span "i [PERSON_NAME] on kirjutatud antud vea kohta ''"Viga "[PERSON_NAME] kasutati j…" at bounding box center [178, 504] width 152 height 87
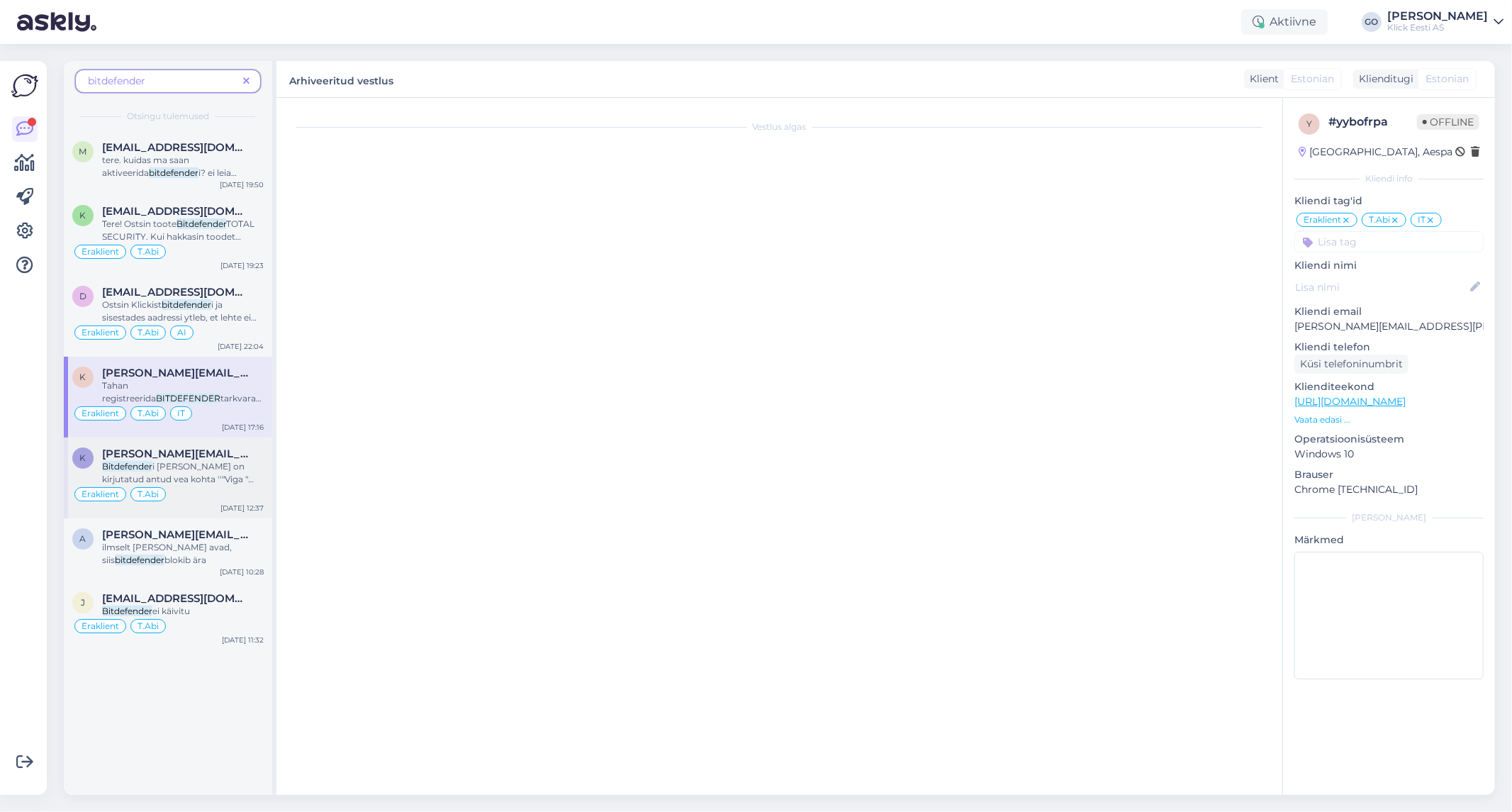
scroll to position [309, 0]
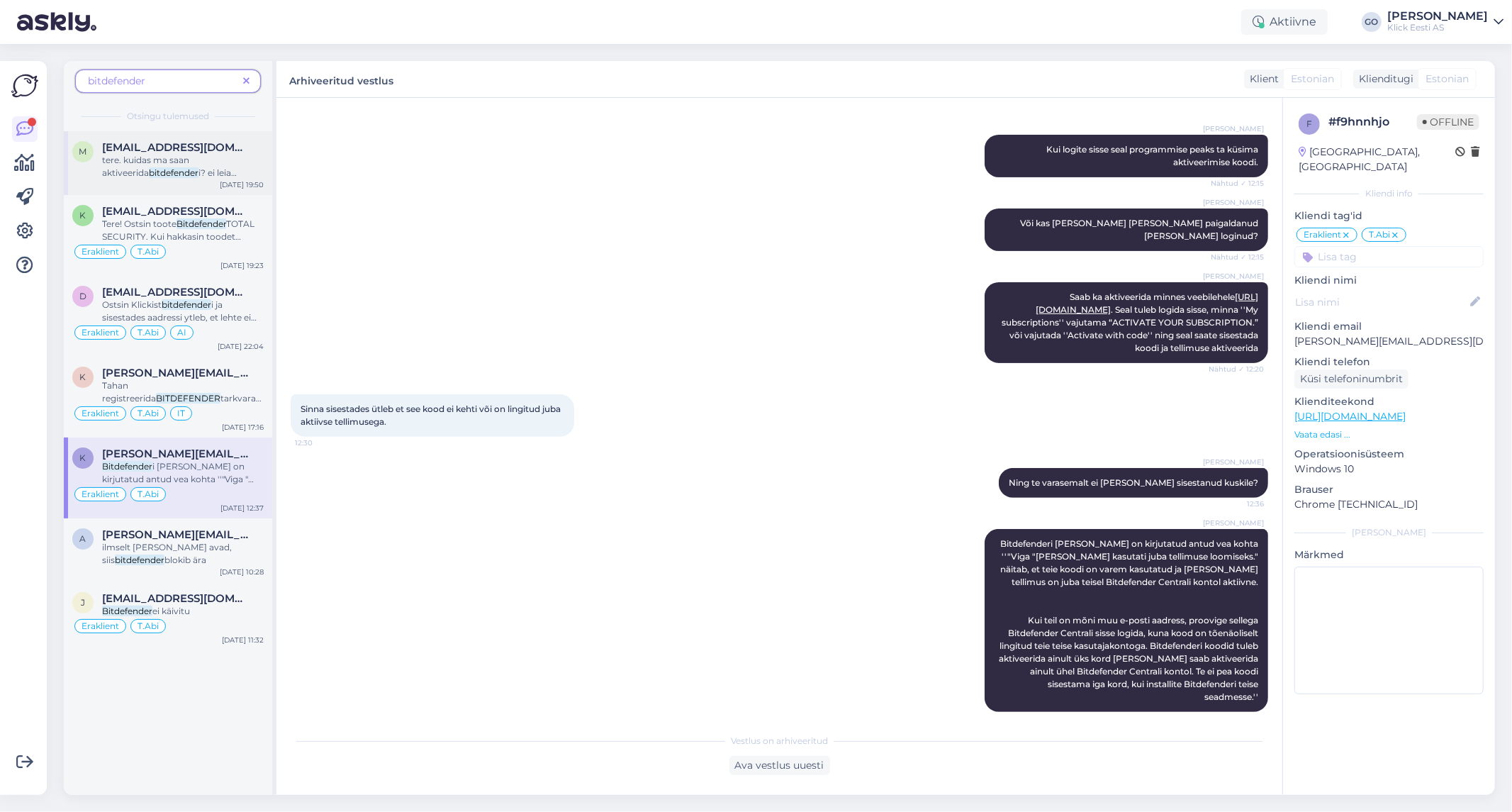
click at [190, 155] on span "tere. kuidas ma saan aktiveerida" at bounding box center [146, 166] width 87 height 23
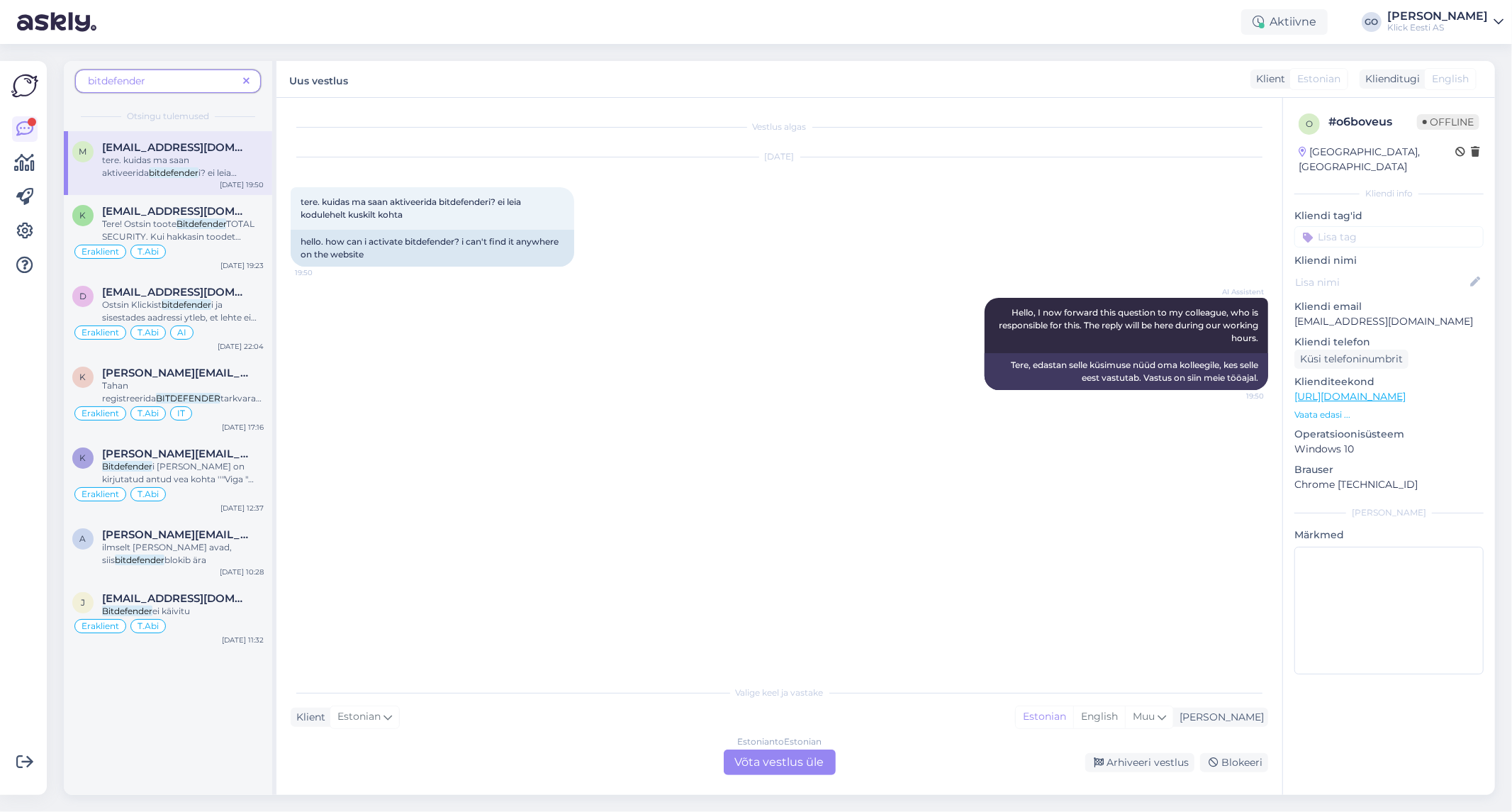
scroll to position [0, 0]
click at [756, 759] on div "Estonian to Estonian Võta vestlus üle" at bounding box center [780, 762] width 112 height 25
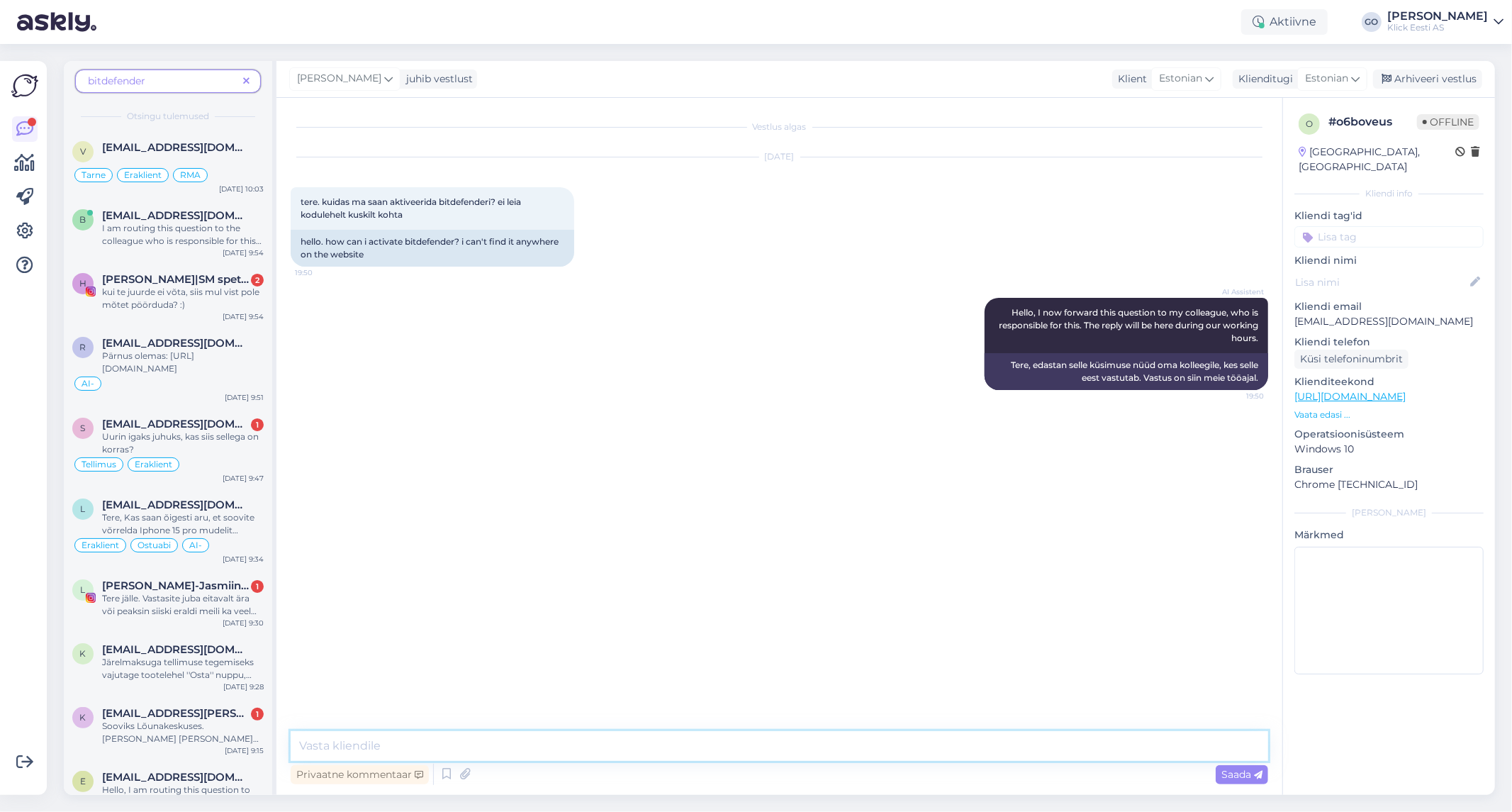
click at [496, 742] on textarea at bounding box center [779, 745] width 977 height 30
paste textarea "Tere, kas tegite registreerimise kindlasti läbi meie lehekülje. Siit lingilt [U…"
click at [351, 747] on textarea "Tere. Tere, kas tegite registreerimise kindlasti läbi meie lehekülje. Siit ling…" at bounding box center [779, 745] width 977 height 30
click at [526, 743] on textarea "Tere, kas tegite registreerimise kindlasti läbi meie lehekülje. Siit lingilt [U…" at bounding box center [779, 745] width 977 height 30
click at [1116, 743] on textarea "Tere, registreerimise juhend peaks [PERSON_NAME] karbis. Registreerimist alusta…" at bounding box center [779, 745] width 977 height 30
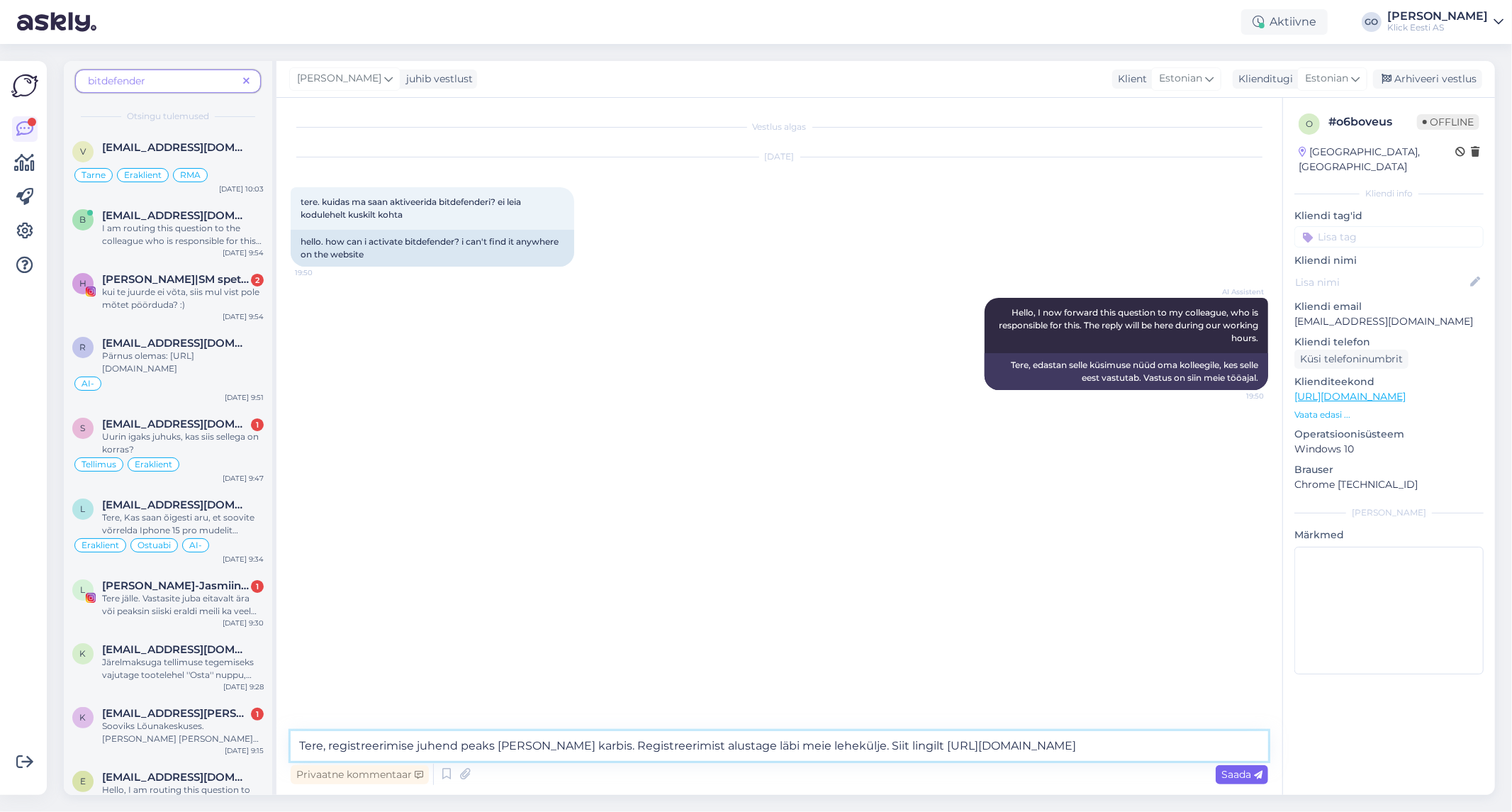
type textarea "Tere, registreerimise juhend peaks [PERSON_NAME] karbis. Registreerimist alusta…"
click at [1233, 771] on span "Saada" at bounding box center [1242, 774] width 41 height 13
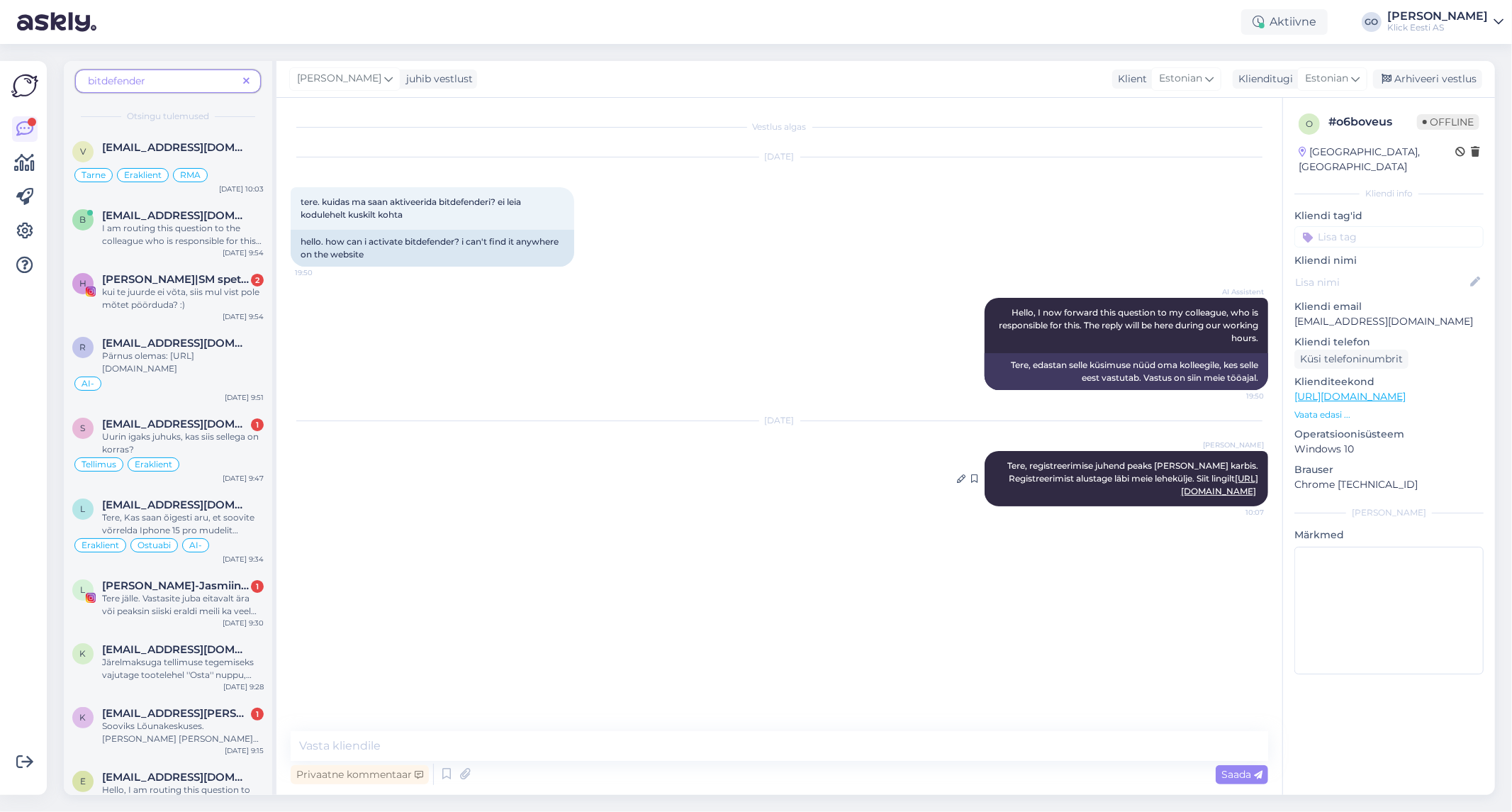
click at [1181, 487] on link "[URL][DOMAIN_NAME]" at bounding box center [1219, 484] width 77 height 23
click at [967, 537] on div "Vestlus algas [DATE] tere. kuidas ma saan aktiveerida bitdefenderi? ei leia kod…" at bounding box center [786, 415] width 991 height 606
click at [248, 81] on icon at bounding box center [246, 81] width 7 height 10
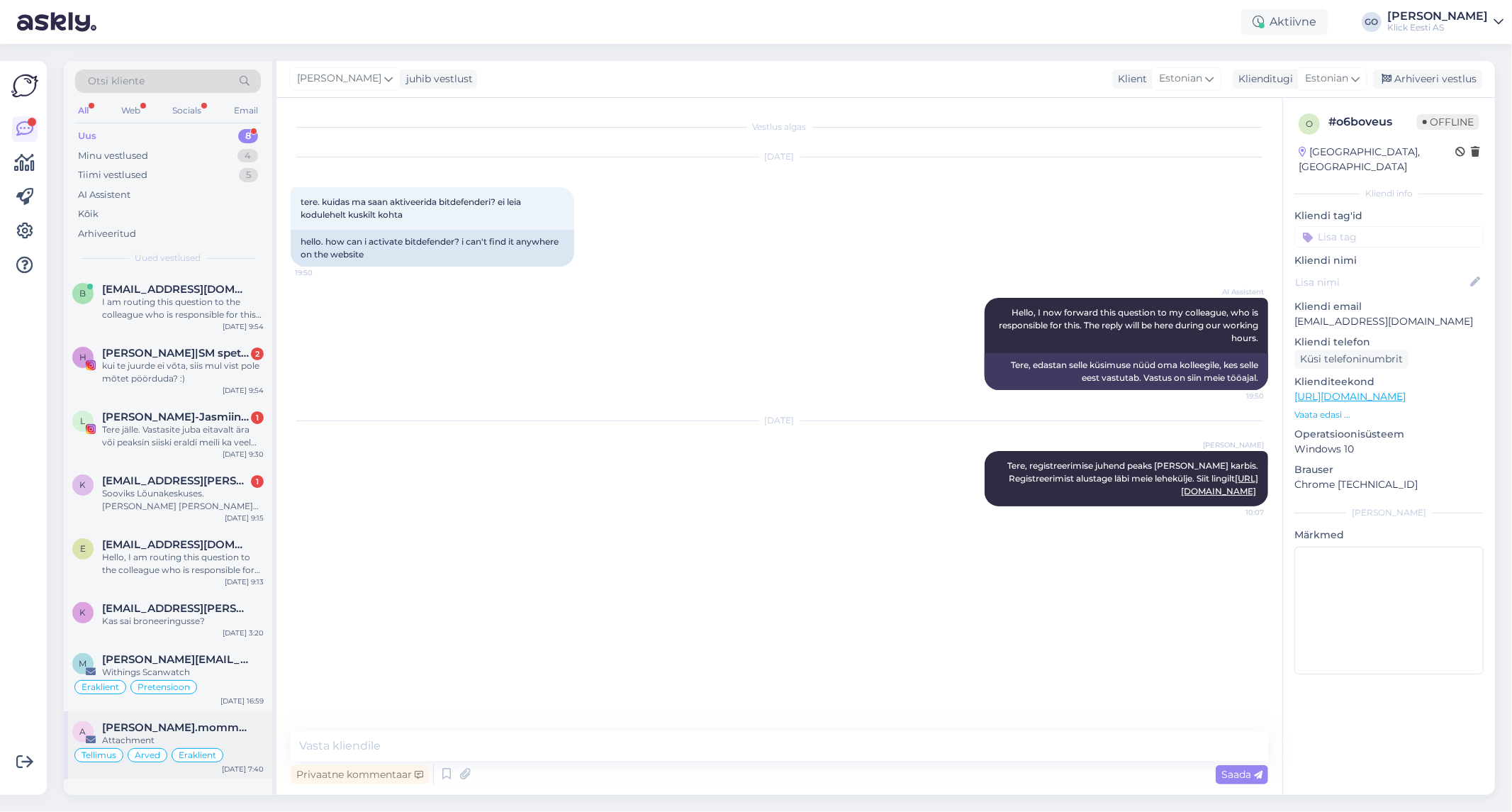
click at [247, 735] on div "Attachment" at bounding box center [183, 740] width 162 height 13
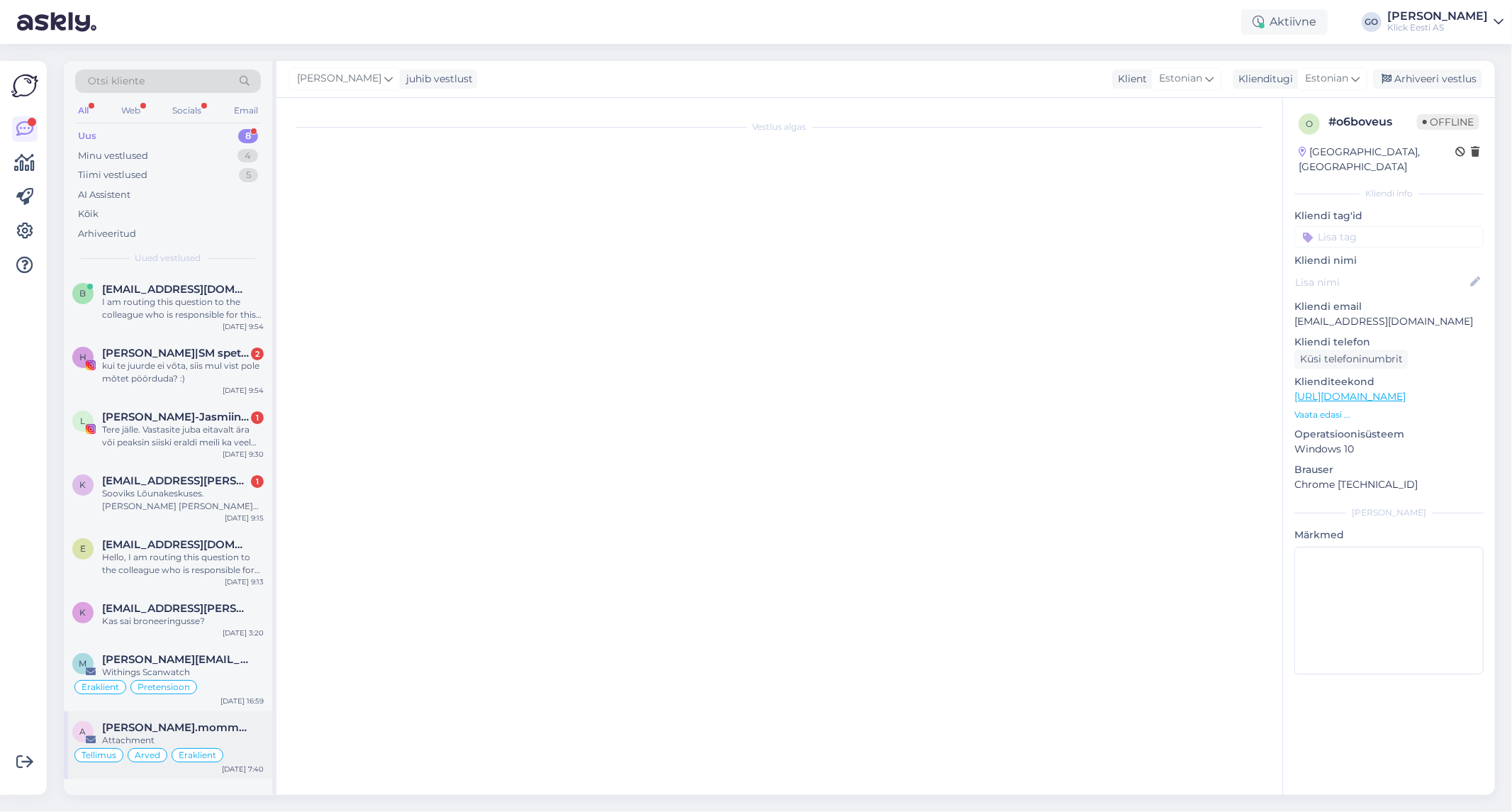
scroll to position [4910, 0]
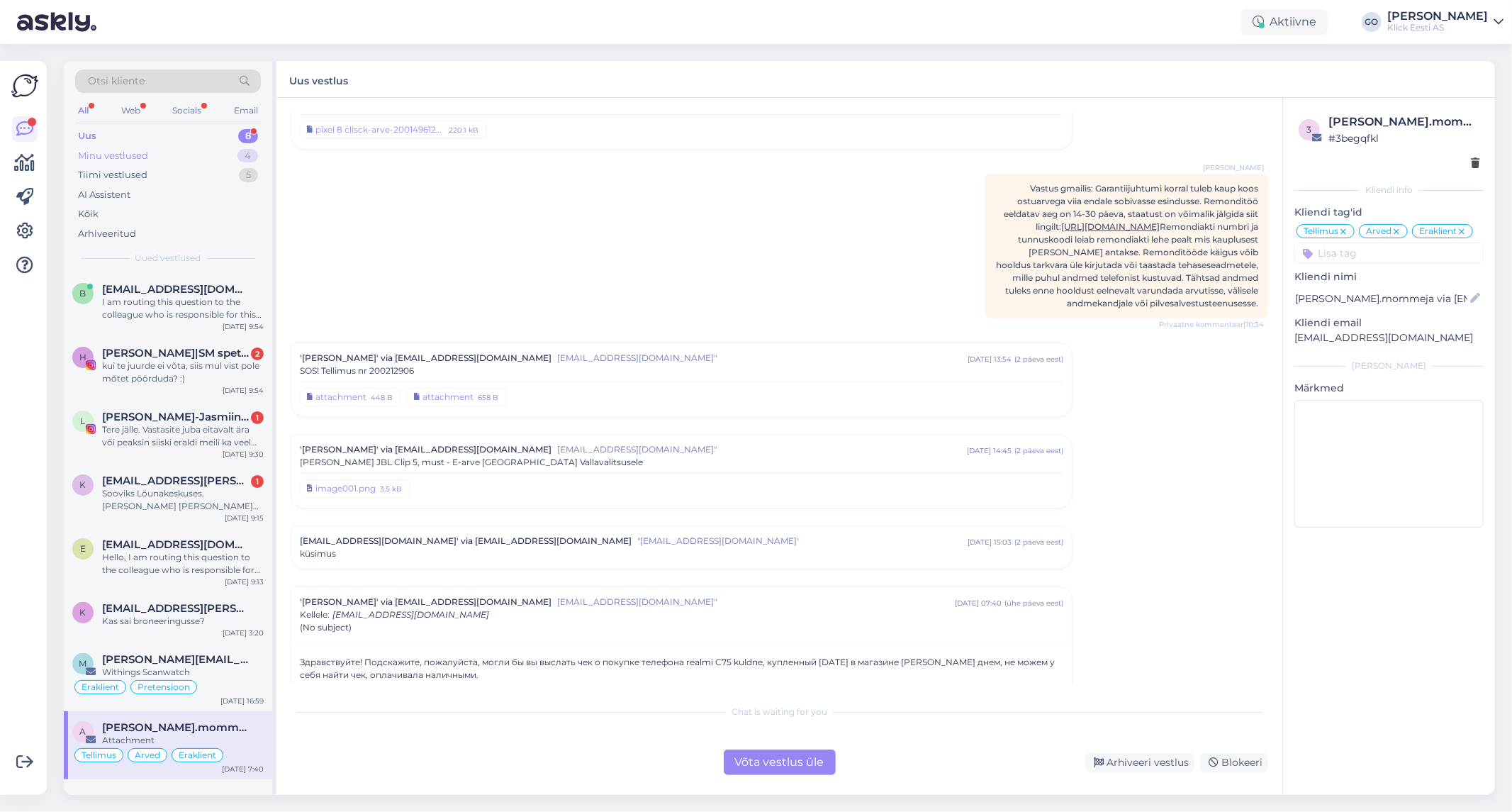
click at [128, 153] on div "Minu vestlused" at bounding box center [113, 156] width 70 height 15
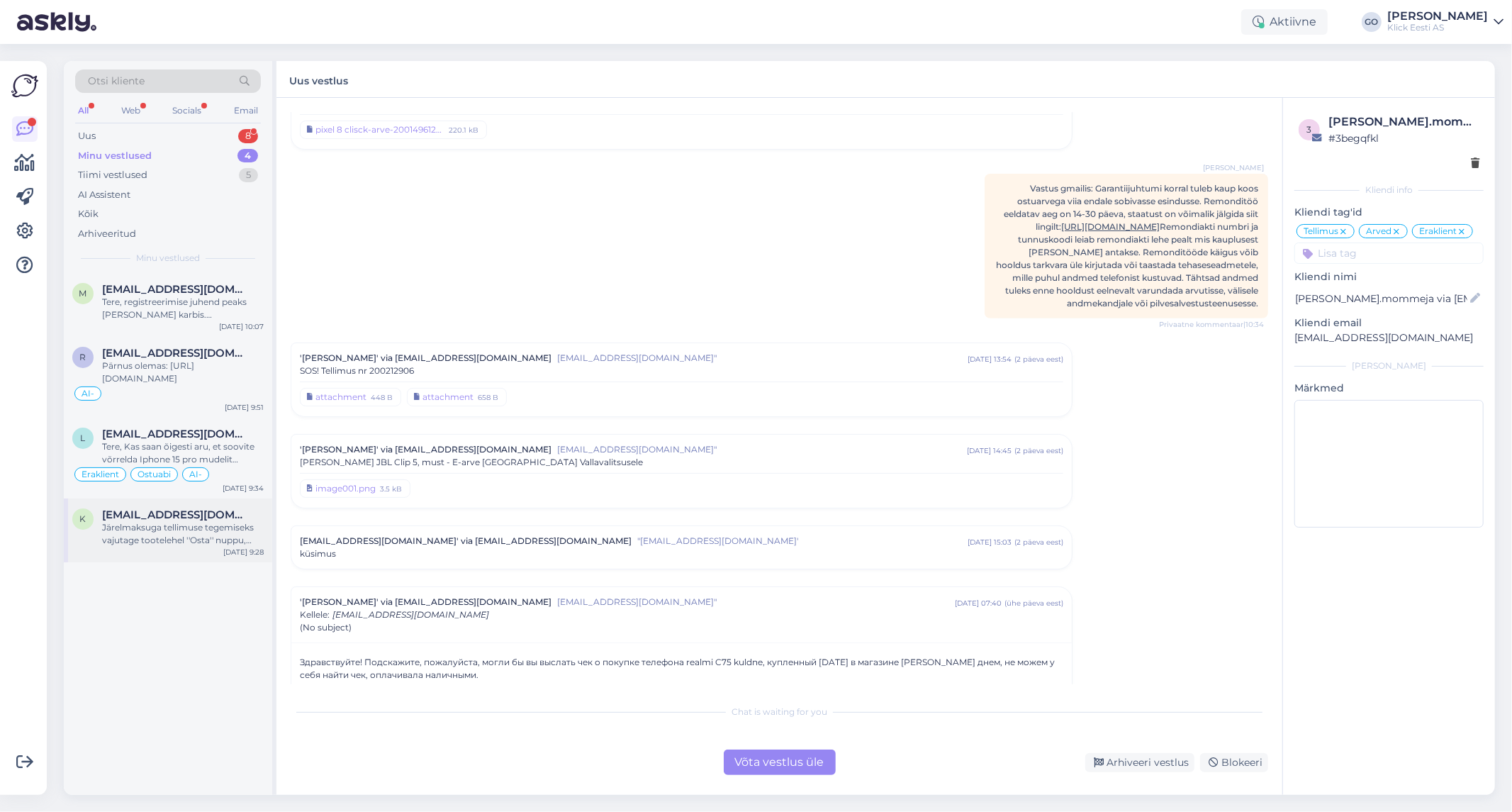
click at [174, 522] on div "Järelmaksuga tellimuse tegemiseks vajutage tootelehel ''Osta'' nuppu, seejärel …" at bounding box center [183, 533] width 162 height 25
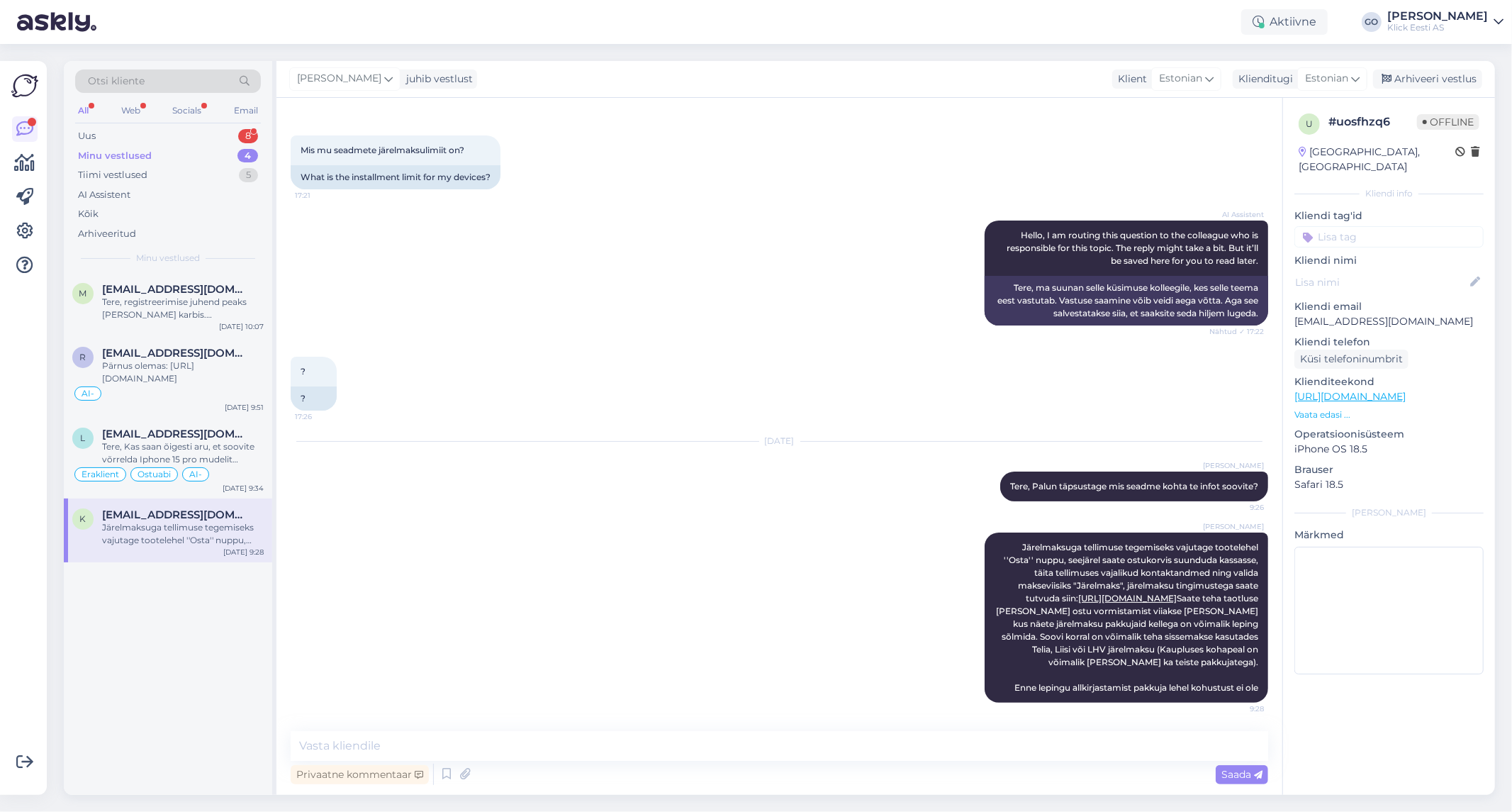
scroll to position [64, 0]
click at [548, 615] on div "[PERSON_NAME] Järelmaksuga tellimuse tegemiseks vajutage tootelehel ''Osta'' nu…" at bounding box center [779, 617] width 977 height 201
click at [235, 457] on div "Tere, Kas saan õigesti aru, et soovite võrrelda Iphone 15 pro mudelit tavalise …" at bounding box center [183, 452] width 162 height 25
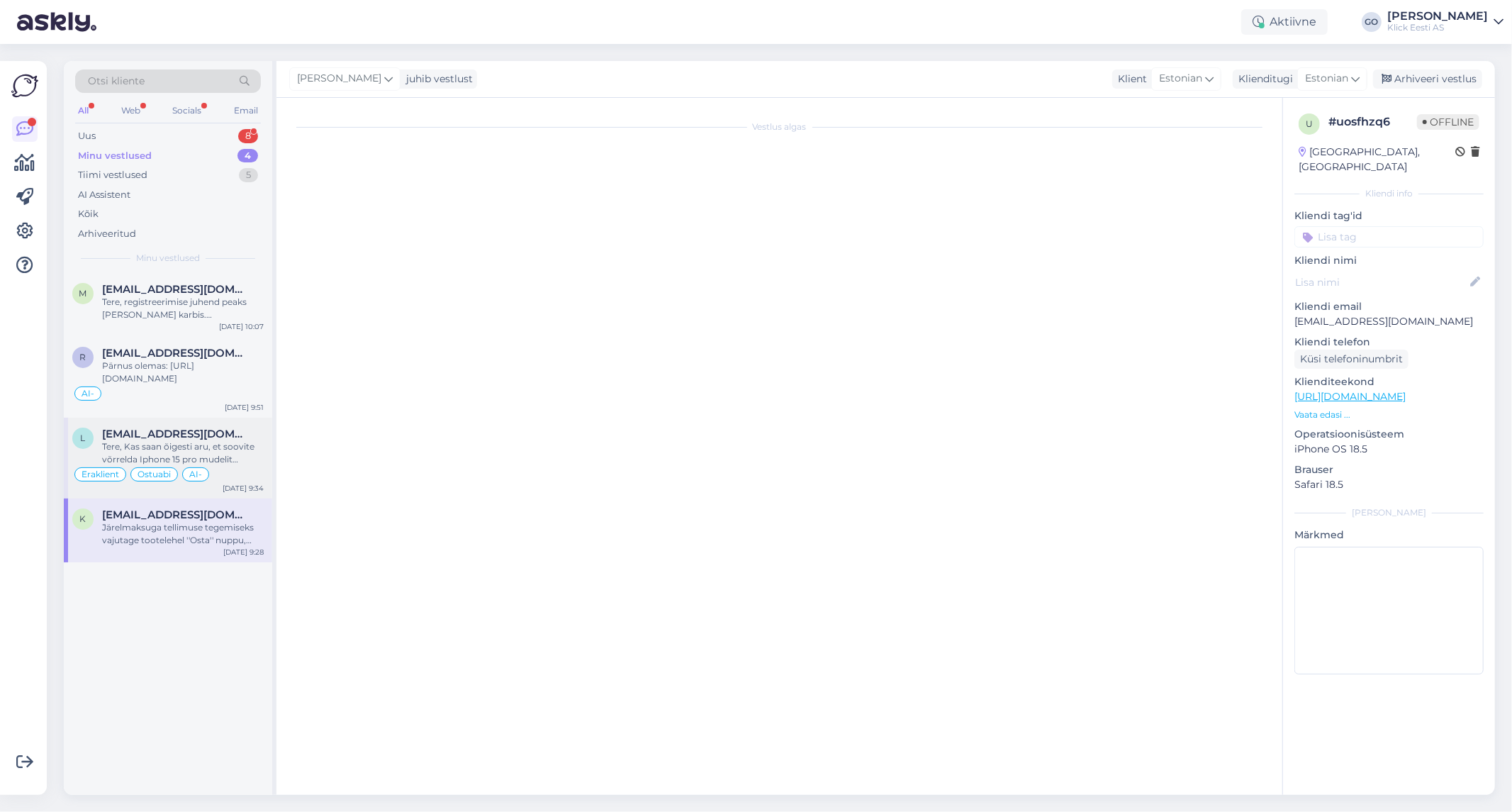
type textarea "AI ei saanud aru, et klient küsib [PERSON_NAME] Apple kohta. Kohatu on soovitad…"
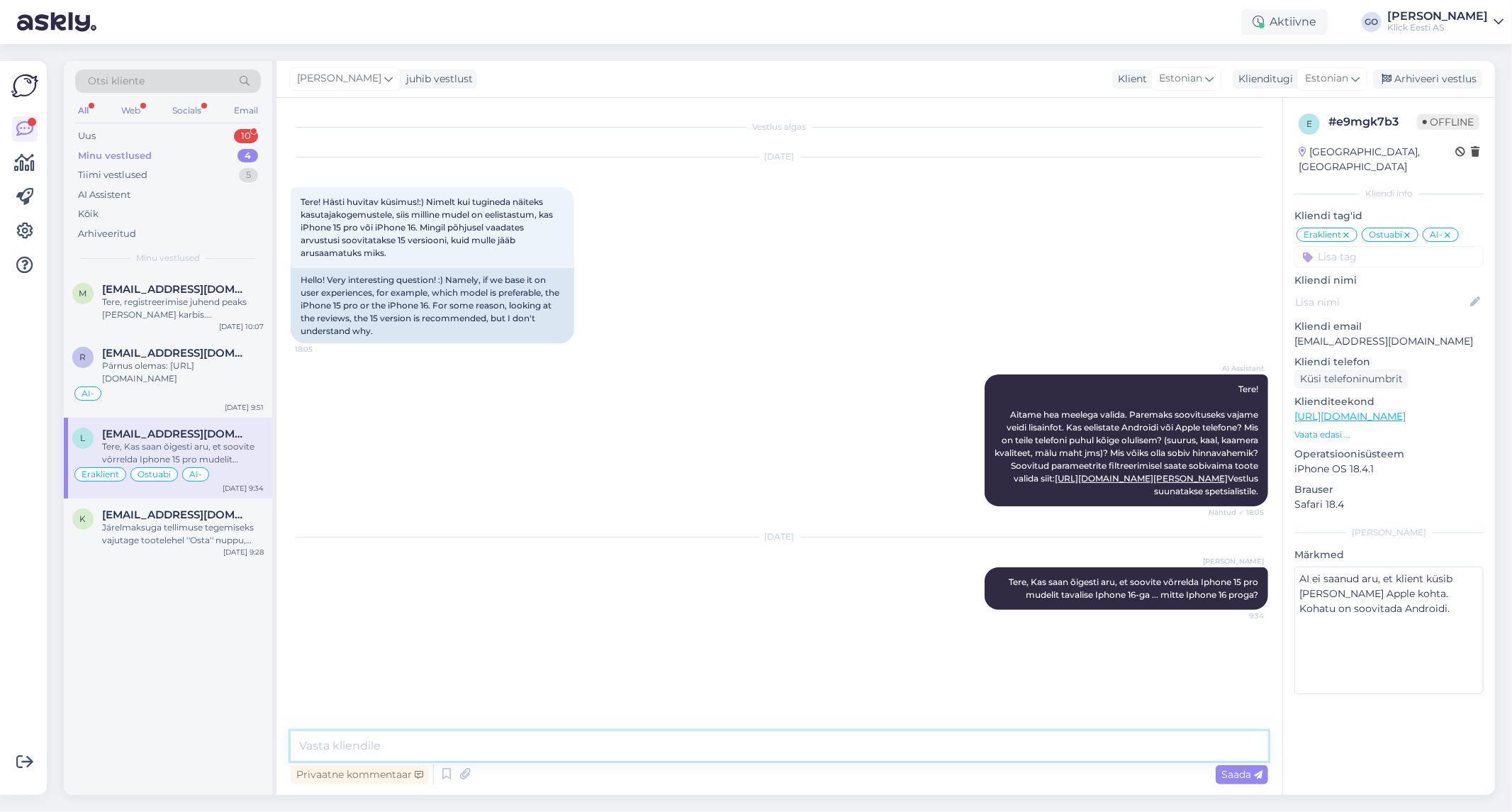
click at [742, 742] on textarea at bounding box center [779, 745] width 977 height 30
type textarea "S"
paste textarea "Loremip! Dol sitametconsectetu adipis elit seddoeiu tEmpor 55 Inc utlabor eTdol…"
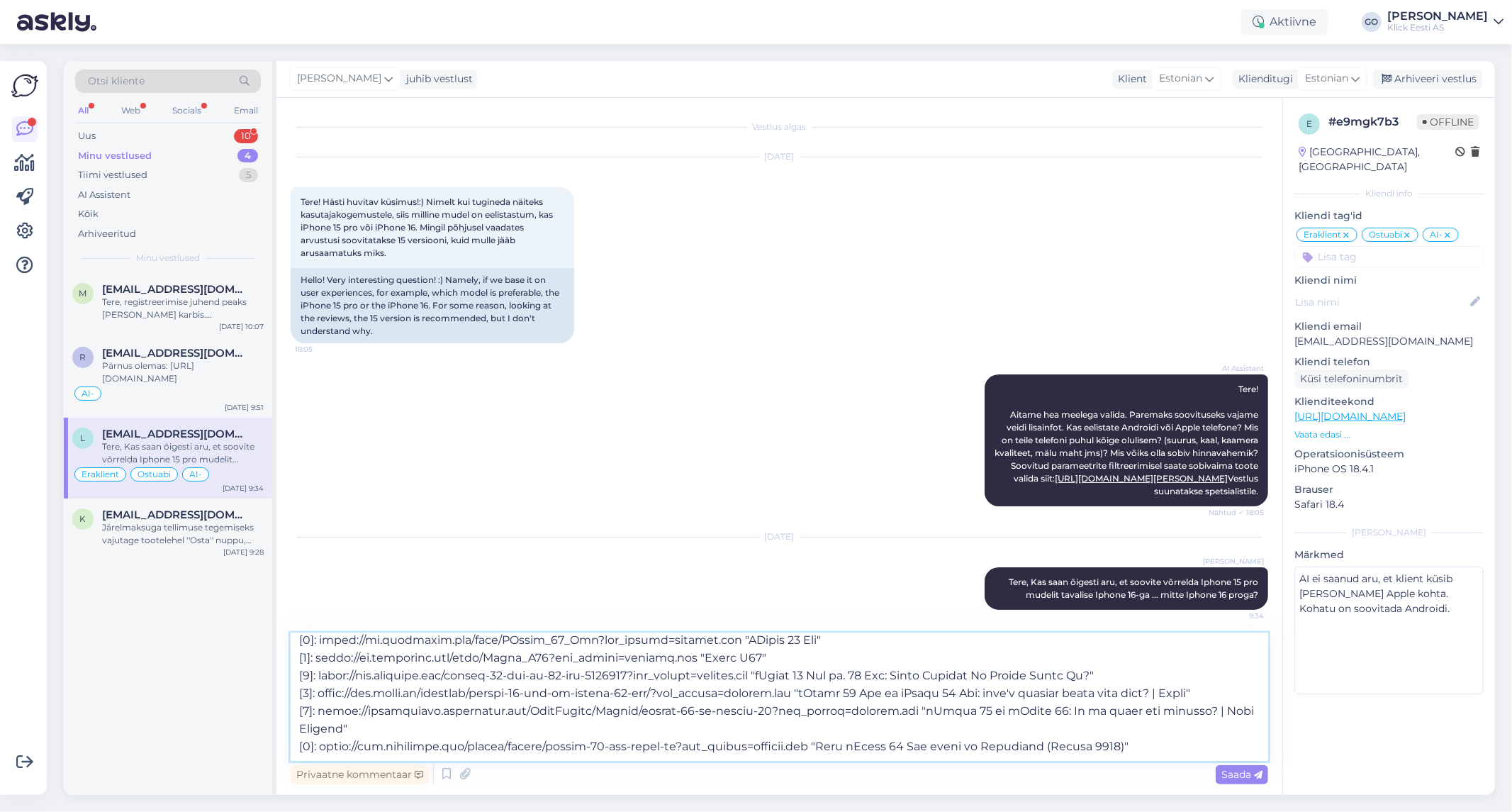
scroll to position [1220, 0]
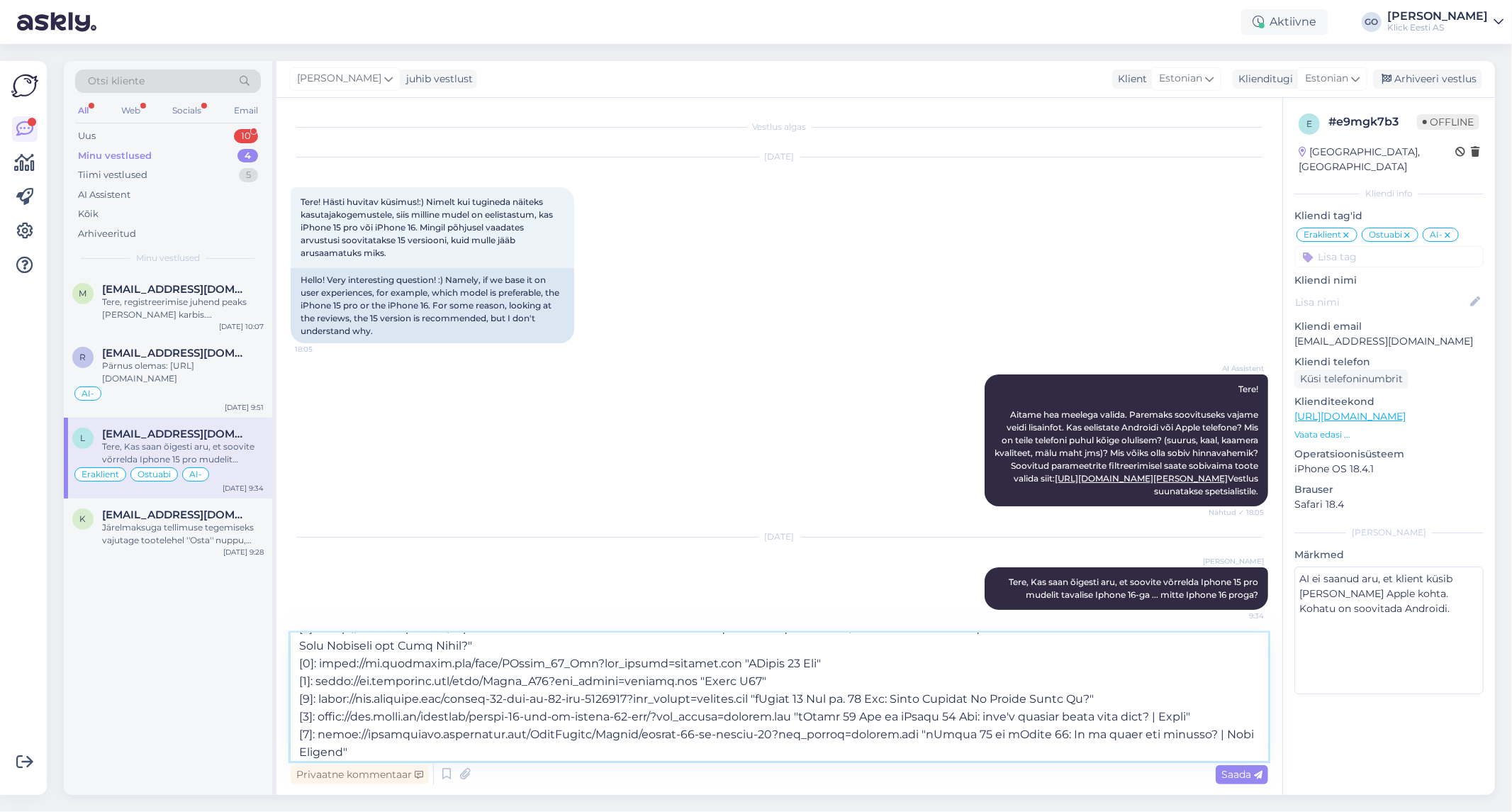
drag, startPoint x: 1172, startPoint y: 727, endPoint x: 296, endPoint y: 643, distance: 880.0
click at [296, 643] on textarea at bounding box center [779, 697] width 977 height 128
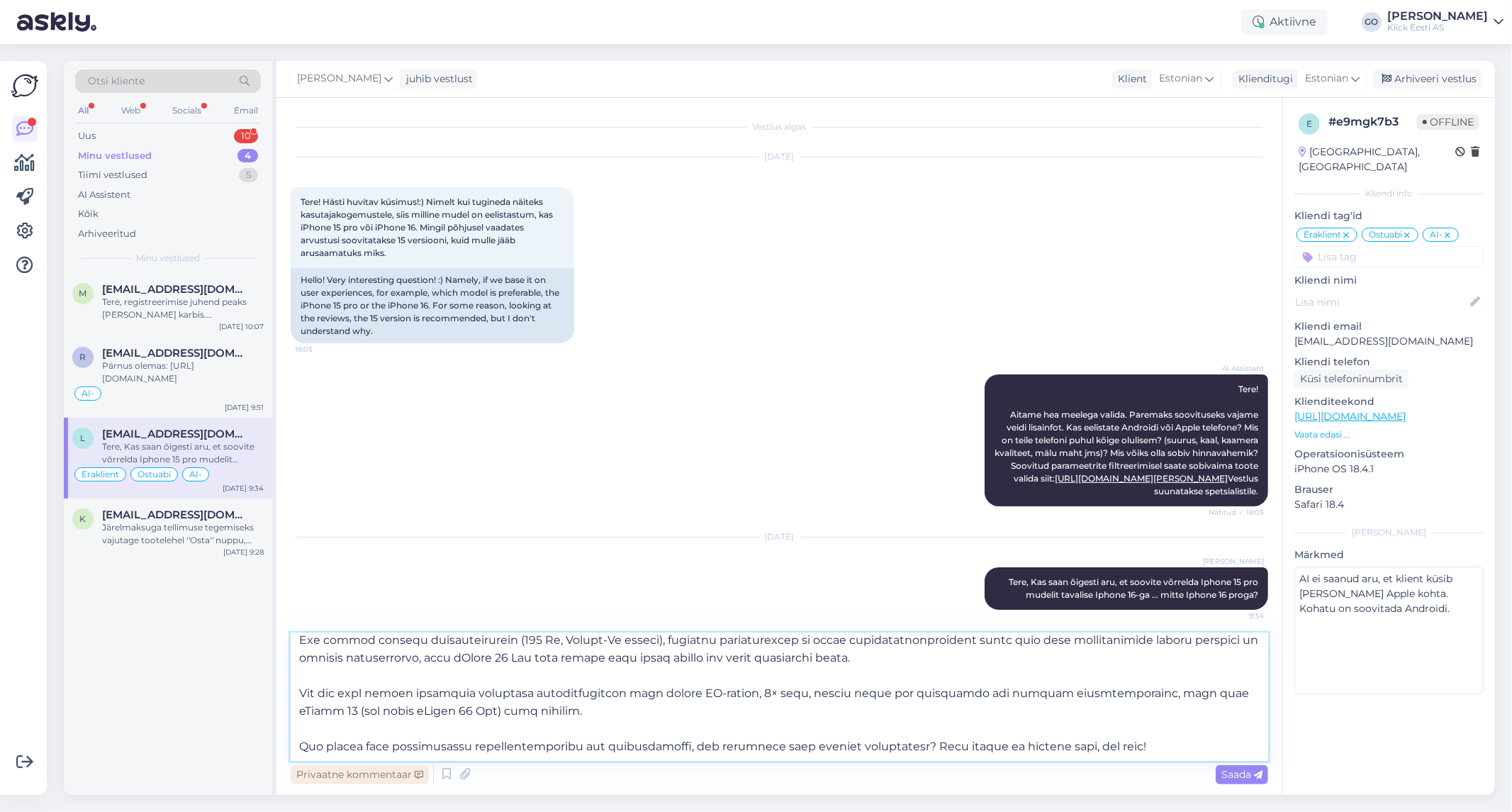
scroll to position [1142, 0]
drag, startPoint x: 1131, startPoint y: 709, endPoint x: 267, endPoint y: 711, distance: 864.0
click at [267, 711] on div "Otsi kliente All Web Socials Email Uus 10 Minu vestlused 4 Tiimi vestlused 5 AI…" at bounding box center [779, 428] width 1431 height 734
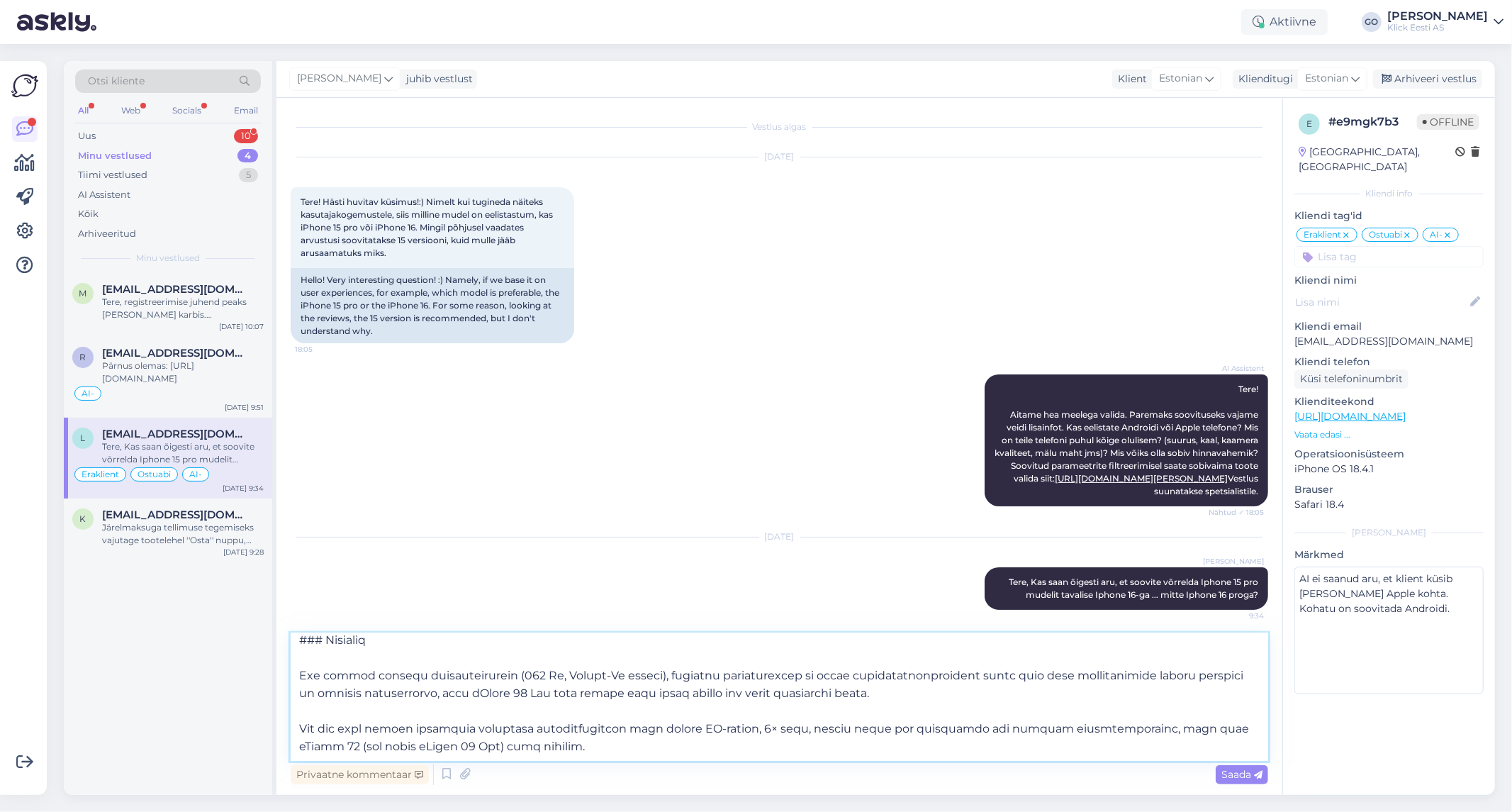
drag, startPoint x: 596, startPoint y: 676, endPoint x: 292, endPoint y: 662, distance: 304.3
click at [292, 662] on textarea at bounding box center [779, 697] width 977 height 128
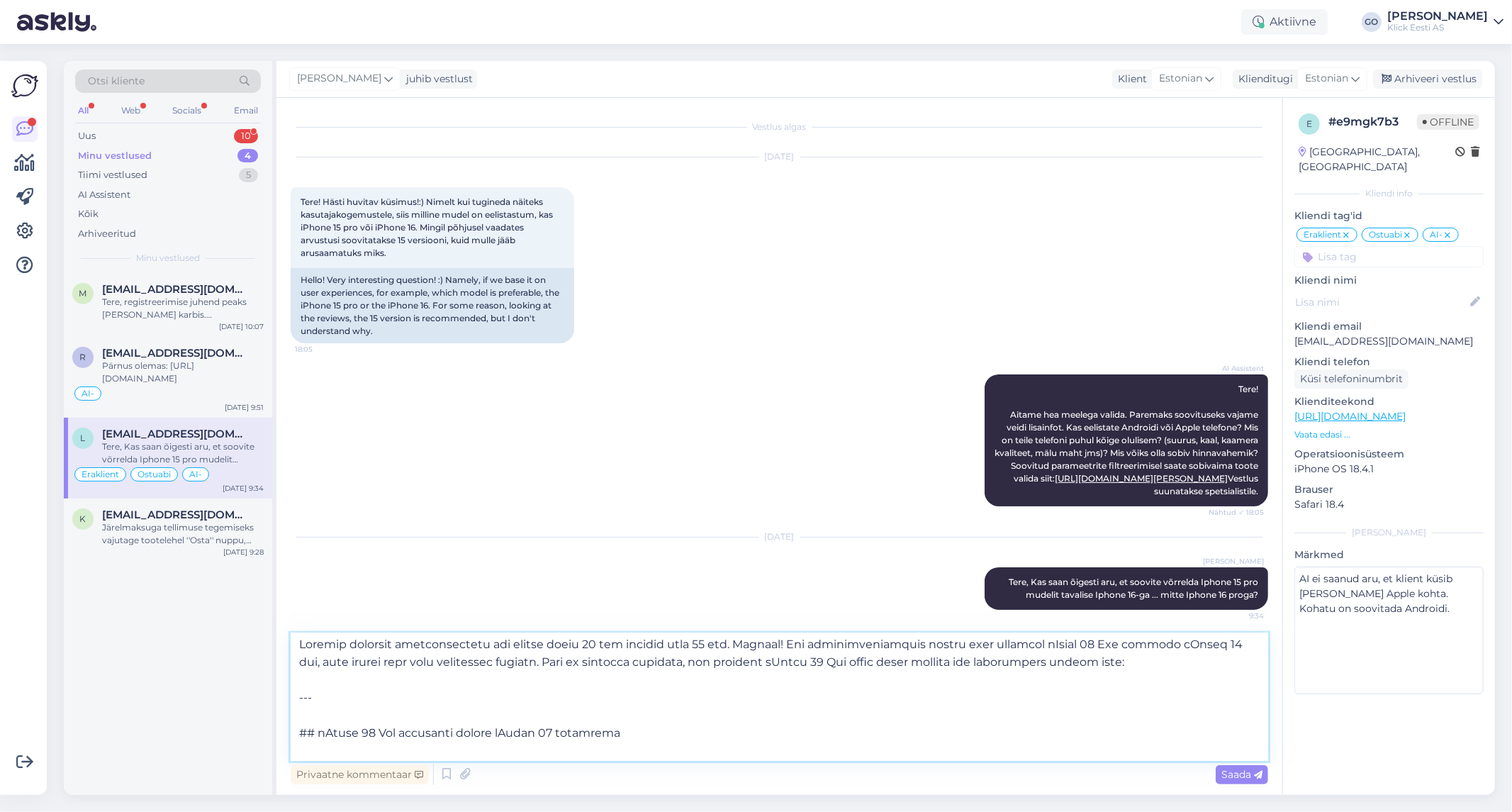
scroll to position [0, 0]
type textarea "Loremip dolorsit ametconsectetu adi elitse doeiu 90 tem incidid utla 44 etd. Ma…"
